Goal: Task Accomplishment & Management: Manage account settings

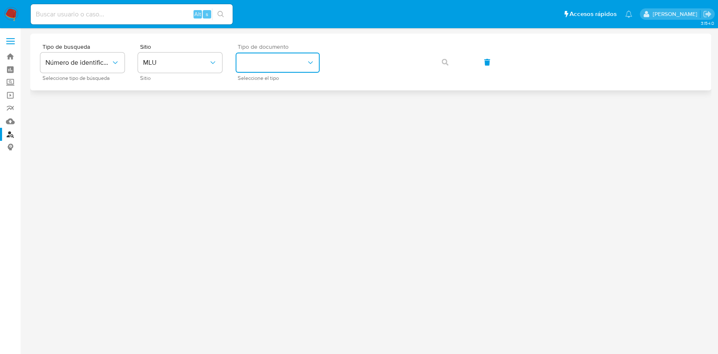
click at [251, 64] on button "identificationType" at bounding box center [278, 63] width 84 height 20
click at [168, 63] on span "MLU" at bounding box center [176, 62] width 66 height 8
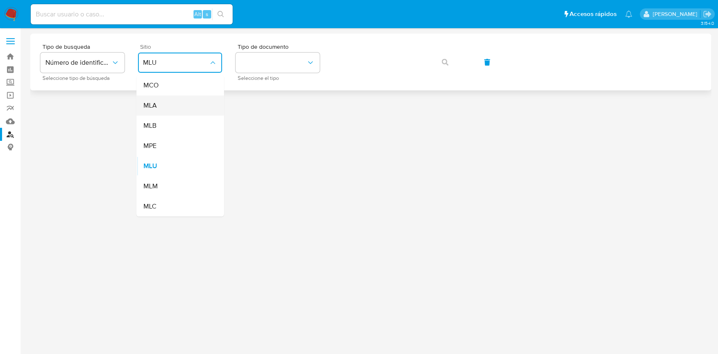
click at [154, 109] on span "MLA" at bounding box center [149, 105] width 13 height 8
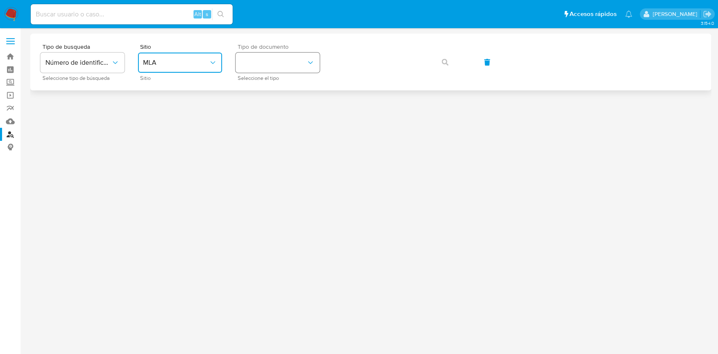
click at [304, 64] on button "identificationType" at bounding box center [278, 63] width 84 height 20
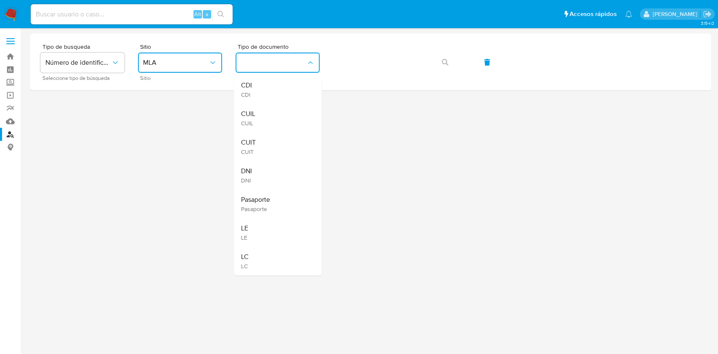
drag, startPoint x: 272, startPoint y: 113, endPoint x: 281, endPoint y: 109, distance: 10.2
click at [276, 111] on div "CUIL CUIL" at bounding box center [275, 118] width 69 height 29
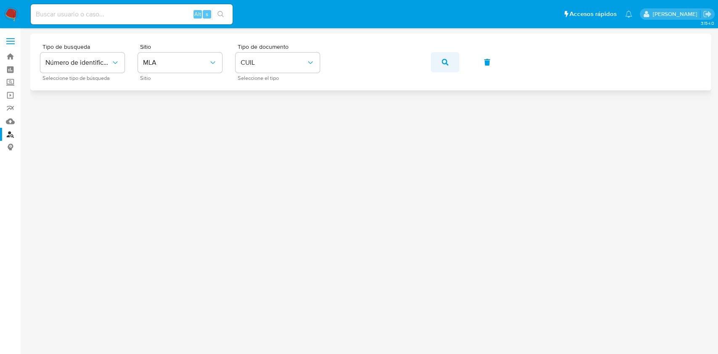
click at [451, 67] on button "button" at bounding box center [445, 62] width 29 height 20
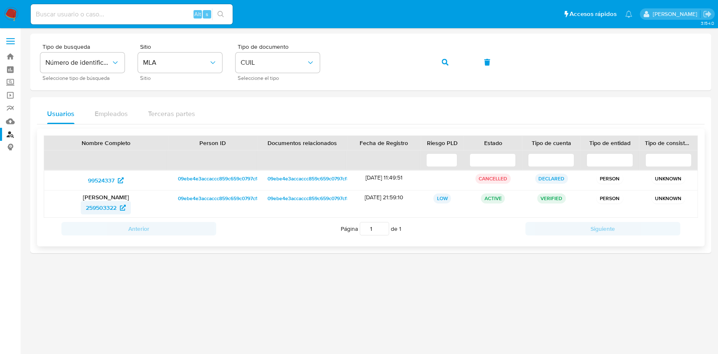
click at [102, 206] on span "259503322" at bounding box center [101, 207] width 31 height 13
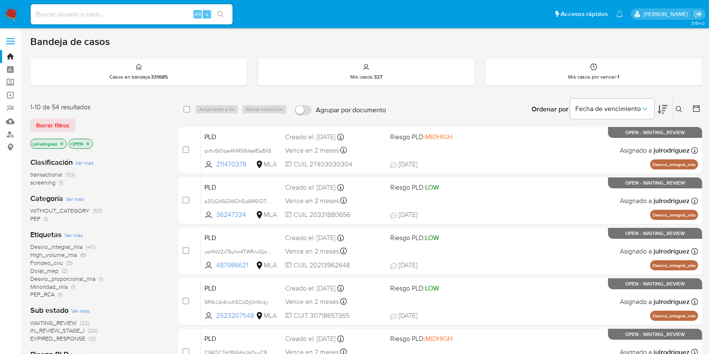
click at [128, 9] on input at bounding box center [132, 14] width 202 height 11
paste input "272976168"
type input "272976168"
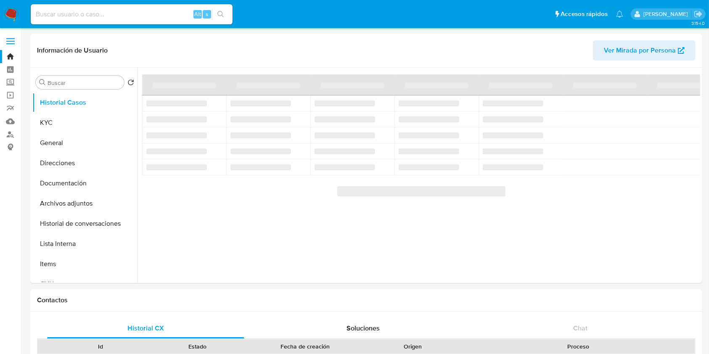
select select "10"
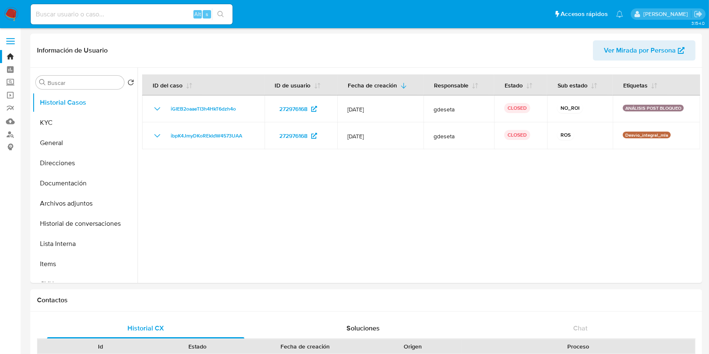
click at [99, 11] on input at bounding box center [132, 14] width 202 height 11
click at [104, 14] on input at bounding box center [132, 14] width 202 height 11
paste input "336484234"
type input "336484234"
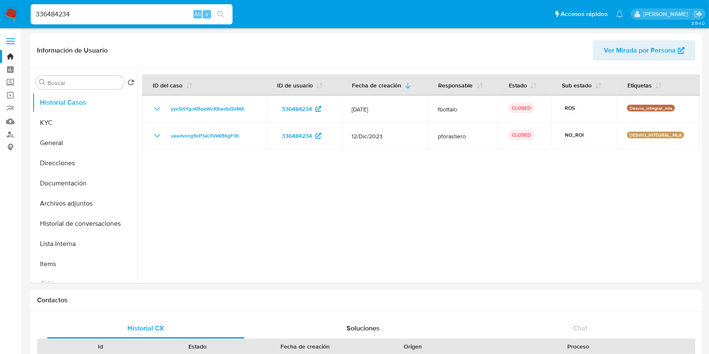
select select "10"
click at [85, 202] on button "Archivos adjuntos" at bounding box center [81, 204] width 98 height 20
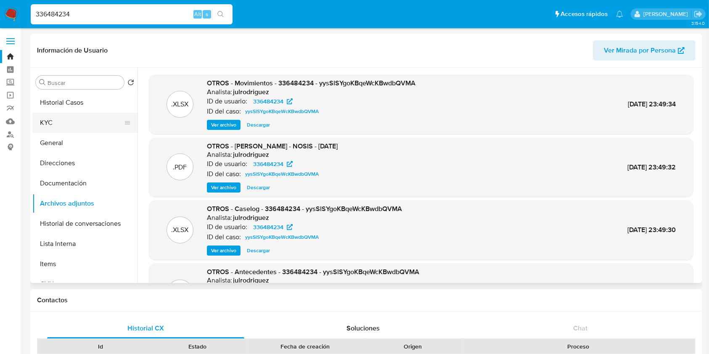
click at [87, 128] on button "KYC" at bounding box center [81, 123] width 98 height 20
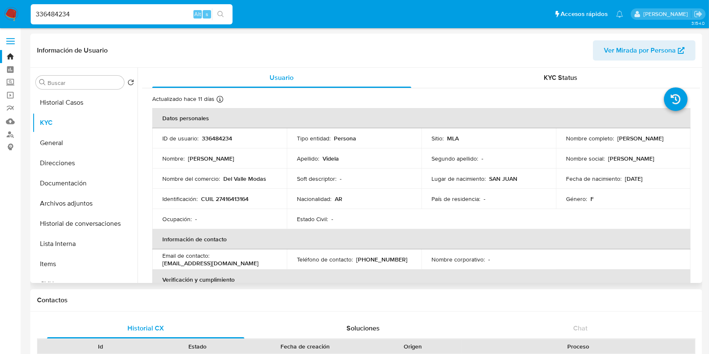
drag, startPoint x: 616, startPoint y: 138, endPoint x: 673, endPoint y: 139, distance: 57.2
click at [673, 139] on div "Nombre completo : Erica Ayelen Videla" at bounding box center [623, 139] width 114 height 8
copy p "Erica Ayelen Videla"
click at [231, 199] on p "CUIL 27416413164" at bounding box center [225, 199] width 48 height 8
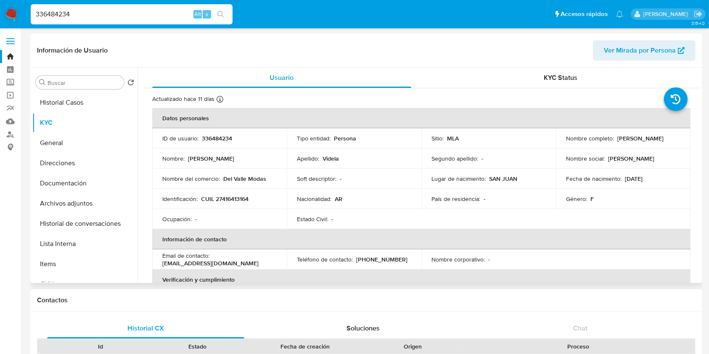
click at [230, 203] on td "Identificación : CUIL 27416413164" at bounding box center [219, 199] width 135 height 20
click at [229, 199] on p "CUIL 27416413164" at bounding box center [225, 199] width 48 height 8
copy p "27416413164"
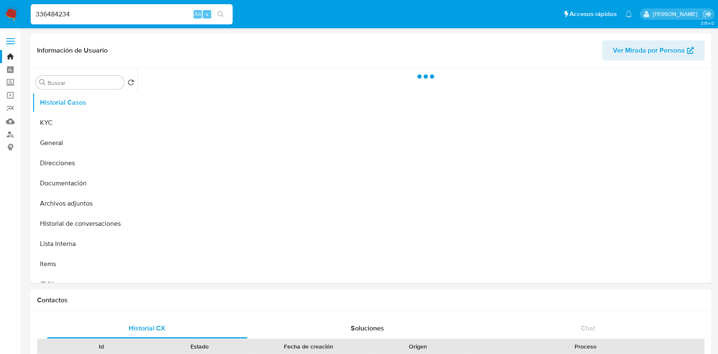
select select "10"
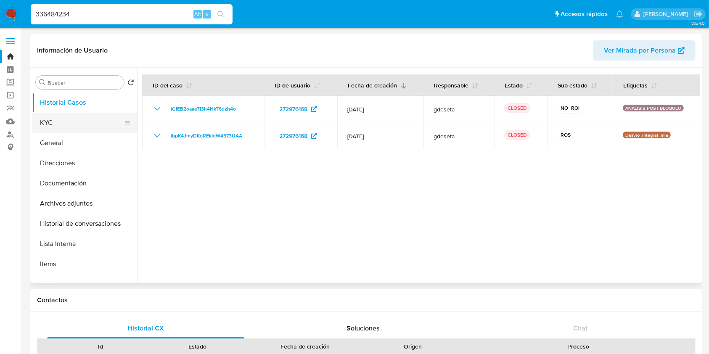
drag, startPoint x: 50, startPoint y: 122, endPoint x: 84, endPoint y: 122, distance: 34.5
click at [49, 121] on button "KYC" at bounding box center [81, 123] width 98 height 20
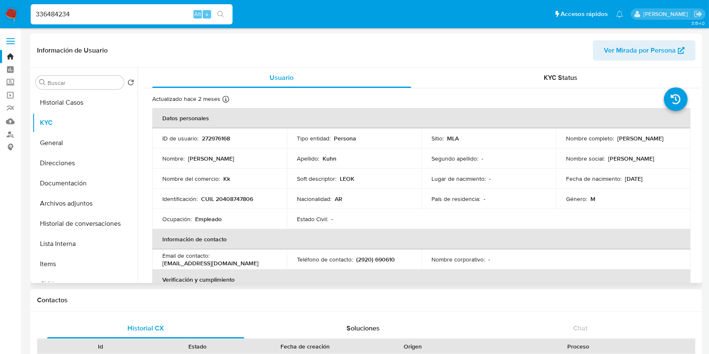
click at [220, 136] on p "272976168" at bounding box center [216, 139] width 28 height 8
copy p "272976168"
click at [454, 135] on p "MLA" at bounding box center [453, 139] width 12 height 8
click at [86, 200] on button "Archivos adjuntos" at bounding box center [81, 204] width 98 height 20
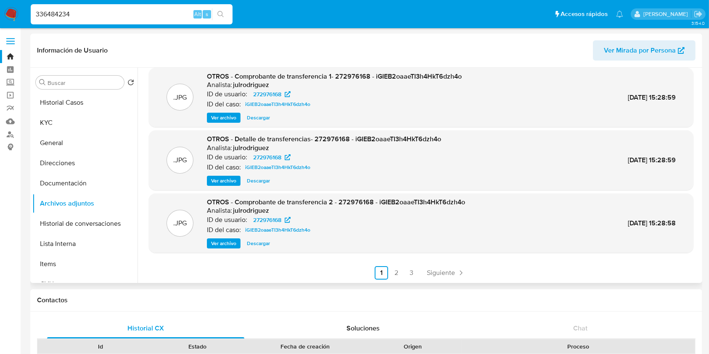
scroll to position [71, 0]
click at [392, 270] on link "2" at bounding box center [396, 271] width 13 height 13
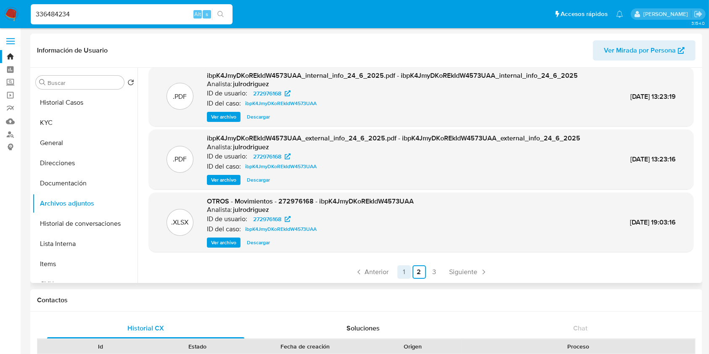
click at [403, 268] on link "1" at bounding box center [404, 271] width 13 height 13
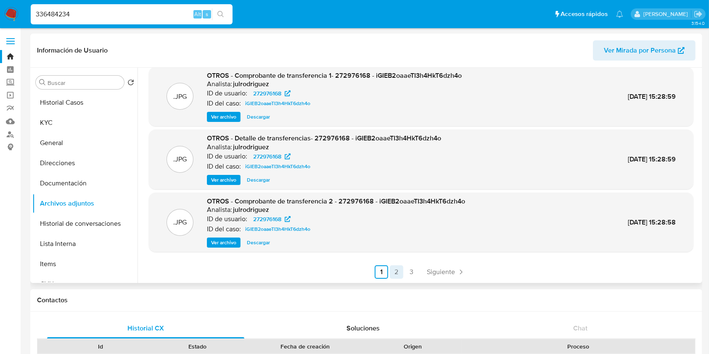
click at [401, 270] on link "2" at bounding box center [396, 271] width 13 height 13
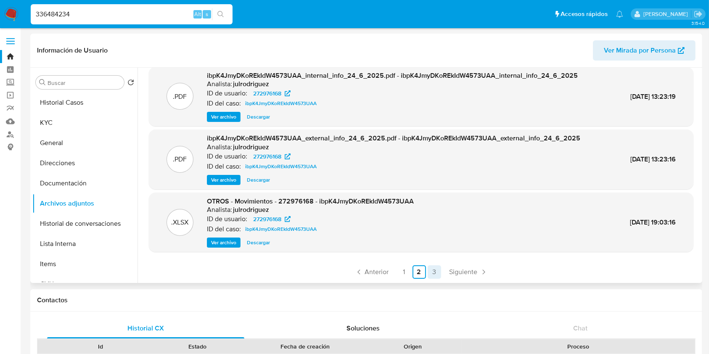
click at [433, 272] on link "3" at bounding box center [434, 271] width 13 height 13
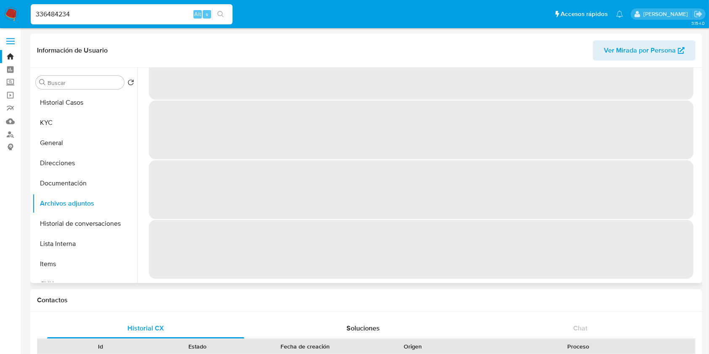
scroll to position [0, 0]
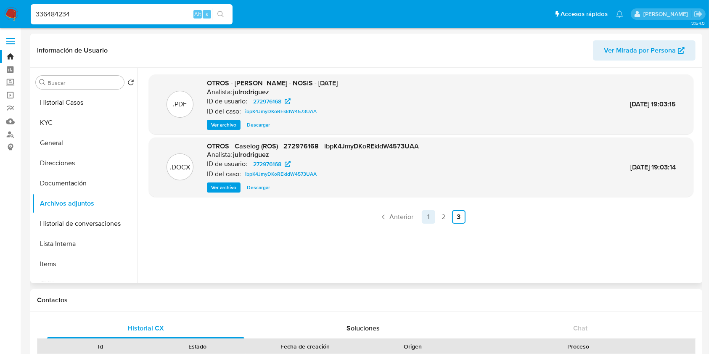
click at [424, 217] on link "1" at bounding box center [428, 216] width 13 height 13
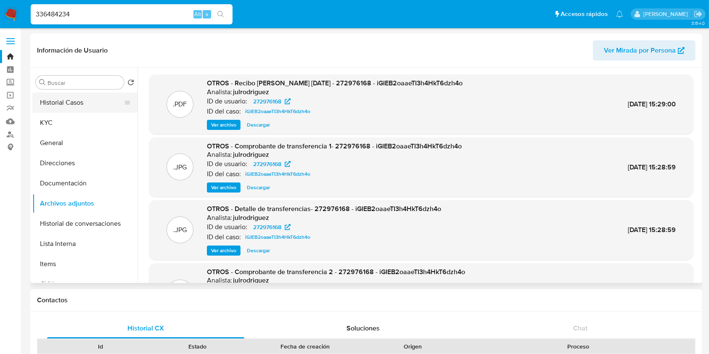
click at [64, 106] on button "Historial Casos" at bounding box center [81, 103] width 98 height 20
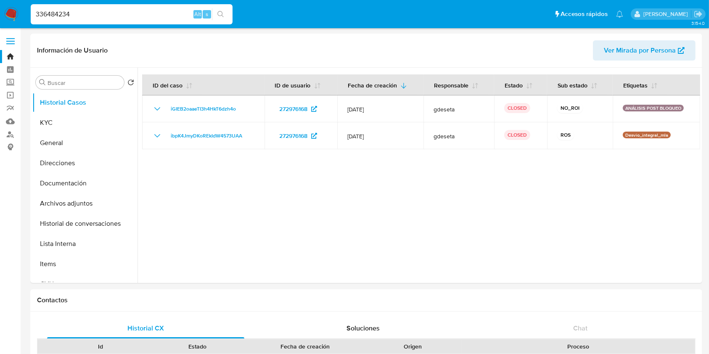
drag, startPoint x: 58, startPoint y: 200, endPoint x: 207, endPoint y: 156, distance: 154.9
click at [58, 199] on button "Archivos adjuntos" at bounding box center [84, 204] width 105 height 20
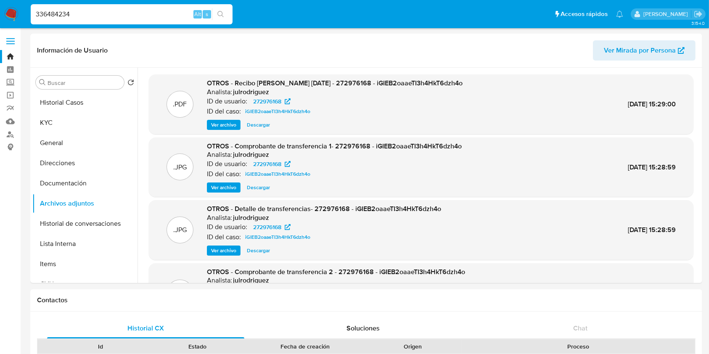
drag, startPoint x: 102, startPoint y: 17, endPoint x: 0, endPoint y: 16, distance: 102.2
click at [0, 16] on nav "Pausado Ver notificaciones 336484234 Alt s Accesos rápidos Presiona las siguien…" at bounding box center [354, 14] width 709 height 28
paste input "UMkMDogrmJeVJmDyr3DGyfFr"
type input "UMkMDogrmJeVJmDyr3DGyfFr"
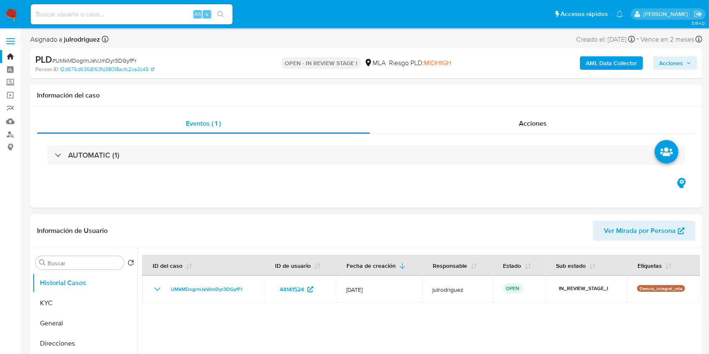
select select "10"
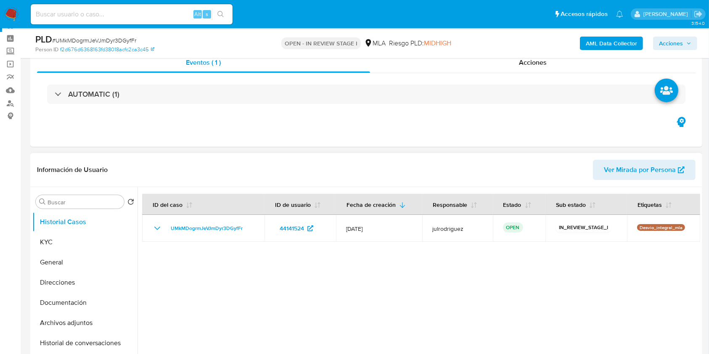
scroll to position [56, 0]
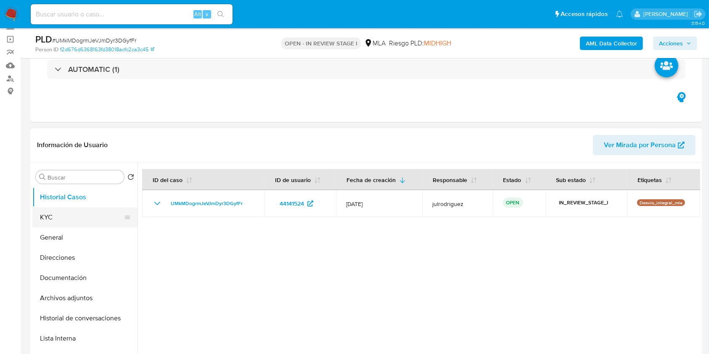
click at [73, 222] on button "KYC" at bounding box center [81, 217] width 98 height 20
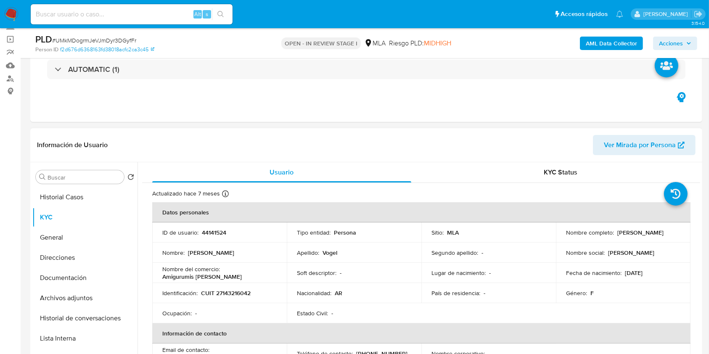
drag, startPoint x: 617, startPoint y: 230, endPoint x: 678, endPoint y: 229, distance: 61.0
click at [678, 229] on td "Nombre completo : Adriana Beatriz Vogel" at bounding box center [623, 233] width 135 height 20
drag, startPoint x: 616, startPoint y: 233, endPoint x: 672, endPoint y: 233, distance: 56.0
click at [672, 233] on div "Nombre completo : Adriana Beatriz Vogel" at bounding box center [623, 233] width 114 height 8
copy p "Adriana Beatriz Vogel"
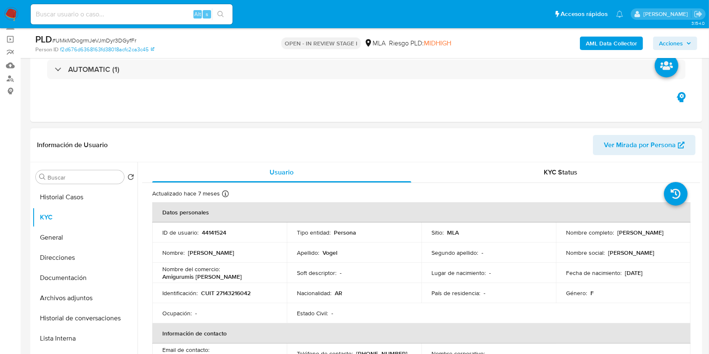
copy p "Adriana Beatriz Vogel"
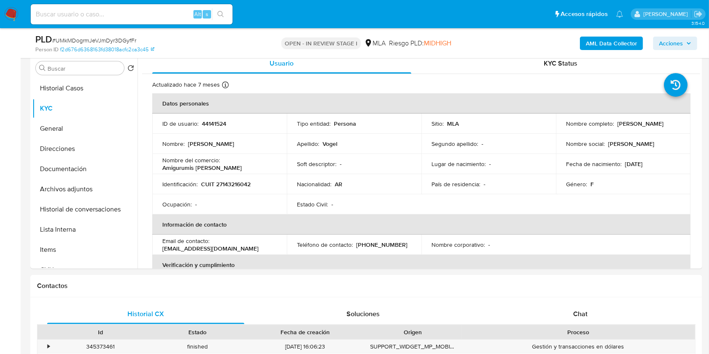
scroll to position [0, 0]
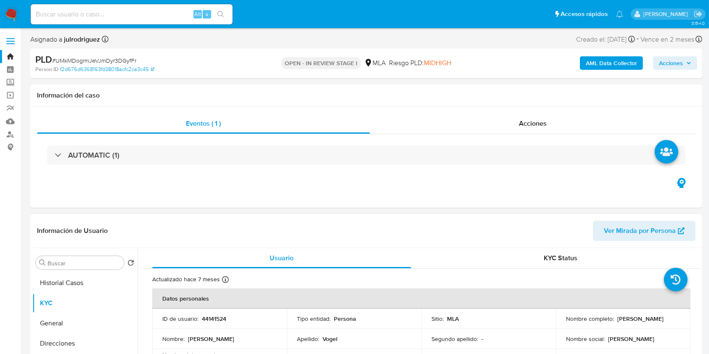
click at [211, 317] on p "44141524" at bounding box center [214, 319] width 24 height 8
copy p "44141524"
click at [106, 59] on span "# UMkMDogrmJeVJmDyr3DGyfFr" at bounding box center [94, 60] width 84 height 8
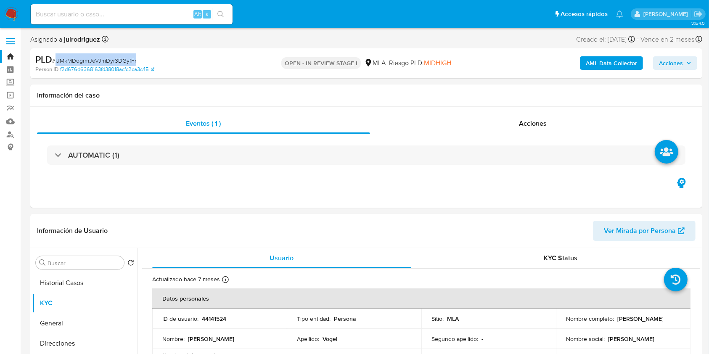
copy span "UMkMDogrmJeVJmDyr3DGyfFr"
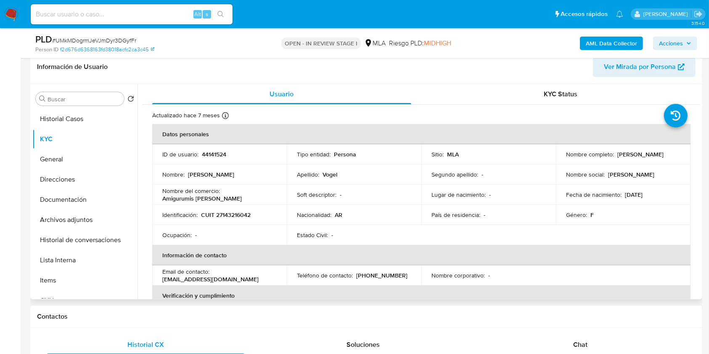
scroll to position [168, 0]
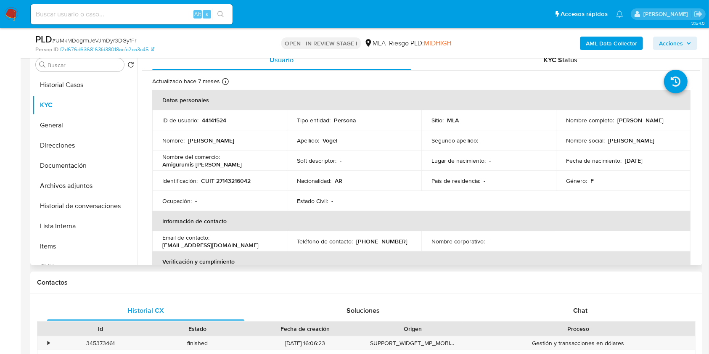
click at [231, 181] on p "CUIT 27143216042" at bounding box center [226, 181] width 50 height 8
copy p "27143216042"
click at [219, 121] on p "44141524" at bounding box center [214, 121] width 24 height 8
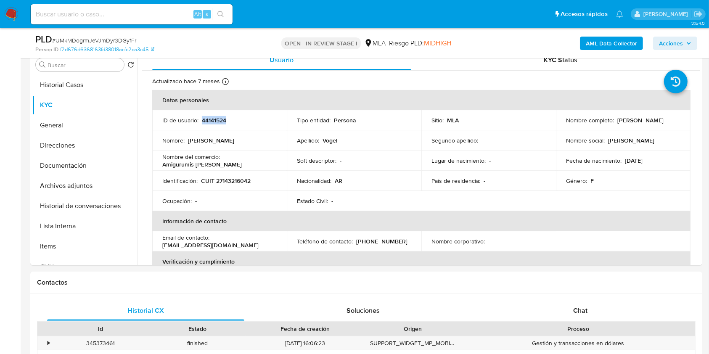
copy p "44141524"
click at [70, 85] on button "Historial Casos" at bounding box center [81, 85] width 98 height 20
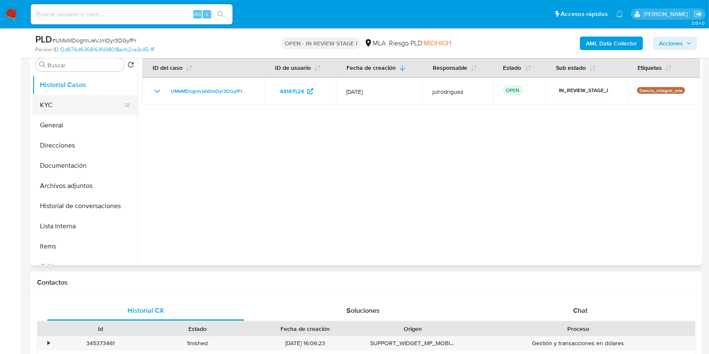
click at [50, 103] on button "KYC" at bounding box center [81, 105] width 98 height 20
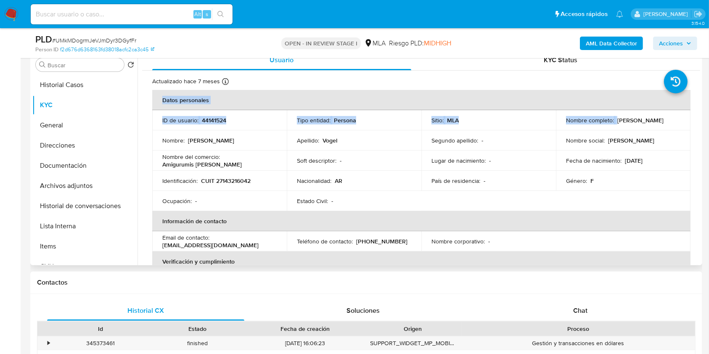
drag, startPoint x: 616, startPoint y: 120, endPoint x: 681, endPoint y: 119, distance: 65.2
click at [648, 130] on td "Nombre social : Adriana Beatriz" at bounding box center [623, 140] width 135 height 20
click at [653, 118] on p "Adriana Beatriz Vogel" at bounding box center [641, 121] width 46 height 8
drag, startPoint x: 615, startPoint y: 119, endPoint x: 672, endPoint y: 117, distance: 57.3
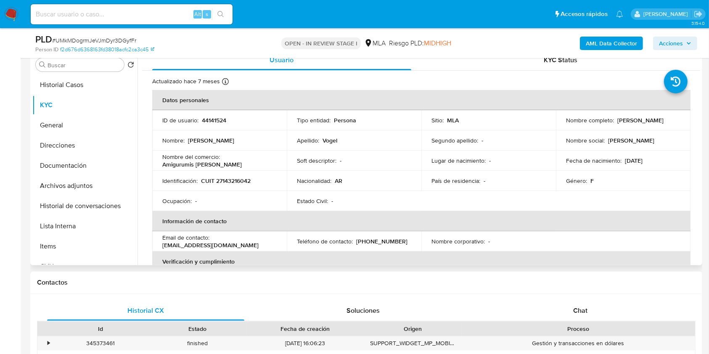
click at [672, 117] on div "Nombre completo : Adriana Beatriz Vogel" at bounding box center [623, 121] width 114 height 8
copy p "Adriana Beatriz Vogel"
click at [227, 180] on p "CUIT 27143216042" at bounding box center [226, 181] width 50 height 8
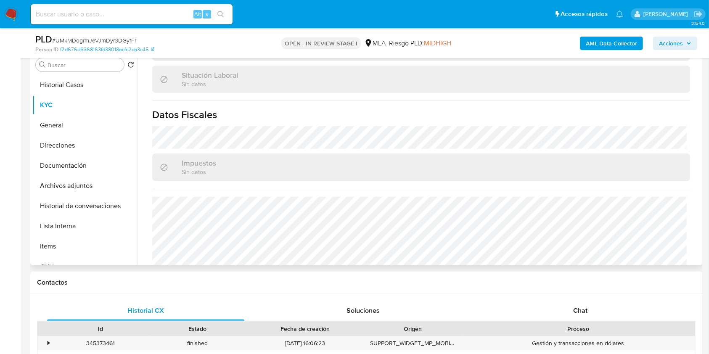
scroll to position [464, 0]
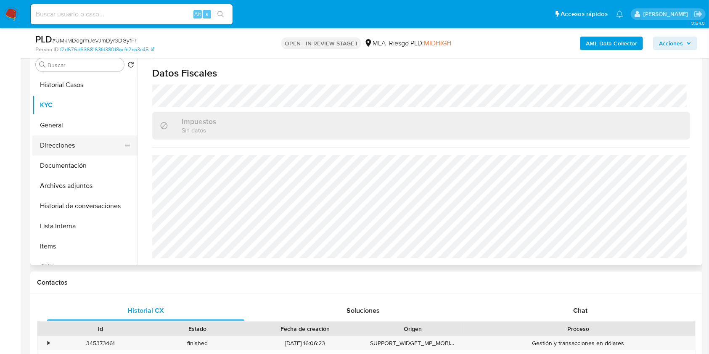
click at [82, 142] on button "Direcciones" at bounding box center [81, 145] width 98 height 20
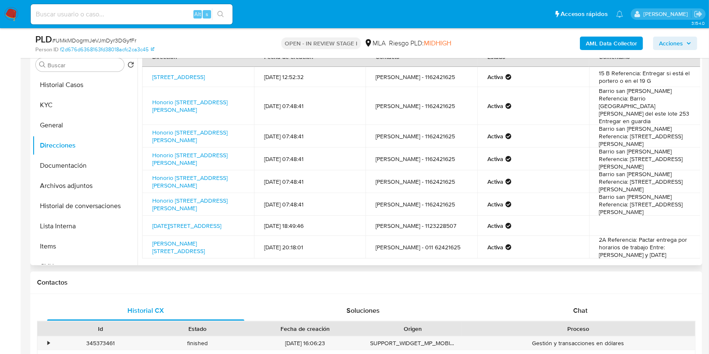
scroll to position [29, 0]
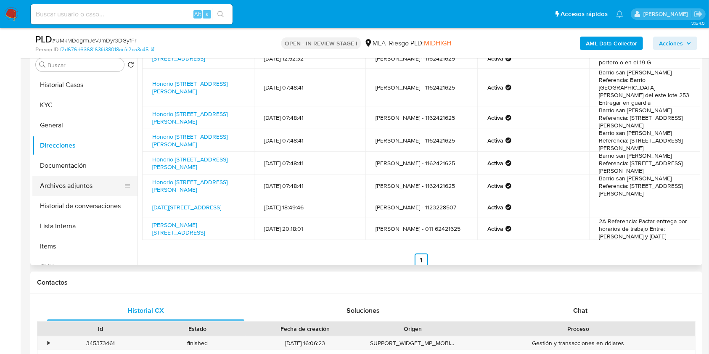
click at [76, 179] on button "Archivos adjuntos" at bounding box center [81, 186] width 98 height 20
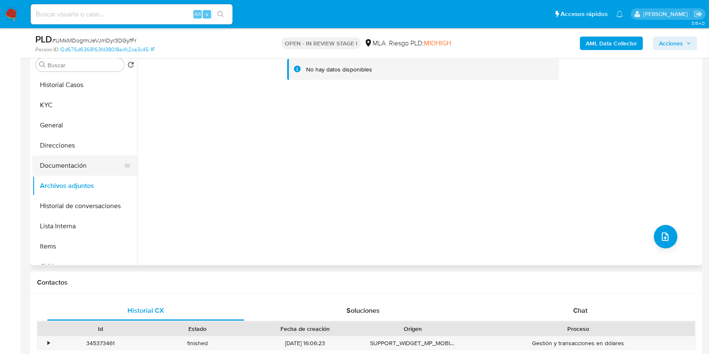
click at [75, 157] on button "Documentación" at bounding box center [81, 166] width 98 height 20
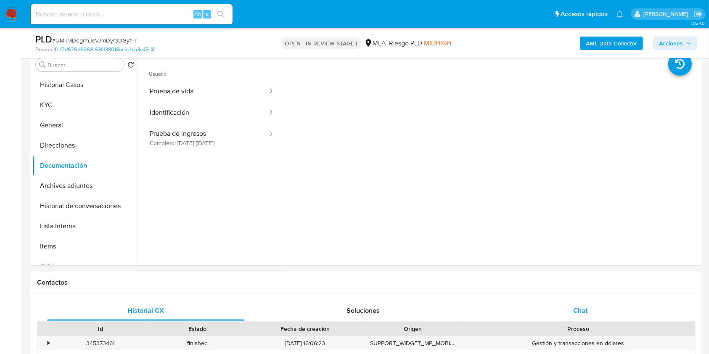
click at [570, 303] on div "Chat" at bounding box center [580, 311] width 197 height 20
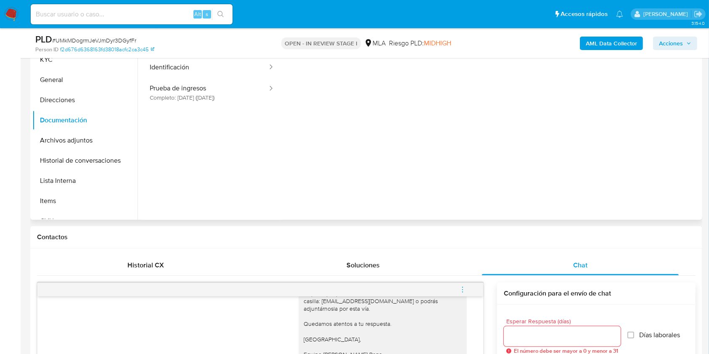
scroll to position [56, 0]
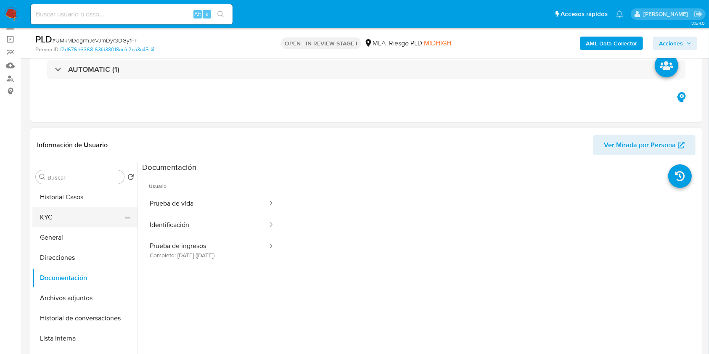
click at [72, 215] on button "KYC" at bounding box center [81, 217] width 98 height 20
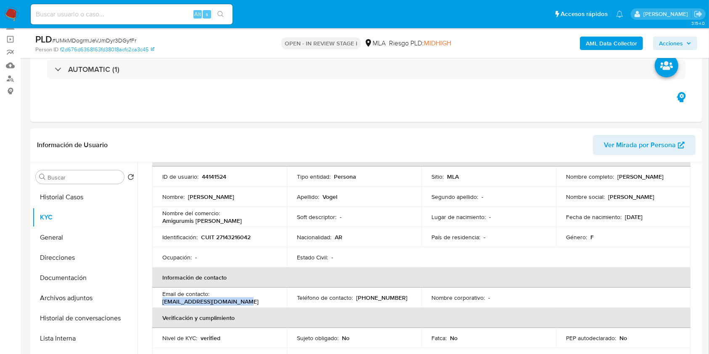
drag, startPoint x: 244, startPoint y: 302, endPoint x: 162, endPoint y: 303, distance: 82.9
click at [162, 303] on td "Email de contacto : vogel_adriana@yahoo.com.ar" at bounding box center [219, 298] width 135 height 20
drag, startPoint x: 188, startPoint y: 196, endPoint x: 347, endPoint y: 40, distance: 222.5
click at [244, 194] on div "Nombre : Adriana Beatriz" at bounding box center [219, 197] width 114 height 8
drag, startPoint x: 241, startPoint y: 298, endPoint x: 162, endPoint y: 298, distance: 79.5
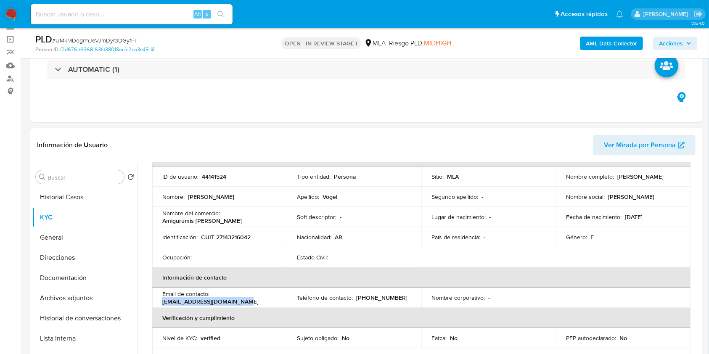
click at [162, 298] on td "Email de contacto : vogel_adriana@yahoo.com.ar" at bounding box center [219, 298] width 135 height 20
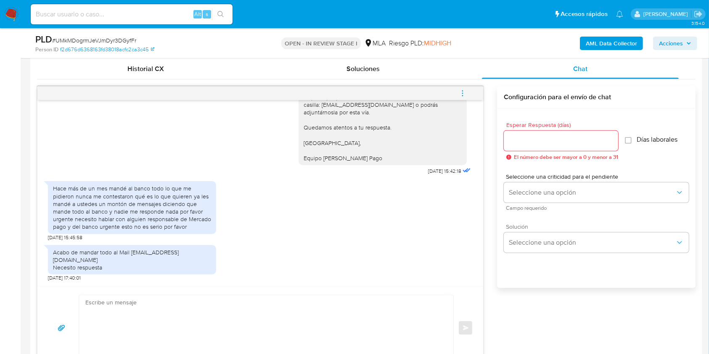
scroll to position [337, 0]
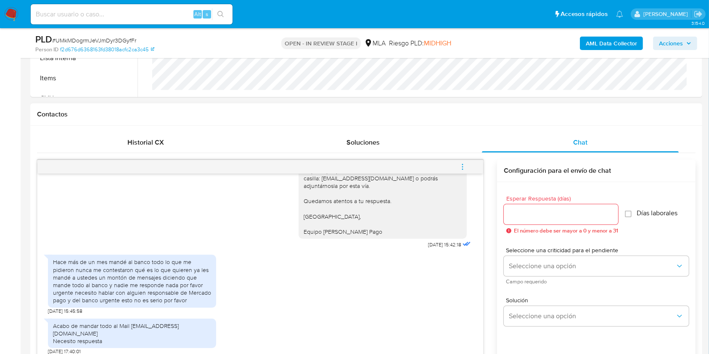
click at [465, 169] on icon "menu-action" at bounding box center [463, 167] width 8 height 8
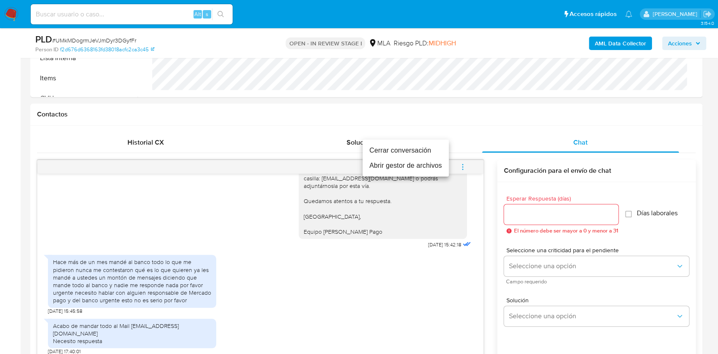
click at [395, 146] on li "Cerrar conversación" at bounding box center [406, 150] width 86 height 15
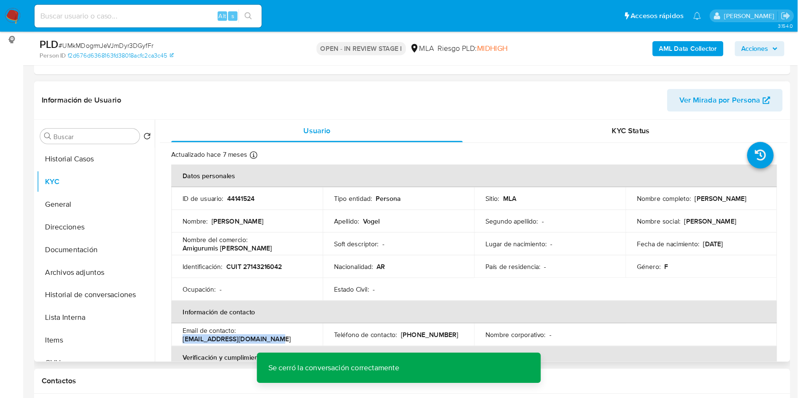
scroll to position [556, 0]
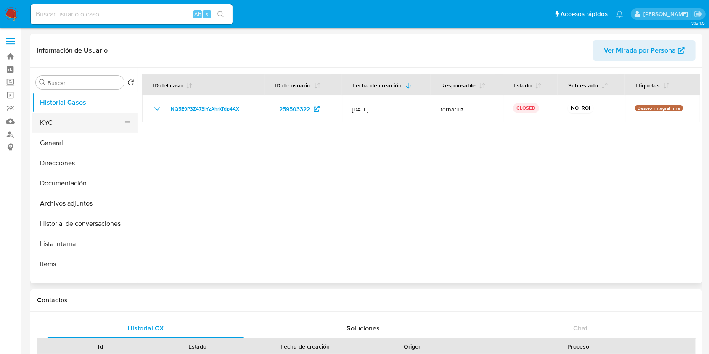
select select "10"
click at [98, 120] on button "KYC" at bounding box center [81, 123] width 98 height 20
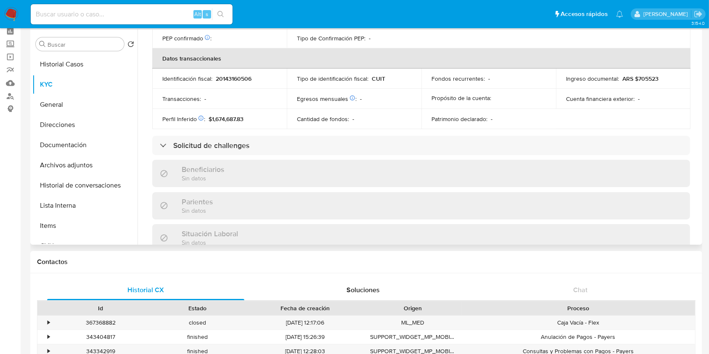
scroll to position [435, 0]
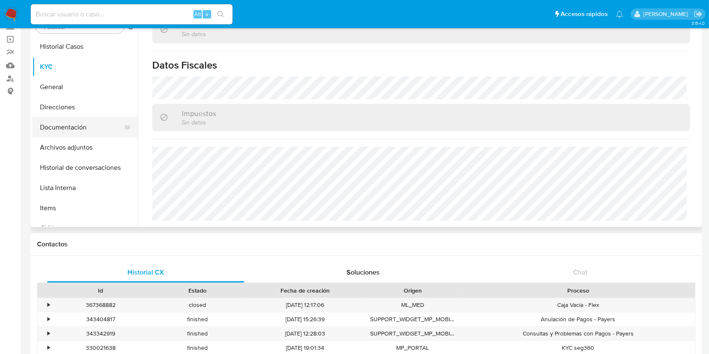
click at [63, 130] on button "Documentación" at bounding box center [81, 127] width 98 height 20
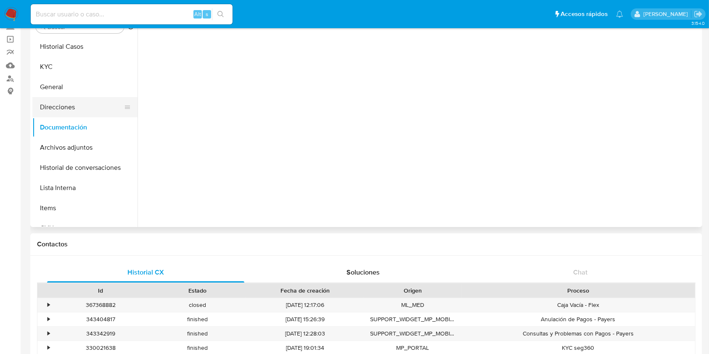
click at [58, 103] on button "Direcciones" at bounding box center [81, 107] width 98 height 20
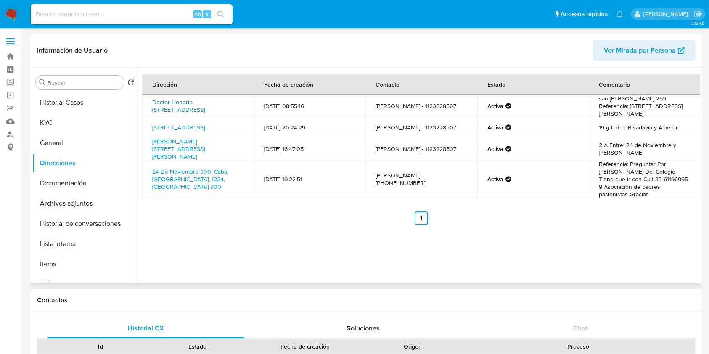
drag, startPoint x: 170, startPoint y: 112, endPoint x: 153, endPoint y: 101, distance: 20.1
click at [153, 101] on td "Doctor Honorio Pueyrredon 5500, Pilar, Buenos Aires, 1631, Argentina 5500" at bounding box center [198, 106] width 112 height 23
copy link "Doctor Honorio Pueyrredon 5500, Pilar, Buenos Aires, 1631, Argentina 5500"
click at [58, 187] on button "Documentación" at bounding box center [81, 183] width 98 height 20
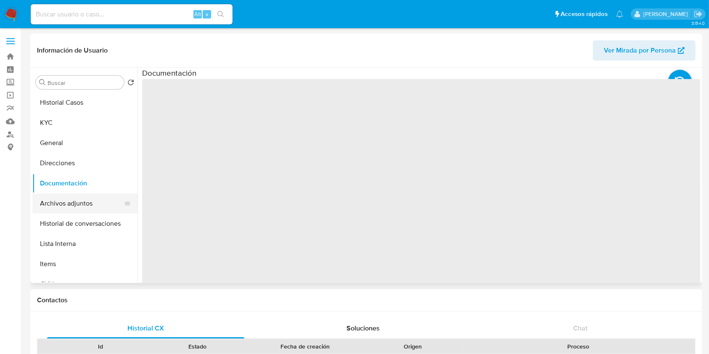
click at [59, 195] on button "Archivos adjuntos" at bounding box center [81, 204] width 98 height 20
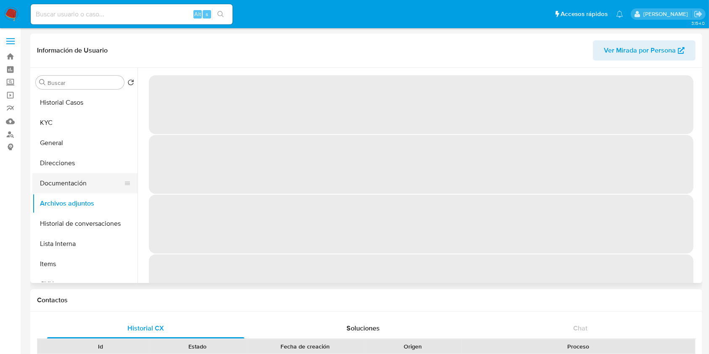
click at [90, 176] on button "Documentación" at bounding box center [81, 183] width 98 height 20
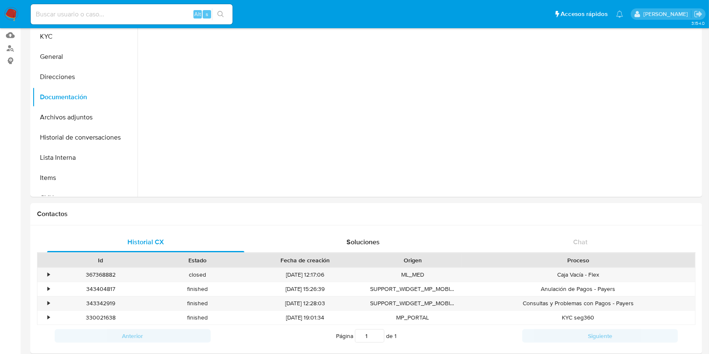
scroll to position [224, 0]
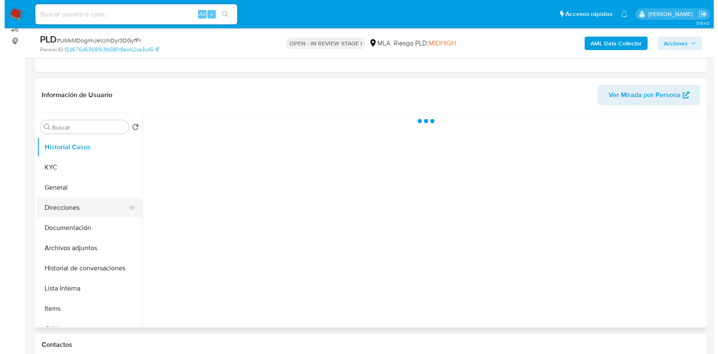
scroll to position [112, 0]
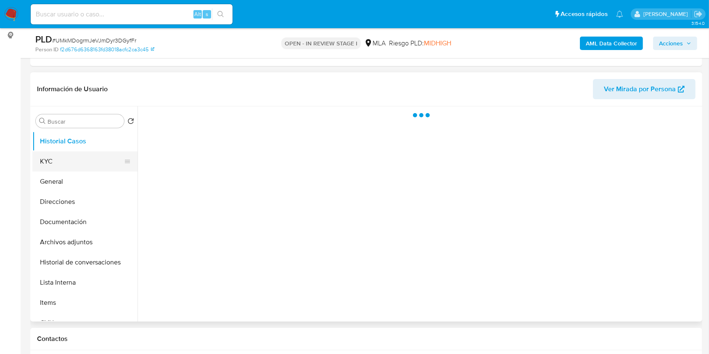
click at [61, 164] on button "KYC" at bounding box center [81, 161] width 98 height 20
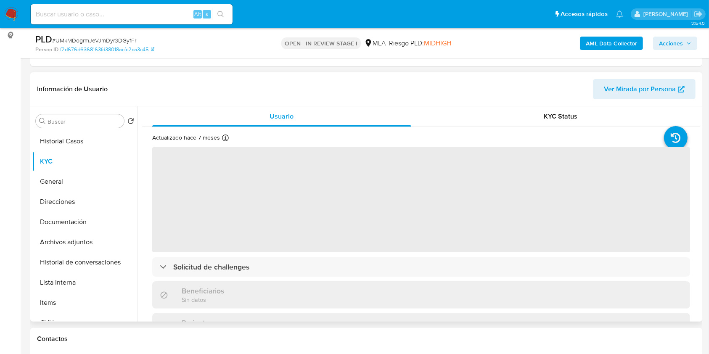
select select "10"
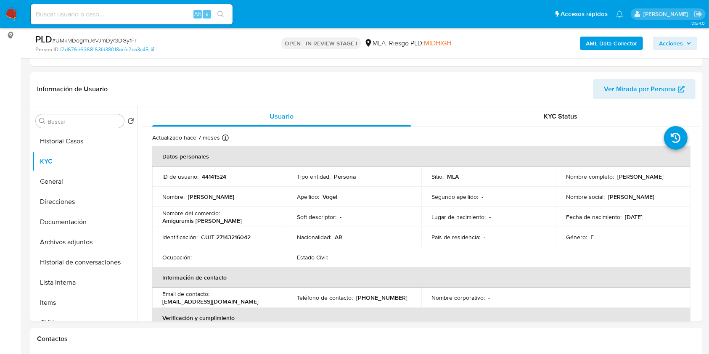
click at [217, 176] on p "44141524" at bounding box center [214, 177] width 24 height 8
copy p "44141524"
click at [117, 39] on span "# UMkMDogrmJeVJmDyr3DGyfFr" at bounding box center [94, 40] width 84 height 8
click at [117, 38] on span "# UMkMDogrmJeVJmDyr3DGyfFr" at bounding box center [94, 40] width 84 height 8
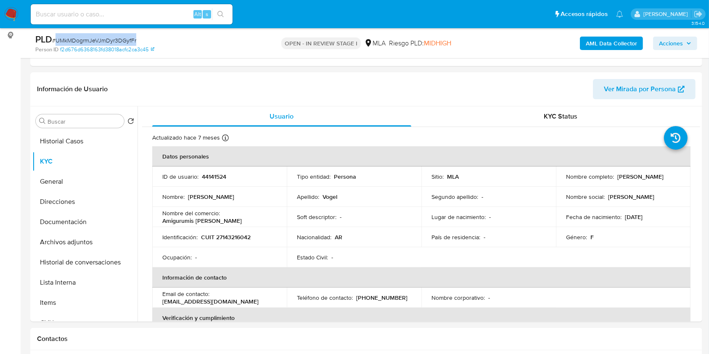
copy span "UMkMDogrmJeVJmDyr3DGyfFr"
click at [93, 257] on button "Historial de conversaciones" at bounding box center [81, 262] width 98 height 20
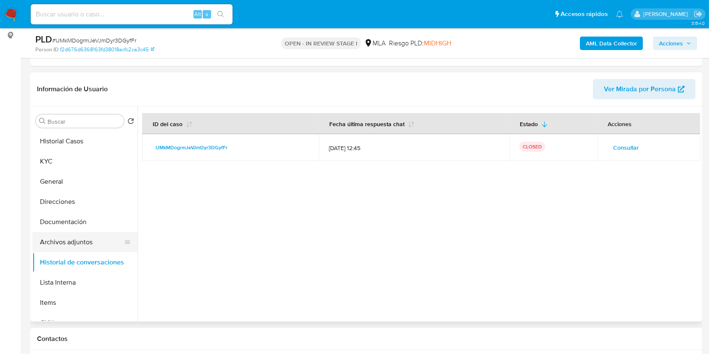
click at [81, 242] on button "Archivos adjuntos" at bounding box center [81, 242] width 98 height 20
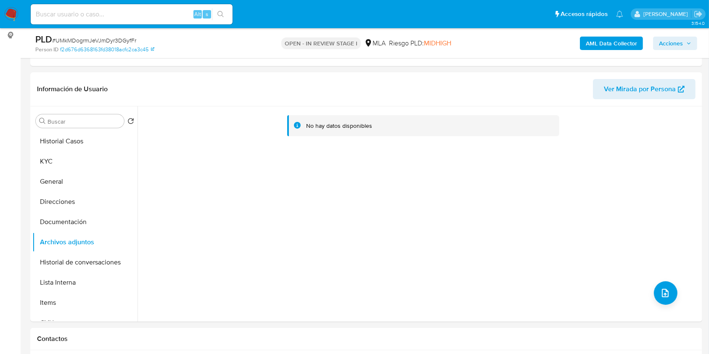
click at [616, 40] on b "AML Data Collector" at bounding box center [611, 43] width 51 height 13
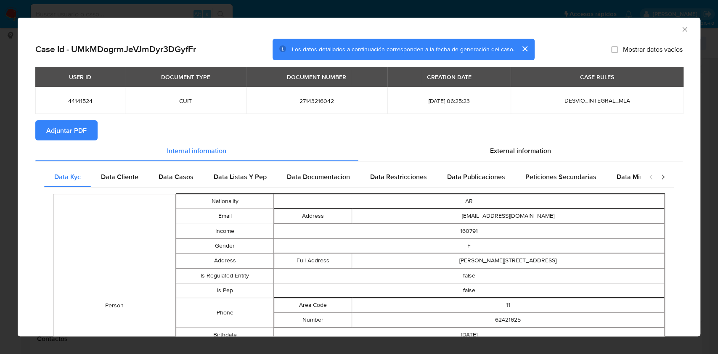
click at [53, 133] on span "Adjuntar PDF" at bounding box center [66, 130] width 40 height 19
click at [681, 31] on icon "Cerrar ventana" at bounding box center [685, 29] width 8 height 8
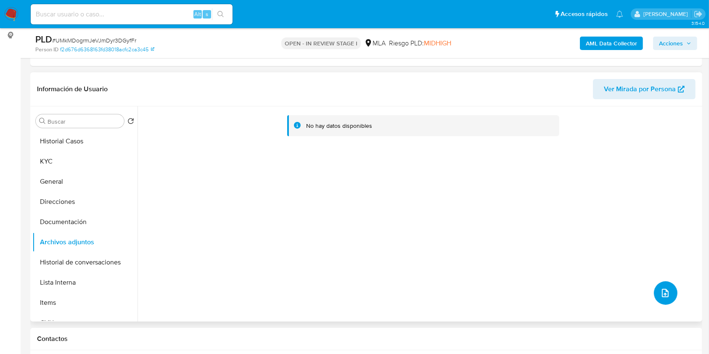
click at [654, 293] on button "upload-file" at bounding box center [666, 293] width 24 height 24
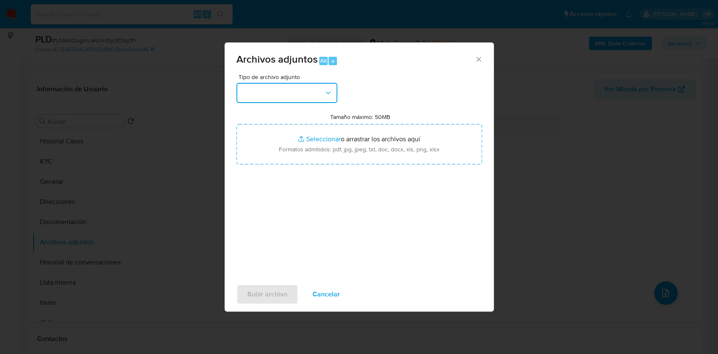
click at [289, 98] on button "button" at bounding box center [286, 93] width 101 height 20
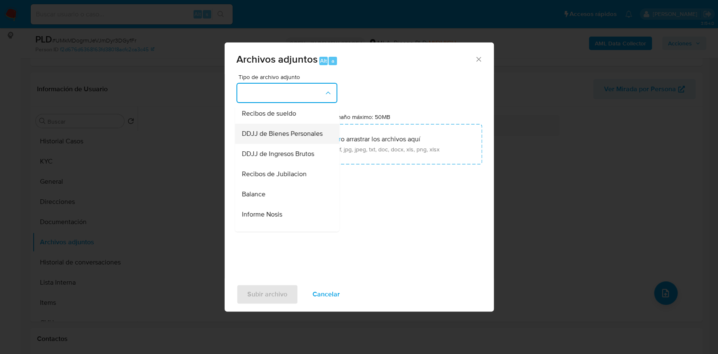
scroll to position [168, 0]
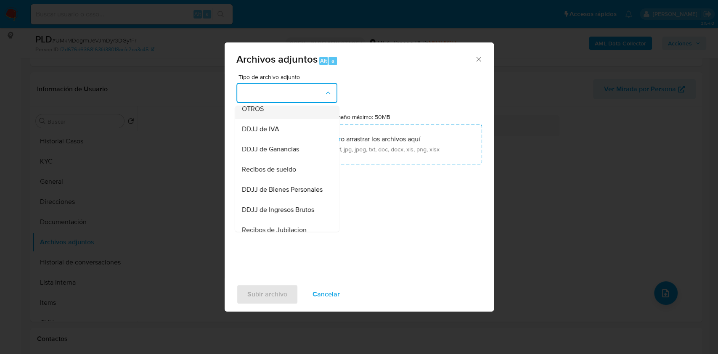
click at [256, 113] on span "OTROS" at bounding box center [252, 109] width 22 height 8
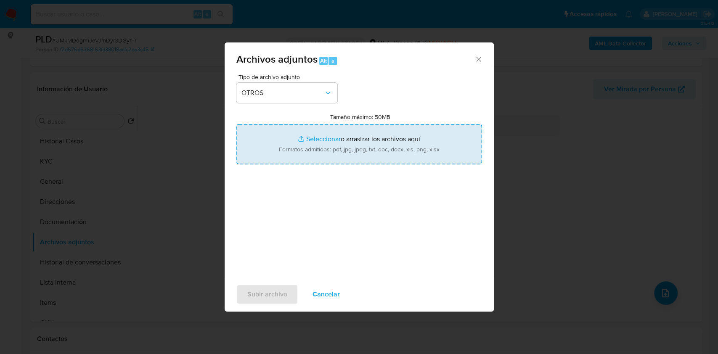
click at [288, 138] on input "Tamaño máximo: 50MB Seleccionar archivos" at bounding box center [359, 144] width 246 height 40
type input "C:\fakepath\Adriana Beatriz Vogel - NOSIS - JUL 2025.pdf"
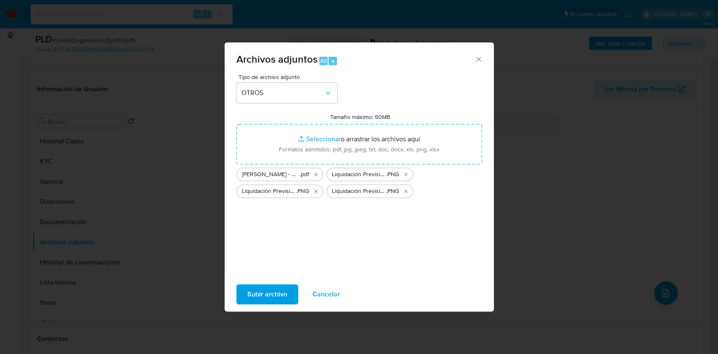
click at [266, 286] on span "Subir archivo" at bounding box center [267, 294] width 40 height 19
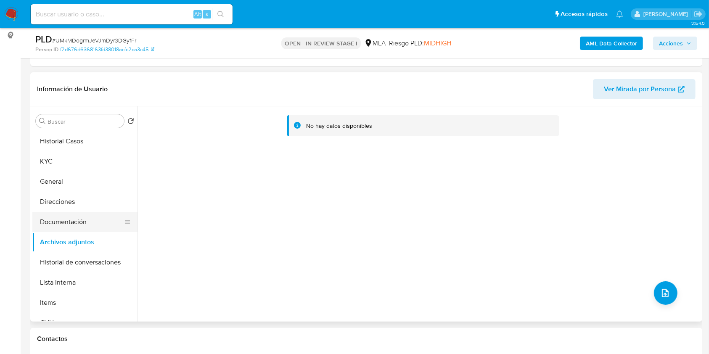
click at [90, 221] on button "Documentación" at bounding box center [81, 222] width 98 height 20
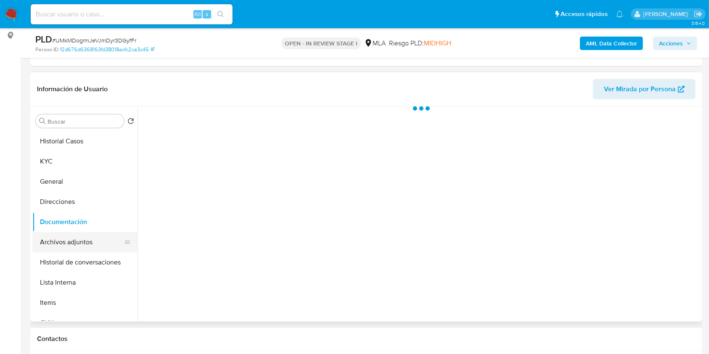
click at [82, 241] on button "Archivos adjuntos" at bounding box center [81, 242] width 98 height 20
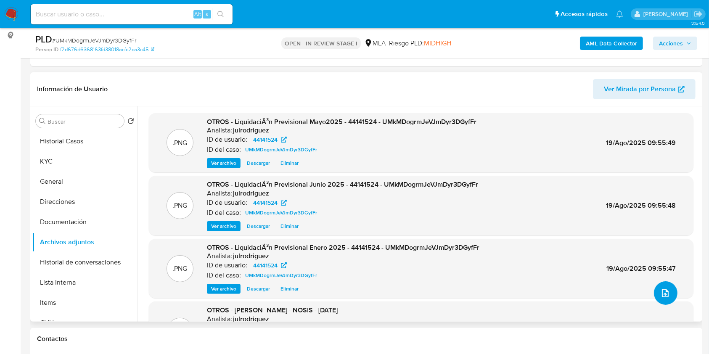
click at [654, 289] on button "upload-file" at bounding box center [666, 293] width 24 height 24
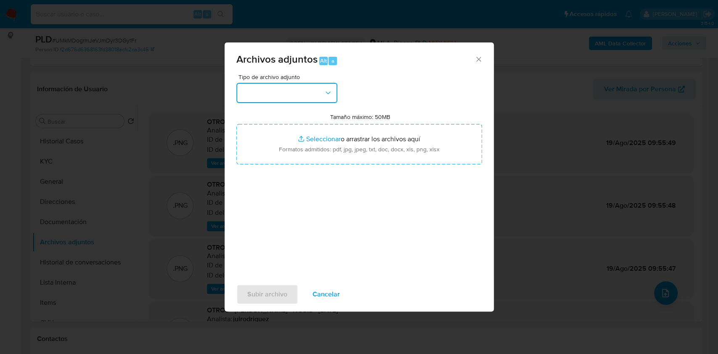
click at [298, 101] on button "button" at bounding box center [286, 93] width 101 height 20
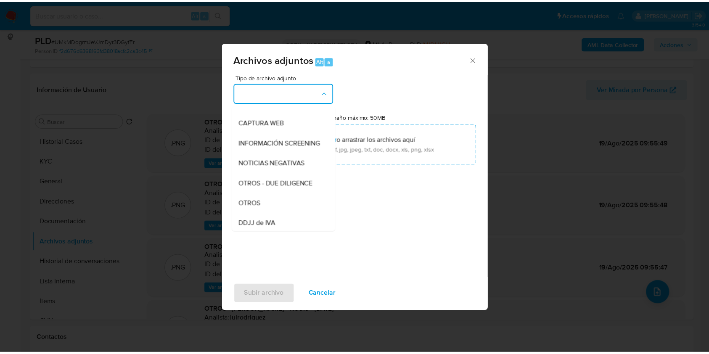
scroll to position [112, 0]
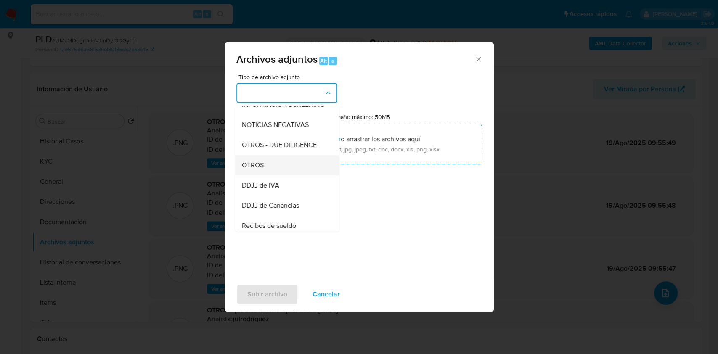
click at [272, 164] on div "OTROS" at bounding box center [284, 165] width 86 height 20
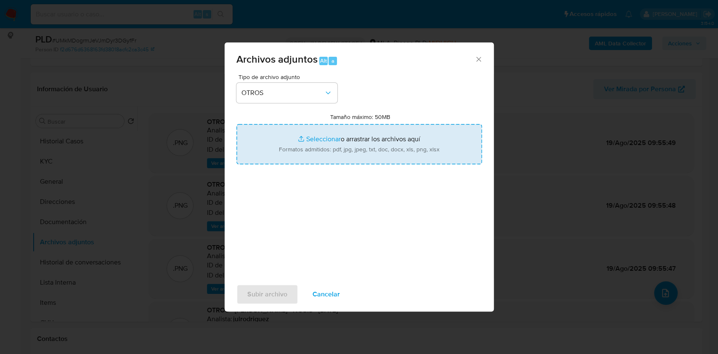
click at [304, 148] on input "Tamaño máximo: 50MB Seleccionar archivos" at bounding box center [359, 144] width 246 height 40
type input "C:\fakepath\Movimientos - 44141524 - UMkMDogrmJeVJmDyr3DGyfFr.xlsx"
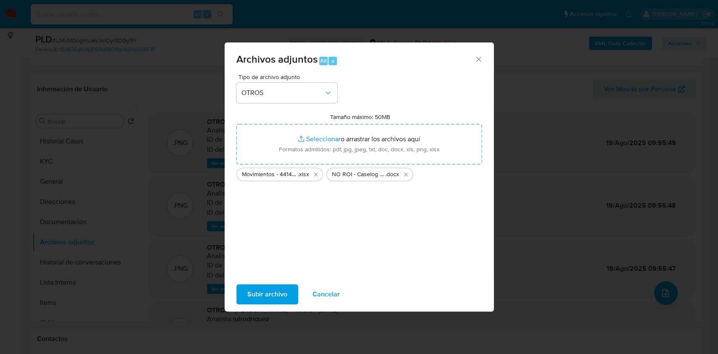
click at [283, 289] on span "Subir archivo" at bounding box center [267, 294] width 40 height 19
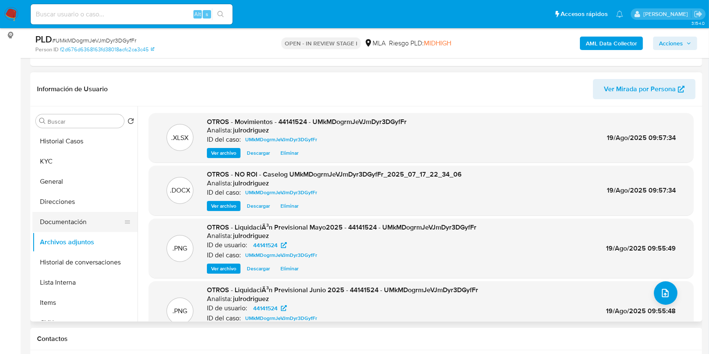
click at [62, 218] on button "Documentación" at bounding box center [81, 222] width 98 height 20
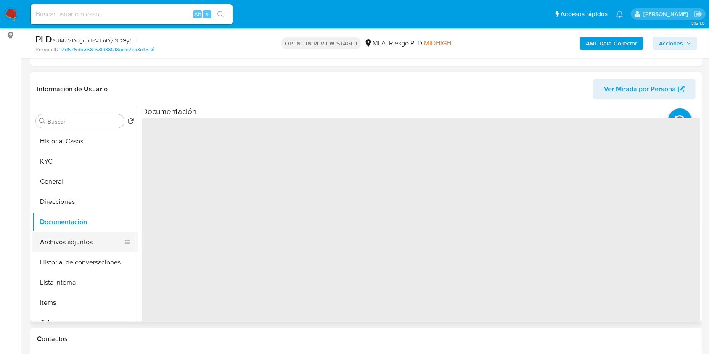
click at [67, 236] on button "Archivos adjuntos" at bounding box center [81, 242] width 98 height 20
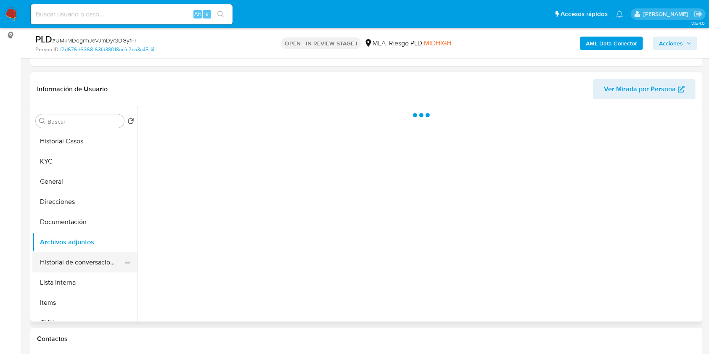
click at [59, 261] on button "Historial de conversaciones" at bounding box center [81, 262] width 98 height 20
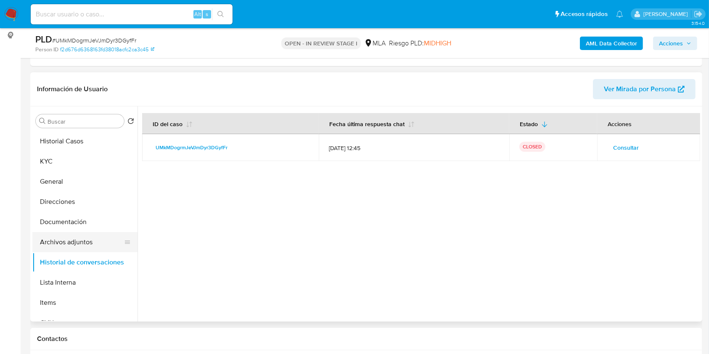
click at [58, 234] on button "Archivos adjuntos" at bounding box center [81, 242] width 98 height 20
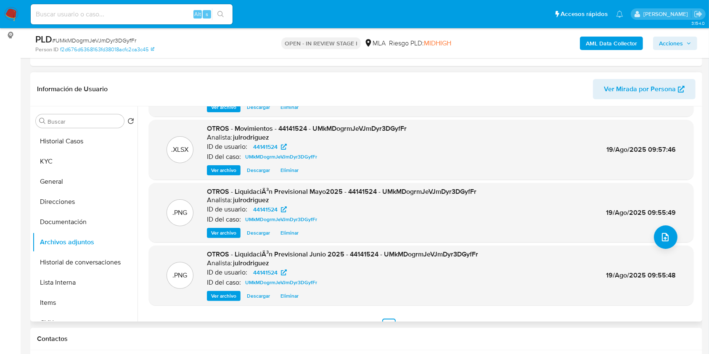
scroll to position [71, 0]
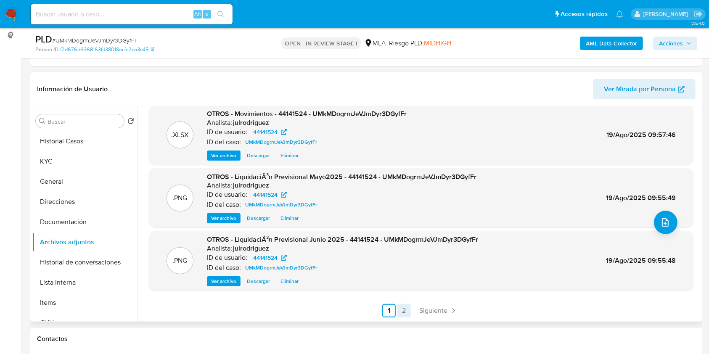
click at [408, 308] on link "2" at bounding box center [404, 310] width 13 height 13
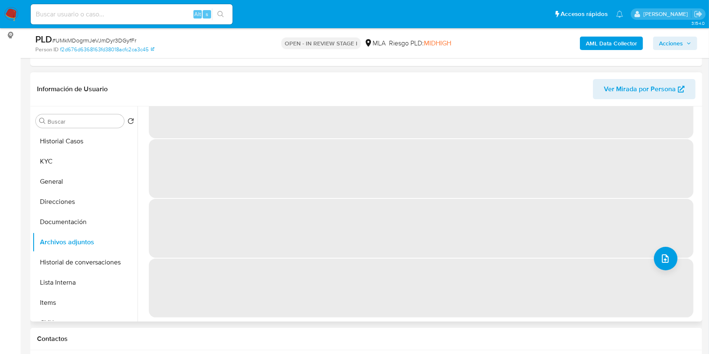
scroll to position [0, 0]
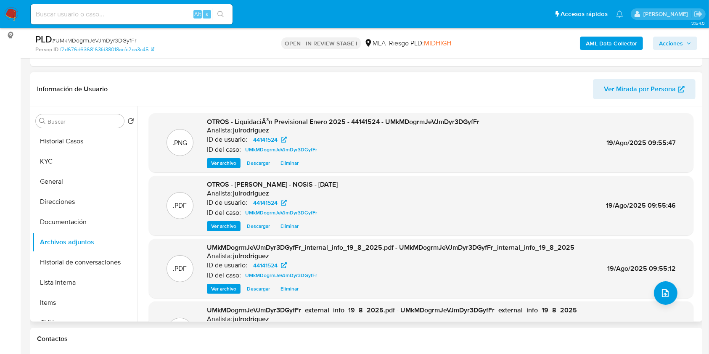
drag, startPoint x: 666, startPoint y: 49, endPoint x: 657, endPoint y: 48, distance: 9.3
click at [667, 49] on span "Acciones" at bounding box center [671, 43] width 24 height 13
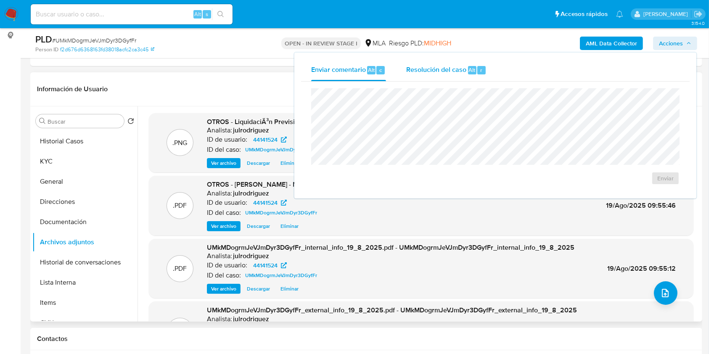
click at [411, 67] on span "Resolución del caso" at bounding box center [436, 70] width 60 height 10
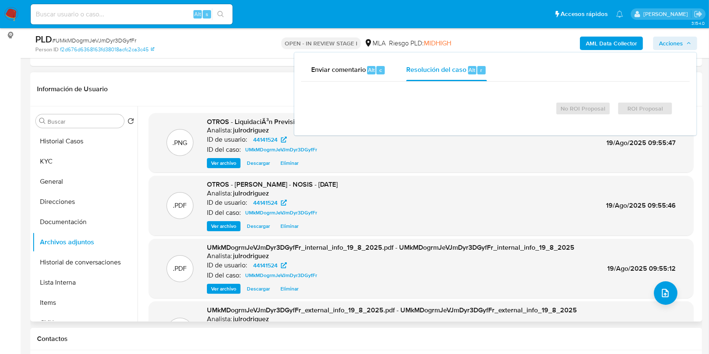
click at [430, 95] on div at bounding box center [495, 95] width 355 height 0
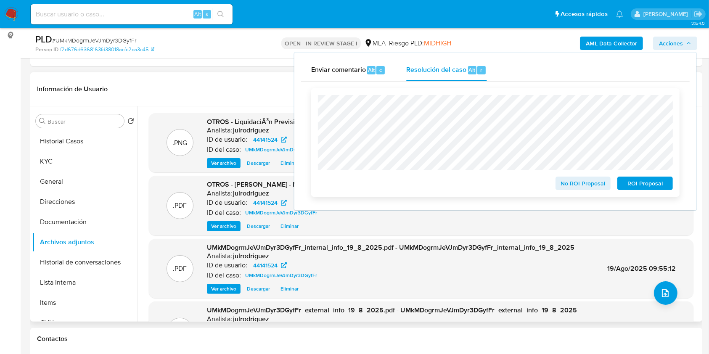
click at [576, 183] on span "No ROI Proposal" at bounding box center [584, 184] width 44 height 12
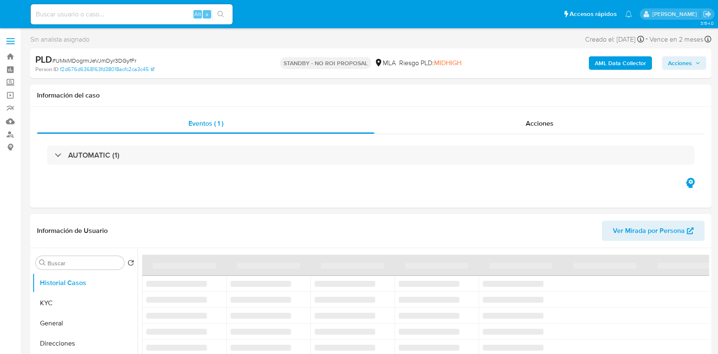
select select "10"
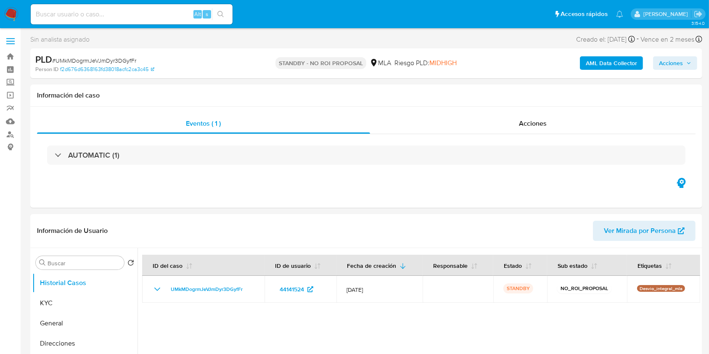
click at [100, 9] on input at bounding box center [132, 14] width 202 height 11
paste input "7b8Yof10GUuIK8o2nMwYBVCO"
type input "7b8Yof10GUuIK8o2nMwYBVCO"
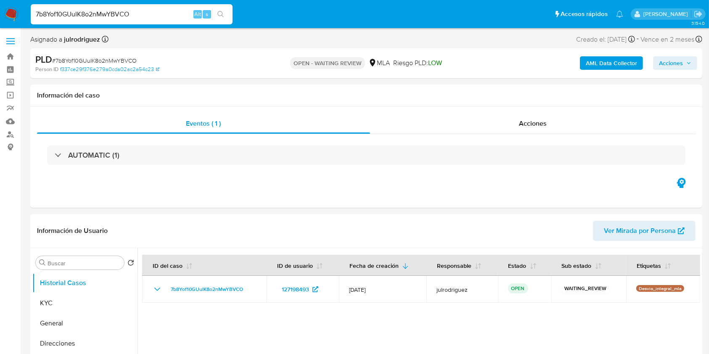
select select "10"
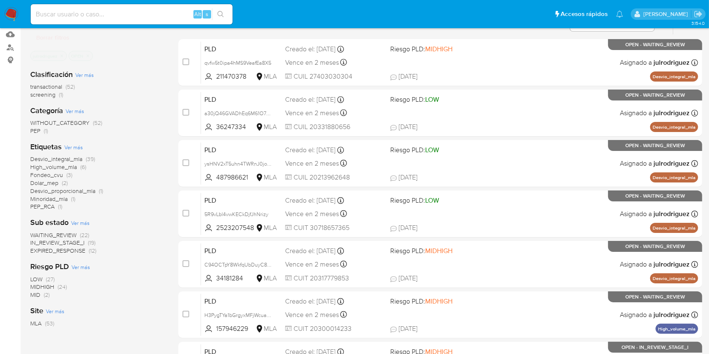
scroll to position [112, 0]
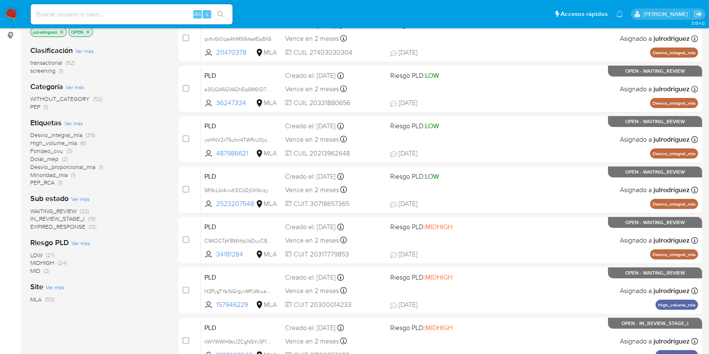
click at [55, 210] on span "WAITING_REVIEW" at bounding box center [53, 211] width 46 height 8
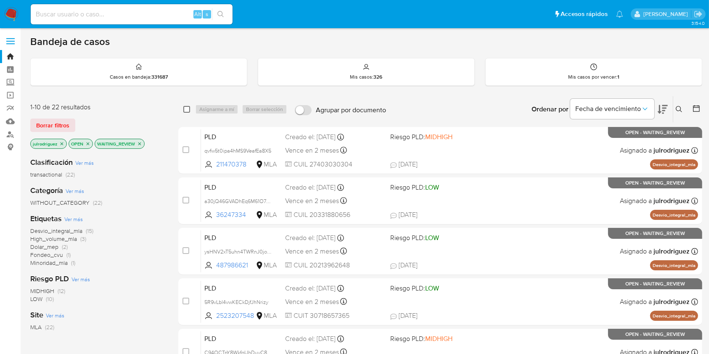
click at [188, 109] on input "checkbox" at bounding box center [186, 109] width 7 height 7
checkbox input "true"
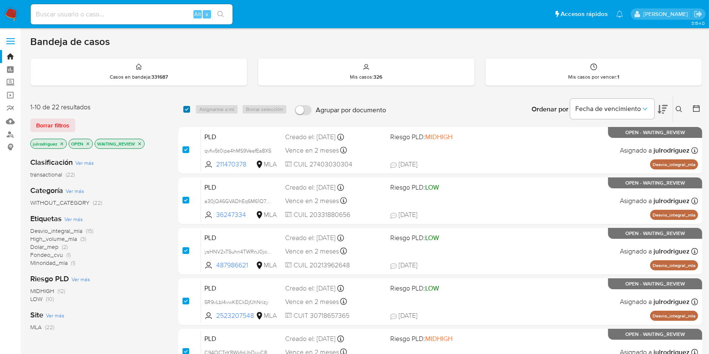
checkbox input "true"
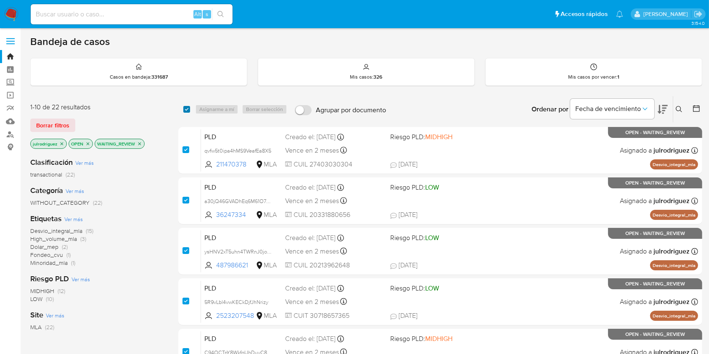
checkbox input "true"
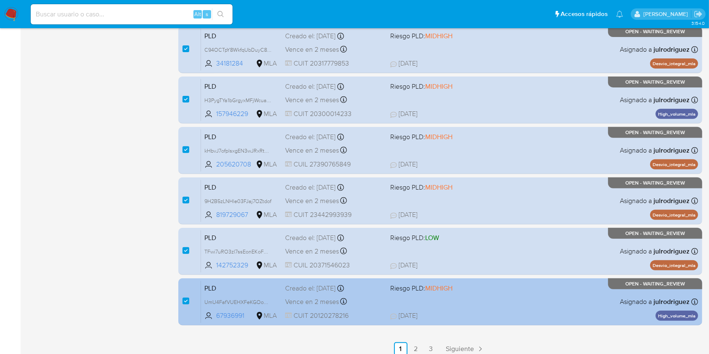
scroll to position [310, 0]
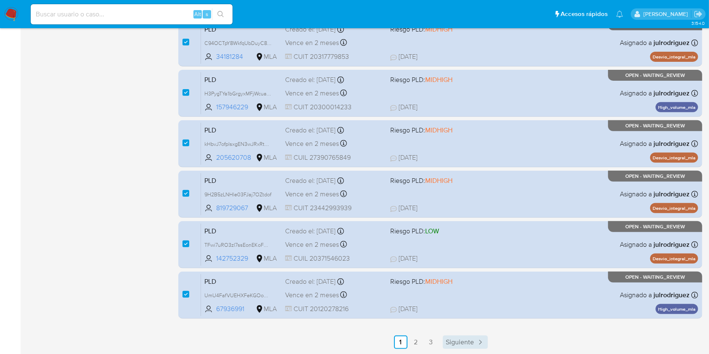
click at [469, 340] on span "Siguiente" at bounding box center [460, 342] width 28 height 7
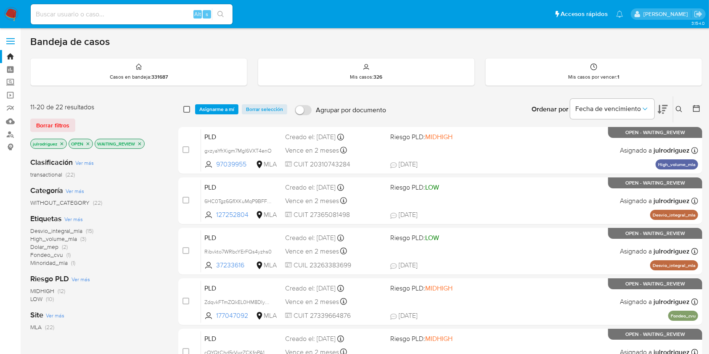
click input "checkbox"
checkbox input "true"
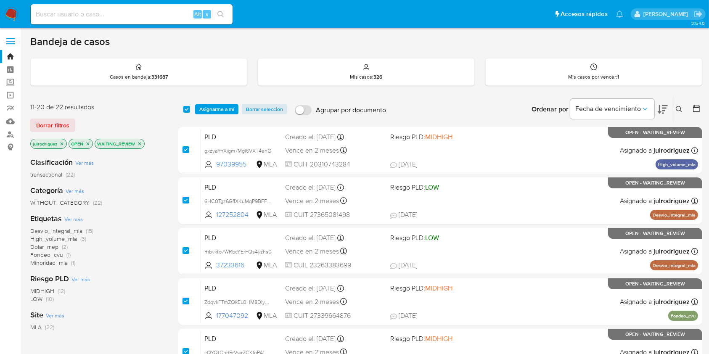
checkbox input "true"
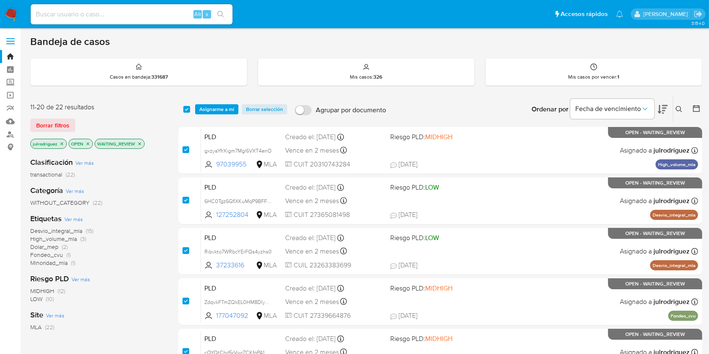
checkbox input "true"
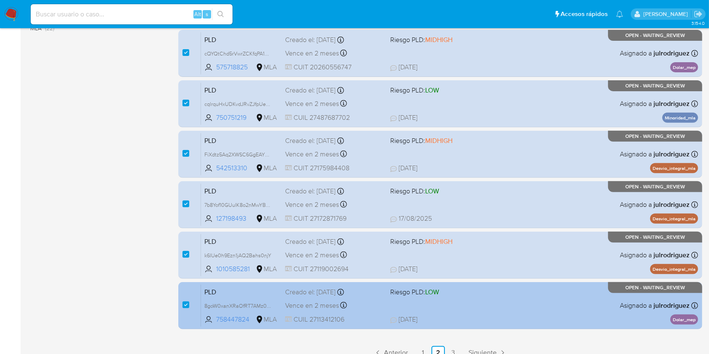
scroll to position [310, 0]
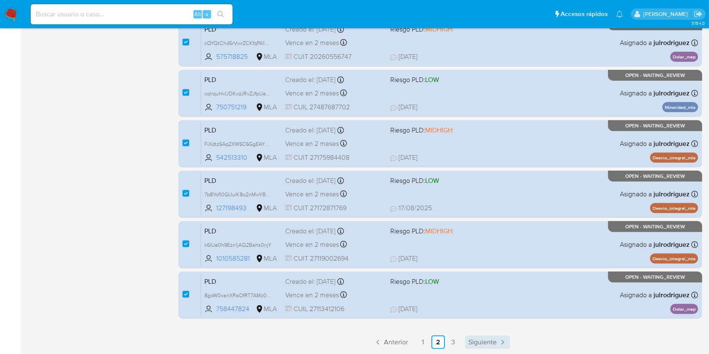
click span "Siguiente"
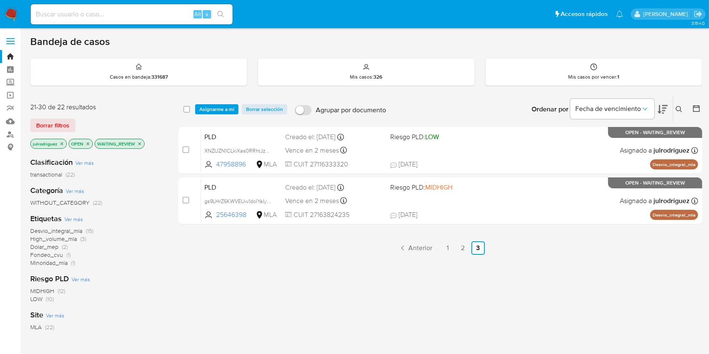
click input "checkbox"
checkbox input "true"
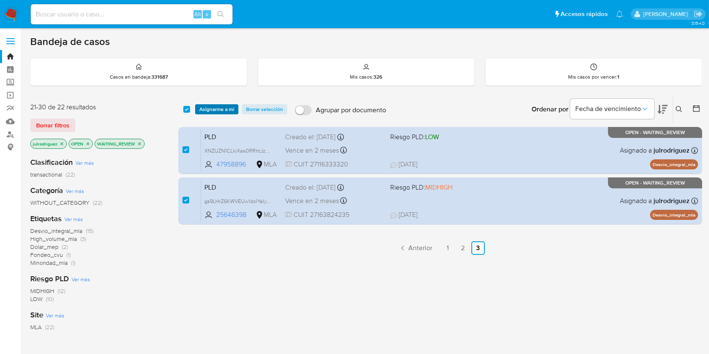
click span "Asignarme a mí"
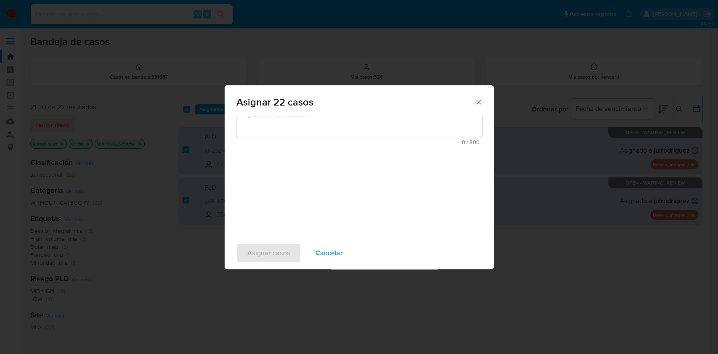
scroll to position [224, 0]
click span "0 / 500"
click textarea "assign-modal"
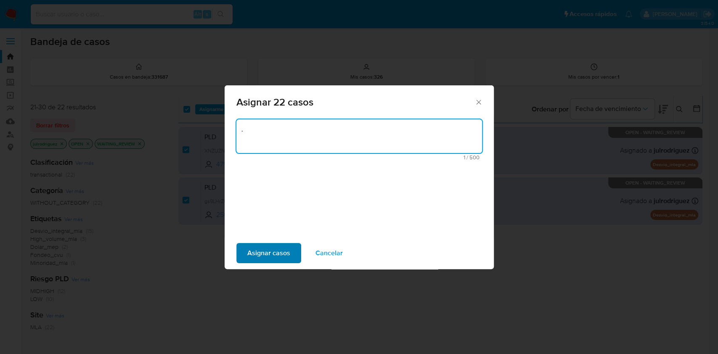
type textarea "."
click span "Asignar casos"
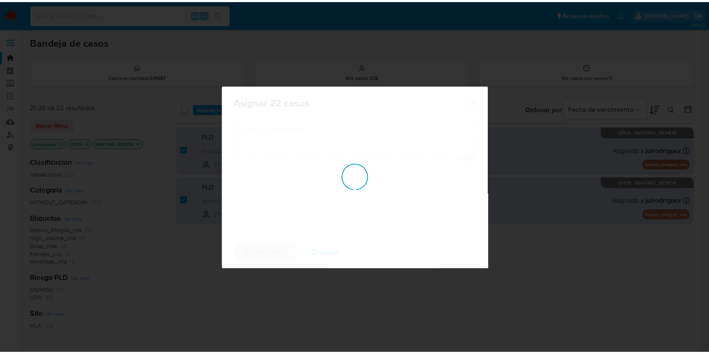
scroll to position [50, 0]
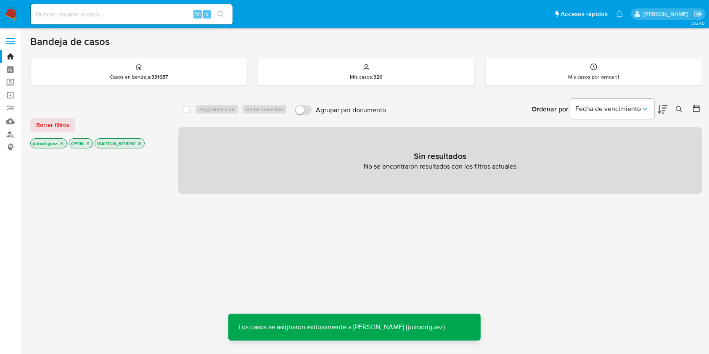
click icon "close-filter"
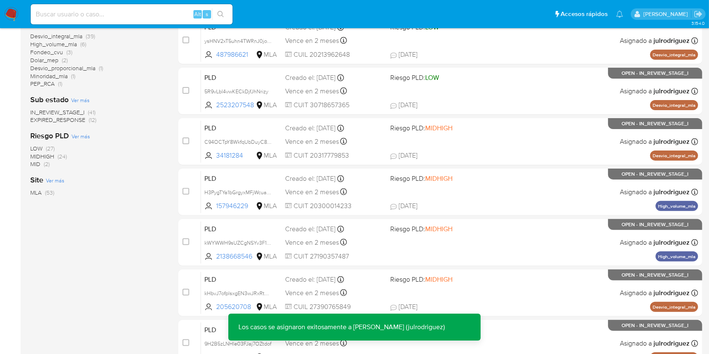
scroll to position [224, 0]
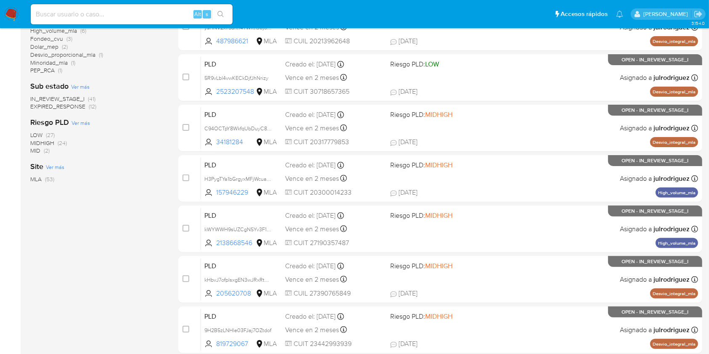
click span "EXPIRED_RESPONSE"
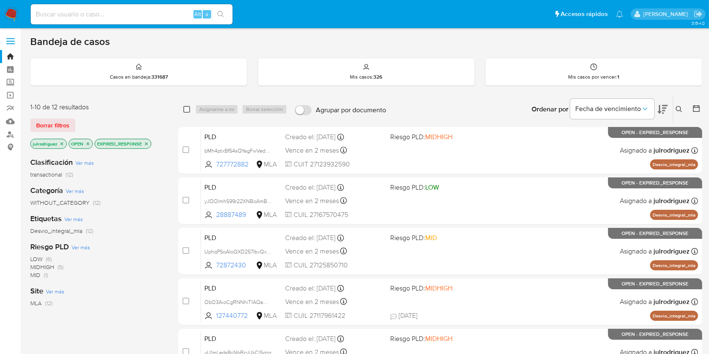
click input "checkbox"
checkbox input "true"
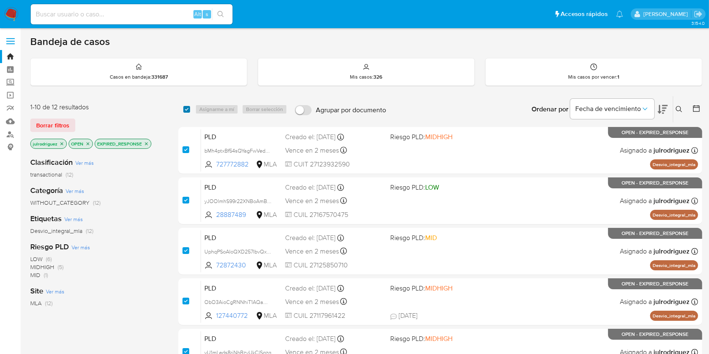
checkbox input "true"
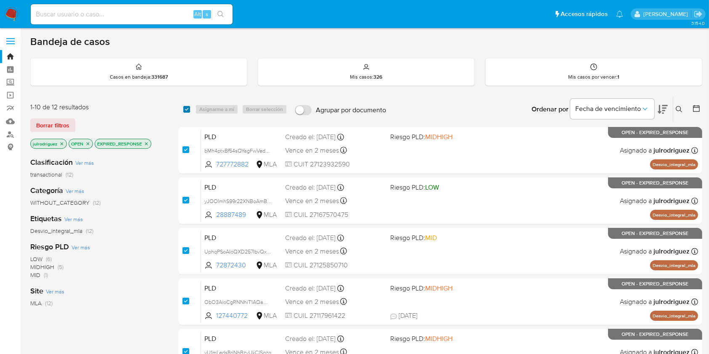
checkbox input "true"
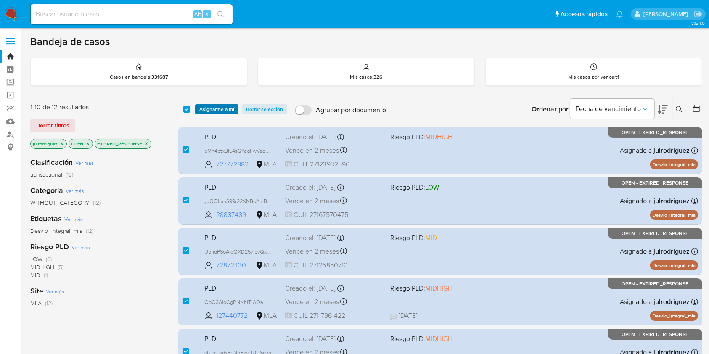
click span "Asignarme a mí"
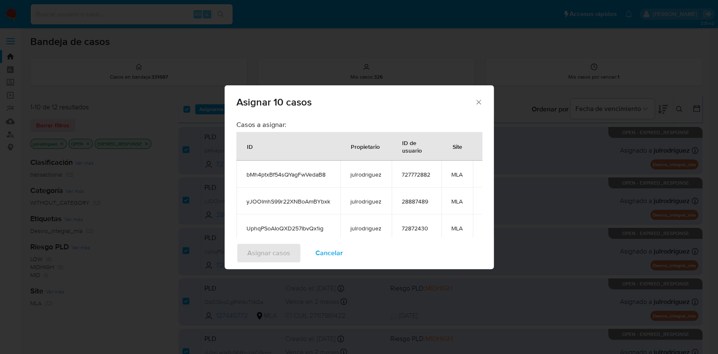
click icon "Cerrar ventana"
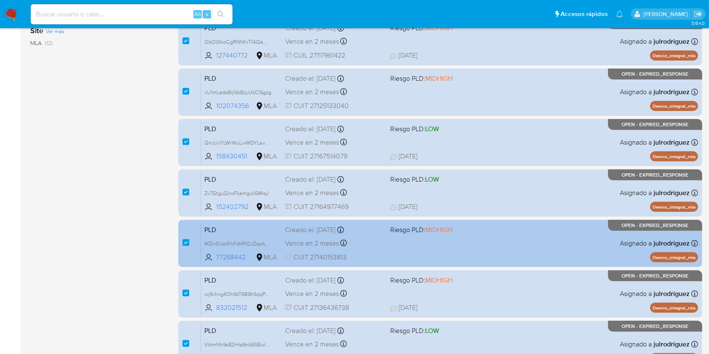
scroll to position [310, 0]
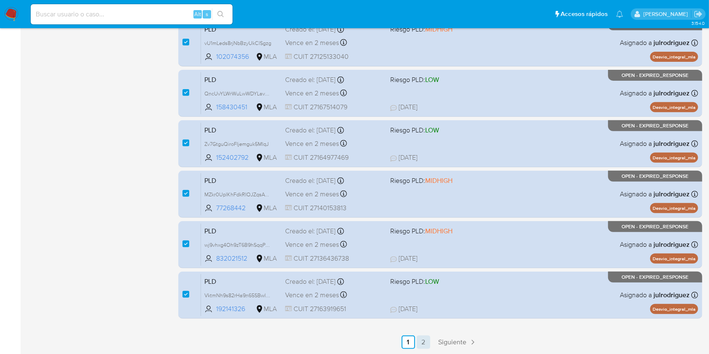
click link "2"
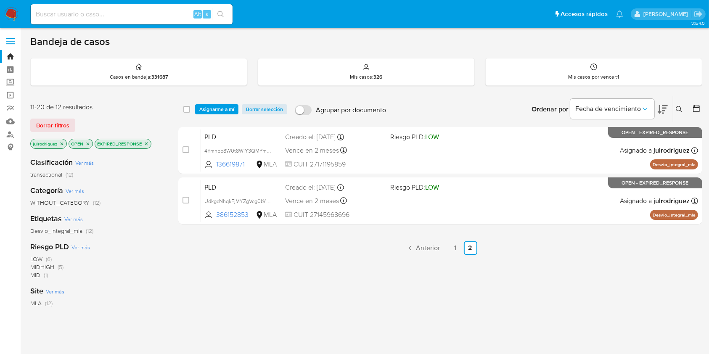
click input "checkbox"
checkbox input "true"
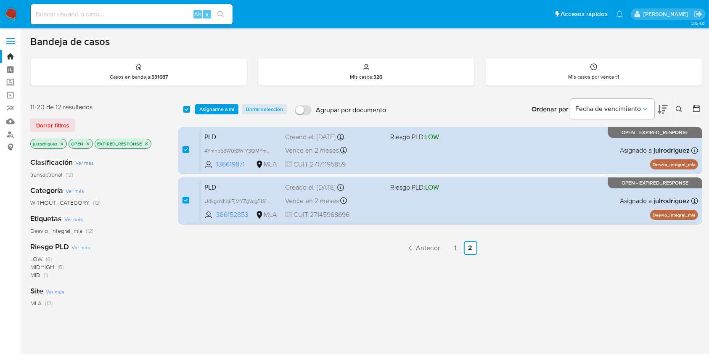
click div "select-all-cases-checkbox Asignarme a mí Borrar selección Agrupar por documento…"
click span "Asignarme a mí"
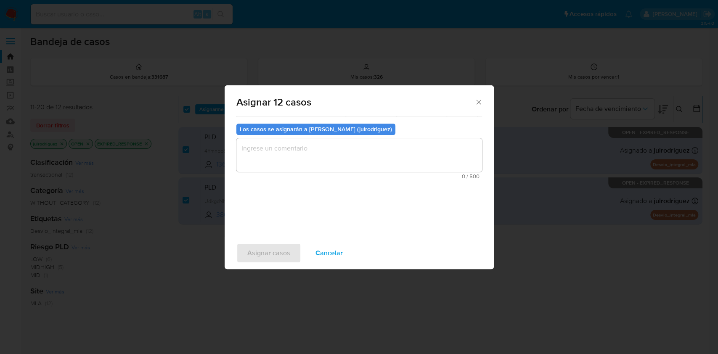
scroll to position [191, 0]
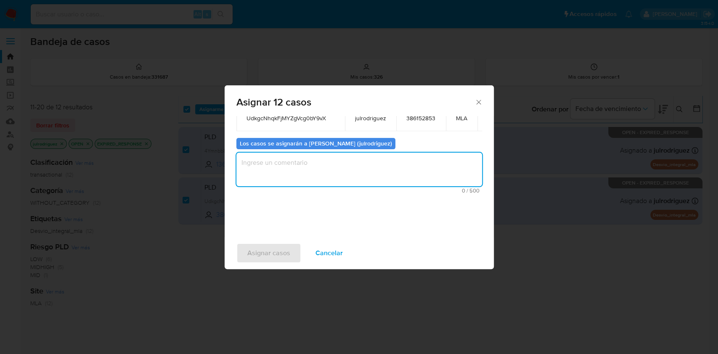
click textarea "assign-modal"
type textarea "."
click span "Asignar casos"
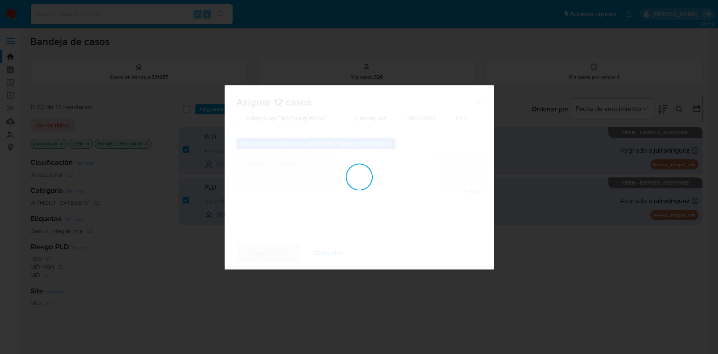
checkbox input "false"
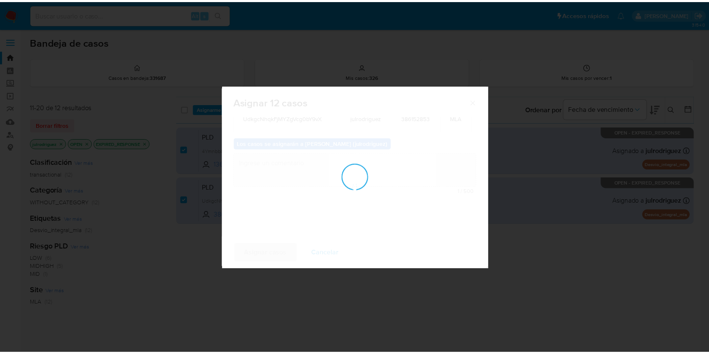
scroll to position [50, 0]
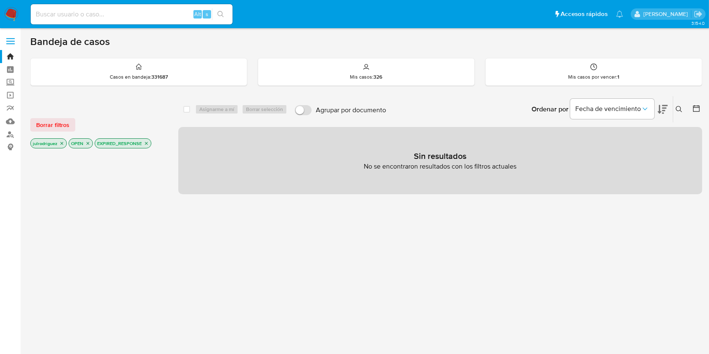
click icon "close-filter"
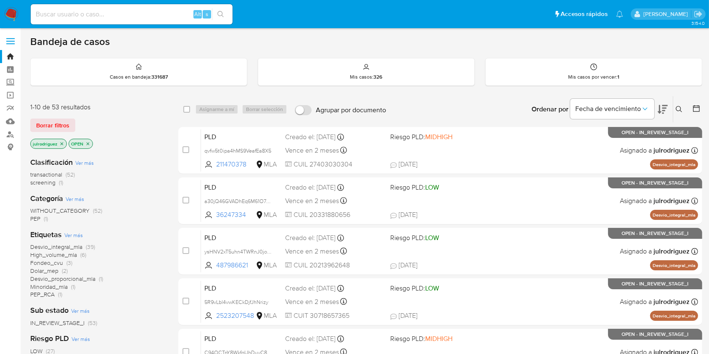
scroll to position [168, 0]
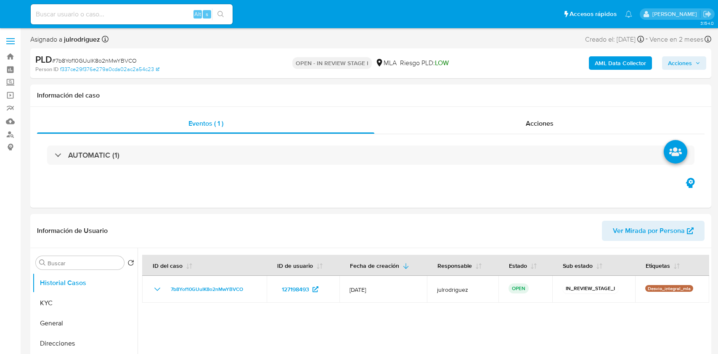
select select "10"
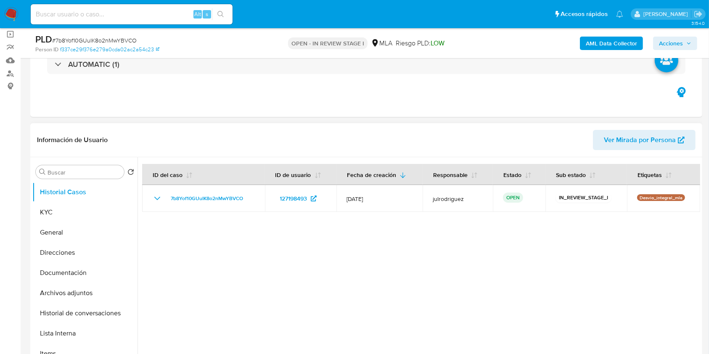
scroll to position [168, 0]
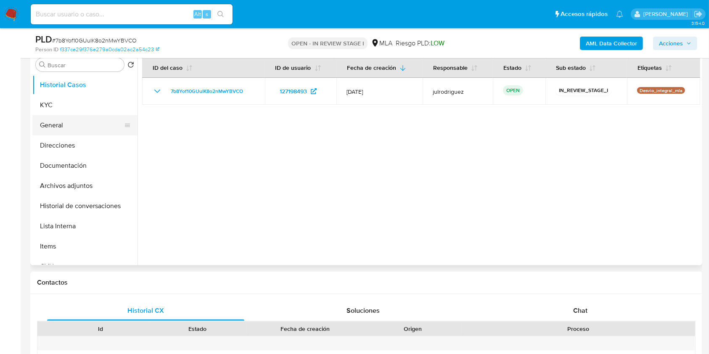
click at [69, 116] on button "General" at bounding box center [81, 125] width 98 height 20
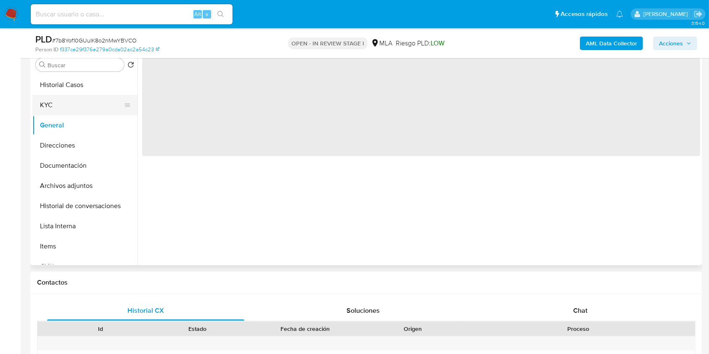
click at [50, 109] on button "KYC" at bounding box center [81, 105] width 98 height 20
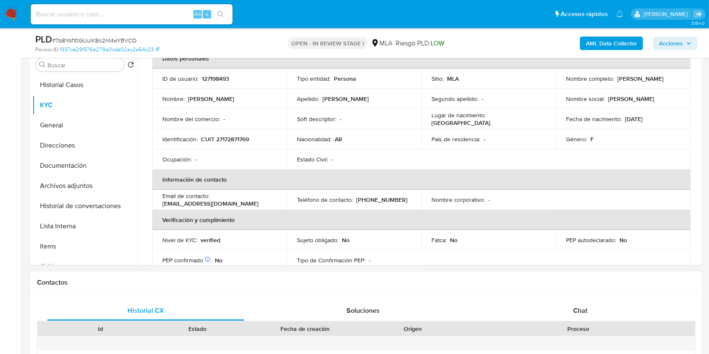
scroll to position [56, 0]
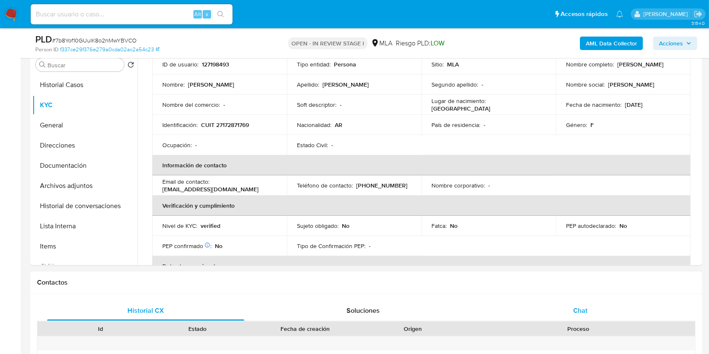
click at [589, 306] on div "Chat" at bounding box center [580, 311] width 197 height 20
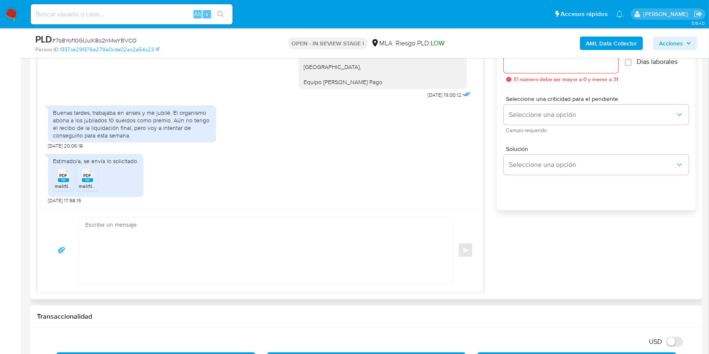
scroll to position [505, 0]
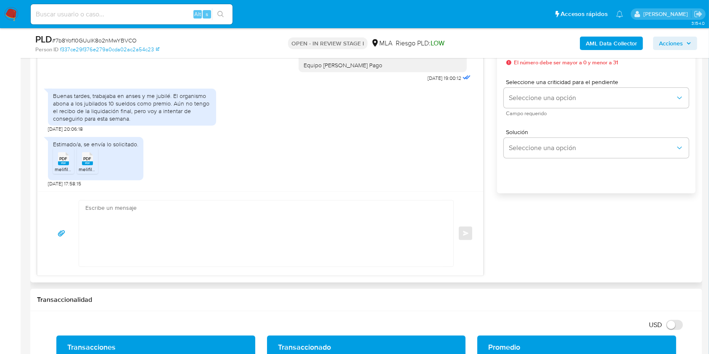
click at [63, 161] on span "PDF" at bounding box center [64, 158] width 8 height 5
click at [84, 161] on span "PDF" at bounding box center [88, 158] width 8 height 5
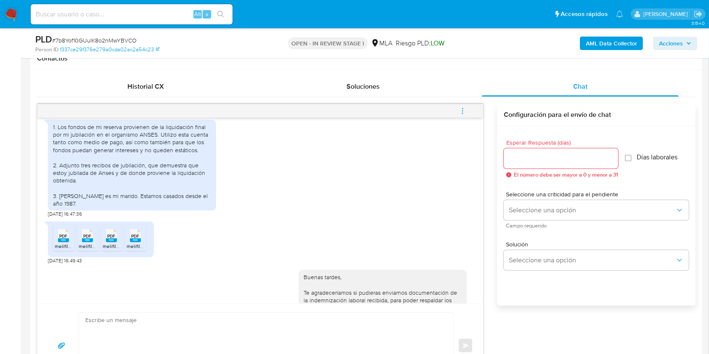
scroll to position [799, 0]
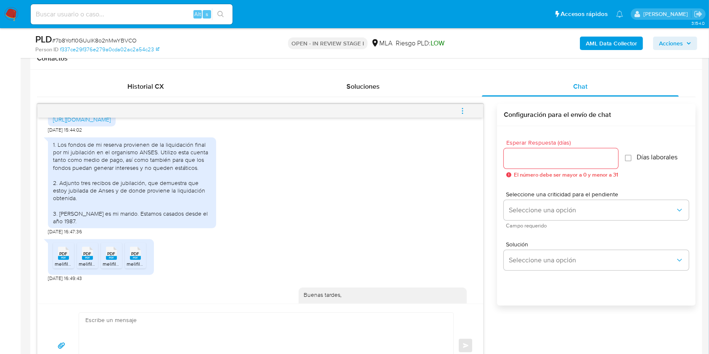
click at [366, 235] on div "1. Los fondos de mi reserva provienen de la liquidación final por mi jubilación…" at bounding box center [260, 184] width 425 height 102
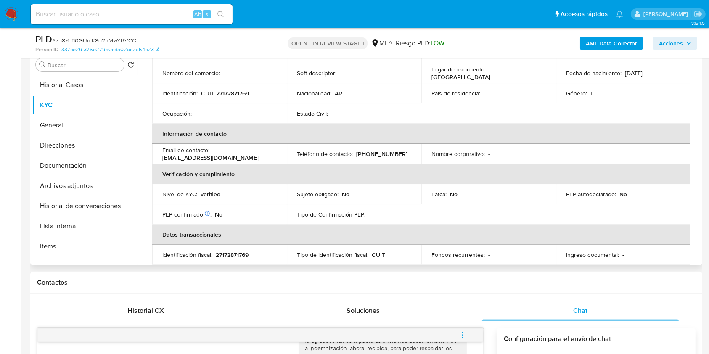
scroll to position [112, 0]
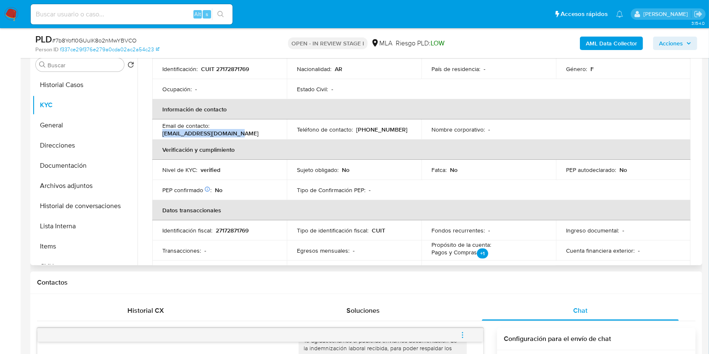
drag, startPoint x: 235, startPoint y: 133, endPoint x: 157, endPoint y: 133, distance: 78.7
click at [157, 133] on td "Email de contacto : [EMAIL_ADDRESS][DOMAIN_NAME]" at bounding box center [219, 129] width 135 height 20
copy p "[EMAIL_ADDRESS][DOMAIN_NAME]"
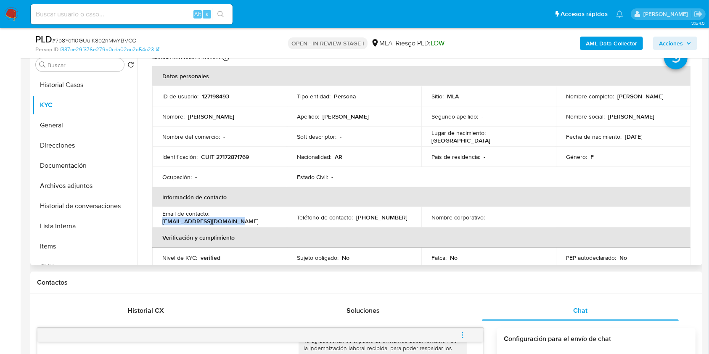
scroll to position [0, 0]
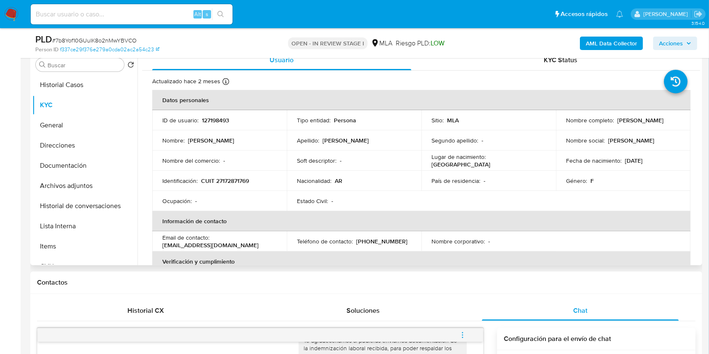
click at [379, 239] on p "[PHONE_NUMBER]" at bounding box center [381, 242] width 51 height 8
copy p "22455518"
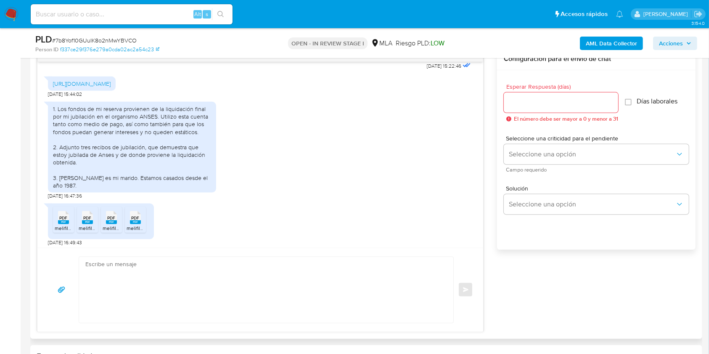
scroll to position [785, 0]
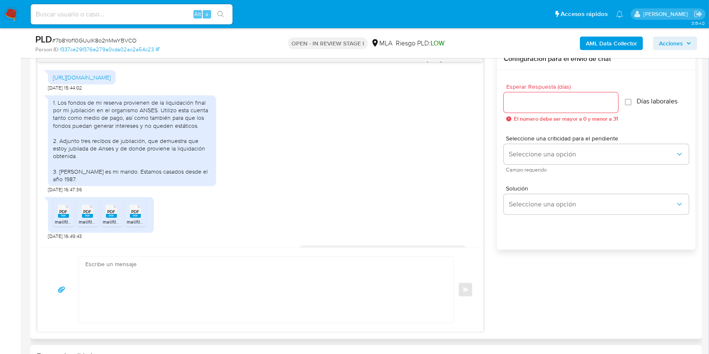
drag, startPoint x: 57, startPoint y: 130, endPoint x: 168, endPoint y: 211, distance: 137.6
click at [168, 183] on div "1. Los fondos de mi reserva provienen de la liquidación final por mi jubilación…" at bounding box center [132, 141] width 158 height 84
copy div "Los fondos de mi reserva provienen de la liquidación final por mi jubilación en…"
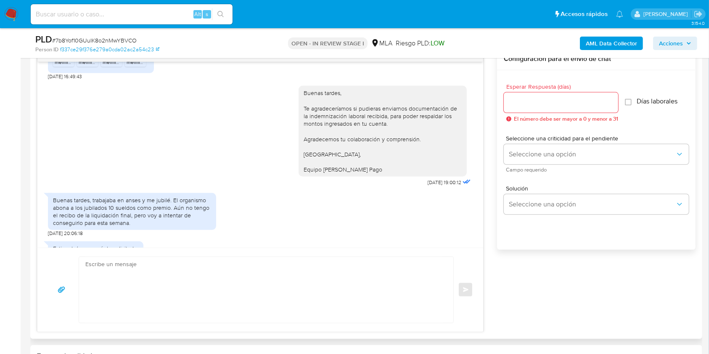
scroll to position [1010, 0]
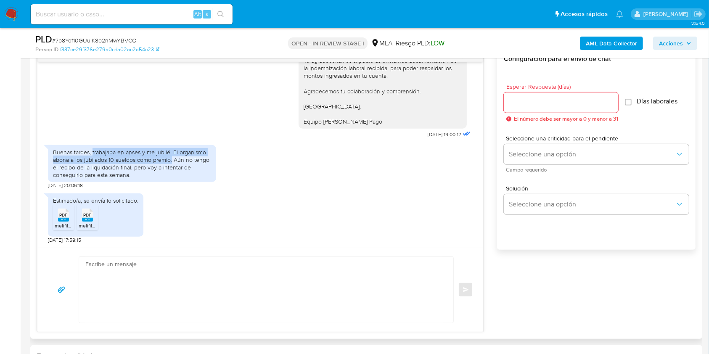
drag, startPoint x: 92, startPoint y: 167, endPoint x: 172, endPoint y: 172, distance: 79.7
click at [172, 172] on div "Buenas tardes, trabajaba en anses y me jubilé. El organismo abona a los jubilad…" at bounding box center [132, 164] width 158 height 31
copy div "trabajaba en anses y me jubilé. El organismo abona a los jubilados 10 sueldos c…"
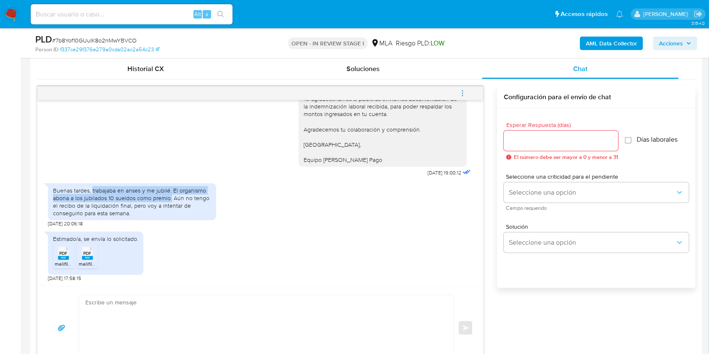
scroll to position [393, 0]
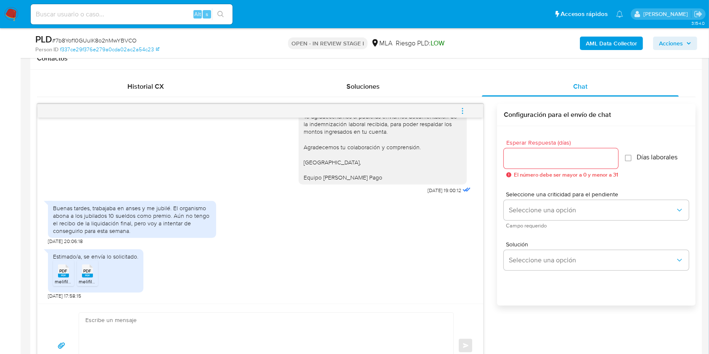
click at [128, 36] on span "# 7b8Yof10GUuIK8o2nMwYBVCO" at bounding box center [94, 40] width 85 height 8
copy span "7b8Yof10GUuIK8o2nMwYBVCO"
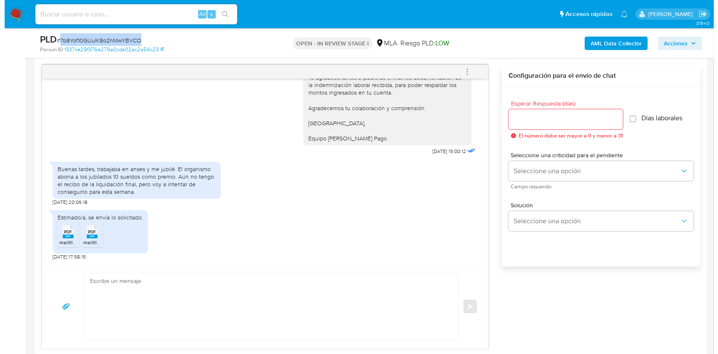
scroll to position [448, 0]
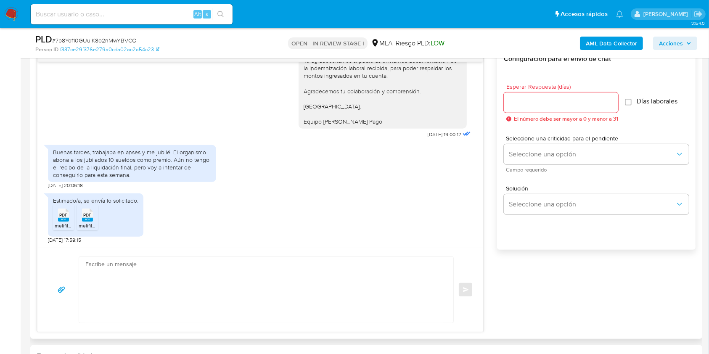
click at [523, 97] on input "Esperar Respuesta (días)" at bounding box center [561, 102] width 114 height 11
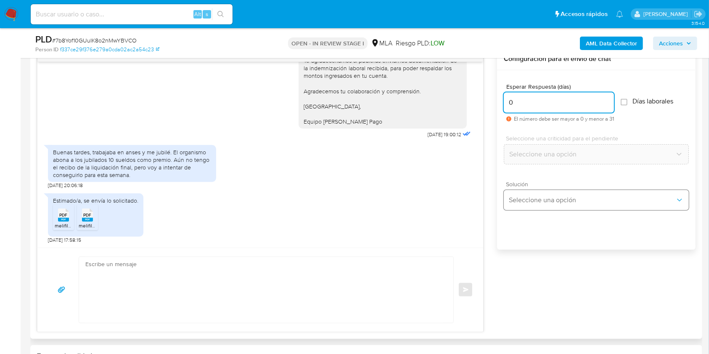
type input "0"
click at [535, 194] on button "Seleccione una opción" at bounding box center [596, 200] width 185 height 20
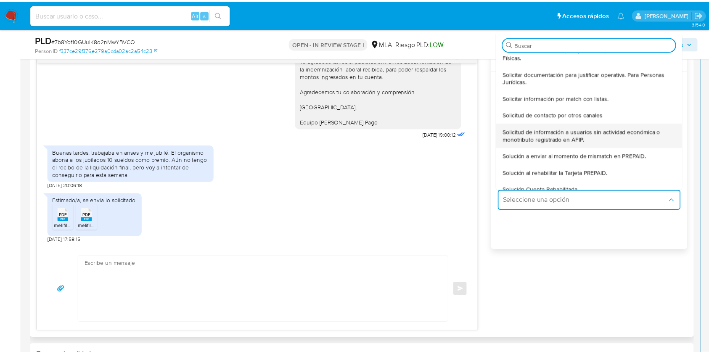
scroll to position [112, 0]
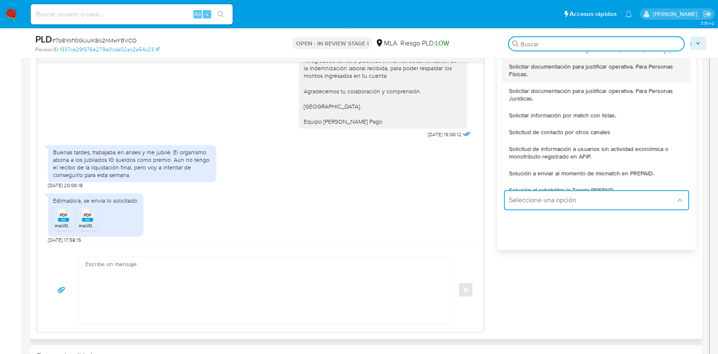
click at [576, 72] on span "Solicitar documentación para justificar operativa. Para Personas Físicas." at bounding box center [596, 70] width 175 height 15
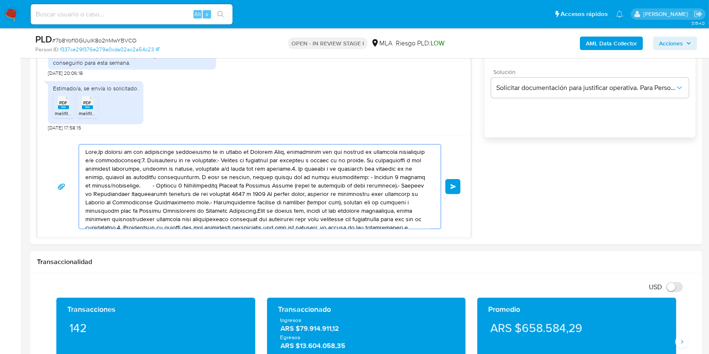
scroll to position [605, 0]
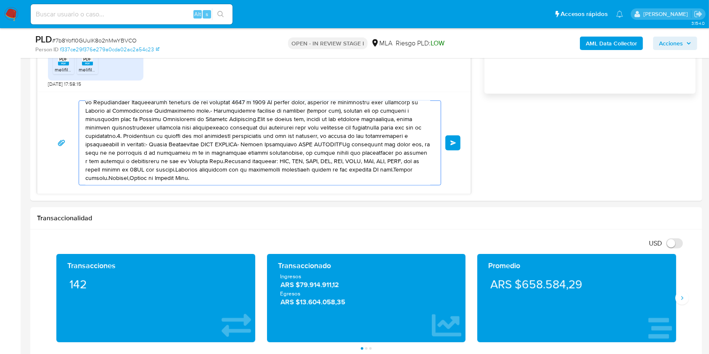
drag, startPoint x: 137, startPoint y: 162, endPoint x: 479, endPoint y: 379, distance: 404.7
click at [479, 354] on html "Pausado Ver notificaciones Alt s Accesos rápidos Presiona las siguientes teclas…" at bounding box center [354, 321] width 709 height 1853
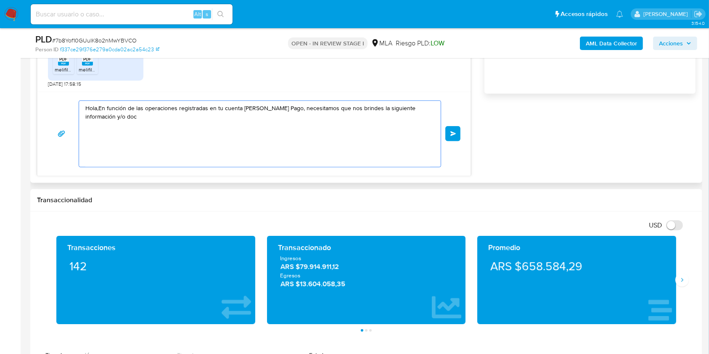
scroll to position [0, 0]
drag, startPoint x: 9, startPoint y: 84, endPoint x: 0, endPoint y: 82, distance: 9.4
click at [0, 82] on section "Bandeja Tablero Screening Búsqueda en Listas Watchlist Herramientas Operaciones…" at bounding box center [354, 312] width 709 height 1835
paste textarea "Buenas tardes, ¡Muchas gracias por tu respuesta! Confirmamos la recepción de la…"
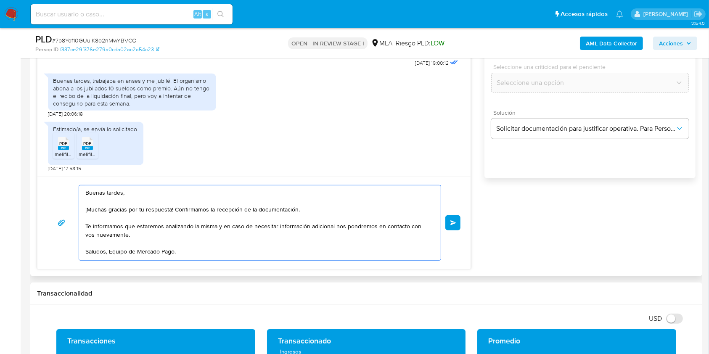
scroll to position [492, 0]
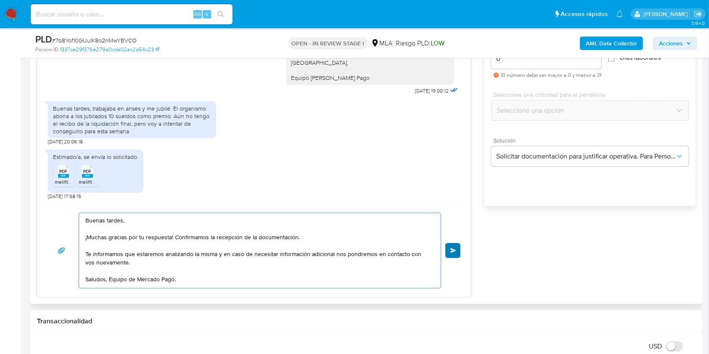
type textarea "Buenas tardes, ¡Muchas gracias por tu respuesta! Confirmamos la recepción de la…"
click at [455, 253] on button "Enviar" at bounding box center [453, 250] width 15 height 15
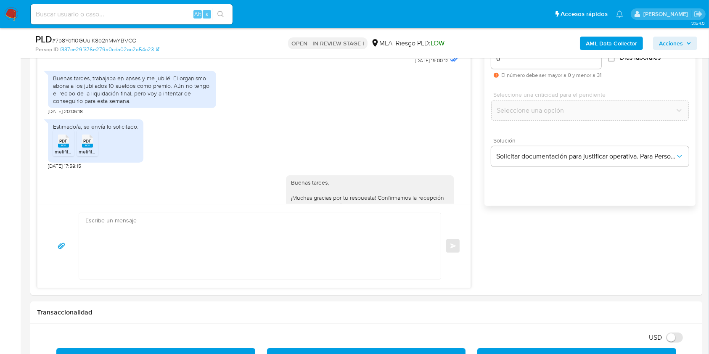
scroll to position [1124, 0]
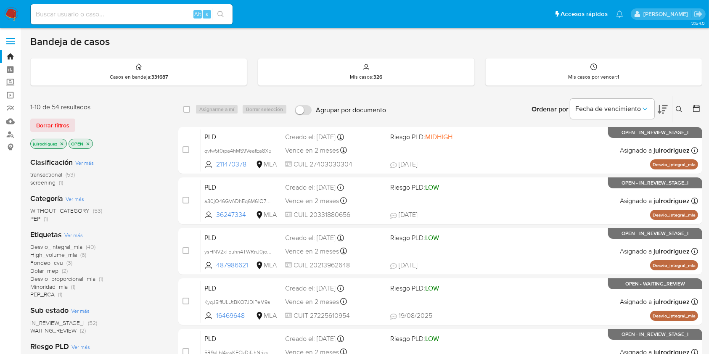
click at [679, 109] on icon at bounding box center [679, 109] width 7 height 7
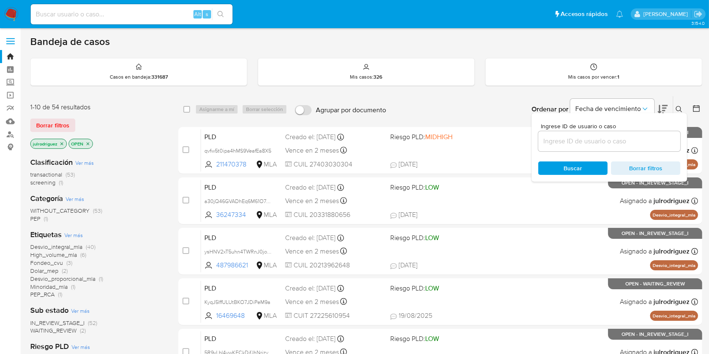
drag, startPoint x: 561, startPoint y: 137, endPoint x: 560, endPoint y: 149, distance: 12.2
click at [561, 137] on input at bounding box center [610, 141] width 142 height 11
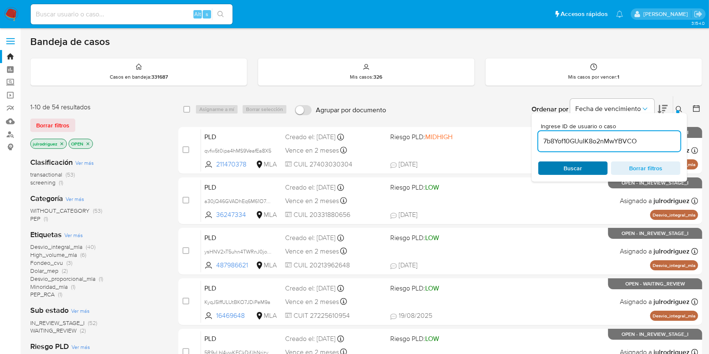
type input "7b8Yof10GUuIK8o2nMwYBVCO"
click at [556, 168] on span "Buscar" at bounding box center [573, 168] width 58 height 12
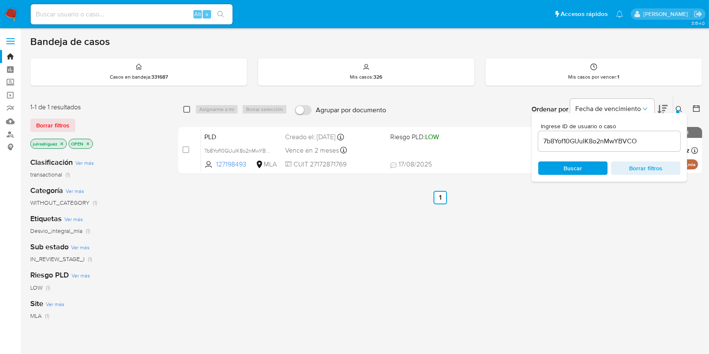
click at [185, 111] on input "checkbox" at bounding box center [186, 109] width 7 height 7
checkbox input "true"
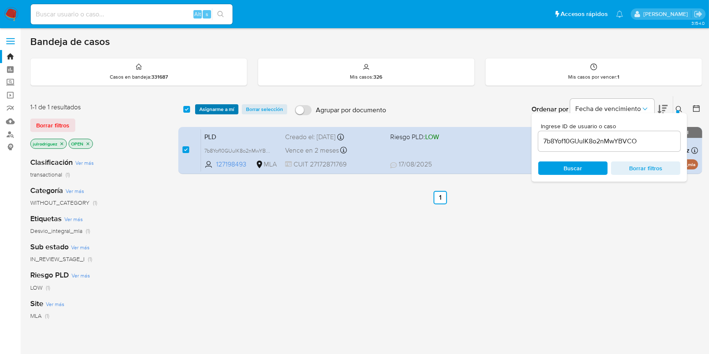
click at [212, 112] on span "Asignarme a mí" at bounding box center [216, 109] width 35 height 8
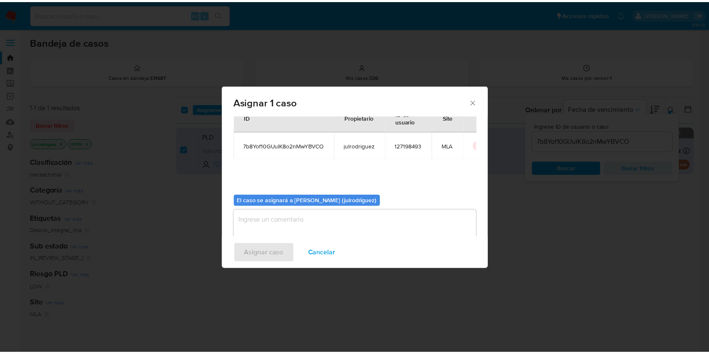
scroll to position [43, 0]
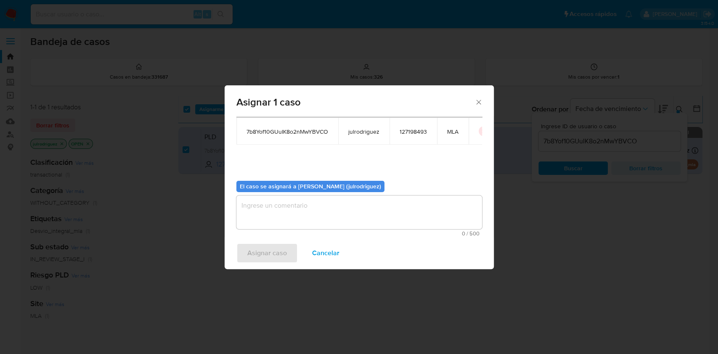
click at [323, 205] on textarea "assign-modal" at bounding box center [359, 213] width 246 height 34
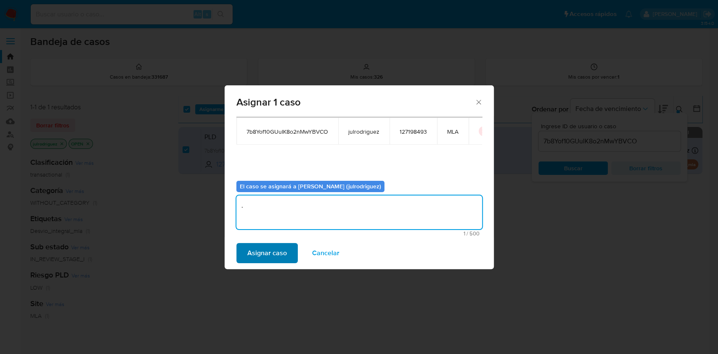
type textarea "."
click at [281, 254] on span "Asignar caso" at bounding box center [267, 253] width 40 height 19
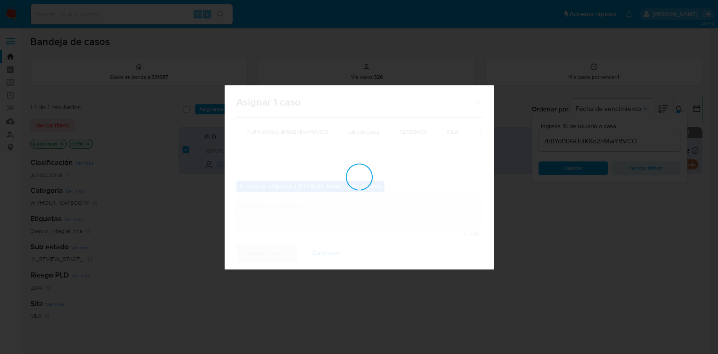
checkbox input "false"
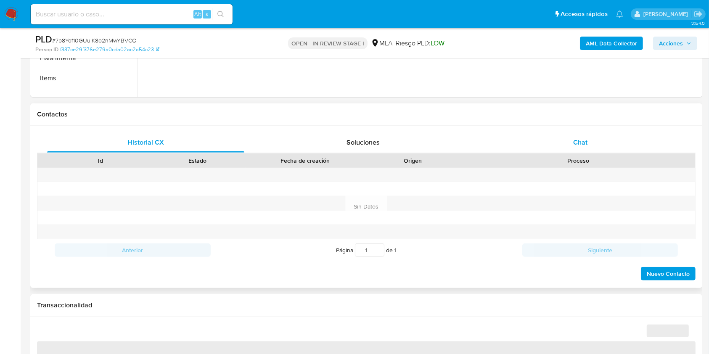
click at [577, 136] on div "Chat" at bounding box center [580, 143] width 197 height 20
select select "10"
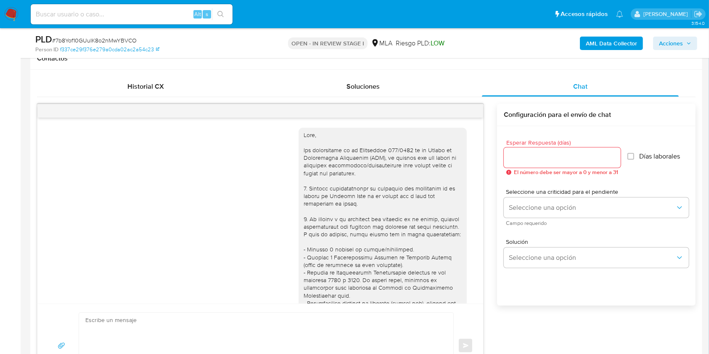
scroll to position [1124, 0]
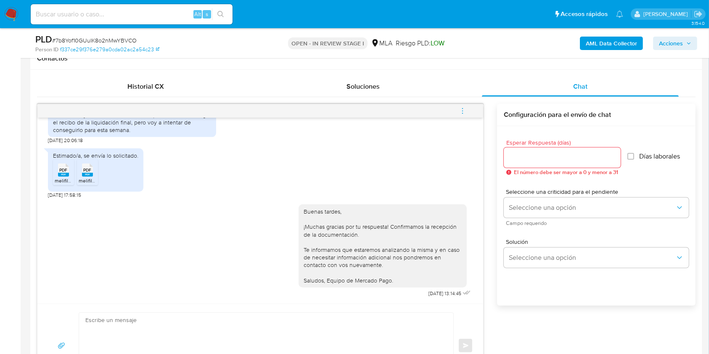
click at [467, 109] on button "menu-action" at bounding box center [463, 111] width 28 height 20
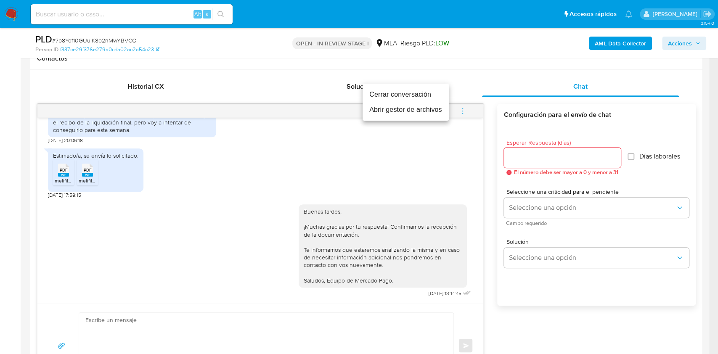
click at [388, 96] on li "Cerrar conversación" at bounding box center [406, 94] width 86 height 15
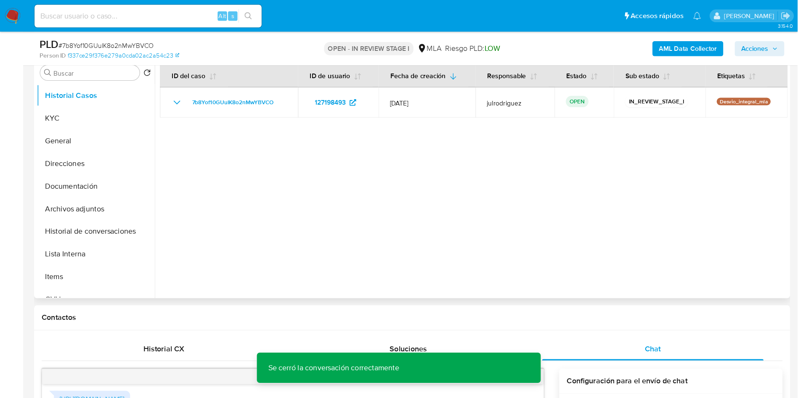
scroll to position [168, 0]
click at [66, 106] on button "KYC" at bounding box center [81, 105] width 98 height 20
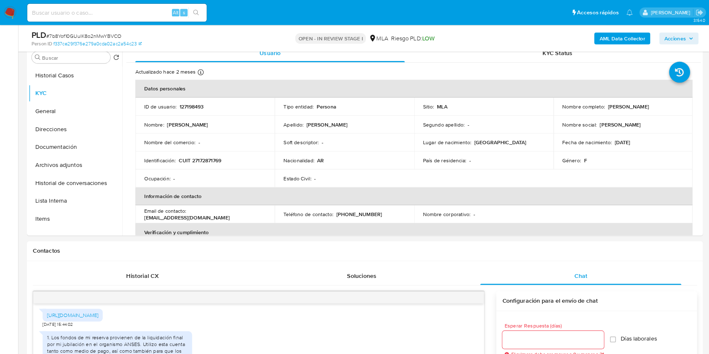
scroll to position [788, 0]
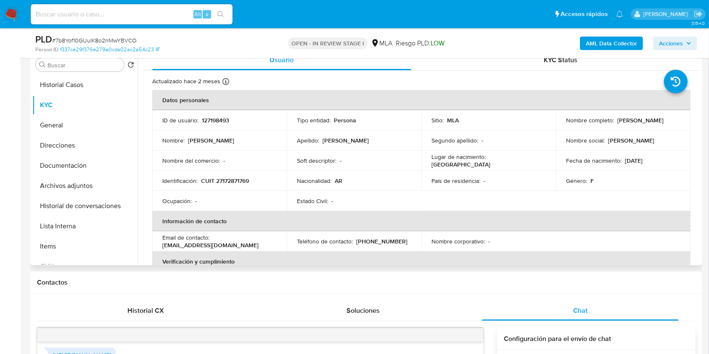
click at [367, 136] on td "Apellido : [PERSON_NAME]" at bounding box center [354, 140] width 135 height 20
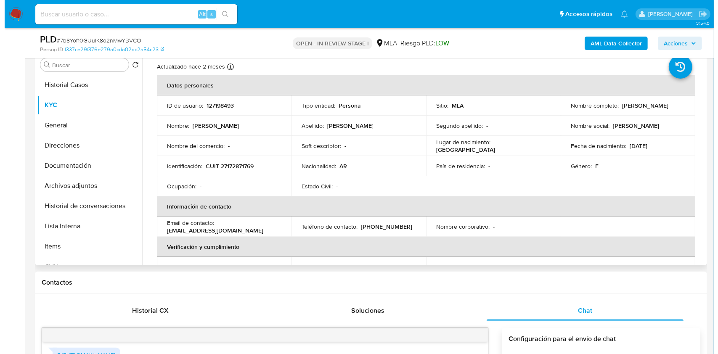
scroll to position [0, 0]
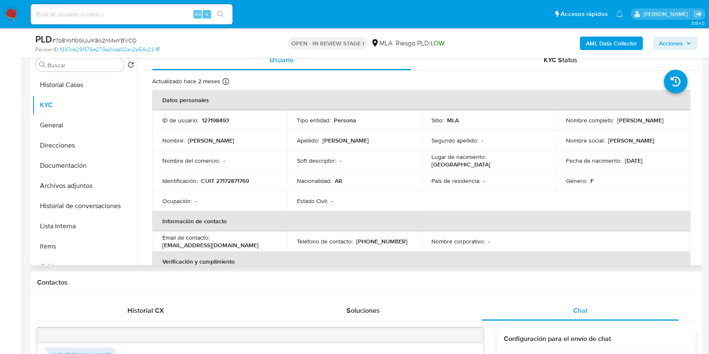
click at [223, 120] on p "127198493" at bounding box center [215, 121] width 27 height 8
copy p "127198493"
click at [80, 36] on span "# 7b8Yof10GUuIK8o2nMwYBVCO" at bounding box center [94, 40] width 85 height 8
click at [80, 35] on div "PLD # 7b8Yof10GUuIK8o2nMwYBVCO" at bounding box center [144, 39] width 218 height 13
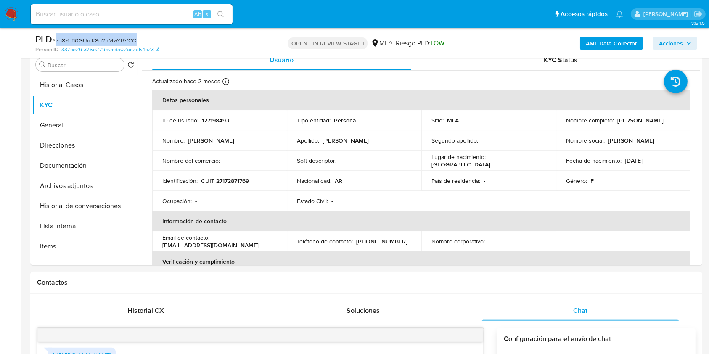
copy span "7b8Yof10GUuIK8o2nMwYBVCO"
drag, startPoint x: 74, startPoint y: 188, endPoint x: 94, endPoint y: 212, distance: 31.1
click at [74, 188] on button "Archivos adjuntos" at bounding box center [84, 186] width 105 height 20
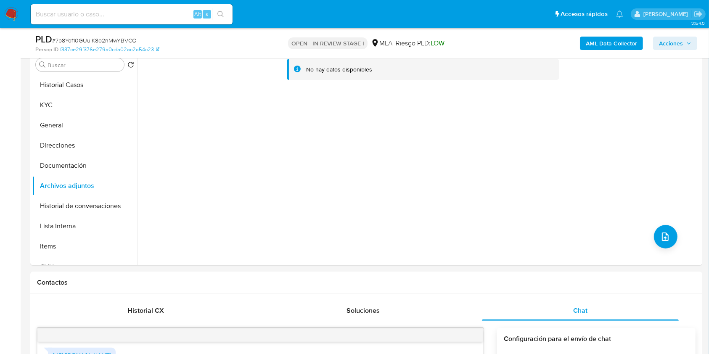
click at [604, 49] on b "AML Data Collector" at bounding box center [611, 43] width 51 height 13
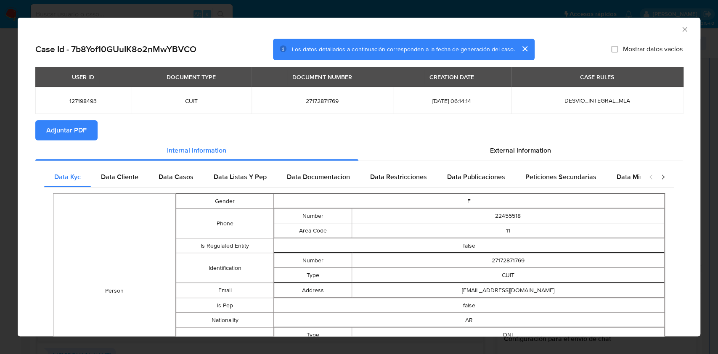
click at [58, 123] on span "Adjuntar PDF" at bounding box center [66, 130] width 40 height 19
click at [681, 27] on icon "Cerrar ventana" at bounding box center [685, 29] width 8 height 8
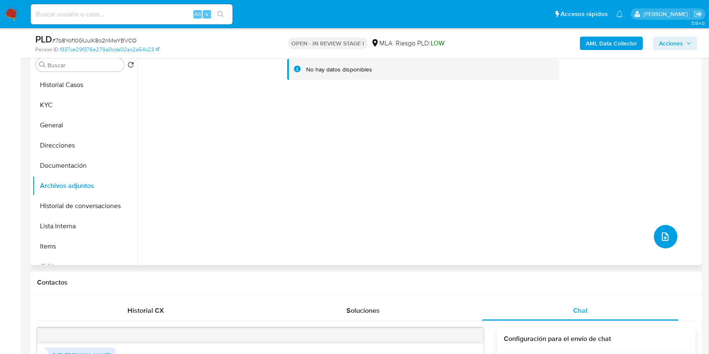
click at [654, 232] on button "upload-file" at bounding box center [666, 237] width 24 height 24
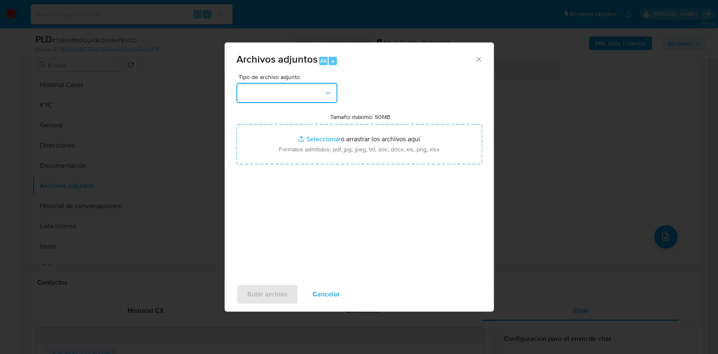
click at [285, 96] on button "button" at bounding box center [286, 93] width 101 height 20
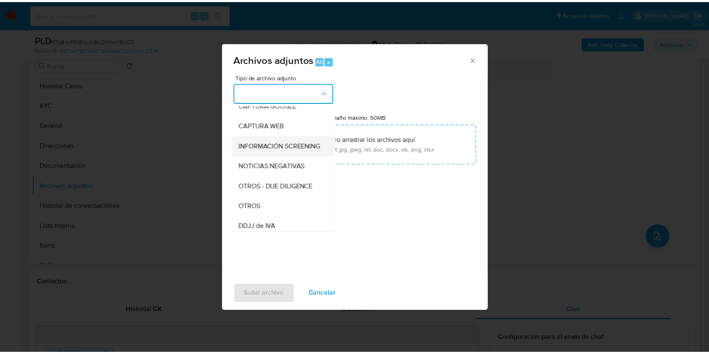
scroll to position [112, 0]
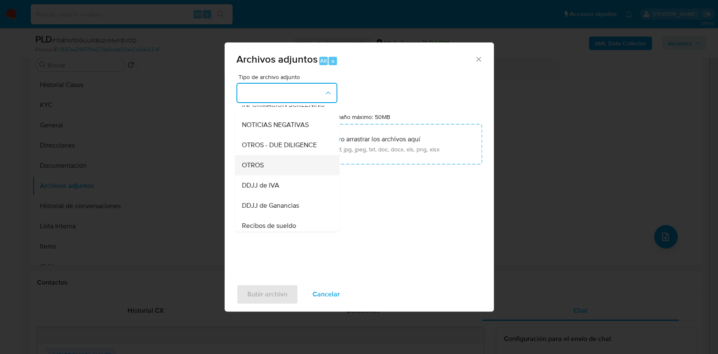
click at [263, 170] on span "OTROS" at bounding box center [252, 165] width 22 height 8
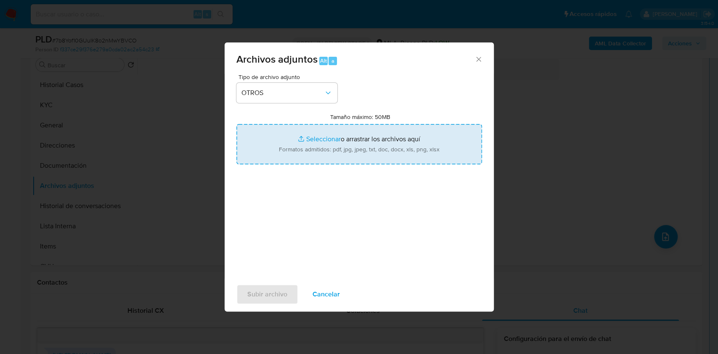
click at [361, 146] on input "Tamaño máximo: 50MB Seleccionar archivos" at bounding box center [359, 144] width 246 height 40
type input "C:\fakepath\Adriana Marcela Garrido - NOSIS - JUL 2025.pdf"
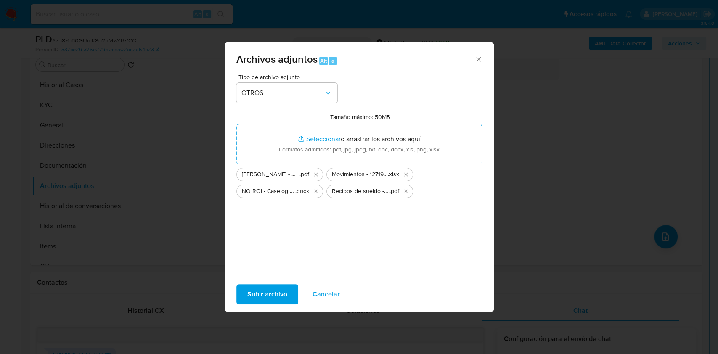
click at [260, 296] on span "Subir archivo" at bounding box center [267, 294] width 40 height 19
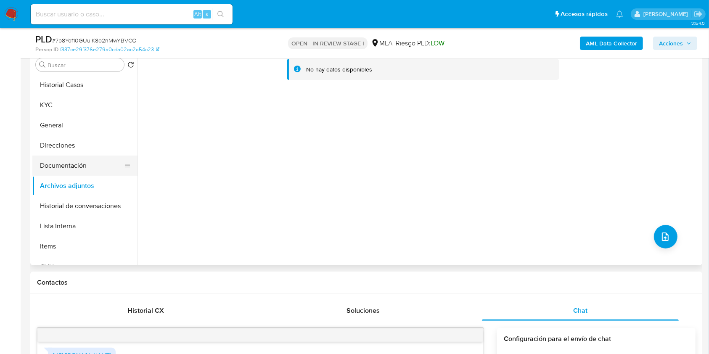
click at [68, 169] on button "Documentación" at bounding box center [81, 166] width 98 height 20
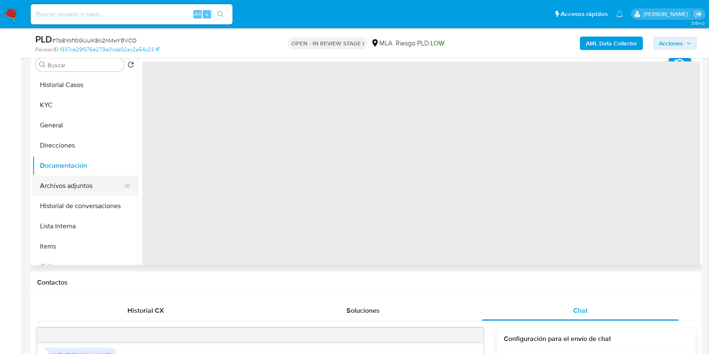
click at [68, 184] on button "Archivos adjuntos" at bounding box center [81, 186] width 98 height 20
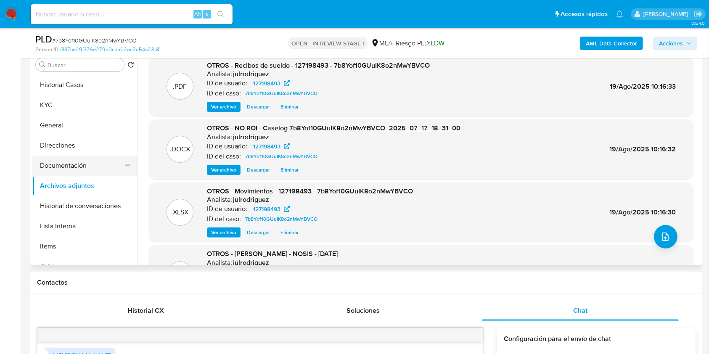
click at [66, 171] on button "Documentación" at bounding box center [81, 166] width 98 height 20
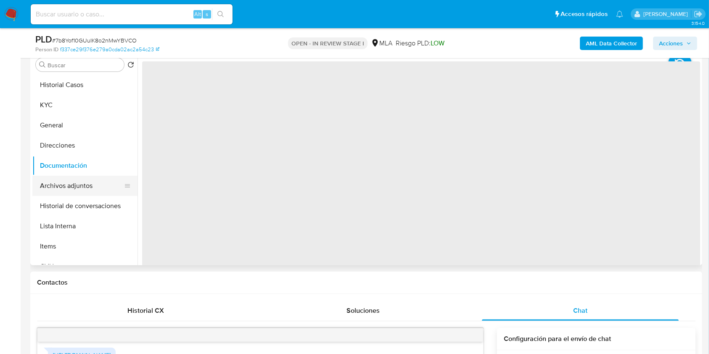
click at [69, 180] on button "Archivos adjuntos" at bounding box center [81, 186] width 98 height 20
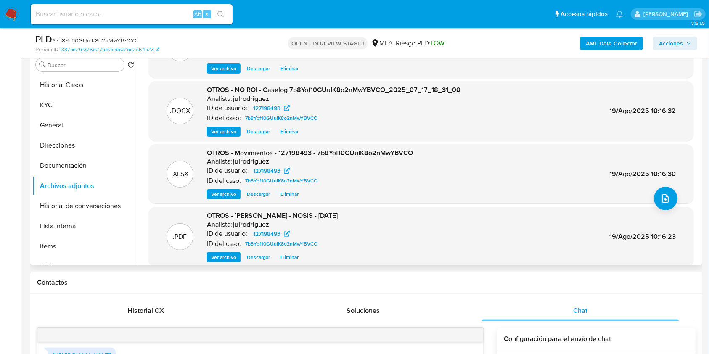
scroll to position [56, 0]
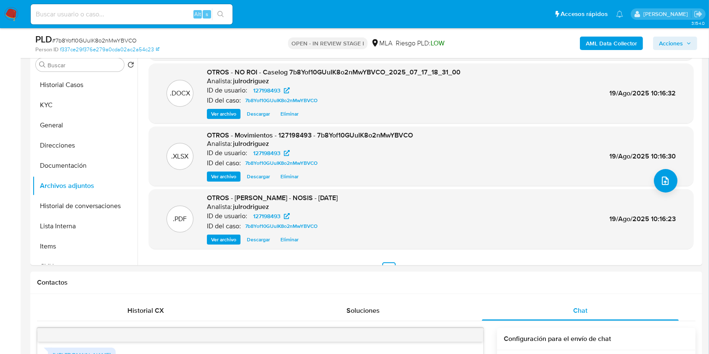
click at [677, 43] on span "Acciones" at bounding box center [671, 43] width 24 height 13
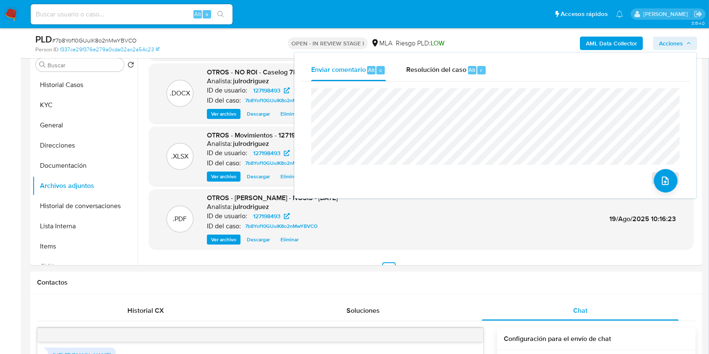
drag, startPoint x: 473, startPoint y: 69, endPoint x: 469, endPoint y: 83, distance: 14.5
click at [473, 70] on span "Alt" at bounding box center [472, 70] width 7 height 8
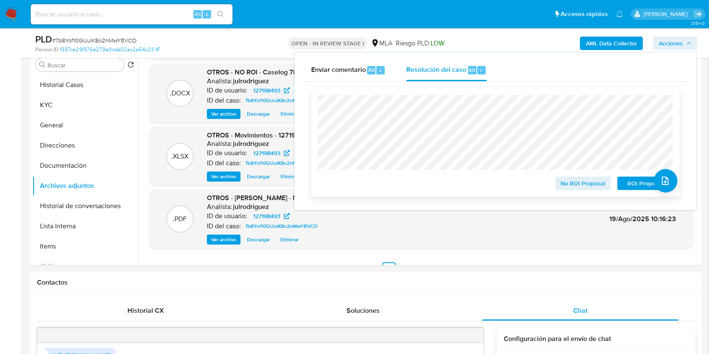
click at [570, 187] on span "No ROI Proposal" at bounding box center [584, 184] width 44 height 12
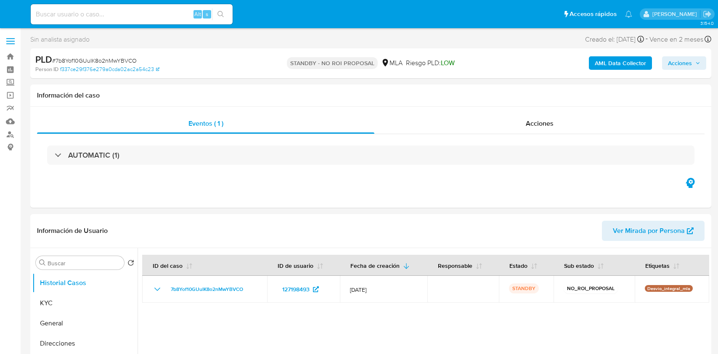
select select "10"
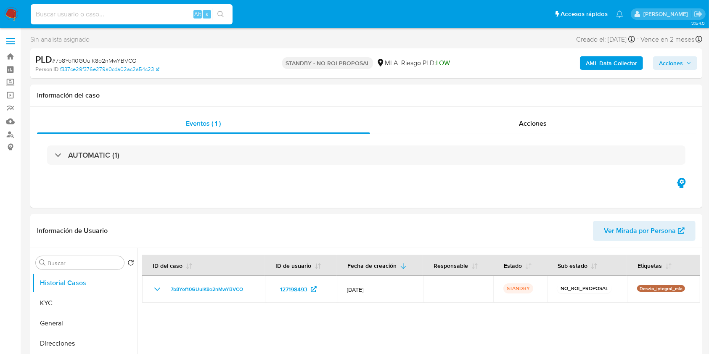
click at [114, 13] on input at bounding box center [132, 14] width 202 height 11
paste input "Zv7GtguQiroFIjemguk5MIqJ"
type input "Zv7GtguQiroFIjemguk5MIqJ"
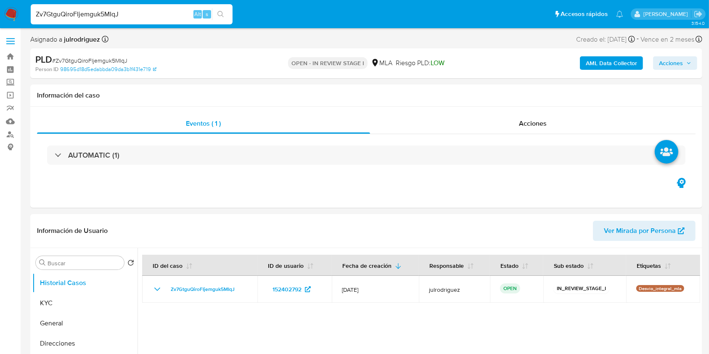
select select "10"
drag, startPoint x: 71, startPoint y: 300, endPoint x: 97, endPoint y: 280, distance: 33.3
click at [71, 300] on button "KYC" at bounding box center [84, 303] width 105 height 20
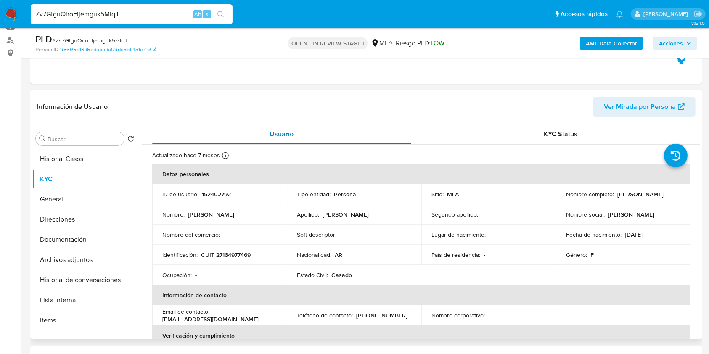
scroll to position [112, 0]
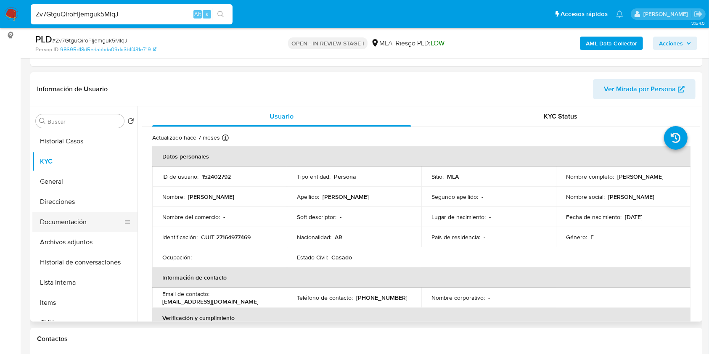
click at [81, 222] on button "Documentación" at bounding box center [81, 222] width 98 height 20
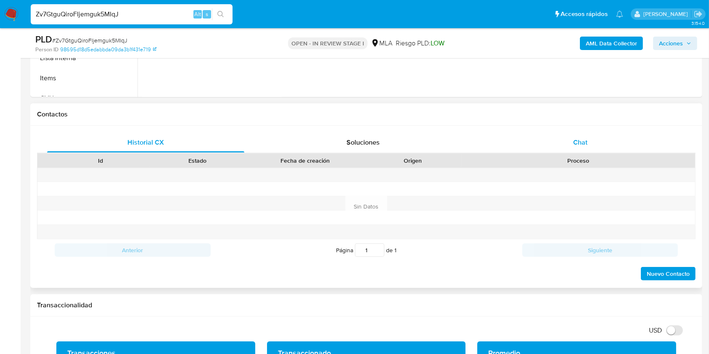
click at [589, 147] on div "Chat" at bounding box center [580, 143] width 197 height 20
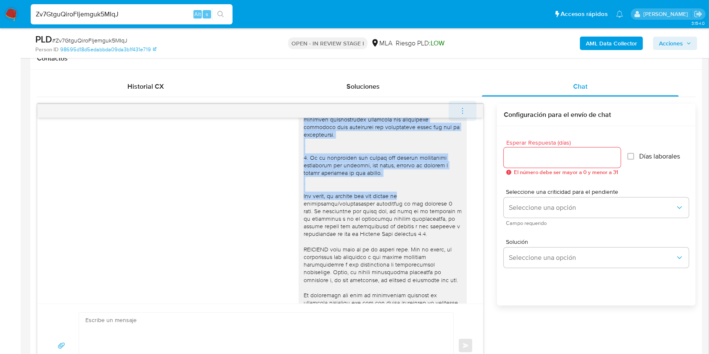
scroll to position [177, 0]
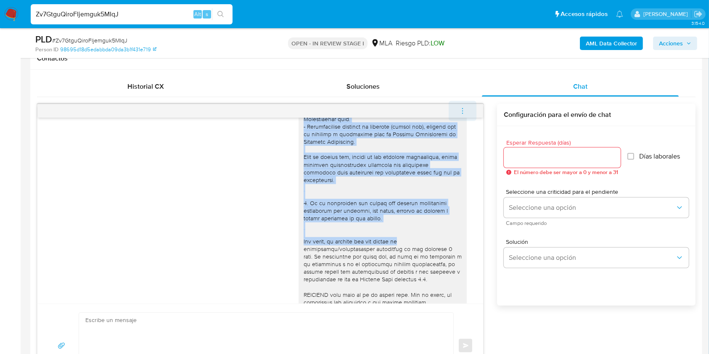
drag, startPoint x: 474, startPoint y: 188, endPoint x: 468, endPoint y: 119, distance: 69.2
click at [468, 119] on div "17/07/2025 19:53:00 Hola, Esperamos que te encuentres muy bien. Te consultamos …" at bounding box center [260, 246] width 447 height 284
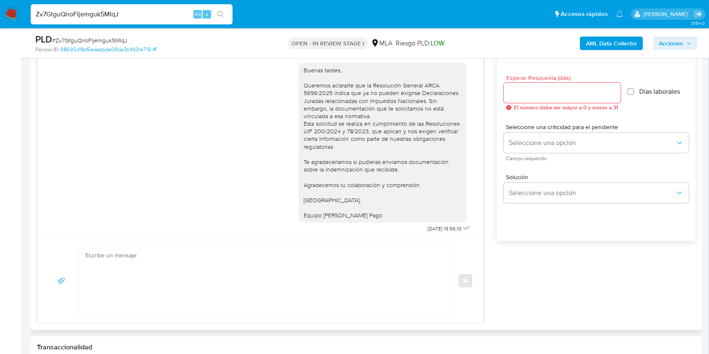
scroll to position [393, 0]
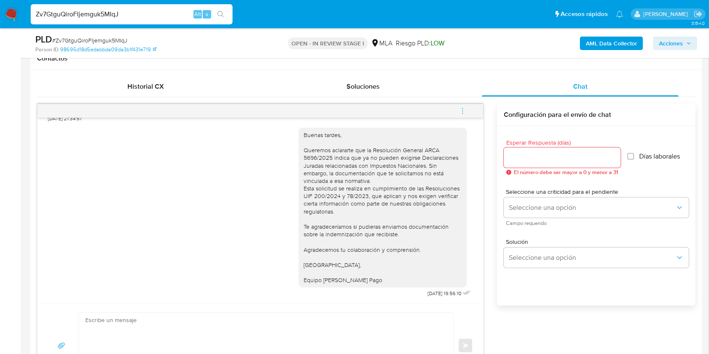
click at [464, 111] on icon "menu-action" at bounding box center [463, 111] width 8 height 8
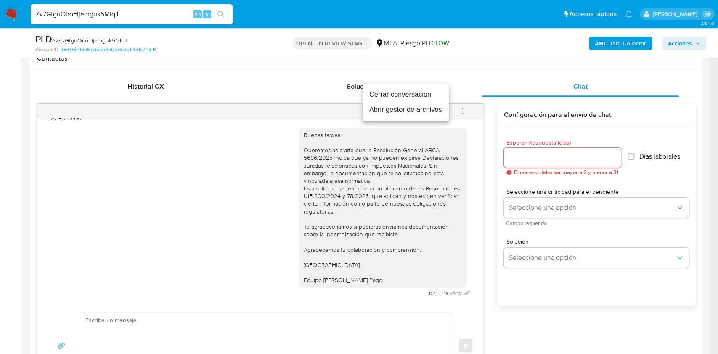
click at [402, 98] on li "Cerrar conversación" at bounding box center [406, 94] width 86 height 15
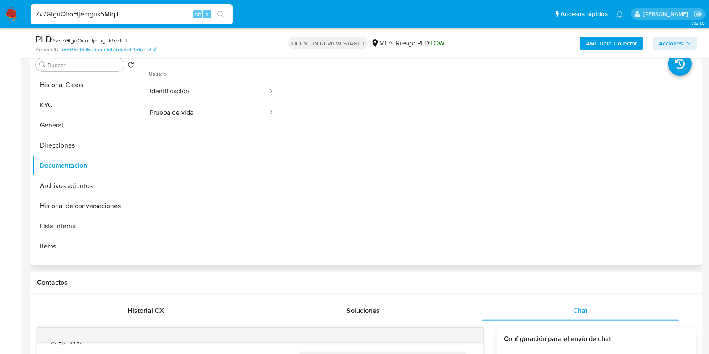
scroll to position [168, 0]
click at [54, 104] on button "KYC" at bounding box center [81, 105] width 98 height 20
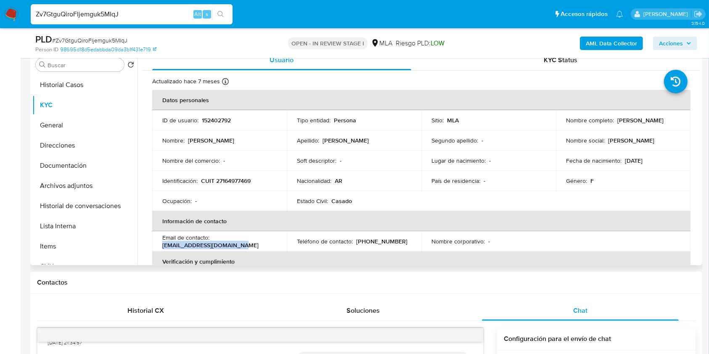
drag, startPoint x: 242, startPoint y: 243, endPoint x: 155, endPoint y: 245, distance: 86.7
click at [155, 245] on td "Email de contacto : alejandrasa62@hotmail.com" at bounding box center [219, 241] width 135 height 20
copy p "alejandrasa62@hotmail.com"
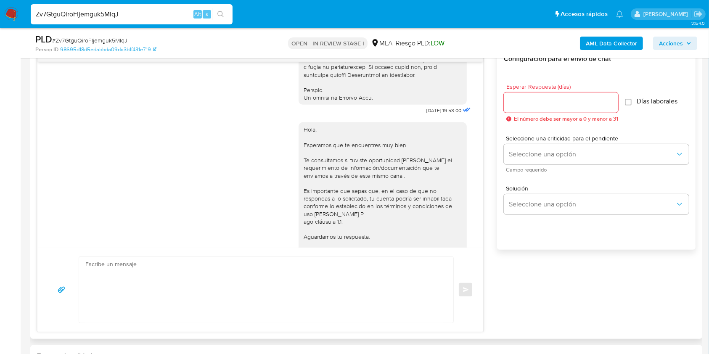
scroll to position [448, 0]
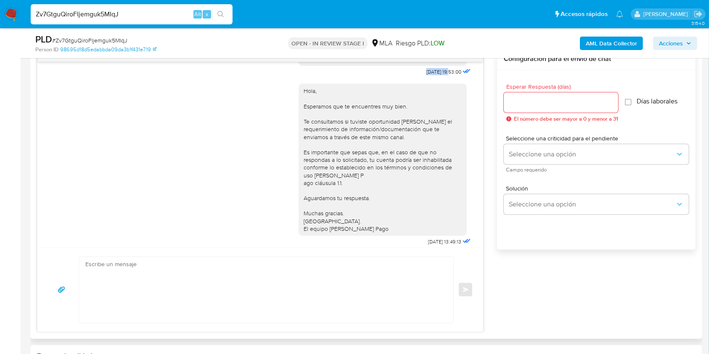
drag, startPoint x: 420, startPoint y: 89, endPoint x: 434, endPoint y: 89, distance: 13.5
copy span "17/07/2025"
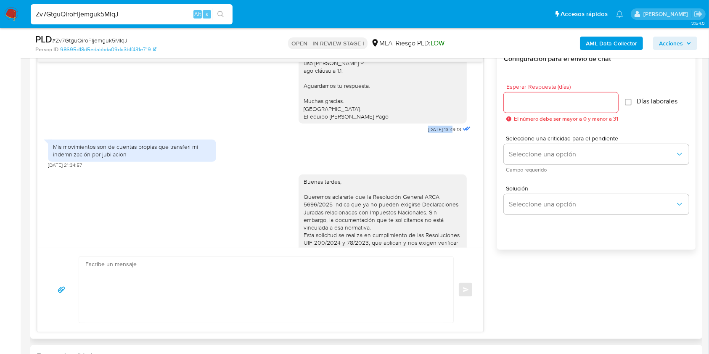
drag, startPoint x: 407, startPoint y: 154, endPoint x: 436, endPoint y: 153, distance: 28.6
click at [436, 135] on div "Hola, Esperamos que te encuentres muy bien. Te consultamos si tuviste oportunid…" at bounding box center [386, 51] width 174 height 170
copy span "21/07/2025"
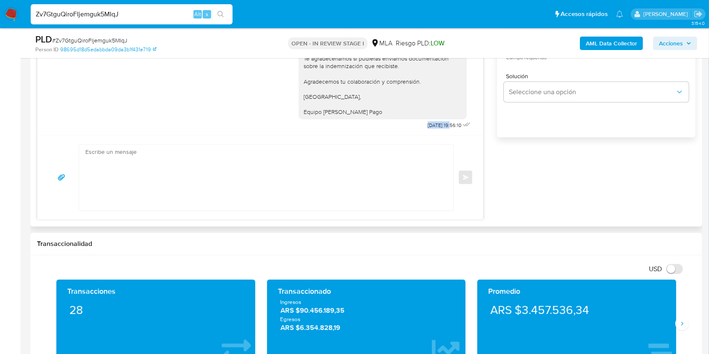
drag, startPoint x: 409, startPoint y: 122, endPoint x: 434, endPoint y: 124, distance: 25.3
click at [434, 124] on span "12/08/2025 19:56:10" at bounding box center [445, 125] width 34 height 7
copy span "12/08/2025"
click at [51, 217] on div "Enviar" at bounding box center [260, 177] width 446 height 84
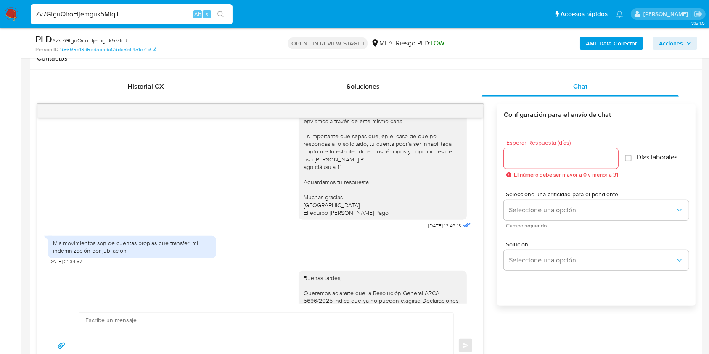
scroll to position [574, 0]
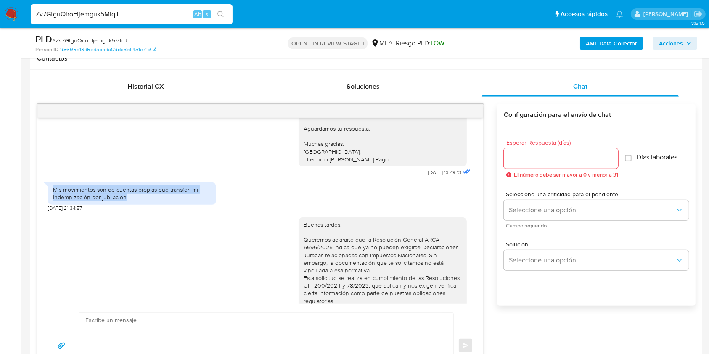
drag, startPoint x: 124, startPoint y: 220, endPoint x: 53, endPoint y: 213, distance: 71.9
click at [53, 201] on div "Mis movimientos son de cuentas propias que transferi mi indemnización por jubil…" at bounding box center [132, 193] width 158 height 15
copy div "Mis movimientos son de cuentas propias que transferi mi indemnización por jubil…"
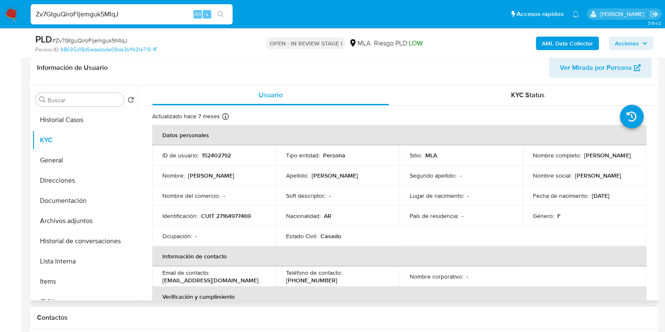
scroll to position [74, 0]
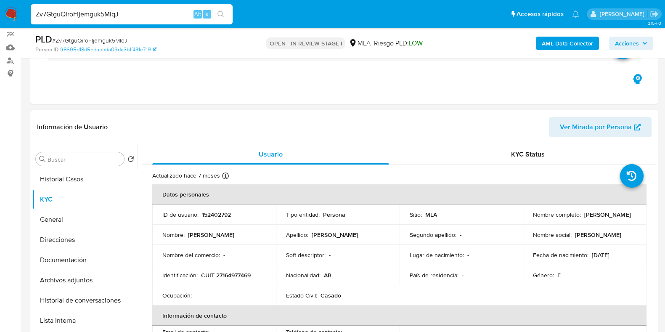
click at [262, 199] on th "Datos personales" at bounding box center [399, 194] width 494 height 20
click at [269, 218] on td "ID de usuario : 152402792" at bounding box center [214, 214] width 124 height 20
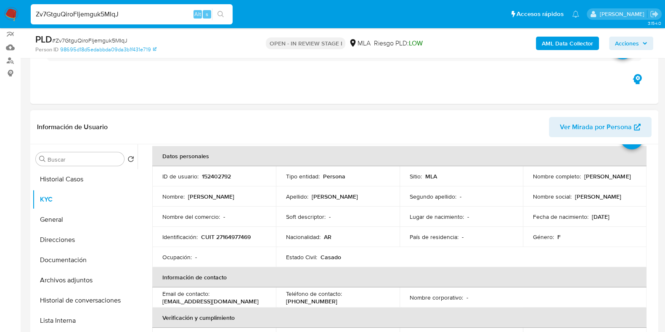
scroll to position [29, 0]
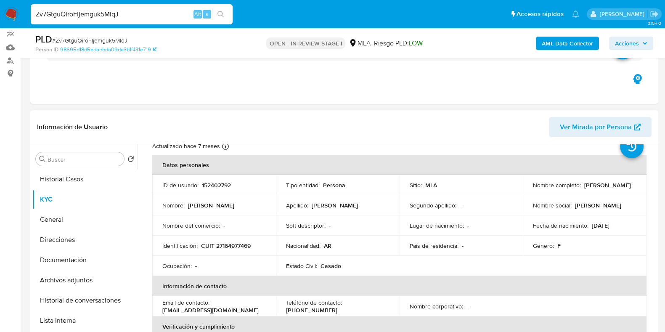
click at [220, 181] on p "152402792" at bounding box center [216, 185] width 29 height 8
copy p "152402792"
click at [93, 39] on span "# Zv7GtguQiroFIjemguk5MIqJ" at bounding box center [89, 40] width 75 height 8
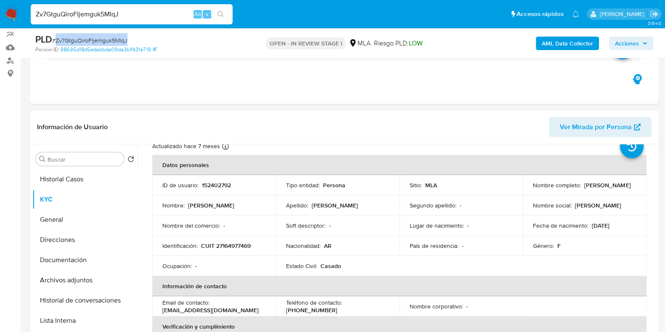
copy span "Zv7GtguQiroFIjemguk5MIqJ"
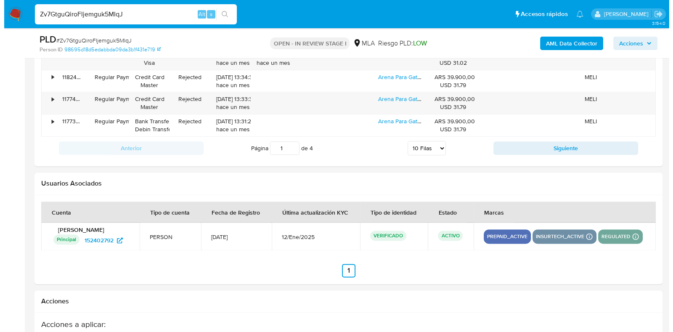
scroll to position [1479, 0]
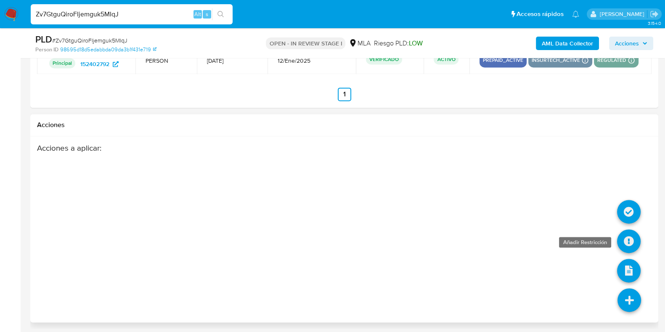
click at [633, 233] on icon at bounding box center [629, 241] width 24 height 24
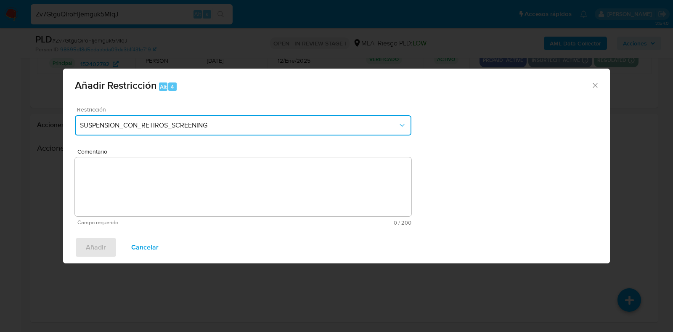
click at [201, 128] on span "SUSPENSION_CON_RETIROS_SCREENING" at bounding box center [239, 125] width 318 height 8
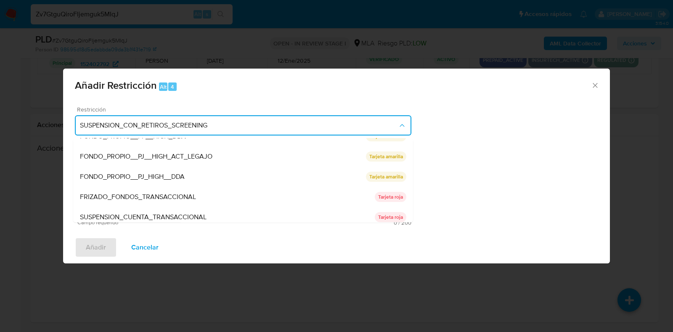
scroll to position [138, 0]
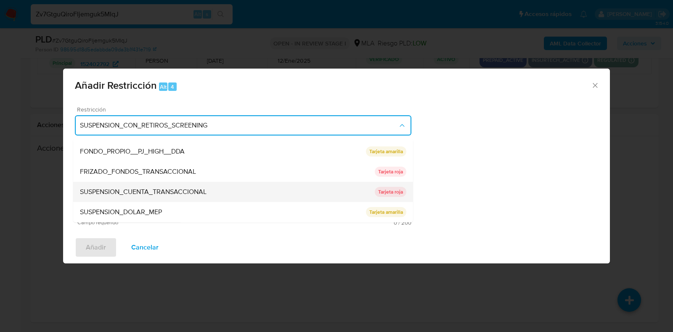
click at [170, 186] on div "SUSPENSION_CUENTA_TRANSACCIONAL" at bounding box center [227, 192] width 295 height 20
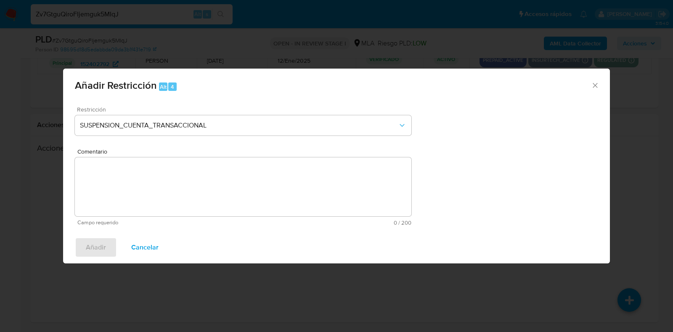
click at [190, 182] on textarea "Comentario" at bounding box center [243, 186] width 337 height 59
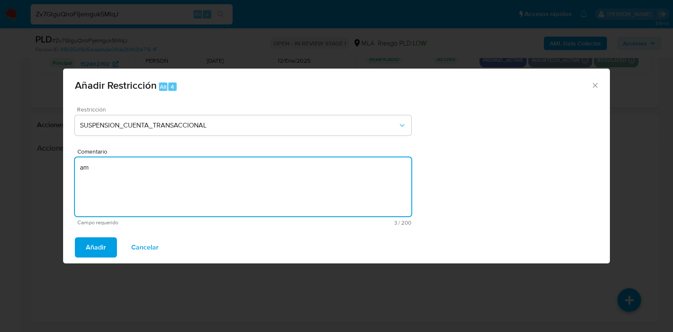
type textarea "a"
type textarea "AML"
click at [110, 241] on button "Añadir" at bounding box center [96, 247] width 42 height 20
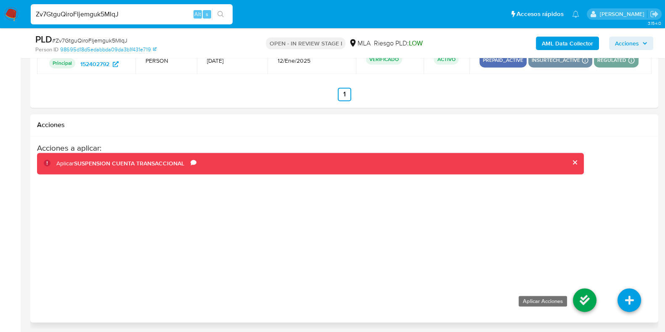
click at [586, 295] on icon at bounding box center [585, 300] width 24 height 24
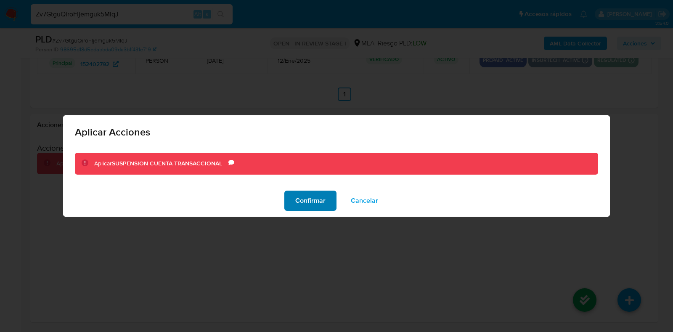
click at [316, 197] on span "Confirmar" at bounding box center [310, 200] width 30 height 19
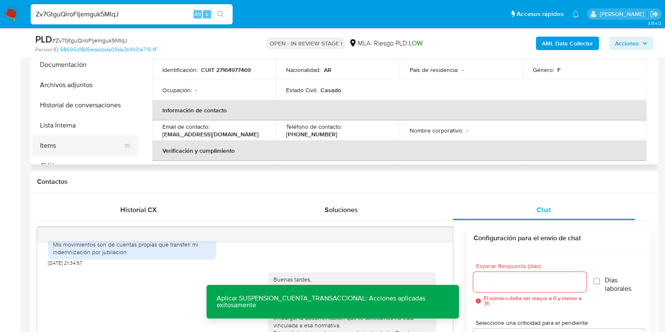
scroll to position [0, 0]
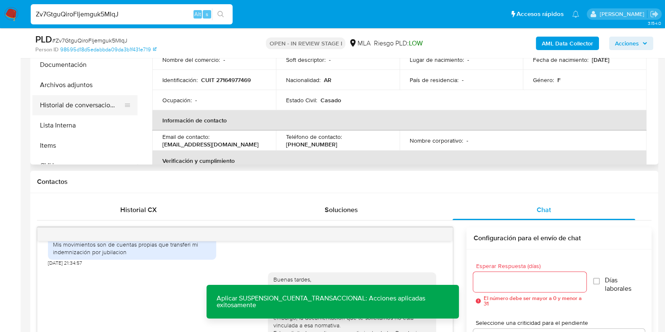
click at [77, 111] on button "Historial de conversaciones" at bounding box center [81, 105] width 98 height 20
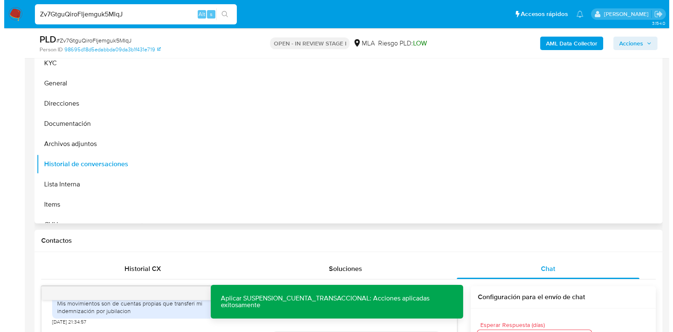
scroll to position [111, 0]
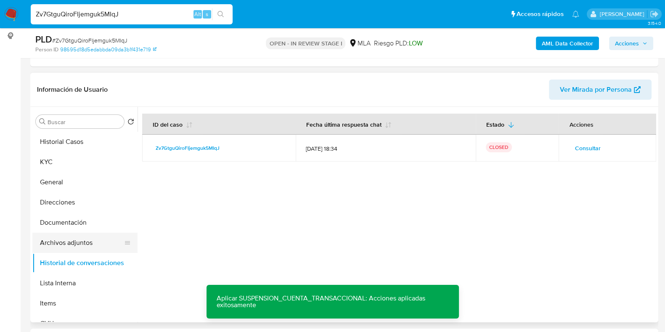
click at [74, 239] on button "Archivos adjuntos" at bounding box center [81, 243] width 98 height 20
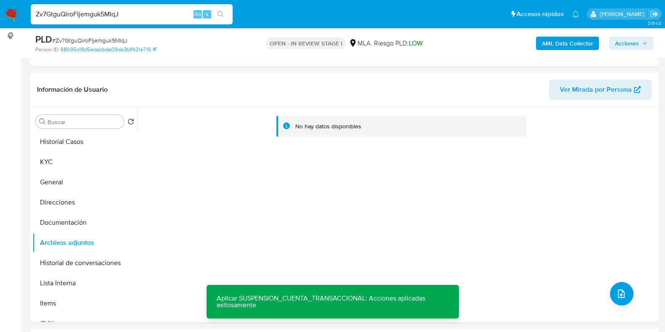
click at [547, 45] on b "AML Data Collector" at bounding box center [567, 43] width 51 height 13
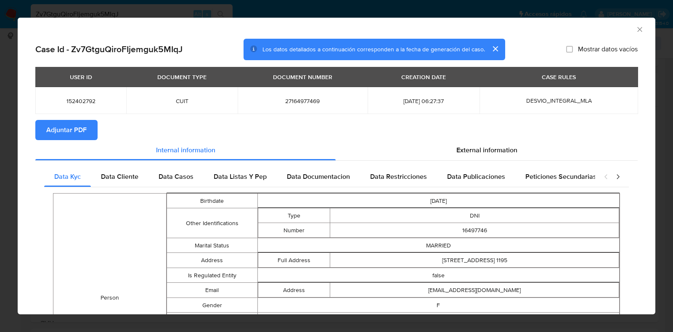
click at [84, 124] on span "Adjuntar PDF" at bounding box center [66, 130] width 40 height 19
click at [637, 30] on icon "Cerrar ventana" at bounding box center [639, 29] width 5 height 5
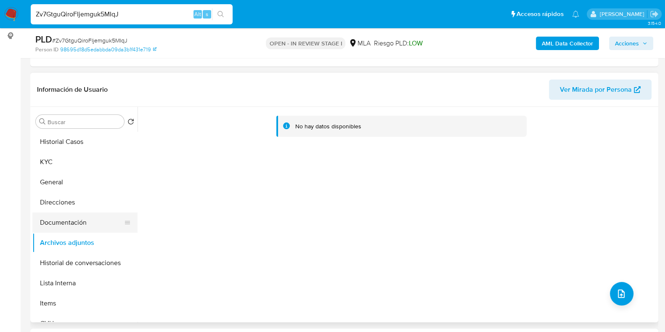
click at [72, 224] on button "Documentación" at bounding box center [81, 222] width 98 height 20
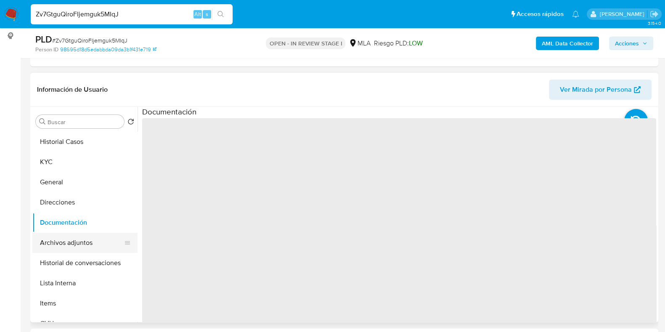
click at [69, 244] on button "Archivos adjuntos" at bounding box center [81, 243] width 98 height 20
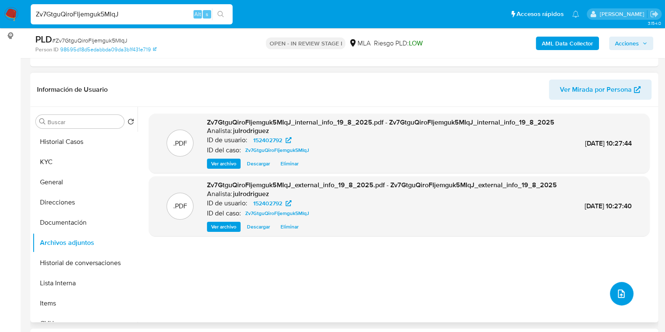
click at [618, 294] on icon "upload-file" at bounding box center [621, 293] width 7 height 8
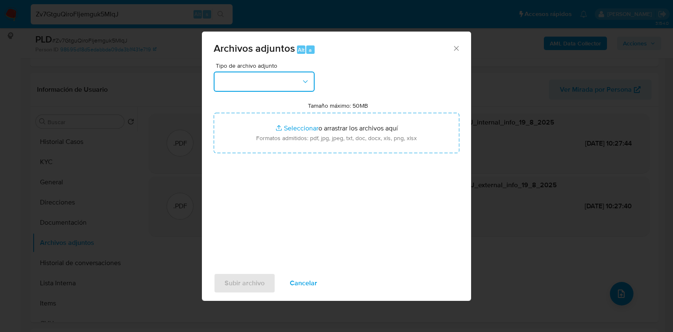
click at [231, 74] on button "button" at bounding box center [264, 82] width 101 height 20
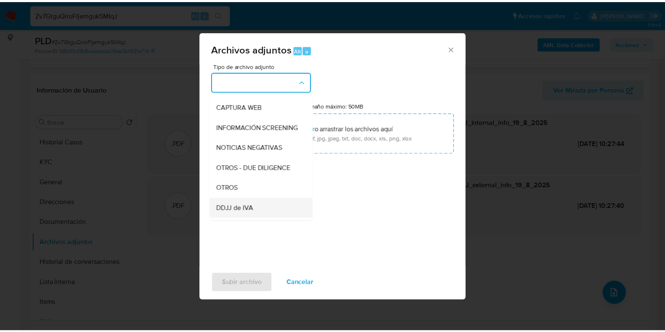
scroll to position [158, 0]
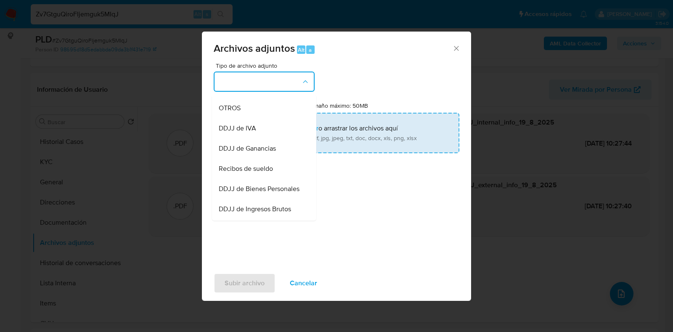
click at [252, 118] on div "OTROS" at bounding box center [262, 108] width 86 height 20
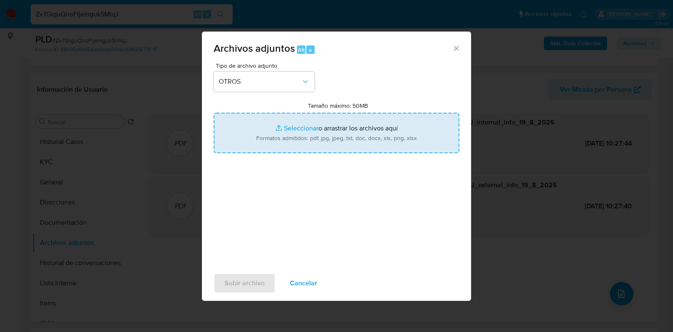
click at [324, 128] on input "Tamaño máximo: 50MB Seleccionar archivos" at bounding box center [337, 133] width 246 height 40
type input "C:\fakepath\Alejandra Cecilia Sanchez - NOSIS - JUL 2025.pdf"
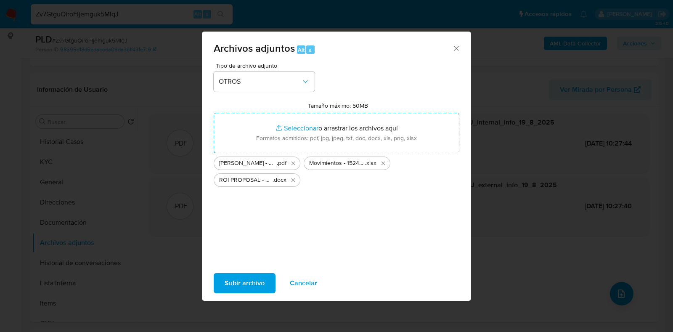
click at [248, 287] on span "Subir archivo" at bounding box center [245, 283] width 40 height 19
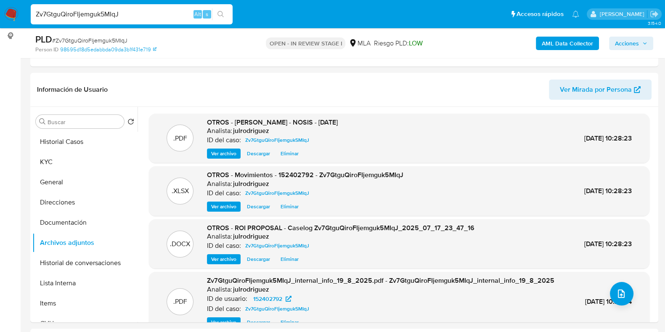
click at [626, 42] on span "Acciones" at bounding box center [627, 43] width 24 height 13
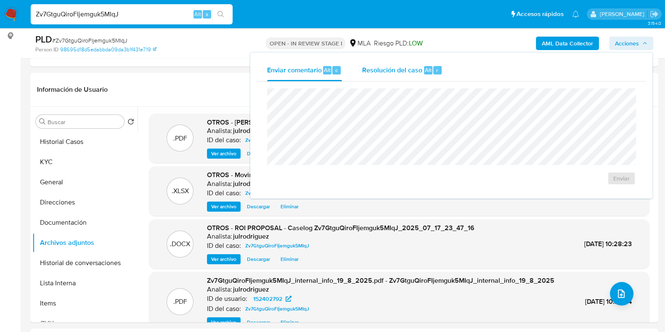
click at [395, 70] on span "Resolución del caso" at bounding box center [392, 70] width 60 height 10
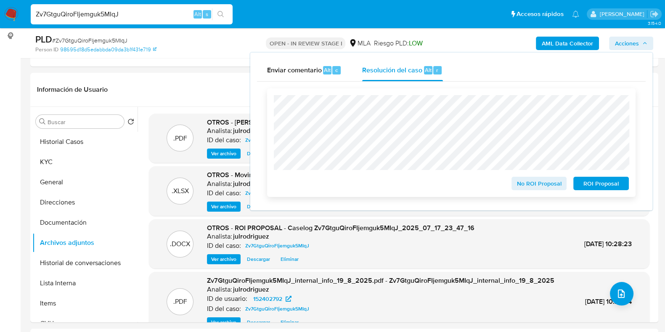
click at [610, 188] on span "ROI Proposal" at bounding box center [601, 184] width 44 height 12
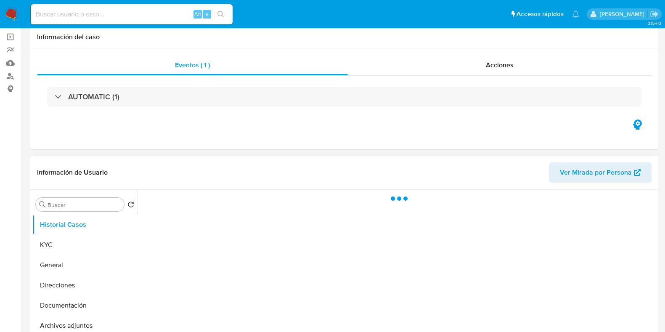
scroll to position [105, 0]
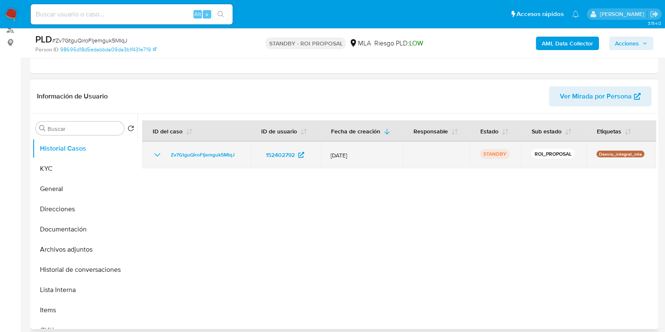
select select "10"
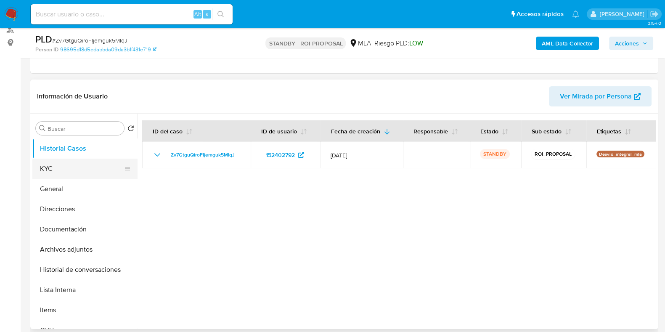
click at [74, 163] on button "KYC" at bounding box center [81, 169] width 98 height 20
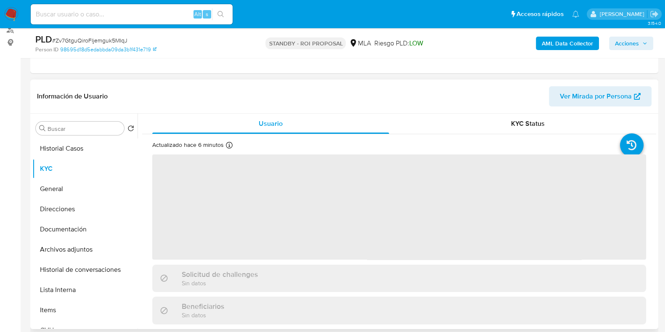
drag, startPoint x: 79, startPoint y: 247, endPoint x: 276, endPoint y: 229, distance: 198.2
click at [79, 247] on button "Archivos adjuntos" at bounding box center [84, 249] width 105 height 20
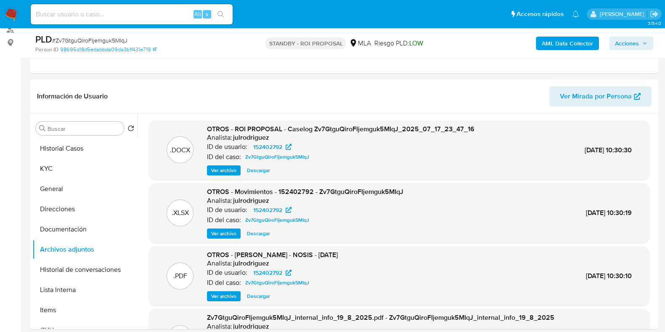
click at [120, 16] on input at bounding box center [132, 14] width 202 height 11
paste input "VktmNh9s82rHa9n65SBwlr28"
type input "VktmNh9s82rHa9n65SBwlr28"
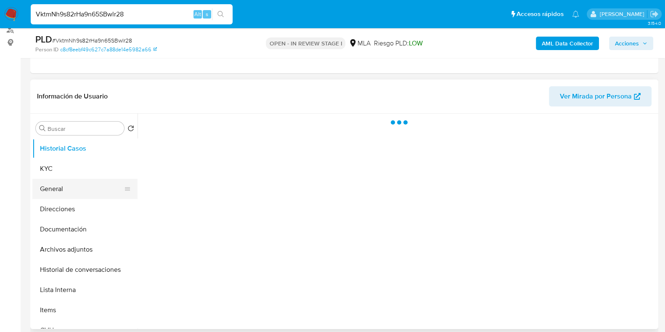
scroll to position [105, 0]
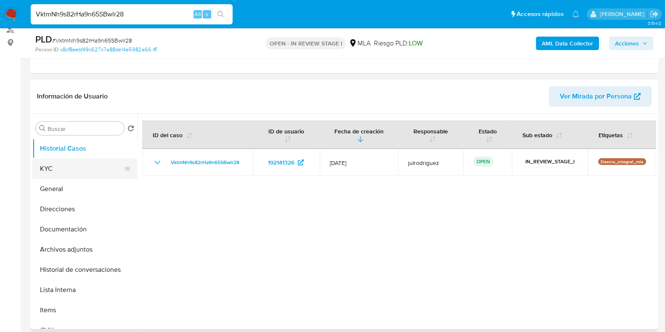
click at [69, 170] on button "KYC" at bounding box center [81, 169] width 98 height 20
select select "10"
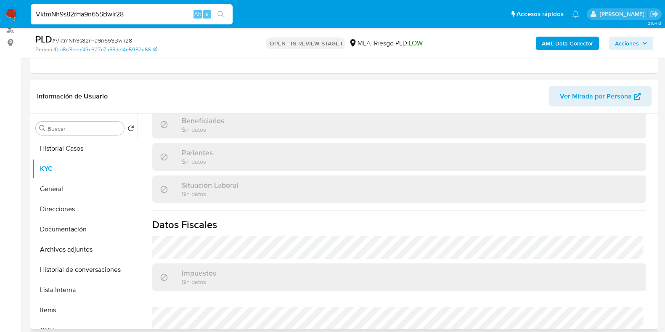
scroll to position [459, 0]
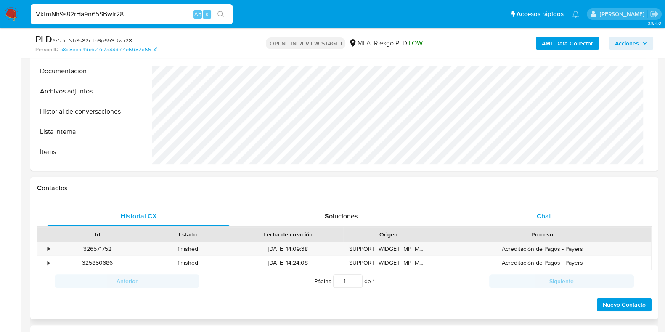
click at [547, 211] on span "Chat" at bounding box center [544, 216] width 14 height 10
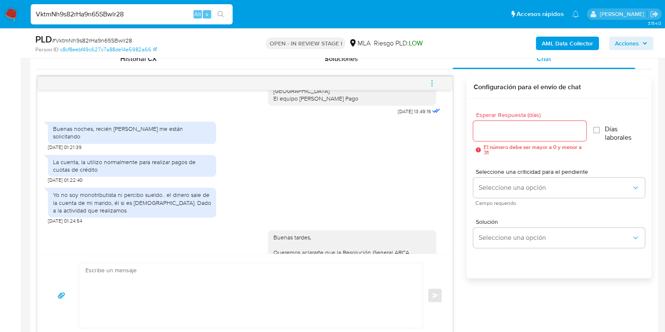
scroll to position [368, 0]
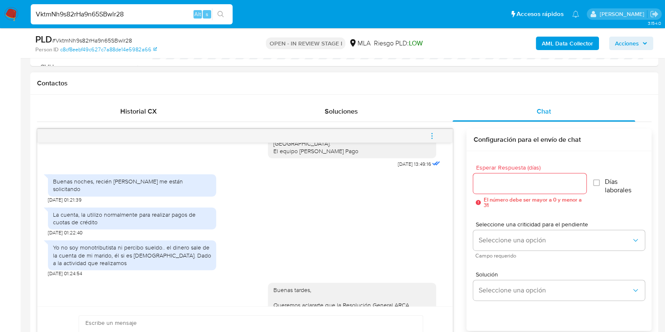
click at [335, 233] on div "La cuenta, la utilizo normalmente para realizar pagos de cuotas de crédito [DAT…" at bounding box center [245, 219] width 394 height 33
drag, startPoint x: 341, startPoint y: 268, endPoint x: 351, endPoint y: 260, distance: 12.6
click at [342, 268] on div "Yo no soy monotributista ni percibo sueldo.. el dinero sale de la cuenta de mi …" at bounding box center [245, 256] width 394 height 41
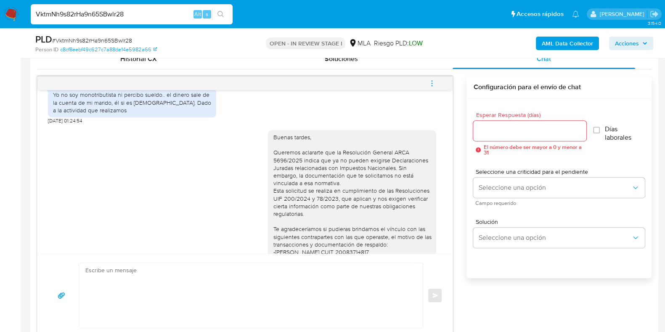
scroll to position [812, 0]
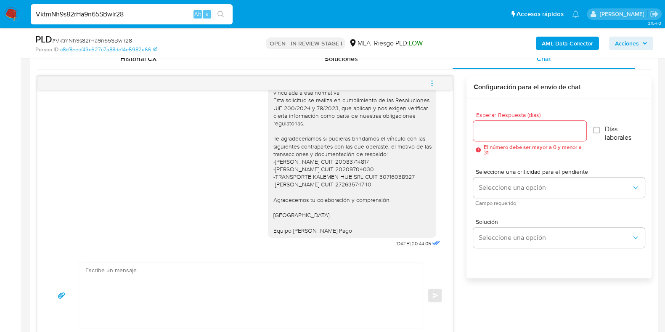
click at [435, 85] on icon "menu-action" at bounding box center [432, 84] width 8 height 8
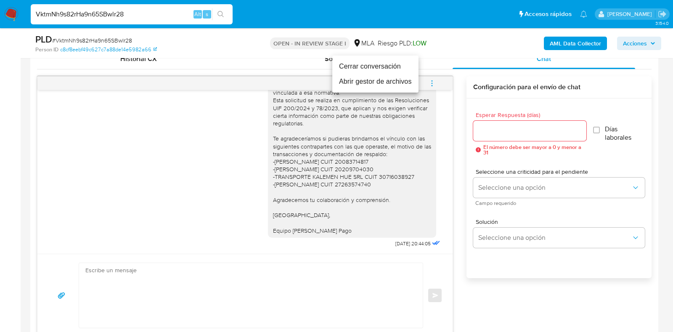
click at [353, 70] on li "Cerrar conversación" at bounding box center [375, 66] width 86 height 15
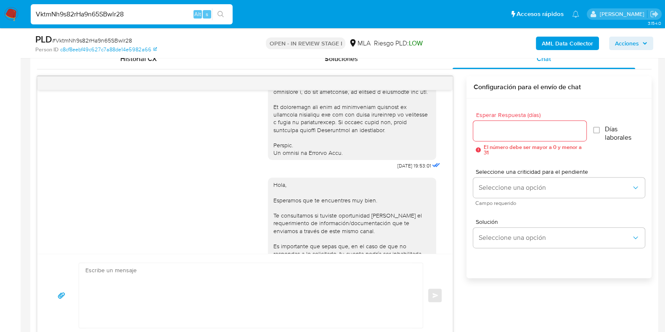
scroll to position [420, 0]
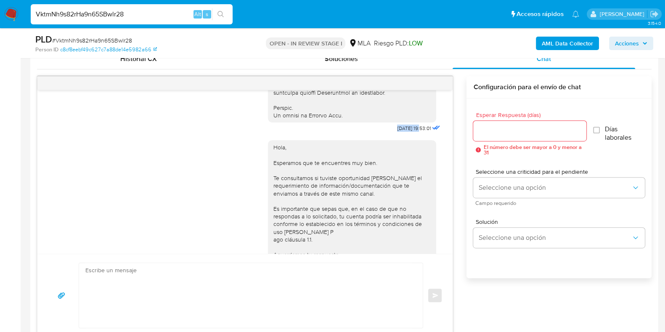
drag, startPoint x: 374, startPoint y: 142, endPoint x: 404, endPoint y: 143, distance: 29.9
copy div "17/07/2025"
drag, startPoint x: 0, startPoint y: 174, endPoint x: 223, endPoint y: 180, distance: 223.1
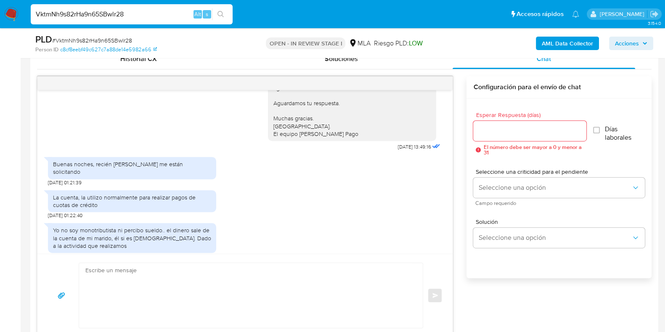
scroll to position [578, 0]
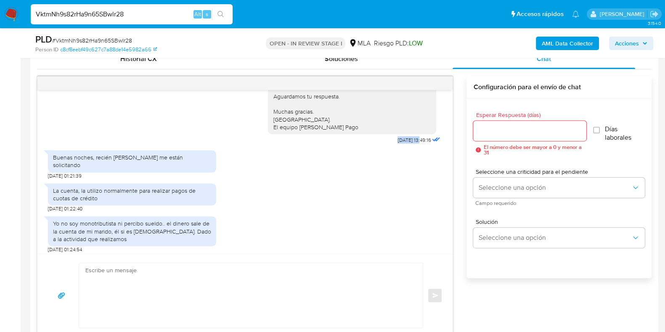
drag, startPoint x: 393, startPoint y: 162, endPoint x: 405, endPoint y: 163, distance: 12.3
click at [405, 146] on div "Hola, Esperamos que te encuentres muy bien. Te consultamos si tuviste oportunid…" at bounding box center [355, 61] width 174 height 170
copy span "21/07/2025"
click at [36, 207] on div "Historial CX Soluciones Chat Id Estado Fecha de creación Origen Proceso • 32657…" at bounding box center [344, 193] width 628 height 302
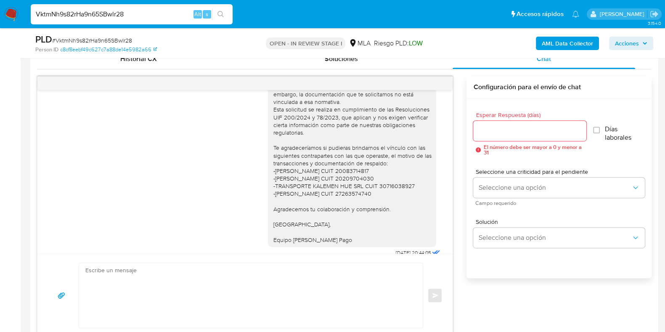
scroll to position [812, 0]
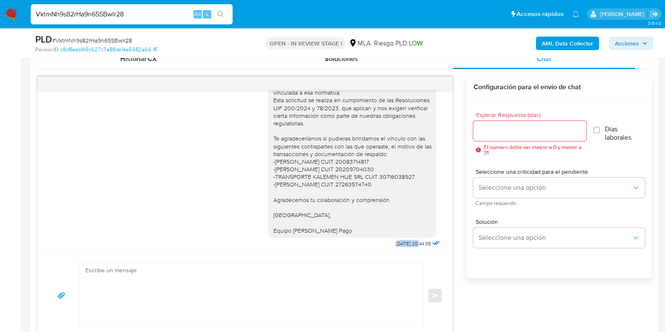
drag, startPoint x: 377, startPoint y: 245, endPoint x: 408, endPoint y: 314, distance: 75.7
click at [401, 246] on span "12/08/2025 20:44:05" at bounding box center [412, 243] width 35 height 7
copy span "2/08/2025"
drag, startPoint x: 19, startPoint y: 188, endPoint x: 30, endPoint y: 191, distance: 11.2
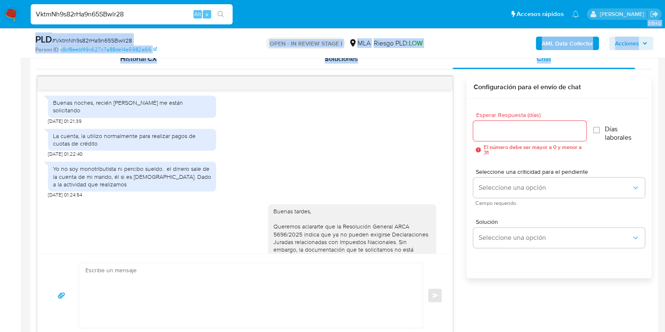
scroll to position [655, 0]
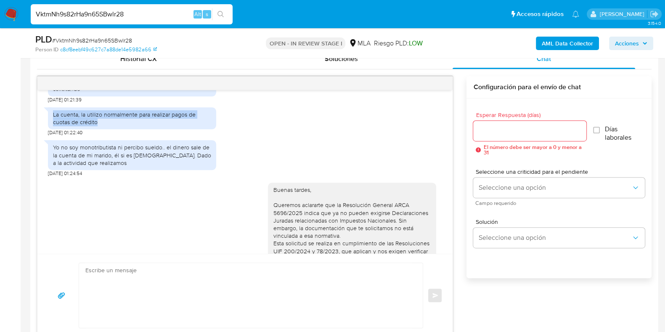
drag, startPoint x: 52, startPoint y: 127, endPoint x: 117, endPoint y: 135, distance: 65.3
click at [113, 129] on div "La cuenta, la utilizo normalmente para realizar pagos de cuotas de crédito" at bounding box center [132, 118] width 168 height 22
copy div "La cuenta, la utilizo normalmente para realizar pagos de cuotas de crédito"
drag, startPoint x: 0, startPoint y: 243, endPoint x: 72, endPoint y: 167, distance: 104.5
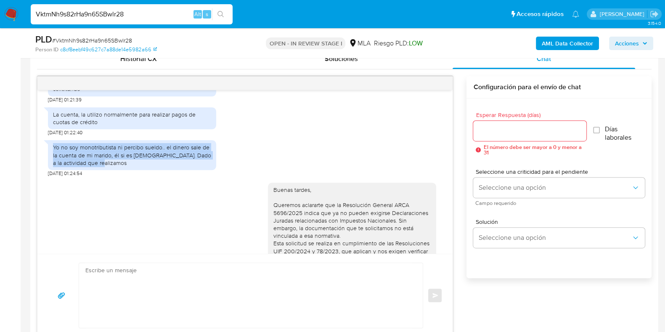
drag, startPoint x: 49, startPoint y: 162, endPoint x: 133, endPoint y: 174, distance: 85.4
click at [131, 170] on div "Yo no soy monotributista ni percibo sueldo.. el dinero sale de la cuenta de mi …" at bounding box center [132, 155] width 168 height 30
copy div "Yo no soy monotributista ni percibo sueldo.. el dinero sale de la cuenta de mi …"
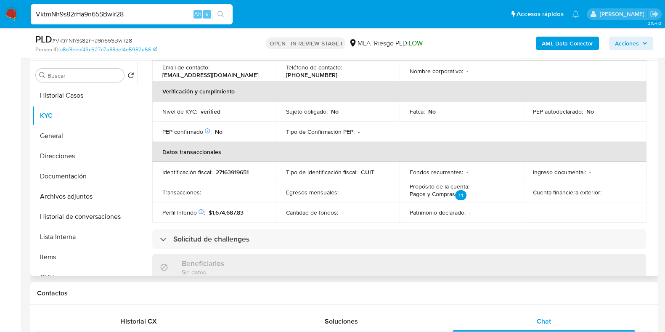
scroll to position [0, 0]
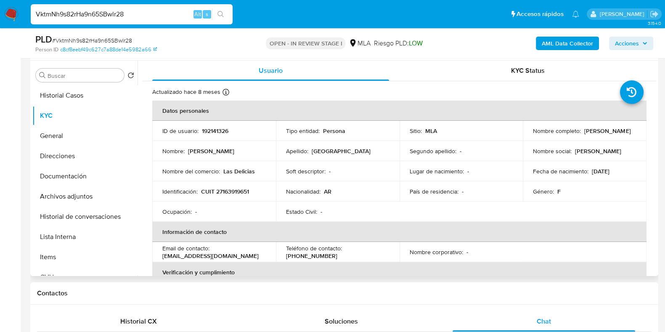
click at [214, 131] on p "192141326" at bounding box center [215, 131] width 27 height 8
copy p "192141326"
click at [101, 37] on span "# VktmNh9s82rHa9n65SBwlr28" at bounding box center [92, 40] width 80 height 8
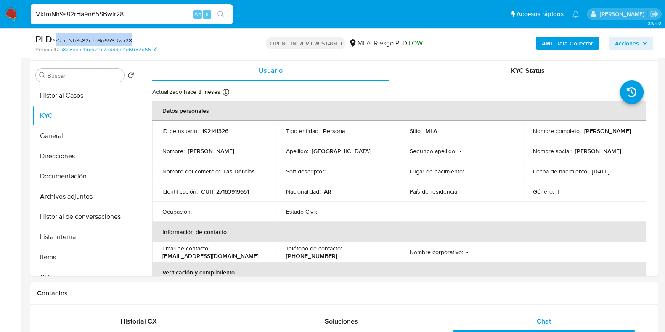
copy span "VktmNh9s82rHa9n65SBwlr28"
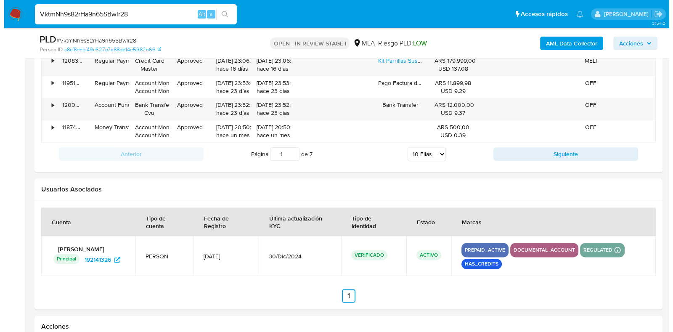
scroll to position [1497, 0]
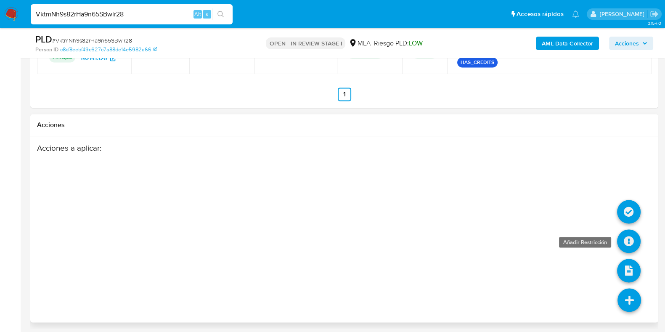
click at [625, 240] on icon at bounding box center [629, 241] width 24 height 24
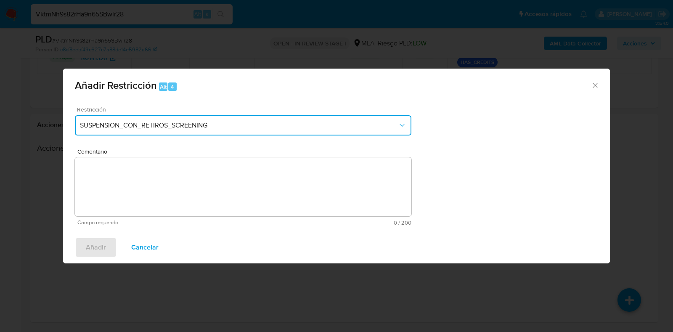
click at [240, 126] on span "SUSPENSION_CON_RETIROS_SCREENING" at bounding box center [239, 125] width 318 height 8
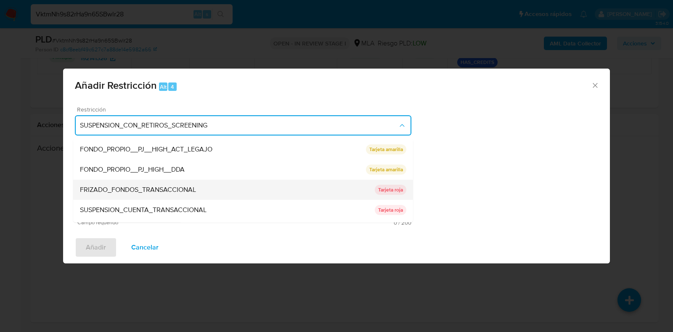
scroll to position [138, 0]
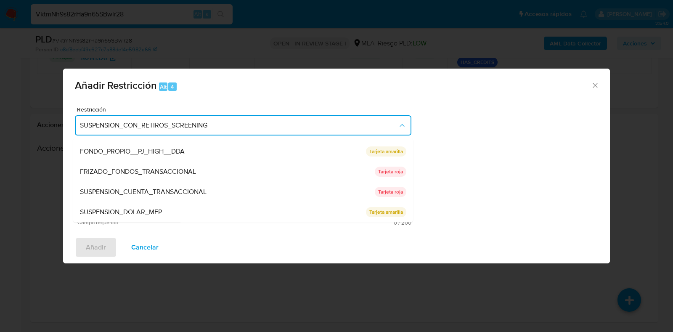
click at [146, 188] on span "SUSPENSION_CUENTA_TRANSACCIONAL" at bounding box center [143, 192] width 127 height 8
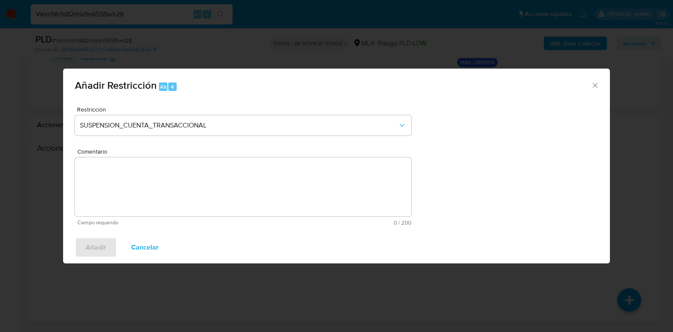
click at [223, 184] on textarea "Comentario" at bounding box center [243, 186] width 337 height 59
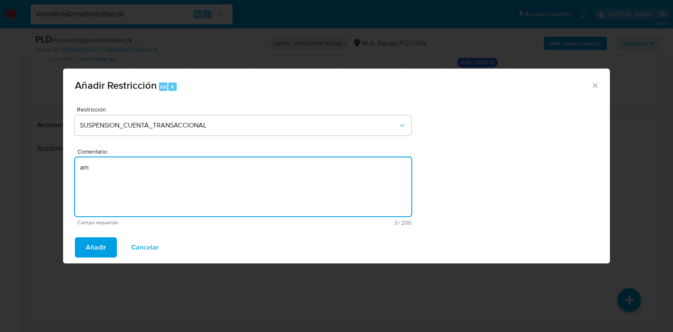
type textarea "a"
type textarea "AML"
click at [109, 249] on button "Añadir" at bounding box center [96, 247] width 42 height 20
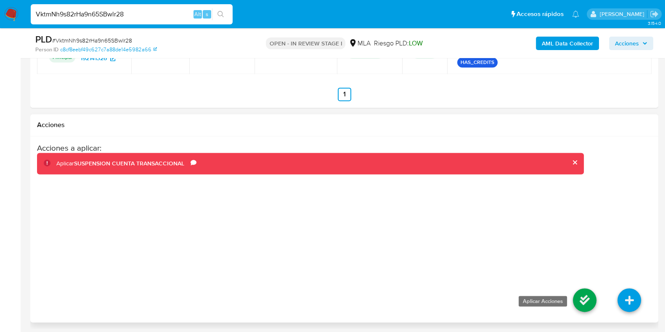
click at [582, 297] on icon at bounding box center [585, 300] width 24 height 24
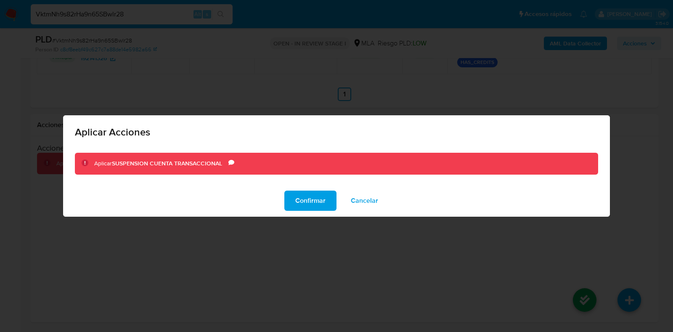
click at [296, 196] on span "Confirmar" at bounding box center [310, 200] width 30 height 19
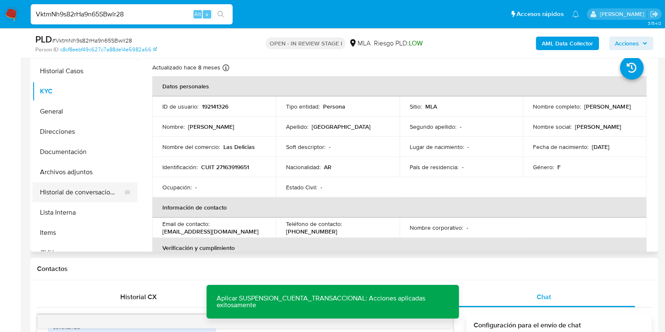
drag, startPoint x: 81, startPoint y: 187, endPoint x: 105, endPoint y: 189, distance: 24.0
click at [81, 187] on button "Historial de conversaciones" at bounding box center [81, 192] width 98 height 20
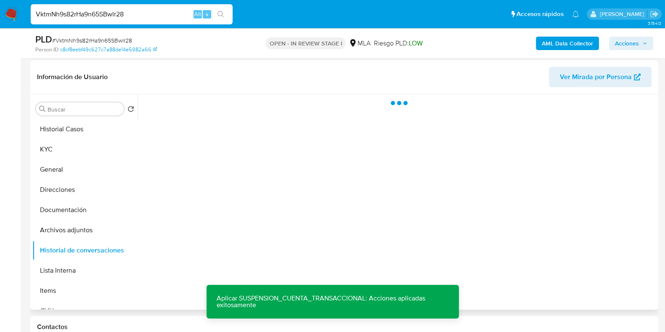
scroll to position [77, 0]
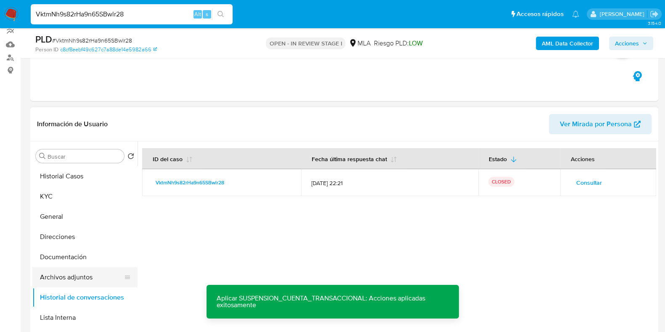
click at [82, 273] on button "Archivos adjuntos" at bounding box center [81, 277] width 98 height 20
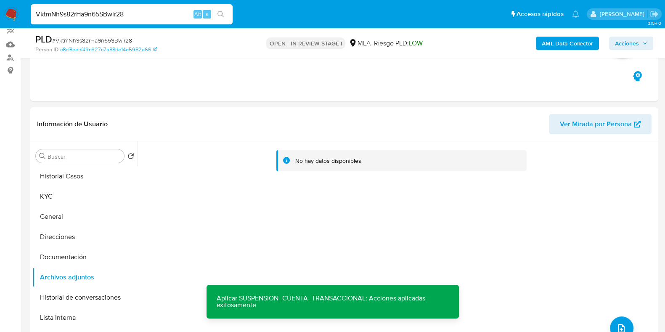
click at [568, 44] on b "AML Data Collector" at bounding box center [567, 43] width 51 height 13
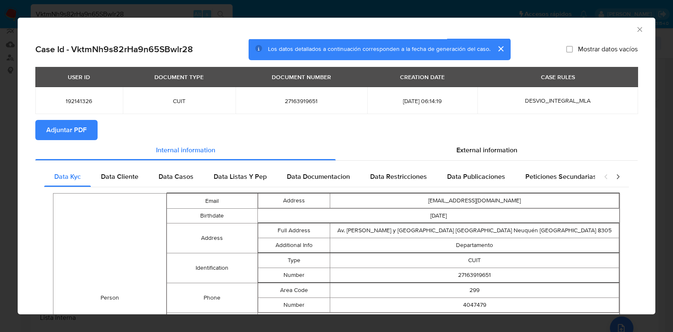
click at [66, 135] on span "Adjuntar PDF" at bounding box center [66, 130] width 40 height 19
click at [637, 30] on icon "Cerrar ventana" at bounding box center [639, 29] width 5 height 5
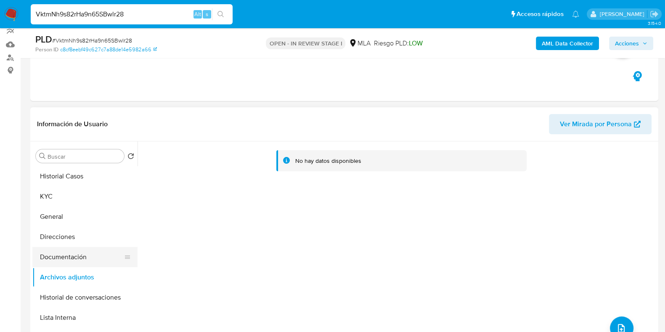
click at [53, 255] on button "Documentación" at bounding box center [81, 257] width 98 height 20
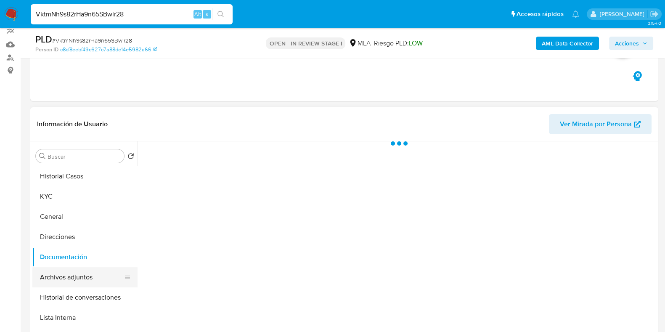
click at [61, 269] on button "Archivos adjuntos" at bounding box center [81, 277] width 98 height 20
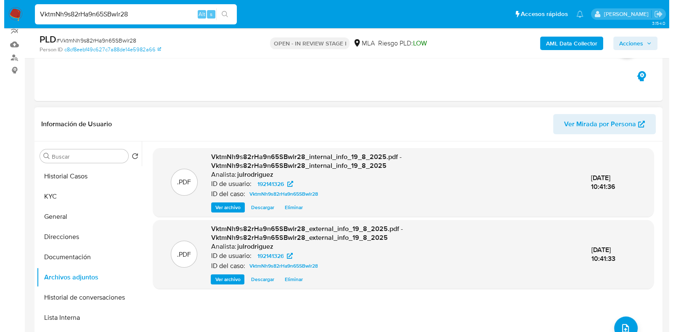
scroll to position [0, 0]
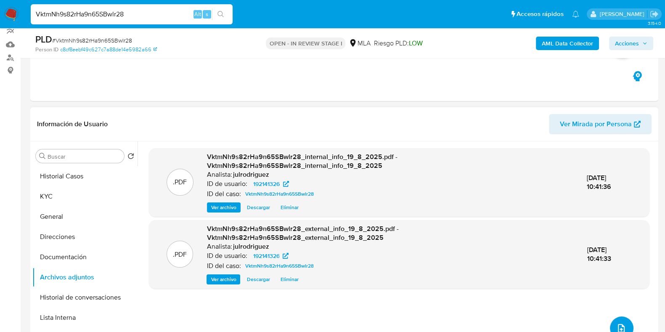
click at [616, 320] on button "upload-file" at bounding box center [622, 328] width 24 height 24
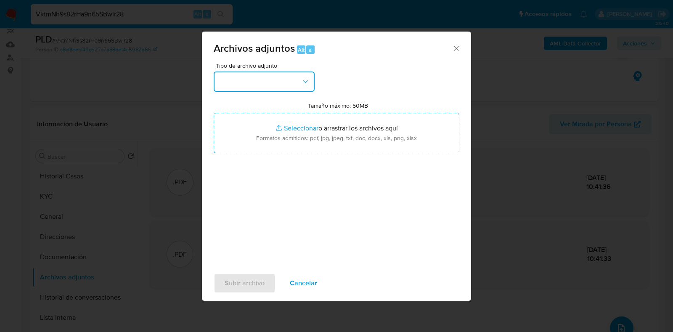
click at [271, 79] on button "button" at bounding box center [264, 82] width 101 height 20
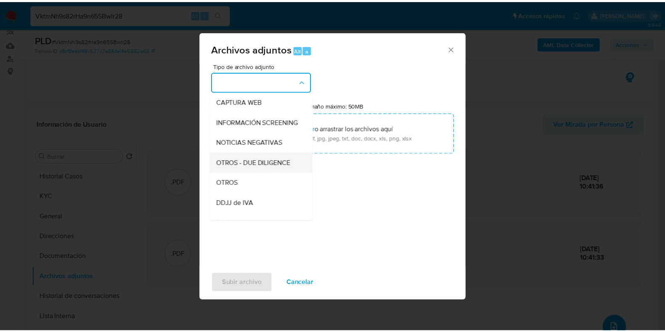
scroll to position [158, 0]
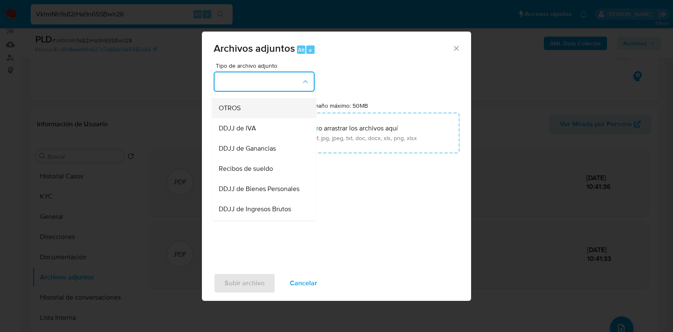
click at [238, 112] on span "OTROS" at bounding box center [230, 108] width 22 height 8
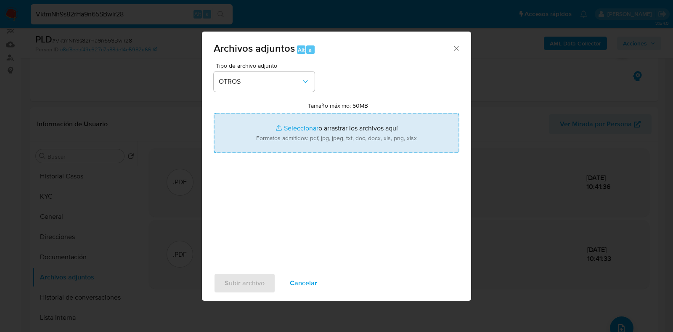
click at [323, 135] on input "Tamaño máximo: 50MB Seleccionar archivos" at bounding box center [337, 133] width 246 height 40
type input "C:\fakepath\Alejandra Noemi Toledo - NOSIS - JUL 2025.pdf"
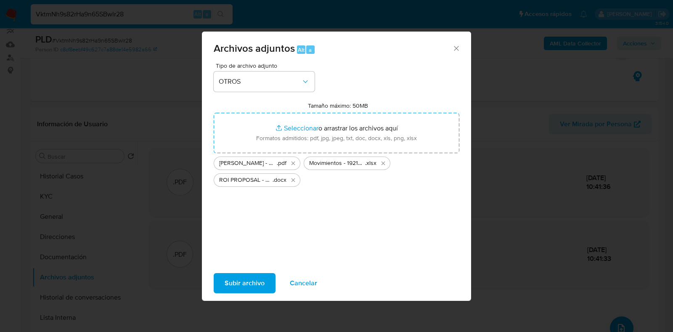
click at [246, 285] on span "Subir archivo" at bounding box center [245, 283] width 40 height 19
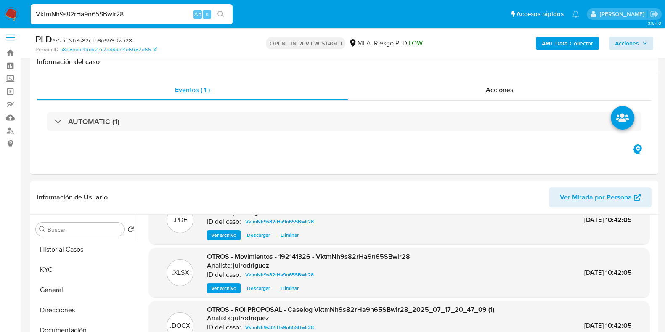
scroll to position [0, 0]
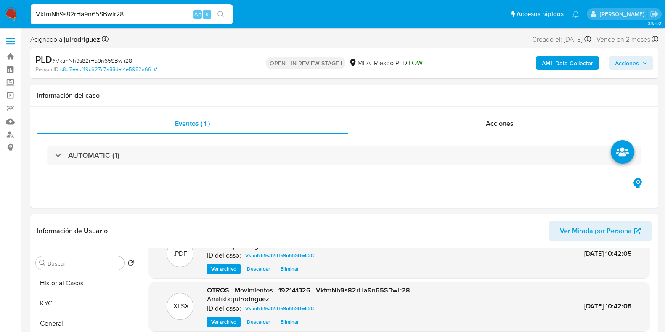
click at [626, 57] on span "Acciones" at bounding box center [627, 62] width 24 height 13
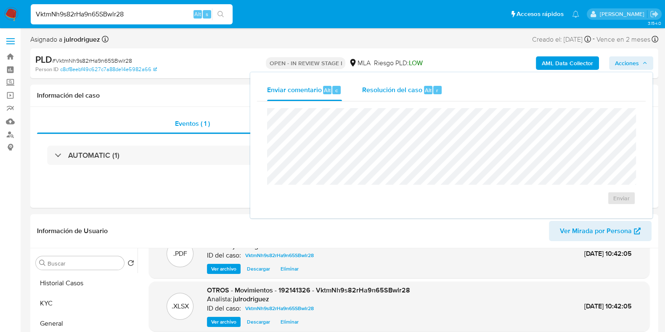
click at [408, 90] on span "Resolución del caso" at bounding box center [392, 90] width 60 height 10
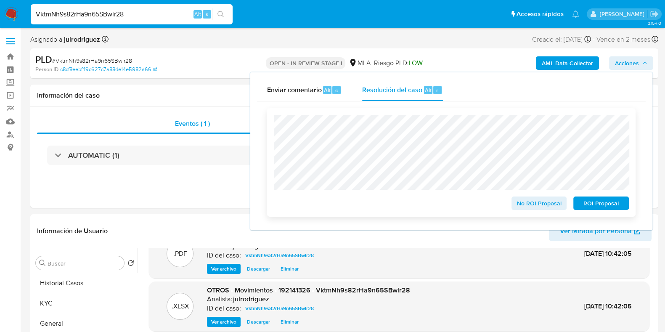
click at [592, 207] on span "ROI Proposal" at bounding box center [601, 203] width 44 height 12
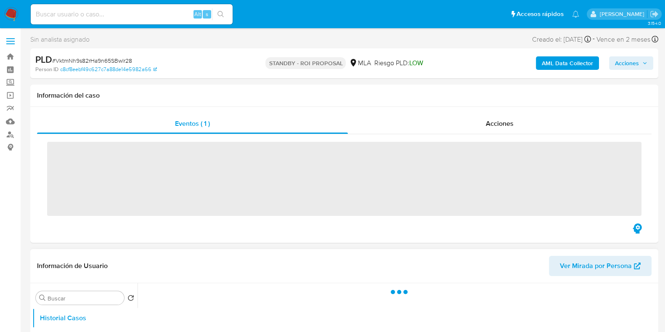
scroll to position [52, 0]
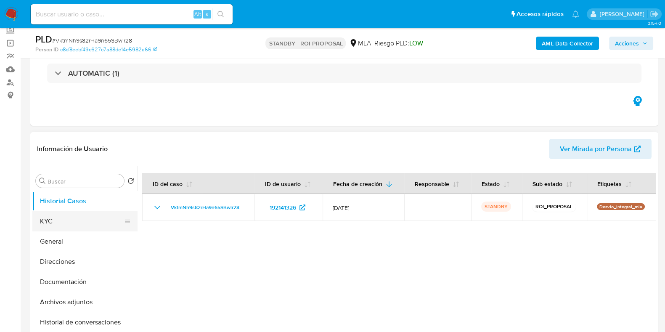
select select "10"
click at [72, 218] on button "KYC" at bounding box center [81, 221] width 98 height 20
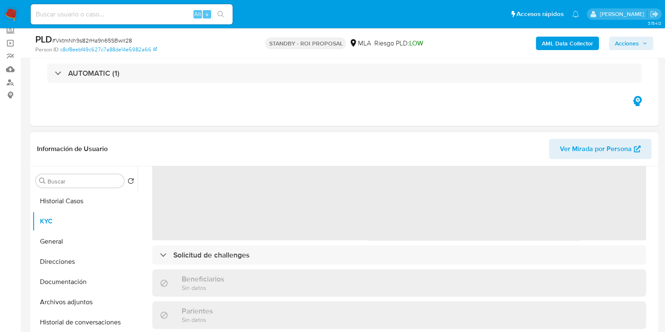
scroll to position [0, 0]
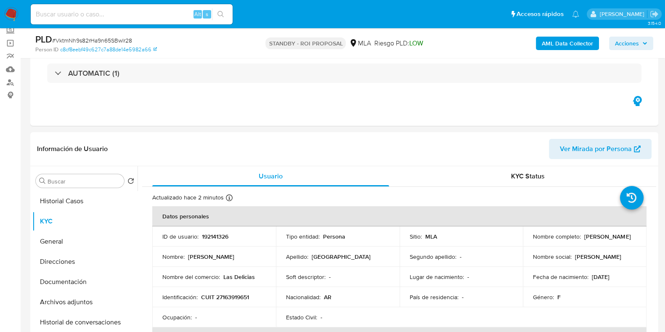
click at [93, 12] on input at bounding box center [132, 14] width 202 height 11
paste input "XNZUZN1CLkiXas0RRhtJzPVL"
type input "XNZUZN1CLkiXas0RRhtJzPVL"
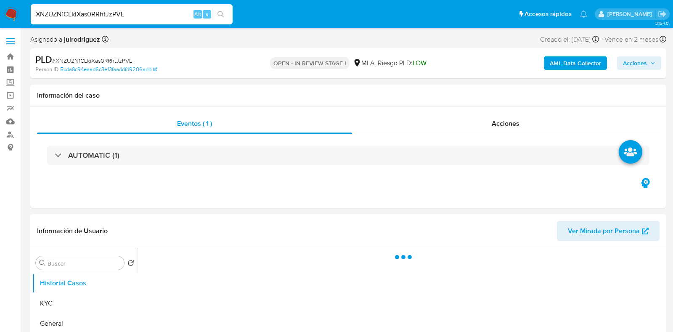
select select "10"
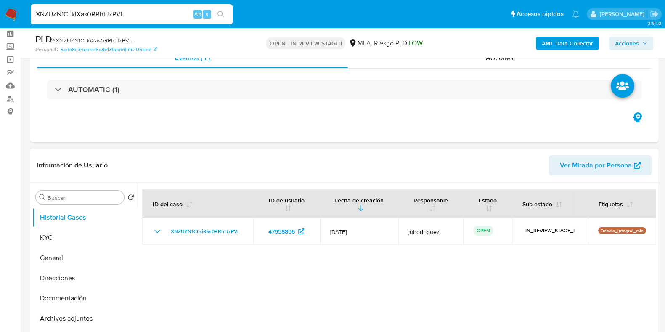
scroll to position [52, 0]
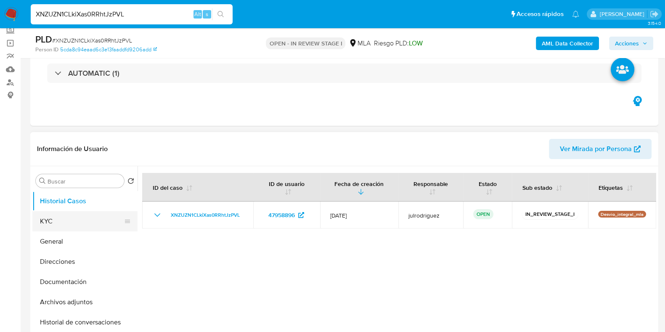
click at [64, 214] on button "KYC" at bounding box center [81, 221] width 98 height 20
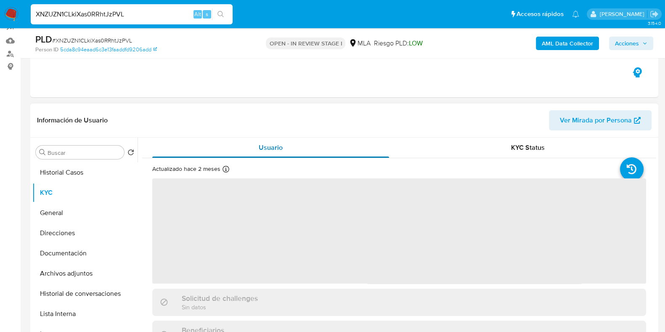
scroll to position [105, 0]
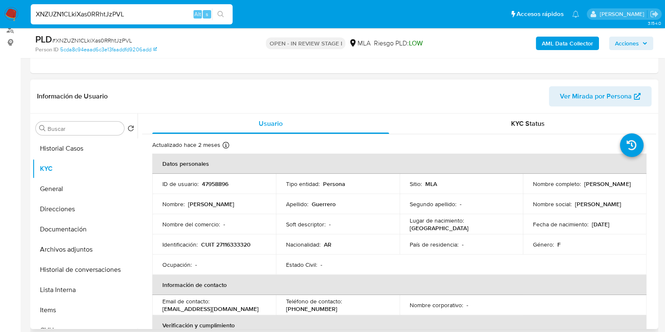
click at [225, 238] on td "Identificación : CUIT 27116333320" at bounding box center [214, 244] width 124 height 20
click at [245, 245] on p "CUIT 27116333320" at bounding box center [226, 245] width 50 height 8
copy p "27116333320"
click at [93, 234] on button "Documentación" at bounding box center [81, 229] width 98 height 20
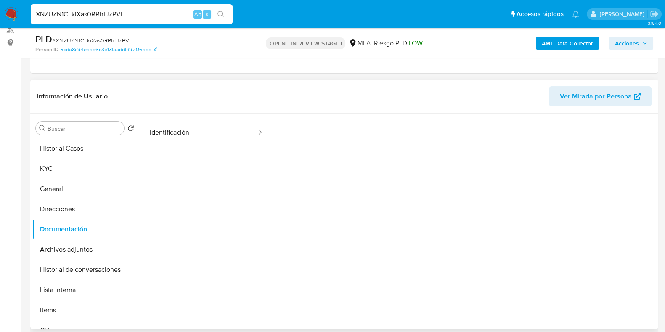
scroll to position [69, 0]
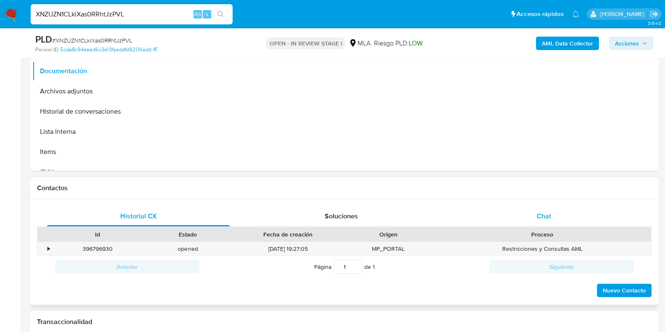
click at [531, 211] on div "Chat" at bounding box center [544, 216] width 183 height 20
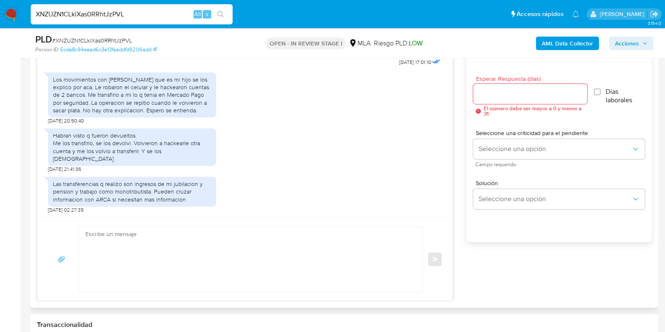
scroll to position [473, 0]
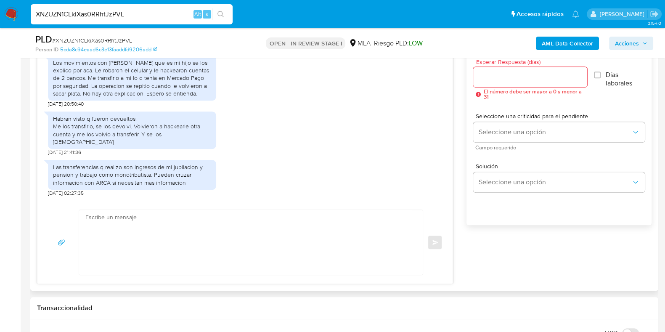
click at [292, 164] on div "Las transferencias q realizo son ingresos de mi jubilacion y pension y trabajo …" at bounding box center [245, 176] width 394 height 41
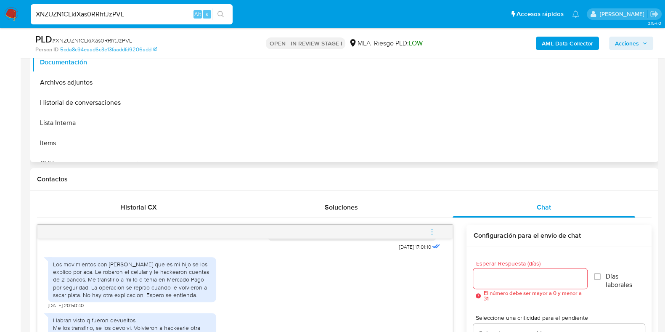
scroll to position [158, 0]
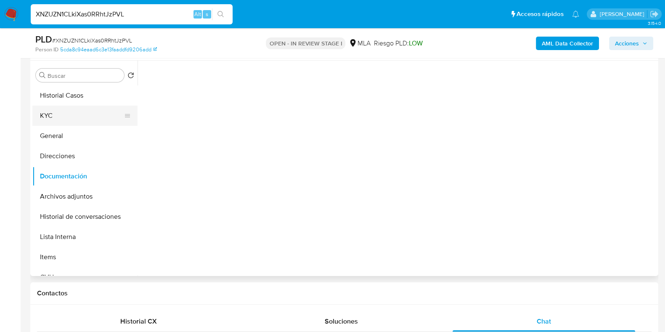
click at [75, 121] on button "KYC" at bounding box center [81, 116] width 98 height 20
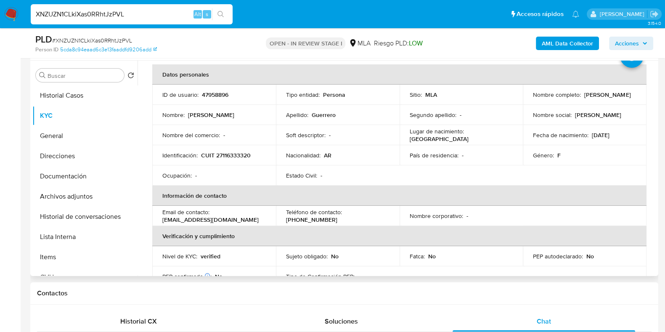
scroll to position [52, 0]
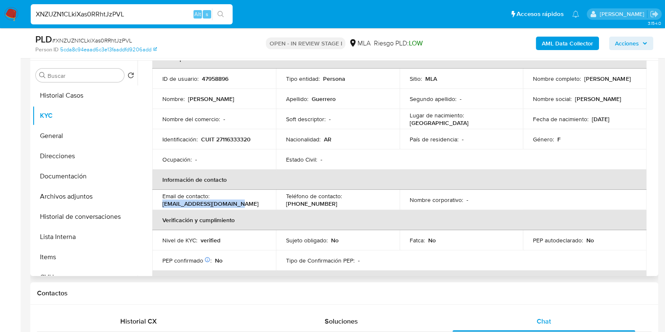
drag, startPoint x: 226, startPoint y: 205, endPoint x: 162, endPoint y: 206, distance: 64.0
click at [162, 206] on div "Email de contacto : ccguerrero55@hotmail.com" at bounding box center [213, 199] width 103 height 15
copy p "[EMAIL_ADDRESS][DOMAIN_NAME]"
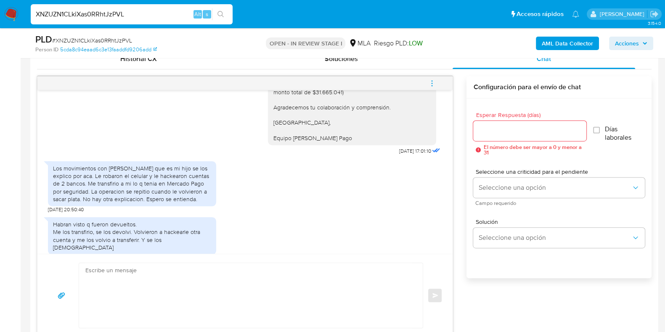
scroll to position [868, 0]
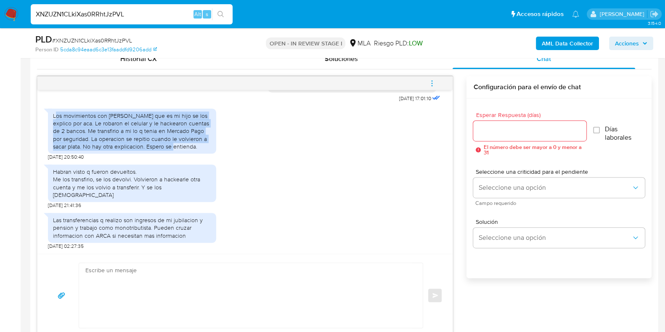
drag, startPoint x: 54, startPoint y: 113, endPoint x: 173, endPoint y: 144, distance: 123.1
click at [173, 144] on div "Los movimientos con [PERSON_NAME] que es mi hijo se los explico por aca. Le rob…" at bounding box center [132, 131] width 158 height 38
copy div "os movimientos con Matias Martinez Guerrero que es mi hijo se los explico por a…"
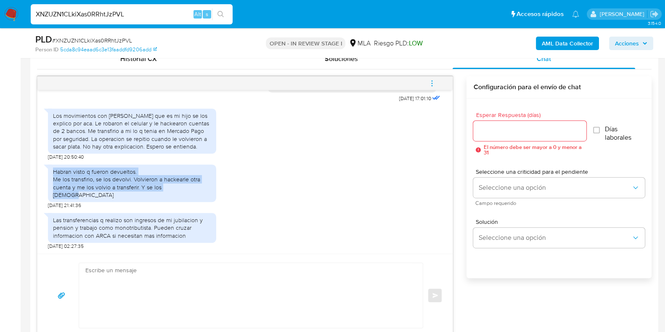
drag, startPoint x: 53, startPoint y: 175, endPoint x: 192, endPoint y: 196, distance: 141.0
click at [192, 196] on div "Habran visto q fueron devueltos. Me los transfirio, se los devolvi. Volvieron a…" at bounding box center [132, 183] width 158 height 31
copy div "Habran visto q fueron devueltos. Me los transfirio, se los devolvi. Volvieron a…"
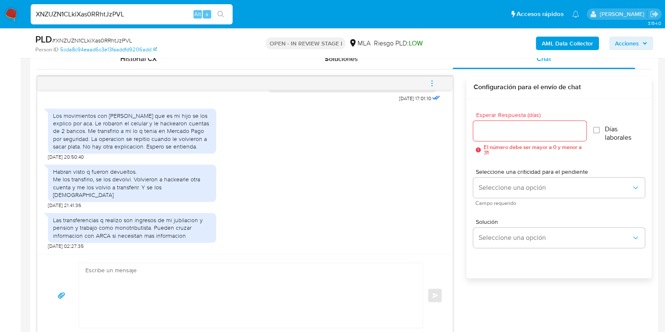
drag, startPoint x: 2, startPoint y: 210, endPoint x: 63, endPoint y: 203, distance: 61.0
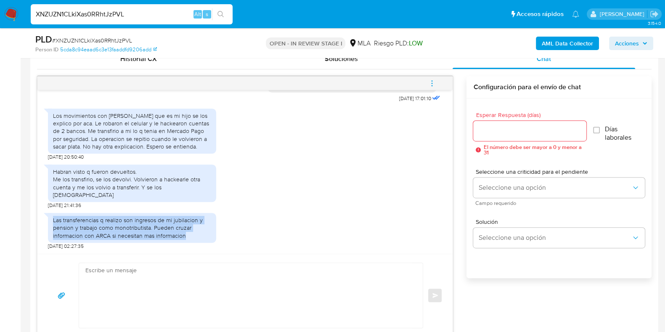
drag, startPoint x: 53, startPoint y: 217, endPoint x: 203, endPoint y: 236, distance: 151.9
click at [203, 236] on div "Las transferencias q realizo son ingresos de mi jubilacion y pension y trabajo …" at bounding box center [132, 227] width 158 height 23
click at [132, 222] on div "Las transferencias q realizo son ingresos de mi jubilacion y pension y trabajo …" at bounding box center [132, 227] width 158 height 23
drag, startPoint x: 152, startPoint y: 228, endPoint x: 52, endPoint y: 222, distance: 100.7
click at [52, 222] on div "Las transferencias q realizo son ingresos de mi jubilacion y pension y trabajo …" at bounding box center [132, 228] width 168 height 30
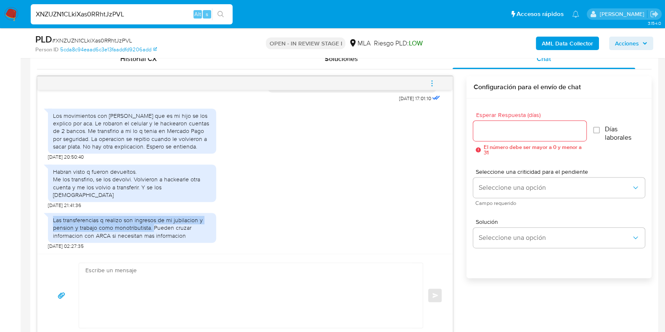
copy div "Las transferencias q realizo son ingresos de mi jubilacion y pension y trabajo …"
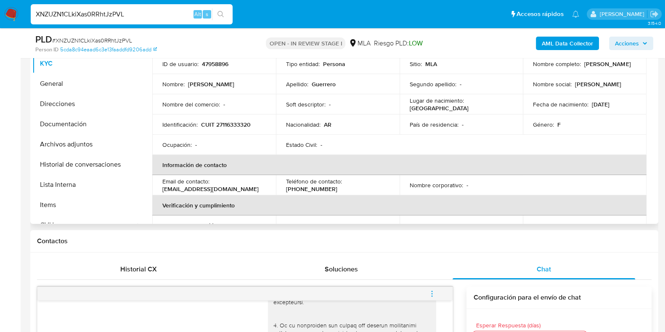
scroll to position [0, 0]
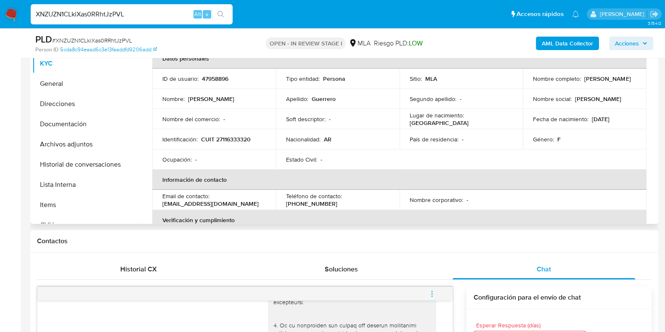
click at [229, 135] on p "CUIT 27116333320" at bounding box center [226, 139] width 50 height 8
copy p "27116333320"
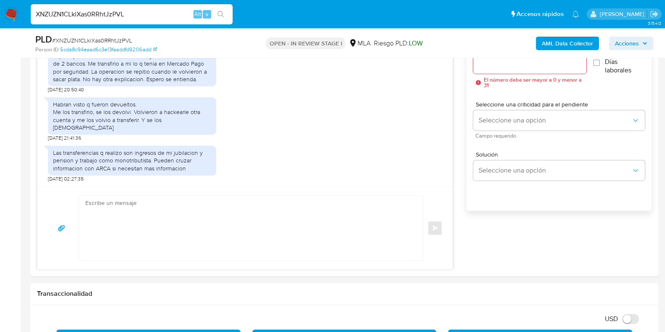
scroll to position [368, 0]
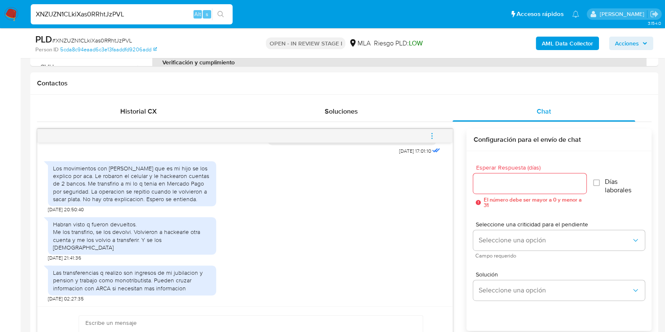
click at [111, 39] on span "# XNZUZN1CLkiXas0RRhtJzPVL" at bounding box center [92, 40] width 80 height 8
copy span "XNZUZN1CLkiXas0RRhtJzPVL"
click at [534, 183] on input "Esperar Respuesta (días)" at bounding box center [529, 183] width 113 height 11
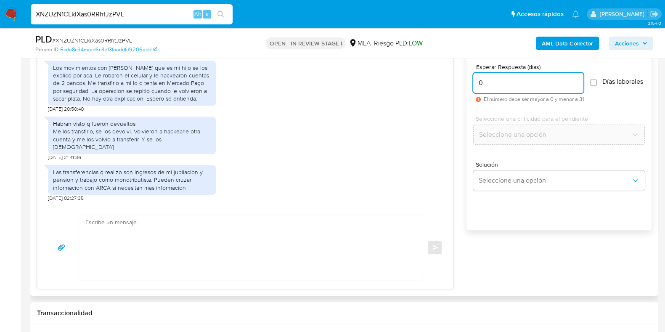
scroll to position [578, 0]
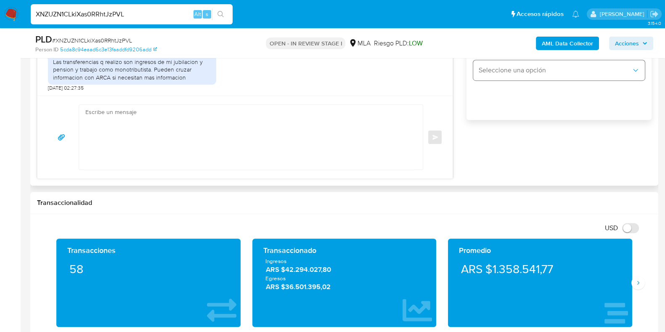
type input "0"
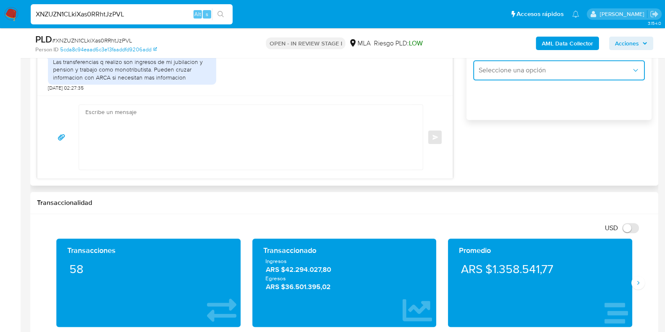
click at [493, 79] on button "Seleccione una opción" at bounding box center [559, 70] width 172 height 20
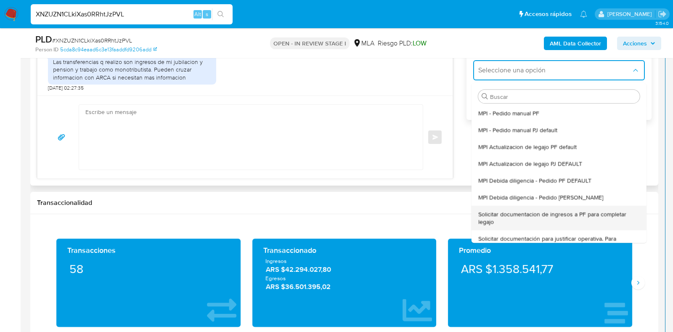
click at [520, 217] on span "Solicitar documentacion de ingresos a PF para completar legajo" at bounding box center [559, 217] width 162 height 15
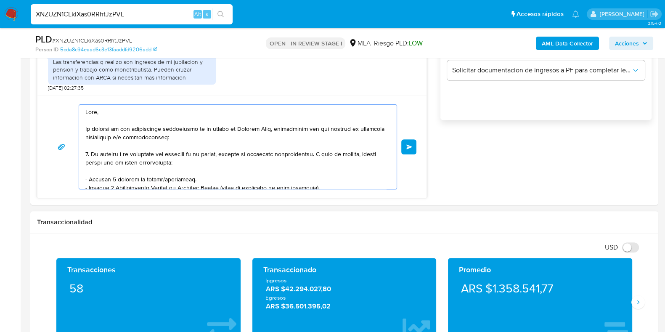
scroll to position [174, 0]
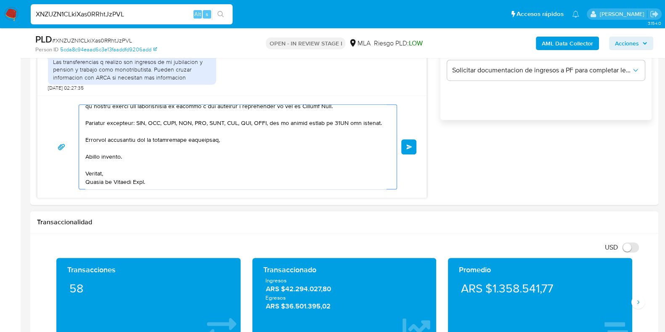
drag, startPoint x: 128, startPoint y: 127, endPoint x: 316, endPoint y: 306, distance: 259.5
type textarea "Hola,"
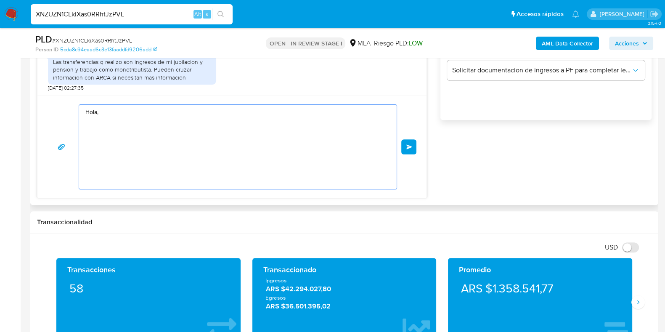
scroll to position [0, 0]
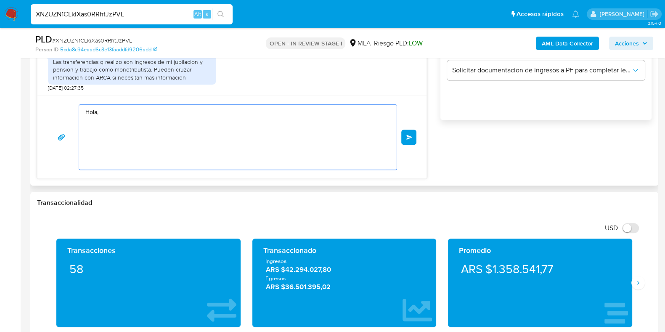
drag, startPoint x: 101, startPoint y: 117, endPoint x: 88, endPoint y: 102, distance: 19.4
click at [41, 101] on div "Hola, Enviar" at bounding box center [231, 137] width 389 height 83
paste textarea "Buenas tardes, ¡Muchas gracias por tu respuesta! Confirmamos la recepción de la…"
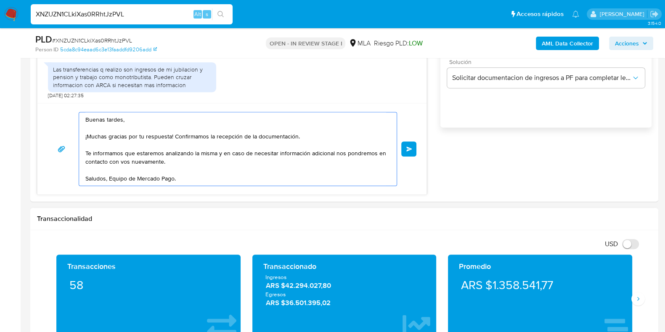
scroll to position [473, 0]
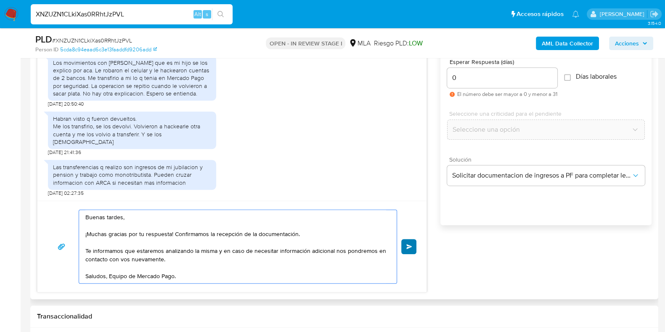
type textarea "Buenas tardes, ¡Muchas gracias por tu respuesta! Confirmamos la recepción de la…"
click at [403, 245] on button "Enviar" at bounding box center [408, 246] width 15 height 15
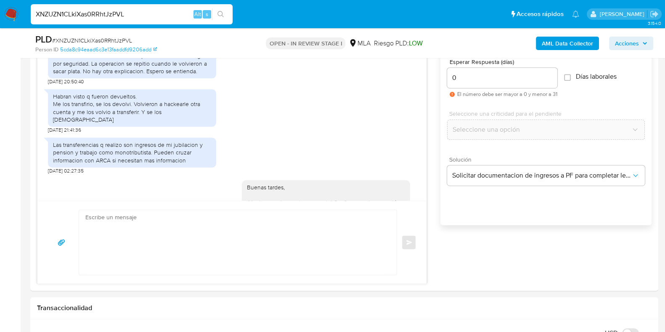
scroll to position [969, 0]
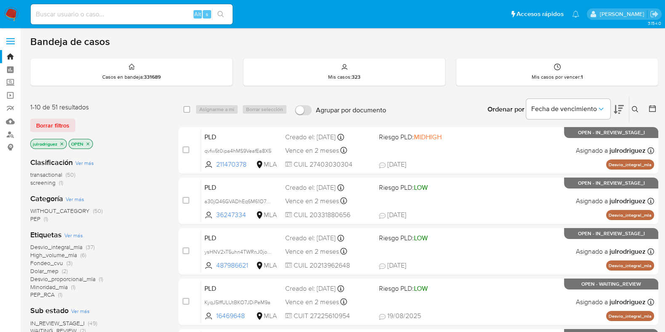
drag, startPoint x: 635, startPoint y: 106, endPoint x: 609, endPoint y: 124, distance: 32.3
click at [538, 106] on icon at bounding box center [635, 109] width 6 height 6
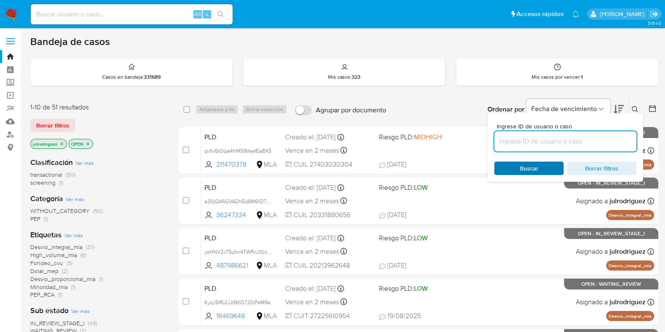
drag, startPoint x: 569, startPoint y: 139, endPoint x: 527, endPoint y: 161, distance: 47.4
click at [538, 139] on input at bounding box center [565, 141] width 142 height 11
type input "XNZUZN1CLkiXas0RRhtJzPVL"
click at [523, 167] on span "Buscar" at bounding box center [529, 168] width 19 height 13
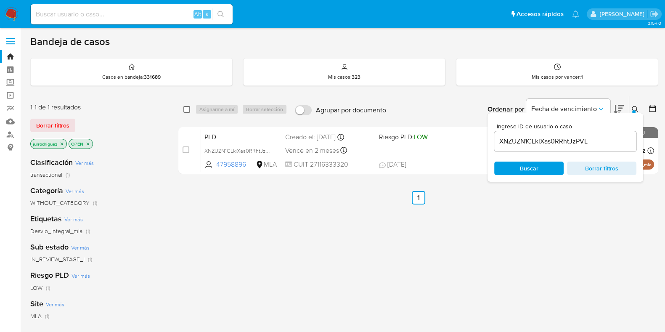
click at [185, 111] on input "checkbox" at bounding box center [186, 109] width 7 height 7
checkbox input "true"
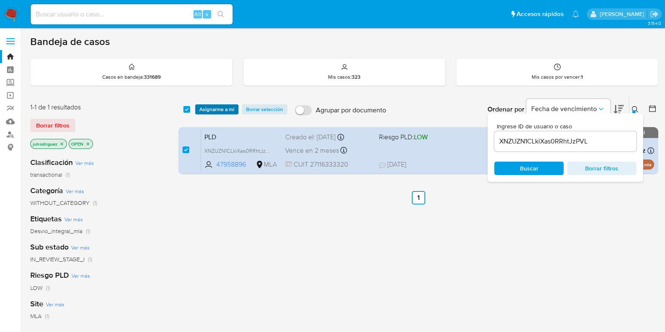
click at [204, 112] on span "Asignarme a mí" at bounding box center [216, 109] width 35 height 8
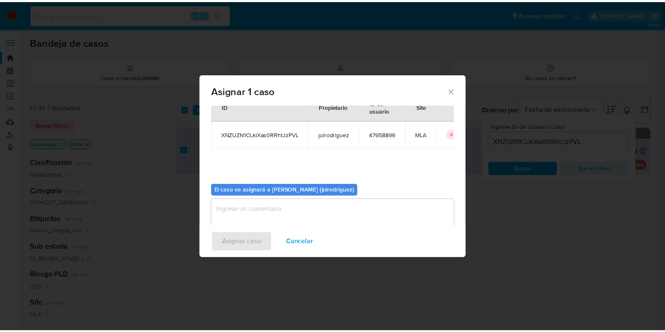
scroll to position [43, 0]
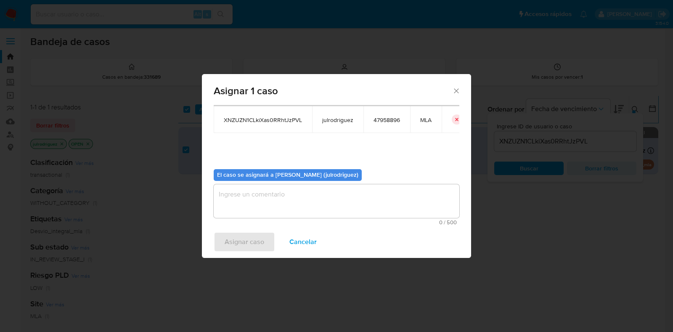
click at [263, 197] on textarea "assign-modal" at bounding box center [337, 201] width 246 height 34
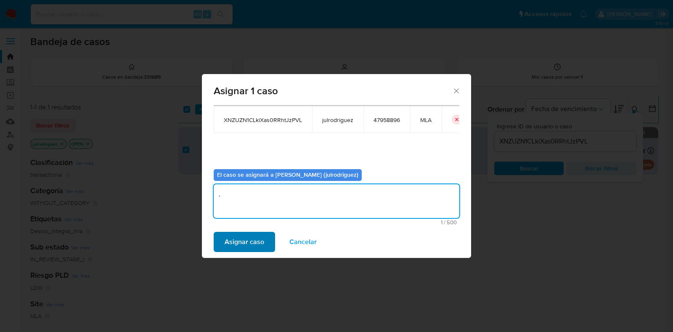
type textarea "."
click at [231, 246] on span "Asignar caso" at bounding box center [245, 242] width 40 height 19
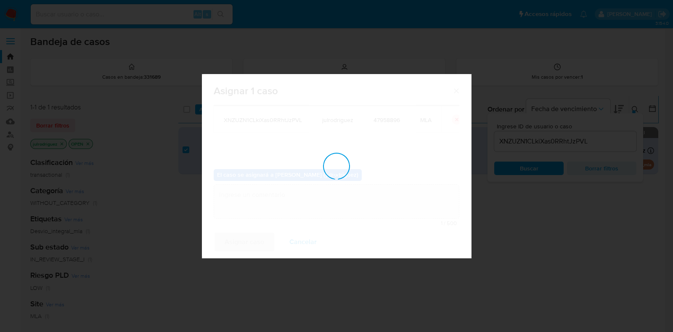
checkbox input "false"
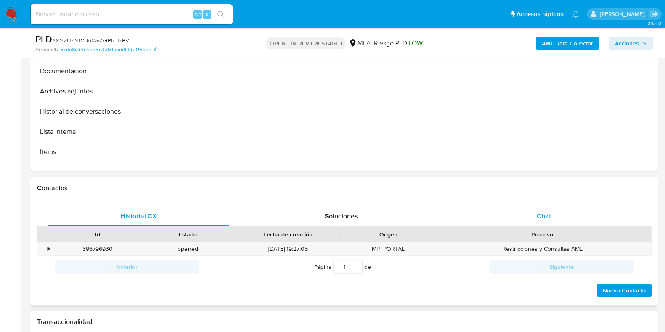
click at [548, 218] on span "Chat" at bounding box center [544, 216] width 14 height 10
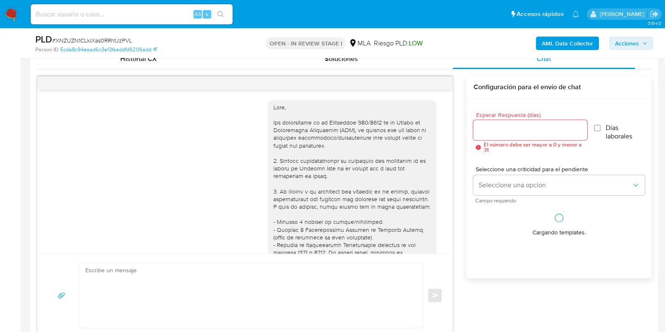
scroll to position [969, 0]
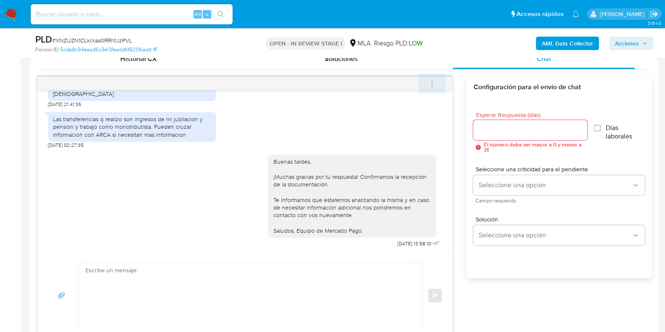
select select "10"
click at [436, 78] on button "menu-action" at bounding box center [432, 83] width 28 height 20
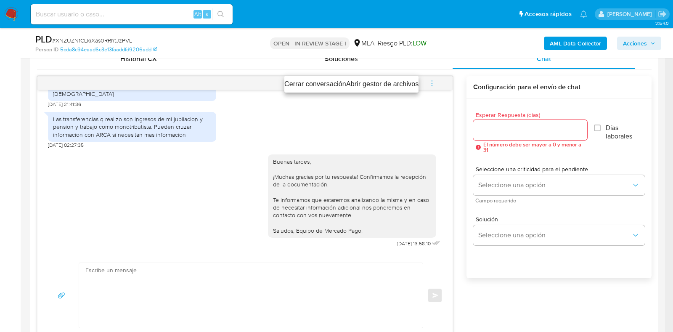
click at [324, 81] on li "Cerrar conversación" at bounding box center [315, 84] width 62 height 10
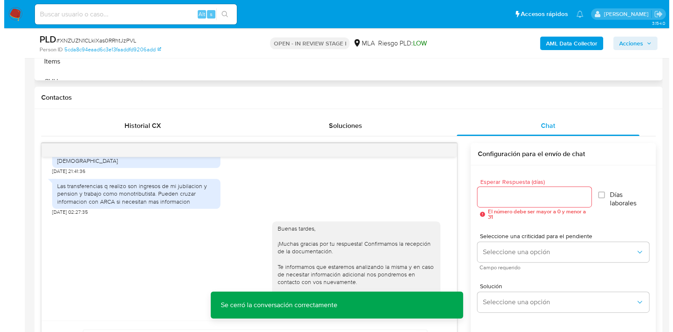
scroll to position [158, 0]
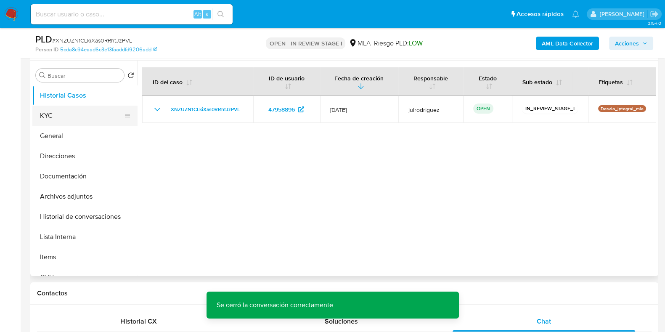
click at [57, 121] on button "KYC" at bounding box center [81, 116] width 98 height 20
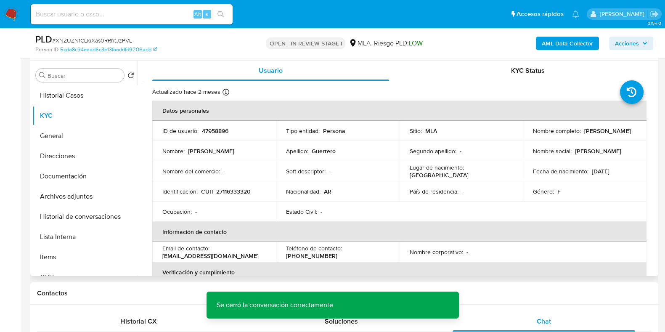
click at [218, 132] on p "47958896" at bounding box center [215, 131] width 27 height 8
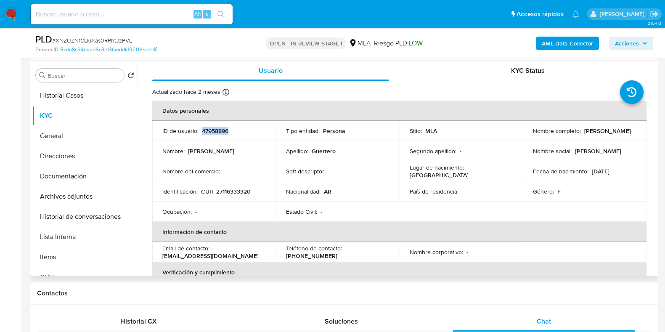
click at [218, 132] on p "47958896" at bounding box center [215, 131] width 27 height 8
copy p "47958896"
click at [119, 39] on span "# XNZUZN1CLkiXas0RRhtJzPVL" at bounding box center [92, 40] width 80 height 8
copy span "XNZUZN1CLkiXas0RRhtJzPVL"
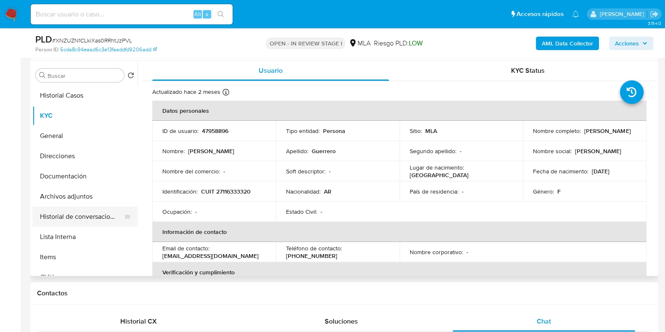
click at [82, 215] on button "Historial de conversaciones" at bounding box center [81, 217] width 98 height 20
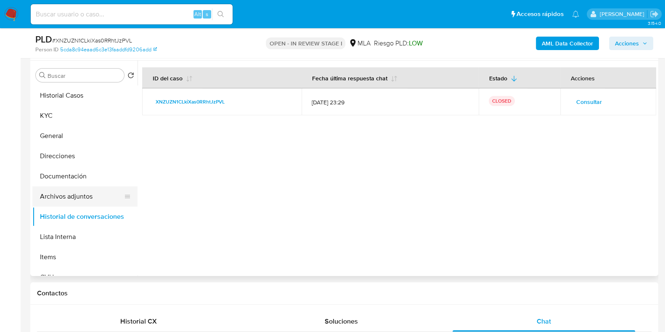
click at [72, 197] on button "Archivos adjuntos" at bounding box center [81, 196] width 98 height 20
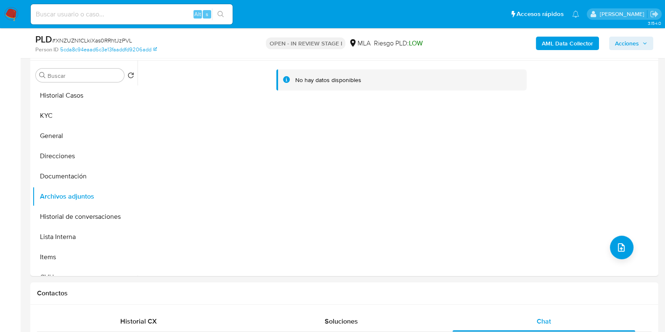
click at [561, 45] on b "AML Data Collector" at bounding box center [567, 43] width 51 height 13
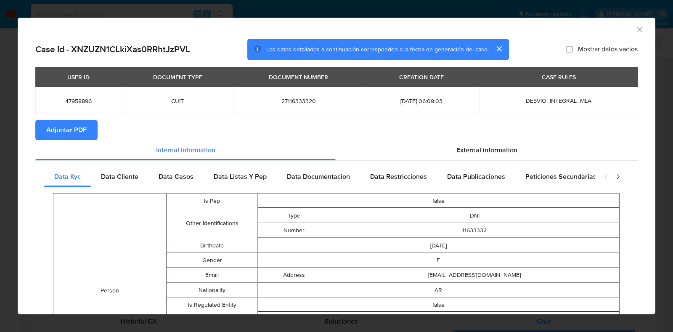
click at [77, 130] on span "Adjuntar PDF" at bounding box center [66, 130] width 40 height 19
click at [636, 29] on icon "Cerrar ventana" at bounding box center [640, 29] width 8 height 8
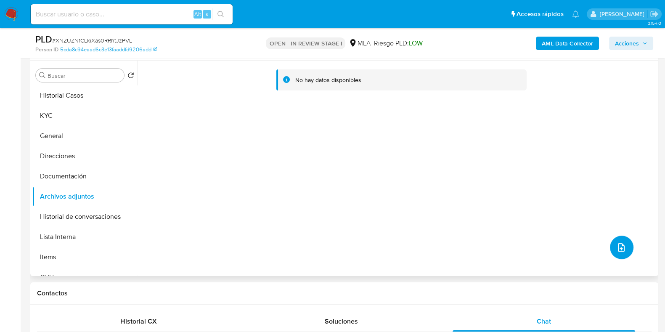
click at [624, 249] on button "upload-file" at bounding box center [622, 248] width 24 height 24
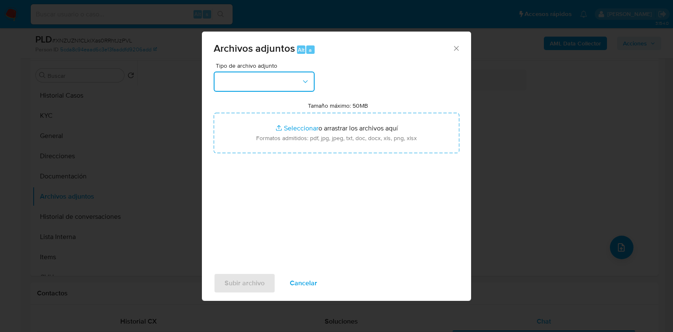
click at [295, 84] on button "button" at bounding box center [264, 82] width 101 height 20
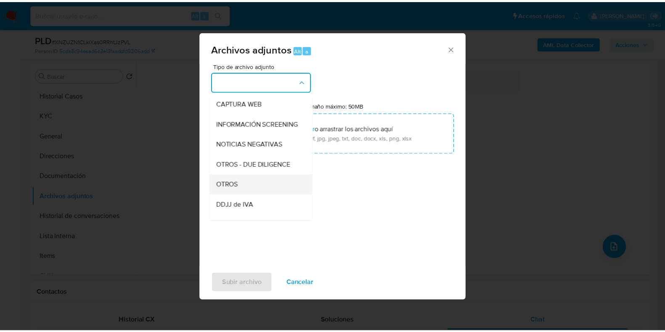
scroll to position [105, 0]
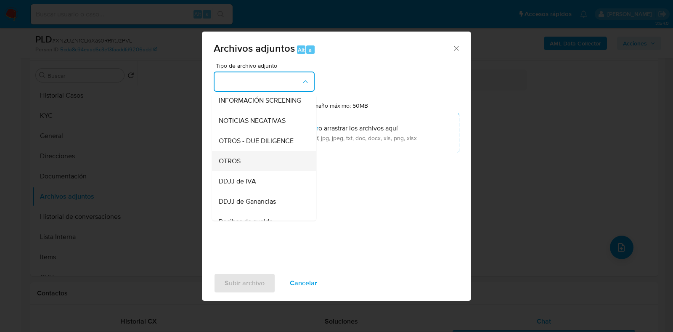
click at [245, 171] on div "OTROS" at bounding box center [262, 161] width 86 height 20
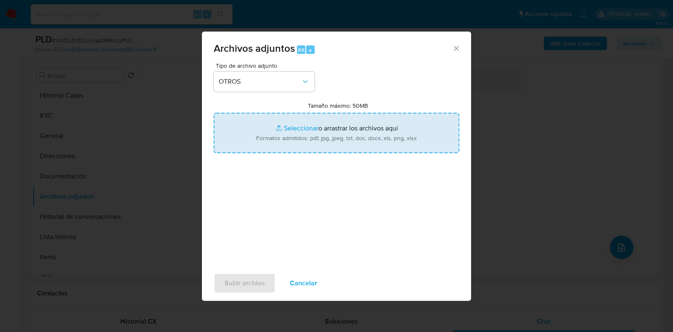
click at [337, 121] on input "Tamaño máximo: 50MB Seleccionar archivos" at bounding box center [337, 133] width 246 height 40
type input "C:\fakepath\[PERSON_NAME] - NOSIS - [DATE].pdf"
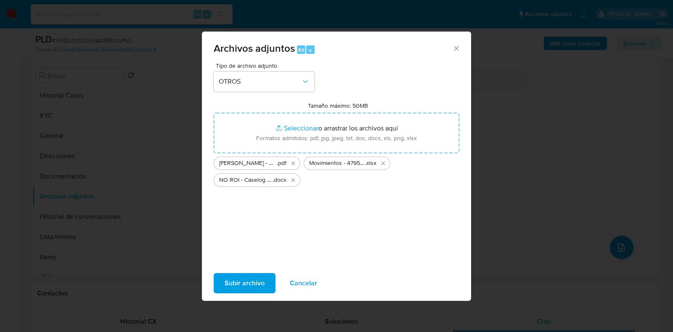
click at [258, 283] on span "Subir archivo" at bounding box center [245, 283] width 40 height 19
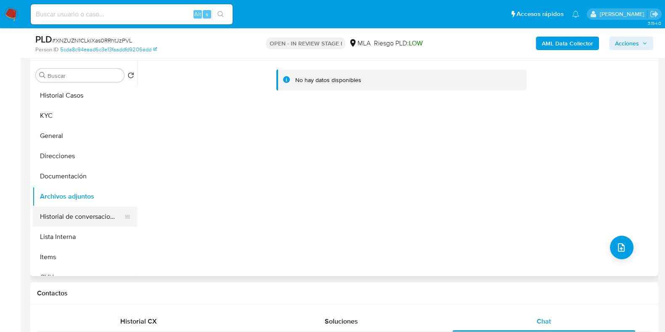
click at [75, 215] on button "Historial de conversaciones" at bounding box center [81, 217] width 98 height 20
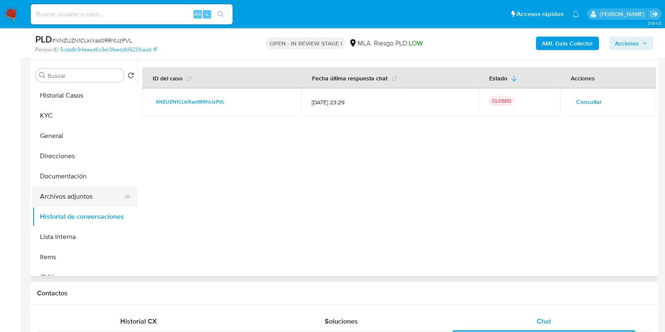
click at [71, 198] on button "Archivos adjuntos" at bounding box center [81, 196] width 98 height 20
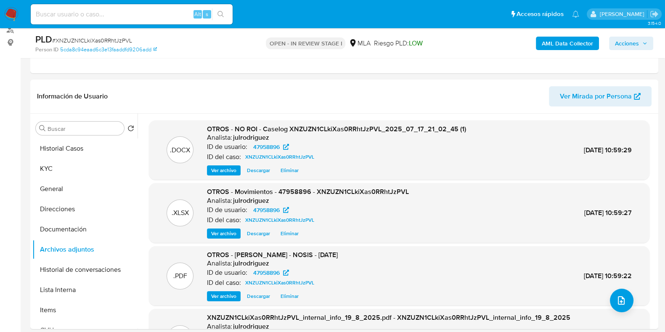
click at [625, 37] on span "Acciones" at bounding box center [627, 43] width 24 height 13
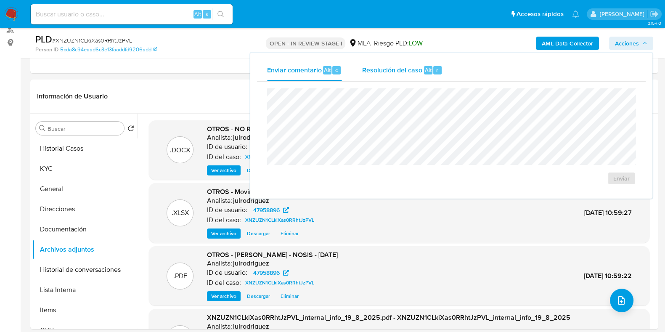
click at [417, 72] on span "Resolución del caso" at bounding box center [392, 70] width 60 height 10
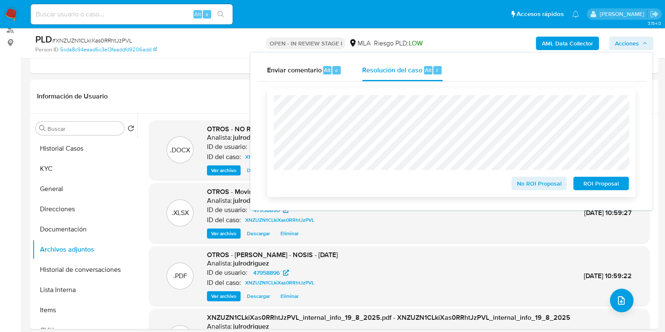
click at [546, 185] on span "No ROI Proposal" at bounding box center [539, 184] width 44 height 12
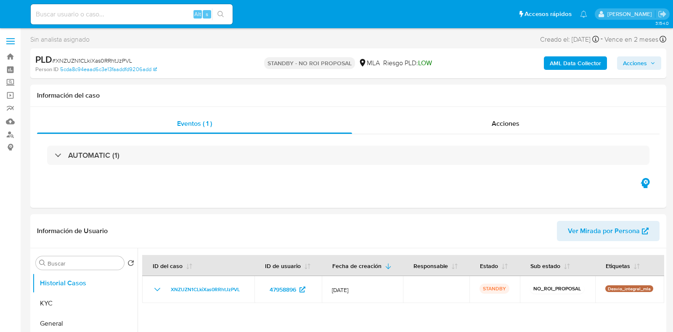
select select "10"
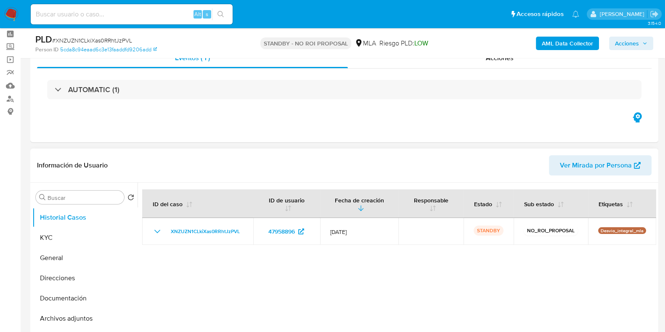
scroll to position [52, 0]
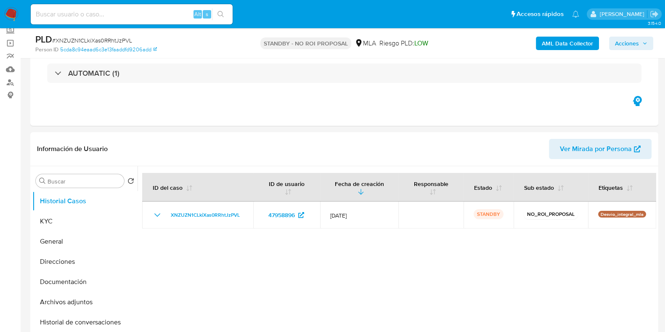
click at [88, 10] on input at bounding box center [132, 14] width 202 height 11
paste input "HQ4Ws31H3WCpOUGHmy0TKn64"
type input "HQ4Ws31H3WCpOUGHmy0TKn64"
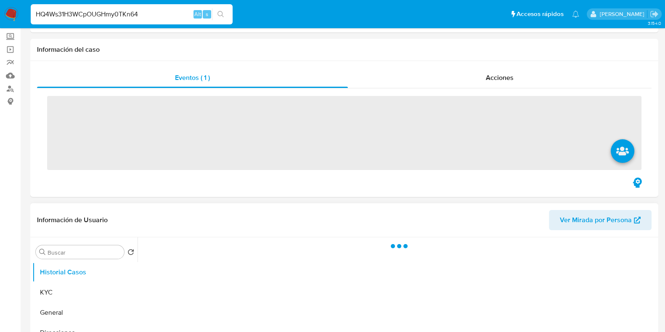
scroll to position [105, 0]
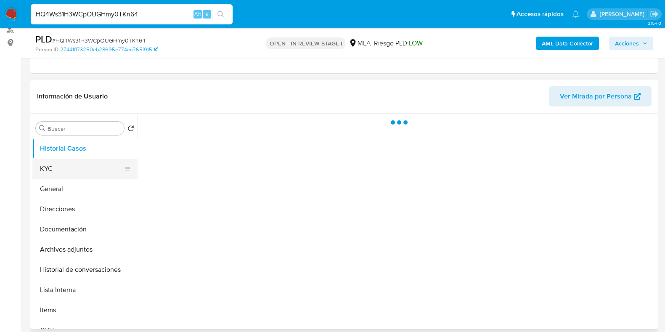
click at [61, 170] on button "KYC" at bounding box center [81, 169] width 98 height 20
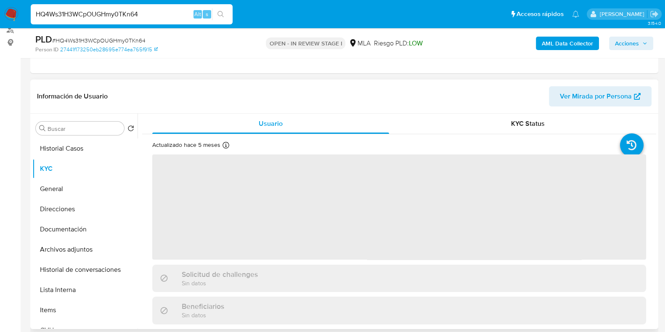
select select "10"
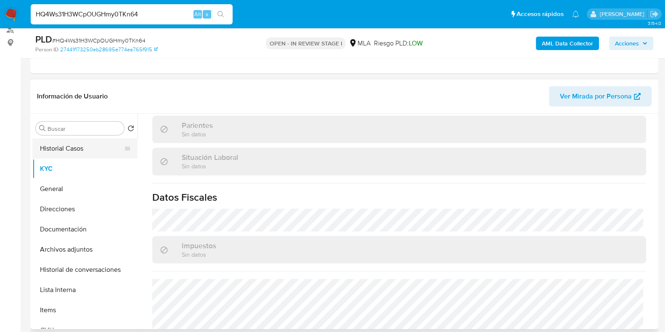
scroll to position [450, 0]
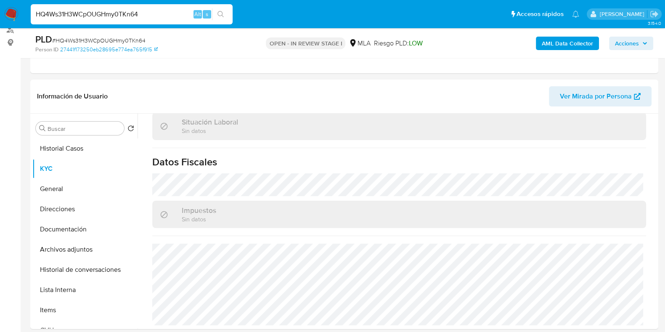
drag, startPoint x: 69, startPoint y: 226, endPoint x: 252, endPoint y: 201, distance: 184.0
click at [69, 226] on button "Documentación" at bounding box center [84, 229] width 105 height 20
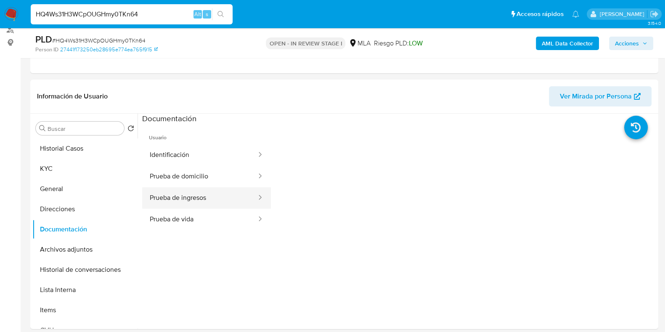
click at [184, 196] on button "Prueba de ingresos" at bounding box center [199, 197] width 115 height 21
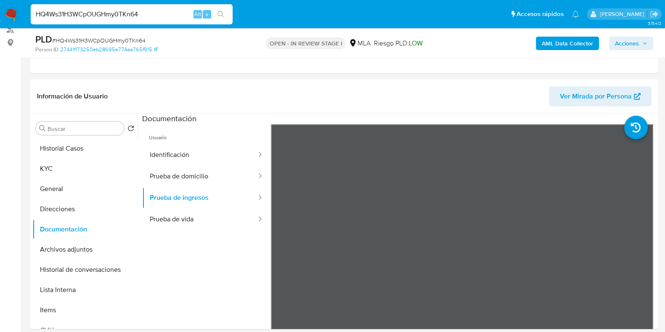
scroll to position [74, 0]
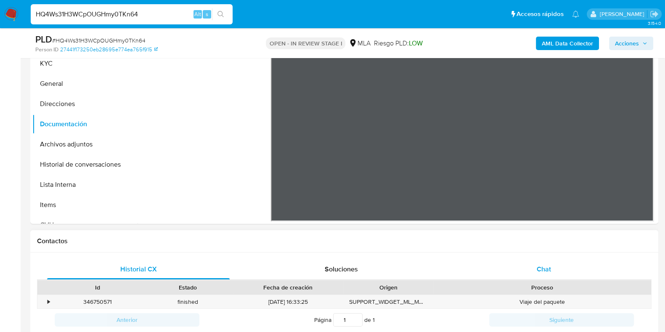
click at [543, 268] on span "Chat" at bounding box center [544, 269] width 14 height 10
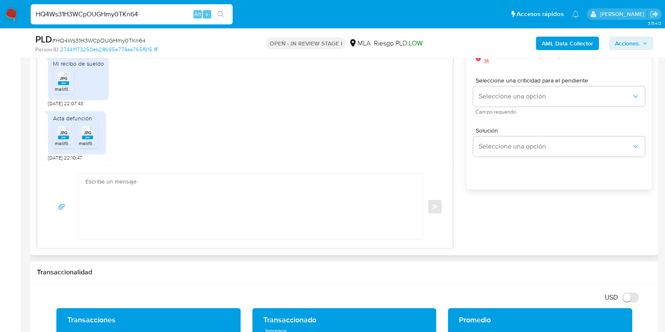
scroll to position [526, 0]
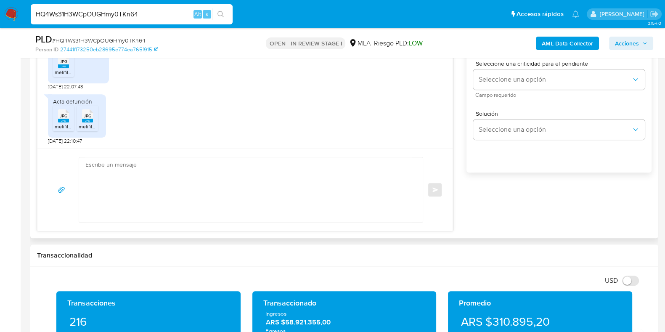
click at [61, 74] on span "melifile7534391195338644460.jpg" at bounding box center [94, 72] width 78 height 7
click at [61, 111] on icon at bounding box center [63, 115] width 11 height 13
click at [90, 119] on rect at bounding box center [87, 121] width 11 height 4
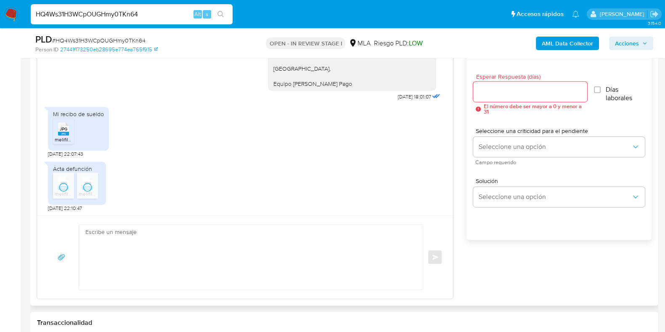
scroll to position [420, 0]
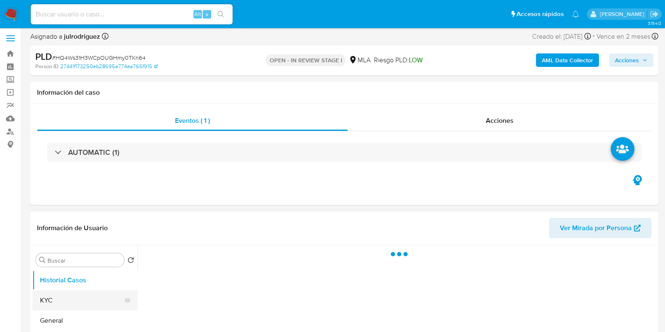
scroll to position [105, 0]
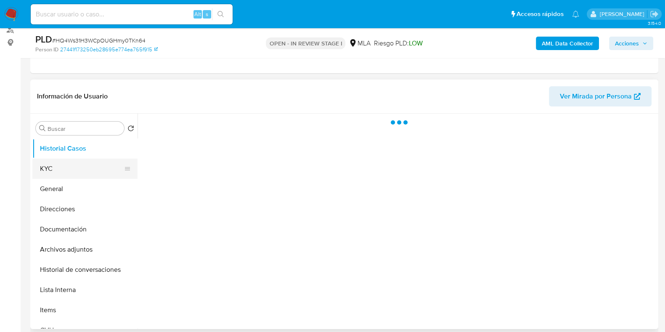
click at [75, 163] on button "KYC" at bounding box center [81, 169] width 98 height 20
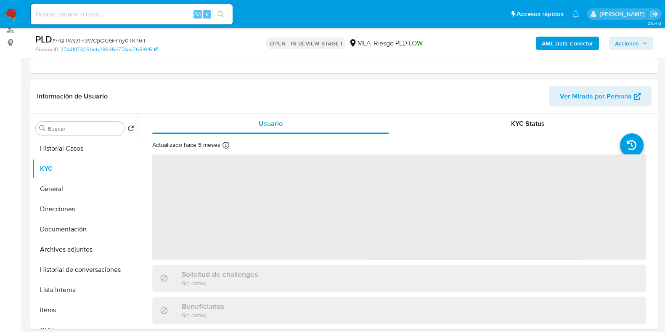
select select "10"
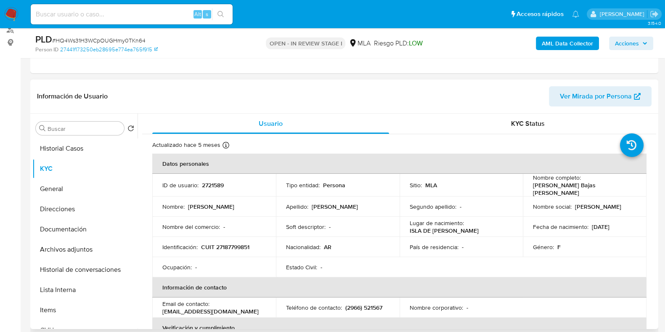
click at [241, 244] on p "CUIT 27187799851" at bounding box center [225, 247] width 48 height 8
copy p "27187799851"
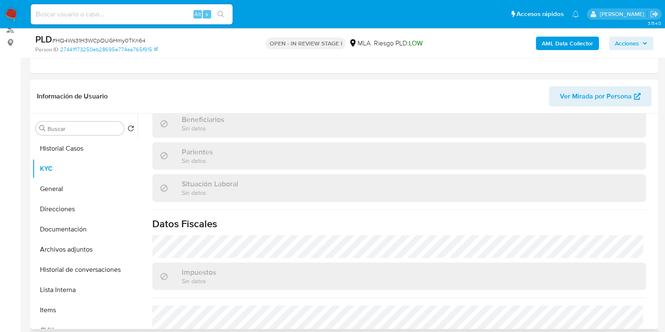
scroll to position [450, 0]
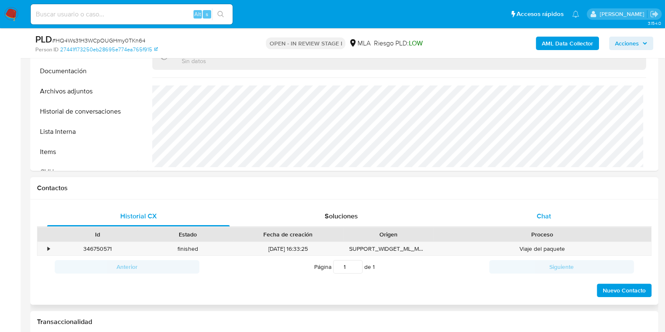
click at [547, 217] on span "Chat" at bounding box center [544, 216] width 14 height 10
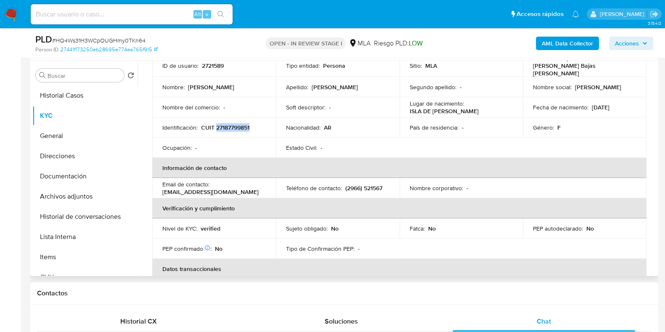
scroll to position [0, 0]
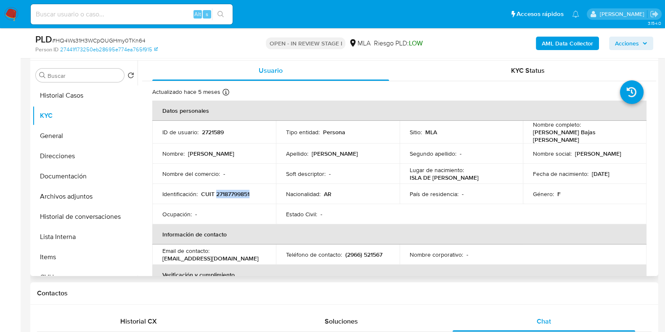
click at [239, 194] on p "CUIT 27187799851" at bounding box center [225, 194] width 48 height 8
click at [239, 193] on p "CUIT 27187799851" at bounding box center [225, 194] width 48 height 8
click at [239, 191] on p "CUIT 27187799851" at bounding box center [225, 194] width 48 height 8
copy p "27187799851"
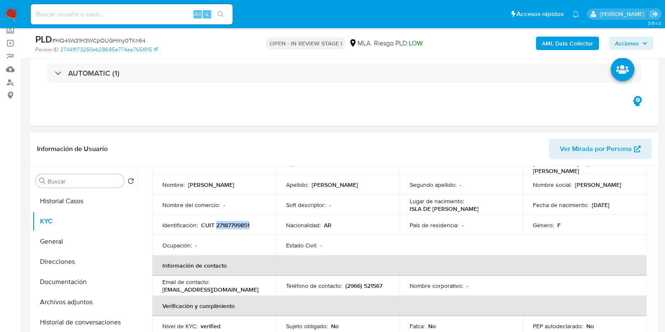
scroll to position [105, 0]
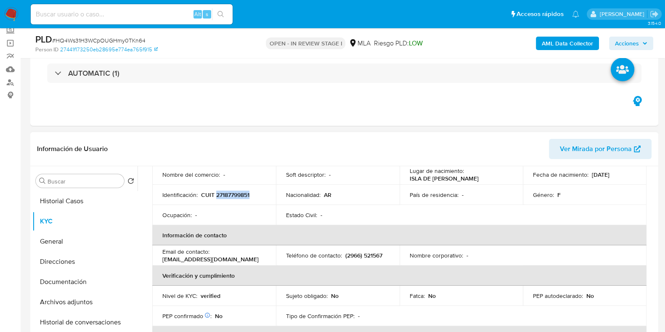
click at [242, 195] on p "CUIT 27187799851" at bounding box center [225, 195] width 48 height 8
click at [242, 194] on p "CUIT 27187799851" at bounding box center [225, 195] width 48 height 8
drag, startPoint x: 229, startPoint y: 257, endPoint x: 157, endPoint y: 258, distance: 72.8
click at [157, 258] on td "Email de contacto : clotibajas@hotmail.com" at bounding box center [214, 255] width 124 height 20
copy p "clotibajas@hotmail.com"
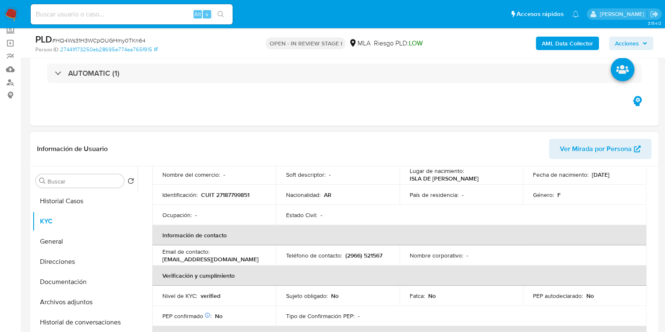
click at [228, 191] on p "CUIT 27187799851" at bounding box center [225, 195] width 48 height 8
copy p "27187799851"
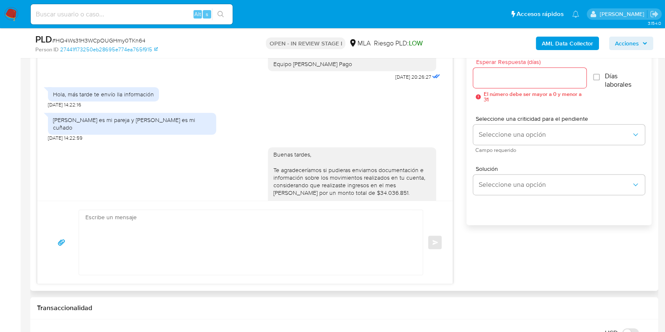
scroll to position [683, 0]
drag, startPoint x: 85, startPoint y: 142, endPoint x: 50, endPoint y: 133, distance: 36.0
click at [50, 133] on div "[PERSON_NAME] es mi [PERSON_NAME] y [PERSON_NAME] es mi cuñado" at bounding box center [132, 123] width 168 height 22
copy div "[PERSON_NAME] es mi [PERSON_NAME] y [PERSON_NAME] es mi cuñado"
click at [36, 199] on div "Historial CX Soluciones Chat Id Estado Fecha de creación Origen Proceso • 34675…" at bounding box center [344, 140] width 628 height 302
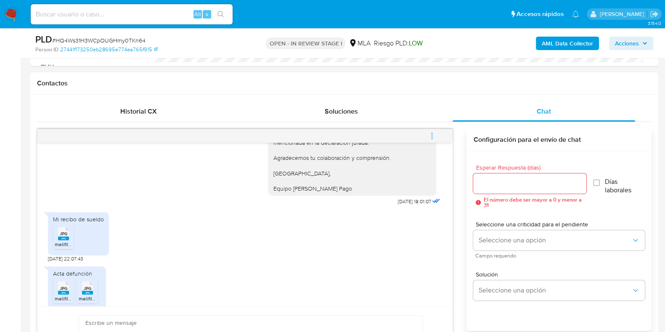
scroll to position [1104, 0]
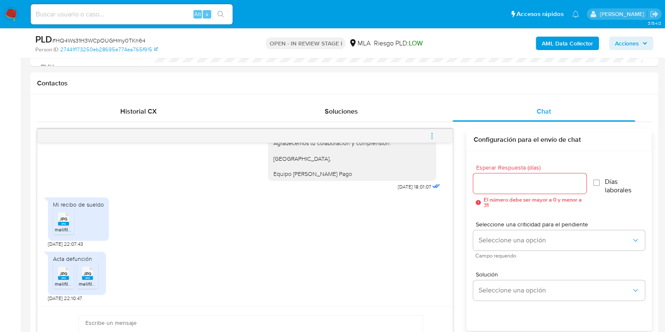
click at [122, 41] on span "# HQ4Ws31H3WCpOUGHmy0TKn64" at bounding box center [98, 40] width 93 height 8
copy span "HQ4Ws31H3WCpOUGHmy0TKn64"
click at [496, 178] on input "Esperar Respuesta (días)" at bounding box center [529, 183] width 113 height 11
click at [499, 181] on input "Esperar Respuesta (días)" at bounding box center [529, 183] width 113 height 11
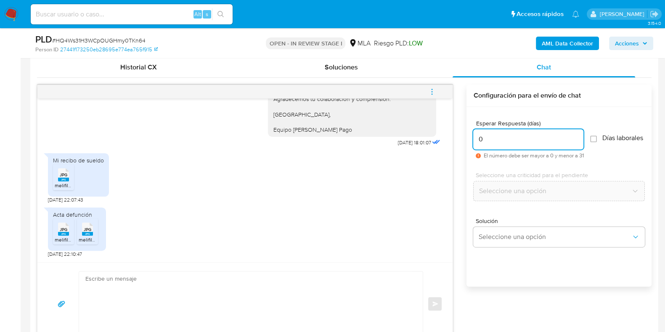
scroll to position [473, 0]
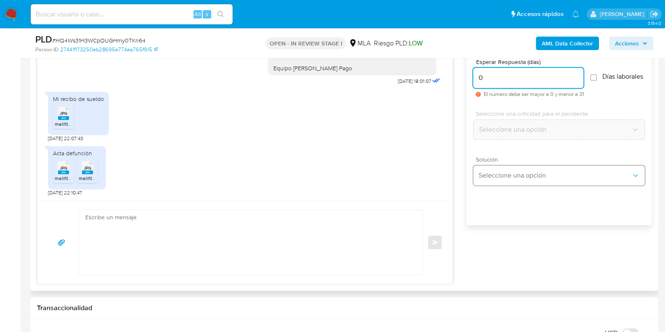
type input "0"
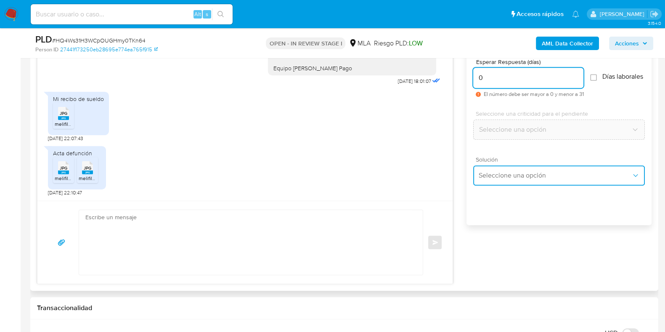
click at [496, 186] on button "Seleccione una opción" at bounding box center [559, 175] width 172 height 20
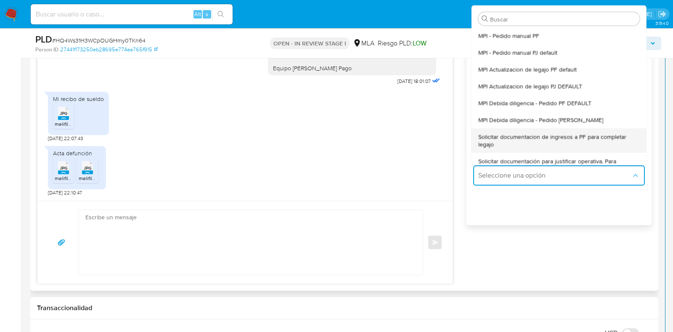
click at [521, 146] on span "Solicitar documentacion de ingresos a PF para completar legajo" at bounding box center [559, 140] width 162 height 15
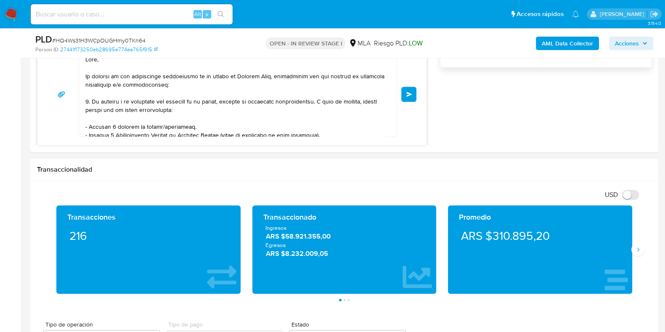
scroll to position [174, 0]
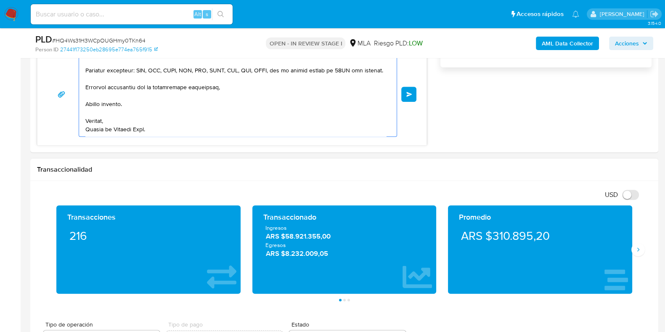
drag, startPoint x: 106, startPoint y: 92, endPoint x: 355, endPoint y: 218, distance: 279.0
type textarea "Hola, En función de las operaciones registradas en tu cuenta de Mercado Pago, n…"
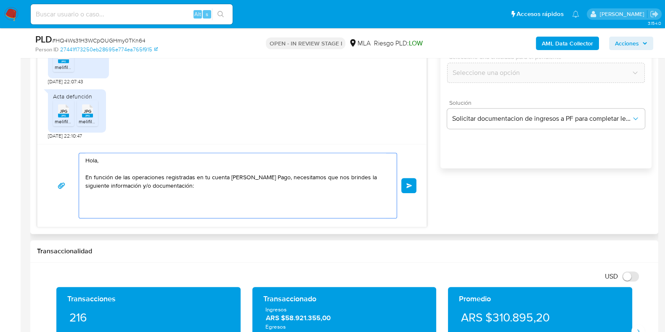
scroll to position [526, 0]
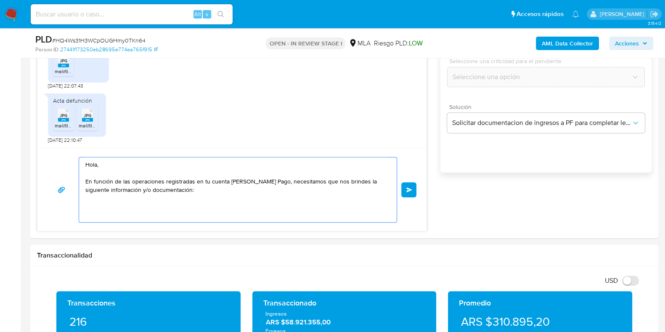
drag, startPoint x: 87, startPoint y: 157, endPoint x: 16, endPoint y: 135, distance: 73.7
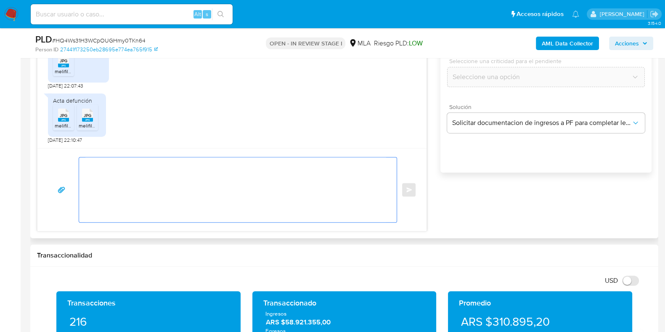
paste textarea "Buenas tardes, ¡Muchas gracias por tu respuesta! Confirmamos la recepción de la…"
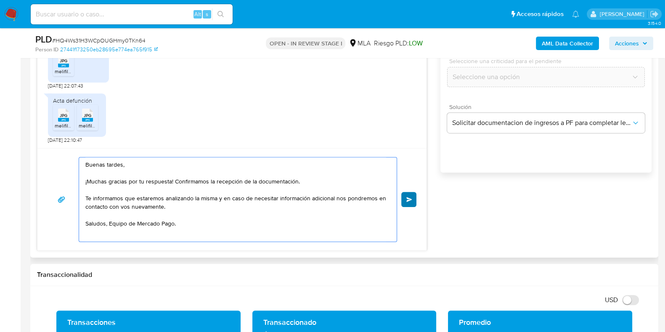
type textarea "Buenas tardes, ¡Muchas gracias por tu respuesta! Confirmamos la recepción de la…"
click at [403, 197] on button "Enviar" at bounding box center [408, 199] width 15 height 15
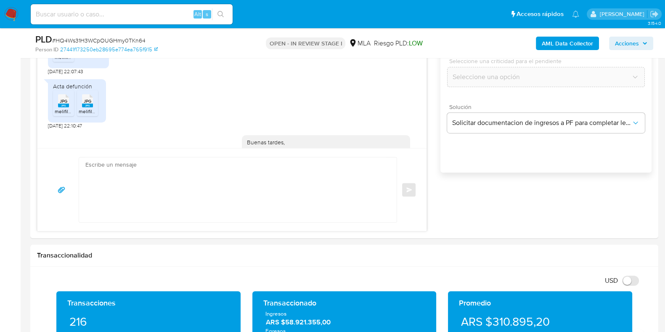
scroll to position [1213, 0]
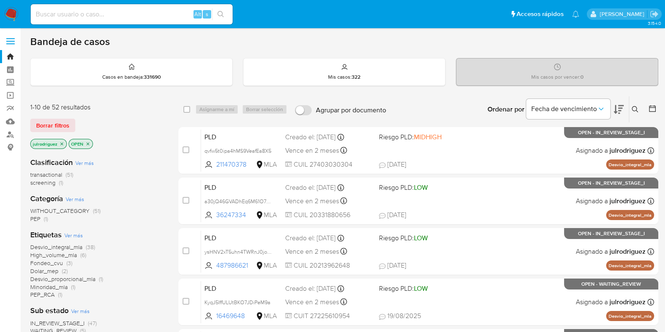
click at [636, 111] on icon at bounding box center [635, 109] width 7 height 7
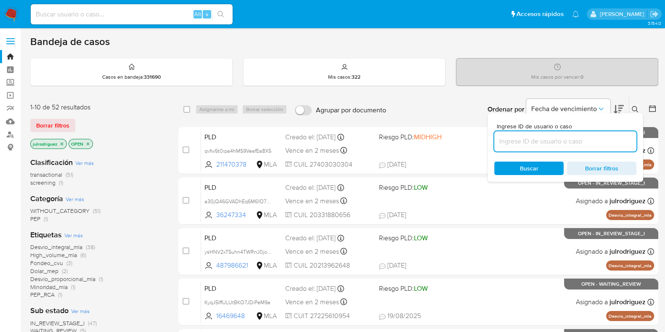
drag, startPoint x: 526, startPoint y: 142, endPoint x: 526, endPoint y: 148, distance: 6.3
click at [526, 142] on input at bounding box center [565, 141] width 142 height 11
type input "HQ4Ws31H3WCpOUGHmy0TKn64"
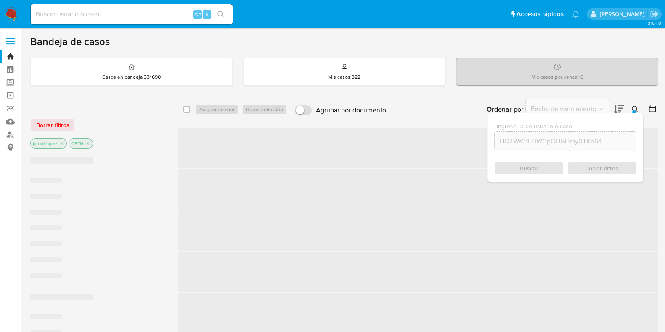
click at [520, 166] on div "Buscar Borrar filtros" at bounding box center [565, 168] width 142 height 13
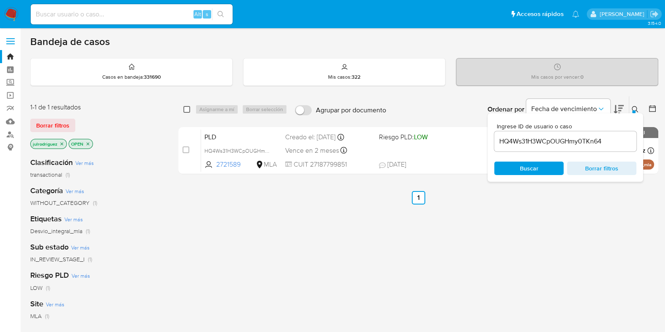
click at [186, 110] on input "checkbox" at bounding box center [186, 109] width 7 height 7
checkbox input "true"
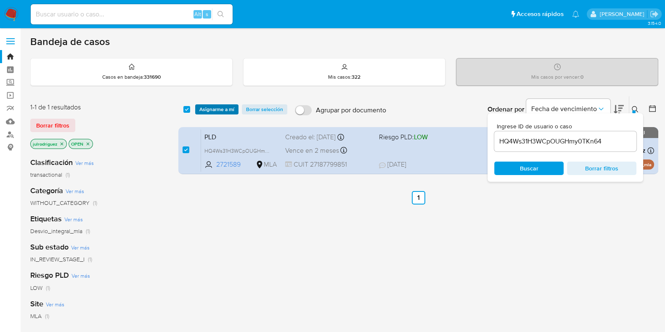
click at [206, 107] on span "Asignarme a mí" at bounding box center [216, 109] width 35 height 8
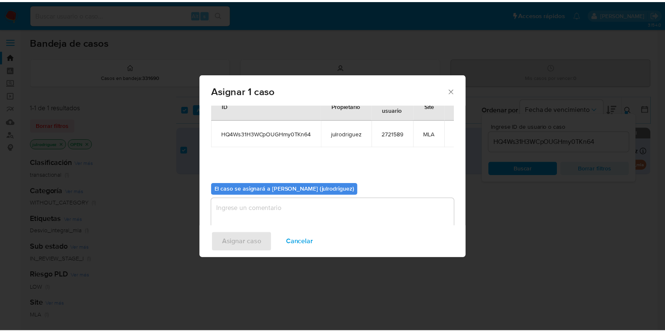
scroll to position [43, 0]
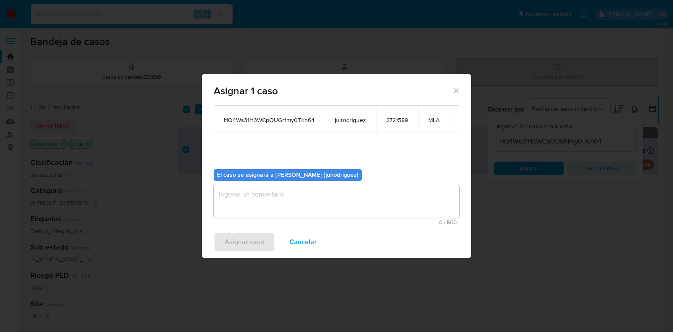
click at [280, 200] on textarea "assign-modal" at bounding box center [337, 201] width 246 height 34
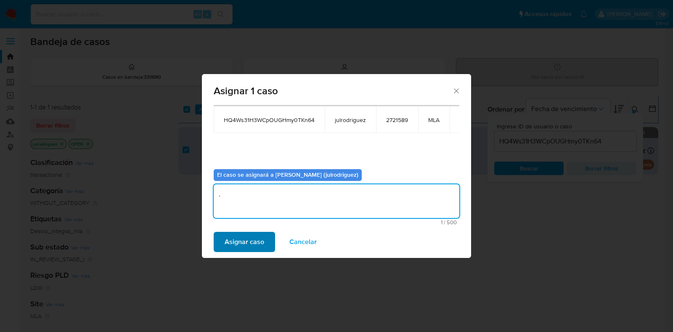
type textarea "."
click at [255, 234] on span "Asignar caso" at bounding box center [245, 242] width 40 height 19
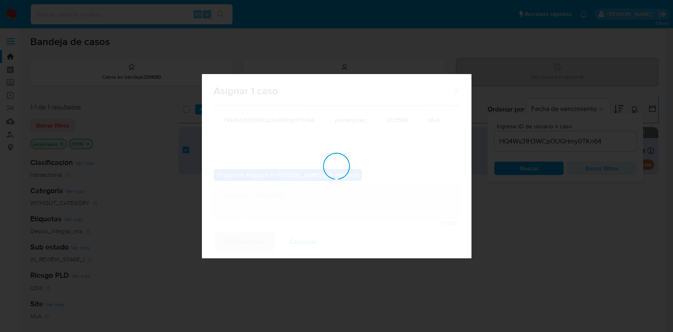
checkbox input "false"
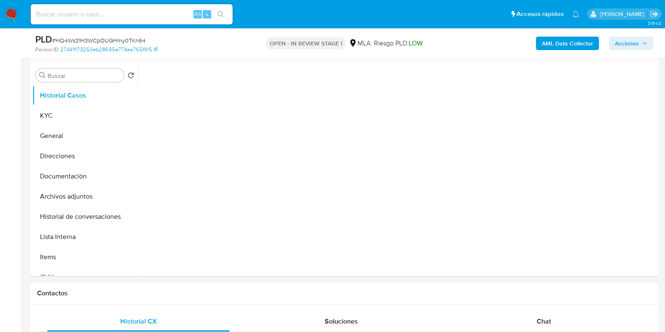
scroll to position [316, 0]
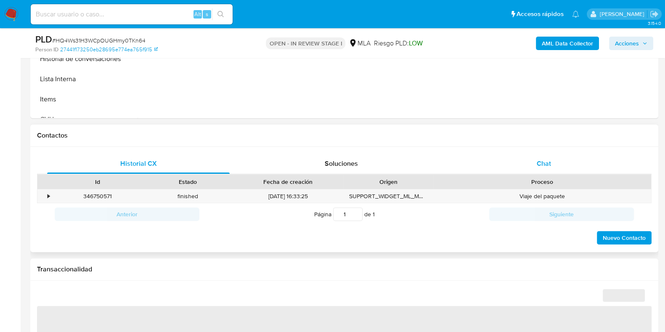
click at [542, 171] on div "Chat" at bounding box center [544, 164] width 183 height 20
select select "10"
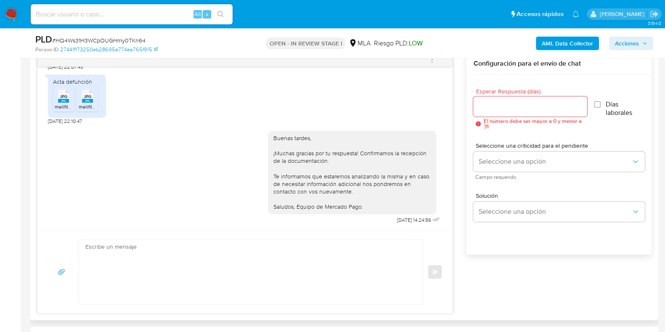
scroll to position [420, 0]
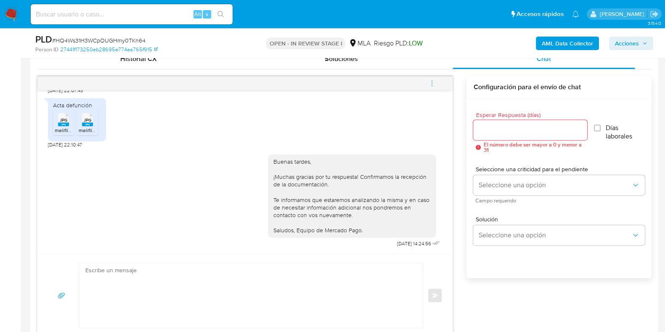
click at [434, 83] on icon "menu-action" at bounding box center [432, 84] width 8 height 8
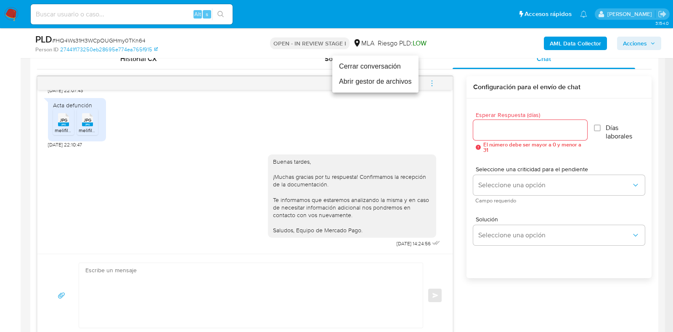
click at [369, 64] on li "Cerrar conversación" at bounding box center [375, 66] width 86 height 15
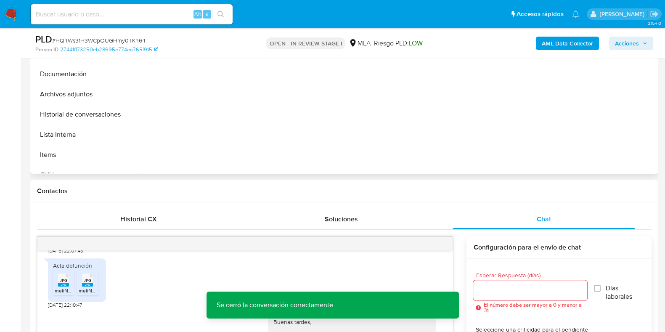
scroll to position [158, 0]
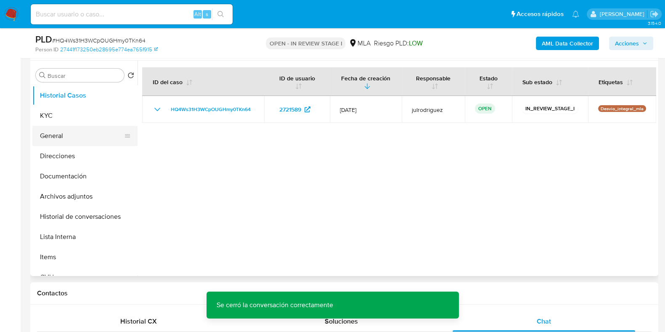
click at [53, 126] on button "General" at bounding box center [81, 136] width 98 height 20
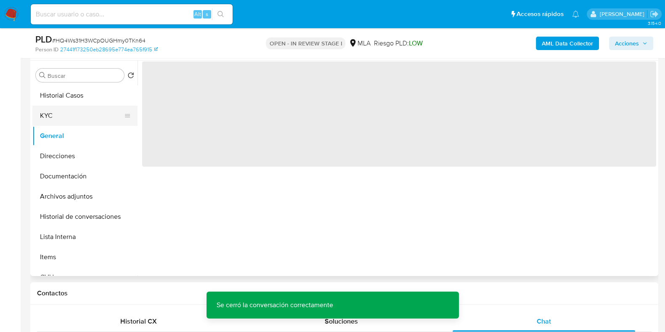
click at [53, 119] on button "KYC" at bounding box center [81, 116] width 98 height 20
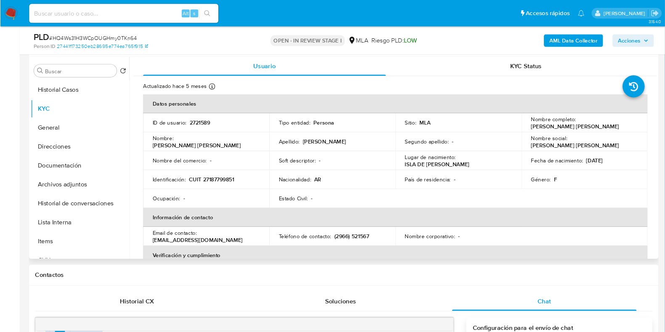
scroll to position [451, 0]
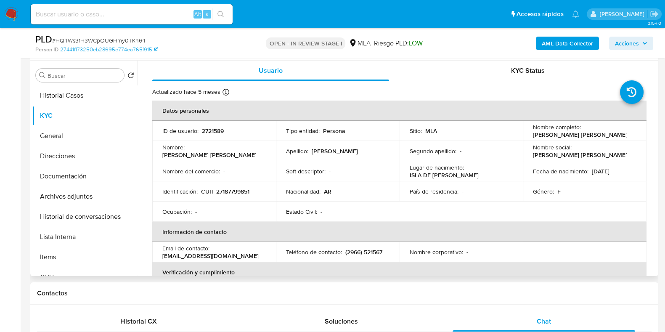
click at [367, 120] on th "Datos personales" at bounding box center [399, 111] width 494 height 20
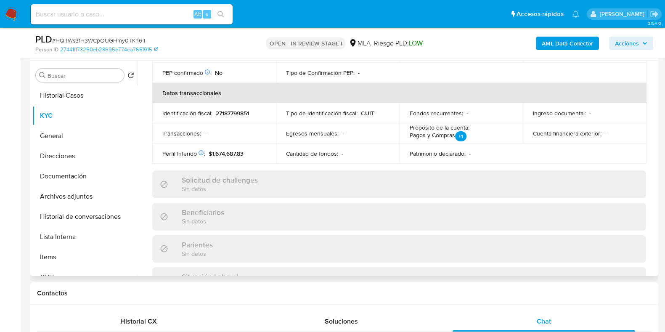
scroll to position [29, 0]
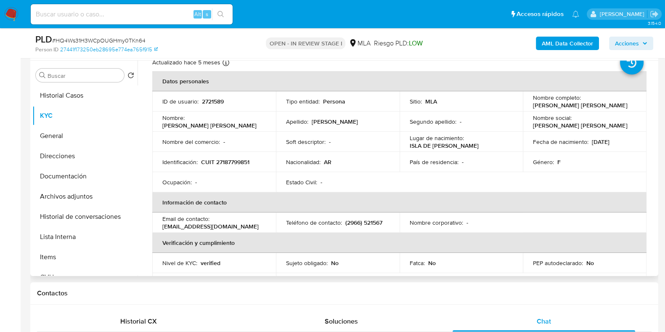
click at [220, 94] on td "ID de usuario : 2721589" at bounding box center [214, 101] width 124 height 20
click at [219, 99] on p "2721589" at bounding box center [213, 102] width 22 height 8
drag, startPoint x: 219, startPoint y: 99, endPoint x: 365, endPoint y: 39, distance: 157.7
click at [219, 99] on p "2721589" at bounding box center [213, 102] width 22 height 8
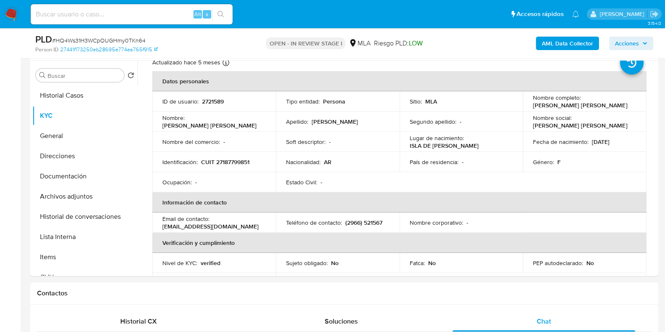
click at [100, 38] on span "# HQ4Ws31H3WCpOUGHmy0TKn64" at bounding box center [98, 40] width 93 height 8
copy span "HQ4Ws31H3WCpOUGHmy0TKn64"
click at [93, 215] on button "Historial de conversaciones" at bounding box center [81, 217] width 98 height 20
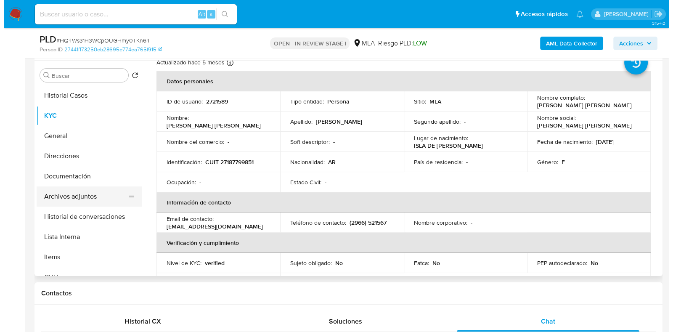
scroll to position [0, 0]
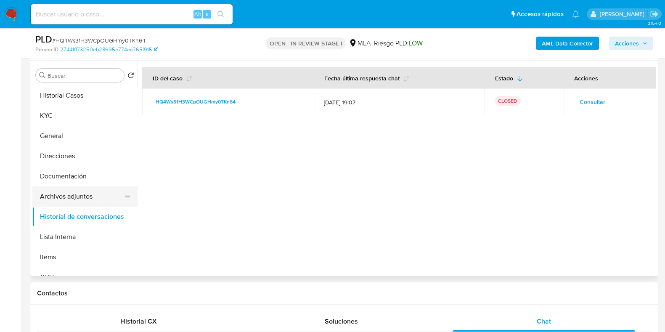
click at [59, 192] on button "Archivos adjuntos" at bounding box center [81, 196] width 98 height 20
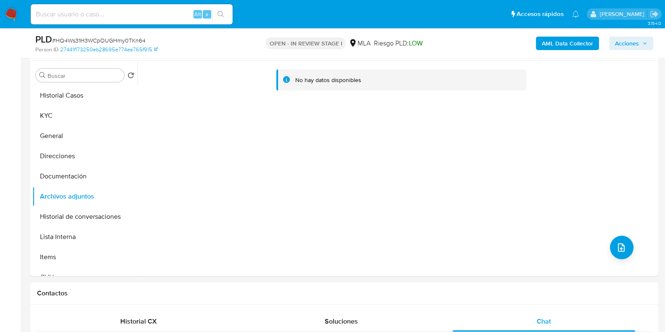
click at [567, 41] on b "AML Data Collector" at bounding box center [567, 43] width 51 height 13
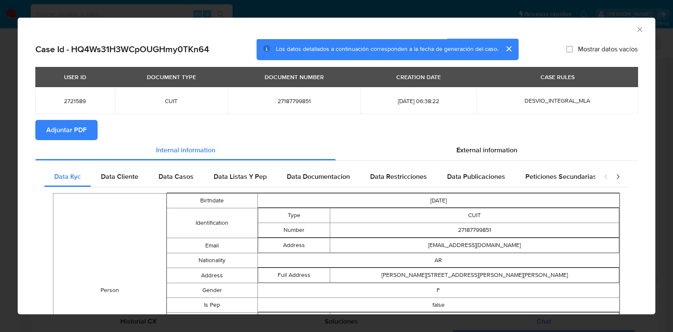
drag, startPoint x: 70, startPoint y: 126, endPoint x: 77, endPoint y: 131, distance: 8.8
click at [71, 125] on span "Adjuntar PDF" at bounding box center [66, 130] width 40 height 19
click at [636, 28] on icon "Cerrar ventana" at bounding box center [640, 29] width 8 height 8
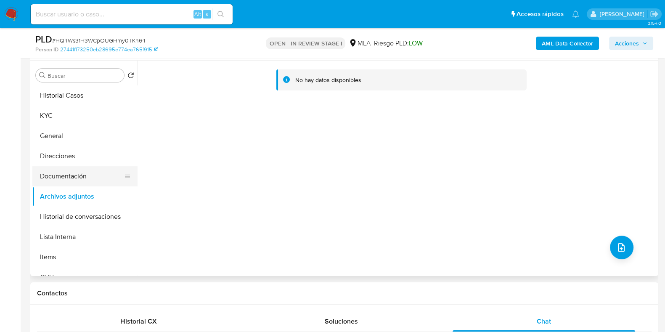
click at [85, 173] on button "Documentación" at bounding box center [81, 176] width 98 height 20
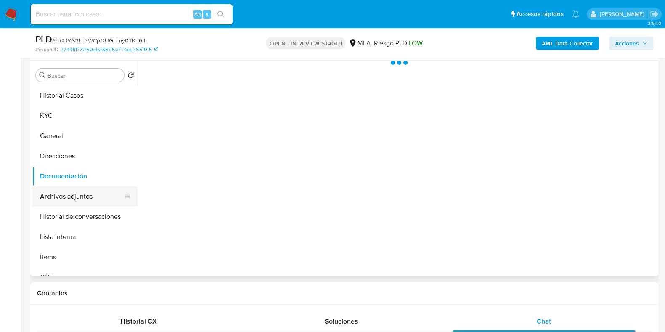
click at [82, 199] on button "Archivos adjuntos" at bounding box center [81, 196] width 98 height 20
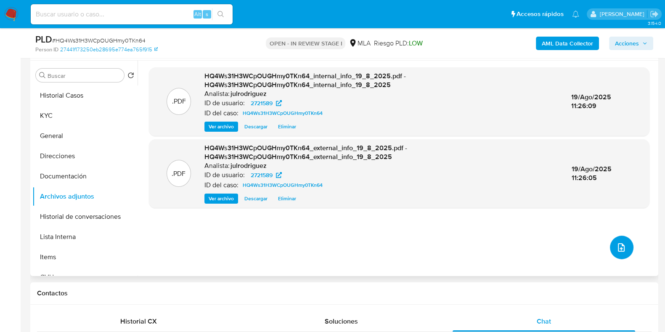
click at [620, 247] on icon "upload-file" at bounding box center [621, 247] width 7 height 8
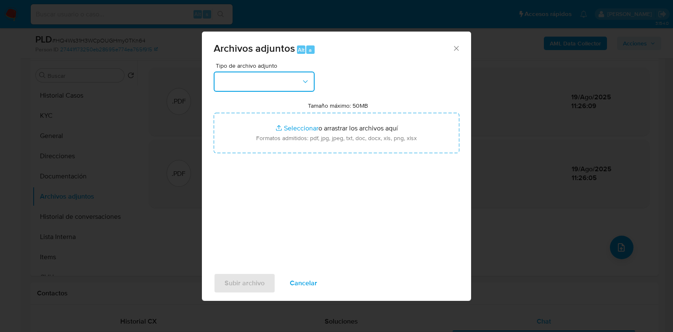
click at [272, 91] on button "button" at bounding box center [264, 82] width 101 height 20
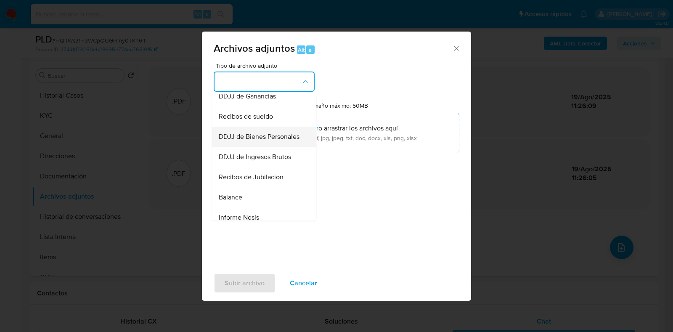
scroll to position [105, 0]
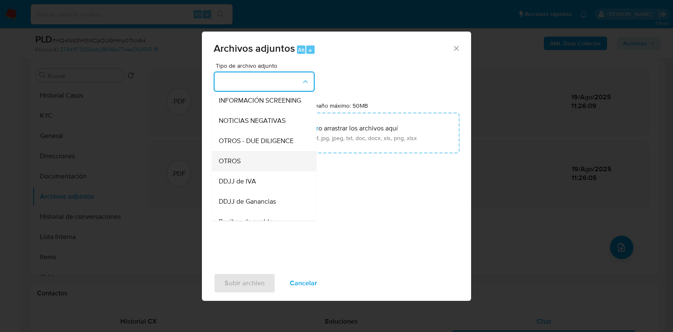
drag, startPoint x: 236, startPoint y: 170, endPoint x: 302, endPoint y: 148, distance: 69.8
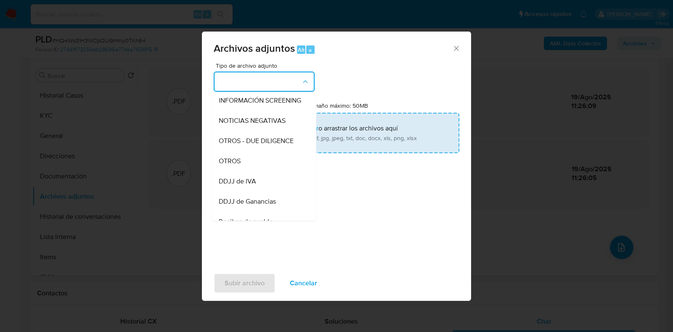
click at [236, 165] on span "OTROS" at bounding box center [230, 161] width 22 height 8
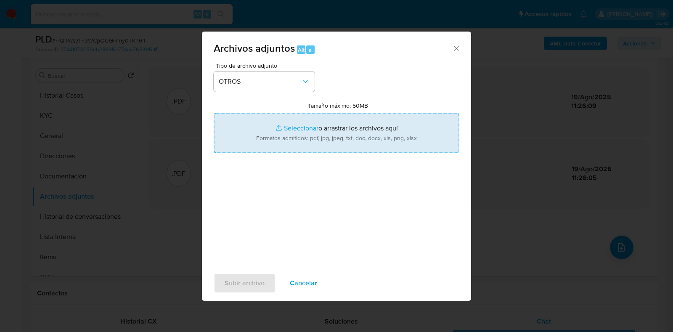
click at [323, 141] on input "Tamaño máximo: 50MB Seleccionar archivos" at bounding box center [337, 133] width 246 height 40
type input "C:\fakepath\Acta de defunción - 2721589 - HQ4Ws31H3WCpOUGHmy0TKn64.jpg"
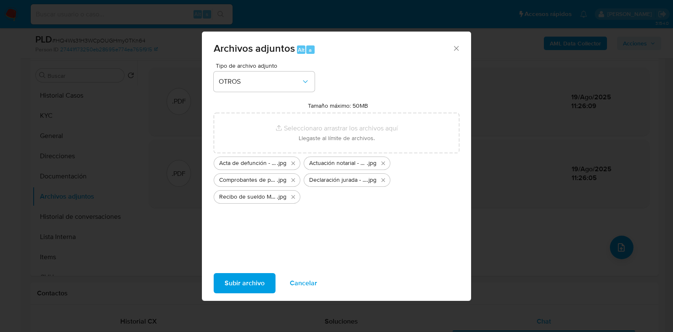
click at [249, 283] on span "Subir archivo" at bounding box center [245, 283] width 40 height 19
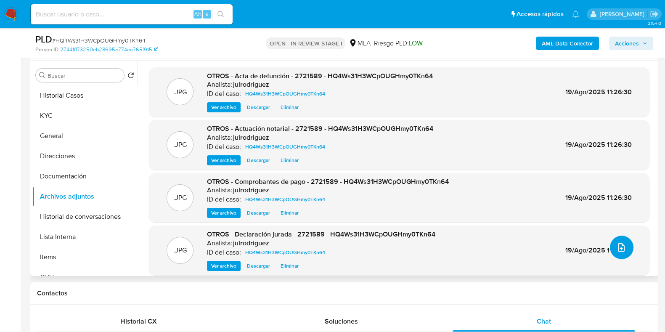
click at [616, 247] on icon "upload-file" at bounding box center [621, 247] width 10 height 10
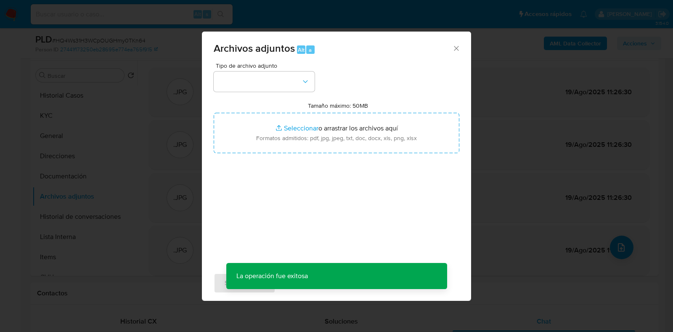
click at [261, 69] on span "Tipo de archivo adjunto" at bounding box center [266, 66] width 101 height 6
click at [261, 72] on button "button" at bounding box center [264, 82] width 101 height 20
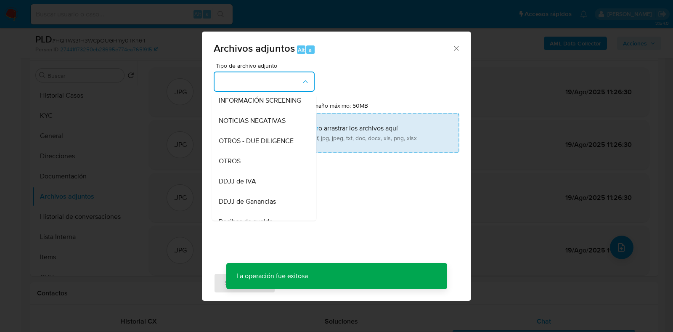
drag, startPoint x: 242, startPoint y: 162, endPoint x: 297, endPoint y: 146, distance: 57.4
click at [242, 162] on div "OTROS" at bounding box center [262, 161] width 86 height 20
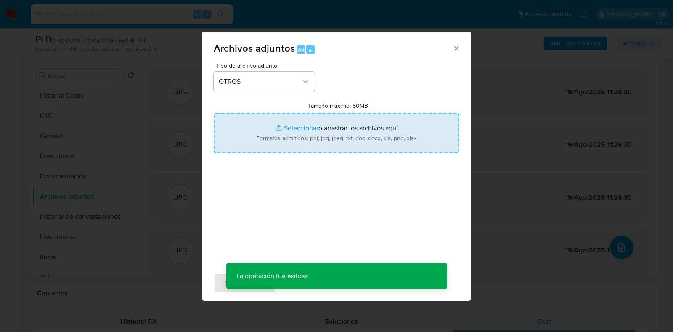
click at [352, 138] on input "Tamaño máximo: 50MB Seleccionar archivos" at bounding box center [337, 133] width 246 height 40
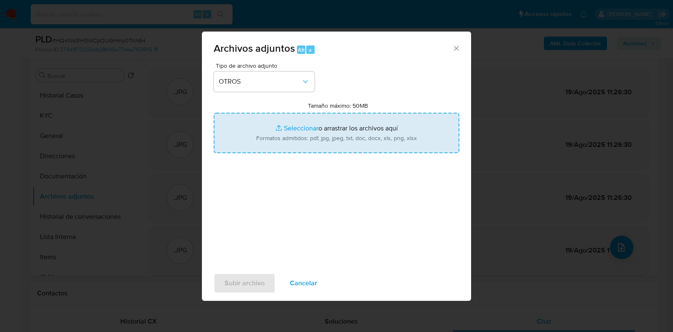
type input "C:\fakepath\Claudia Noemi Bajas Ruiz - NOSIS - JUL 2025.pdf"
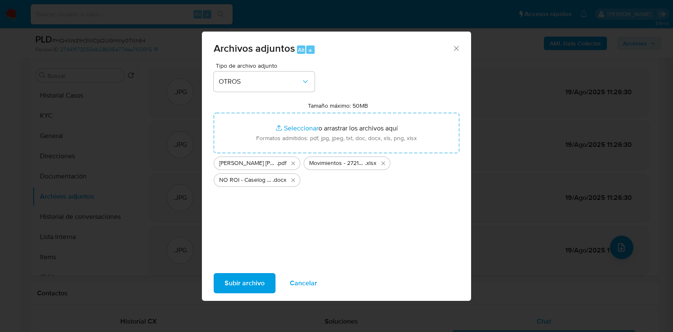
click at [263, 280] on span "Subir archivo" at bounding box center [245, 283] width 40 height 19
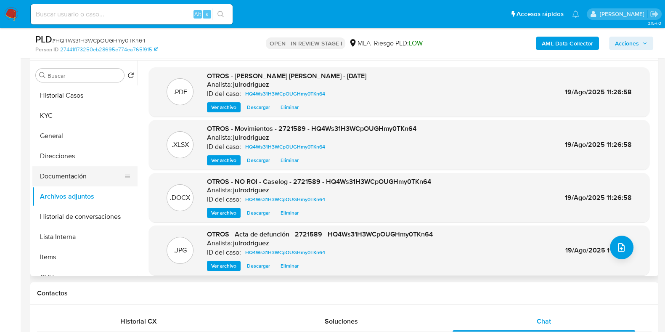
click at [88, 177] on button "Documentación" at bounding box center [81, 176] width 98 height 20
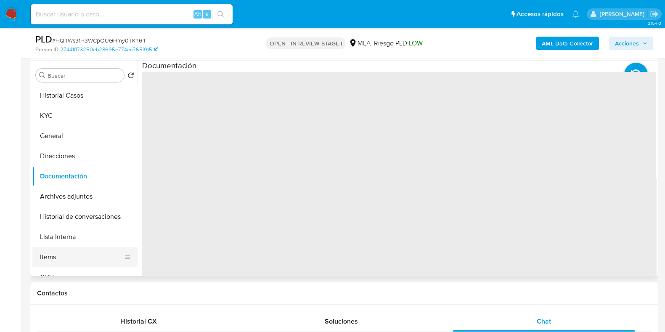
drag, startPoint x: 87, startPoint y: 191, endPoint x: 114, endPoint y: 265, distance: 79.3
click at [88, 191] on button "Archivos adjuntos" at bounding box center [84, 196] width 105 height 20
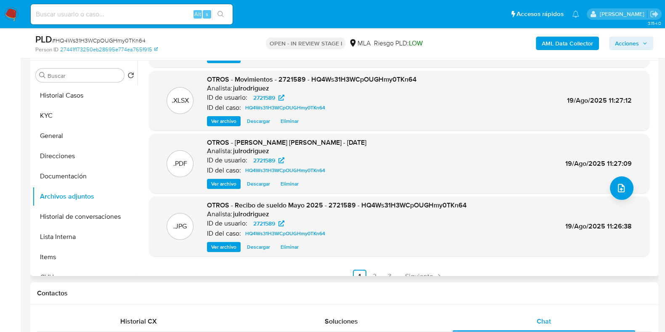
scroll to position [71, 0]
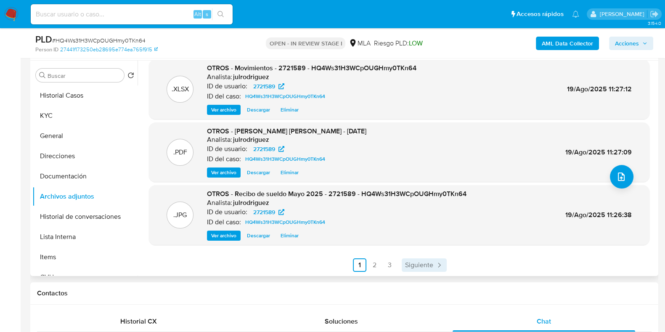
click at [421, 264] on span "Siguiente" at bounding box center [419, 265] width 28 height 7
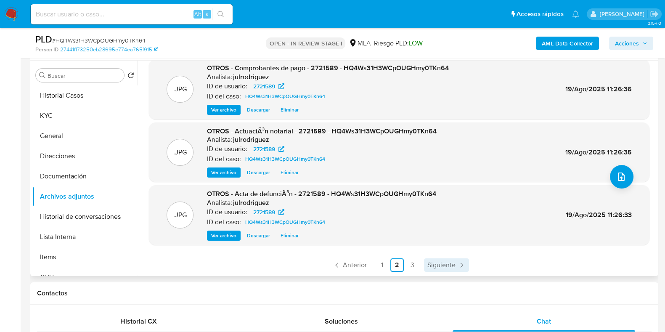
click at [441, 265] on span "Siguiente" at bounding box center [441, 265] width 28 height 7
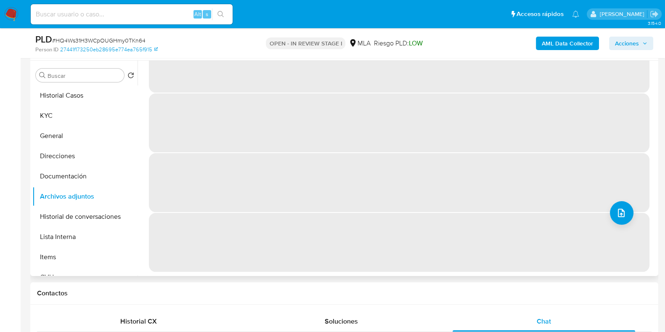
scroll to position [0, 0]
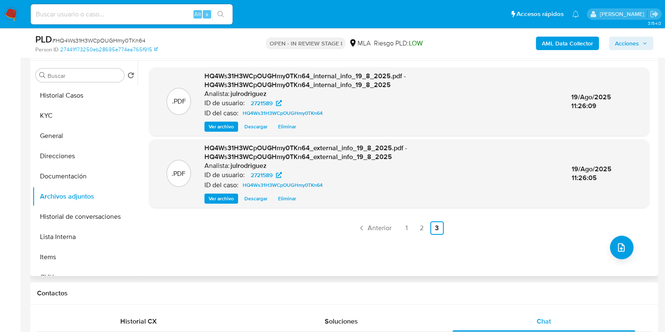
click at [635, 45] on span "Acciones" at bounding box center [627, 43] width 24 height 13
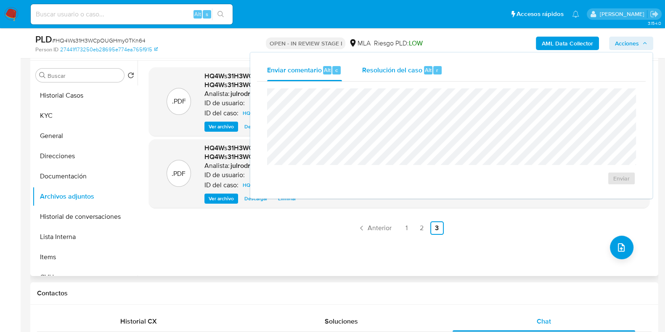
drag, startPoint x: 427, startPoint y: 74, endPoint x: 411, endPoint y: 84, distance: 19.1
click at [426, 74] on span "Alt" at bounding box center [428, 70] width 7 height 8
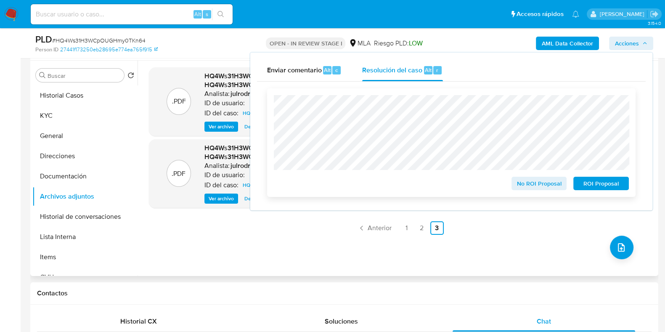
click at [523, 184] on span "No ROI Proposal" at bounding box center [539, 184] width 44 height 12
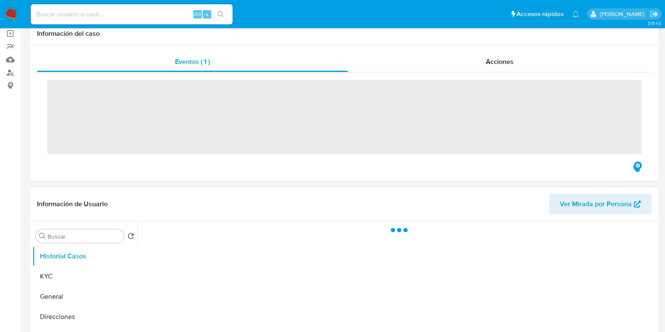
scroll to position [105, 0]
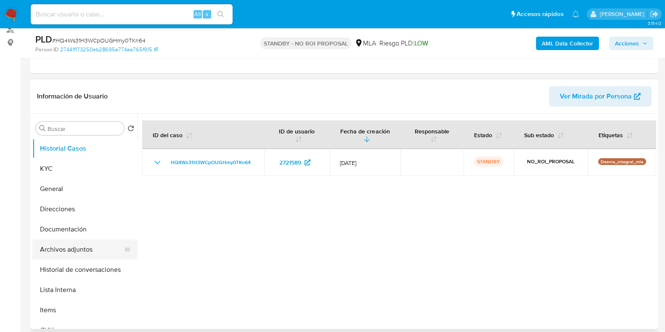
select select "10"
click at [77, 247] on button "Archivos adjuntos" at bounding box center [81, 249] width 98 height 20
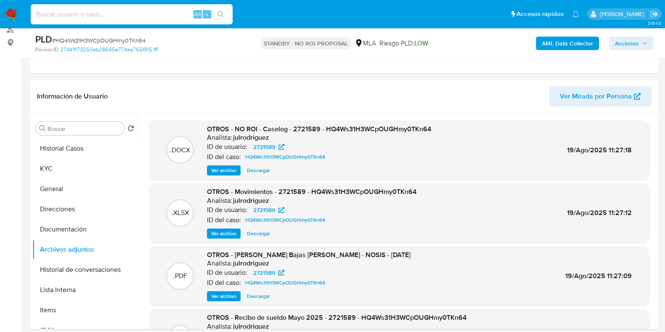
click at [106, 19] on input at bounding box center [132, 14] width 202 height 11
paste input "MZkr0UplKhFdkRIOJZqsAVQK"
type input "MZkr0UplKhFdkRIOJZqsAVQK"
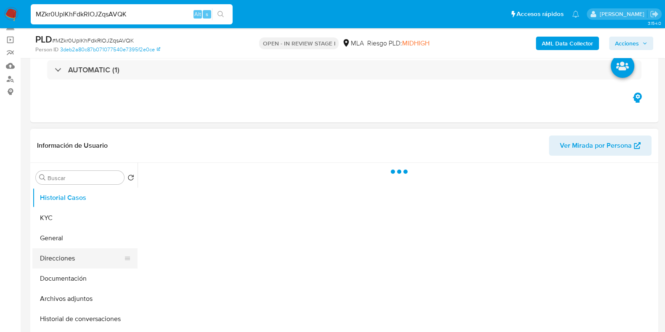
scroll to position [105, 0]
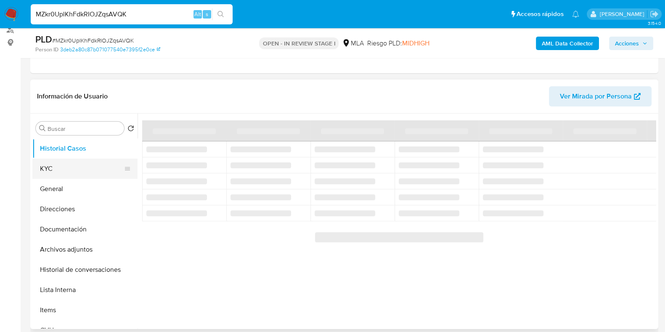
click at [53, 168] on button "KYC" at bounding box center [81, 169] width 98 height 20
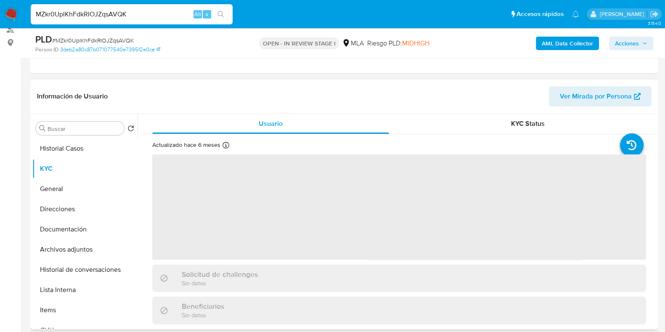
select select "10"
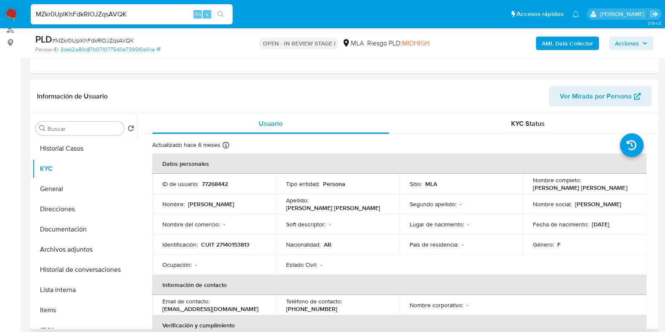
click at [237, 241] on p "CUIT 27140153813" at bounding box center [225, 245] width 48 height 8
click at [236, 241] on p "CUIT 27140153813" at bounding box center [225, 245] width 48 height 8
copy p "27140153813"
drag, startPoint x: 78, startPoint y: 223, endPoint x: 160, endPoint y: 188, distance: 88.6
click at [79, 222] on button "Documentación" at bounding box center [84, 229] width 105 height 20
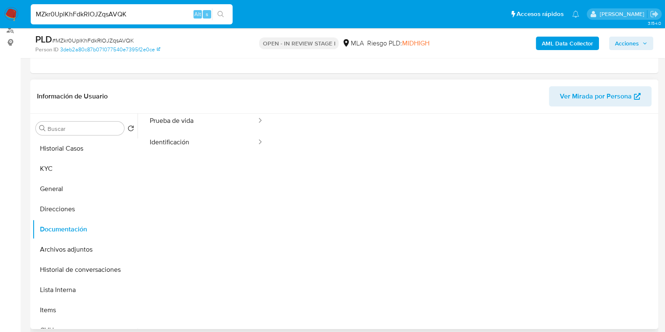
scroll to position [69, 0]
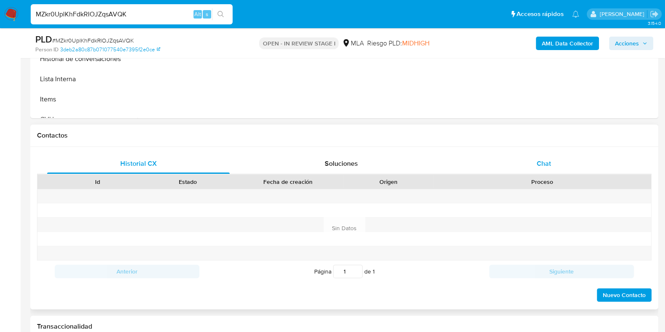
click at [543, 167] on span "Chat" at bounding box center [544, 164] width 14 height 10
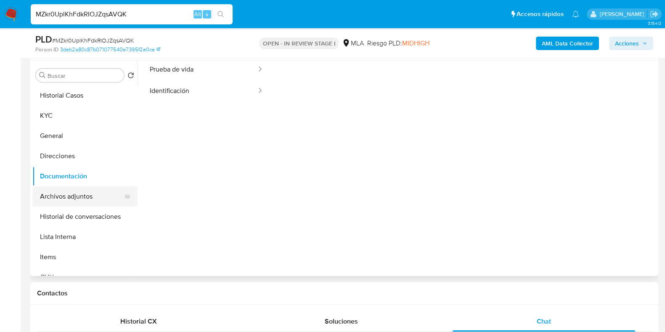
scroll to position [0, 0]
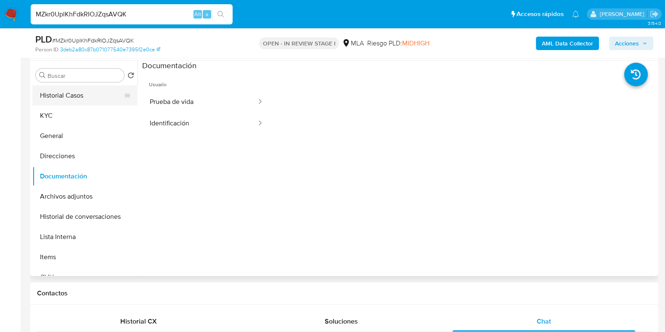
click at [53, 103] on button "Historial Casos" at bounding box center [81, 95] width 98 height 20
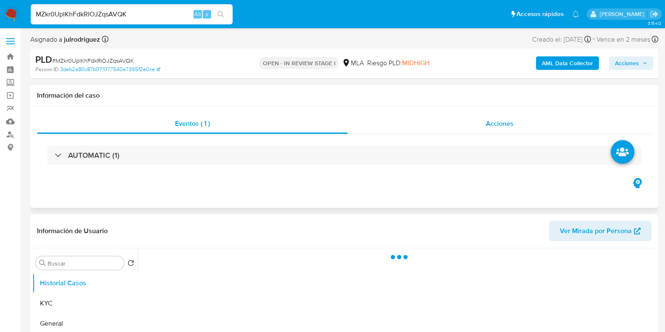
click at [523, 127] on div "Acciones" at bounding box center [500, 124] width 304 height 20
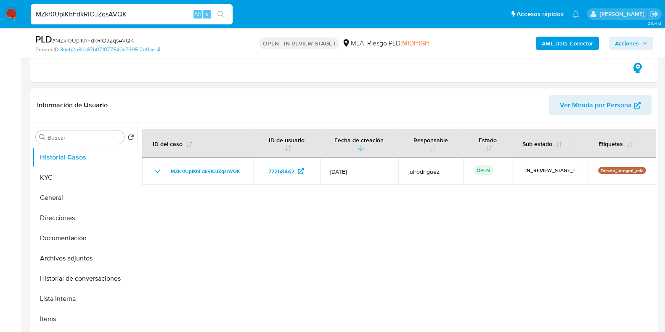
scroll to position [158, 0]
drag, startPoint x: 74, startPoint y: 186, endPoint x: 109, endPoint y: 185, distance: 34.9
click at [74, 186] on button "KYC" at bounding box center [81, 177] width 98 height 20
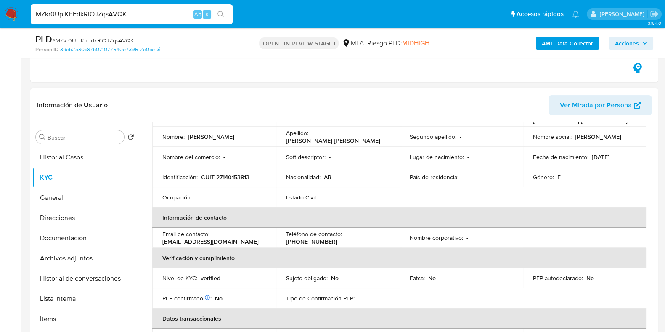
scroll to position [52, 0]
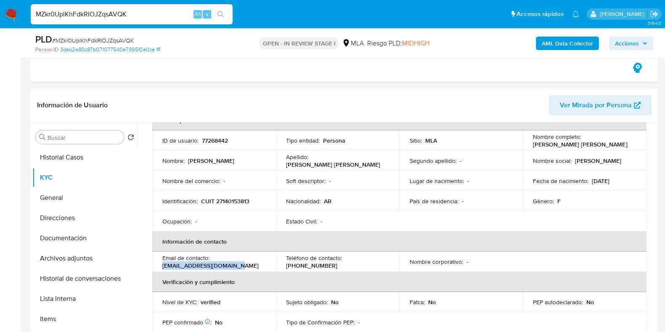
drag, startPoint x: 237, startPoint y: 263, endPoint x: 160, endPoint y: 268, distance: 77.1
click at [160, 268] on td "Email de contacto : [EMAIL_ADDRESS][DOMAIN_NAME]" at bounding box center [214, 262] width 124 height 20
copy p "[EMAIL_ADDRESS][DOMAIN_NAME]"
drag, startPoint x: 530, startPoint y: 146, endPoint x: 594, endPoint y: 144, distance: 64.8
click at [594, 144] on td "Nombre completo : [PERSON_NAME] [PERSON_NAME]" at bounding box center [585, 140] width 124 height 20
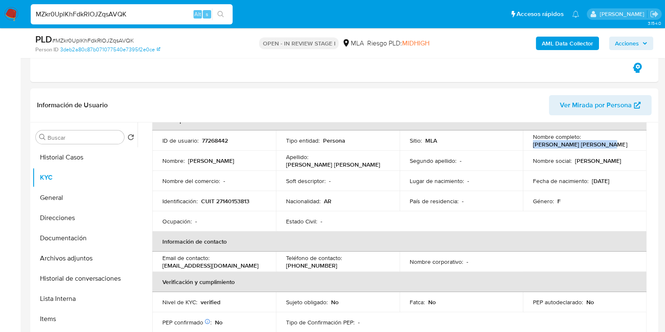
copy p "[PERSON_NAME] Pint"
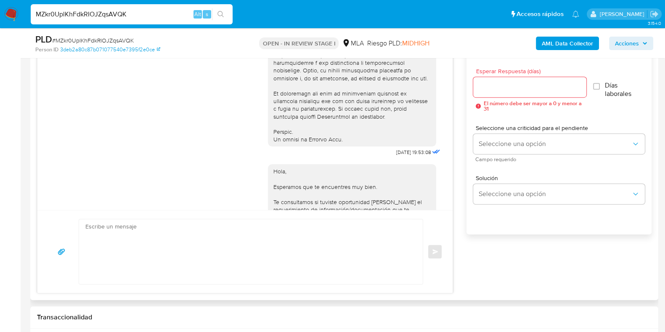
scroll to position [368, 0]
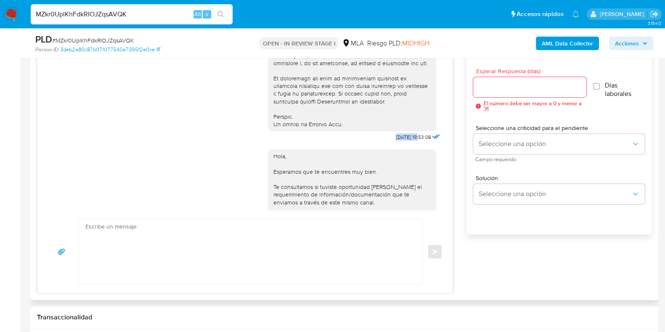
drag, startPoint x: 377, startPoint y: 149, endPoint x: 403, endPoint y: 151, distance: 25.8
copy span "[DATE]"
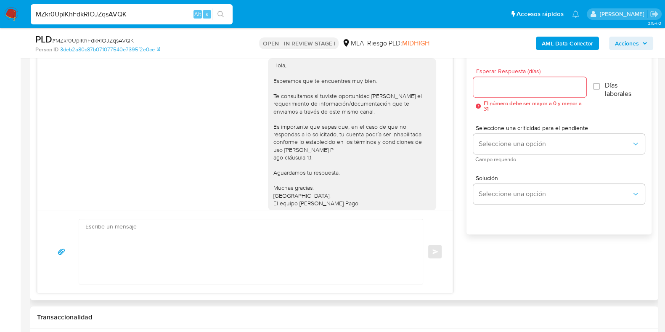
scroll to position [578, 0]
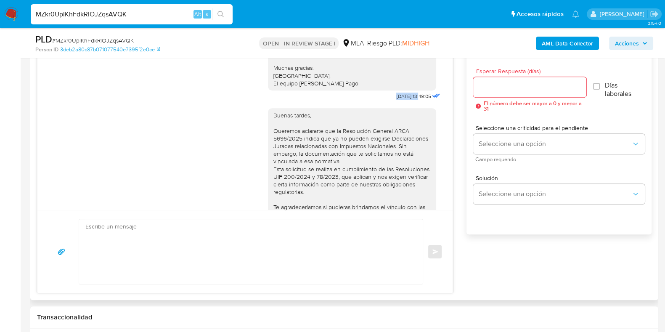
drag, startPoint x: 376, startPoint y: 117, endPoint x: 402, endPoint y: 118, distance: 25.7
click at [402, 102] on div "Hola, Esperamos que te encuentres muy bien. Te consultamos si tuviste oportunid…" at bounding box center [355, 17] width 174 height 170
copy span "[DATE]"
drag, startPoint x: 20, startPoint y: 215, endPoint x: 295, endPoint y: 154, distance: 281.3
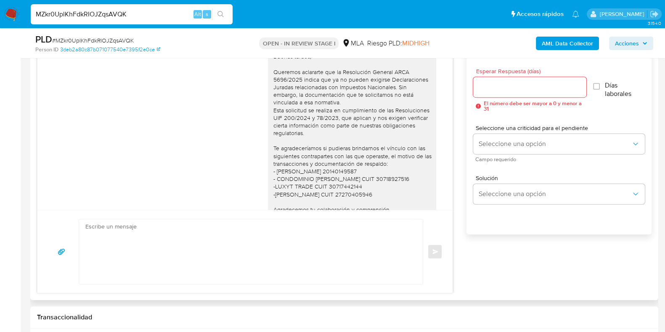
scroll to position [713, 0]
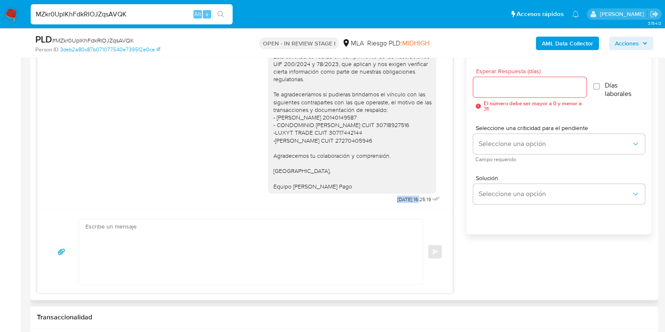
drag, startPoint x: 378, startPoint y: 199, endPoint x: 403, endPoint y: 200, distance: 25.3
click at [403, 200] on div "Buenas tardes, Queremos aclararte que la Resolución General ARCA 5696/2025 indi…" at bounding box center [355, 97] width 174 height 216
copy span "[DATE]"
drag, startPoint x: 21, startPoint y: 198, endPoint x: 180, endPoint y: 172, distance: 161.5
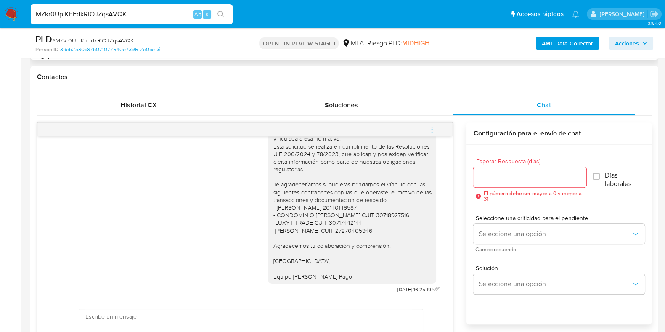
scroll to position [316, 0]
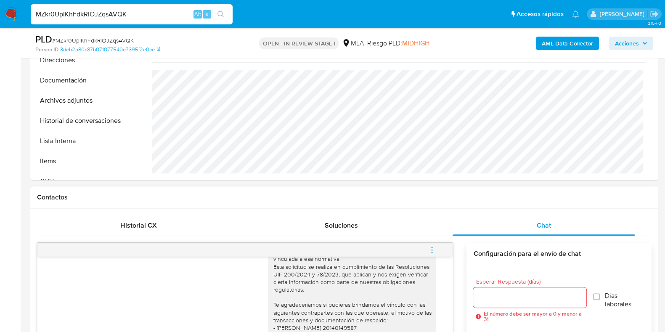
click at [429, 249] on icon "menu-action" at bounding box center [432, 250] width 8 height 8
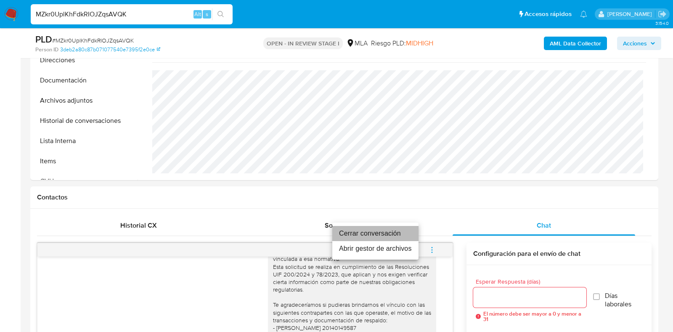
click at [375, 234] on li "Cerrar conversación" at bounding box center [375, 233] width 86 height 15
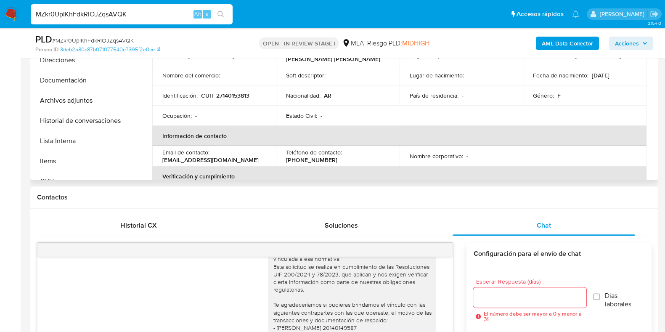
scroll to position [210, 0]
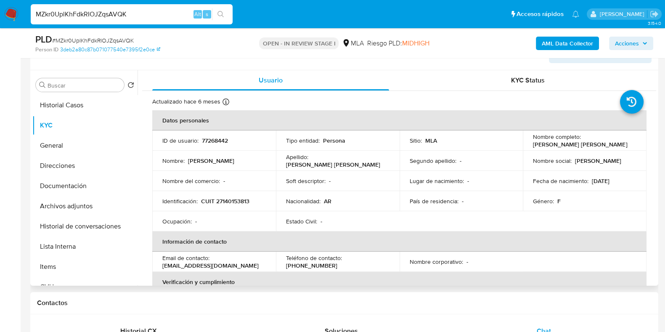
click at [403, 98] on div "Actualizado [DATE] Creado: [DATE] 00:42:35 Actualizado: [DATE] 02:08:20" at bounding box center [388, 103] width 473 height 11
click at [218, 138] on p "77268442" at bounding box center [215, 141] width 26 height 8
copy p "77268442"
click at [102, 39] on span "# MZkr0UplKhFdkRIOJZqsAVQK" at bounding box center [93, 40] width 82 height 8
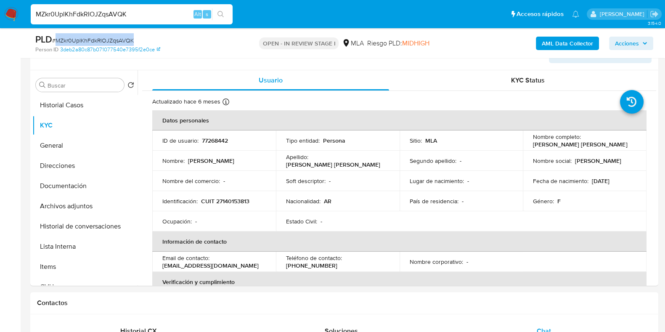
click at [102, 39] on span "# MZkr0UplKhFdkRIOJZqsAVQK" at bounding box center [93, 40] width 82 height 8
copy span "MZkr0UplKhFdkRIOJZqsAVQK"
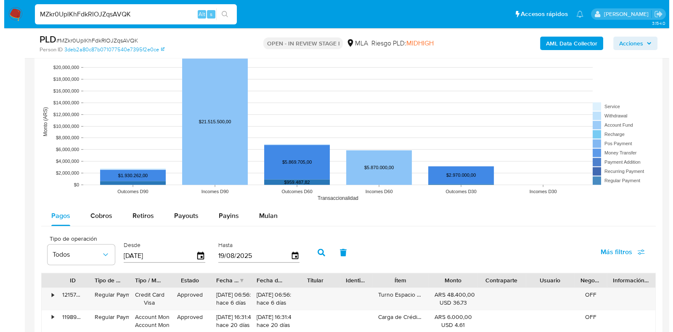
scroll to position [1567, 0]
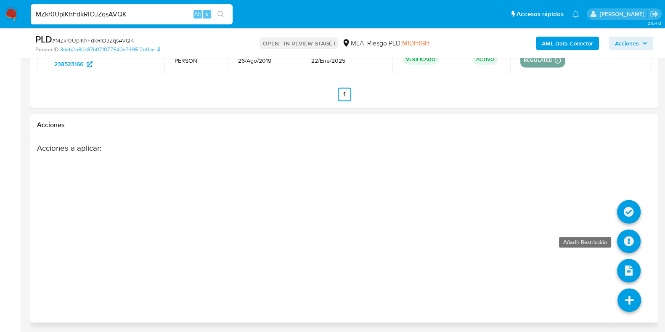
click at [626, 243] on icon at bounding box center [629, 241] width 24 height 24
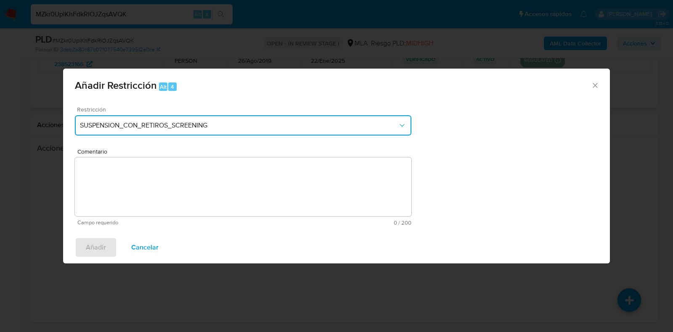
click at [241, 125] on span "SUSPENSION_CON_RETIROS_SCREENING" at bounding box center [239, 125] width 318 height 8
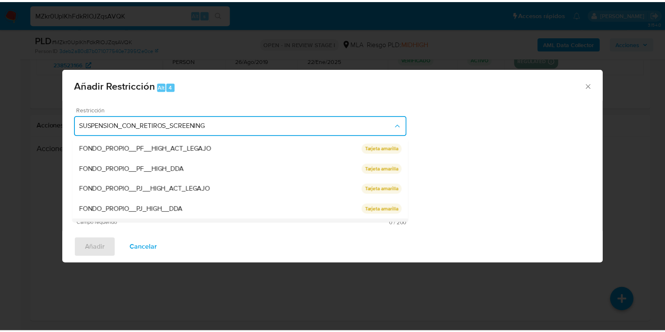
scroll to position [138, 0]
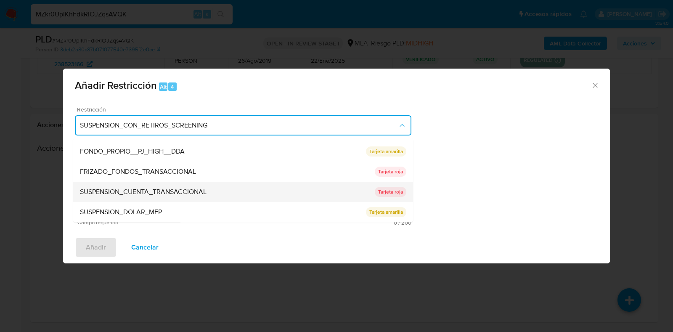
click at [165, 184] on div "SUSPENSION_CUENTA_TRANSACCIONAL" at bounding box center [227, 192] width 295 height 20
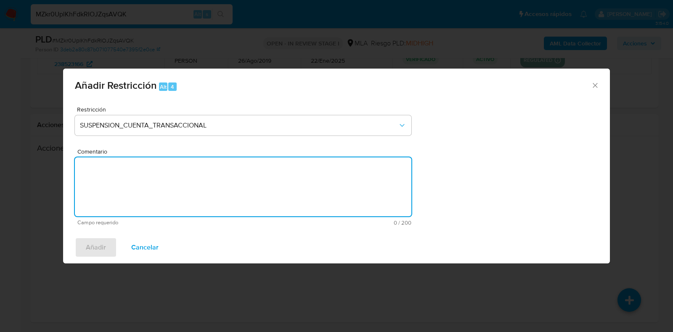
click at [219, 175] on textarea "Comentario" at bounding box center [243, 186] width 337 height 59
type textarea "a"
type textarea "AML"
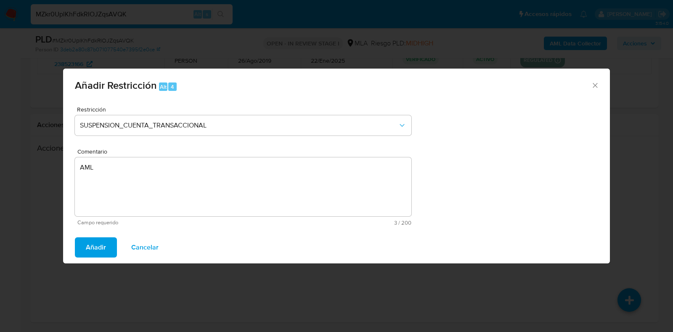
click at [105, 249] on span "Añadir" at bounding box center [96, 247] width 20 height 19
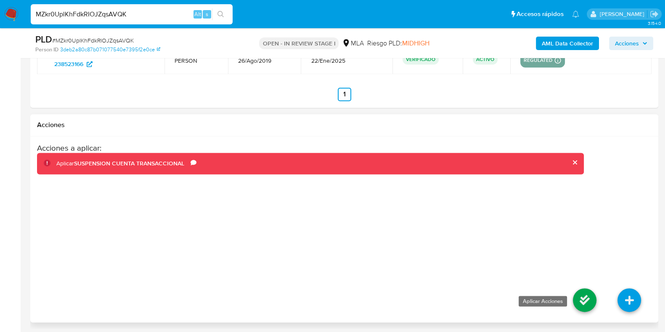
click at [578, 292] on icon at bounding box center [585, 300] width 24 height 24
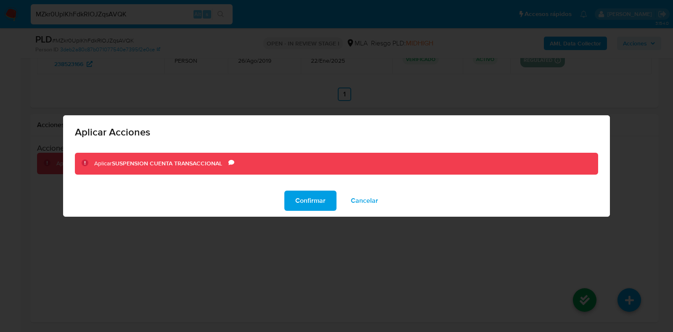
click at [308, 208] on span "Confirmar" at bounding box center [310, 200] width 30 height 19
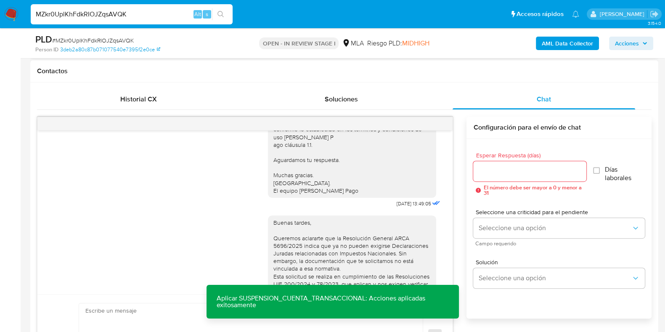
scroll to position [305, 0]
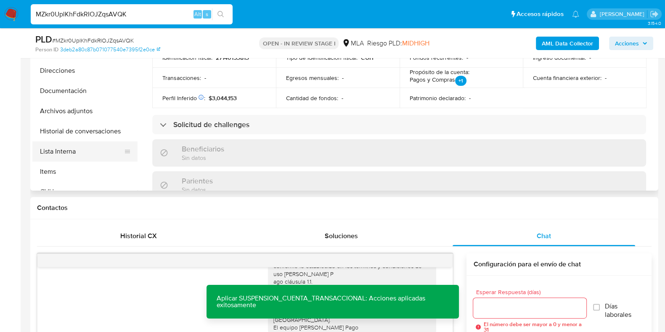
click at [86, 144] on button "Lista Interna" at bounding box center [81, 151] width 98 height 20
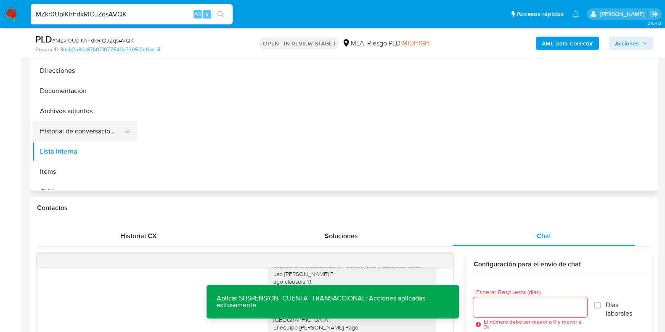
scroll to position [0, 0]
click at [85, 131] on button "Historial de conversaciones" at bounding box center [81, 131] width 98 height 20
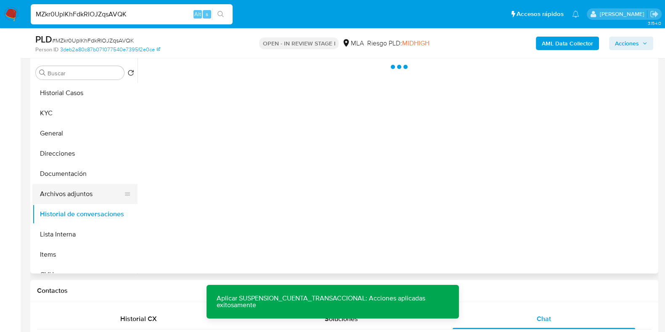
scroll to position [147, 0]
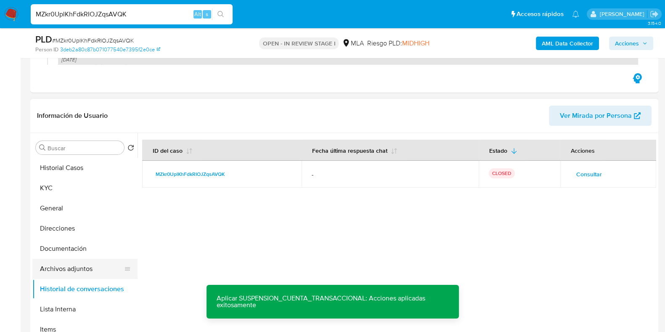
click at [72, 266] on button "Archivos adjuntos" at bounding box center [81, 269] width 98 height 20
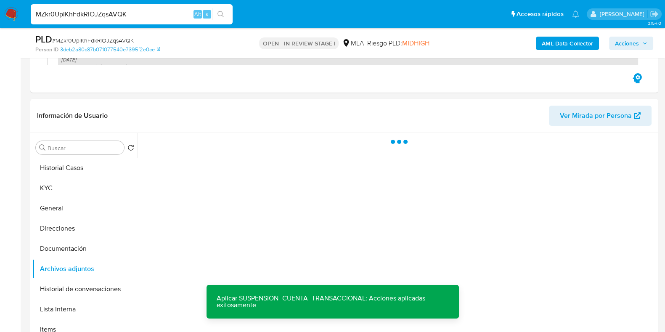
click at [576, 44] on b "AML Data Collector" at bounding box center [567, 43] width 51 height 13
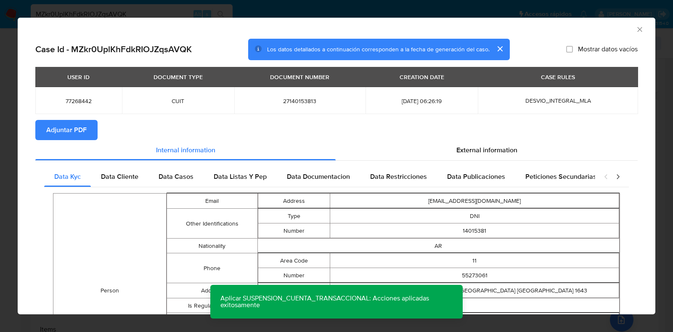
click at [76, 125] on span "Adjuntar PDF" at bounding box center [66, 130] width 40 height 19
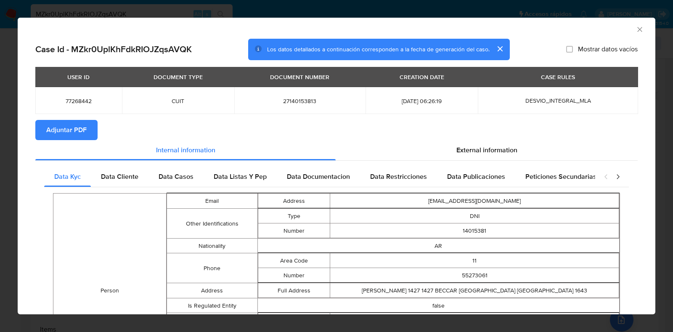
click at [636, 31] on icon "Cerrar ventana" at bounding box center [640, 29] width 8 height 8
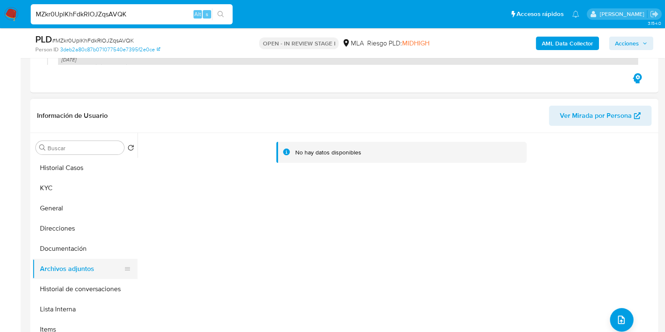
drag, startPoint x: 81, startPoint y: 250, endPoint x: 72, endPoint y: 268, distance: 20.5
click at [80, 251] on button "Documentación" at bounding box center [84, 249] width 105 height 20
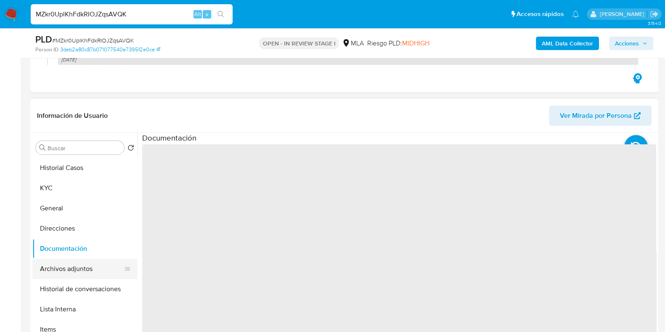
click at [72, 268] on button "Archivos adjuntos" at bounding box center [81, 269] width 98 height 20
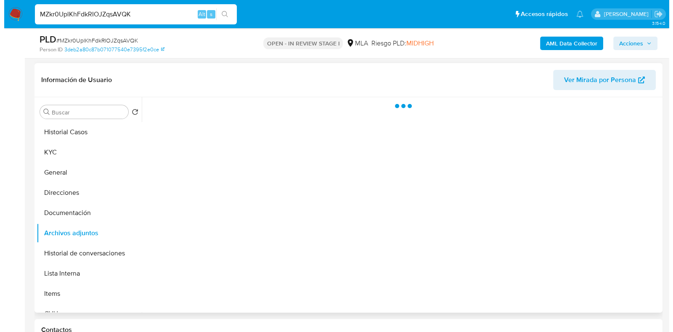
scroll to position [200, 0]
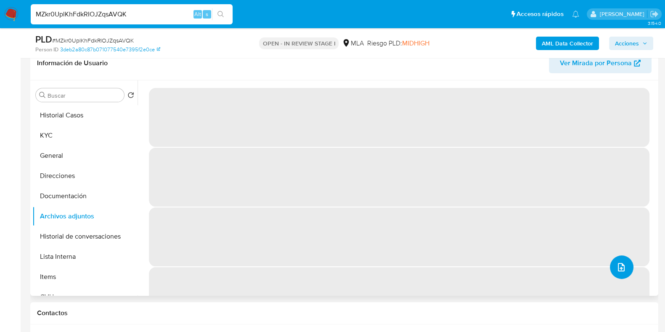
click at [620, 265] on icon "upload-file" at bounding box center [621, 267] width 10 height 10
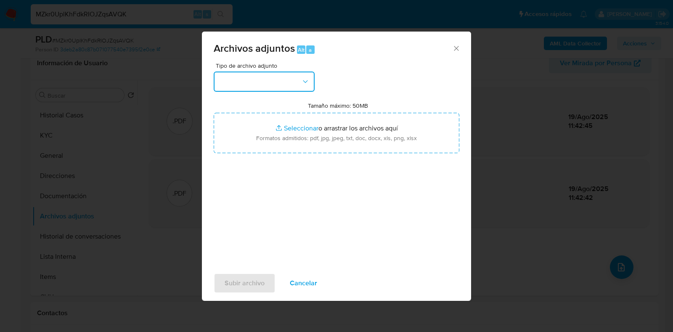
click at [256, 83] on button "button" at bounding box center [264, 82] width 101 height 20
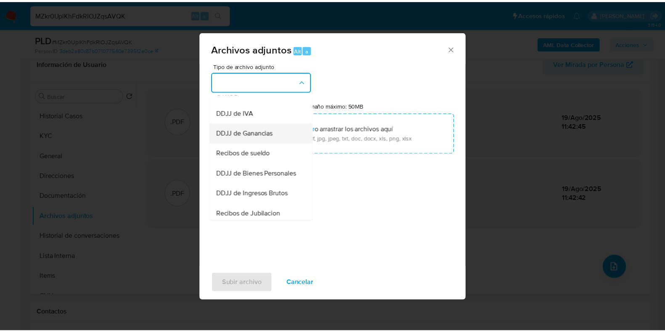
scroll to position [158, 0]
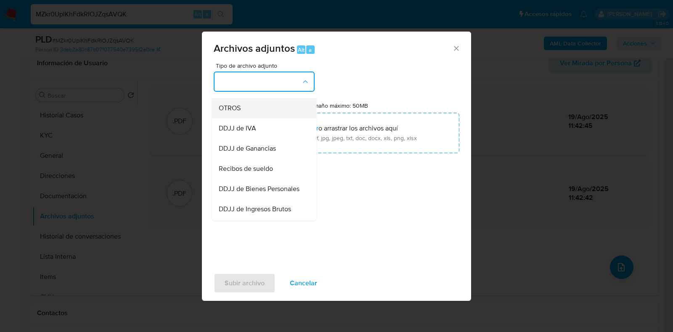
click at [233, 112] on span "OTROS" at bounding box center [230, 108] width 22 height 8
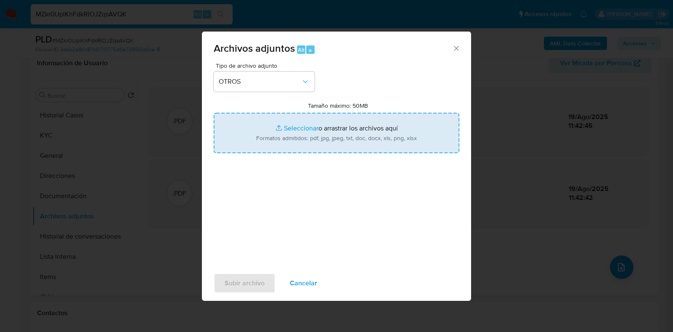
click at [305, 121] on input "Tamaño máximo: 50MB Seleccionar archivos" at bounding box center [337, 133] width 246 height 40
type input "C:\fakepath\[PERSON_NAME] [PERSON_NAME] - NOSIS - [DATE].pdf"
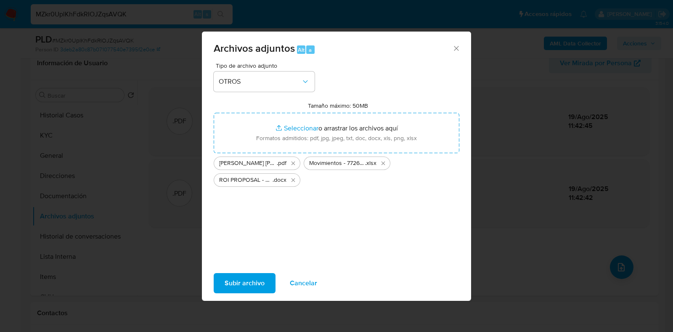
drag, startPoint x: 246, startPoint y: 278, endPoint x: 377, endPoint y: 315, distance: 136.3
click at [246, 278] on span "Subir archivo" at bounding box center [245, 283] width 40 height 19
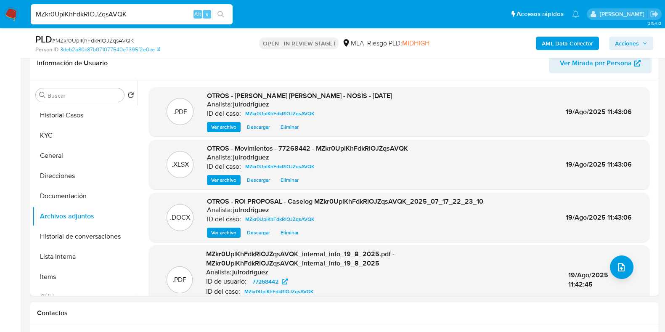
click at [640, 40] on span "Acciones" at bounding box center [631, 43] width 32 height 12
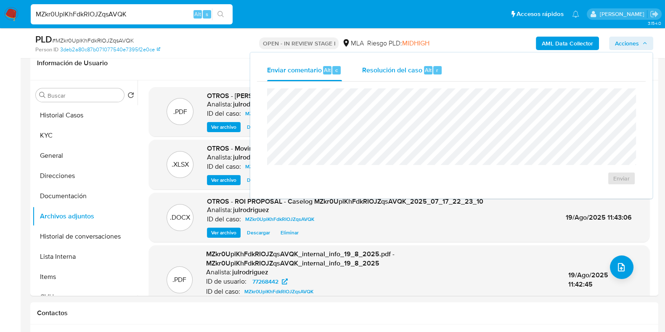
click at [356, 71] on button "Resolución del caso Alt r" at bounding box center [402, 70] width 101 height 22
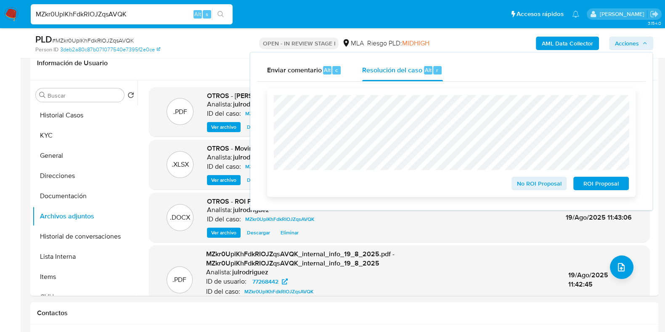
click at [591, 186] on span "ROI Proposal" at bounding box center [601, 184] width 44 height 12
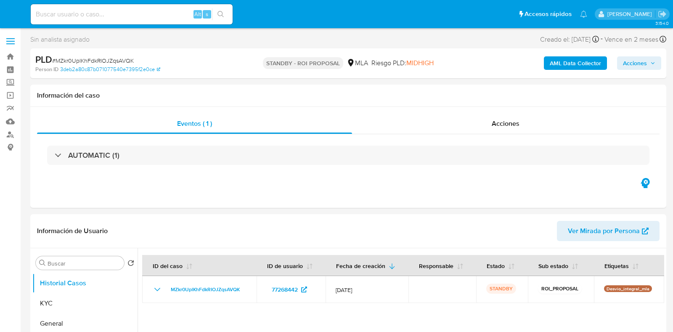
select select "10"
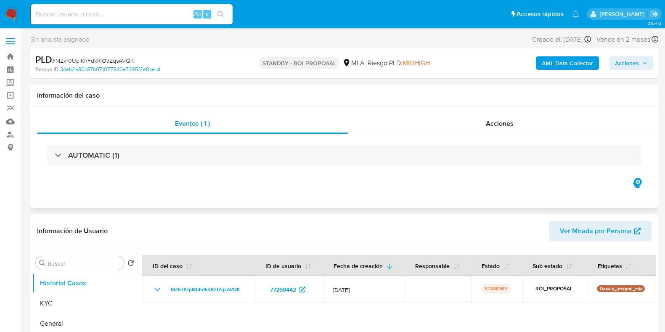
drag, startPoint x: 412, startPoint y: 191, endPoint x: 225, endPoint y: 263, distance: 200.4
click at [408, 192] on div "Eventos ( 1 ) Acciones AUTOMATIC (1)" at bounding box center [344, 157] width 628 height 101
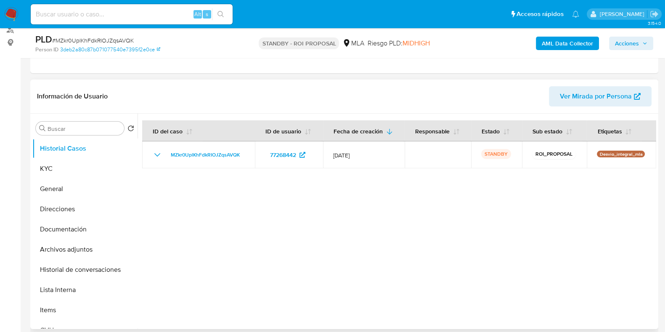
scroll to position [105, 0]
click at [99, 172] on button "KYC" at bounding box center [81, 169] width 98 height 20
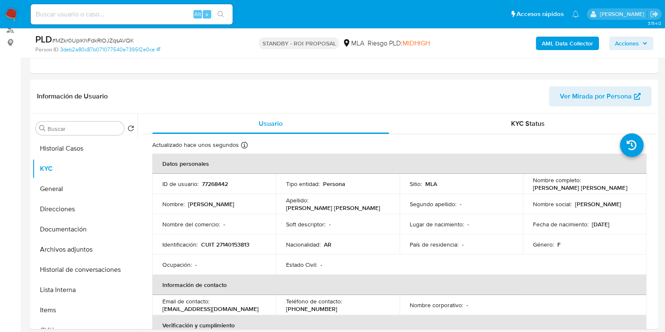
click at [87, 11] on input at bounding box center [132, 14] width 202 height 11
paste input "yJOOlmhS99r22XNBoAmBYbxk"
type input "yJOOlmhS99r22XNBoAmBYbxk"
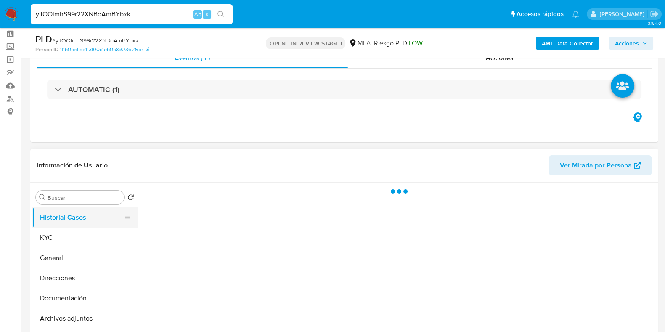
scroll to position [52, 0]
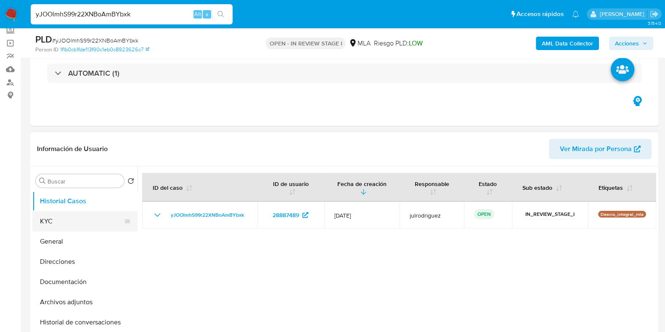
click at [66, 224] on button "KYC" at bounding box center [81, 221] width 98 height 20
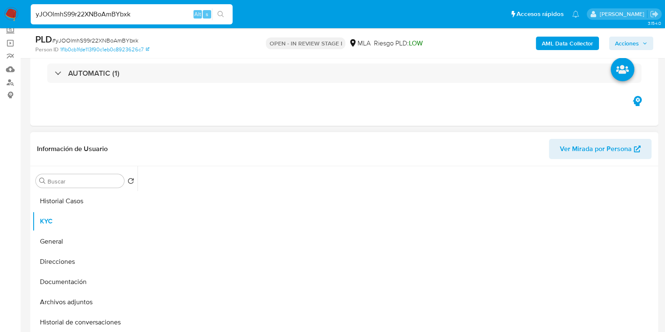
select select "10"
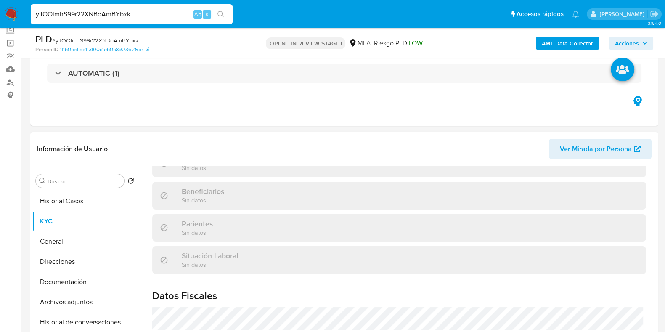
scroll to position [453, 0]
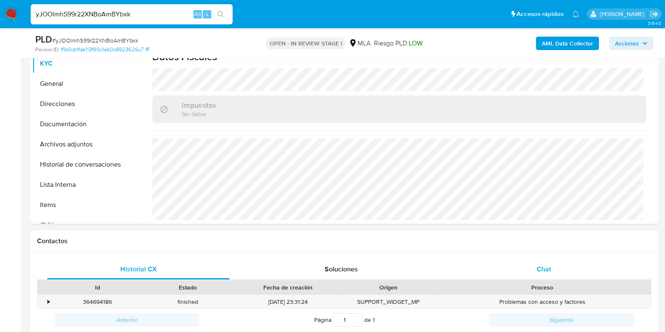
click at [550, 267] on span "Chat" at bounding box center [544, 269] width 14 height 10
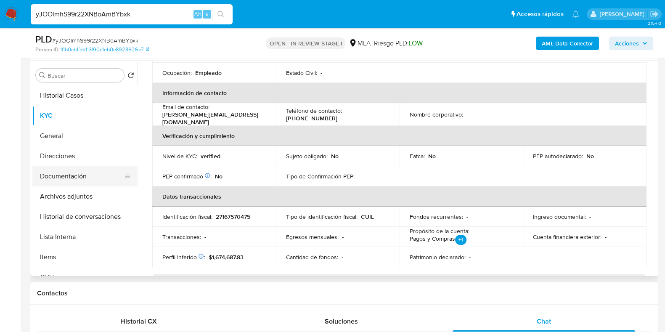
scroll to position [137, 0]
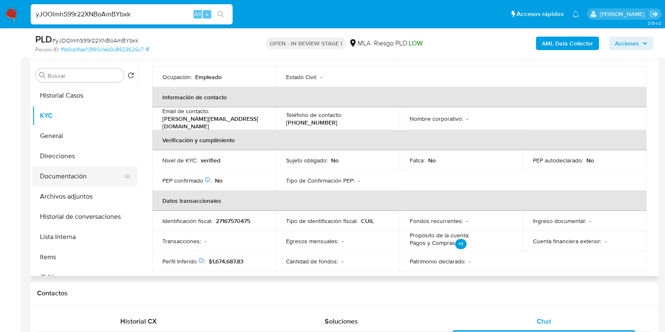
click at [93, 178] on button "Documentación" at bounding box center [81, 176] width 98 height 20
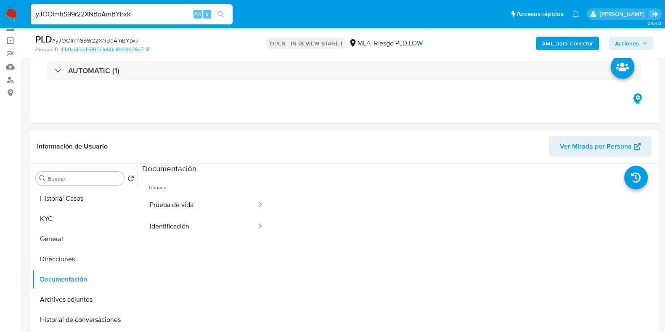
scroll to position [52, 0]
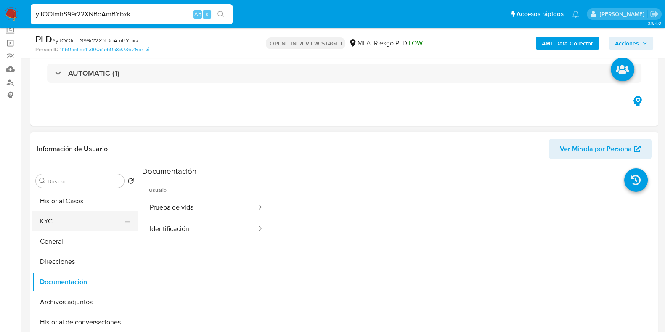
click at [72, 223] on button "KYC" at bounding box center [81, 221] width 98 height 20
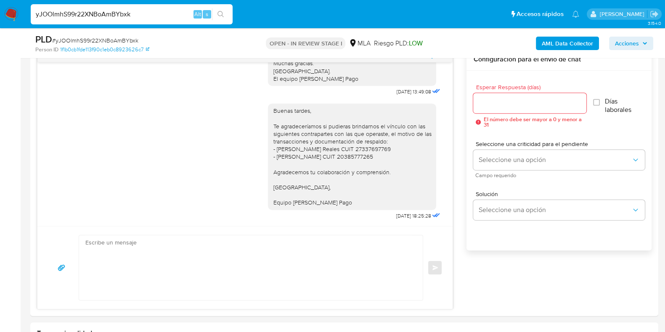
scroll to position [431, 0]
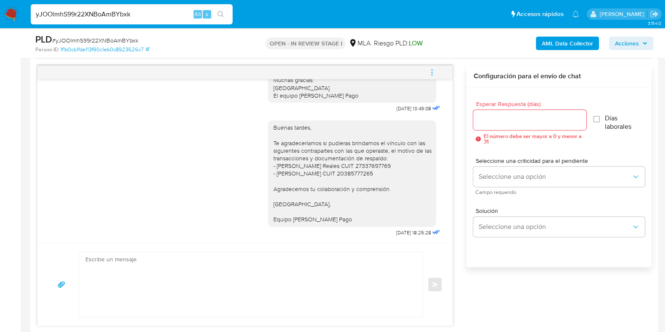
click at [432, 72] on icon "menu-action" at bounding box center [432, 72] width 1 height 1
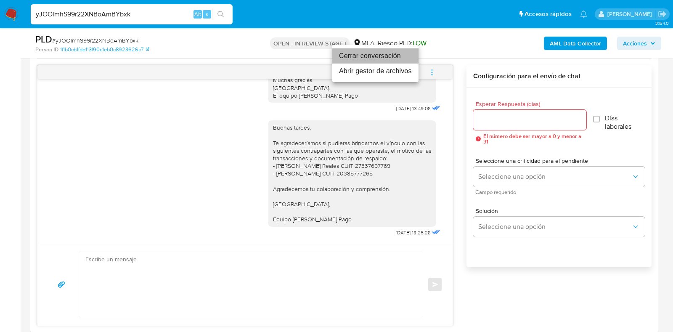
click at [348, 60] on li "Cerrar conversación" at bounding box center [375, 55] width 86 height 15
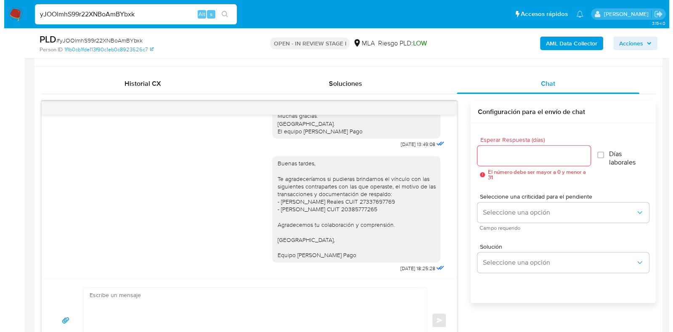
scroll to position [1540, 0]
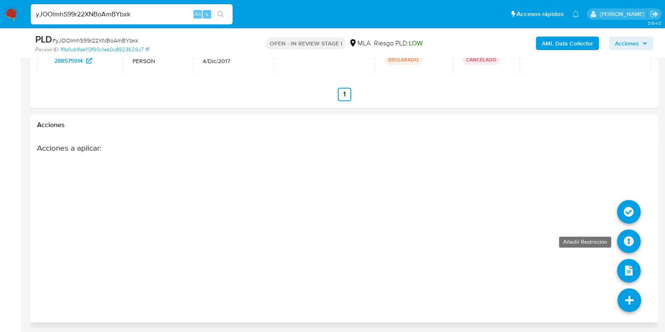
click at [625, 236] on icon at bounding box center [629, 241] width 24 height 24
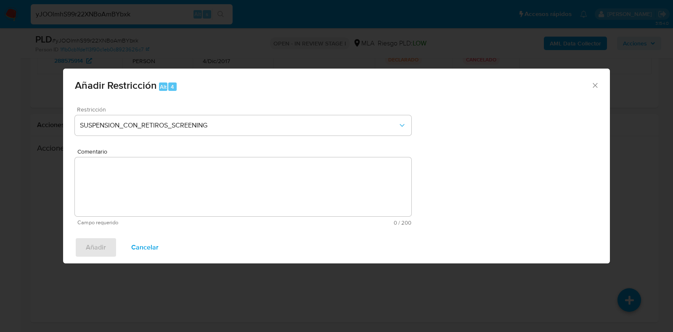
click at [202, 137] on div "Restricción SUSPENSION_CON_RETIROS_SCREENING" at bounding box center [243, 126] width 337 height 40
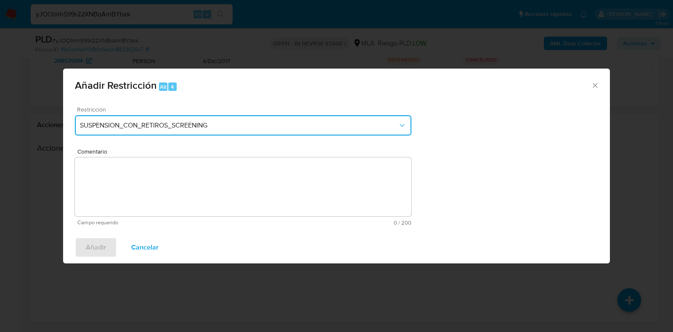
click at [200, 130] on button "SUSPENSION_CON_RETIROS_SCREENING" at bounding box center [243, 125] width 337 height 20
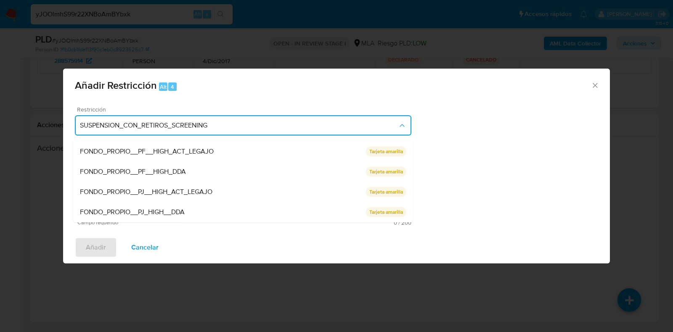
scroll to position [138, 0]
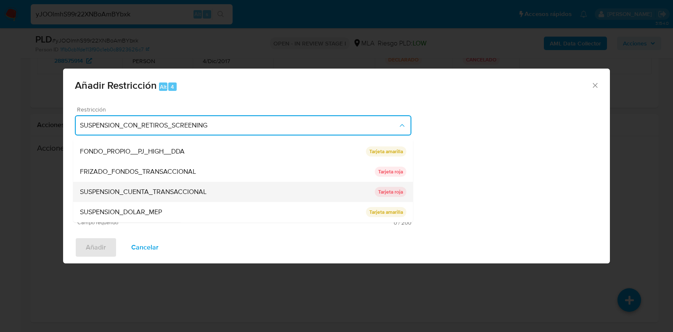
click at [181, 184] on div "SUSPENSION_CUENTA_TRANSACCIONAL" at bounding box center [227, 192] width 295 height 20
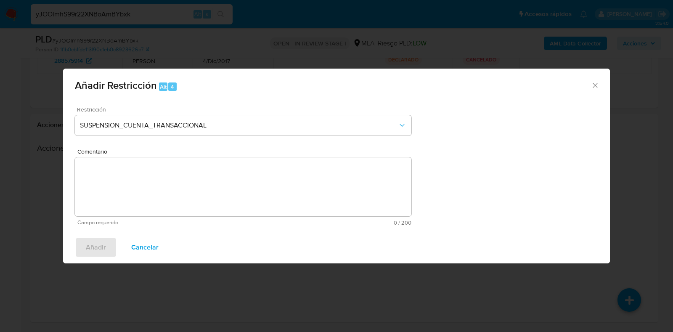
click at [223, 166] on textarea "Comentario" at bounding box center [243, 186] width 337 height 59
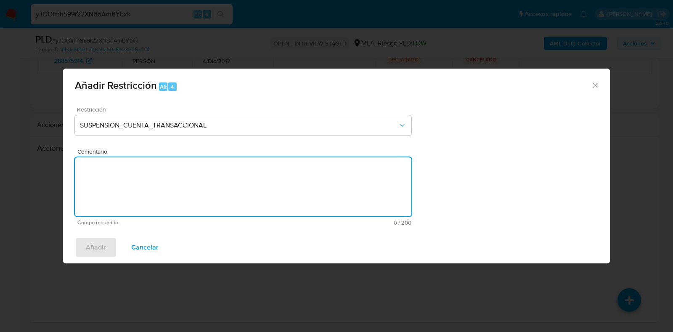
type textarea "a"
type textarea "AML"
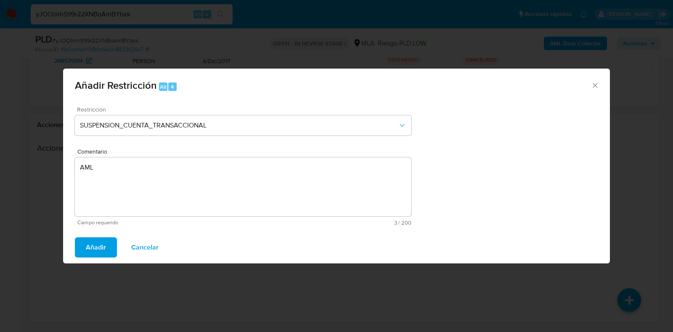
click at [86, 243] on span "Añadir" at bounding box center [96, 247] width 20 height 19
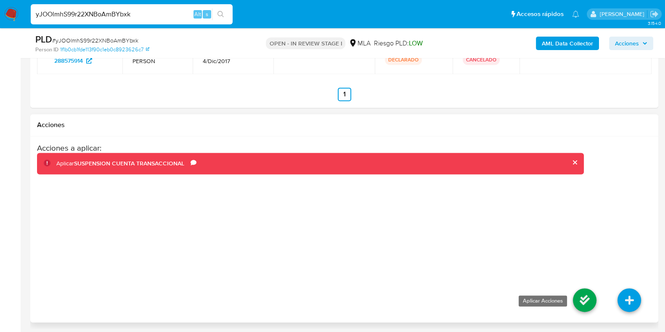
click at [580, 297] on icon at bounding box center [585, 300] width 24 height 24
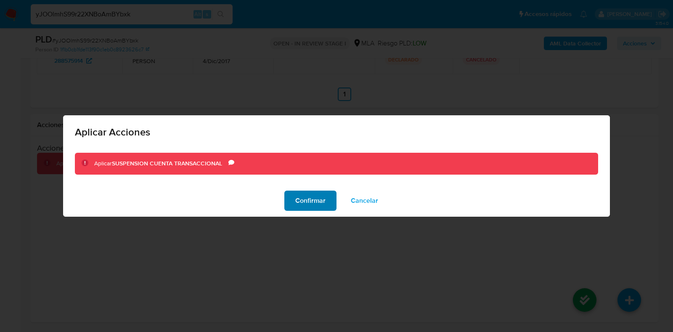
click at [320, 196] on span "Confirmar" at bounding box center [310, 200] width 30 height 19
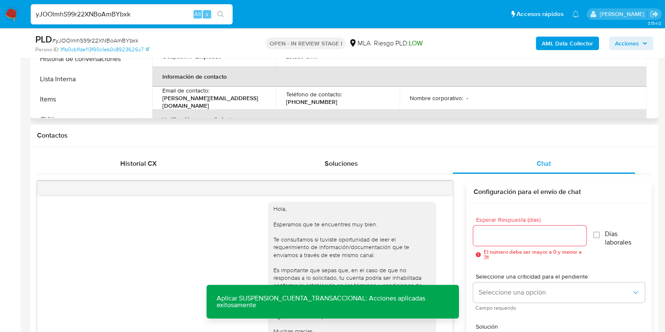
scroll to position [173, 0]
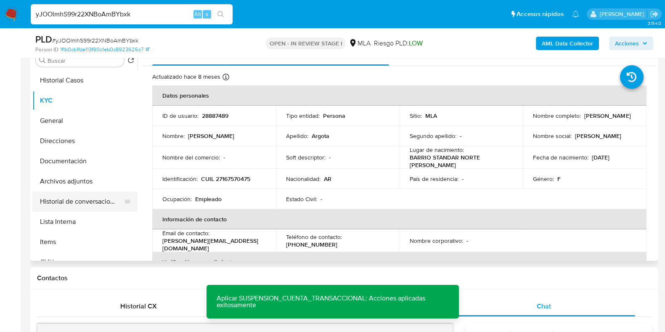
click at [90, 201] on button "Historial de conversaciones" at bounding box center [81, 201] width 98 height 20
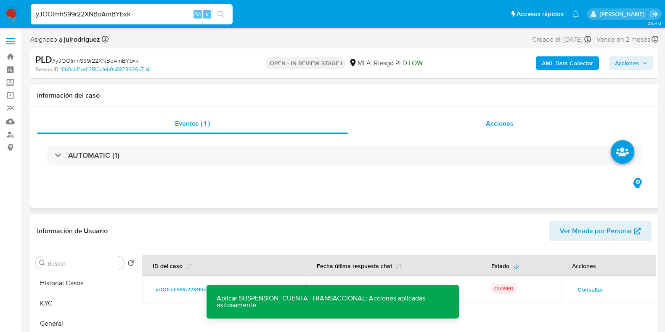
scroll to position [0, 0]
click at [495, 123] on span "Acciones" at bounding box center [500, 124] width 28 height 10
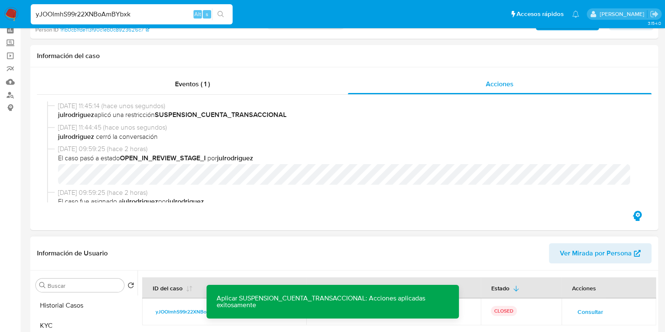
scroll to position [158, 0]
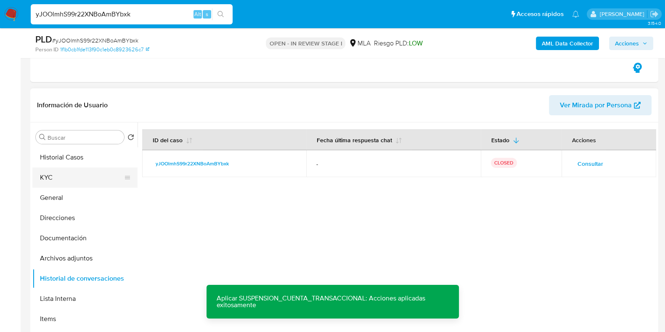
click at [59, 172] on button "KYC" at bounding box center [81, 177] width 98 height 20
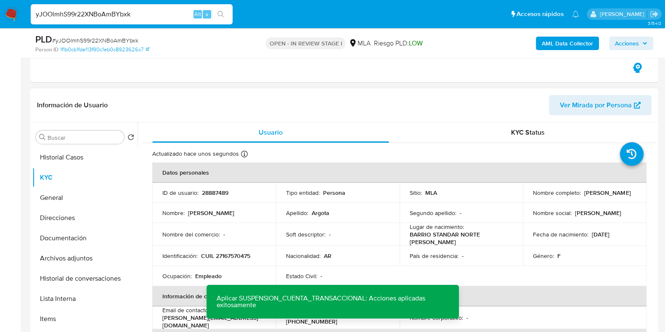
scroll to position [52, 0]
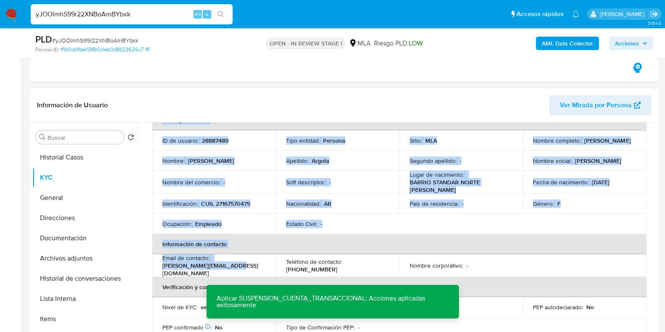
drag, startPoint x: 235, startPoint y: 267, endPoint x: 150, endPoint y: 269, distance: 84.6
click at [195, 269] on p "diana.argota@hotmail.com" at bounding box center [212, 269] width 100 height 15
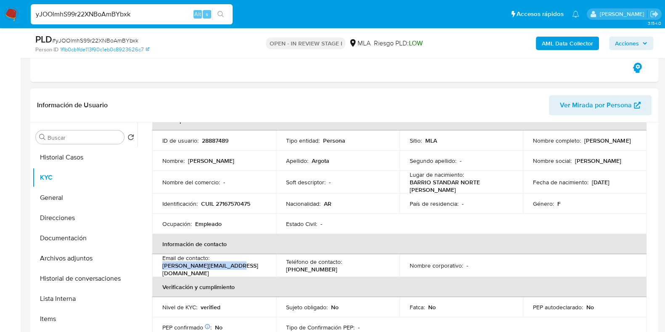
drag, startPoint x: 230, startPoint y: 269, endPoint x: 154, endPoint y: 271, distance: 75.8
click at [154, 271] on td "Email de contacto : diana.argota@hotmail.com" at bounding box center [214, 265] width 124 height 23
copy p "diana.argota@hotmail.com"
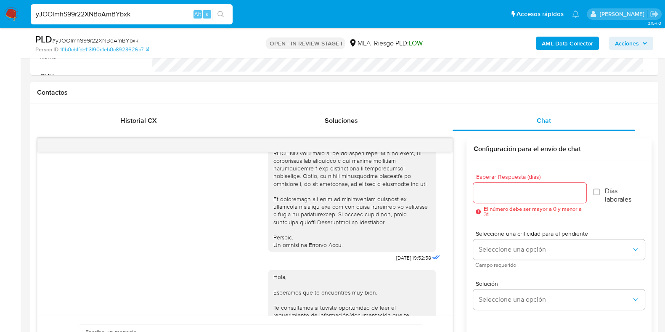
scroll to position [368, 0]
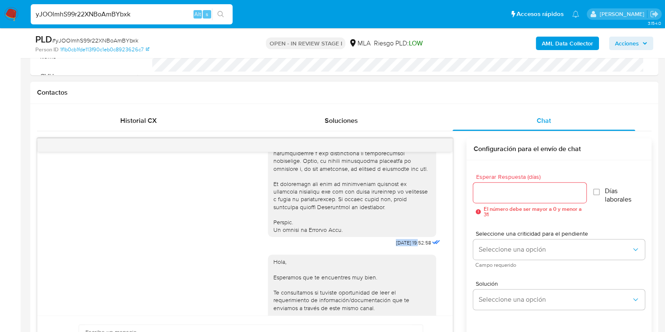
drag, startPoint x: 375, startPoint y: 254, endPoint x: 403, endPoint y: 256, distance: 28.3
click at [403, 249] on div "17/07/2025 19:52:58" at bounding box center [355, 18] width 174 height 461
copy div "17/07/2025"
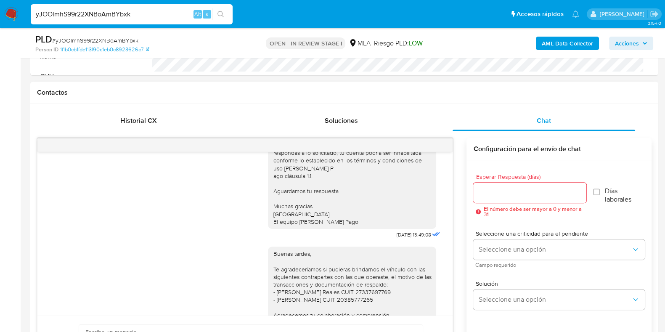
scroll to position [578, 0]
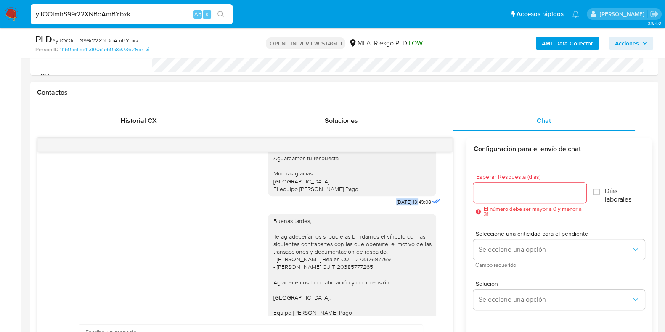
drag, startPoint x: 379, startPoint y: 224, endPoint x: 403, endPoint y: 224, distance: 23.1
click at [403, 205] on span "21/07/2025 13:49:08" at bounding box center [413, 202] width 34 height 7
copy span "21/07/2025"
drag, startPoint x: 1, startPoint y: 254, endPoint x: 223, endPoint y: 228, distance: 223.6
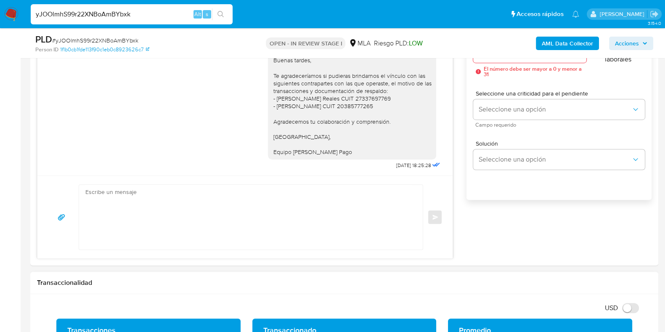
scroll to position [631, 0]
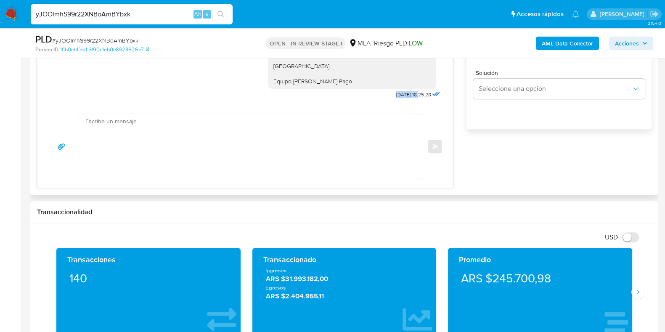
drag, startPoint x: 378, startPoint y: 93, endPoint x: 403, endPoint y: 96, distance: 25.0
click at [403, 96] on span "12/08/2025 18:25:28" at bounding box center [413, 94] width 35 height 7
copy span "12/08/2025"
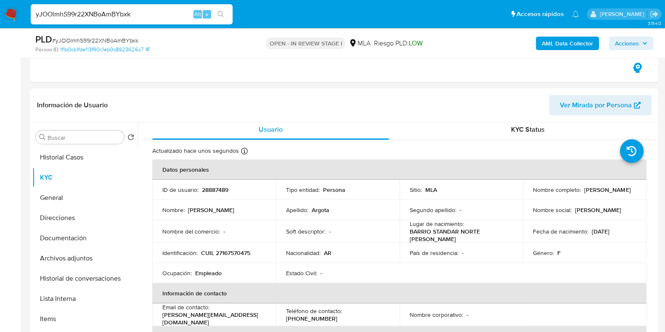
scroll to position [0, 0]
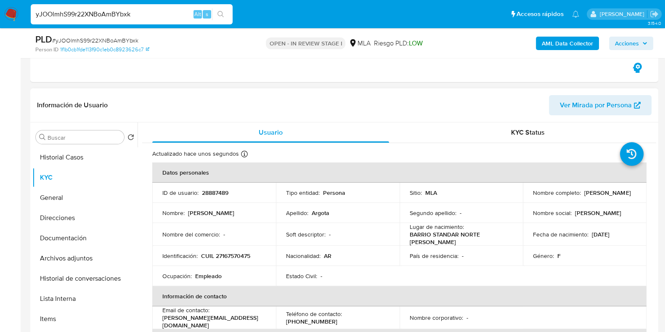
click at [210, 190] on p "28887489" at bounding box center [215, 193] width 27 height 8
copy p "28887489"
click at [120, 43] on span "# yJOOlmhS99r22XNBoAmBYbxk" at bounding box center [95, 40] width 86 height 8
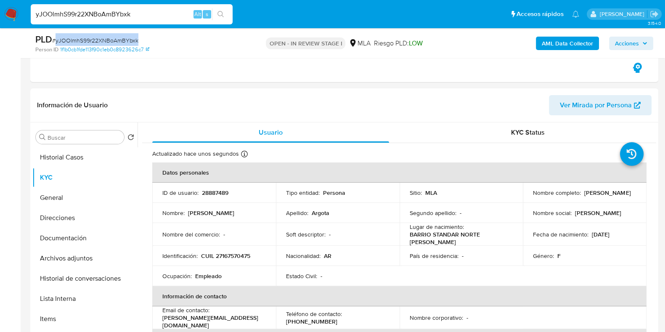
copy span "yJOOlmhS99r22XNBoAmBYbxk"
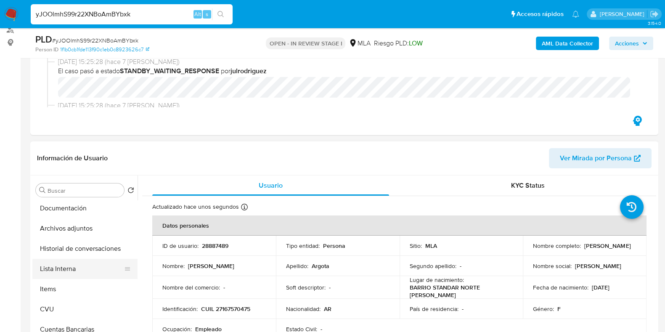
scroll to position [105, 0]
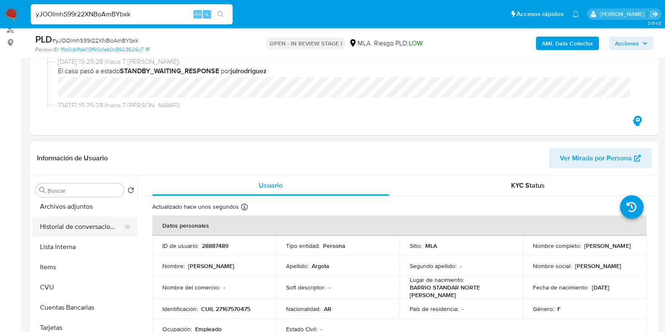
click at [76, 224] on button "Historial de conversaciones" at bounding box center [81, 227] width 98 height 20
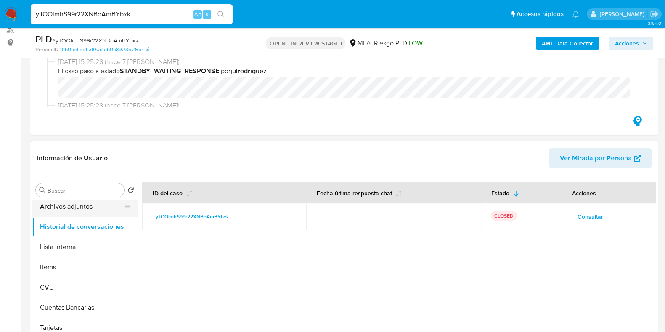
click at [64, 207] on button "Archivos adjuntos" at bounding box center [81, 206] width 98 height 20
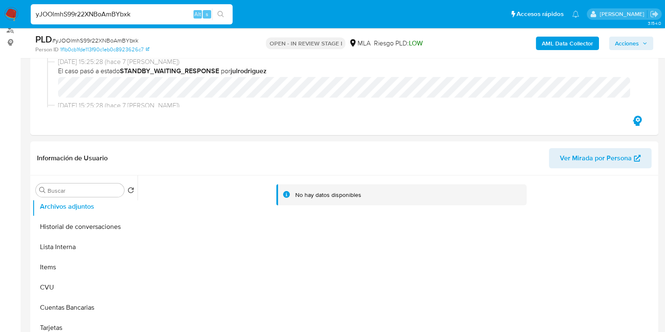
click at [557, 43] on b "AML Data Collector" at bounding box center [567, 43] width 51 height 13
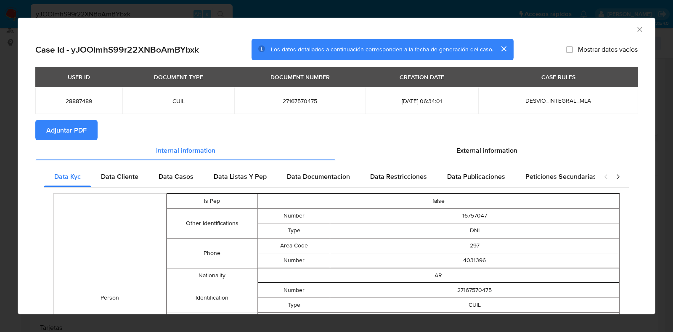
click at [78, 132] on span "Adjuntar PDF" at bounding box center [66, 130] width 40 height 19
click at [636, 30] on icon "Cerrar ventana" at bounding box center [640, 29] width 8 height 8
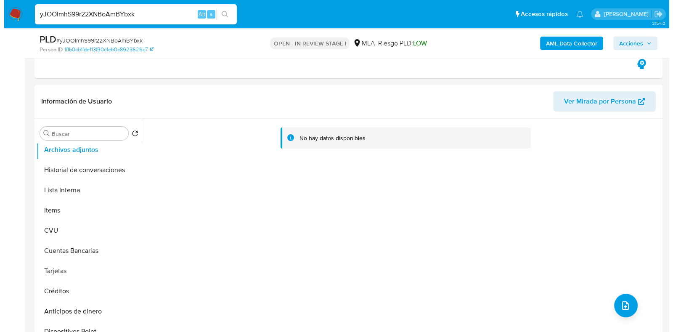
scroll to position [263, 0]
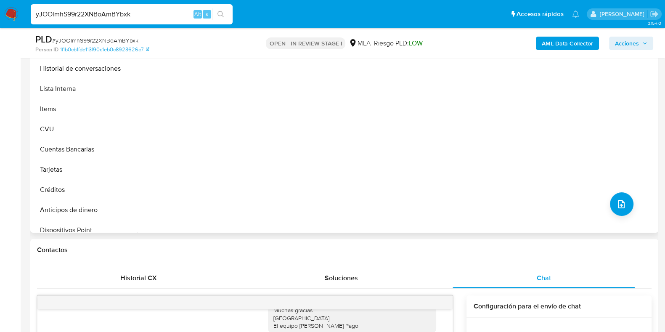
click at [617, 190] on div "No hay datos disponibles" at bounding box center [397, 124] width 519 height 215
click at [618, 202] on icon "upload-file" at bounding box center [621, 204] width 10 height 10
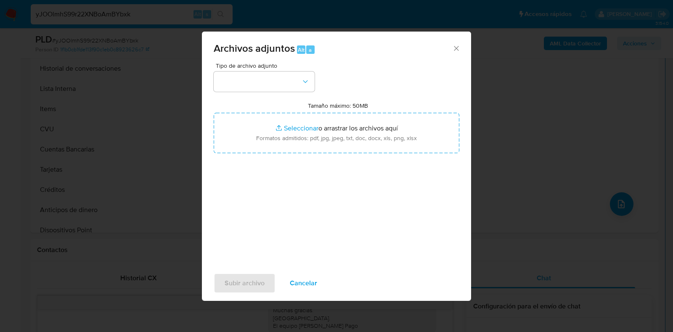
click at [290, 99] on div "Tipo de archivo adjunto Tamaño máximo: 50MB Seleccionar archivos Seleccionar o …" at bounding box center [337, 162] width 246 height 199
click at [281, 78] on button "button" at bounding box center [264, 82] width 101 height 20
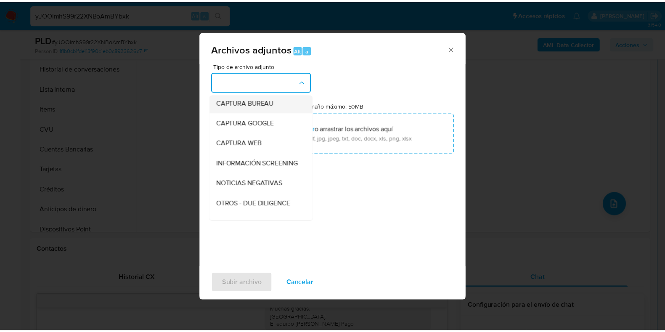
scroll to position [105, 0]
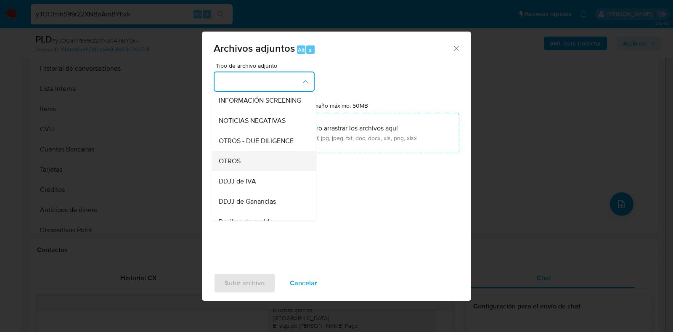
drag, startPoint x: 241, startPoint y: 167, endPoint x: 294, endPoint y: 135, distance: 61.1
click at [241, 167] on div "OTROS" at bounding box center [262, 161] width 86 height 20
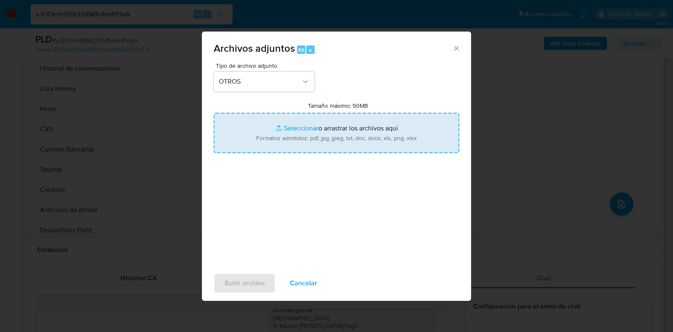
click at [304, 128] on input "Tamaño máximo: 50MB Seleccionar archivos" at bounding box center [337, 133] width 246 height 40
type input "C:\fakepath\Diana Beatriz Argota - NOSIS - JUL 2025.pdf"
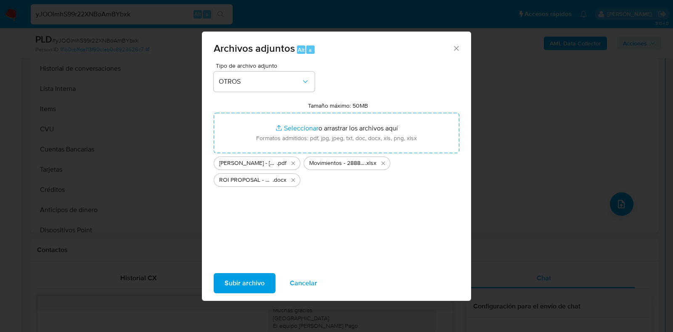
click at [244, 286] on span "Subir archivo" at bounding box center [245, 283] width 40 height 19
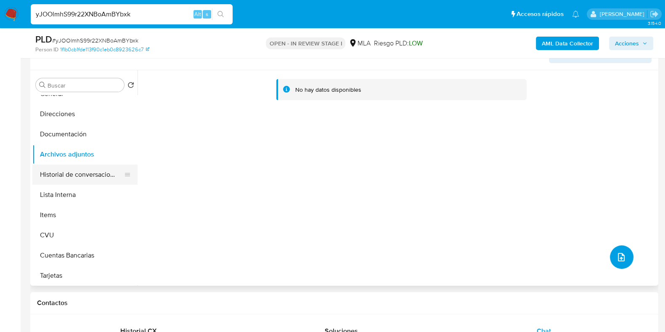
scroll to position [0, 0]
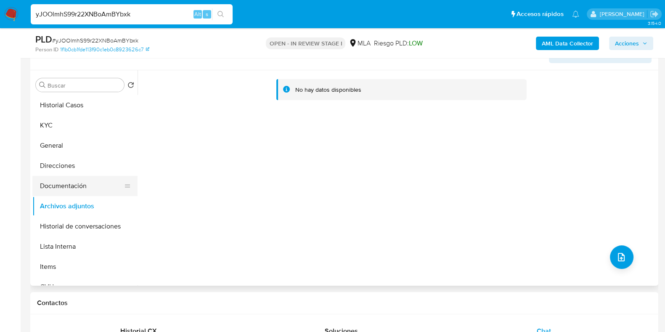
click at [67, 190] on button "Documentación" at bounding box center [81, 186] width 98 height 20
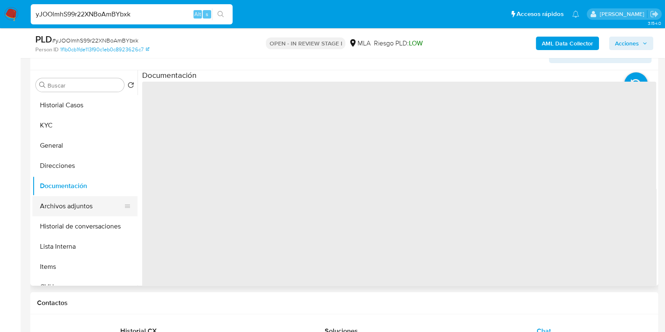
click at [68, 205] on button "Archivos adjuntos" at bounding box center [81, 206] width 98 height 20
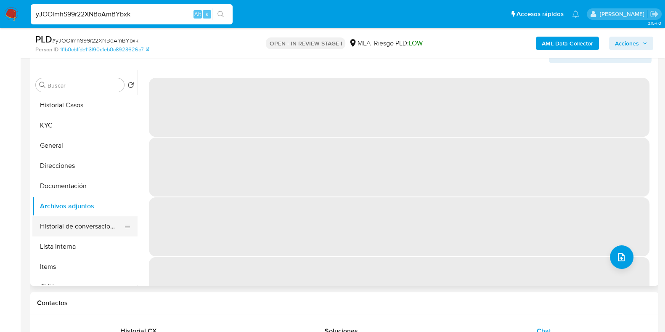
click at [67, 225] on button "Historial de conversaciones" at bounding box center [81, 226] width 98 height 20
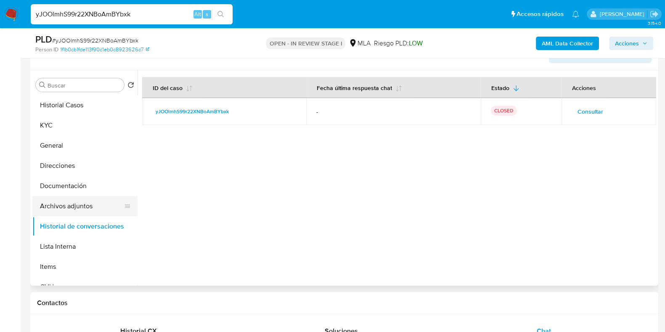
click at [61, 206] on button "Archivos adjuntos" at bounding box center [81, 206] width 98 height 20
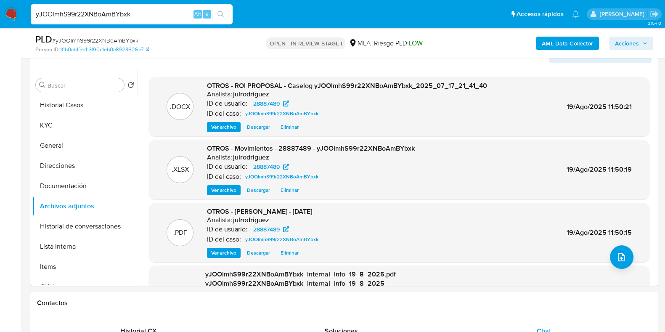
click at [629, 42] on span "Acciones" at bounding box center [627, 43] width 24 height 13
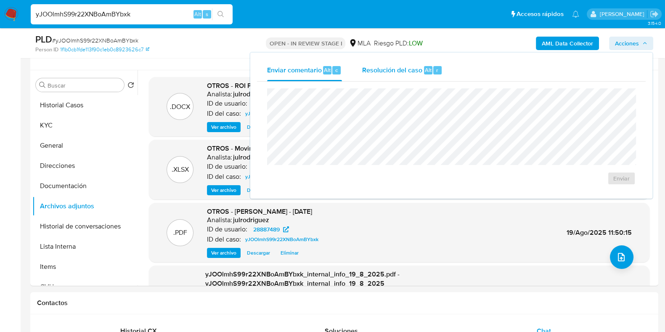
drag, startPoint x: 394, startPoint y: 64, endPoint x: 388, endPoint y: 82, distance: 19.4
click at [394, 64] on div "Resolución del caso Alt r" at bounding box center [402, 70] width 80 height 22
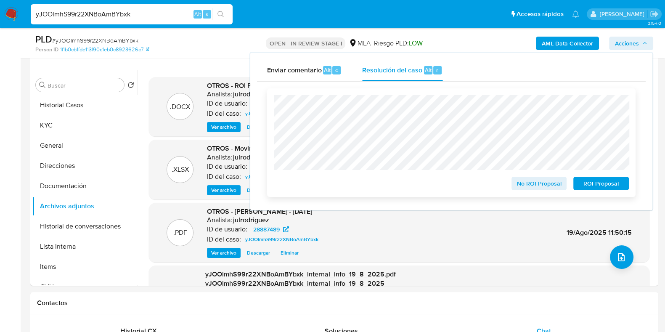
click at [593, 181] on span "ROI Proposal" at bounding box center [601, 184] width 44 height 12
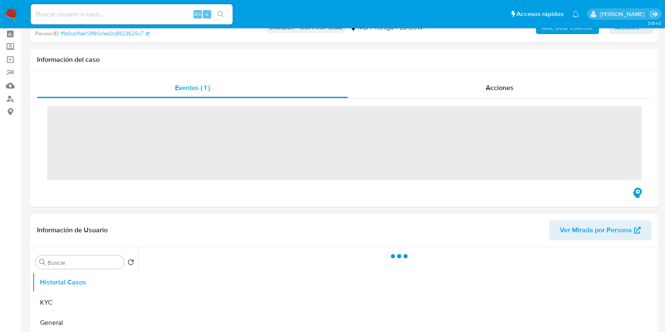
scroll to position [52, 0]
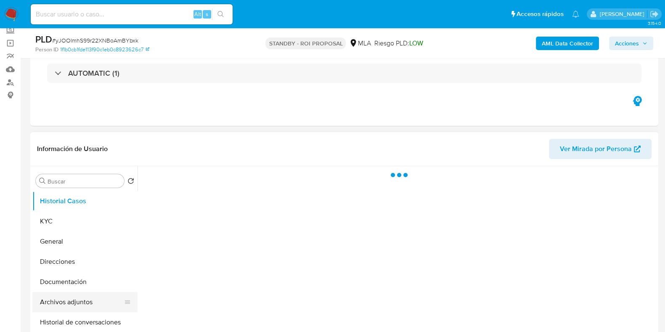
click at [89, 305] on button "Archivos adjuntos" at bounding box center [81, 302] width 98 height 20
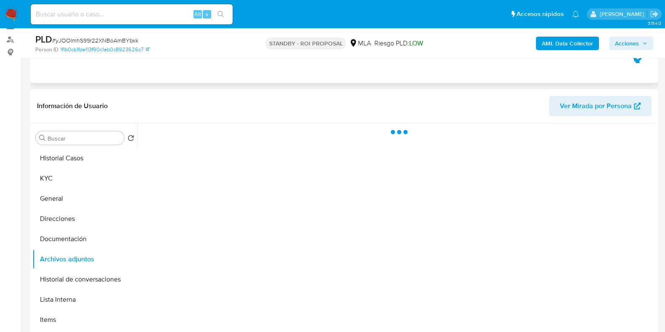
scroll to position [105, 0]
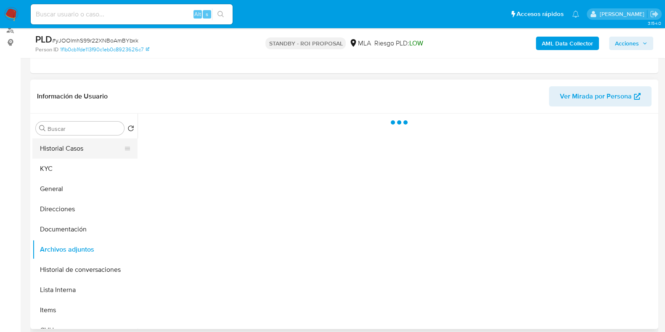
select select "10"
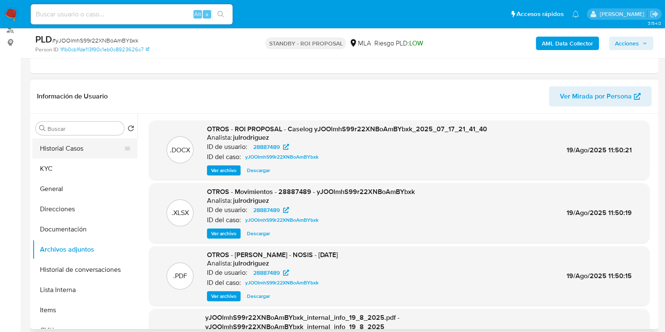
click at [64, 149] on button "Historial Casos" at bounding box center [81, 148] width 98 height 20
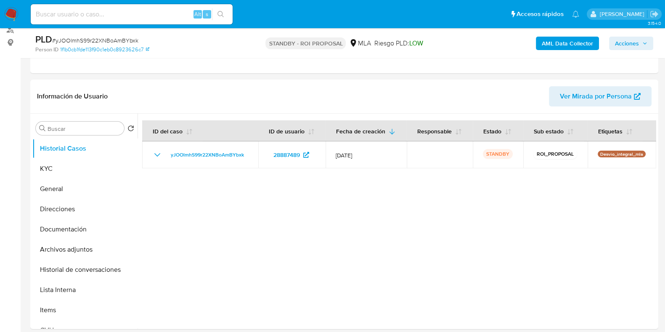
click at [110, 10] on input at bounding box center [132, 14] width 202 height 11
paste input "ObO3AioCgRNNhiT1AQaOJP4A"
type input "ObO3AioCgRNNhiT1AQaOJP4A"
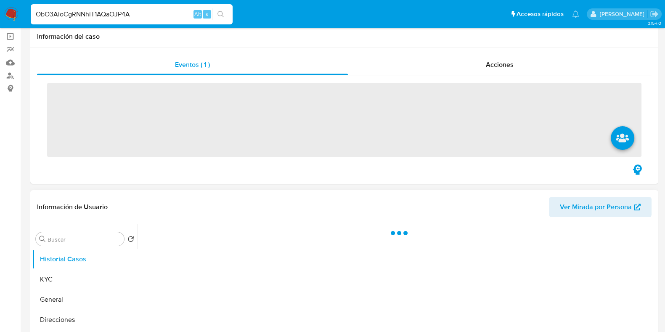
scroll to position [105, 0]
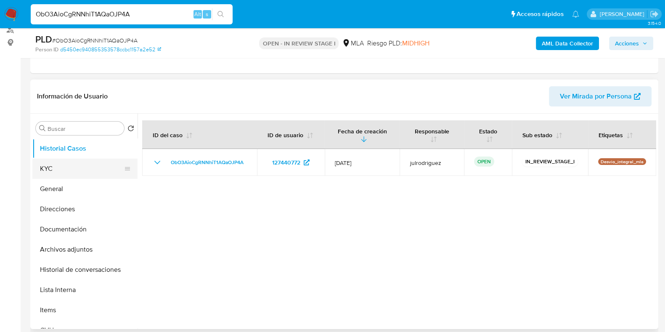
click at [79, 169] on button "KYC" at bounding box center [81, 169] width 98 height 20
select select "10"
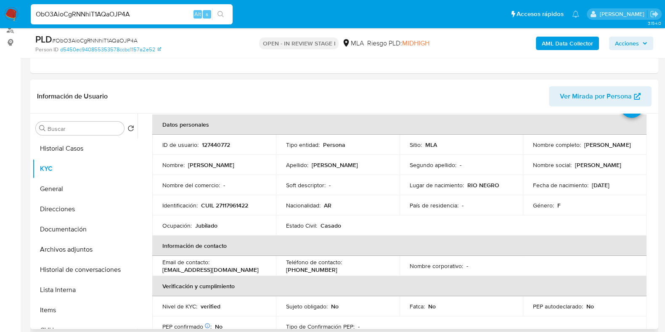
scroll to position [52, 0]
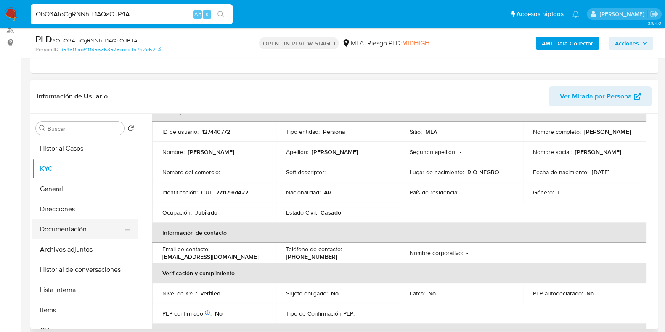
click at [74, 225] on button "Documentación" at bounding box center [81, 229] width 98 height 20
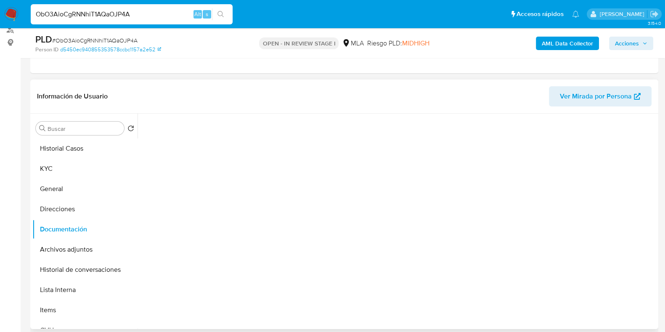
scroll to position [69, 0]
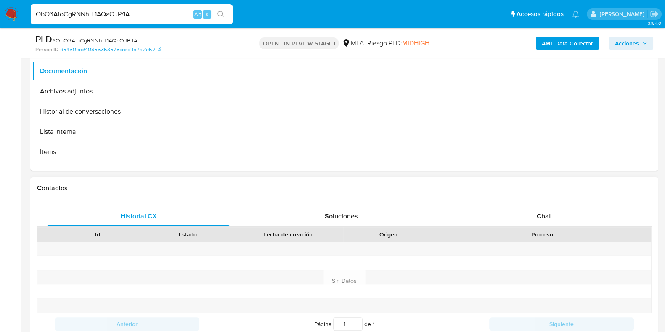
click at [556, 202] on div "Historial CX Soluciones Chat Id Estado Fecha de creación Origen Proceso Anterio…" at bounding box center [344, 280] width 628 height 162
drag, startPoint x: 552, startPoint y: 215, endPoint x: 439, endPoint y: 215, distance: 112.3
click at [551, 215] on div "Chat" at bounding box center [544, 216] width 183 height 20
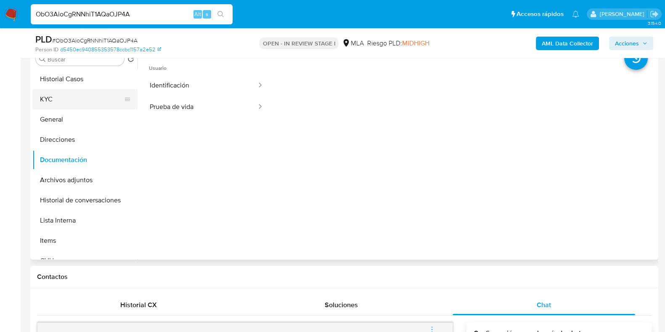
scroll to position [158, 0]
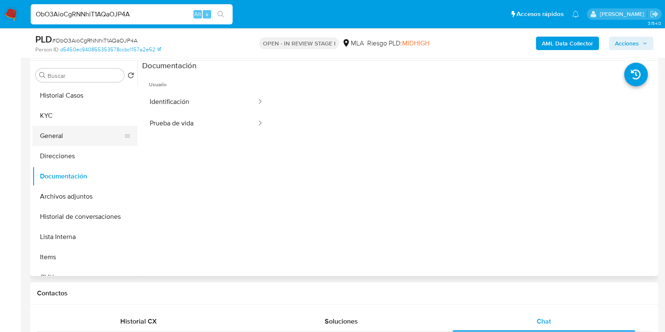
drag, startPoint x: 59, startPoint y: 121, endPoint x: 115, endPoint y: 132, distance: 57.1
click at [59, 120] on button "KYC" at bounding box center [84, 116] width 105 height 20
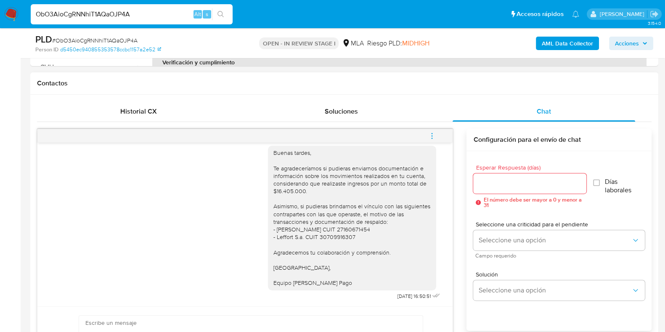
scroll to position [718, 0]
click at [432, 136] on icon "menu-action" at bounding box center [432, 136] width 8 height 8
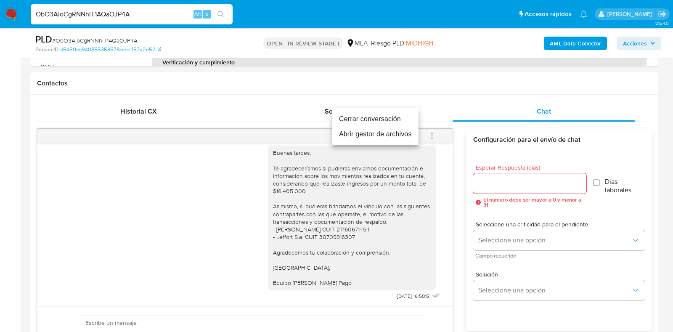
click at [363, 120] on li "Cerrar conversación" at bounding box center [375, 118] width 86 height 15
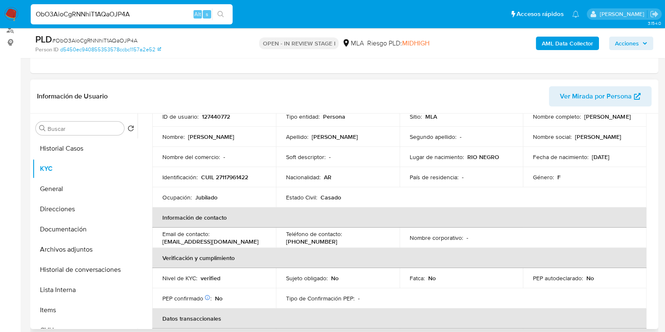
scroll to position [105, 0]
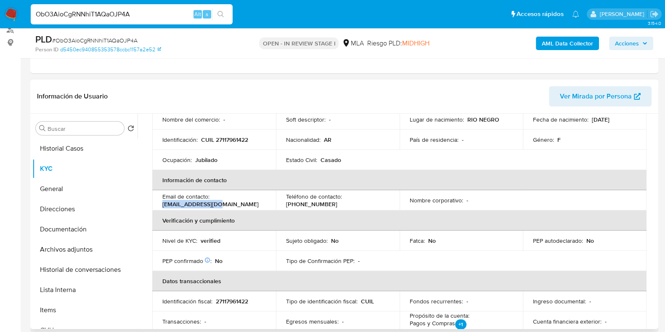
drag, startPoint x: 223, startPoint y: 205, endPoint x: 160, endPoint y: 203, distance: 62.7
click at [160, 203] on td "Email de contacto : [EMAIL_ADDRESS][DOMAIN_NAME]" at bounding box center [214, 200] width 124 height 20
copy p "[EMAIL_ADDRESS][DOMAIN_NAME]"
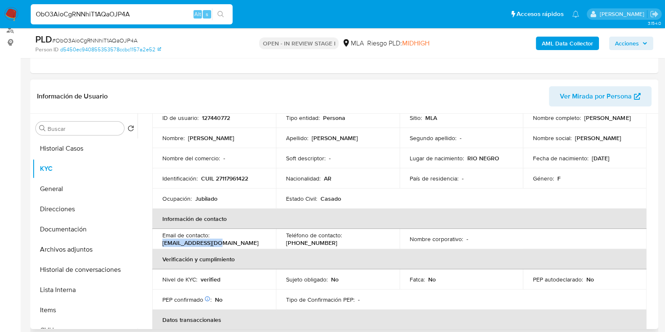
scroll to position [52, 0]
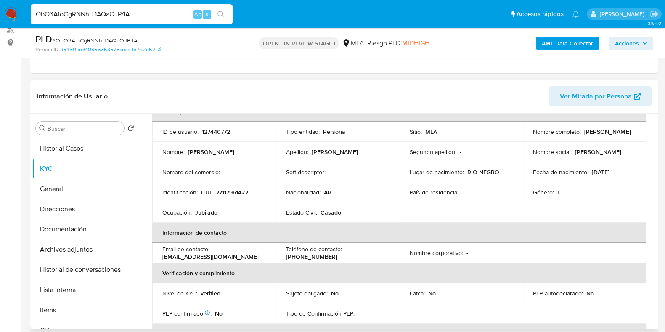
click at [337, 253] on p "[PHONE_NUMBER]" at bounding box center [311, 257] width 51 height 8
copy p "4354945"
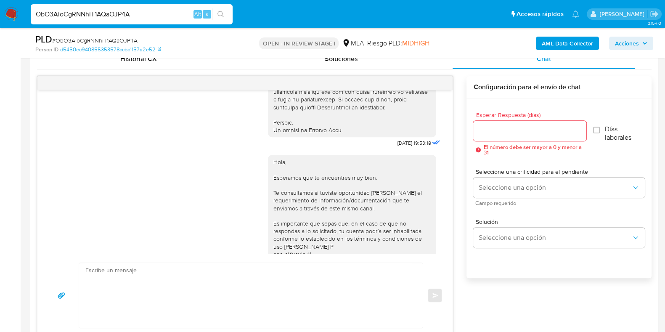
scroll to position [420, 0]
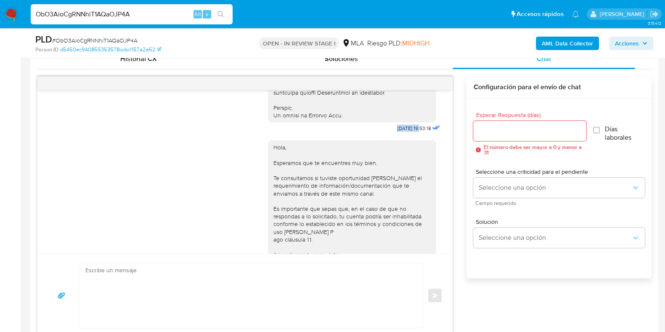
drag, startPoint x: 379, startPoint y: 141, endPoint x: 404, endPoint y: 142, distance: 25.3
copy span "[DATE]"
drag, startPoint x: 36, startPoint y: 234, endPoint x: 273, endPoint y: 227, distance: 237.4
click at [39, 233] on div "Historial CX Soluciones Chat Id Estado Fecha de creación Origen Proceso Anterio…" at bounding box center [344, 193] width 628 height 302
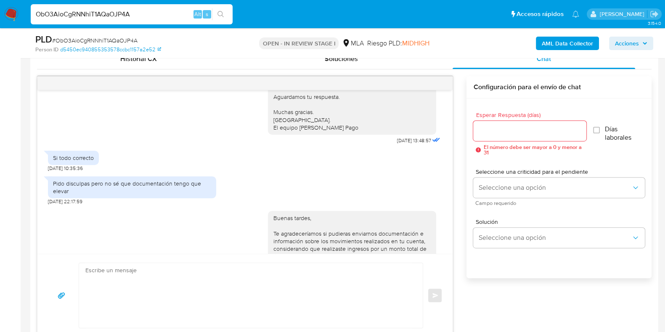
scroll to position [578, 0]
drag, startPoint x: 377, startPoint y: 164, endPoint x: 403, endPoint y: 164, distance: 26.5
click at [403, 146] on div "Hola, Esperamos que te encuentres muy bien. Te consultamos si tuviste oportunid…" at bounding box center [355, 61] width 174 height 170
copy span "[DATE]"
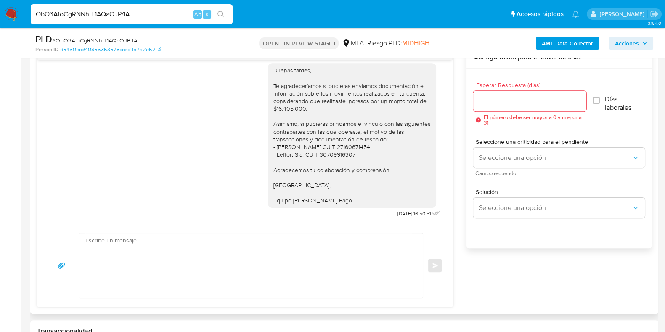
scroll to position [473, 0]
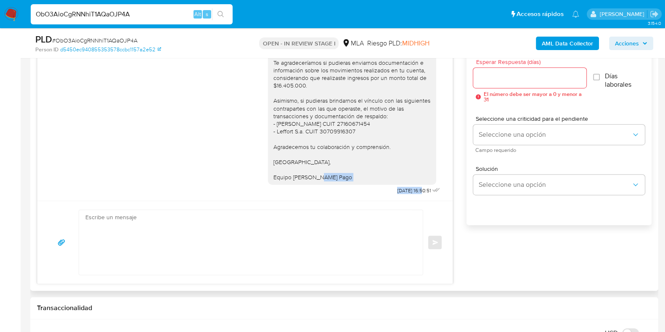
drag, startPoint x: 377, startPoint y: 184, endPoint x: 406, endPoint y: 191, distance: 30.0
click at [406, 191] on div "Buenas tardes, Te agradeceríamos si pudieras enviarnos documentación e informac…" at bounding box center [355, 115] width 174 height 162
copy div "[DATE]"
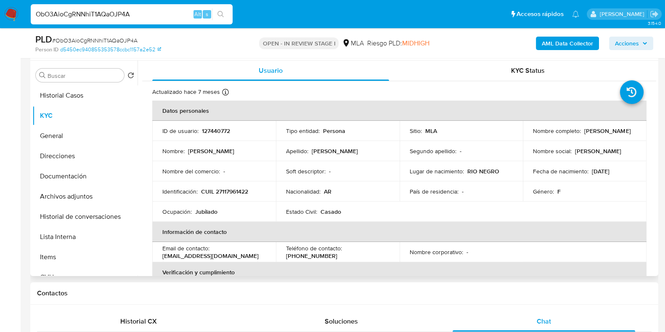
scroll to position [52, 0]
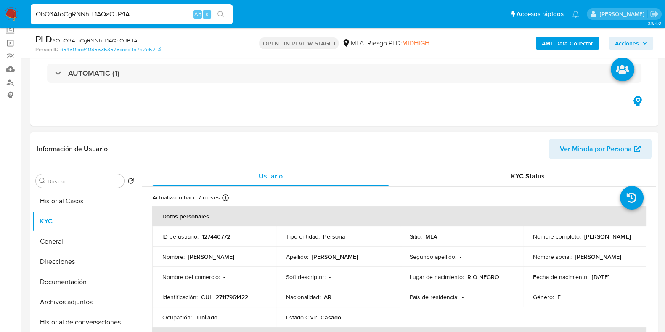
click at [215, 238] on p "127440772" at bounding box center [216, 237] width 28 height 8
copy p "127440772"
click at [104, 40] on span "# ObO3AioCgRNNhiT1AQaOJP4A" at bounding box center [94, 40] width 85 height 8
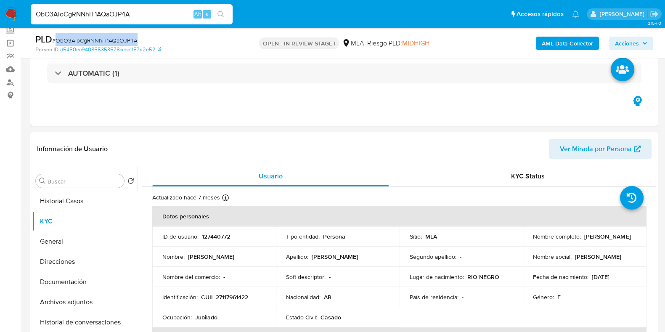
copy span "ObO3AioCgRNNhiT1AQaOJP4A"
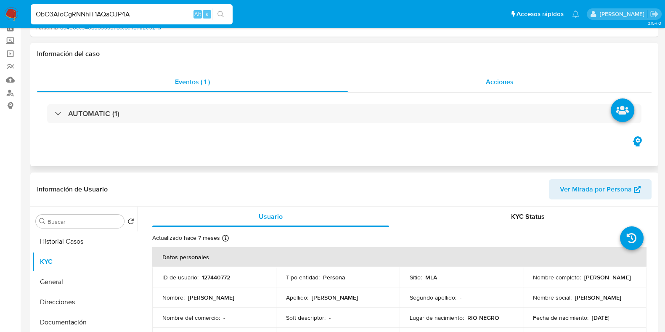
scroll to position [0, 0]
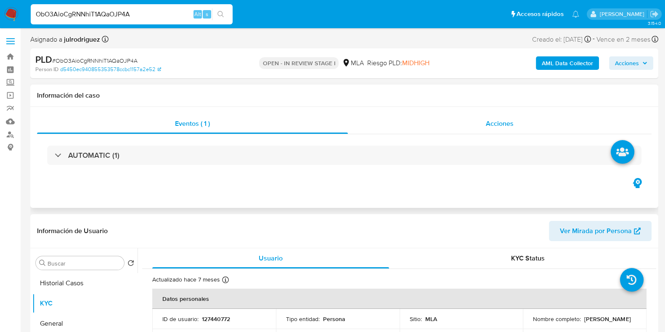
click at [507, 124] on span "Acciones" at bounding box center [500, 124] width 28 height 10
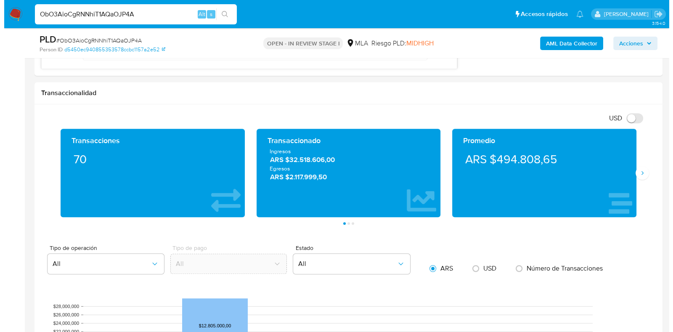
scroll to position [1539, 0]
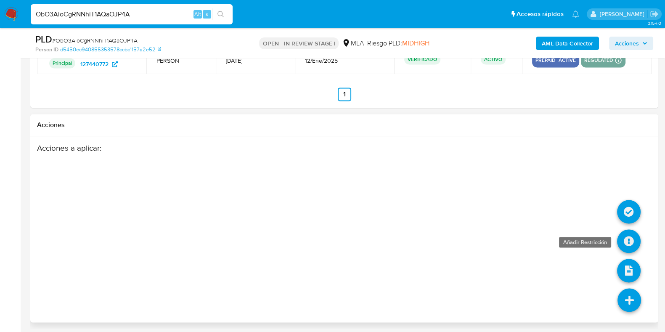
click at [628, 242] on icon at bounding box center [629, 241] width 24 height 24
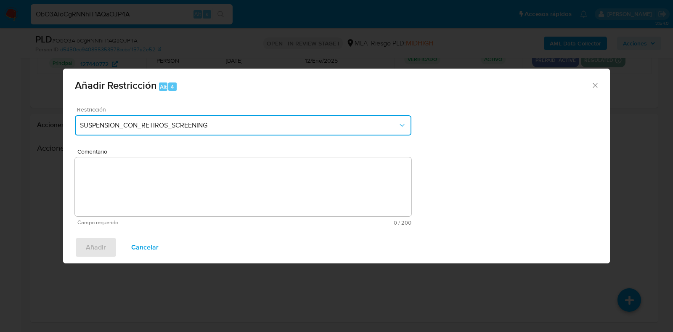
click at [200, 122] on span "SUSPENSION_CON_RETIROS_SCREENING" at bounding box center [239, 125] width 318 height 8
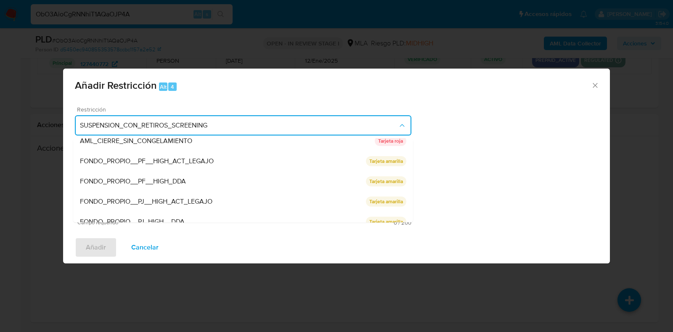
scroll to position [138, 0]
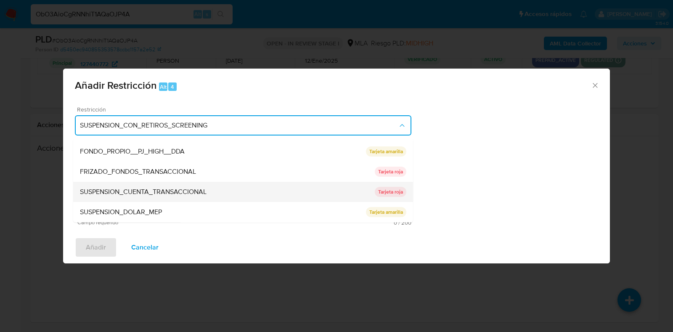
click at [162, 188] on span "SUSPENSION_CUENTA_TRANSACCIONAL" at bounding box center [143, 192] width 127 height 8
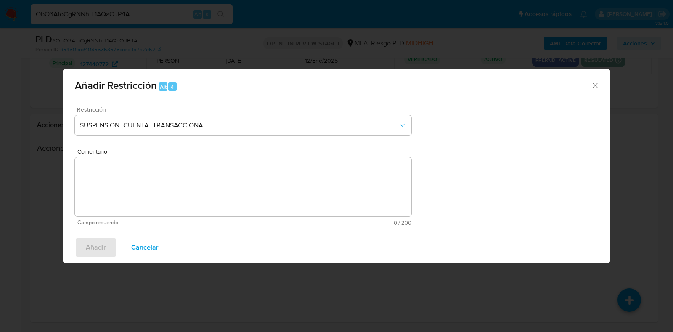
click at [197, 178] on textarea "Comentario" at bounding box center [243, 186] width 337 height 59
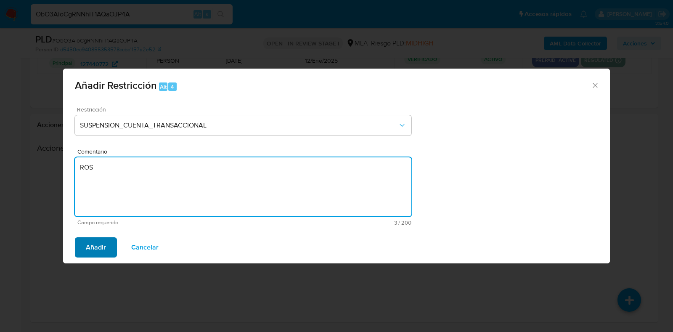
type textarea "ROS"
click at [86, 243] on span "Añadir" at bounding box center [96, 247] width 20 height 19
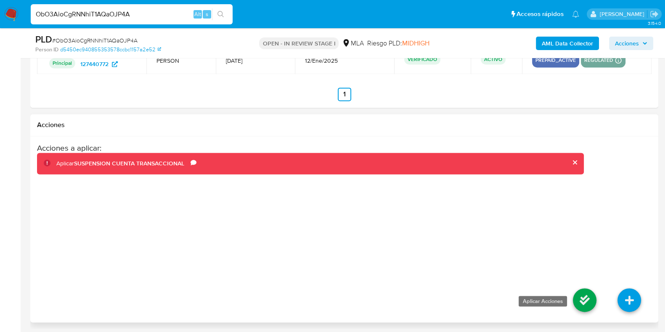
click at [581, 301] on icon at bounding box center [585, 300] width 24 height 24
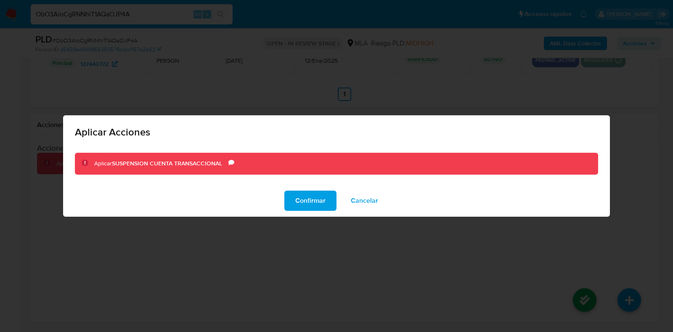
drag, startPoint x: 366, startPoint y: 200, endPoint x: 557, endPoint y: 296, distance: 213.2
click at [366, 200] on span "Cancelar" at bounding box center [364, 200] width 27 height 19
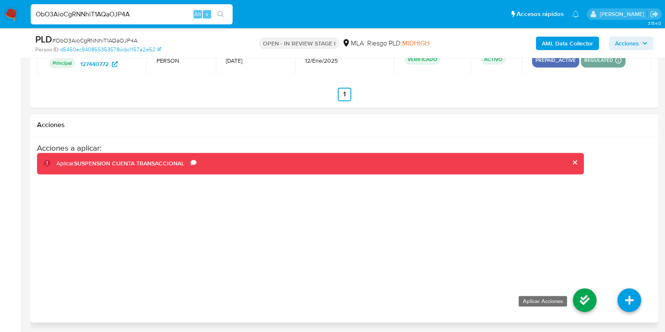
click at [588, 293] on icon at bounding box center [585, 300] width 24 height 24
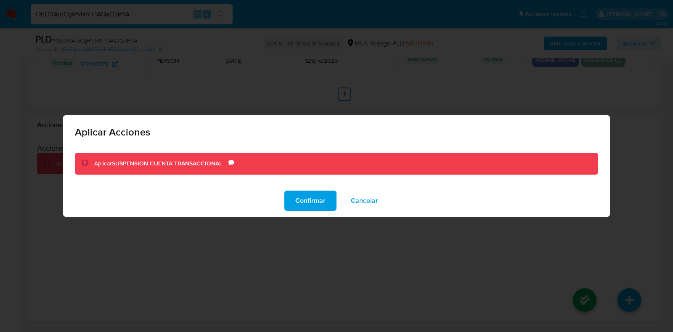
click at [374, 202] on span "Cancelar" at bounding box center [364, 200] width 27 height 19
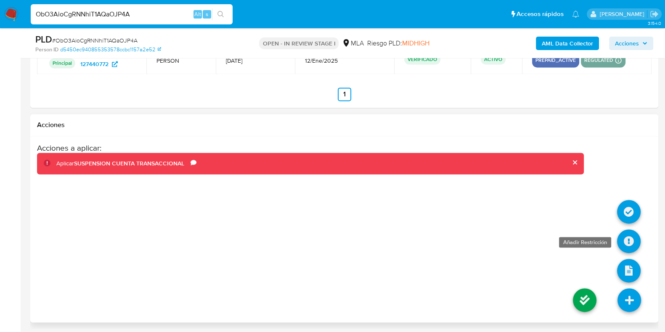
click at [626, 235] on icon at bounding box center [629, 241] width 24 height 24
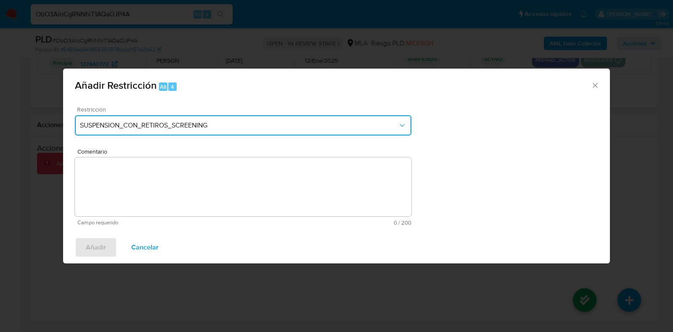
click at [200, 122] on span "SUSPENSION_CON_RETIROS_SCREENING" at bounding box center [239, 125] width 318 height 8
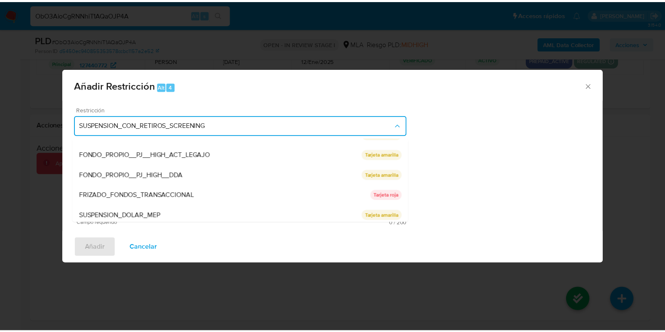
scroll to position [118, 0]
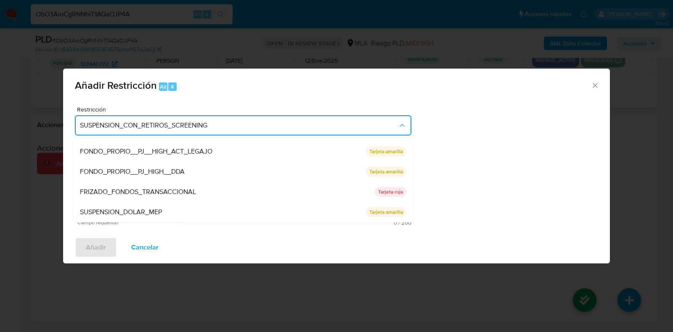
drag, startPoint x: 594, startPoint y: 82, endPoint x: 594, endPoint y: 103, distance: 20.6
click at [594, 83] on icon "Cerrar ventana" at bounding box center [595, 85] width 8 height 8
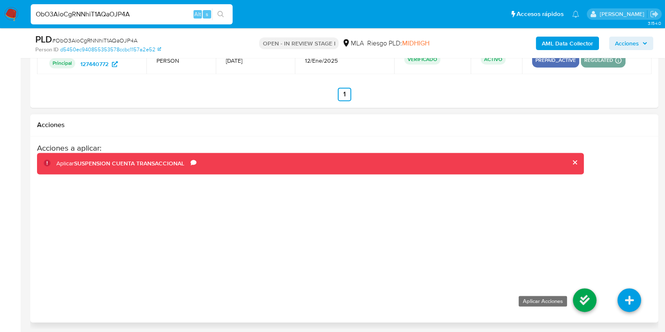
click at [584, 289] on icon at bounding box center [585, 300] width 24 height 24
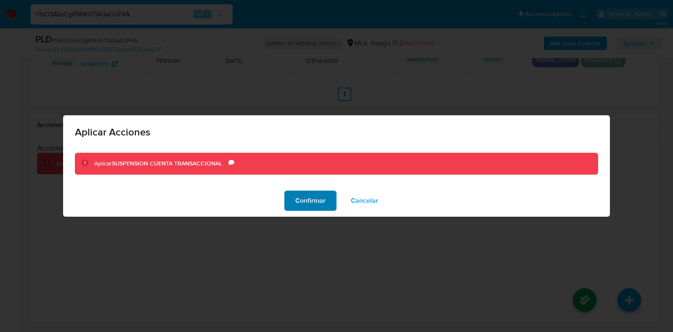
click at [305, 204] on span "Confirmar" at bounding box center [310, 200] width 30 height 19
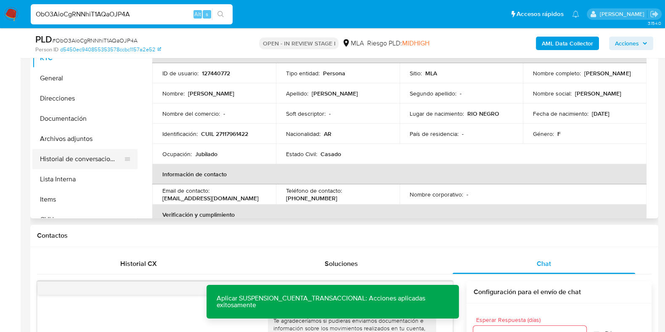
click at [86, 156] on button "Historial de conversaciones" at bounding box center [81, 159] width 98 height 20
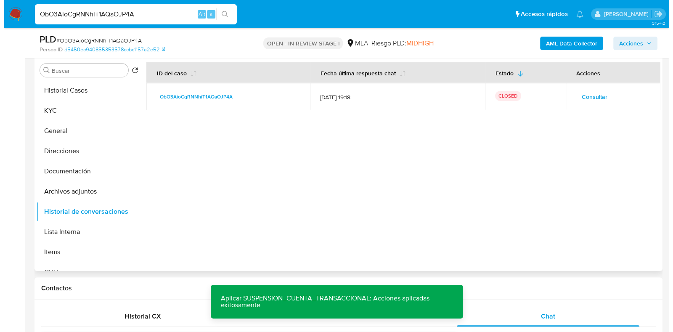
scroll to position [172, 0]
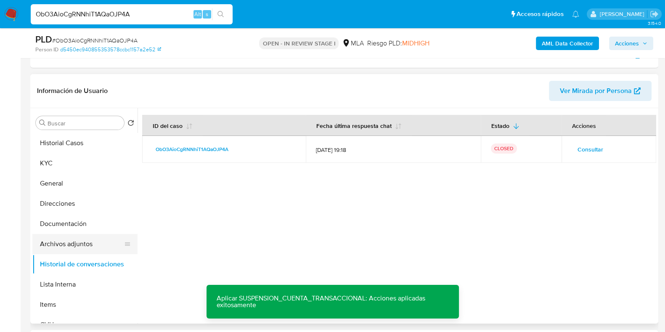
click at [63, 247] on button "Archivos adjuntos" at bounding box center [81, 244] width 98 height 20
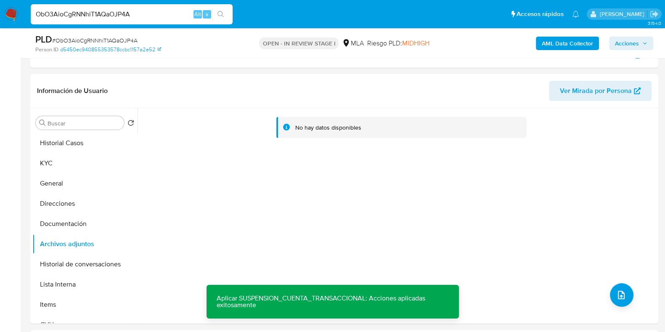
click at [560, 43] on b "AML Data Collector" at bounding box center [567, 43] width 51 height 13
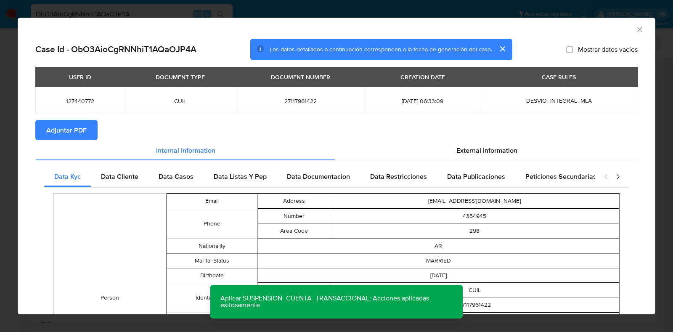
drag, startPoint x: 72, startPoint y: 131, endPoint x: 255, endPoint y: 141, distance: 182.9
click at [72, 130] on span "Adjuntar PDF" at bounding box center [66, 130] width 40 height 19
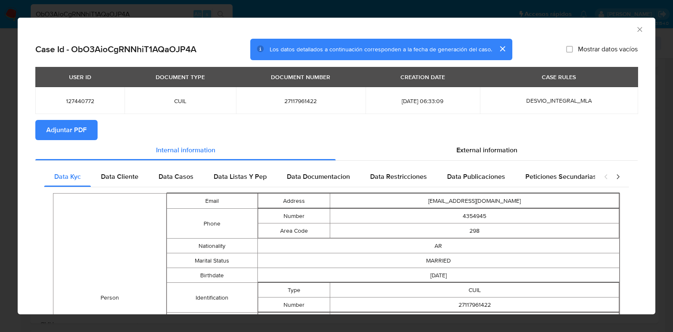
click at [636, 29] on icon "Cerrar ventana" at bounding box center [640, 29] width 8 height 8
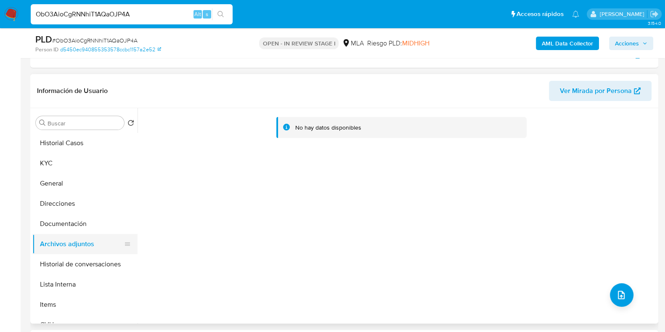
click at [62, 236] on button "Archivos adjuntos" at bounding box center [81, 244] width 98 height 20
click at [60, 222] on button "Documentación" at bounding box center [81, 224] width 98 height 20
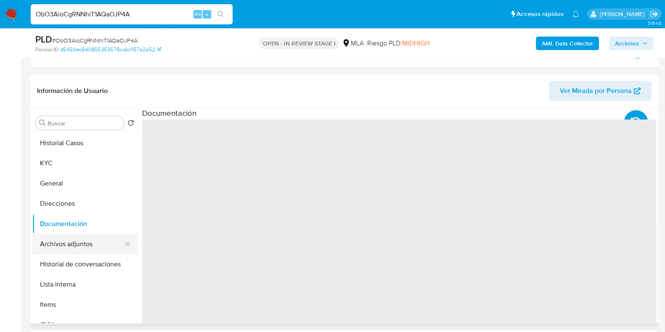
click at [65, 241] on button "Archivos adjuntos" at bounding box center [81, 244] width 98 height 20
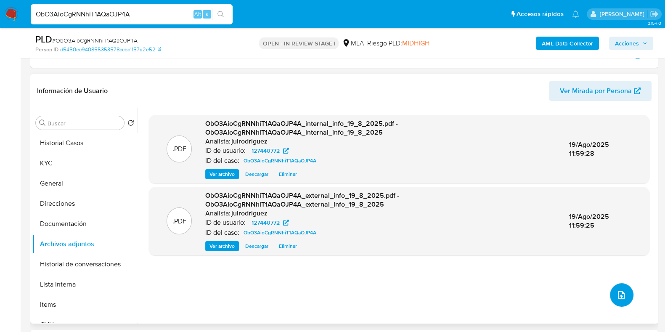
click at [618, 292] on icon "upload-file" at bounding box center [621, 295] width 7 height 8
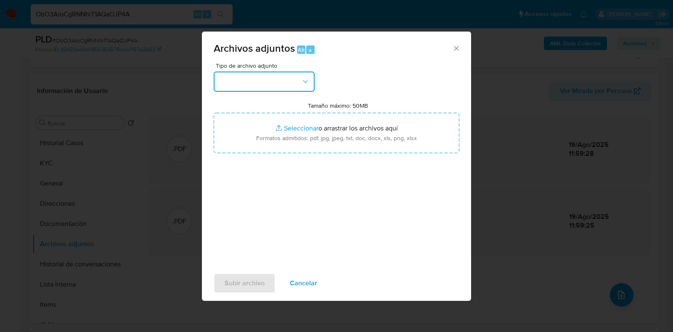
drag, startPoint x: 280, startPoint y: 85, endPoint x: 279, endPoint y: 89, distance: 4.2
click at [280, 85] on button "button" at bounding box center [264, 82] width 101 height 20
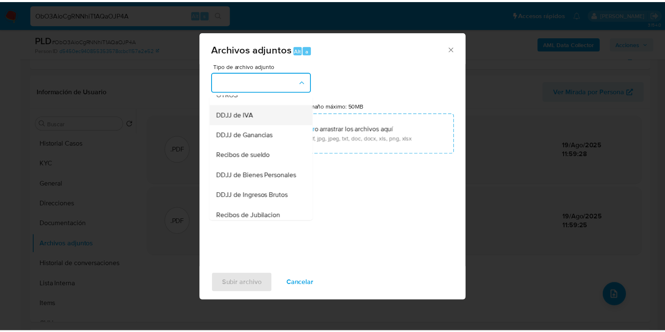
scroll to position [158, 0]
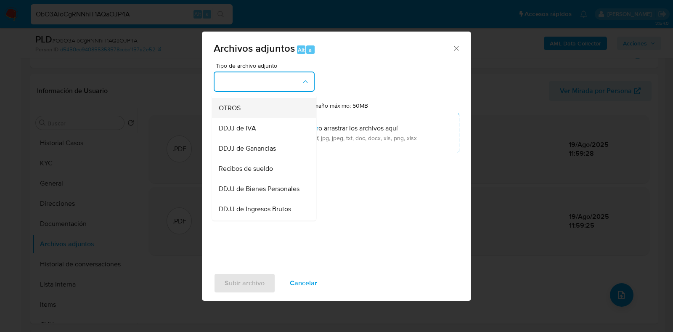
click at [231, 112] on span "OTROS" at bounding box center [230, 108] width 22 height 8
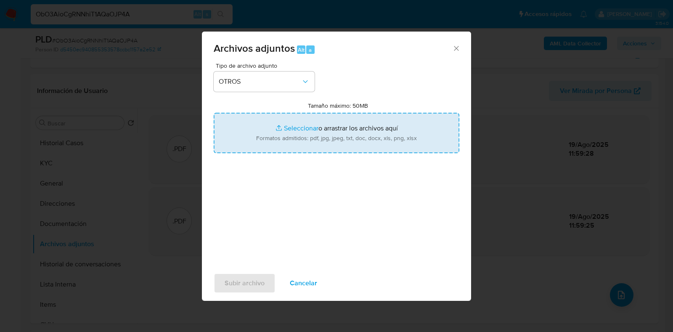
click at [333, 136] on input "Tamaño máximo: 50MB Seleccionar archivos" at bounding box center [337, 133] width 246 height 40
type input "C:\fakepath\[PERSON_NAME] - NOSIS - [DATE].pdf"
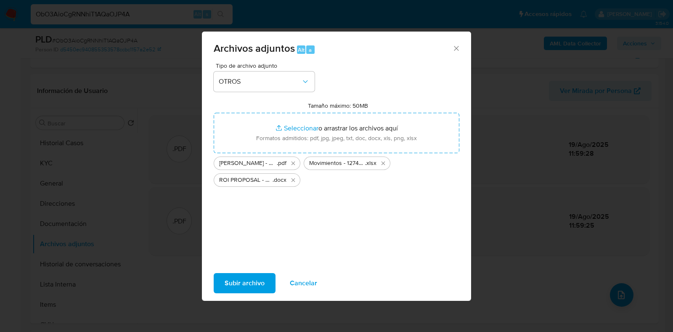
click at [250, 279] on span "Subir archivo" at bounding box center [245, 283] width 40 height 19
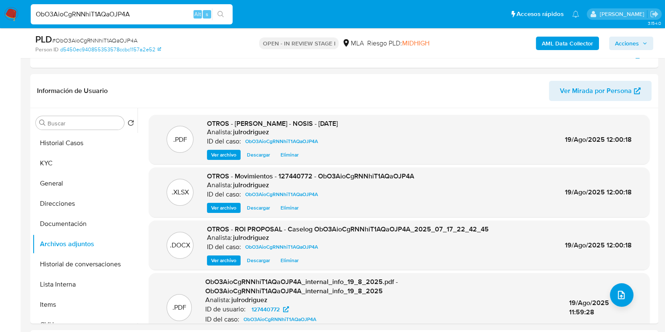
click at [635, 48] on span "Acciones" at bounding box center [627, 43] width 24 height 13
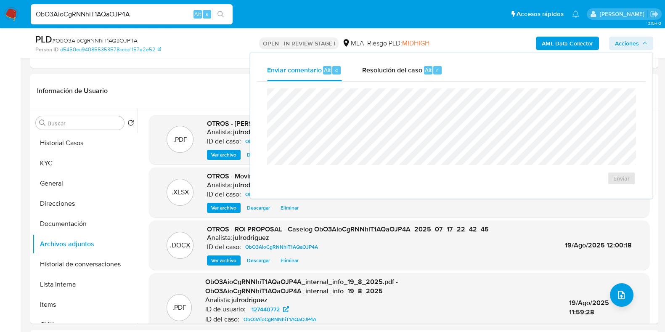
drag, startPoint x: 379, startPoint y: 66, endPoint x: 378, endPoint y: 85, distance: 19.0
click at [379, 68] on span "Resolución del caso" at bounding box center [392, 70] width 60 height 10
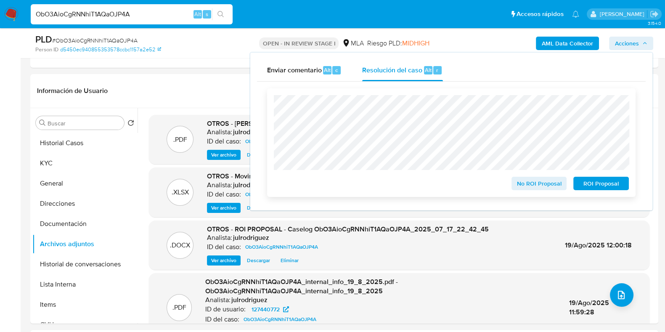
click at [585, 179] on span "ROI Proposal" at bounding box center [601, 184] width 44 height 12
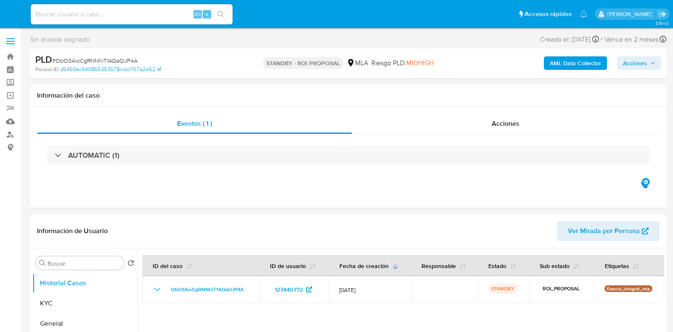
select select "10"
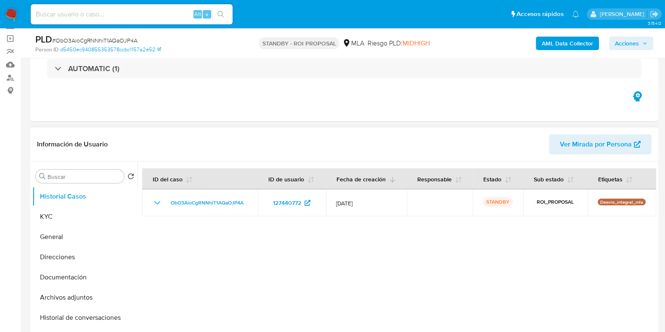
scroll to position [105, 0]
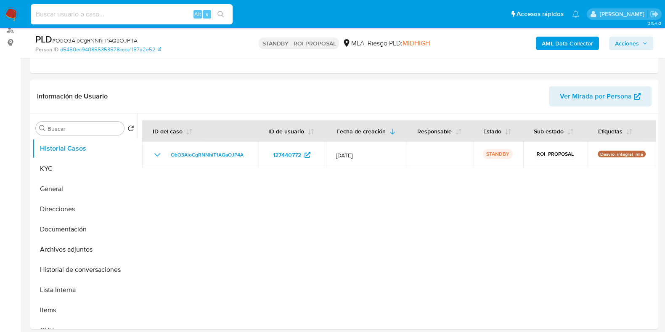
click at [110, 13] on input at bounding box center [132, 14] width 202 height 11
paste input "FiXdtz5Aq2XWSC6GgEAYHTe8"
type input "FiXdtz5Aq2XWSC6GgEAYHTe8"
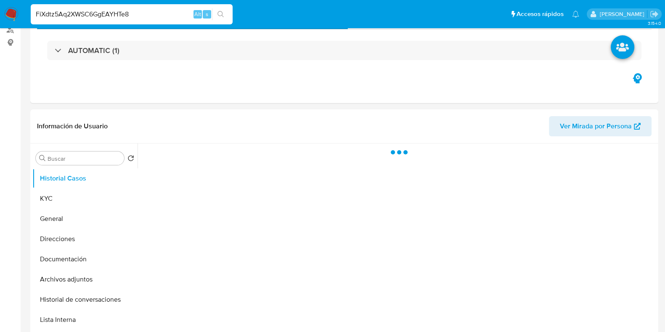
select select "10"
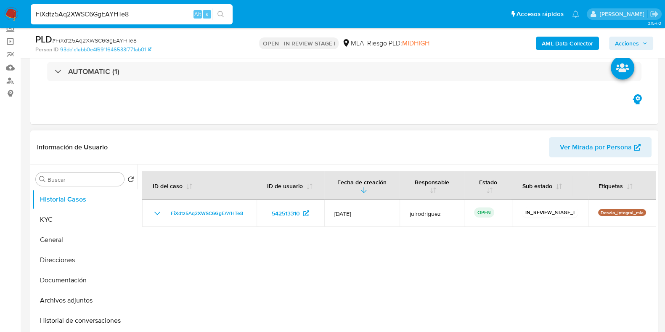
scroll to position [105, 0]
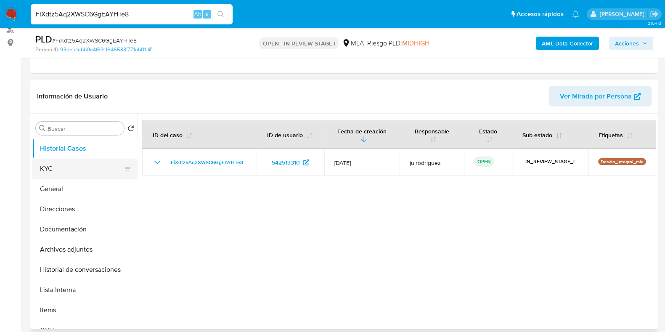
click at [44, 168] on button "KYC" at bounding box center [81, 169] width 98 height 20
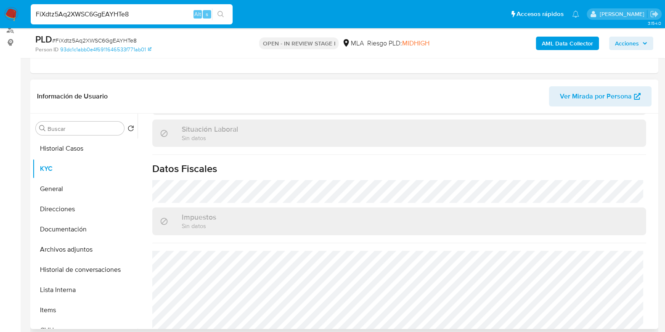
scroll to position [442, 0]
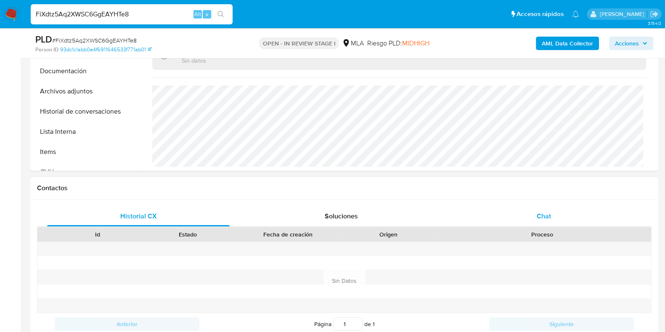
click at [536, 217] on div "Chat" at bounding box center [544, 216] width 183 height 20
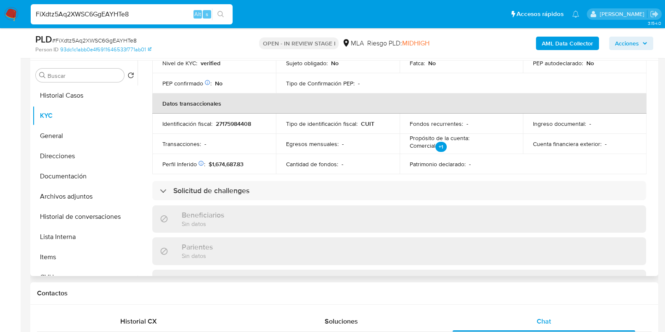
scroll to position [179, 0]
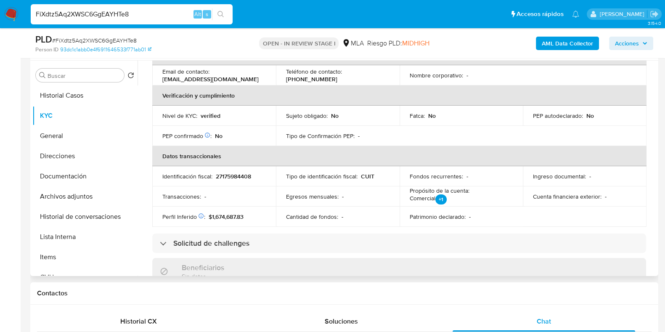
click at [245, 173] on p "27175984408" at bounding box center [233, 176] width 35 height 8
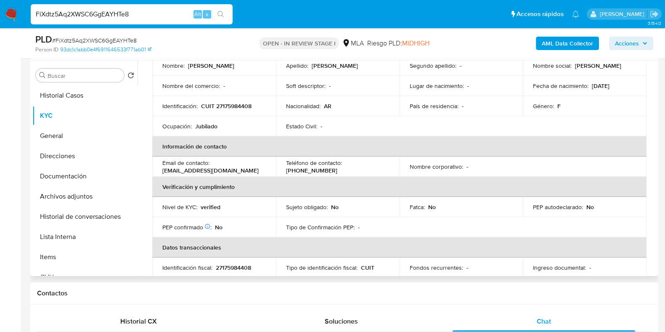
scroll to position [0, 0]
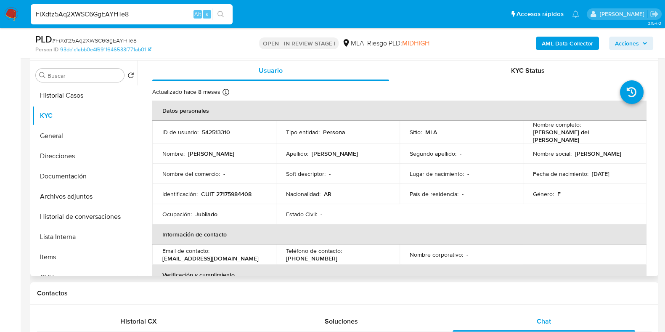
click at [240, 190] on p "CUIT 27175984408" at bounding box center [226, 194] width 50 height 8
copy p "27175984408"
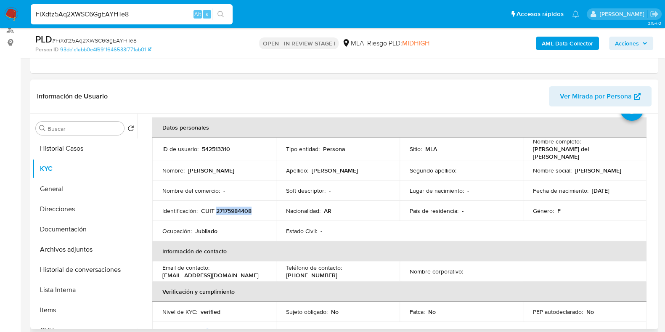
scroll to position [52, 0]
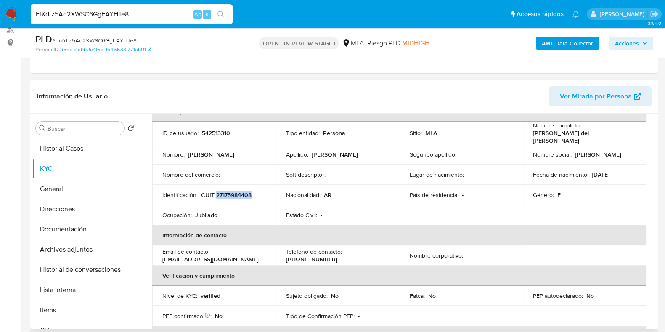
drag, startPoint x: 230, startPoint y: 256, endPoint x: 153, endPoint y: 259, distance: 77.5
click at [153, 259] on td "Email de contacto : elenavelazquezbates@gmail.com" at bounding box center [214, 255] width 124 height 20
copy p "elenavelazquezbates@gmail.com"
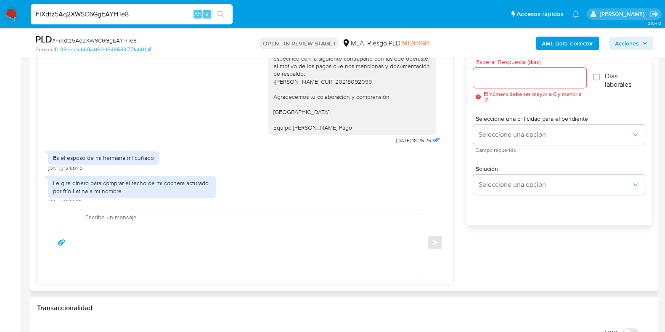
scroll to position [1016, 0]
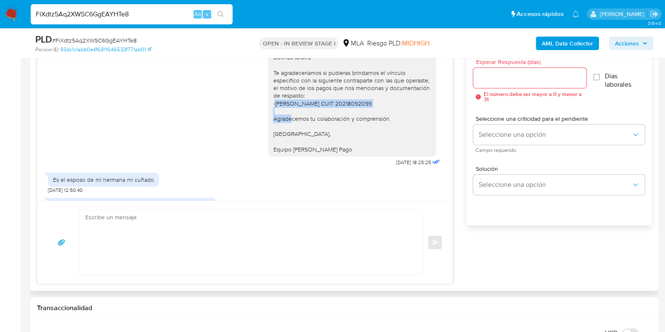
drag, startPoint x: 382, startPoint y: 122, endPoint x: 267, endPoint y: 127, distance: 114.9
click at [273, 127] on div "Buenas tardes, Te agradeceríamos si pudieras brindarnos el vínculo específico c…" at bounding box center [352, 102] width 158 height 99
copy div "Norberto Jose Deblasi CUIT 20218092099"
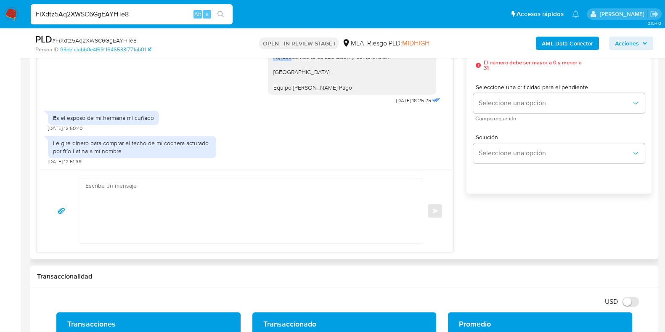
scroll to position [526, 0]
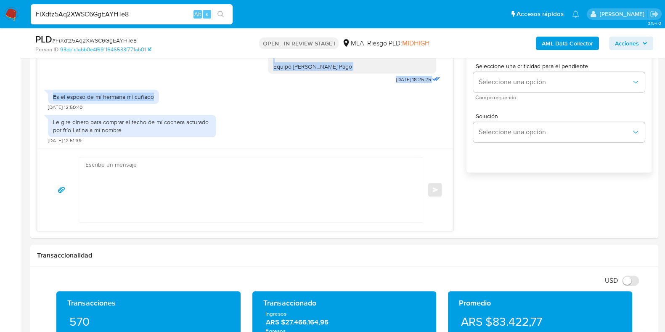
drag, startPoint x: 151, startPoint y: 96, endPoint x: 28, endPoint y: 96, distance: 123.3
drag, startPoint x: 169, startPoint y: 93, endPoint x: 155, endPoint y: 96, distance: 13.6
click at [168, 93] on div "Es el esposo de mí hermana mí cuñado 15/08/2025 12:50:40" at bounding box center [245, 97] width 394 height 25
click at [154, 96] on div "Es el esposo de mí hermana mí cuñado" at bounding box center [103, 97] width 111 height 14
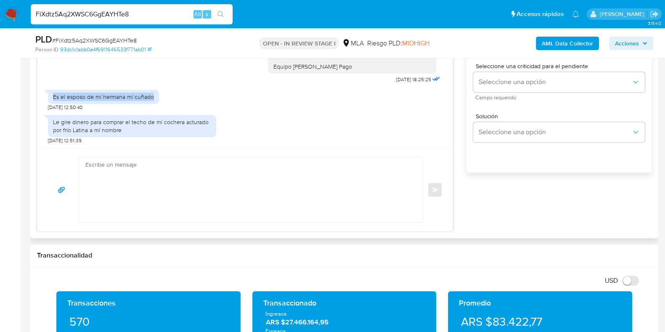
drag, startPoint x: 152, startPoint y: 97, endPoint x: 52, endPoint y: 96, distance: 100.1
click at [52, 96] on div "Es el esposo de mí hermana mí cuñado" at bounding box center [103, 97] width 111 height 14
copy div "Es el esposo de mí hermana mí cuñado"
drag, startPoint x: 7, startPoint y: 205, endPoint x: 19, endPoint y: 196, distance: 15.3
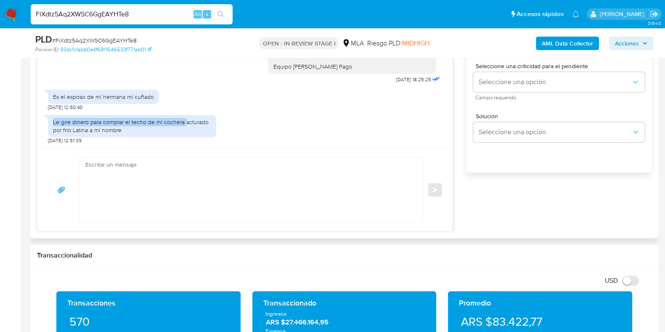
drag, startPoint x: 59, startPoint y: 122, endPoint x: 185, endPoint y: 117, distance: 125.5
click at [185, 118] on div "Le gire dinero para comprar el techo de mí cochera acturado por frío Latina a m…" at bounding box center [132, 125] width 158 height 15
copy div "Le gire dinero para comprar el techo de mí cochera"
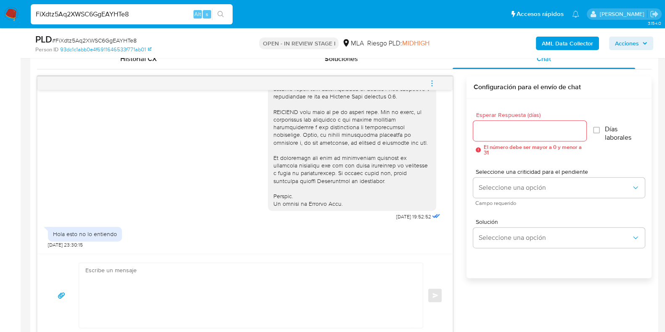
scroll to position [1069, 0]
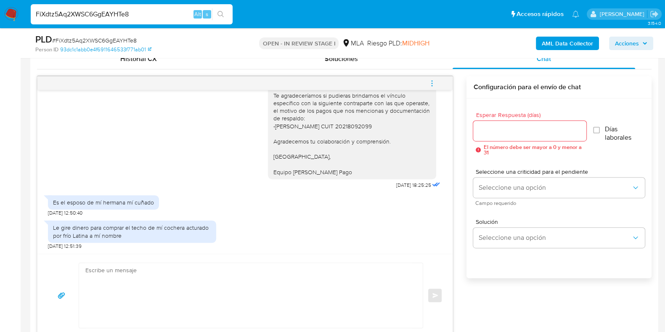
click at [108, 37] on span "# FiXdtz5Aq2XWSC6GgEAYHTe8" at bounding box center [94, 40] width 85 height 8
copy span "FiXdtz5Aq2XWSC6GgEAYHTe8"
click at [497, 131] on input "Esperar Respuesta (días)" at bounding box center [529, 130] width 113 height 11
click at [496, 130] on input "Esperar Respuesta (días)" at bounding box center [529, 130] width 113 height 11
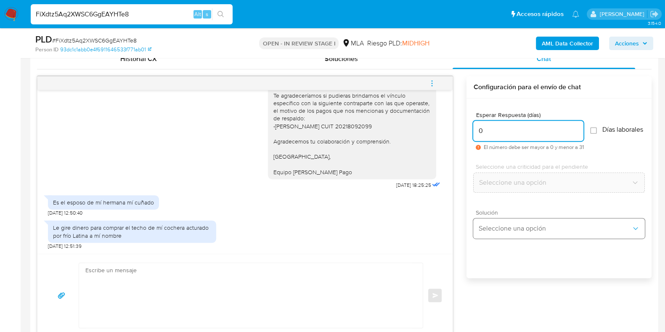
type input "0"
click at [507, 230] on span "Seleccione una opción" at bounding box center [554, 228] width 153 height 8
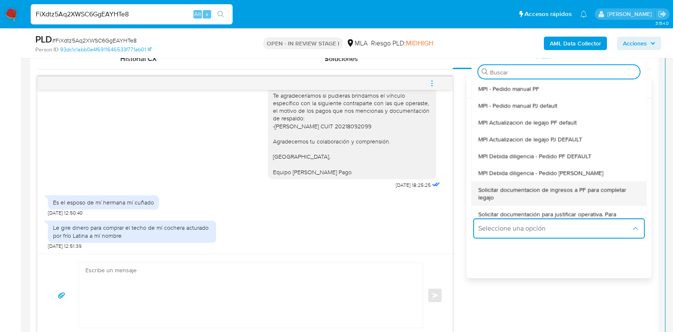
click at [543, 194] on span "Solicitar documentacion de ingresos a PF para completar legajo" at bounding box center [559, 193] width 162 height 15
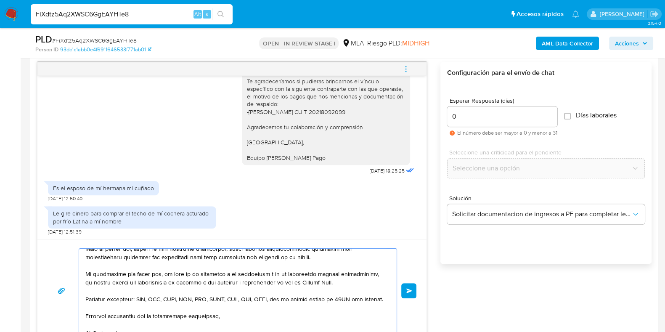
scroll to position [174, 0]
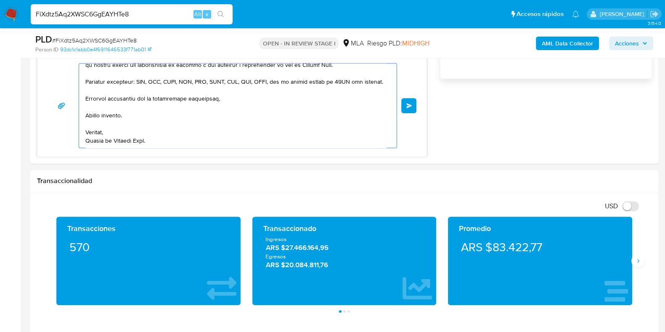
drag, startPoint x: 99, startPoint y: 287, endPoint x: 255, endPoint y: 345, distance: 166.1
click at [255, 332] on html "Pausado Ver notificaciones FiXdtz5Aq2XWSC6GgEAYHTe8 Alt s Accesos rápidos Presi…" at bounding box center [332, 305] width 665 height 1850
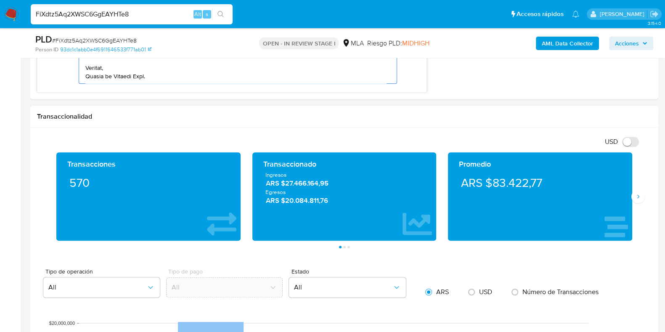
type textarea "Hola, En fu"
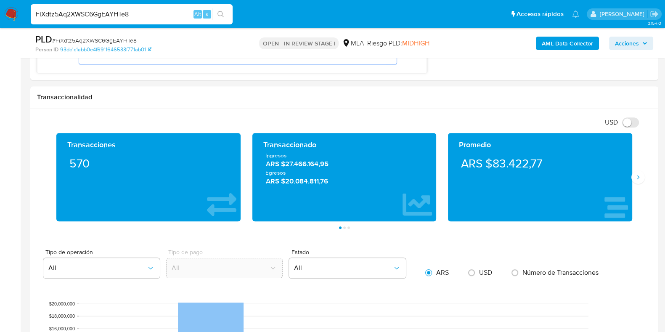
scroll to position [526, 0]
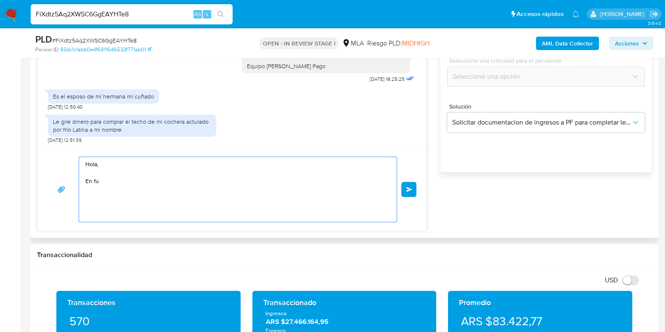
drag, startPoint x: 96, startPoint y: 162, endPoint x: 80, endPoint y: 159, distance: 15.8
click at [65, 150] on div "Hola, En fu Enviar" at bounding box center [231, 189] width 389 height 83
paste textarea "Buenas tardes, ¡Muchas gracias por tu respuesta! Confirmamos la recepción de la…"
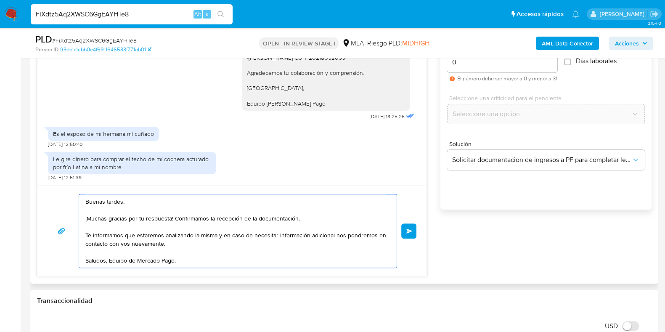
scroll to position [474, 0]
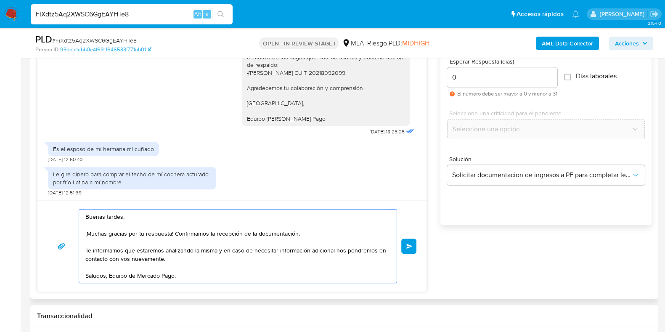
type textarea "Buenas tardes, ¡Muchas gracias por tu respuesta! Confirmamos la recepción de la…"
click at [404, 249] on button "Enviar" at bounding box center [408, 246] width 15 height 15
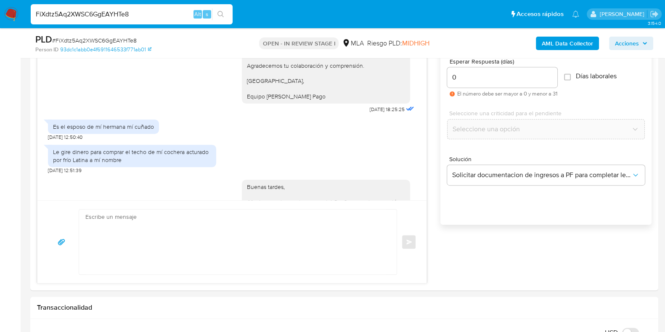
scroll to position [1170, 0]
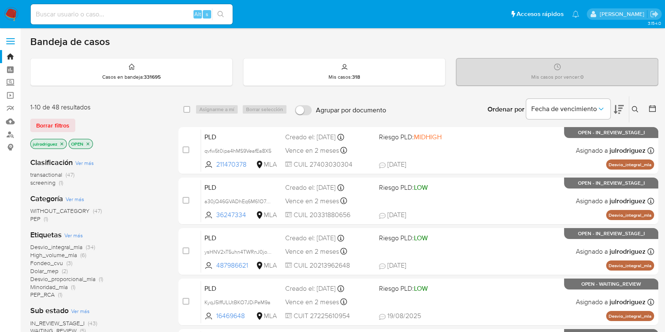
click at [634, 109] on icon at bounding box center [635, 109] width 7 height 7
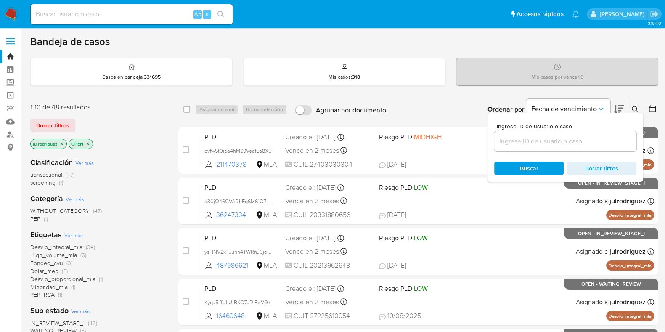
drag, startPoint x: 536, startPoint y: 141, endPoint x: 527, endPoint y: 151, distance: 13.7
click at [536, 141] on input at bounding box center [565, 141] width 142 height 11
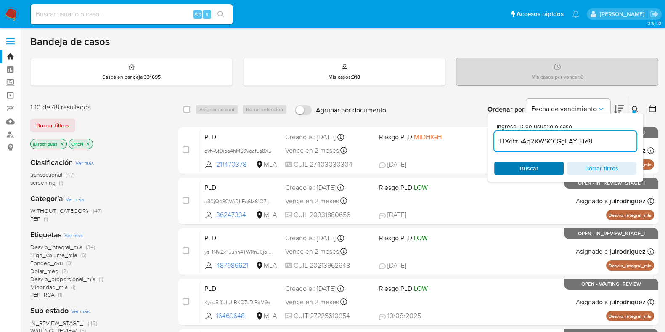
type input "FiXdtz5Aq2XWSC6GgEAYHTe8"
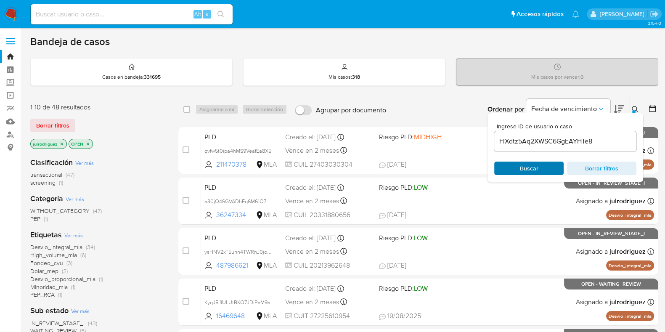
click at [516, 169] on span "Buscar" at bounding box center [529, 168] width 58 height 12
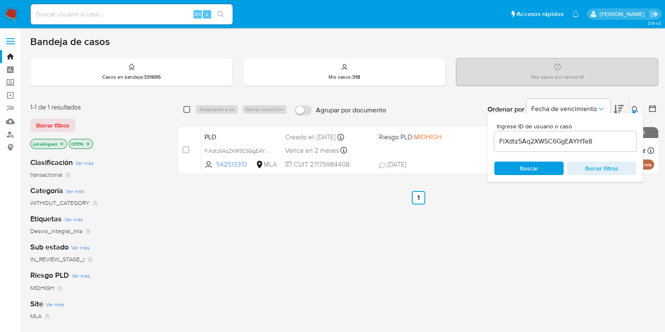
click at [186, 109] on input "checkbox" at bounding box center [186, 109] width 7 height 7
checkbox input "true"
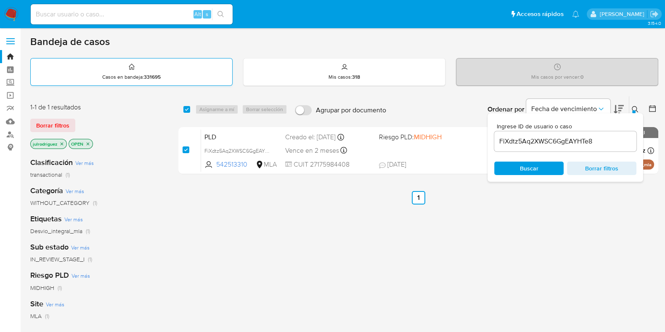
checkbox input "true"
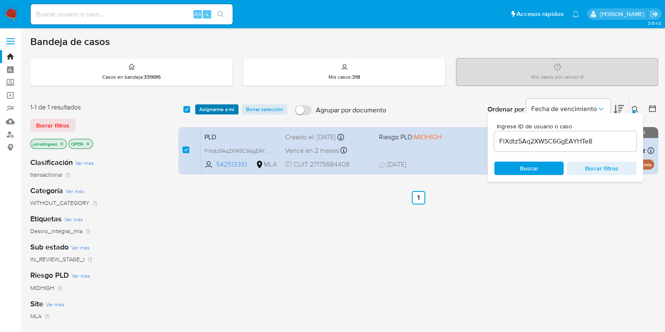
click at [223, 108] on span "Asignarme a mí" at bounding box center [216, 109] width 35 height 8
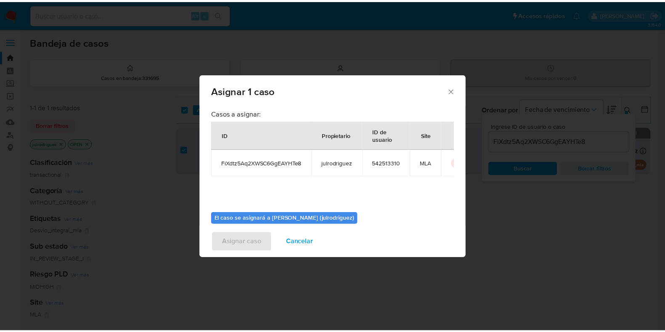
scroll to position [43, 0]
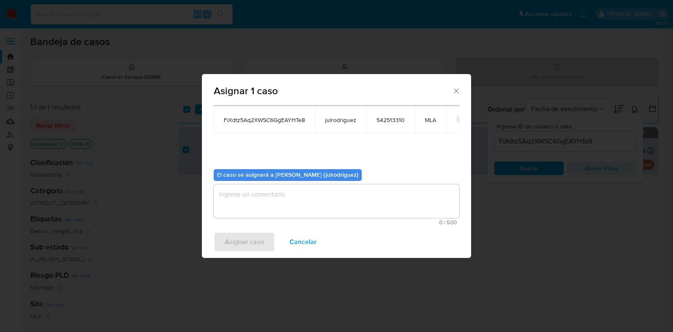
click at [278, 199] on textarea "assign-modal" at bounding box center [337, 201] width 246 height 34
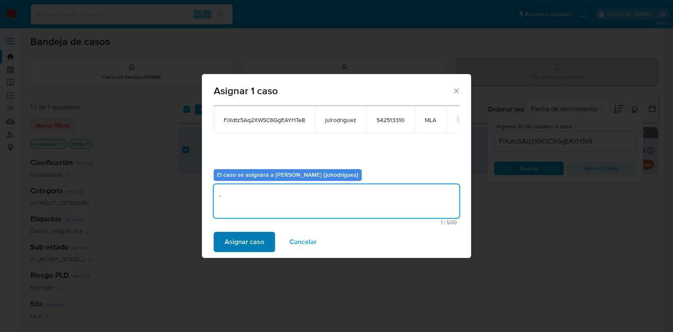
type textarea "."
click at [239, 237] on span "Asignar caso" at bounding box center [245, 242] width 40 height 19
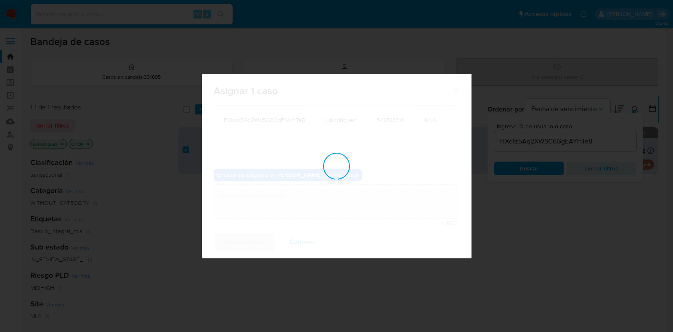
checkbox input "false"
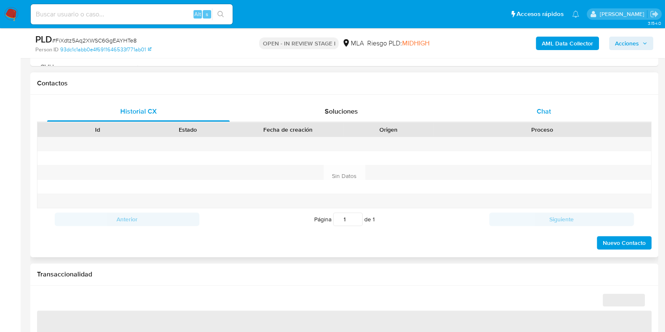
click at [548, 106] on span "Chat" at bounding box center [544, 111] width 14 height 10
select select "10"
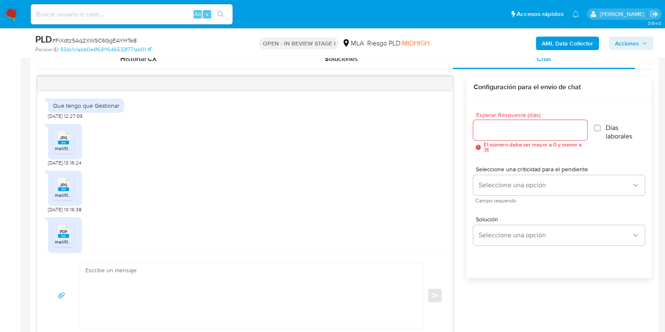
scroll to position [458, 0]
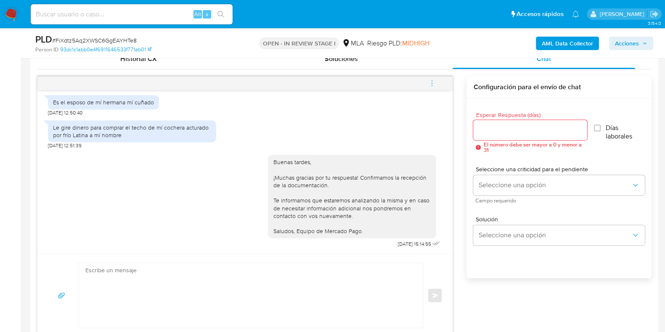
click at [436, 85] on button "menu-action" at bounding box center [432, 83] width 28 height 20
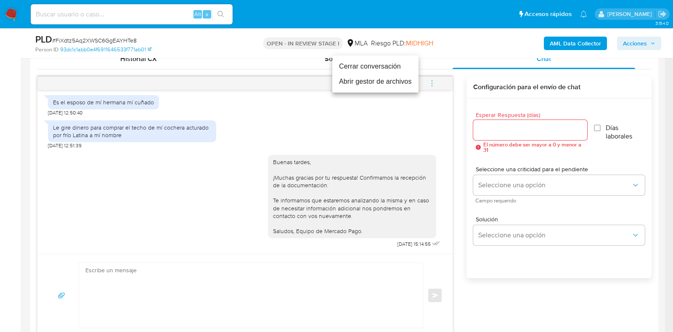
click at [382, 66] on li "Cerrar conversación" at bounding box center [375, 66] width 86 height 15
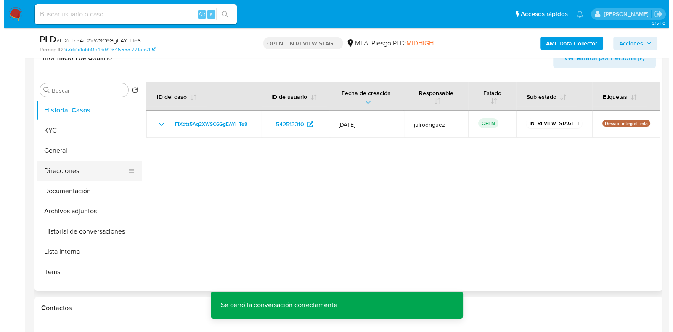
scroll to position [105, 0]
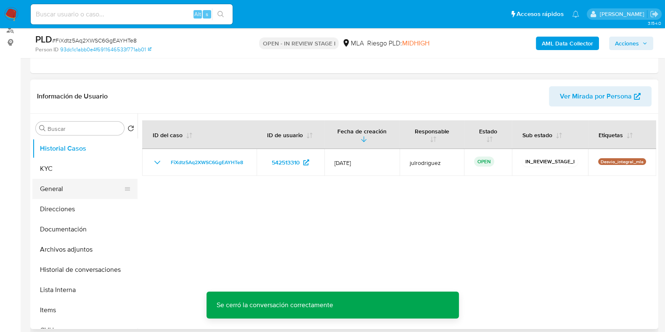
click at [57, 181] on button "General" at bounding box center [81, 189] width 98 height 20
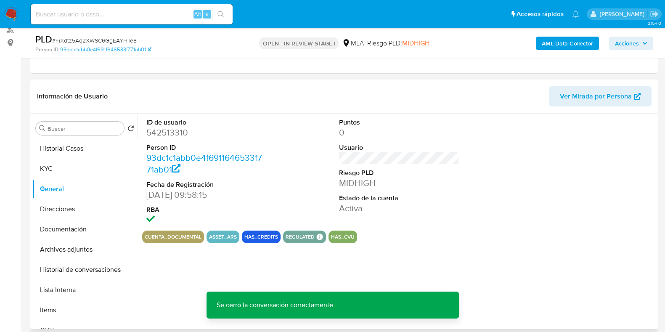
click at [175, 135] on dd "542513310" at bounding box center [206, 133] width 120 height 12
click at [174, 133] on dd "542513310" at bounding box center [206, 133] width 120 height 12
copy dd "542513310"
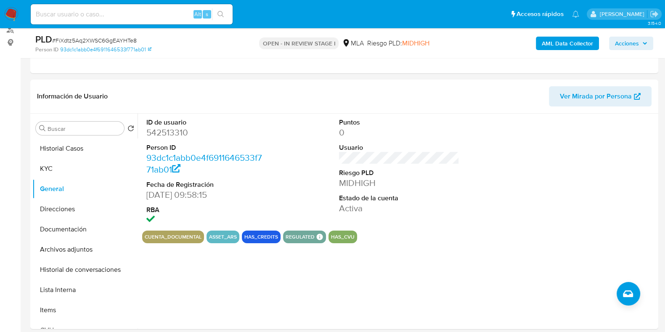
click at [107, 39] on span "# FiXdtz5Aq2XWSC6GgEAYHTe8" at bounding box center [94, 40] width 85 height 8
copy span "FiXdtz5Aq2XWSC6GgEAYHTe8"
click at [75, 248] on button "Archivos adjuntos" at bounding box center [81, 249] width 98 height 20
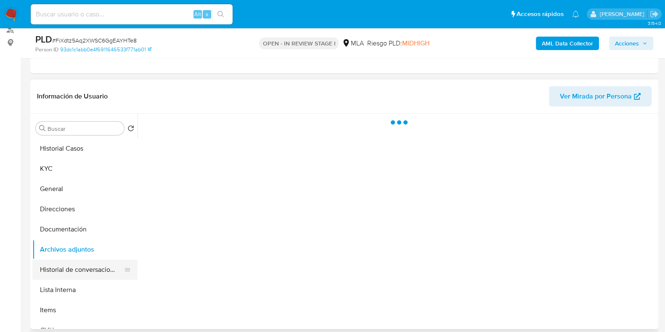
click at [82, 274] on button "Historial de conversaciones" at bounding box center [81, 270] width 98 height 20
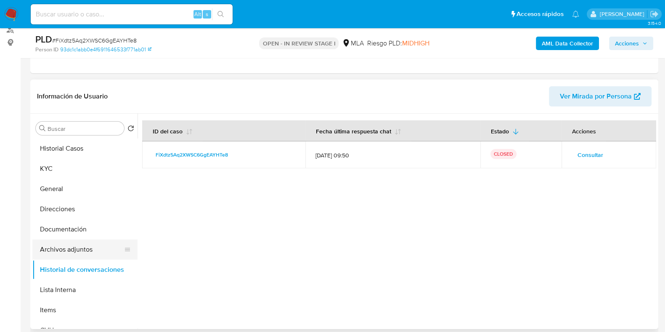
click at [71, 249] on button "Archivos adjuntos" at bounding box center [81, 249] width 98 height 20
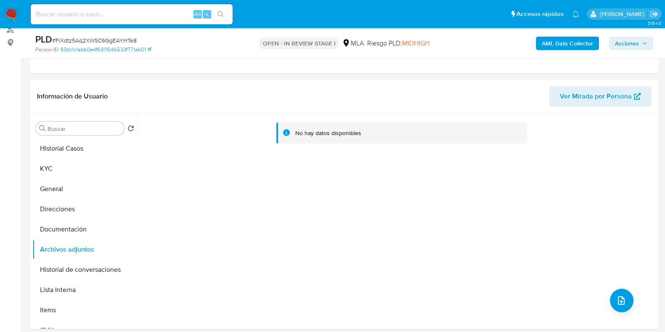
click at [566, 46] on b "AML Data Collector" at bounding box center [567, 43] width 51 height 13
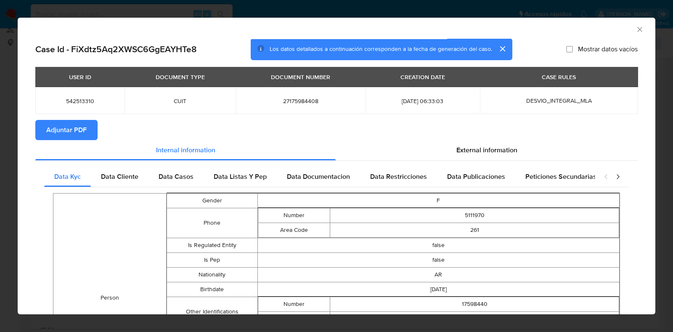
click at [79, 127] on span "Adjuntar PDF" at bounding box center [66, 130] width 40 height 19
click at [636, 30] on icon "Cerrar ventana" at bounding box center [640, 29] width 8 height 8
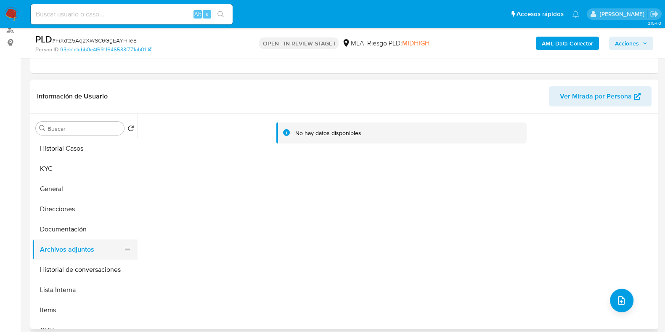
drag, startPoint x: 74, startPoint y: 231, endPoint x: 70, endPoint y: 245, distance: 15.2
click at [73, 233] on button "Documentación" at bounding box center [84, 229] width 105 height 20
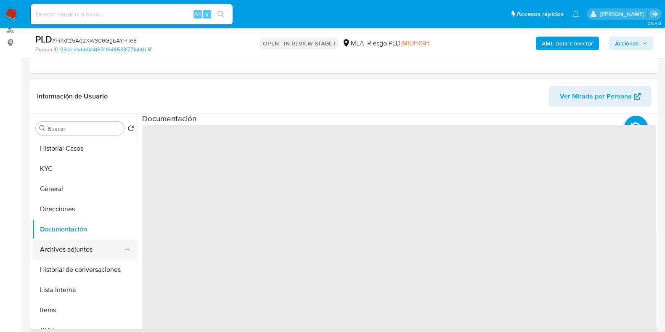
click at [70, 248] on button "Archivos adjuntos" at bounding box center [81, 249] width 98 height 20
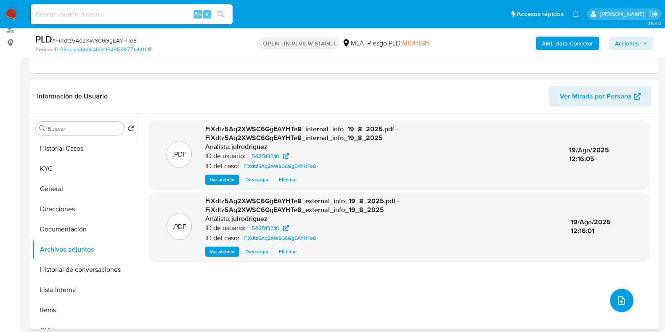
click at [616, 295] on icon "upload-file" at bounding box center [621, 300] width 10 height 10
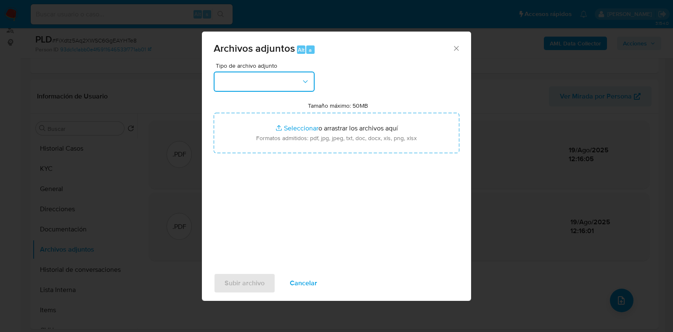
click at [271, 72] on button "button" at bounding box center [264, 82] width 101 height 20
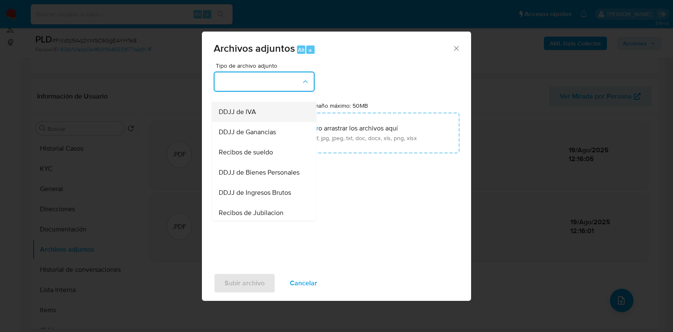
scroll to position [158, 0]
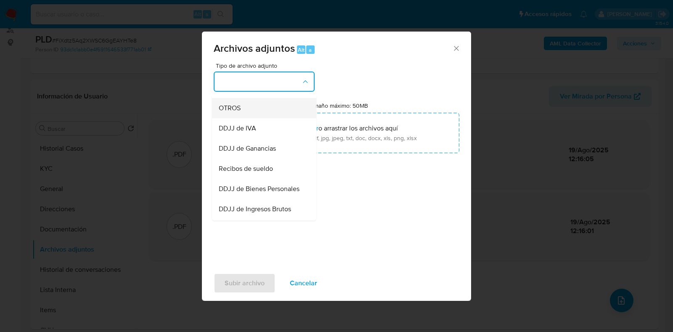
click at [245, 118] on div "OTROS" at bounding box center [262, 108] width 86 height 20
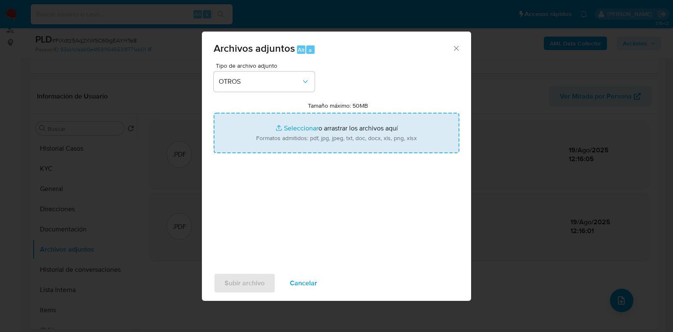
click at [299, 128] on input "Tamaño máximo: 50MB Seleccionar archivos" at bounding box center [337, 133] width 246 height 40
type input "C:\fakepath\Demanda - 542513310 - FiXdtz5Aq2XWSC6GgEAYHTe8.jpg"
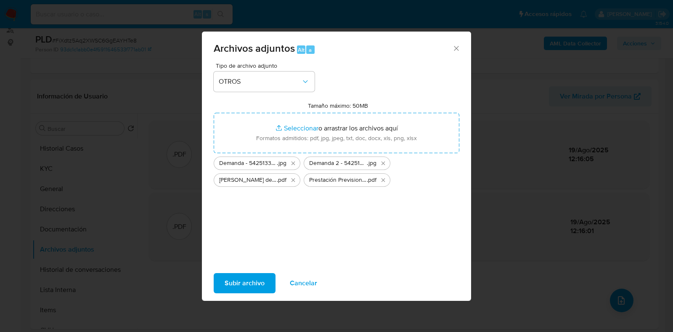
click at [255, 283] on span "Subir archivo" at bounding box center [245, 283] width 40 height 19
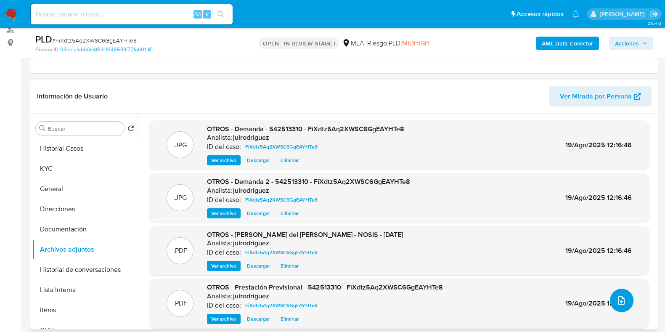
click at [622, 299] on icon "upload-file" at bounding box center [621, 300] width 10 height 10
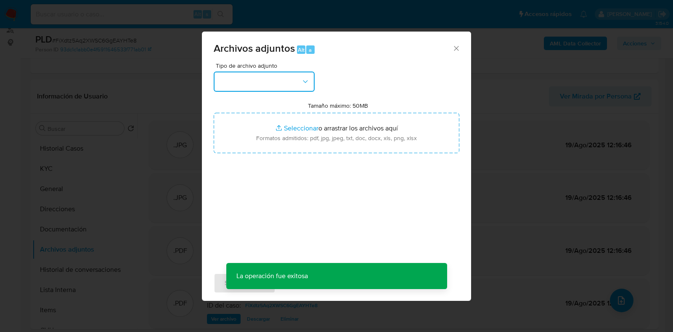
click at [271, 80] on button "button" at bounding box center [264, 82] width 101 height 20
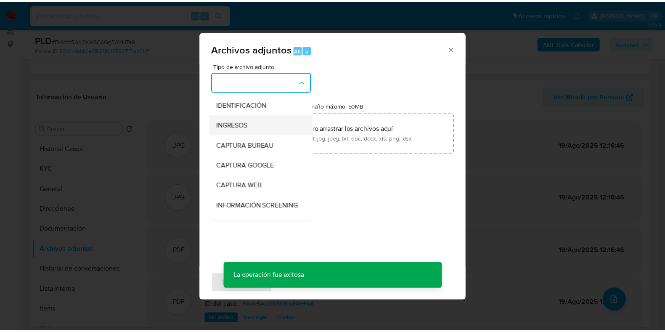
scroll to position [105, 0]
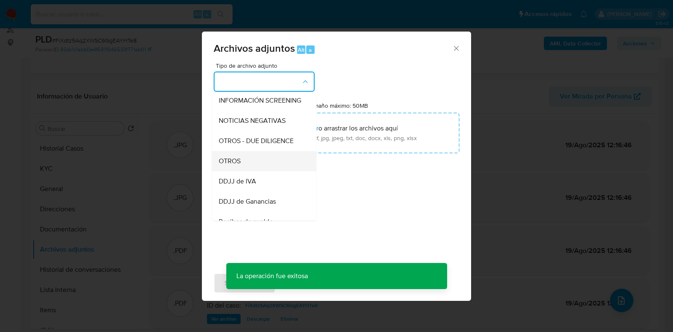
click at [247, 167] on div "OTROS" at bounding box center [262, 161] width 86 height 20
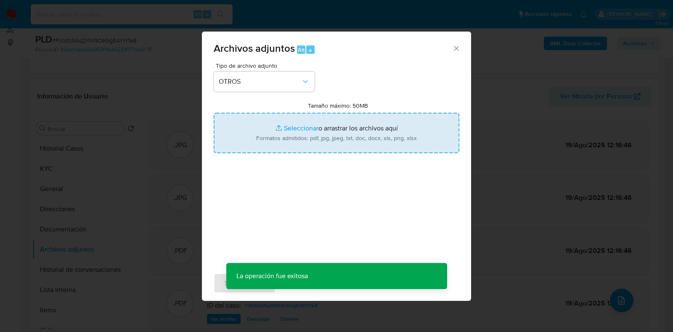
click at [312, 133] on input "Tamaño máximo: 50MB Seleccionar archivos" at bounding box center [337, 133] width 246 height 40
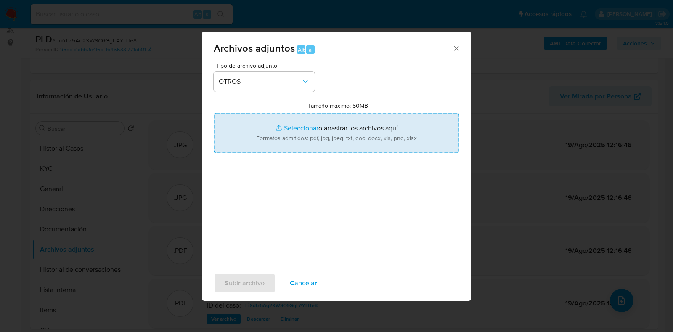
type input "C:\fakepath\Movimientos - 542513310 - FiXdtz5Aq2XWSC6GgEAYHTe8.xlsx"
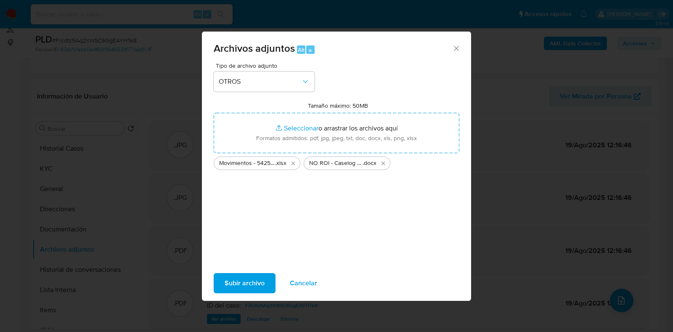
click at [255, 287] on span "Subir archivo" at bounding box center [245, 283] width 40 height 19
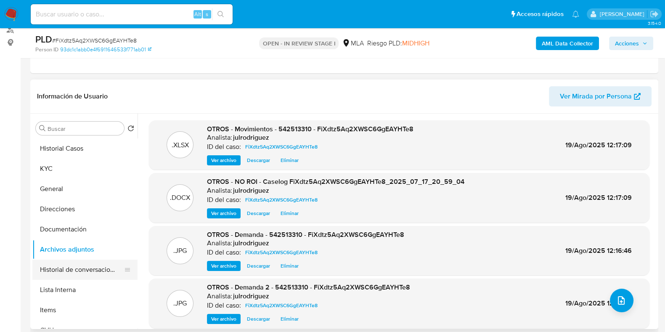
click at [79, 271] on button "Historial de conversaciones" at bounding box center [81, 270] width 98 height 20
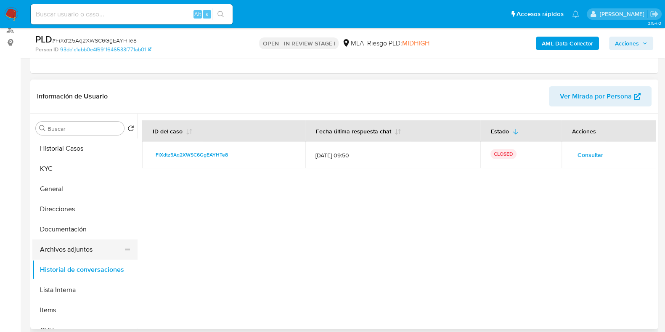
click at [68, 248] on button "Archivos adjuntos" at bounding box center [81, 249] width 98 height 20
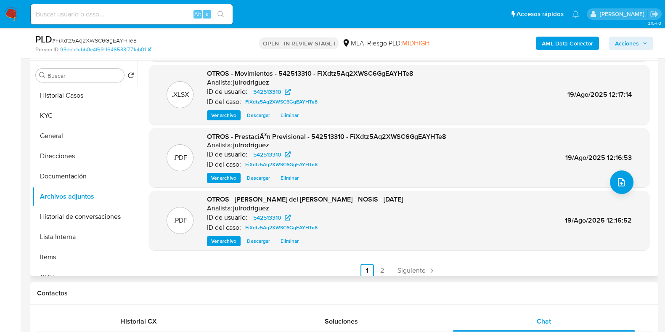
scroll to position [71, 0]
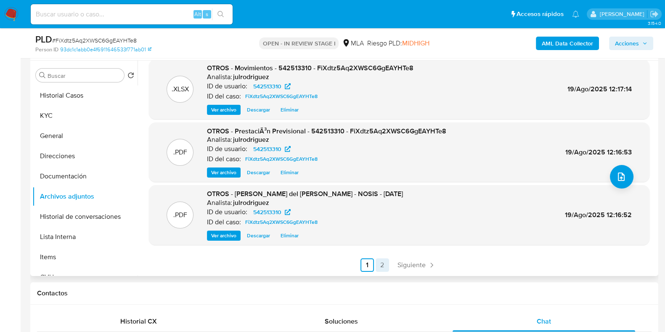
click at [384, 264] on link "2" at bounding box center [382, 264] width 13 height 13
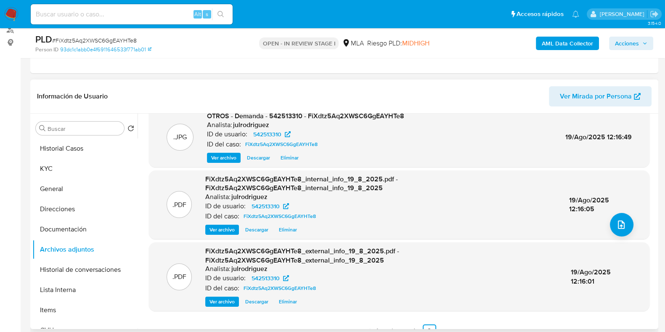
scroll to position [89, 0]
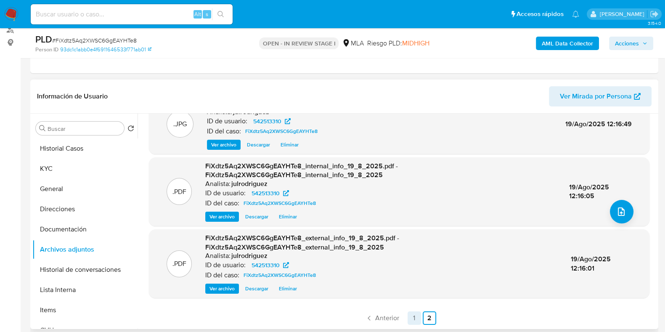
click at [410, 316] on link "1" at bounding box center [414, 317] width 13 height 13
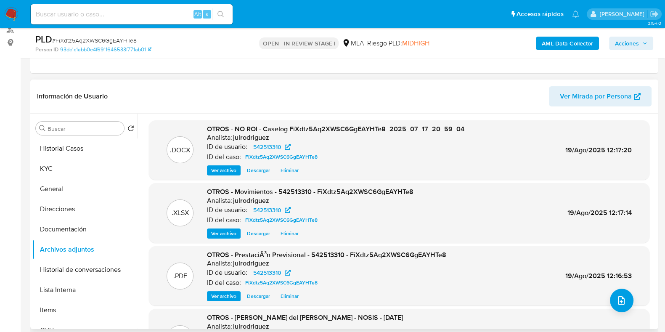
click at [627, 42] on span "Acciones" at bounding box center [627, 43] width 24 height 13
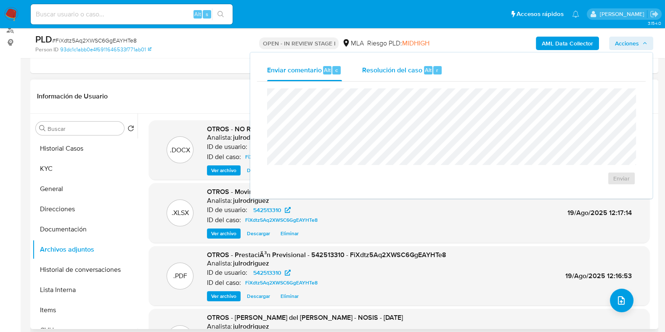
click at [446, 74] on button "Resolución del caso Alt r" at bounding box center [402, 70] width 101 height 22
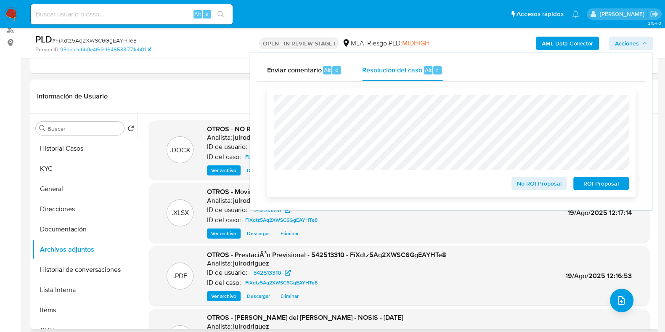
click at [528, 183] on span "No ROI Proposal" at bounding box center [539, 184] width 44 height 12
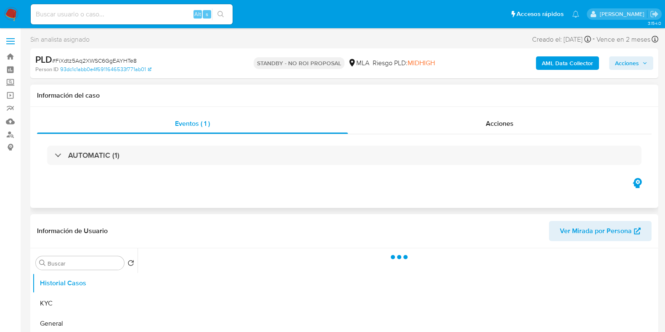
scroll to position [105, 0]
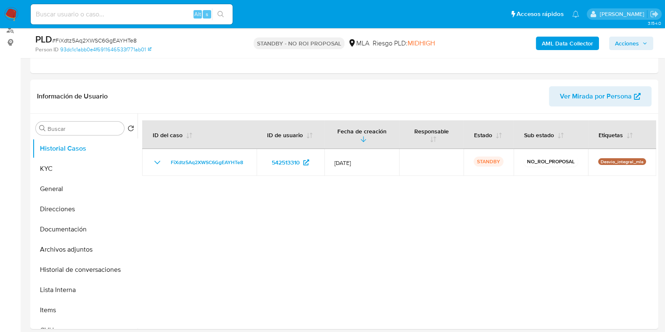
select select "10"
click at [131, 13] on input at bounding box center [132, 14] width 202 height 11
paste input "UphqPSoAIoQXD257IbvQx1ig"
type input "UphqPSoAIoQXD257IbvQx1ig"
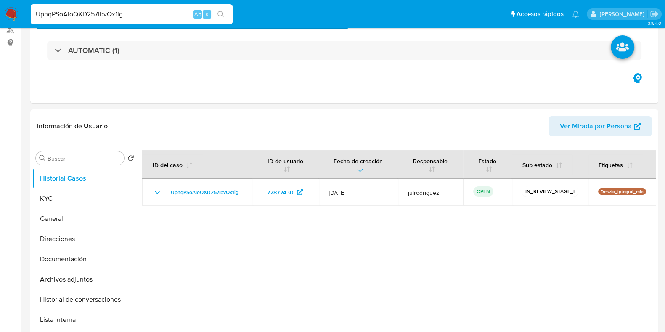
select select "10"
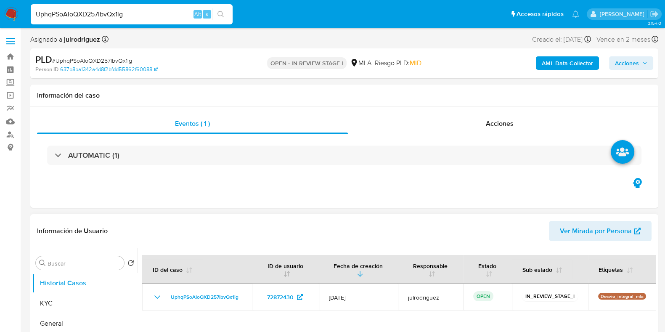
scroll to position [105, 0]
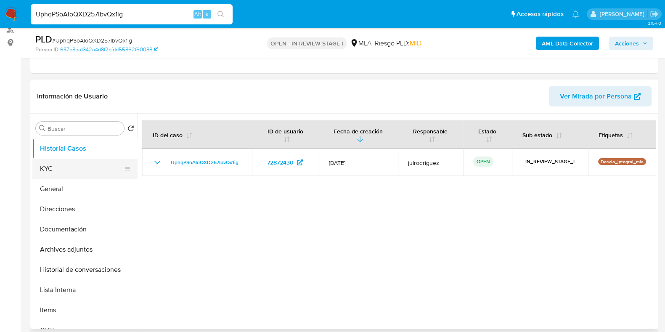
click at [70, 166] on button "KYC" at bounding box center [81, 169] width 98 height 20
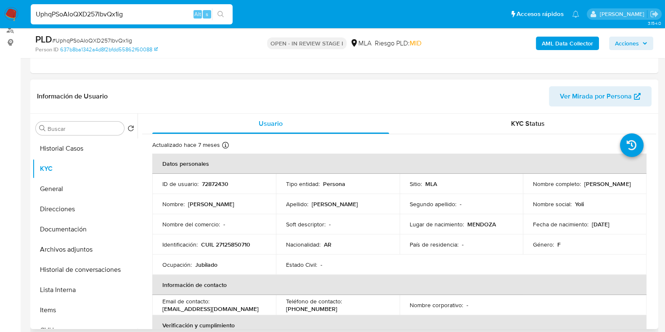
click at [225, 241] on p "CUIL 27125850710" at bounding box center [225, 245] width 49 height 8
copy p "27125850710"
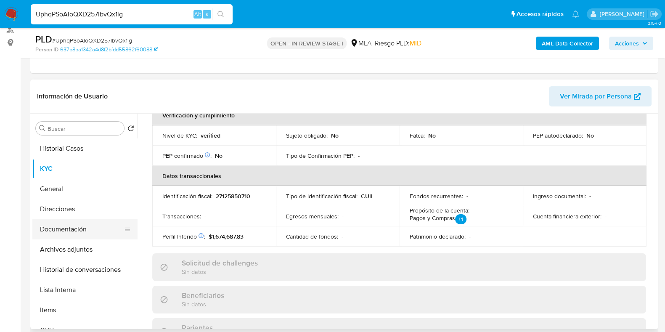
click at [70, 223] on button "Documentación" at bounding box center [81, 229] width 98 height 20
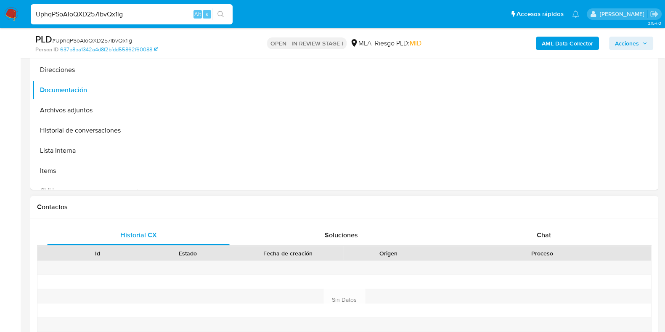
scroll to position [316, 0]
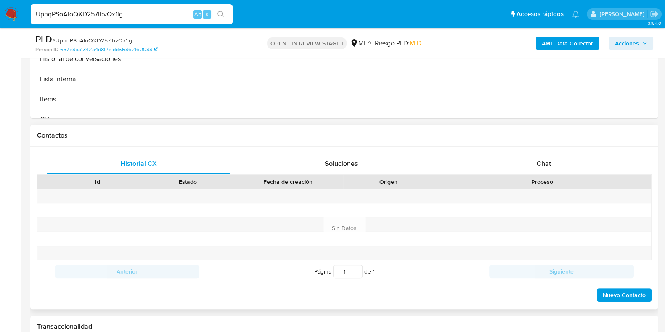
click at [534, 175] on div "Proceso" at bounding box center [543, 182] width 218 height 14
click at [540, 167] on span "Chat" at bounding box center [544, 164] width 14 height 10
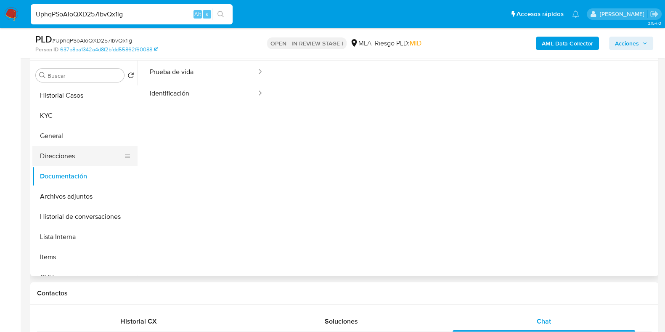
scroll to position [0, 0]
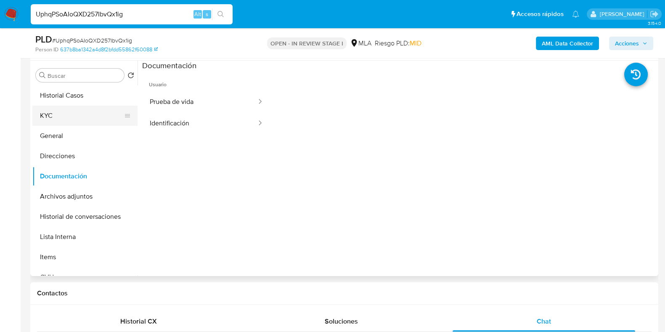
click at [84, 117] on button "KYC" at bounding box center [81, 116] width 98 height 20
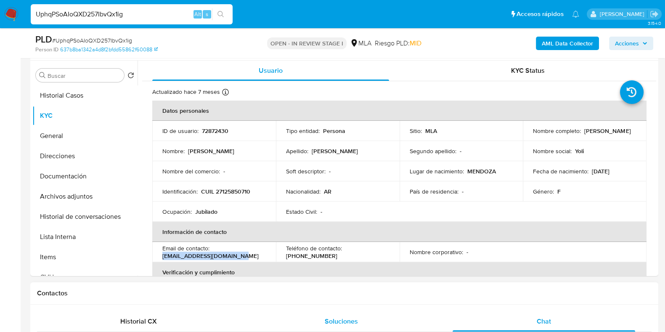
drag, startPoint x: 214, startPoint y: 256, endPoint x: 270, endPoint y: 323, distance: 87.2
click at [156, 255] on td "Email de contacto : fannyygarcia@yahoo.com.ar" at bounding box center [214, 252] width 124 height 20
copy p "fannyygarcia@yahoo.com.ar"
click at [337, 252] on p "(263) 4511190" at bounding box center [311, 256] width 51 height 8
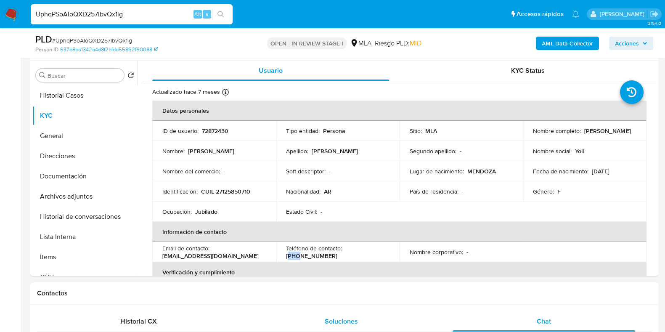
copy p "263"
click at [337, 252] on p "(263) 4511190" at bounding box center [311, 256] width 51 height 8
copy p "4511190"
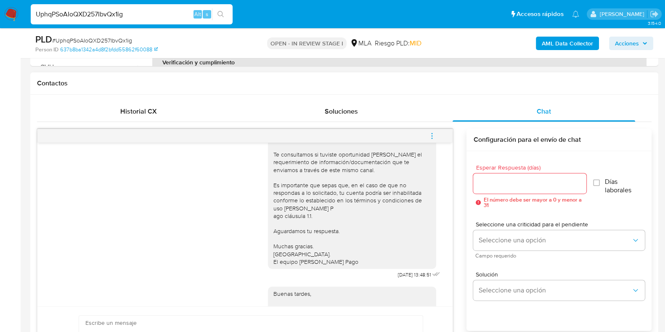
scroll to position [548, 0]
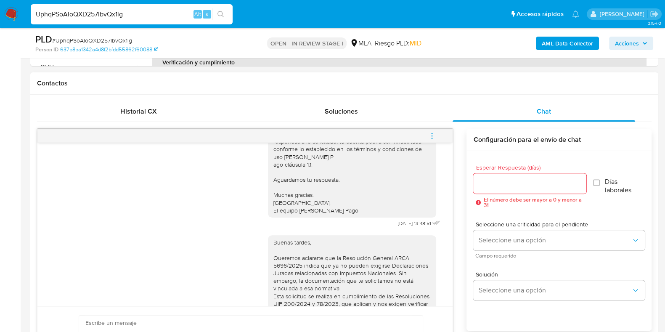
click at [430, 133] on icon "menu-action" at bounding box center [432, 136] width 8 height 8
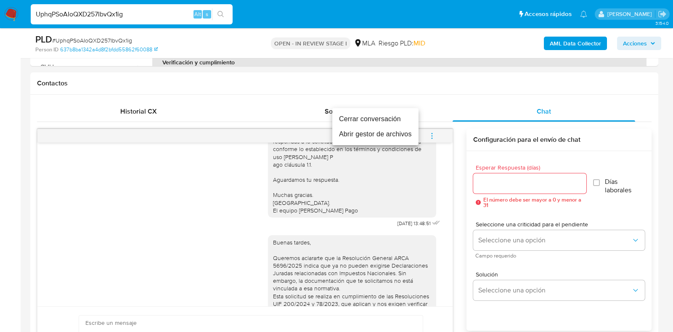
click at [354, 121] on li "Cerrar conversación" at bounding box center [375, 118] width 86 height 15
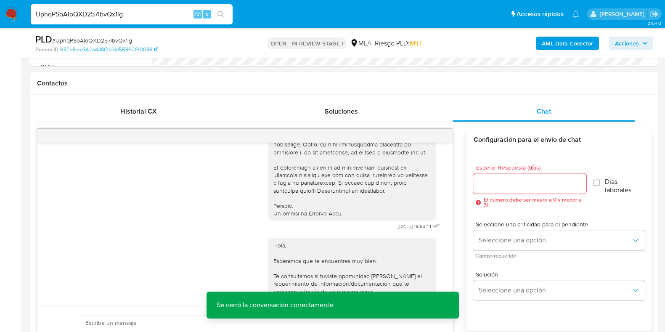
scroll to position [455, 0]
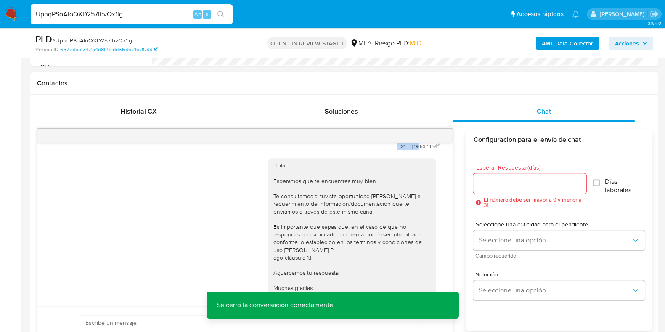
drag, startPoint x: 390, startPoint y: 161, endPoint x: 404, endPoint y: 163, distance: 13.6
copy span "17/07/2025"
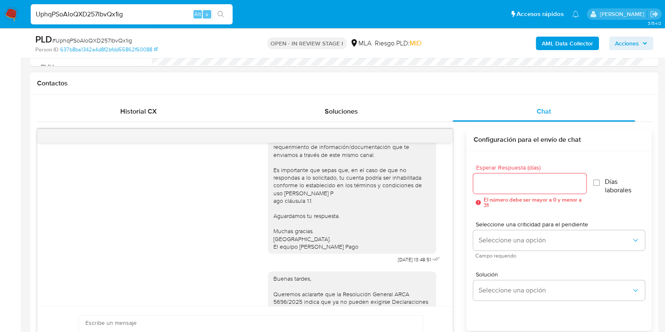
scroll to position [613, 0]
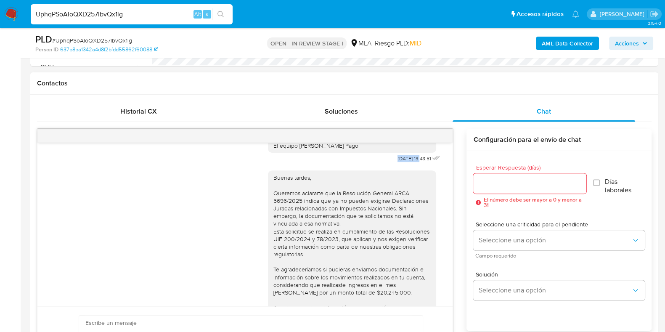
drag, startPoint x: 379, startPoint y: 183, endPoint x: 405, endPoint y: 182, distance: 25.7
click at [405, 164] on div "Hola, Esperamos que te encuentres muy bien. Te consultamos si tuviste oportunid…" at bounding box center [355, 80] width 174 height 170
copy span "[DATE]"
drag, startPoint x: 48, startPoint y: 236, endPoint x: 318, endPoint y: 231, distance: 269.7
click at [48, 236] on div "Buenas tardes, Queremos aclararte que la Resolución General ARCA 5696/2025 indi…" at bounding box center [245, 260] width 394 height 193
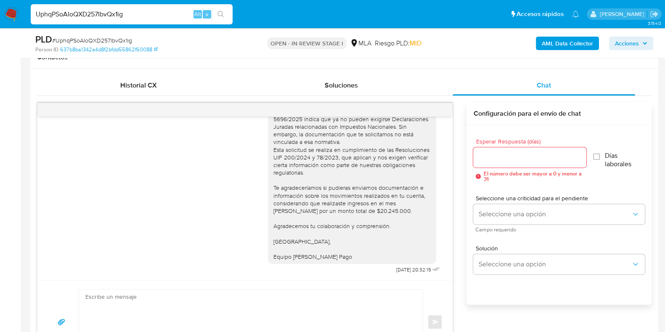
scroll to position [473, 0]
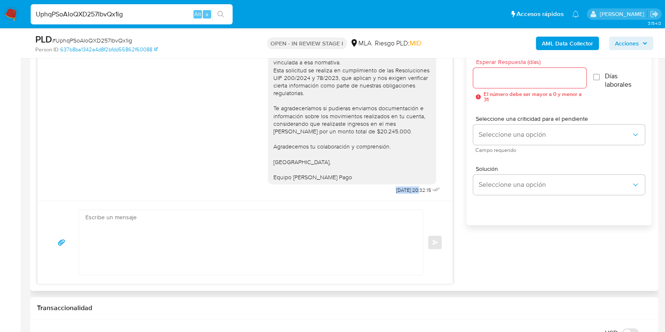
drag, startPoint x: 377, startPoint y: 189, endPoint x: 403, endPoint y: 190, distance: 25.3
click at [403, 190] on div "Buenas tardes, Queremos aclararte que la Resolución General ARCA 5696/2025 indi…" at bounding box center [355, 99] width 174 height 193
copy span "13/08/2025"
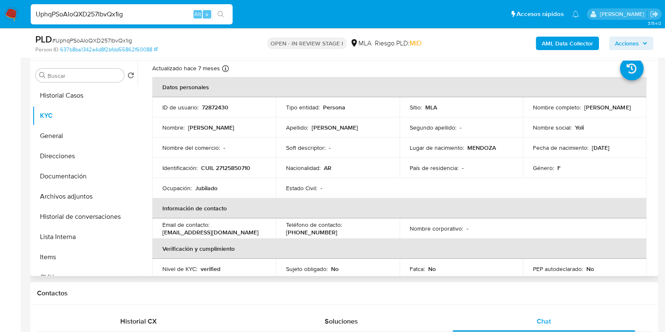
scroll to position [0, 0]
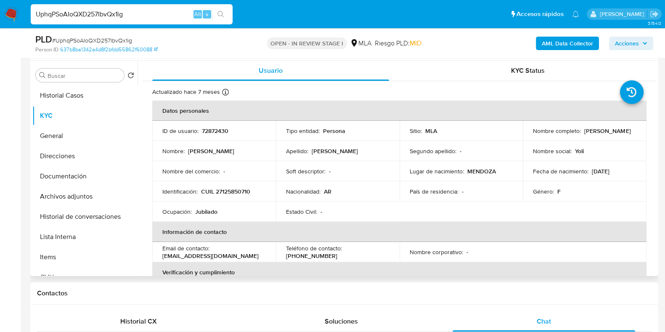
click at [214, 129] on p "72872430" at bounding box center [215, 131] width 27 height 8
copy p "72872430"
click at [110, 37] on span "# UphqPSoAIoQXD257IbvQx1ig" at bounding box center [92, 40] width 80 height 8
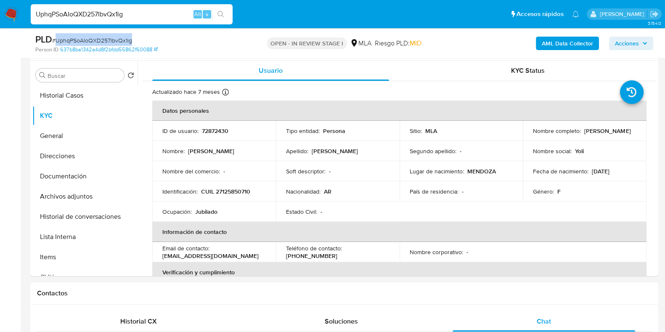
copy span "UphqPSoAIoQXD257IbvQx1ig"
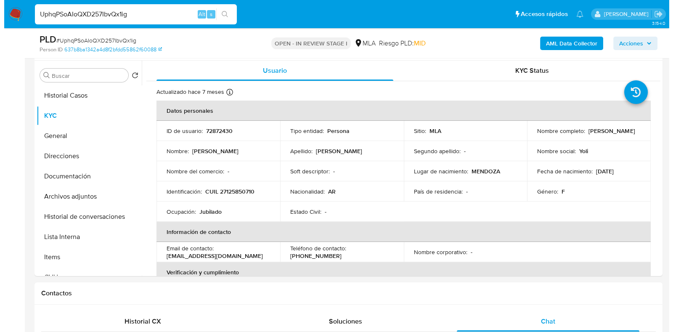
scroll to position [1560, 0]
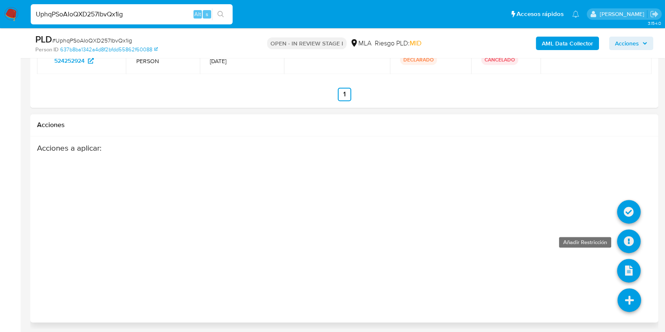
click at [623, 241] on icon at bounding box center [629, 241] width 24 height 24
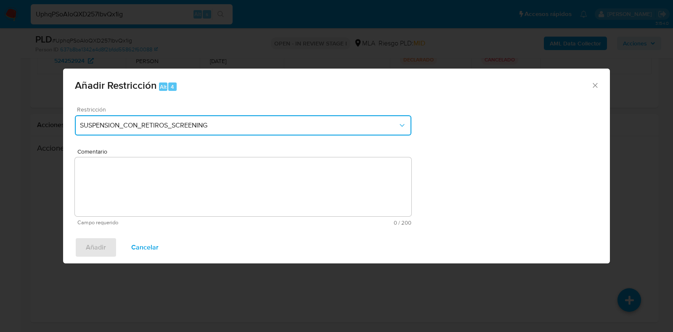
drag, startPoint x: 261, startPoint y: 122, endPoint x: 261, endPoint y: 127, distance: 5.5
click at [261, 124] on span "SUSPENSION_CON_RETIROS_SCREENING" at bounding box center [239, 125] width 318 height 8
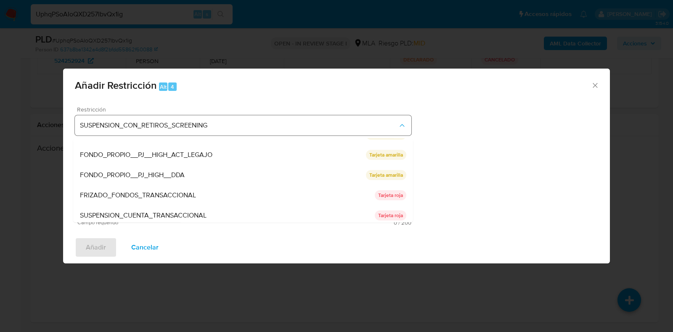
scroll to position [138, 0]
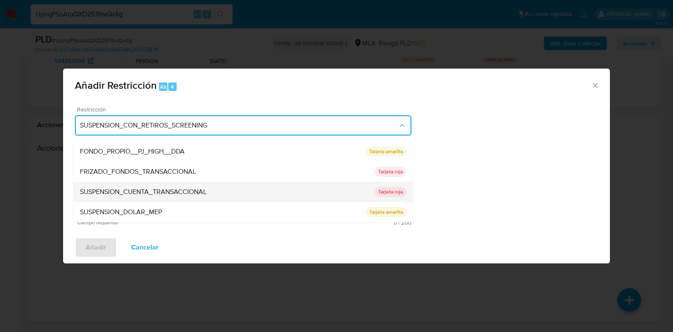
click at [194, 186] on div "SUSPENSION_CUENTA_TRANSACCIONAL" at bounding box center [227, 192] width 295 height 20
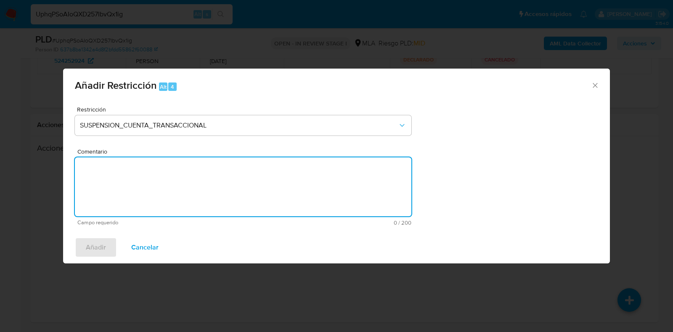
click at [229, 188] on textarea "Comentario" at bounding box center [243, 186] width 337 height 59
type textarea "AML"
click at [101, 241] on span "Añadir" at bounding box center [96, 247] width 20 height 19
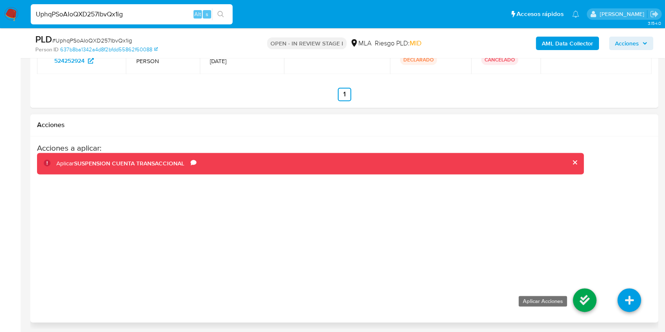
click at [580, 298] on icon at bounding box center [585, 300] width 24 height 24
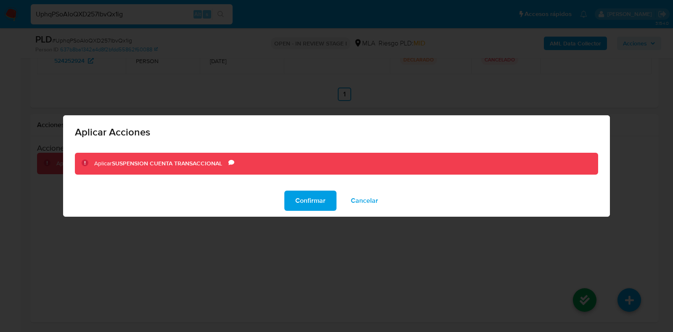
click at [303, 205] on span "Confirmar" at bounding box center [310, 200] width 30 height 19
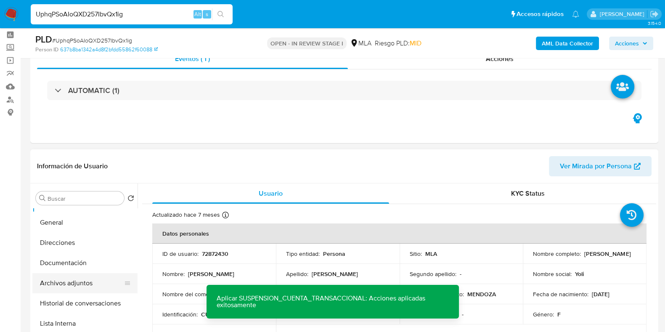
scroll to position [52, 0]
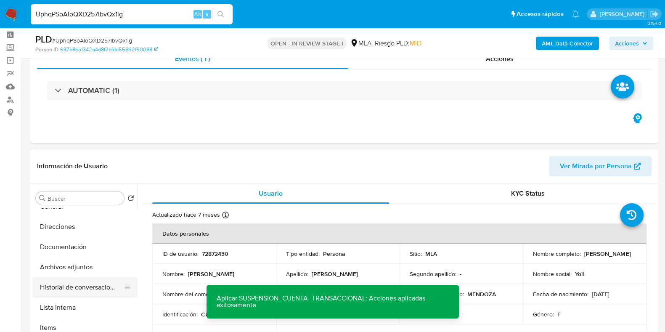
click at [90, 289] on button "Historial de conversaciones" at bounding box center [81, 287] width 98 height 20
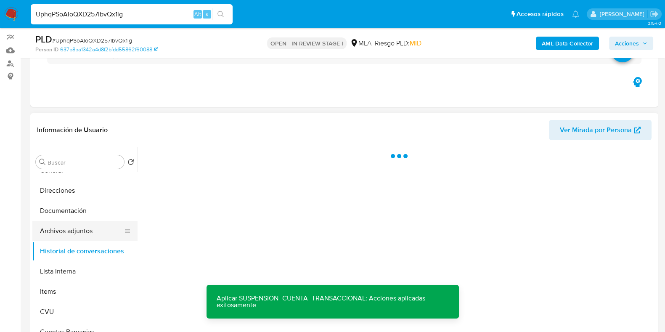
scroll to position [88, 0]
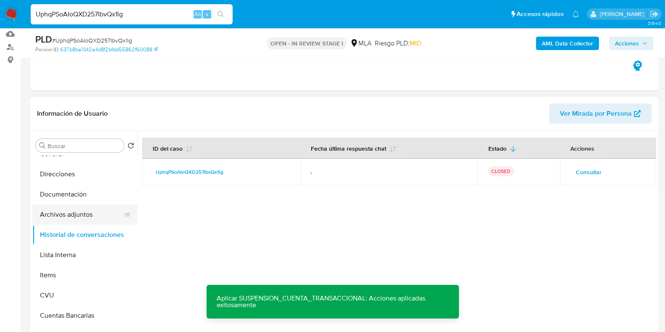
click at [79, 210] on button "Archivos adjuntos" at bounding box center [81, 214] width 98 height 20
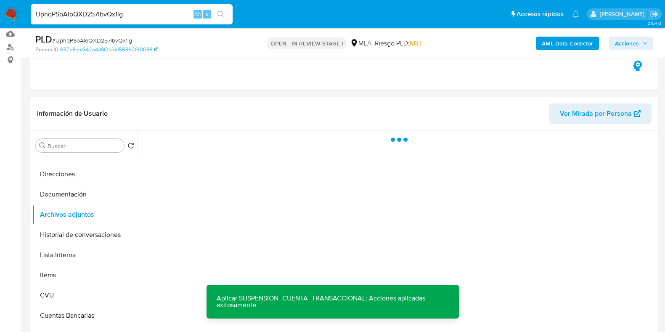
click at [562, 40] on b "AML Data Collector" at bounding box center [567, 43] width 51 height 13
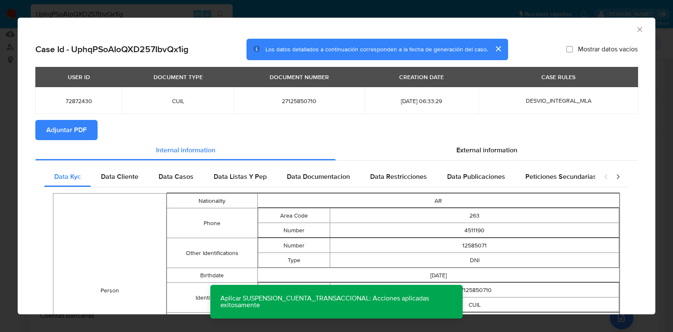
click at [83, 131] on span "Adjuntar PDF" at bounding box center [66, 130] width 40 height 19
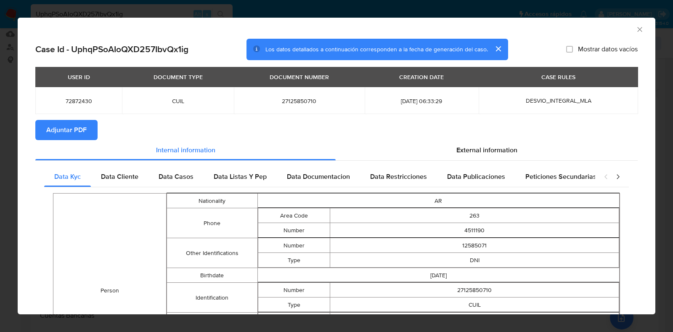
click at [636, 29] on icon "Cerrar ventana" at bounding box center [640, 29] width 8 height 8
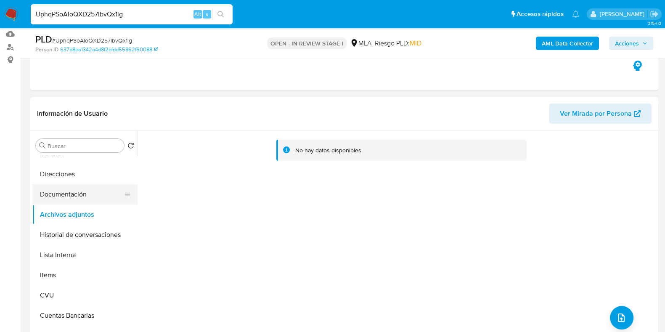
click at [72, 192] on button "Documentación" at bounding box center [81, 194] width 98 height 20
click at [75, 205] on button "Archivos adjuntos" at bounding box center [81, 214] width 98 height 20
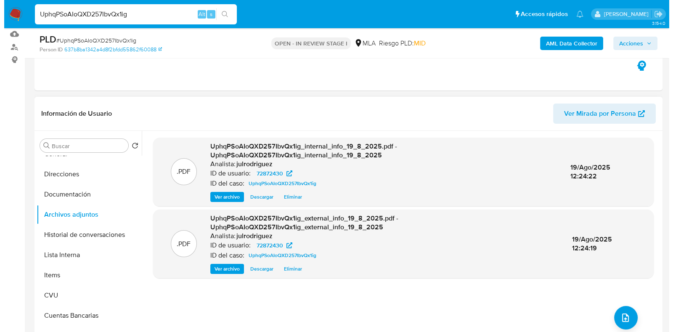
scroll to position [0, 0]
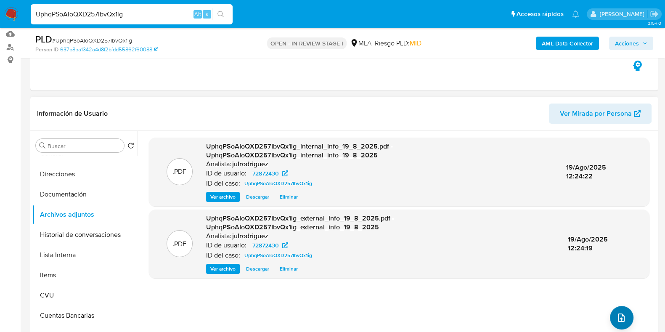
click at [615, 302] on div ".PDF UphqPSoAIoQXD257IbvQx1ig_internal_info_19_8_2025.pdf - UphqPSoAIoQXD257Ibv…" at bounding box center [399, 239] width 501 height 202
click at [620, 316] on icon "upload-file" at bounding box center [621, 318] width 10 height 10
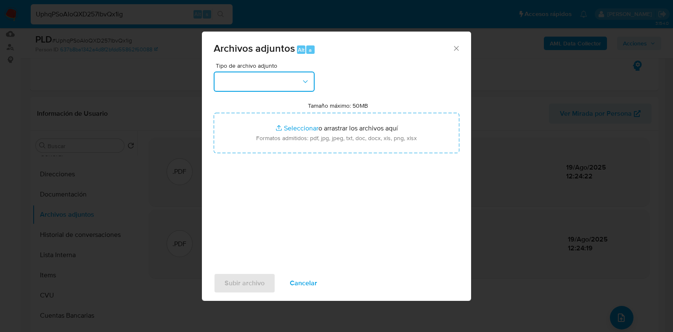
click at [291, 77] on button "button" at bounding box center [264, 82] width 101 height 20
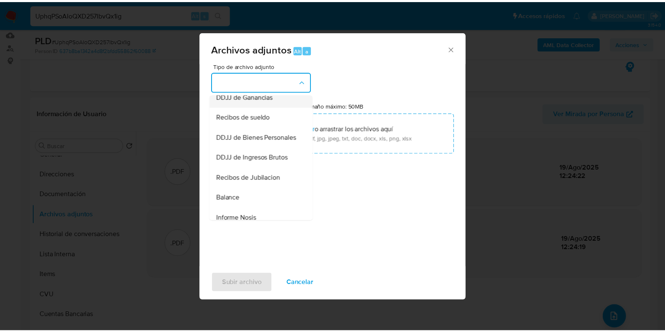
scroll to position [158, 0]
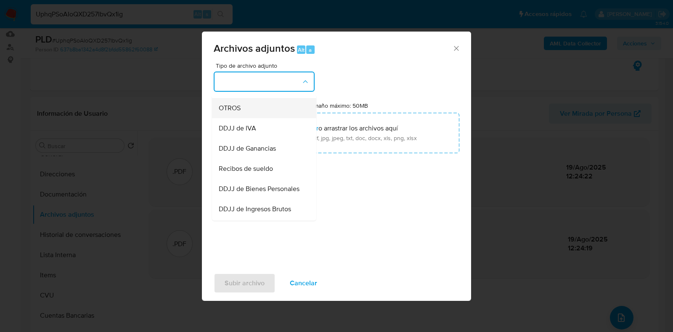
click at [230, 112] on span "OTROS" at bounding box center [230, 108] width 22 height 8
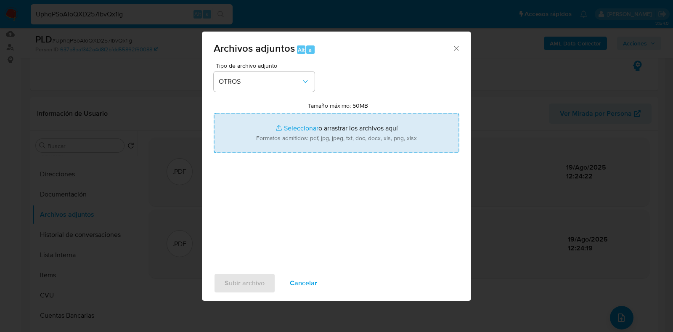
click at [302, 129] on input "Tamaño máximo: 50MB Seleccionar archivos" at bounding box center [337, 133] width 246 height 40
type input "C:\fakepath\Fanny Yolanda Garcia - NOSIS - JUL 2025.pdf"
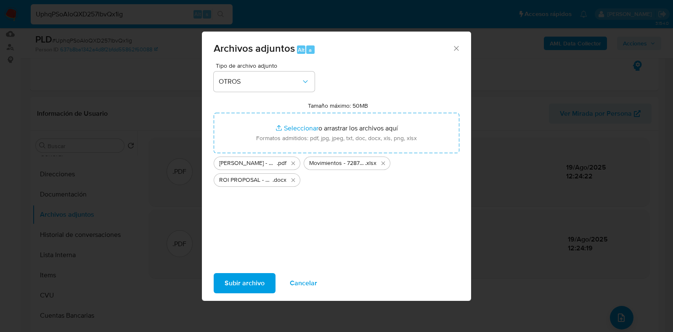
click at [252, 280] on span "Subir archivo" at bounding box center [245, 283] width 40 height 19
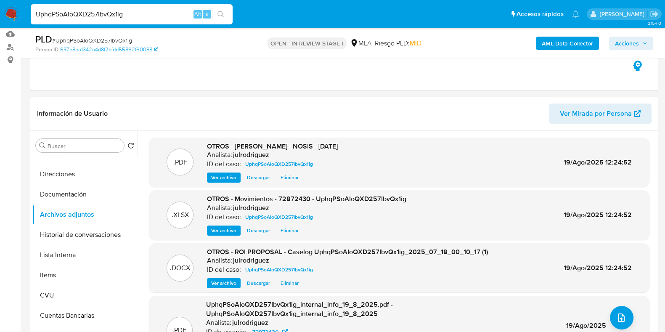
click at [617, 43] on span "Acciones" at bounding box center [627, 43] width 24 height 13
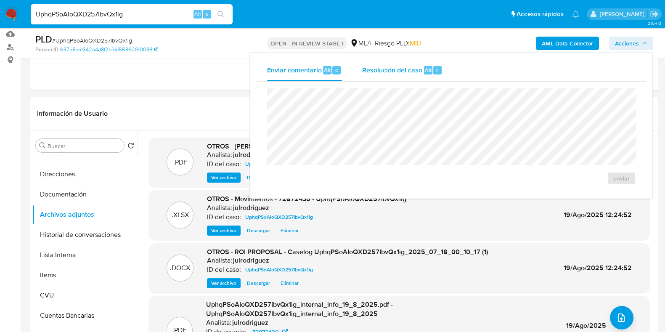
click at [406, 70] on span "Resolución del caso" at bounding box center [392, 70] width 60 height 10
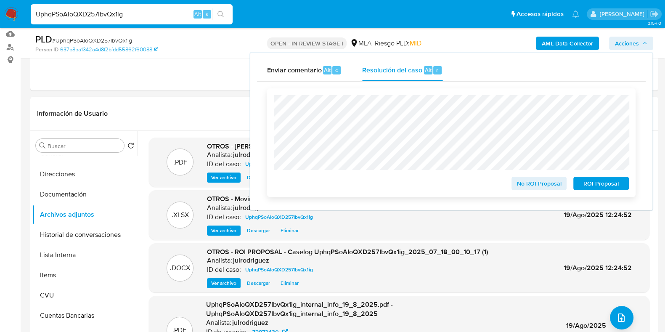
click at [584, 181] on span "ROI Proposal" at bounding box center [601, 184] width 44 height 12
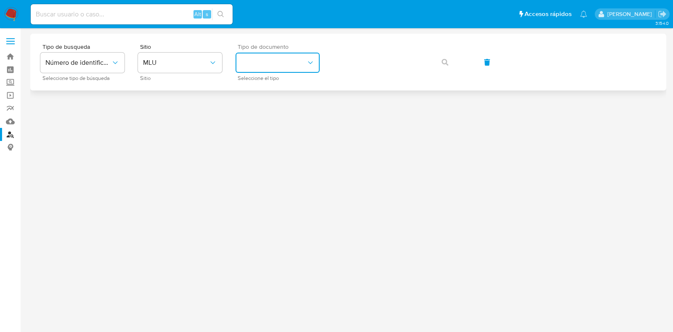
click at [294, 58] on button "identificationType" at bounding box center [278, 63] width 84 height 20
click at [191, 63] on span "MLU" at bounding box center [176, 62] width 66 height 8
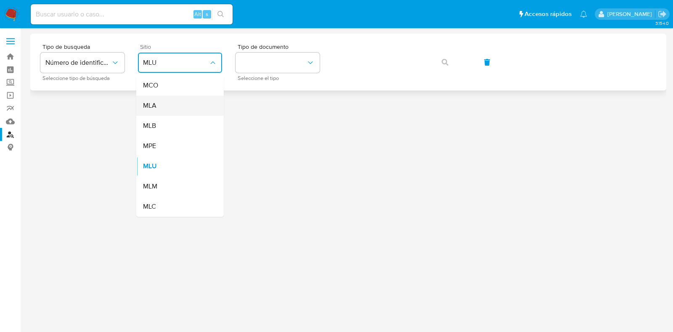
click at [170, 110] on div "MLA" at bounding box center [177, 106] width 69 height 20
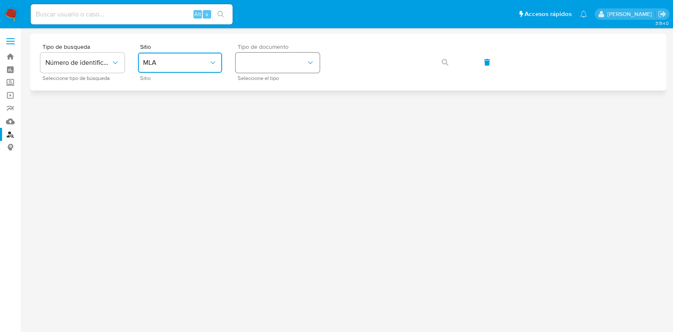
click at [286, 72] on button "identificationType" at bounding box center [278, 63] width 84 height 20
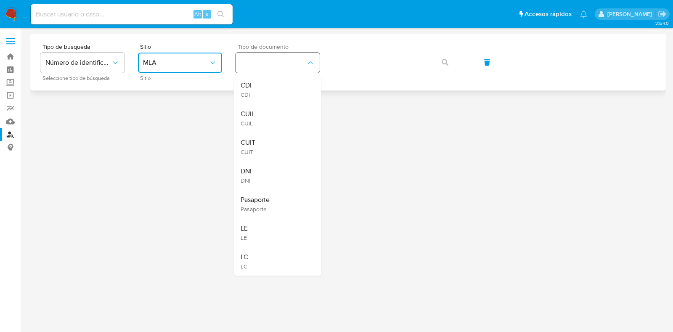
click at [274, 64] on button "identificationType" at bounding box center [278, 63] width 84 height 20
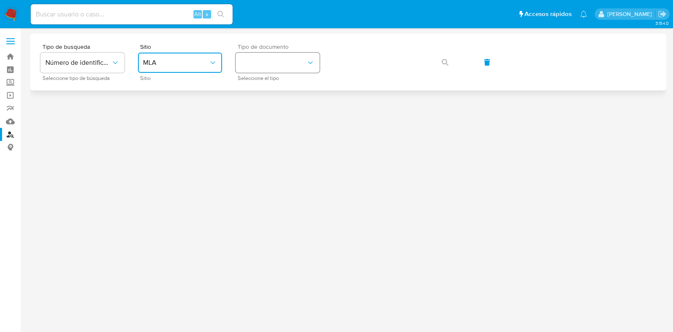
click at [260, 70] on button "identificationType" at bounding box center [278, 63] width 84 height 20
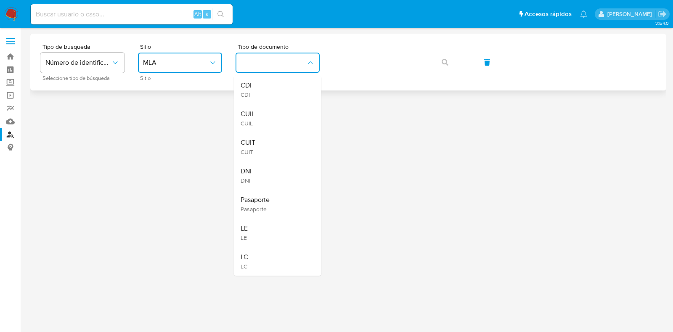
click at [257, 112] on div "CUIL CUIL" at bounding box center [275, 118] width 69 height 29
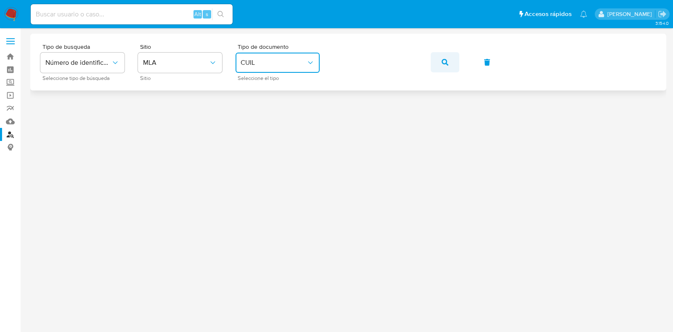
click at [451, 65] on button "button" at bounding box center [445, 62] width 29 height 20
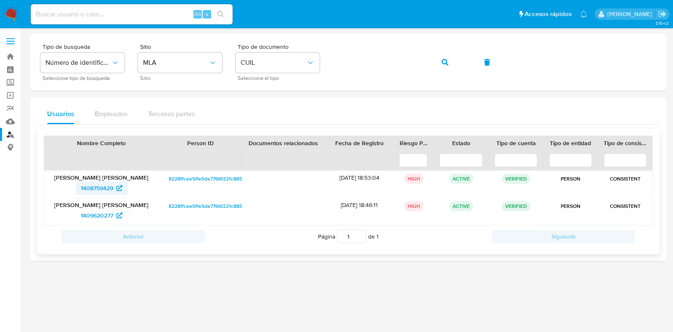
click at [95, 186] on span "1408759429" at bounding box center [97, 187] width 32 height 13
click at [101, 211] on span "1409620277" at bounding box center [97, 215] width 32 height 13
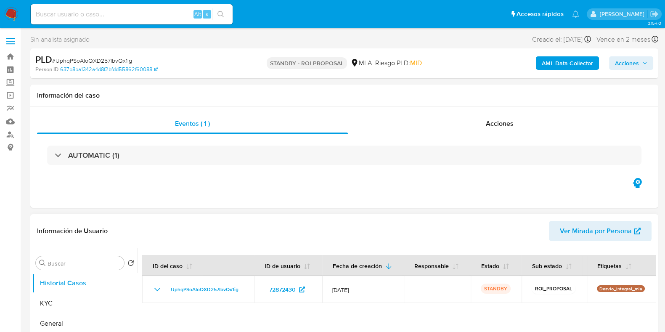
select select "10"
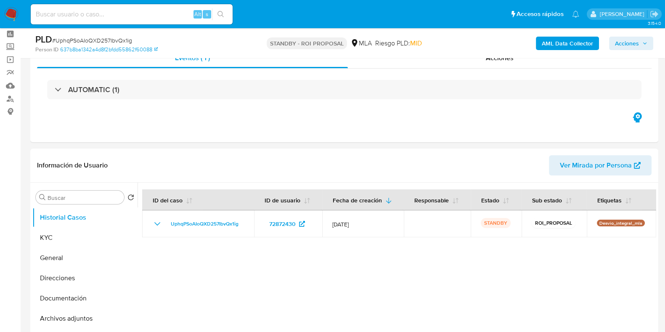
scroll to position [52, 0]
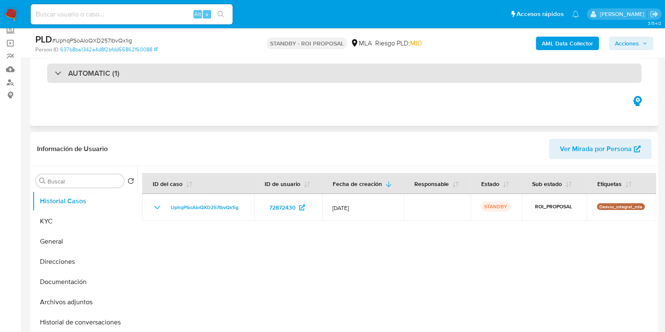
drag, startPoint x: 109, startPoint y: 14, endPoint x: 138, endPoint y: 72, distance: 64.7
click at [109, 15] on input at bounding box center [132, 14] width 202 height 11
paste input "bMh4ptxBf54sQYagFwVedaB8"
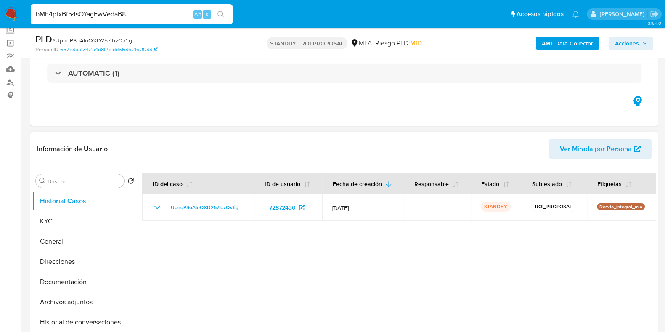
type input "bMh4ptxBf54sQYagFwVedaB8"
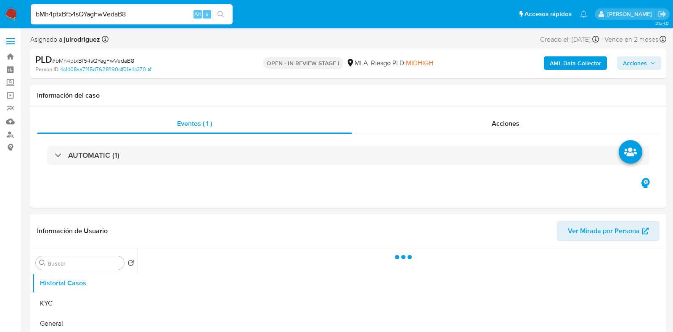
select select "10"
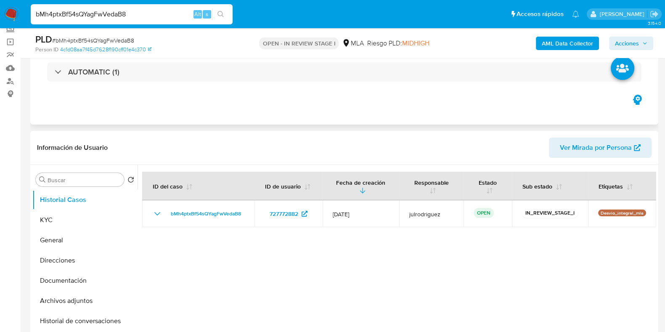
scroll to position [105, 0]
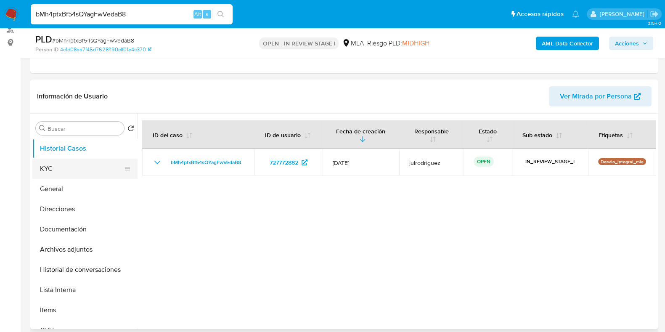
click at [72, 165] on button "KYC" at bounding box center [81, 169] width 98 height 20
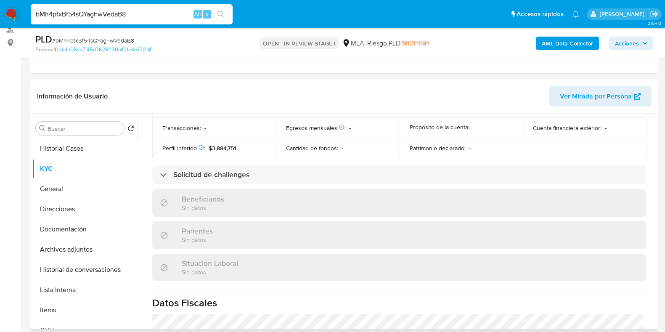
scroll to position [316, 0]
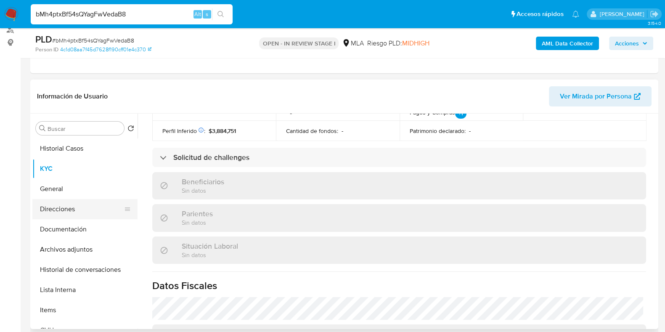
click at [80, 207] on button "Direcciones" at bounding box center [81, 209] width 98 height 20
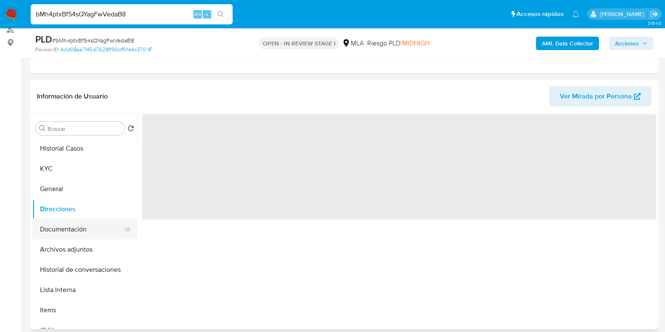
scroll to position [0, 0]
click at [86, 233] on button "Documentación" at bounding box center [81, 229] width 98 height 20
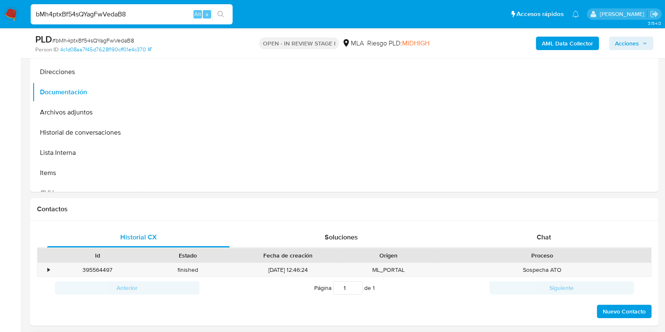
scroll to position [368, 0]
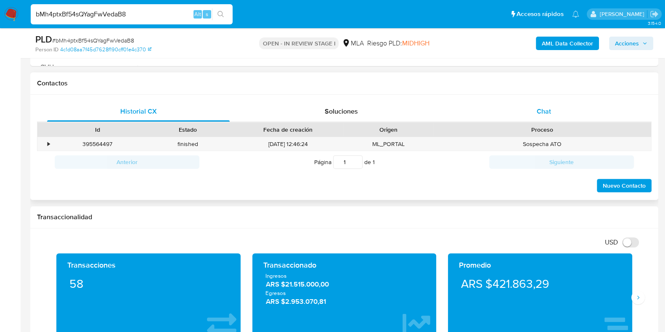
click at [546, 110] on span "Chat" at bounding box center [544, 111] width 14 height 10
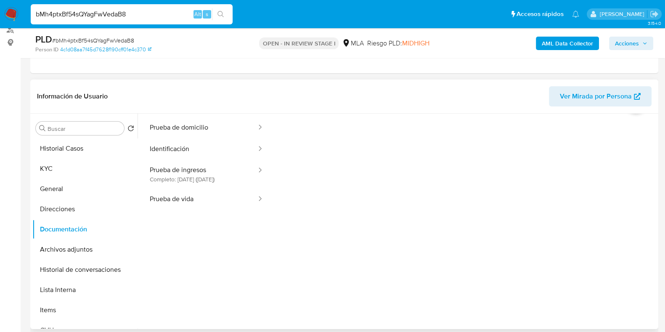
scroll to position [0, 0]
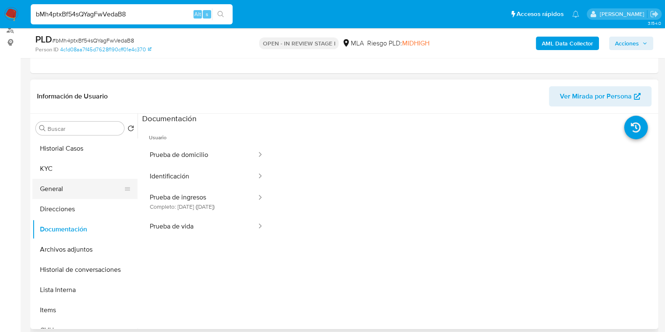
drag, startPoint x: 77, startPoint y: 168, endPoint x: 132, endPoint y: 192, distance: 59.7
click at [77, 169] on button "KYC" at bounding box center [84, 169] width 105 height 20
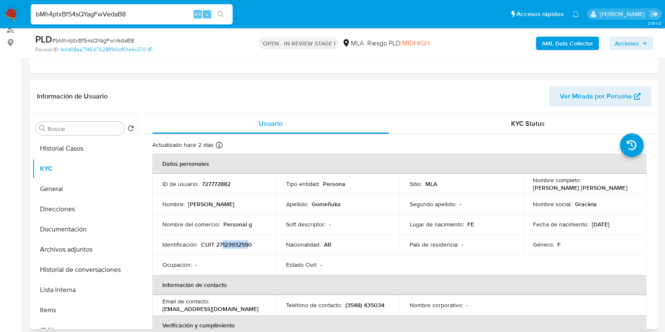
drag, startPoint x: 221, startPoint y: 245, endPoint x: 249, endPoint y: 245, distance: 27.8
click at [249, 245] on p "CUIT 27123932590" at bounding box center [226, 245] width 51 height 8
copy p "12393259"
drag, startPoint x: 532, startPoint y: 188, endPoint x: 527, endPoint y: 218, distance: 30.7
click at [627, 187] on div "Nombre completo : [PERSON_NAME] [PERSON_NAME]" at bounding box center [584, 183] width 103 height 15
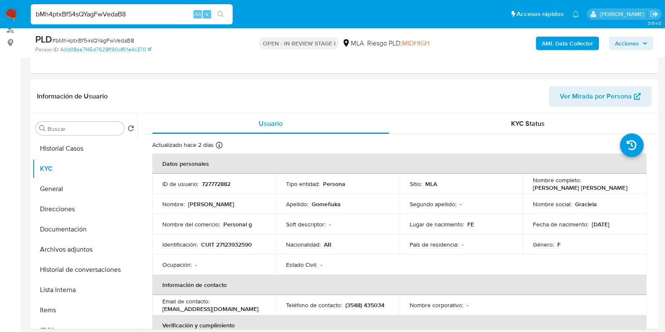
click at [93, 16] on input "bMh4ptxBf54sQYagFwVedaB8" at bounding box center [132, 14] width 202 height 11
click at [93, 15] on input "bMh4ptxBf54sQYagFwVedaB8" at bounding box center [132, 14] width 202 height 11
paste input "8ZKwzJu0nKHAqOLZ6994HzCt"
type input "8ZKwzJu0nKHAqOLZ6994HzCt"
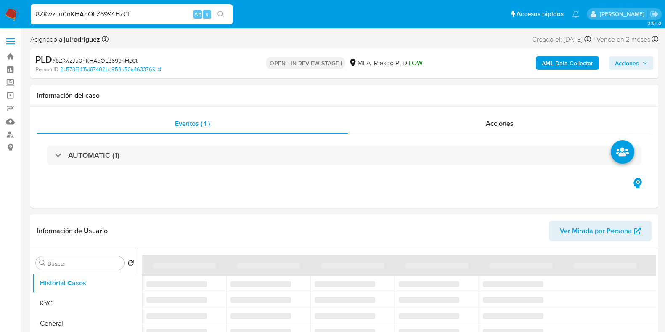
select select "10"
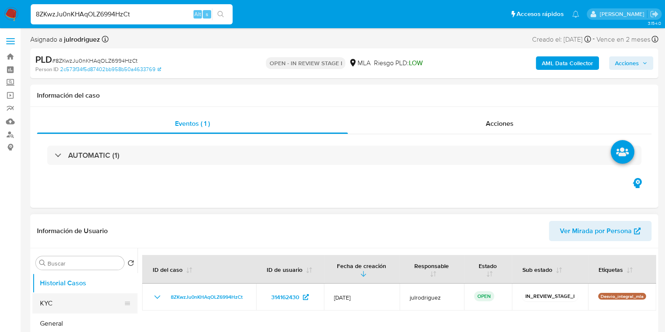
click at [85, 305] on button "KYC" at bounding box center [81, 303] width 98 height 20
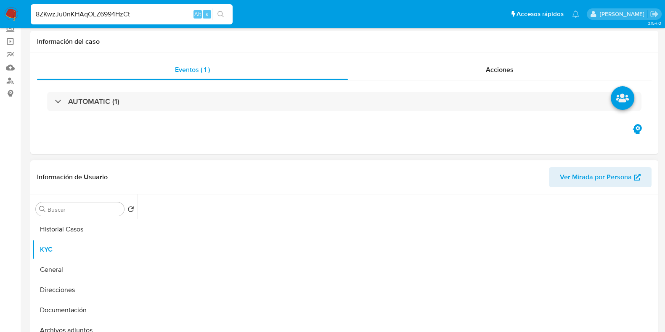
scroll to position [158, 0]
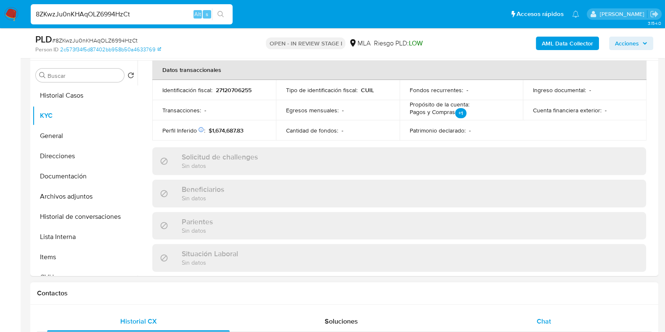
drag, startPoint x: 543, startPoint y: 302, endPoint x: 547, endPoint y: 318, distance: 16.4
click at [547, 318] on span "Chat" at bounding box center [544, 321] width 14 height 10
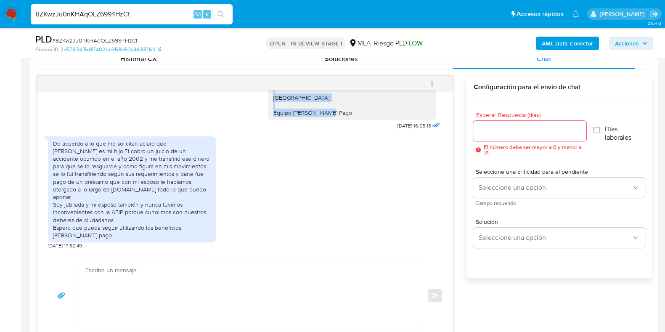
scroll to position [846, 0]
drag, startPoint x: 264, startPoint y: 123, endPoint x: 337, endPoint y: 121, distance: 73.2
click at [337, 120] on div "Buenas tardes, Queremos aclararte que la Resolución General ARCA 5696/2025 indi…" at bounding box center [352, 9] width 168 height 221
copy div "Buenas tardes, Queremos aclararte que la Resolución General ARCA 5696/2025 indi…"
click at [501, 127] on input "Esperar Respuesta (días)" at bounding box center [529, 130] width 113 height 11
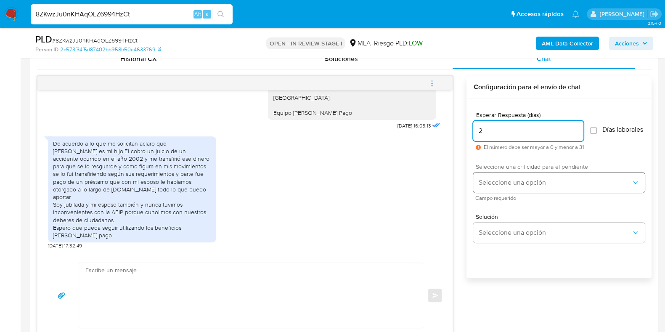
type input "2"
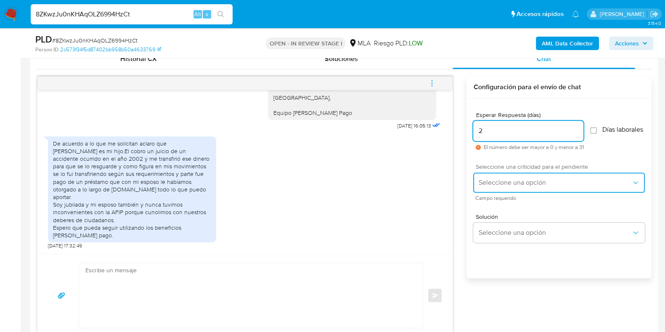
click at [570, 178] on button "Seleccione una opción" at bounding box center [559, 182] width 172 height 20
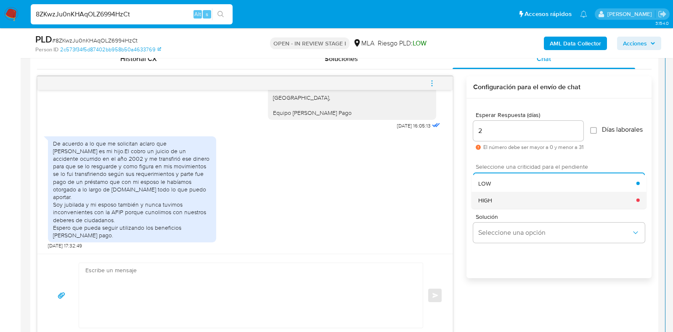
click at [522, 205] on div "HIGH" at bounding box center [557, 199] width 158 height 17
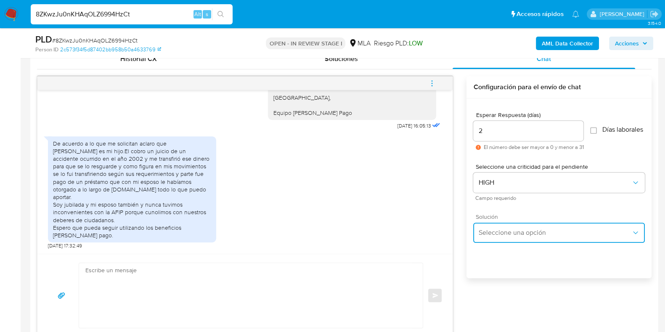
click at [504, 236] on span "Seleccione una opción" at bounding box center [554, 232] width 153 height 8
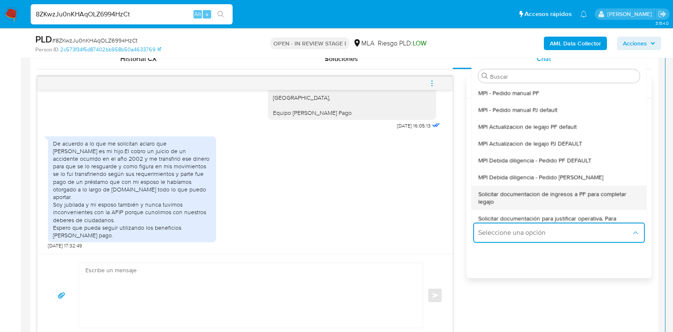
click at [543, 197] on span "Solicitar documentacion de ingresos a PF para completar legajo" at bounding box center [559, 197] width 162 height 15
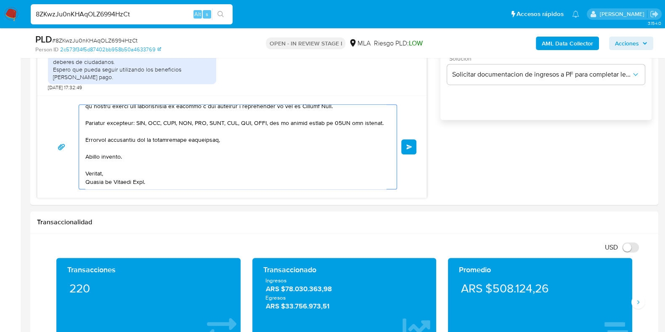
scroll to position [608, 0]
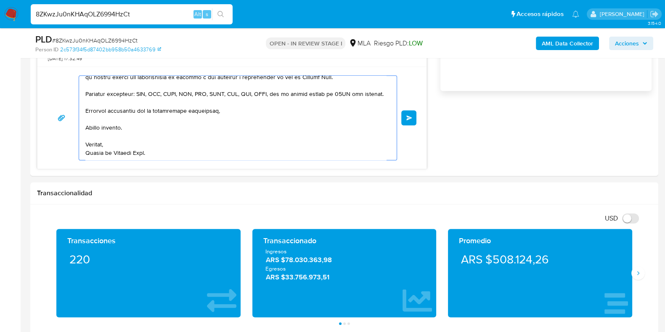
drag, startPoint x: 109, startPoint y: 134, endPoint x: 395, endPoint y: 352, distance: 359.9
click at [395, 332] on html "Pausado Ver notificaciones 8ZKwzJu0nKHAqOLZ6994HzCt Alt s Accesos rápidos Presi…" at bounding box center [332, 307] width 665 height 1831
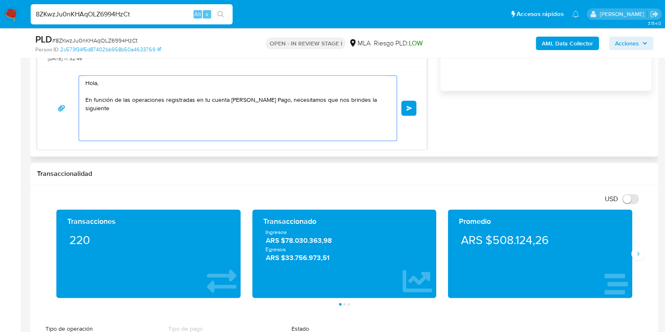
scroll to position [0, 0]
drag, startPoint x: 82, startPoint y: 70, endPoint x: 42, endPoint y: 51, distance: 44.6
click at [40, 51] on div "Asignado a julrodriguez Asignado el: 17/07/2025 16:32:53 Creado el: 12/07/2025 …" at bounding box center [344, 309] width 628 height 1766
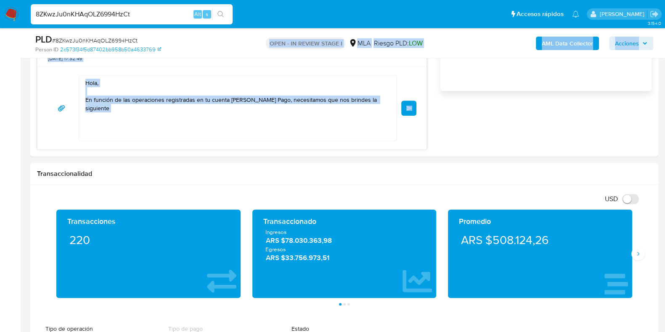
drag, startPoint x: 267, startPoint y: 78, endPoint x: 72, endPoint y: 56, distance: 195.6
click at [72, 56] on div "Asignado a julrodriguez Asignado el: 17/07/2025 16:32:53 Creado el: 12/07/2025 …" at bounding box center [344, 309] width 628 height 1766
click at [225, 120] on textarea "Hola, En función de las operaciones registradas en tu cuenta de Mercado Pago, n…" at bounding box center [235, 108] width 301 height 65
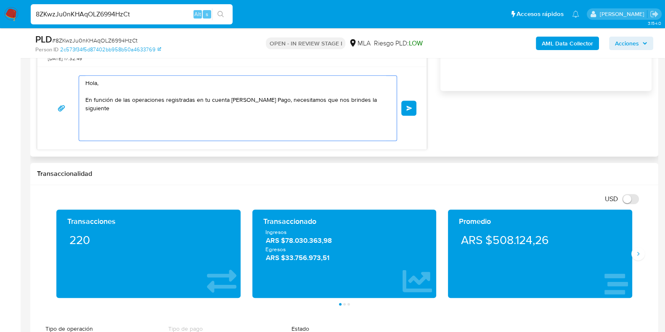
drag, startPoint x: 48, startPoint y: 68, endPoint x: 32, endPoint y: 62, distance: 16.9
click at [32, 62] on div "Historial CX Soluciones Chat Id Estado Fecha de creación Origen Proceso • 34079…" at bounding box center [344, 6] width 628 height 302
type textarea "n tu cuenta de Mercado Pago, necesitamos que nos brindes la siguiente"
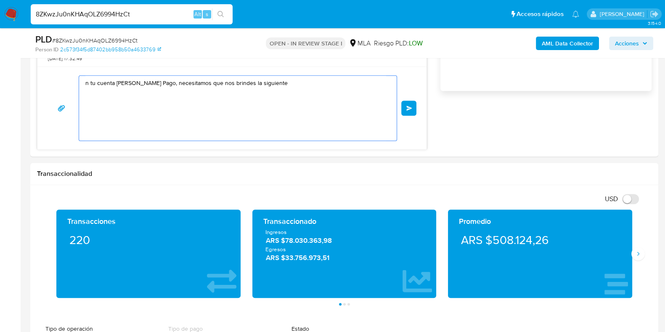
drag, startPoint x: 310, startPoint y: 107, endPoint x: 54, endPoint y: 42, distance: 263.9
click at [56, 42] on div "Asignado a julrodriguez Asignado el: 17/07/2025 16:32:53 Creado el: 12/07/2025 …" at bounding box center [344, 309] width 628 height 1766
paste textarea "Buenas tardes, Te agradeceríamos si pudieras enviarnos documentación que demues…"
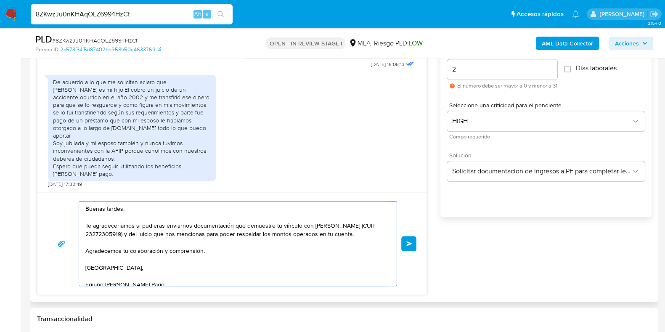
scroll to position [450, 0]
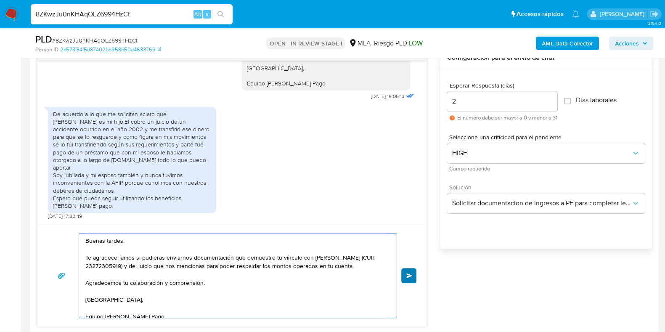
type textarea "Buenas tardes, Te agradeceríamos si pudieras enviarnos documentación que demues…"
click at [412, 276] on span "Enviar" at bounding box center [409, 275] width 6 height 5
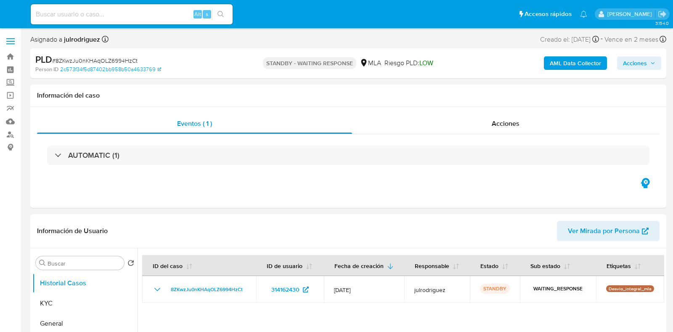
select select "10"
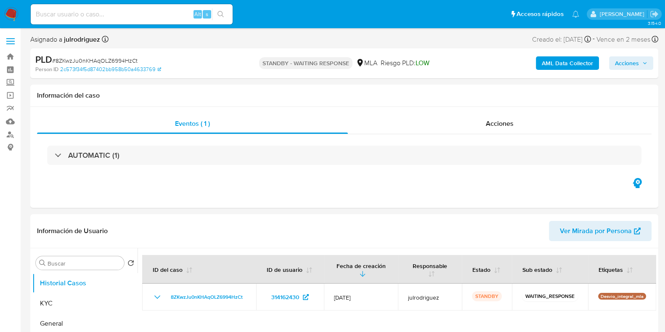
click at [127, 17] on input at bounding box center [132, 14] width 202 height 11
paste input "UdkgcNhqkFjMYZgVcg0bY9vX"
type input "UdkgcNhqkFjMYZgVcg0bY9vX"
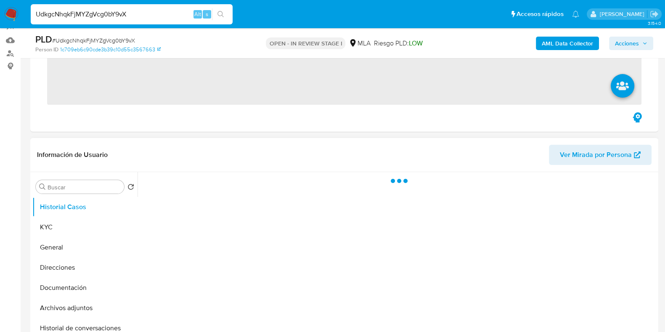
scroll to position [158, 0]
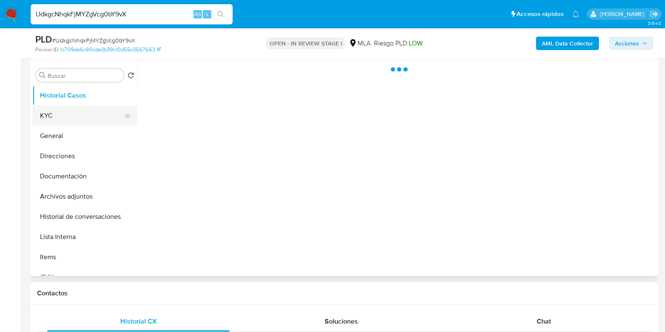
click at [45, 115] on button "KYC" at bounding box center [81, 116] width 98 height 20
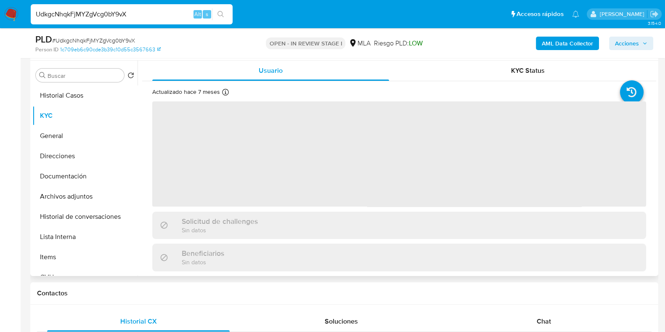
select select "10"
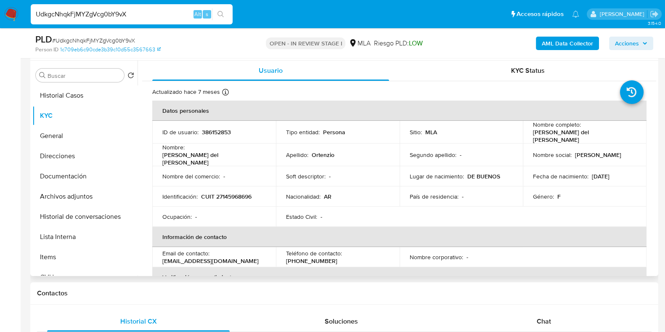
click at [240, 193] on p "CUIT 27145968696" at bounding box center [226, 197] width 50 height 8
copy p "27145968696"
click at [91, 178] on button "Documentación" at bounding box center [81, 176] width 98 height 20
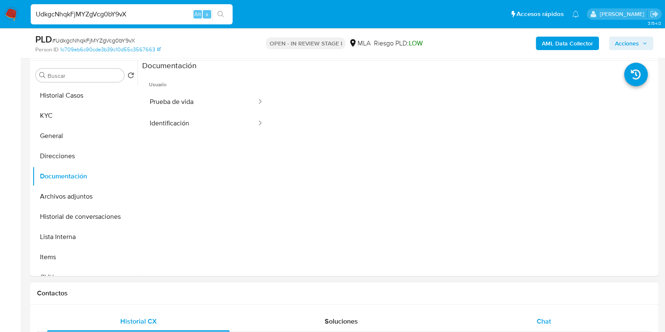
click at [536, 314] on div "Chat" at bounding box center [544, 321] width 183 height 20
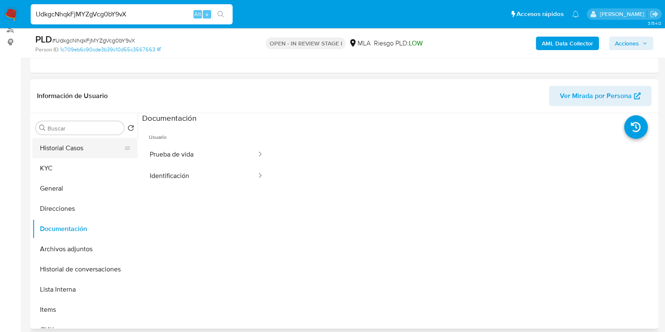
scroll to position [105, 0]
click at [62, 175] on button "KYC" at bounding box center [81, 169] width 98 height 20
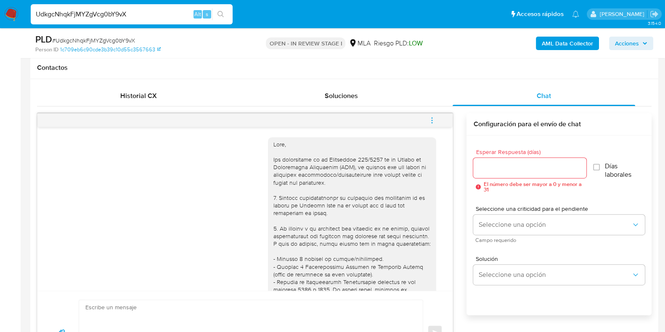
scroll to position [368, 0]
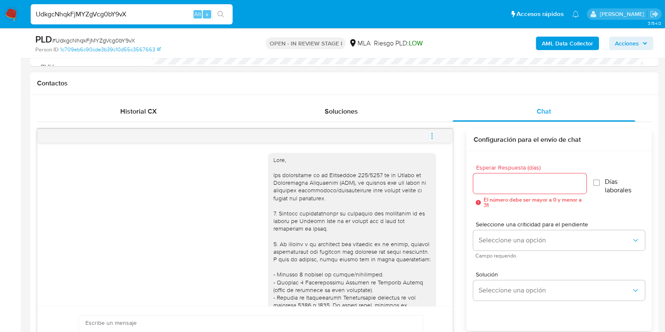
click at [430, 128] on span "menu-action" at bounding box center [432, 136] width 8 height 20
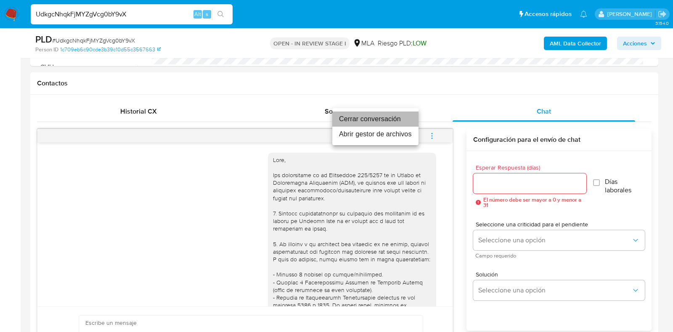
click at [358, 122] on li "Cerrar conversación" at bounding box center [375, 118] width 86 height 15
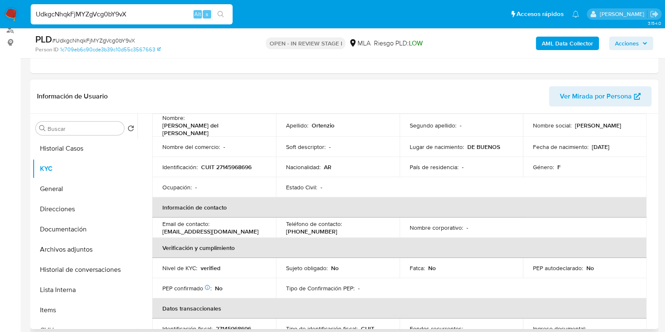
scroll to position [105, 0]
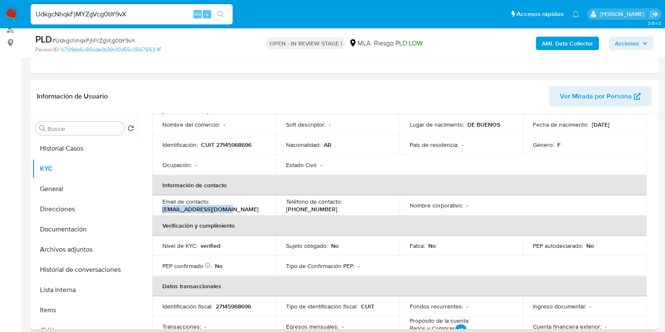
drag, startPoint x: 232, startPoint y: 200, endPoint x: 161, endPoint y: 204, distance: 71.2
click at [161, 204] on td "Email de contacto : [EMAIL_ADDRESS][DOMAIN_NAME]" at bounding box center [214, 205] width 124 height 20
copy p "[EMAIL_ADDRESS][DOMAIN_NAME]"
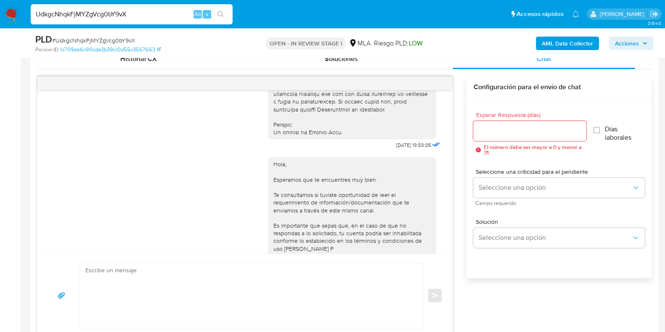
scroll to position [420, 0]
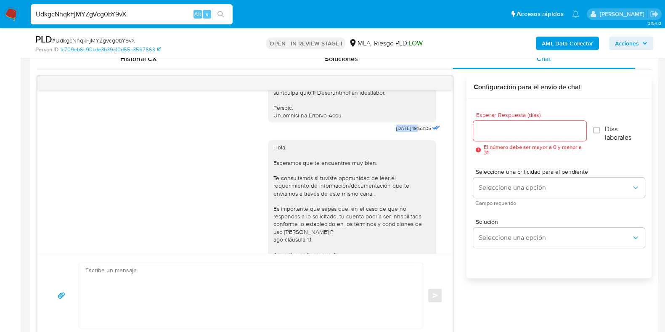
drag, startPoint x: 377, startPoint y: 141, endPoint x: 403, endPoint y: 142, distance: 25.3
copy span "[DATE]"
click at [393, 331] on div "Enviar" at bounding box center [244, 295] width 415 height 83
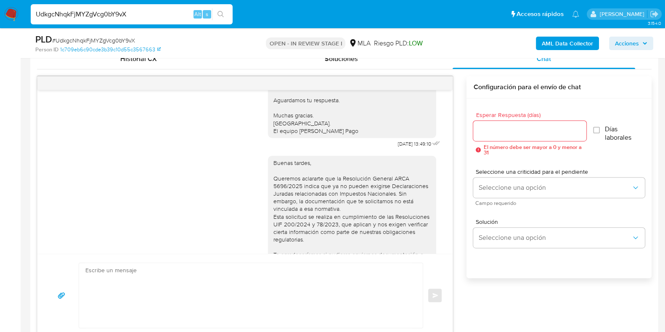
scroll to position [578, 0]
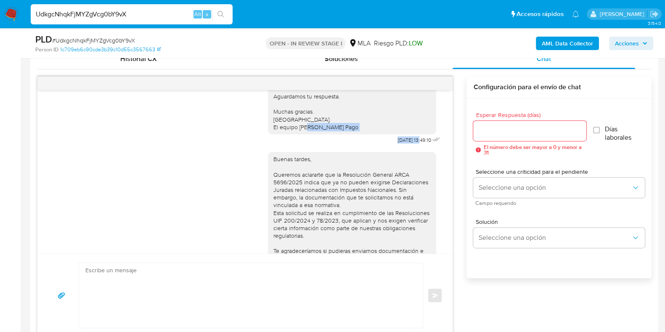
drag, startPoint x: 373, startPoint y: 159, endPoint x: 403, endPoint y: 168, distance: 31.3
click at [404, 146] on div "Hola, Esperamos que te encuentres muy bien. Te consultamos si tuviste oportunid…" at bounding box center [355, 61] width 174 height 170
copy div "[DATE]"
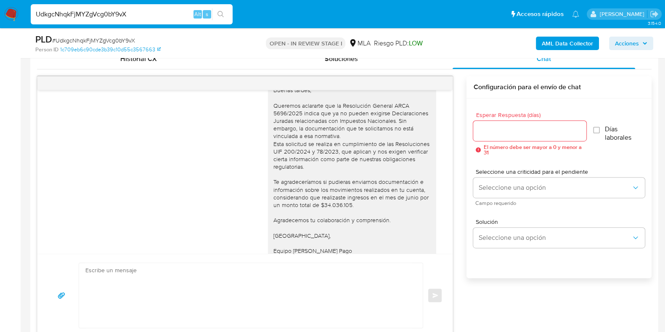
scroll to position [698, 0]
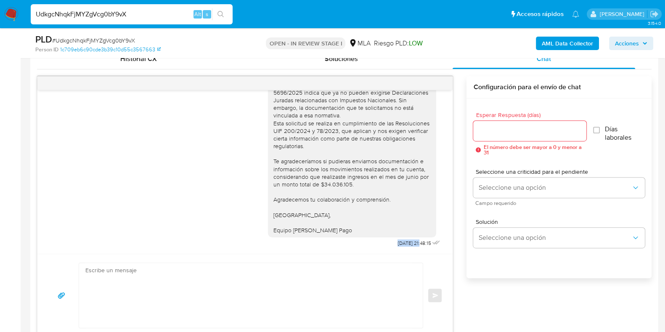
drag, startPoint x: 379, startPoint y: 243, endPoint x: 404, endPoint y: 243, distance: 25.7
click at [404, 243] on div "Buenas tardes, Queremos aclararte que la Resolución General ARCA 5696/2025 indi…" at bounding box center [355, 152] width 174 height 193
copy span "12/08/2025"
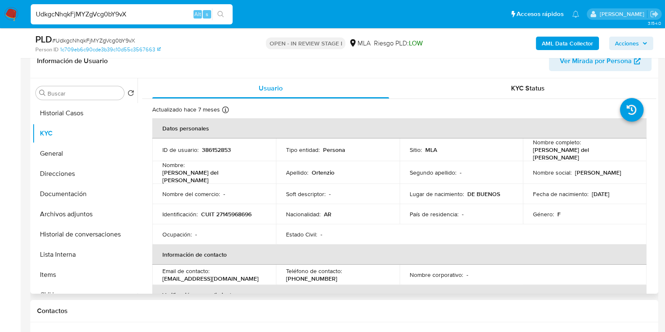
scroll to position [158, 0]
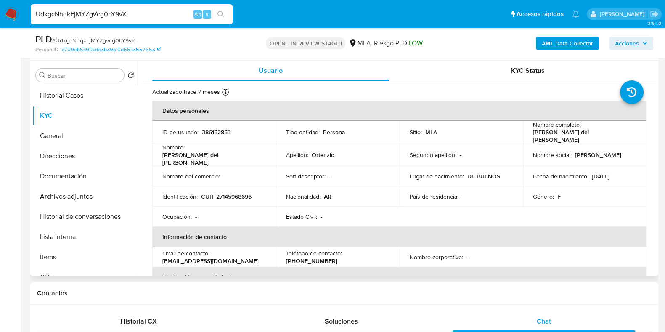
click at [207, 132] on p "386152853" at bounding box center [216, 132] width 29 height 8
click at [214, 131] on p "386152853" at bounding box center [216, 132] width 29 height 8
copy p "386152853"
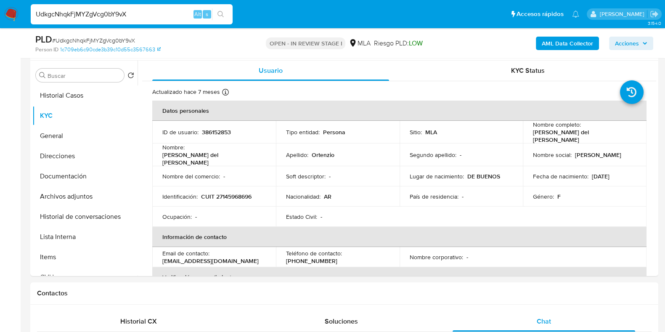
click at [103, 37] on span "# UdkgcNhqkFjMYZgVcg0bY9vX" at bounding box center [93, 40] width 83 height 8
copy span "UdkgcNhqkFjMYZgVcg0bY9vX"
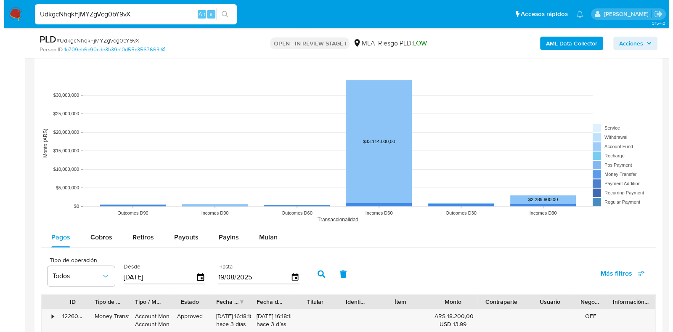
scroll to position [1504, 0]
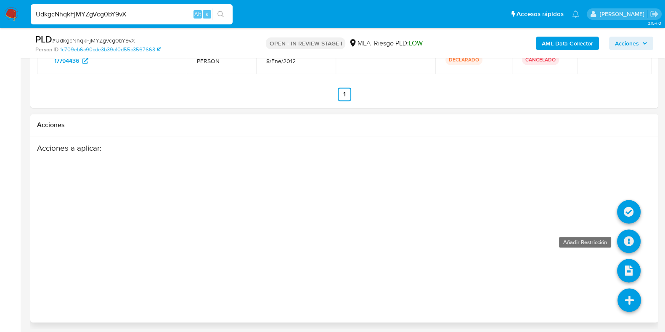
click at [629, 234] on icon at bounding box center [629, 241] width 24 height 24
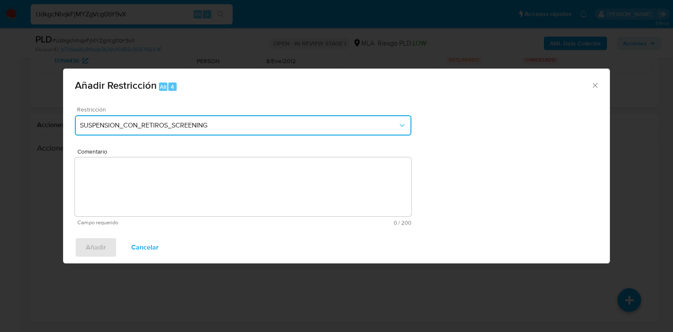
click at [275, 124] on span "SUSPENSION_CON_RETIROS_SCREENING" at bounding box center [239, 125] width 318 height 8
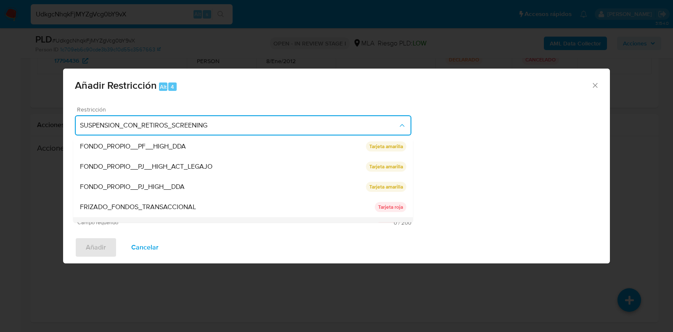
scroll to position [138, 0]
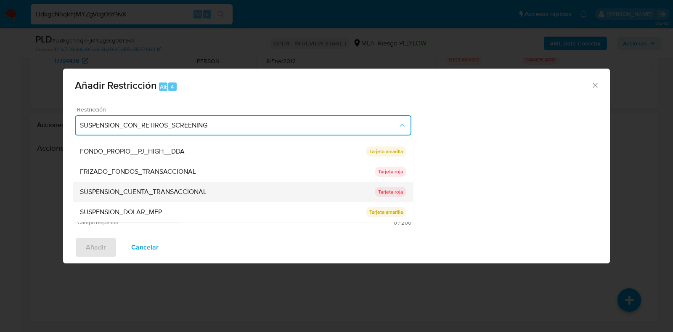
click at [167, 197] on div "SUSPENSION_CUENTA_TRANSACCIONAL" at bounding box center [227, 192] width 295 height 20
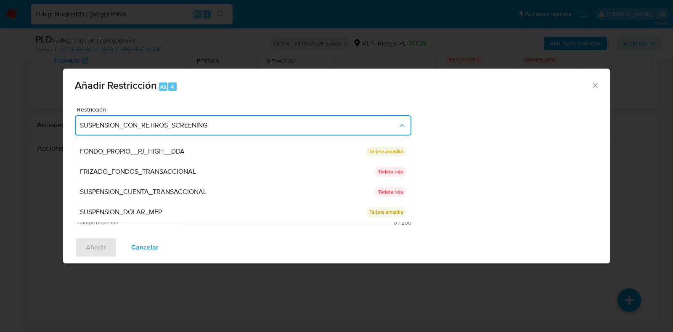
click at [246, 181] on textarea "Comentario" at bounding box center [243, 186] width 337 height 59
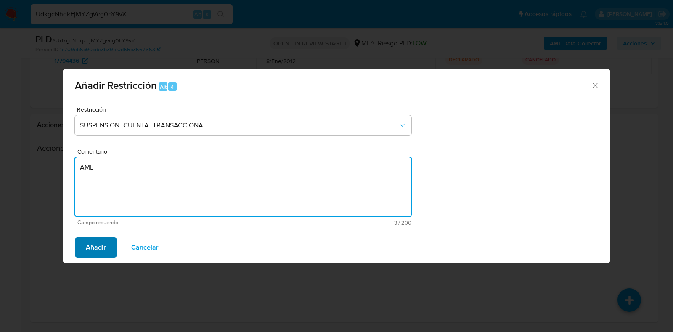
type textarea "AML"
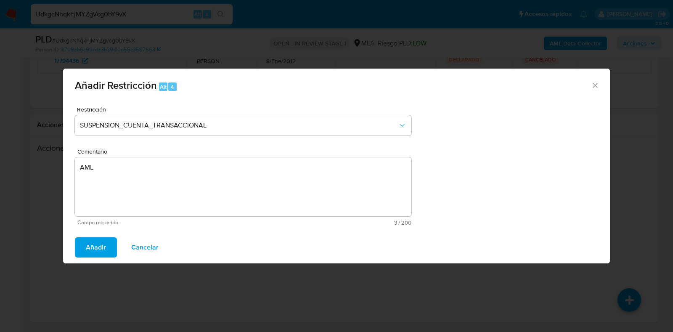
click at [103, 241] on span "Añadir" at bounding box center [96, 247] width 20 height 19
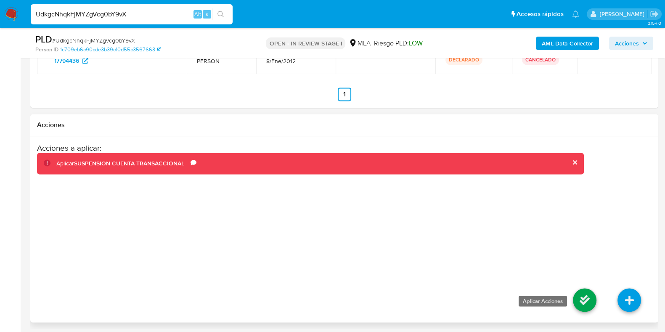
click at [582, 300] on icon at bounding box center [585, 300] width 24 height 24
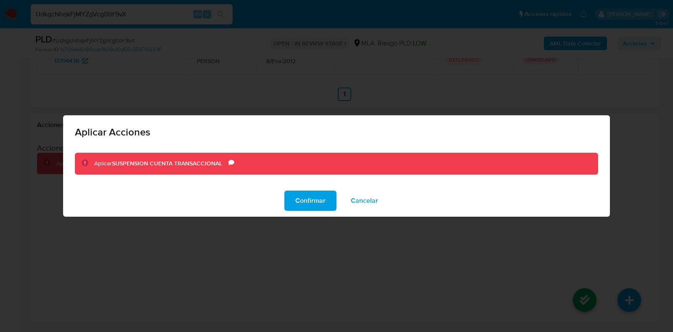
click at [293, 202] on button "Confirmar" at bounding box center [310, 201] width 52 height 20
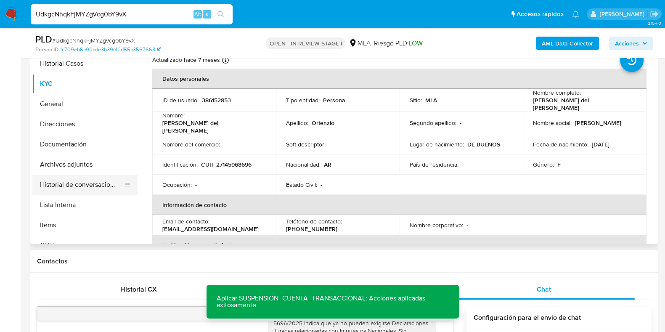
click at [103, 185] on button "Historial de conversaciones" at bounding box center [81, 185] width 98 height 20
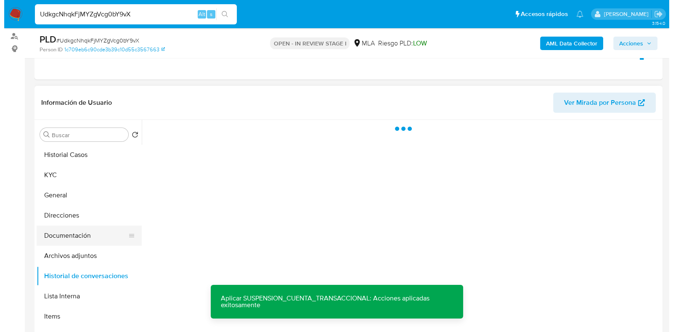
scroll to position [85, 0]
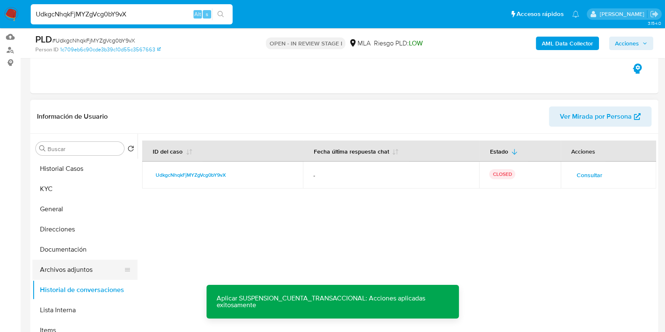
click at [59, 270] on button "Archivos adjuntos" at bounding box center [81, 270] width 98 height 20
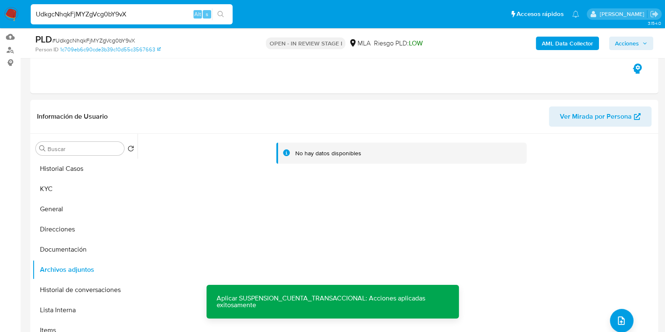
click at [563, 39] on b "AML Data Collector" at bounding box center [567, 43] width 51 height 13
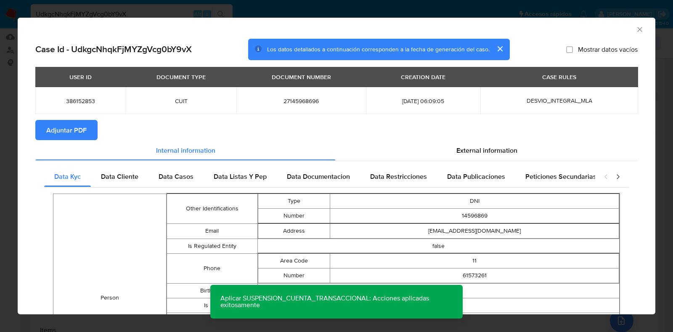
click at [53, 131] on span "Adjuntar PDF" at bounding box center [66, 130] width 40 height 19
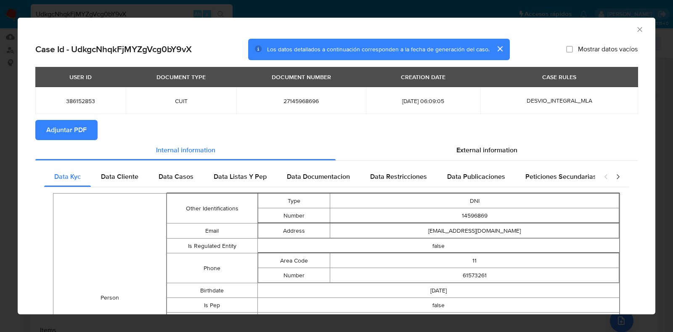
click at [636, 27] on icon "Cerrar ventana" at bounding box center [640, 29] width 8 height 8
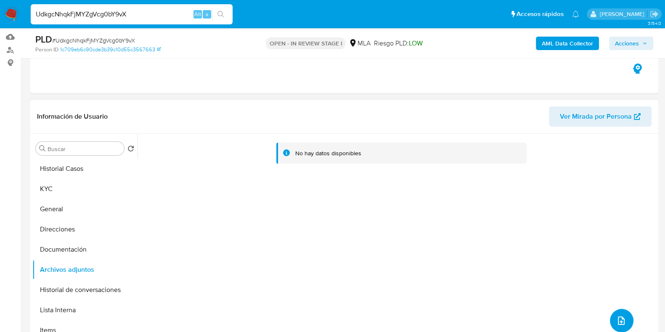
click at [625, 316] on button "upload-file" at bounding box center [622, 321] width 24 height 24
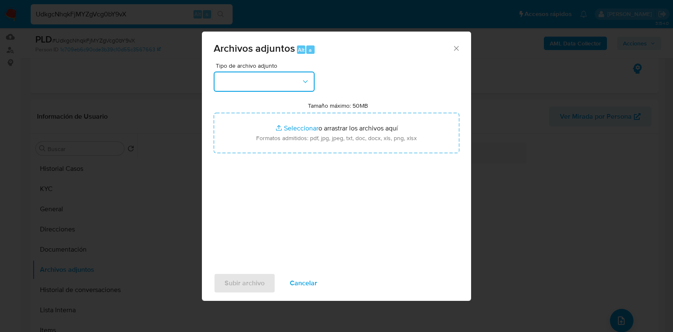
click at [260, 87] on button "button" at bounding box center [264, 82] width 101 height 20
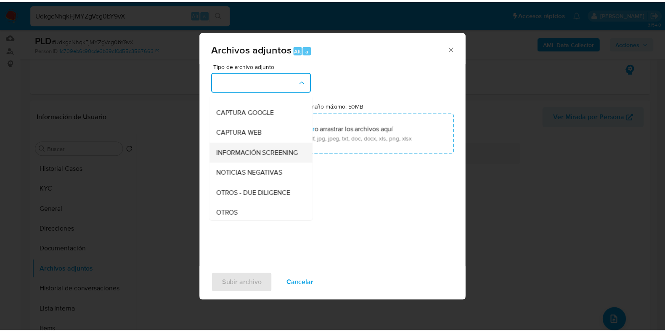
scroll to position [105, 0]
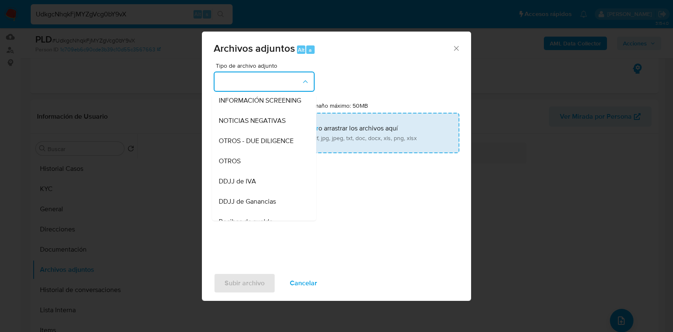
drag, startPoint x: 243, startPoint y: 171, endPoint x: 261, endPoint y: 152, distance: 25.6
click at [244, 168] on div "OTROS" at bounding box center [262, 161] width 86 height 20
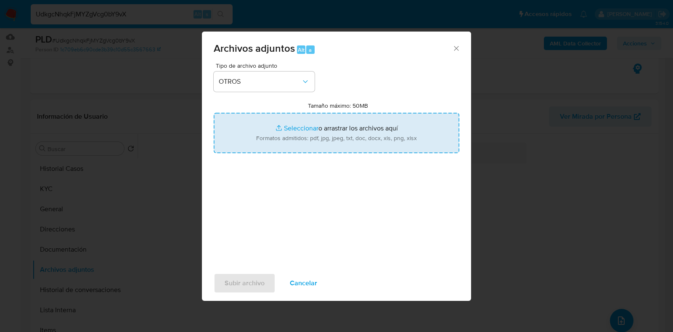
click at [280, 139] on input "Tamaño máximo: 50MB Seleccionar archivos" at bounding box center [337, 133] width 246 height 40
type input "C:\fakepath\Maria del Carmen Ortenzio - NOSIS - JUL 2025.pdf"
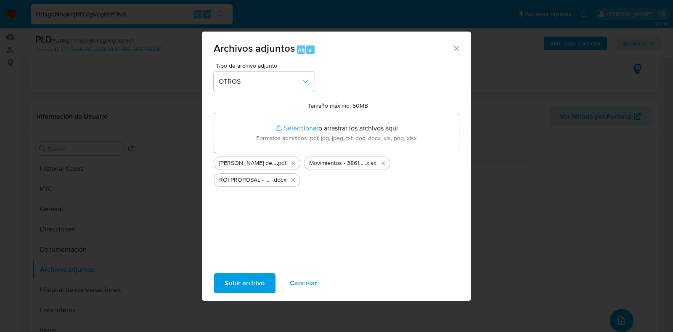
click at [261, 281] on span "Subir archivo" at bounding box center [245, 283] width 40 height 19
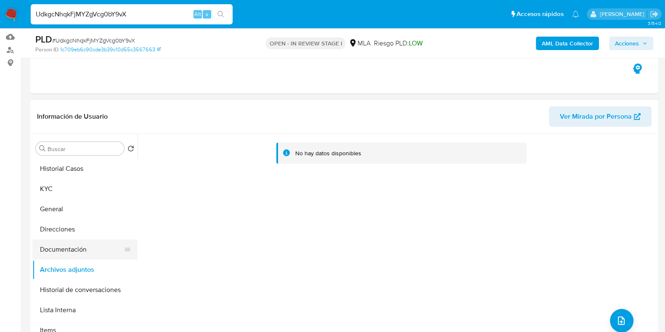
click at [76, 249] on button "Documentación" at bounding box center [81, 249] width 98 height 20
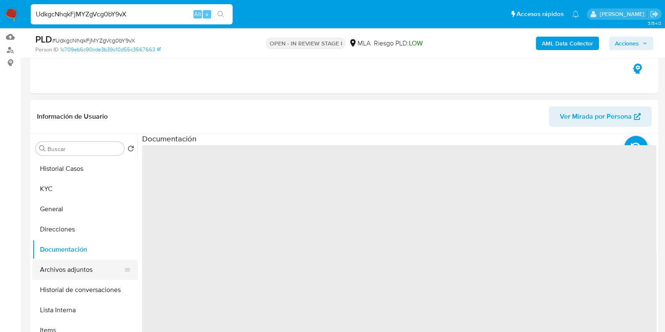
click at [76, 265] on button "Archivos adjuntos" at bounding box center [81, 270] width 98 height 20
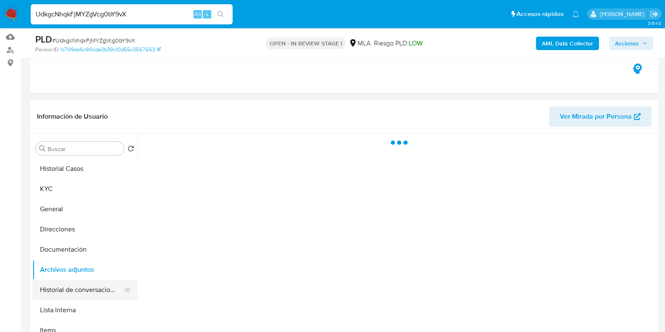
click at [81, 297] on button "Historial de conversaciones" at bounding box center [81, 290] width 98 height 20
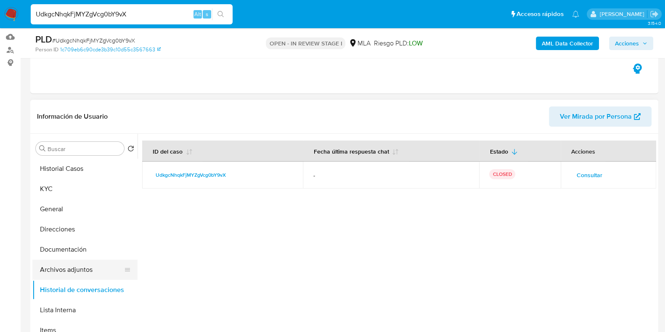
click at [76, 271] on button "Archivos adjuntos" at bounding box center [81, 270] width 98 height 20
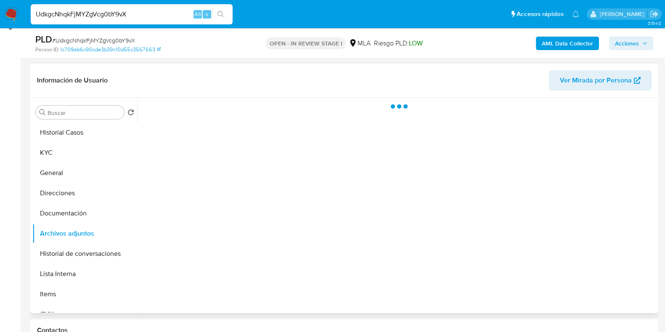
scroll to position [137, 0]
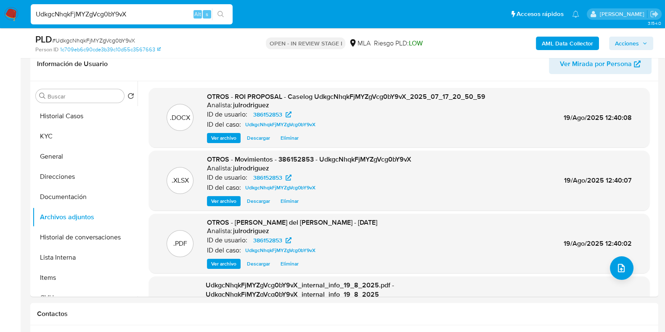
click at [629, 43] on span "Acciones" at bounding box center [627, 43] width 24 height 13
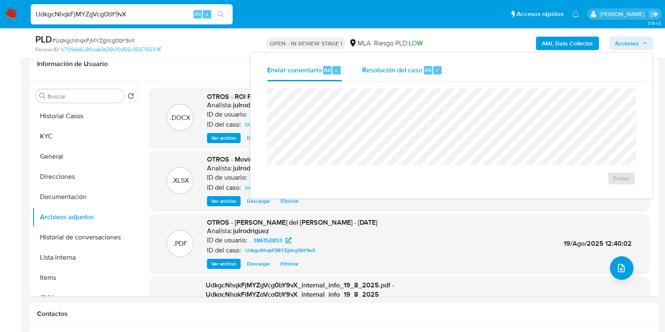
click at [431, 74] on div "Resolución del caso Alt r" at bounding box center [402, 70] width 80 height 22
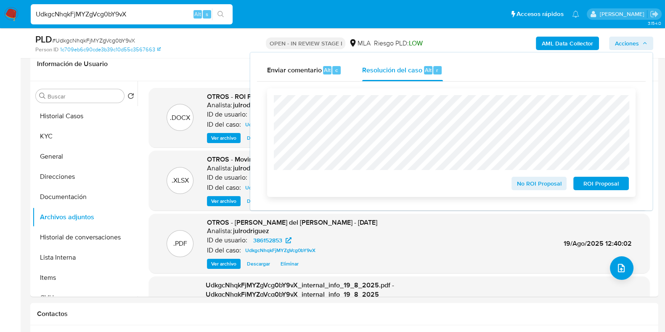
click at [589, 180] on span "ROI Proposal" at bounding box center [601, 184] width 44 height 12
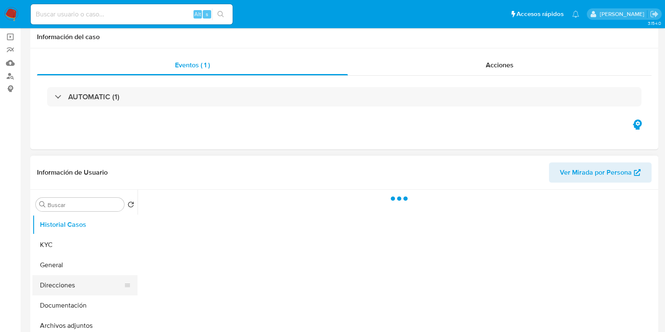
scroll to position [105, 0]
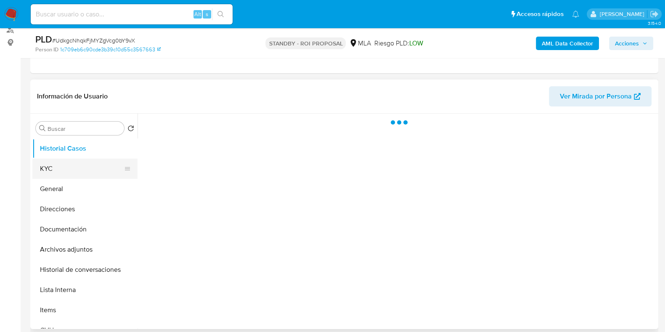
click at [64, 163] on button "KYC" at bounding box center [81, 169] width 98 height 20
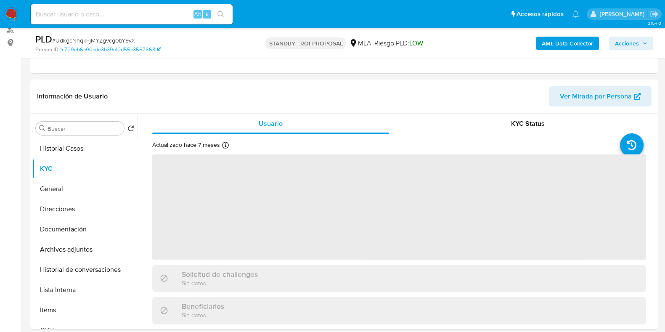
select select "10"
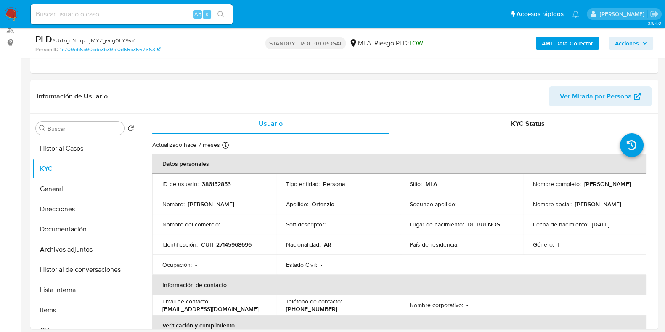
click at [121, 19] on input at bounding box center [132, 14] width 202 height 11
paste input "vU1mLeds8rjNbBzyUkClSgzg"
type input "vU1mLeds8rjNbBzyUkClSgzg"
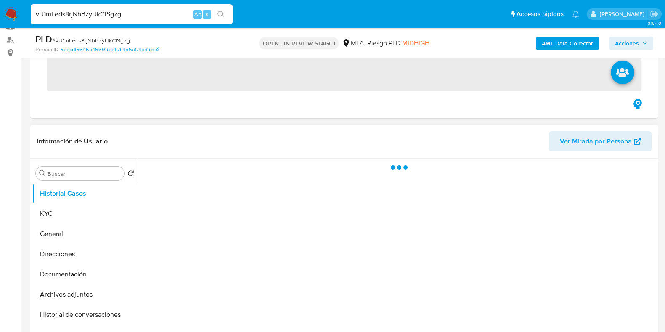
scroll to position [105, 0]
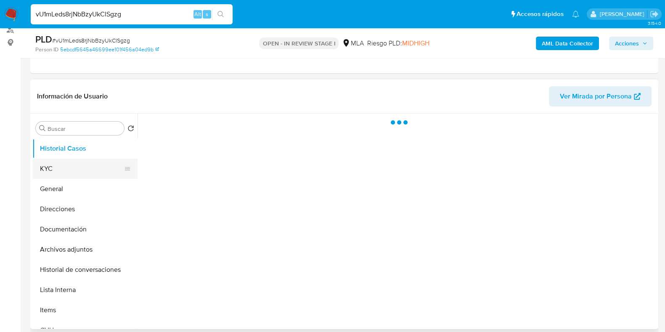
click at [82, 170] on button "KYC" at bounding box center [81, 169] width 98 height 20
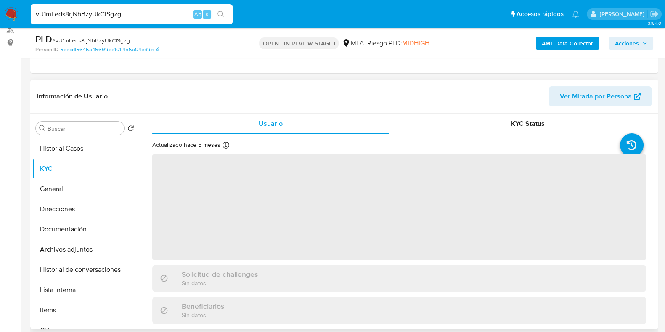
select select "10"
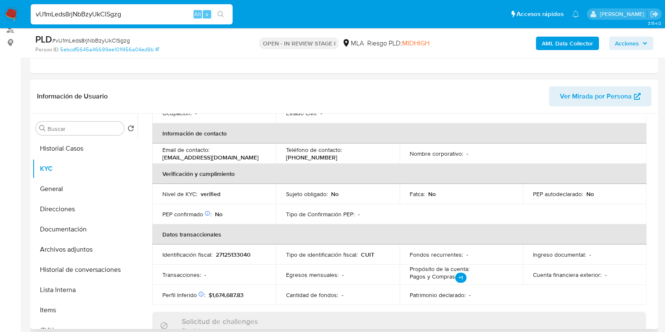
scroll to position [263, 0]
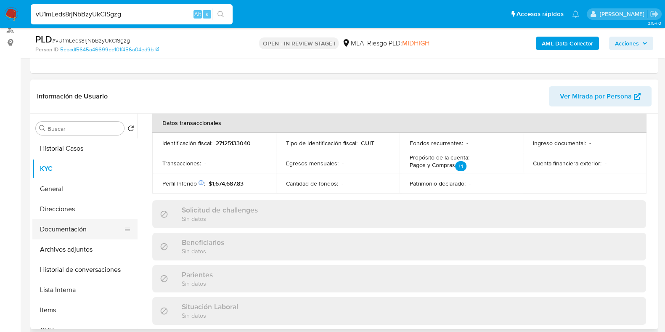
click at [69, 226] on button "Documentación" at bounding box center [81, 229] width 98 height 20
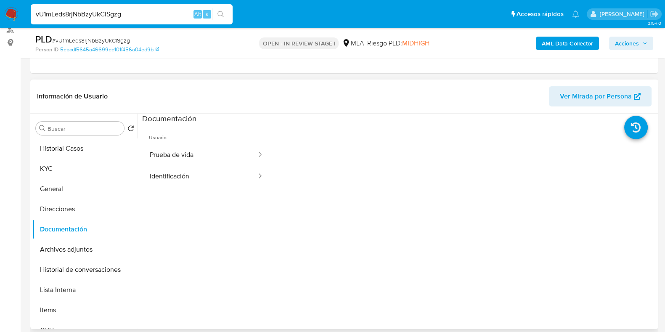
scroll to position [69, 0]
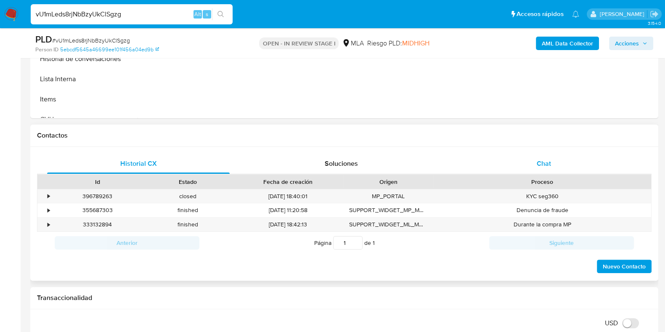
click at [549, 166] on span "Chat" at bounding box center [544, 164] width 14 height 10
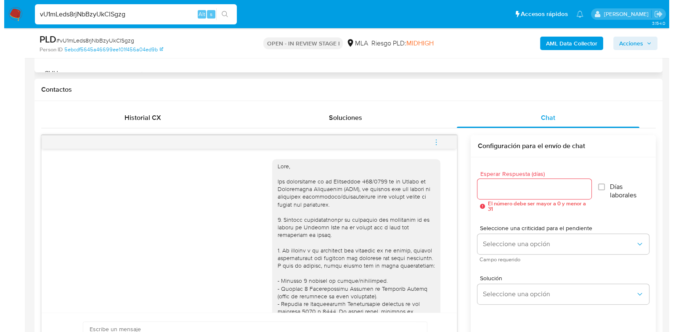
scroll to position [263, 0]
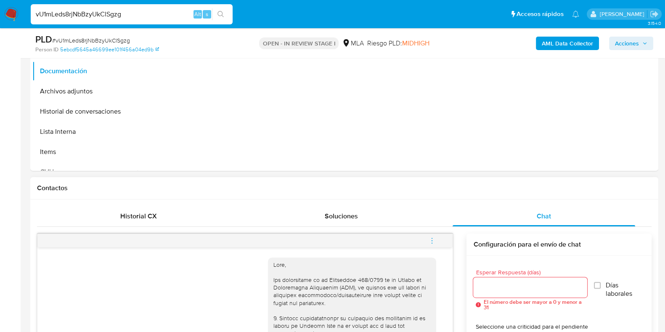
click at [432, 241] on icon "menu-action" at bounding box center [432, 241] width 8 height 8
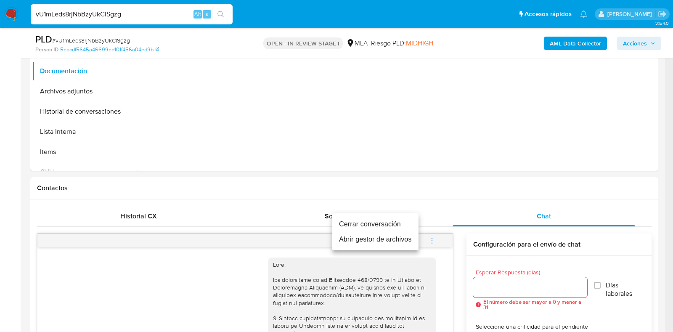
click at [389, 220] on li "Cerrar conversación" at bounding box center [375, 224] width 86 height 15
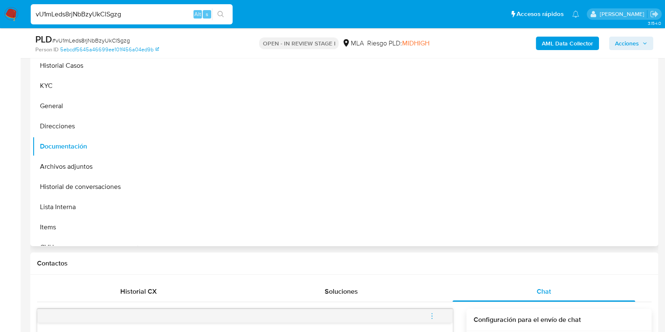
scroll to position [105, 0]
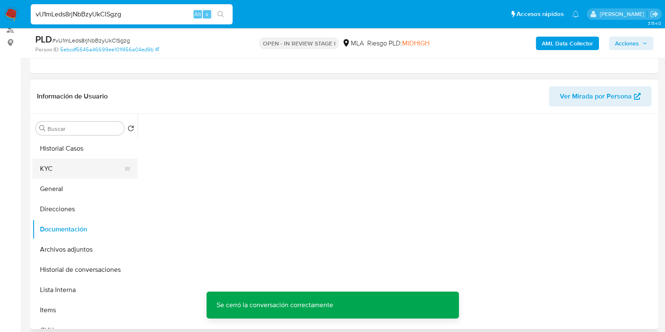
click at [61, 164] on button "KYC" at bounding box center [81, 169] width 98 height 20
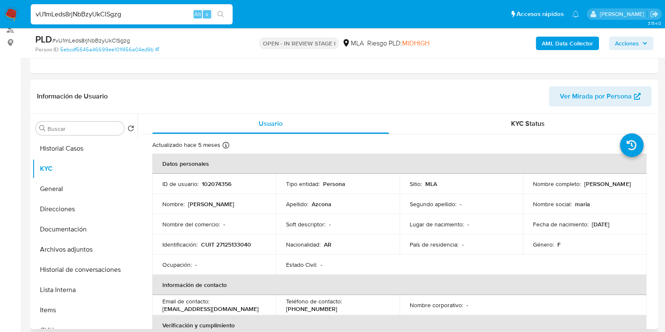
click at [228, 244] on p "CUIT 27125133040" at bounding box center [226, 245] width 50 height 8
copy p "27125133040"
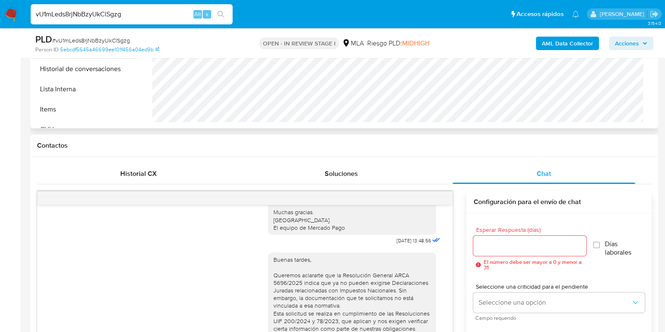
scroll to position [210, 0]
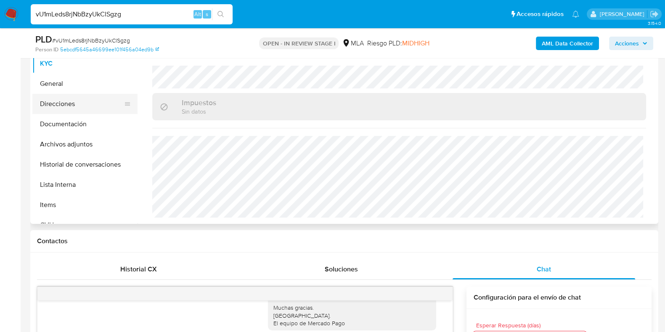
click at [71, 100] on button "Direcciones" at bounding box center [81, 104] width 98 height 20
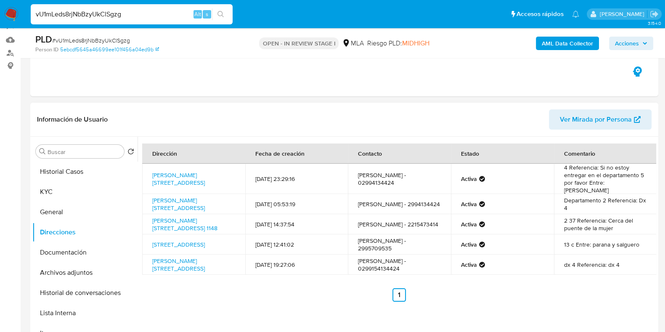
scroll to position [105, 0]
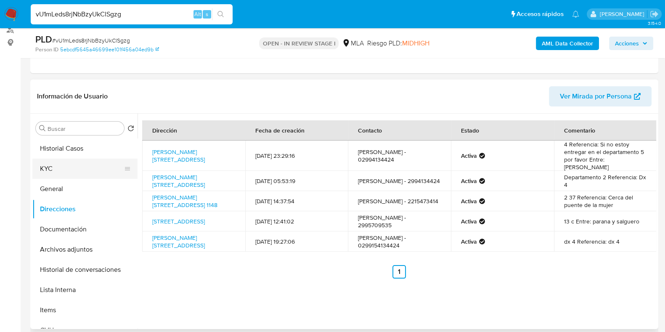
click at [63, 161] on button "KYC" at bounding box center [81, 169] width 98 height 20
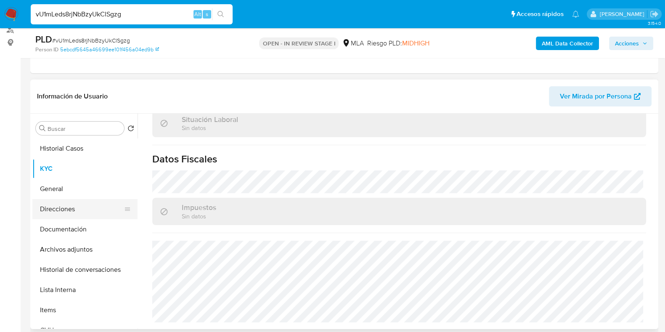
scroll to position [450, 0]
click at [59, 211] on button "Direcciones" at bounding box center [81, 209] width 98 height 20
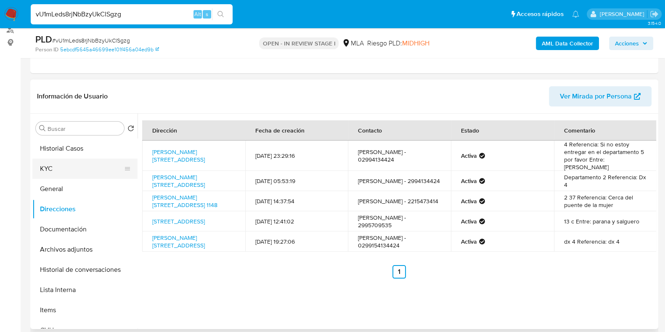
click at [45, 160] on button "KYC" at bounding box center [81, 169] width 98 height 20
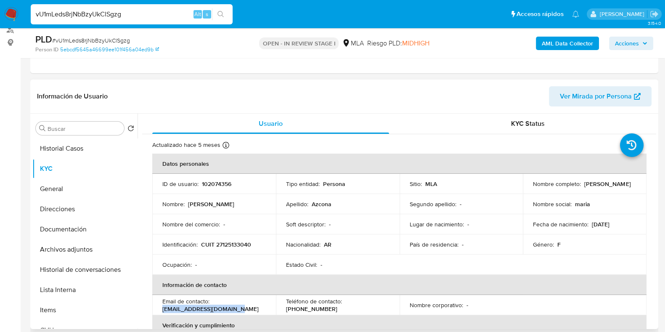
drag, startPoint x: 233, startPoint y: 312, endPoint x: 163, endPoint y: 311, distance: 70.7
click at [163, 311] on p "mariaelenaaz@hotmail.com" at bounding box center [210, 309] width 96 height 8
copy p "mariaelenaaz@hotmail.com"
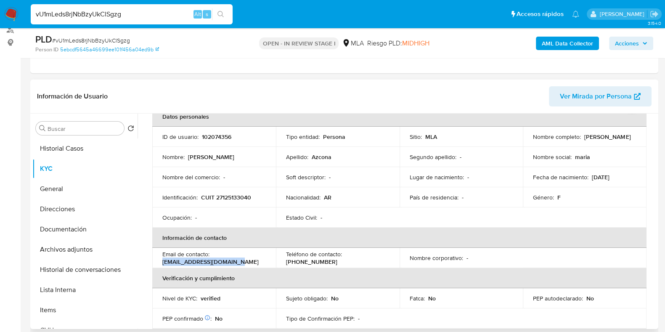
scroll to position [105, 0]
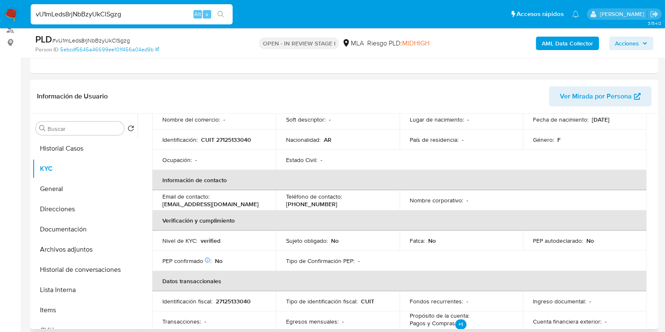
click at [337, 200] on p "(299) 4134424" at bounding box center [311, 204] width 51 height 8
copy p "299"
click at [337, 200] on p "(299) 4134424" at bounding box center [311, 204] width 51 height 8
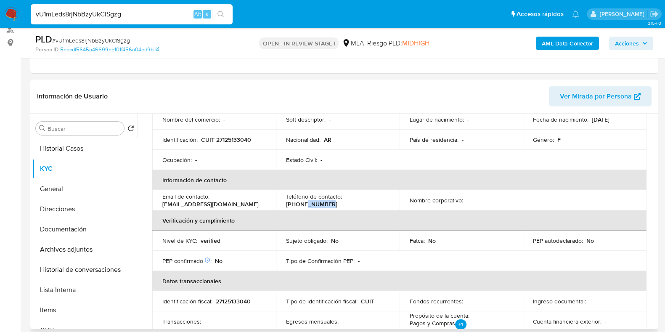
copy p "4134424"
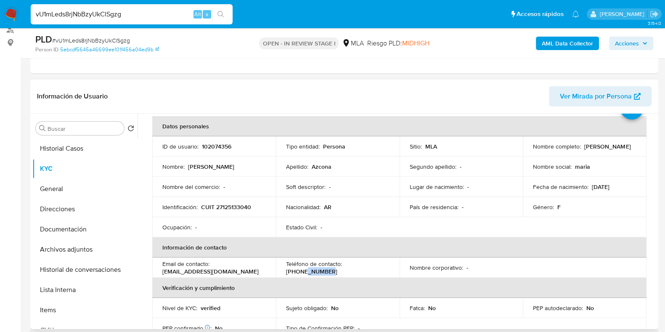
scroll to position [0, 0]
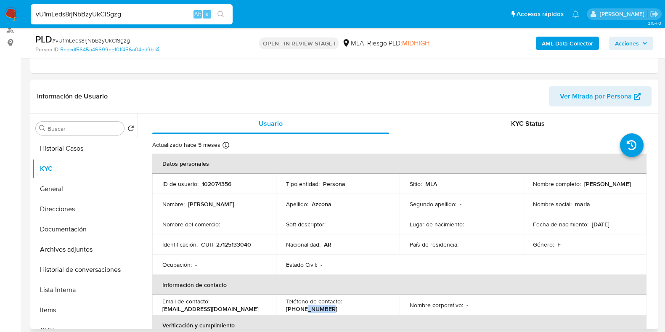
drag, startPoint x: 554, startPoint y: 190, endPoint x: 596, endPoint y: 188, distance: 42.1
click at [596, 188] on td "Nombre completo : Maria Elena Azcona" at bounding box center [585, 184] width 124 height 20
copy p "Maria Elena Azcona"
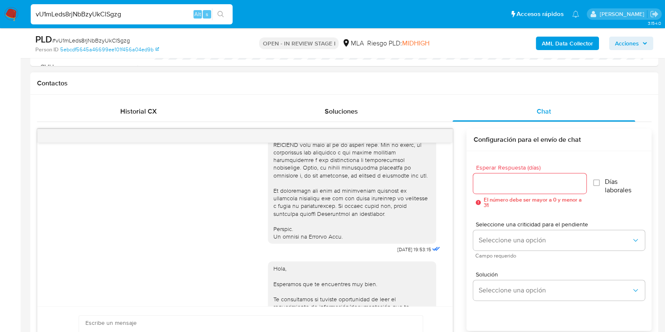
scroll to position [368, 0]
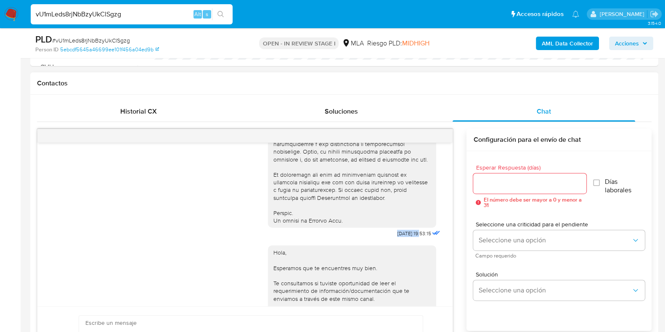
drag, startPoint x: 378, startPoint y: 245, endPoint x: 395, endPoint y: 283, distance: 41.8
click at [405, 240] on div "17/07/2025 19:53:15" at bounding box center [355, 9] width 174 height 461
copy span "17/07/2025"
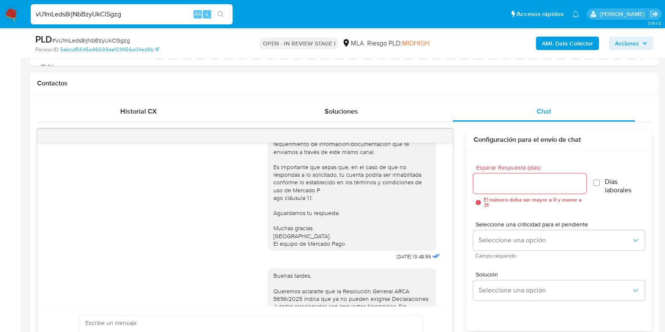
scroll to position [578, 0]
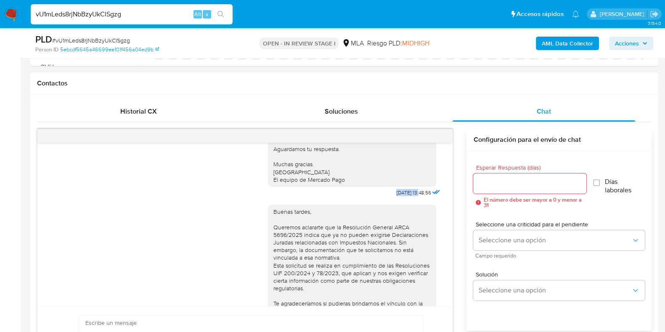
drag, startPoint x: 378, startPoint y: 213, endPoint x: 404, endPoint y: 215, distance: 26.2
click at [404, 199] on div "Hola, Esperamos que te encuentres muy bien. Te consultamos si tuviste oportunid…" at bounding box center [355, 114] width 174 height 170
copy span "21/07/2025"
drag, startPoint x: 0, startPoint y: 277, endPoint x: 290, endPoint y: 264, distance: 290.6
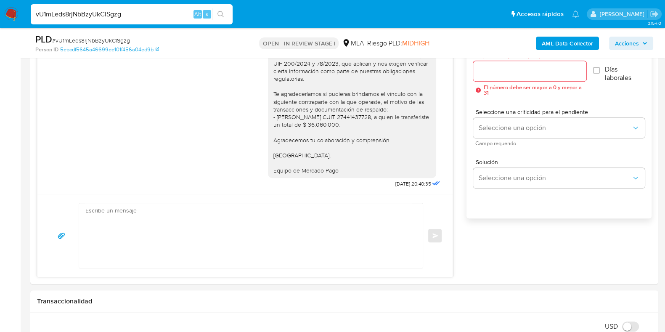
scroll to position [526, 0]
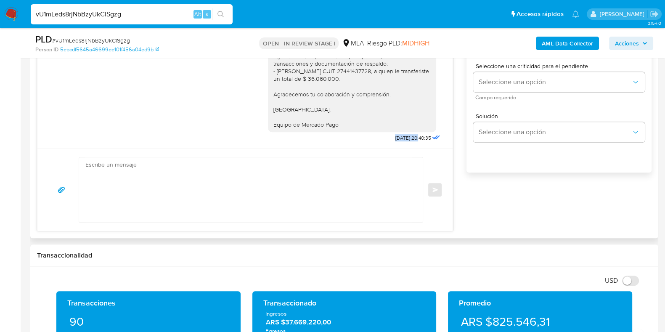
drag, startPoint x: 377, startPoint y: 139, endPoint x: 402, endPoint y: 139, distance: 25.7
click at [402, 139] on div "Buenas tardes, Queremos aclararte que la Resolución General ARCA 5696/2025 indi…" at bounding box center [355, 43] width 174 height 201
copy span "13/08/2025"
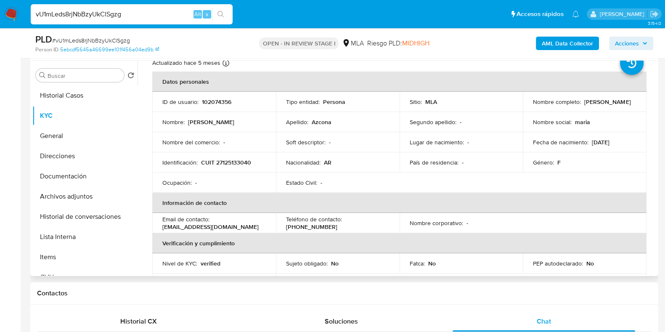
scroll to position [0, 0]
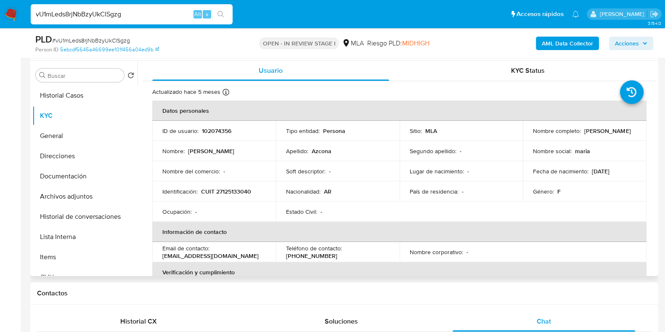
click at [220, 124] on td "ID de usuario : 102074356" at bounding box center [214, 131] width 124 height 20
copy p "102074356"
click at [99, 41] on span "# vU1mLeds8rjNbBzyUkClSgzg" at bounding box center [91, 40] width 78 height 8
drag, startPoint x: 99, startPoint y: 41, endPoint x: 236, endPoint y: 6, distance: 141.9
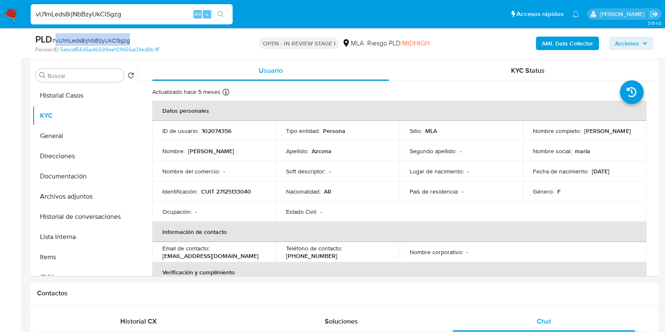
click at [105, 41] on span "# vU1mLeds8rjNbBzyUkClSgzg" at bounding box center [91, 40] width 78 height 8
copy span "vU1mLeds8rjNbBzyUkClSgzg"
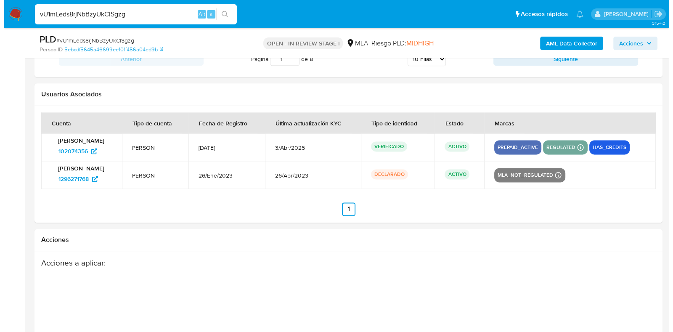
scroll to position [1505, 0]
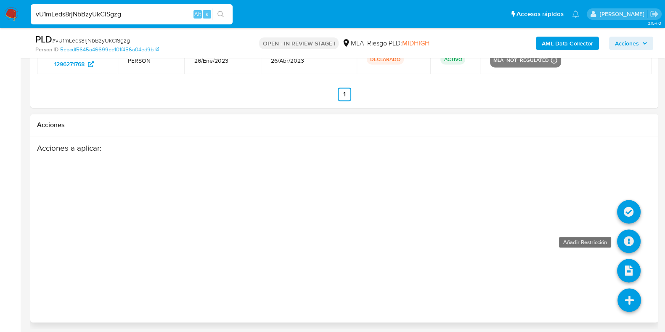
click at [628, 236] on icon at bounding box center [629, 241] width 24 height 24
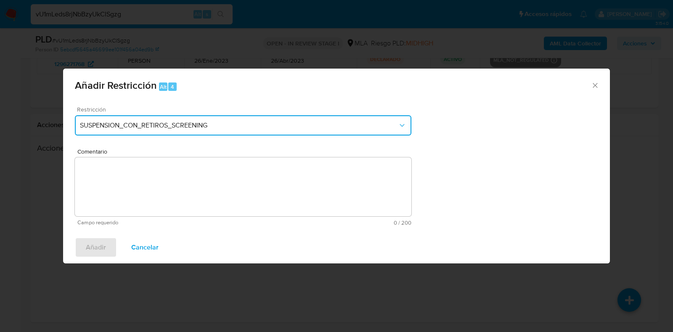
click at [189, 123] on span "SUSPENSION_CON_RETIROS_SCREENING" at bounding box center [239, 125] width 318 height 8
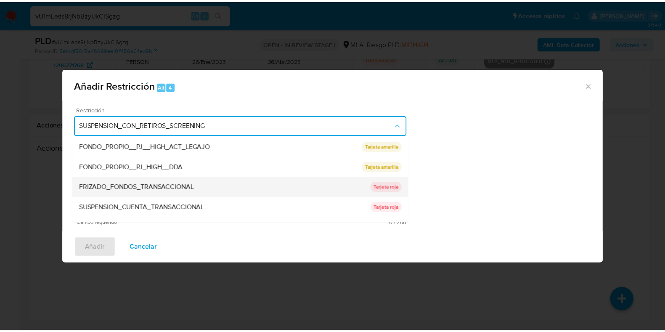
scroll to position [138, 0]
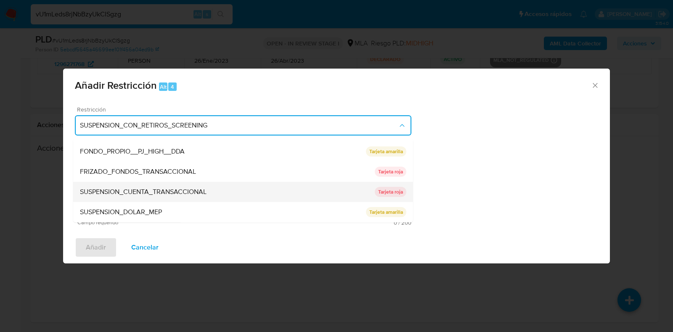
click at [164, 190] on span "SUSPENSION_CUENTA_TRANSACCIONAL" at bounding box center [143, 192] width 127 height 8
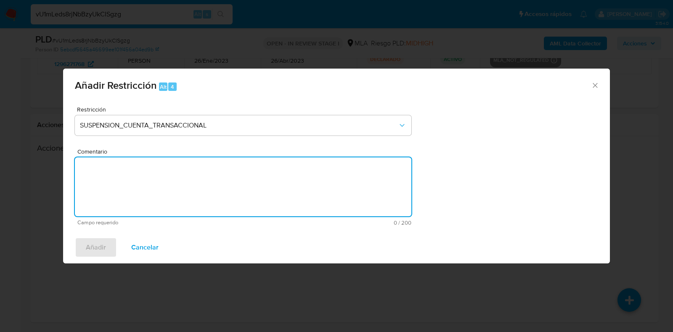
click at [190, 180] on textarea "Comentario" at bounding box center [243, 186] width 337 height 59
type textarea "AML"
click at [106, 241] on button "Añadir" at bounding box center [96, 247] width 42 height 20
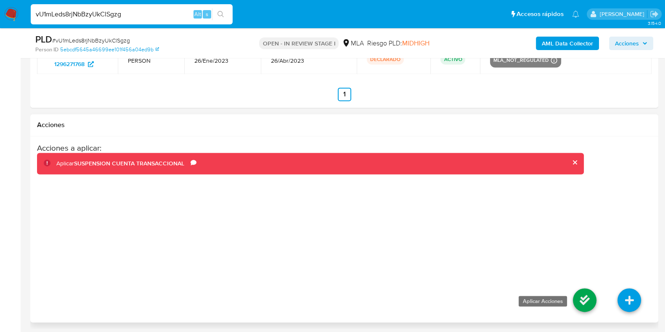
click at [584, 296] on icon at bounding box center [585, 300] width 24 height 24
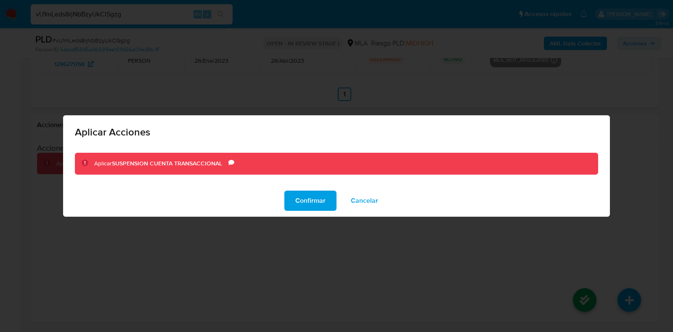
click at [306, 203] on span "Confirmar" at bounding box center [310, 200] width 30 height 19
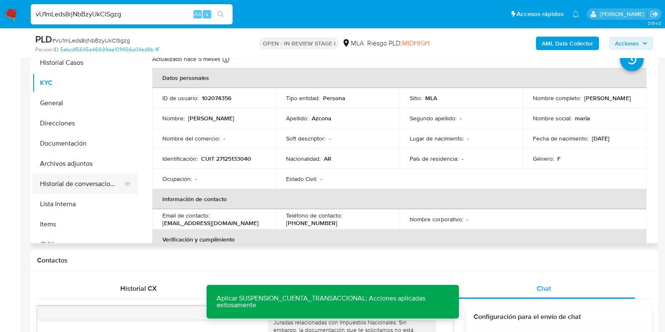
click at [83, 182] on button "Historial de conversaciones" at bounding box center [81, 184] width 98 height 20
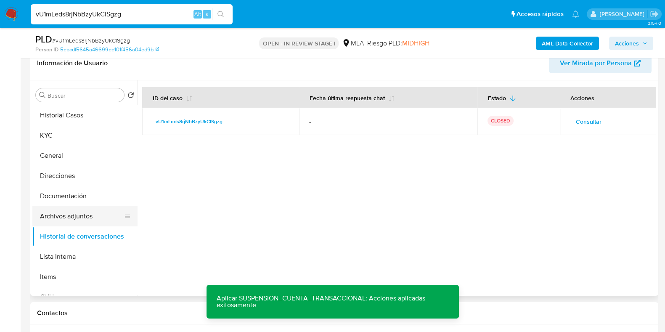
click at [75, 220] on button "Archivos adjuntos" at bounding box center [81, 216] width 98 height 20
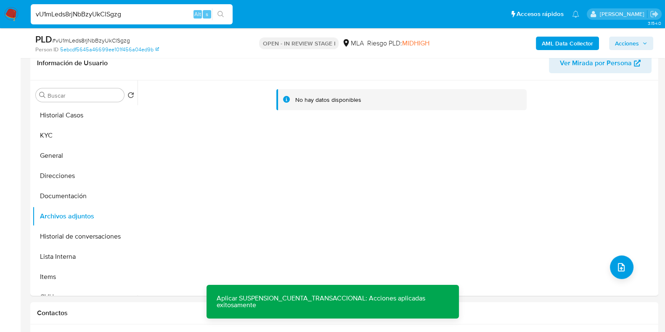
click at [555, 42] on b "AML Data Collector" at bounding box center [567, 43] width 51 height 13
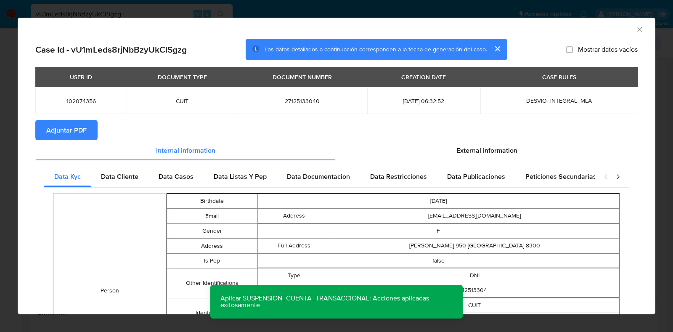
click at [59, 133] on span "Adjuntar PDF" at bounding box center [66, 130] width 40 height 19
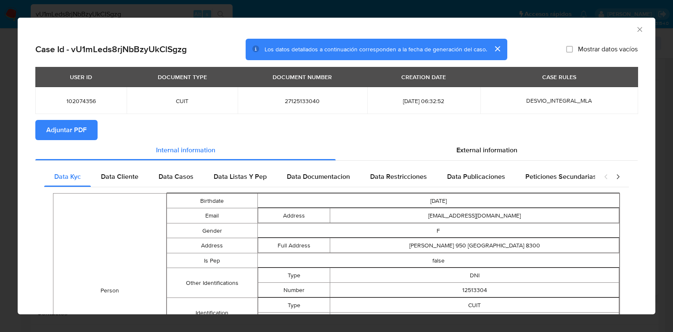
drag, startPoint x: 631, startPoint y: 30, endPoint x: 612, endPoint y: 41, distance: 21.9
click at [636, 30] on icon "Cerrar ventana" at bounding box center [640, 29] width 8 height 8
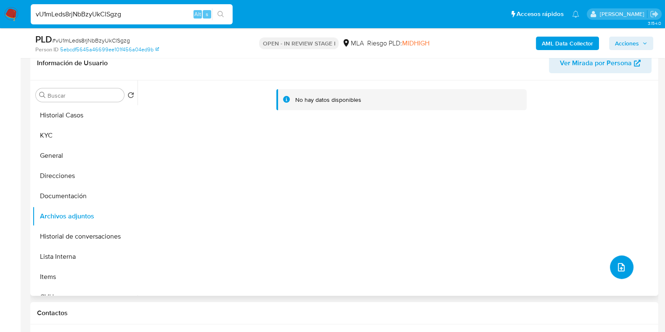
click at [616, 264] on icon "upload-file" at bounding box center [621, 267] width 10 height 10
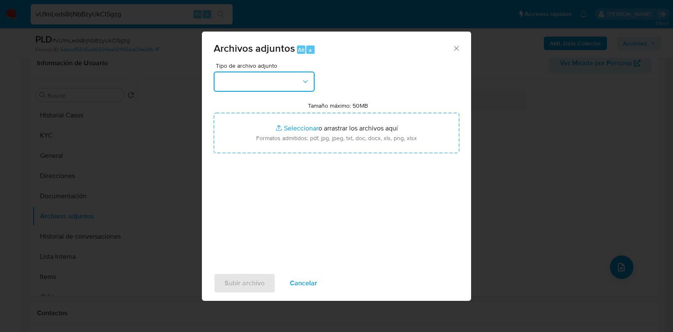
click at [260, 77] on button "button" at bounding box center [264, 82] width 101 height 20
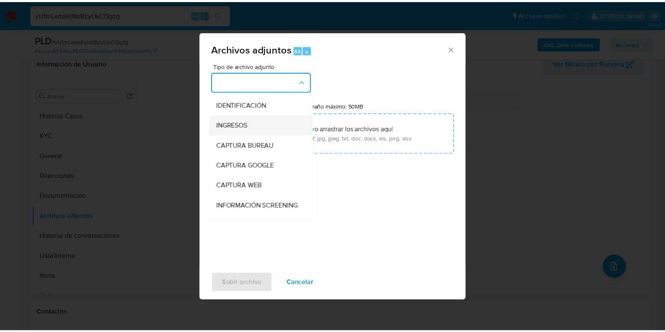
scroll to position [105, 0]
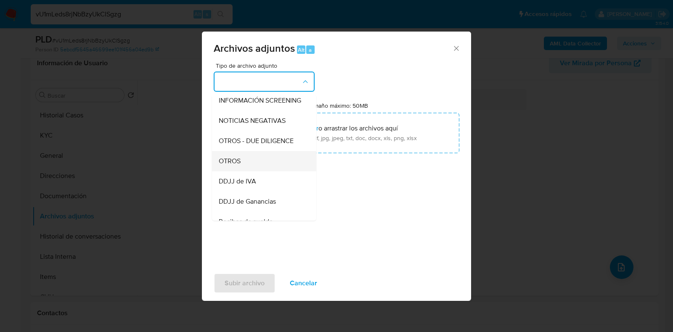
click at [259, 168] on div "OTROS" at bounding box center [262, 161] width 86 height 20
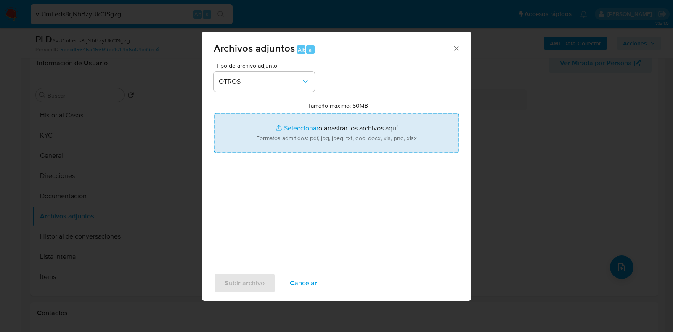
click at [308, 135] on input "Tamaño máximo: 50MB Seleccionar archivos" at bounding box center [337, 133] width 246 height 40
type input "C:\fakepath\Maria Elena Azcona - NOSIS - JUL 2025.pdf"
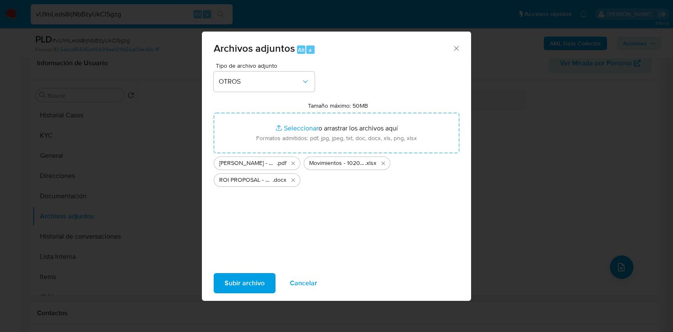
click at [233, 283] on span "Subir archivo" at bounding box center [245, 283] width 40 height 19
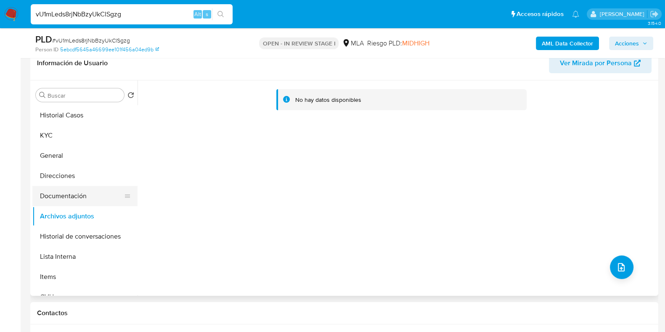
click at [93, 187] on button "Documentación" at bounding box center [81, 196] width 98 height 20
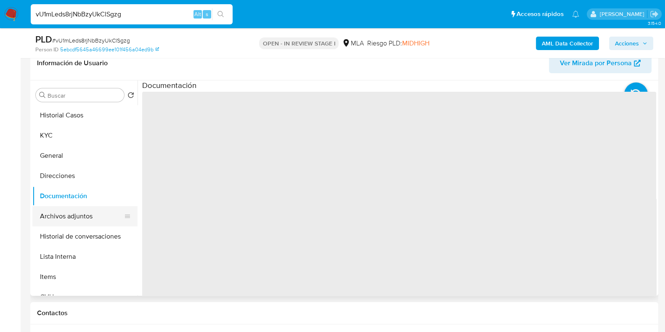
click at [84, 208] on button "Archivos adjuntos" at bounding box center [81, 216] width 98 height 20
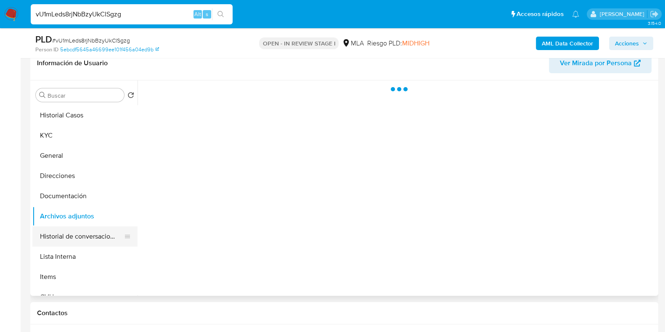
click at [80, 230] on button "Historial de conversaciones" at bounding box center [81, 236] width 98 height 20
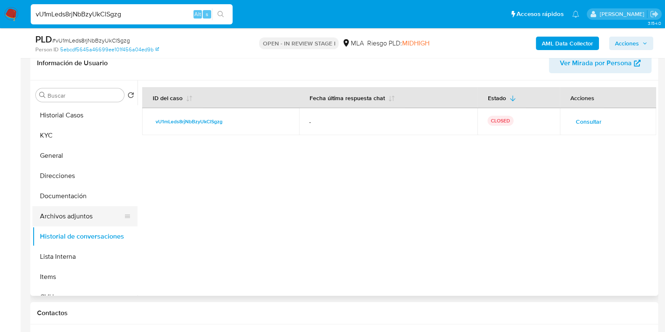
click at [72, 211] on button "Archivos adjuntos" at bounding box center [81, 216] width 98 height 20
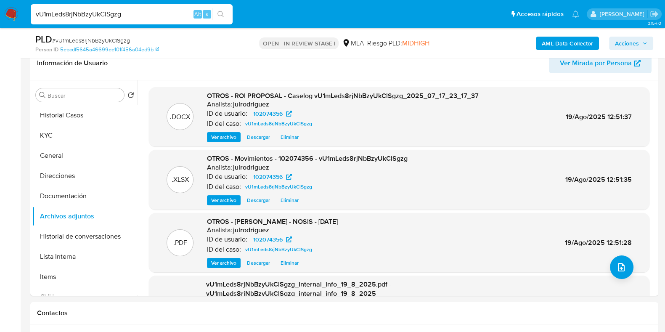
click at [621, 41] on span "Acciones" at bounding box center [627, 43] width 24 height 13
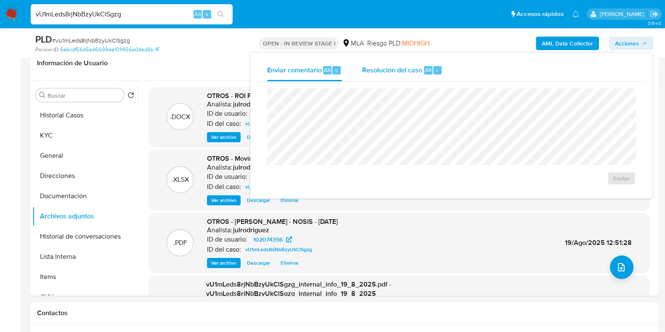
click at [402, 78] on div "Resolución del caso Alt r" at bounding box center [402, 70] width 80 height 22
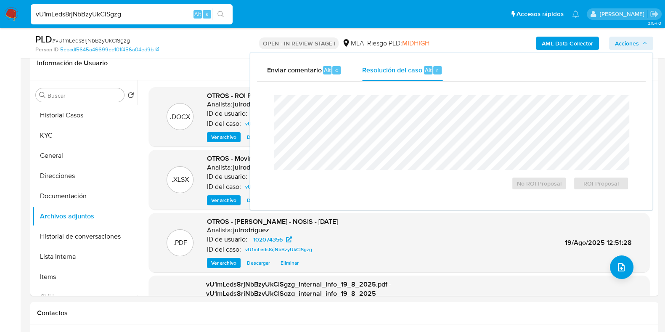
click at [404, 83] on div "Cierre de caso No ROI Proposal ROI Proposal" at bounding box center [451, 143] width 389 height 122
click at [600, 180] on span "ROI Proposal" at bounding box center [601, 184] width 44 height 12
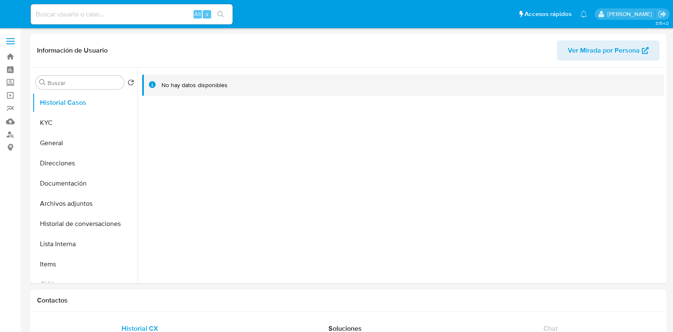
select select "10"
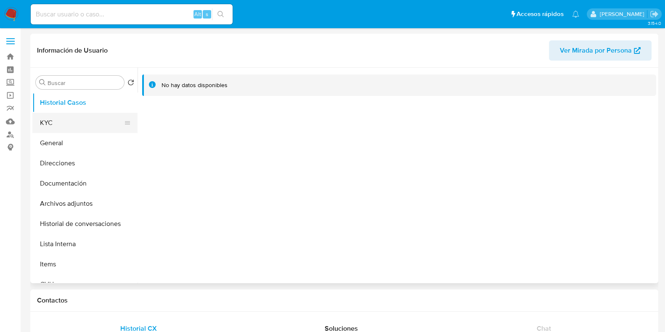
drag, startPoint x: 75, startPoint y: 123, endPoint x: 123, endPoint y: 121, distance: 48.4
click at [77, 122] on button "KYC" at bounding box center [81, 123] width 98 height 20
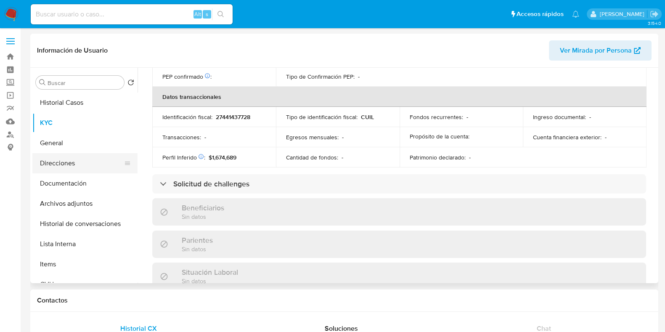
scroll to position [442, 0]
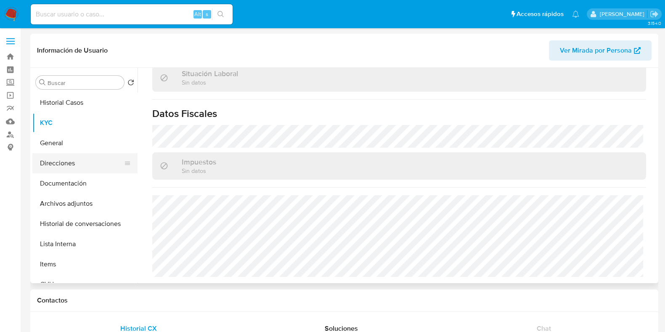
click at [79, 165] on button "Direcciones" at bounding box center [81, 163] width 98 height 20
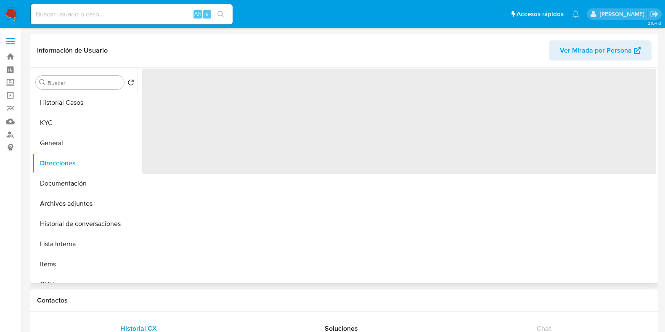
scroll to position [0, 0]
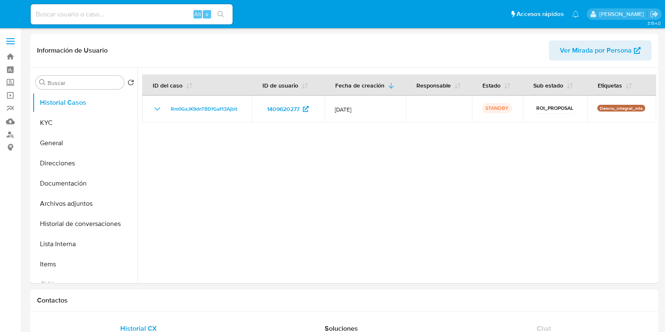
select select "10"
click at [34, 131] on button "KYC" at bounding box center [81, 123] width 98 height 20
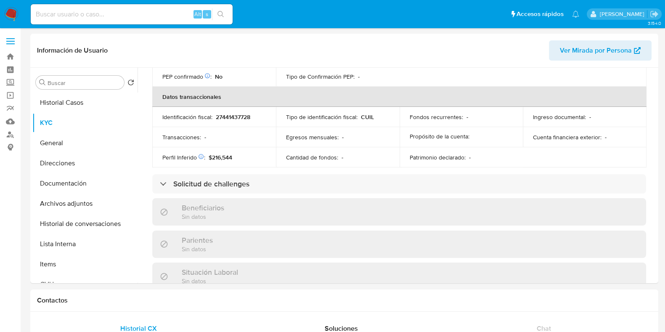
scroll to position [442, 0]
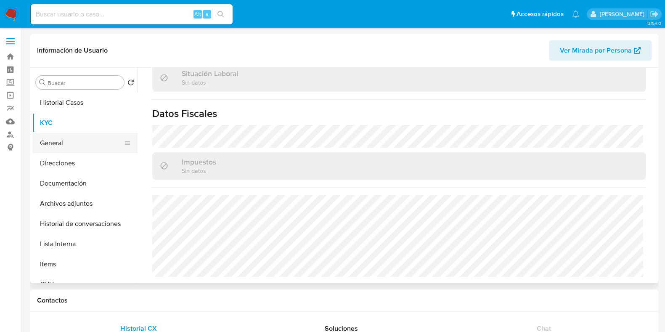
click at [55, 138] on button "General" at bounding box center [81, 143] width 98 height 20
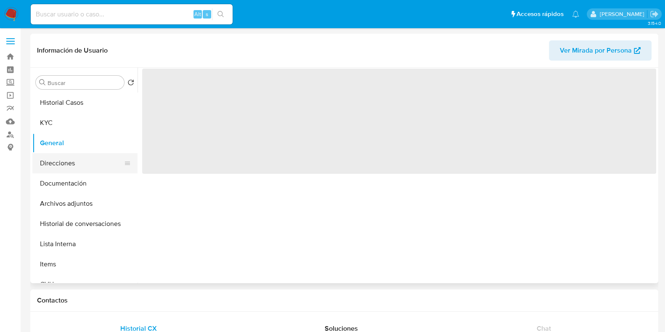
scroll to position [0, 0]
click at [90, 167] on button "Direcciones" at bounding box center [81, 163] width 98 height 20
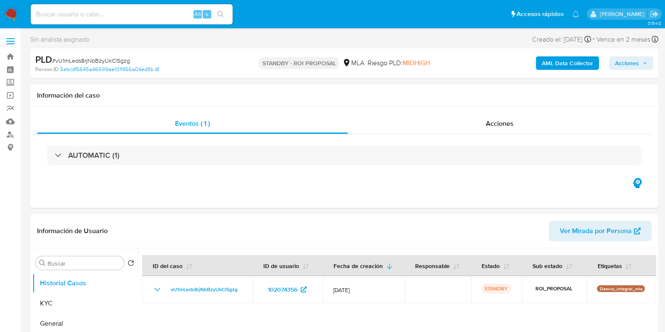
select select "10"
click at [119, 16] on input at bounding box center [132, 14] width 202 height 11
paste input "k6IUe0h9Ezn1jAQ2Bahs0njY"
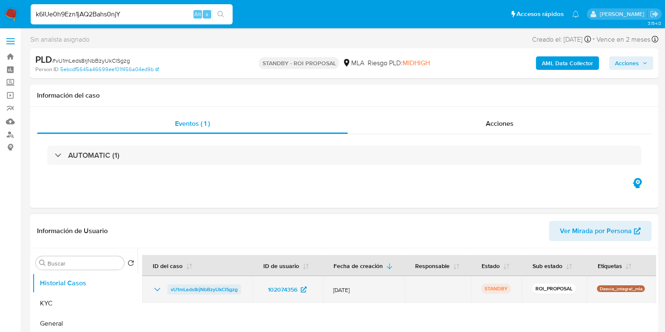
type input "k6IUe0h9Ezn1jAQ2Bahs0njY"
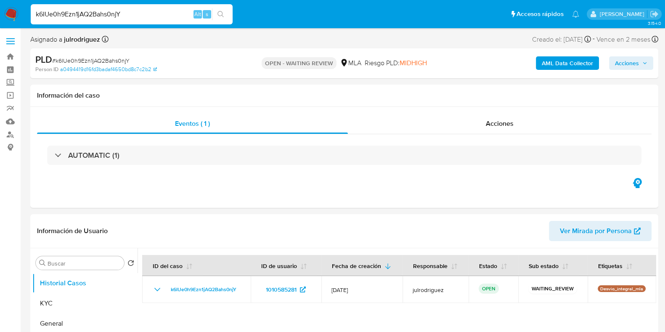
select select "10"
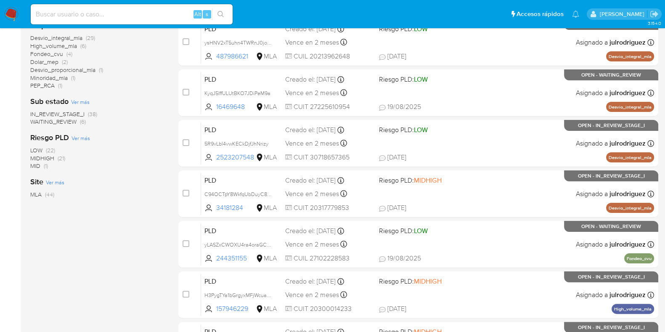
scroll to position [158, 0]
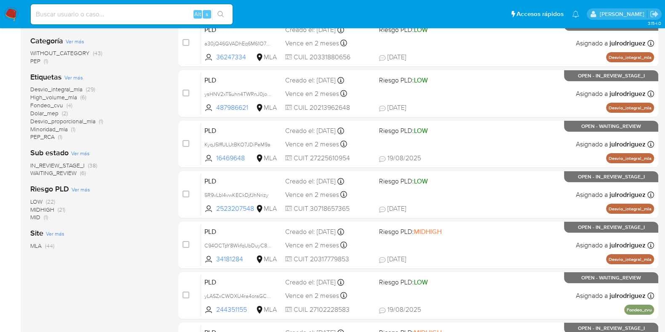
click at [67, 172] on span "WAITING_REVIEW" at bounding box center [53, 173] width 46 height 8
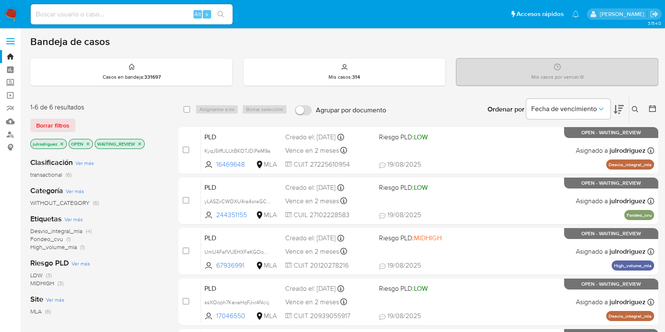
drag, startPoint x: 185, startPoint y: 107, endPoint x: 200, endPoint y: 106, distance: 15.2
click at [185, 107] on input "checkbox" at bounding box center [186, 109] width 7 height 7
checkbox input "true"
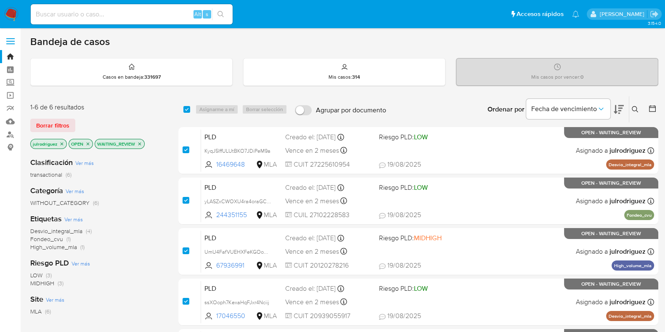
checkbox input "true"
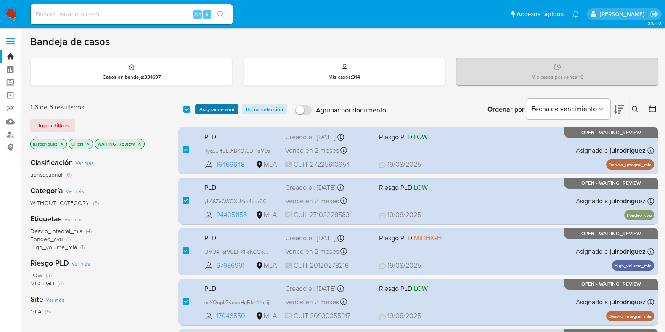
click at [214, 106] on span "Asignarme a mí" at bounding box center [216, 109] width 35 height 8
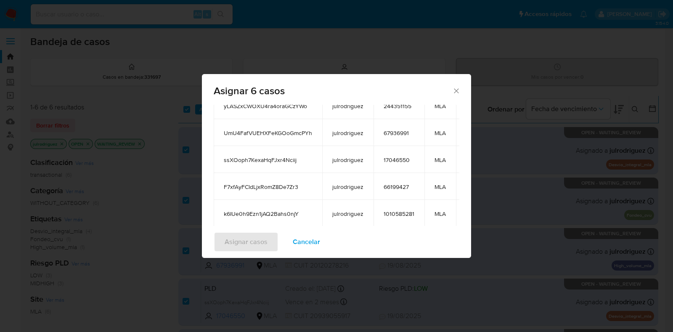
scroll to position [157, 0]
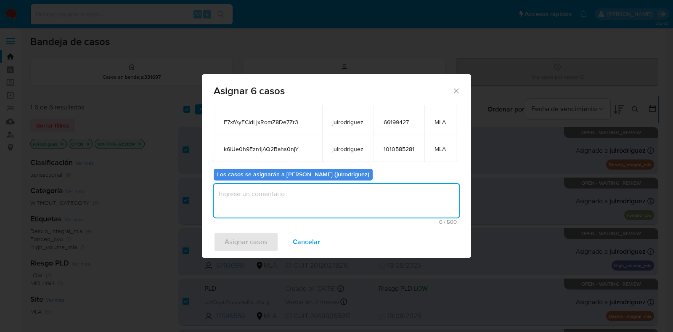
click at [302, 190] on textarea "assign-modal" at bounding box center [337, 201] width 246 height 34
type textarea "."
click at [246, 244] on span "Asignar casos" at bounding box center [246, 242] width 43 height 19
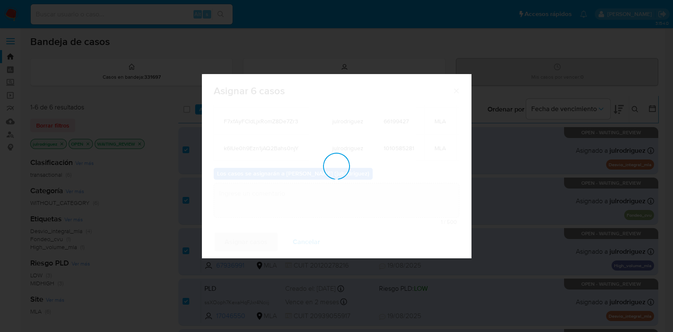
checkbox input "false"
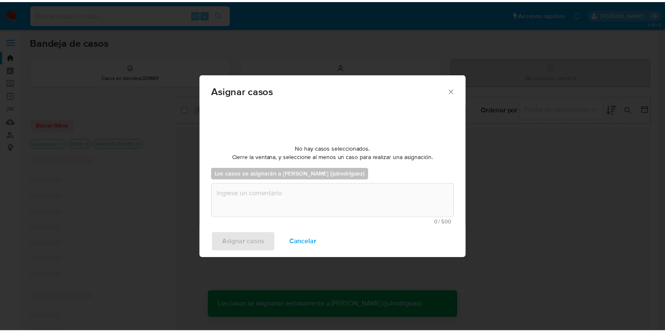
scroll to position [50, 0]
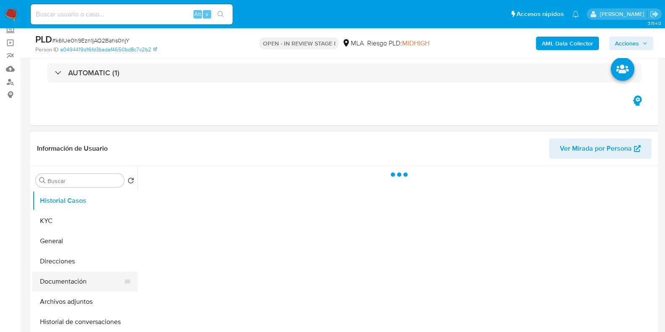
scroll to position [105, 0]
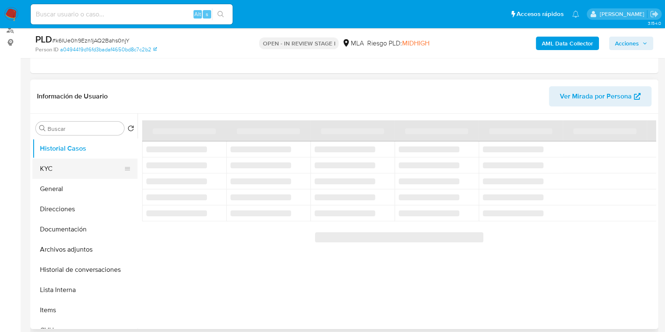
click at [46, 170] on button "KYC" at bounding box center [81, 169] width 98 height 20
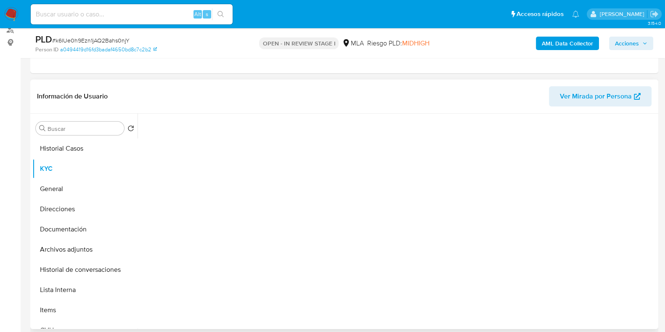
select select "10"
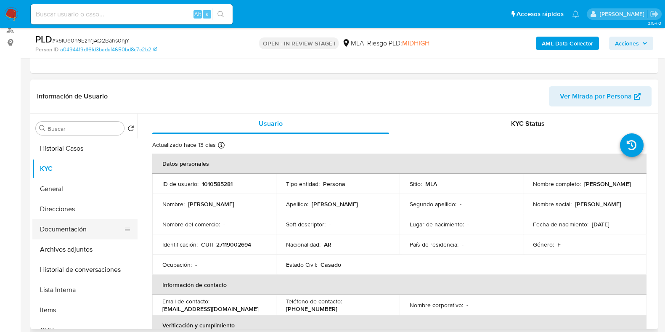
click at [51, 231] on button "Documentación" at bounding box center [81, 229] width 98 height 20
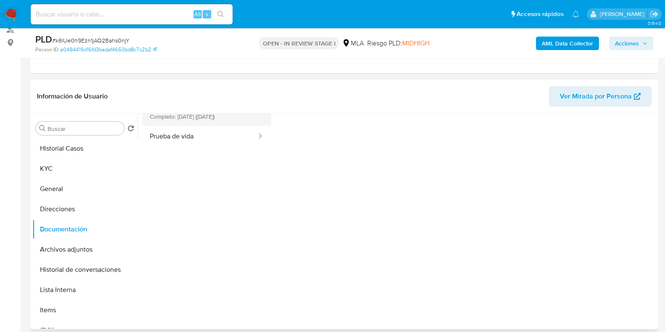
click at [200, 118] on button "Prueba de ingresos Completo: [DATE] ([DATE])" at bounding box center [199, 111] width 115 height 29
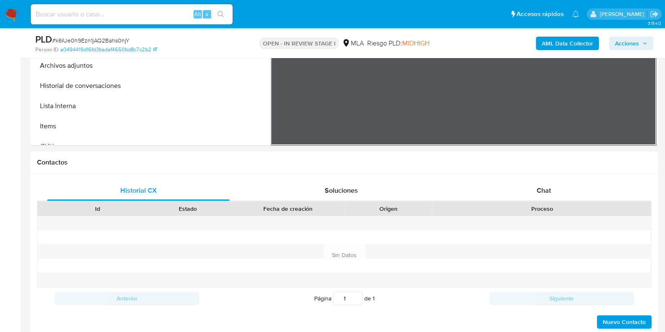
scroll to position [368, 0]
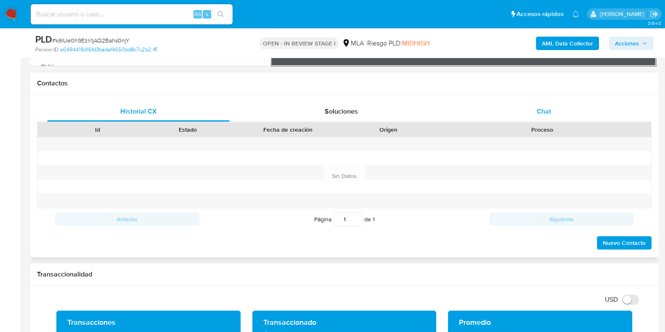
click at [553, 106] on div "Chat" at bounding box center [544, 111] width 183 height 20
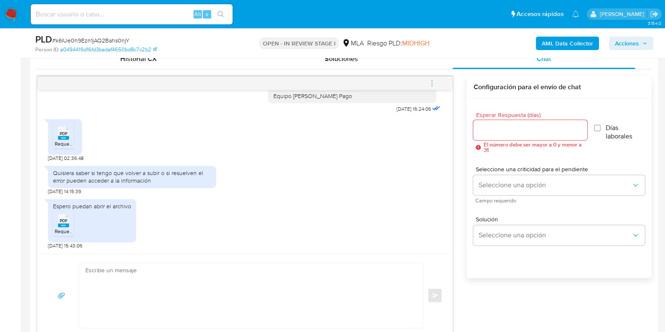
scroll to position [903, 0]
click at [59, 140] on span "Requerimiento Mercado Pago.pdf" at bounding box center [93, 143] width 76 height 7
click at [60, 233] on span "Requerimiento Mercado Pago.pdf" at bounding box center [93, 231] width 76 height 7
click at [66, 143] on span "Requerimiento Mercado Pago.pdf" at bounding box center [93, 143] width 76 height 7
click at [67, 225] on rect at bounding box center [63, 225] width 11 height 4
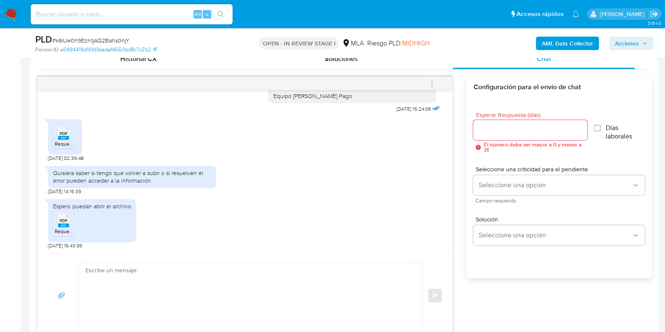
click at [112, 12] on input at bounding box center [132, 14] width 202 height 11
paste input "4Ymnbb8W0t8WlY3QMPm45TQN"
type input "4Ymnbb8W0t8WlY3QMPm45TQN"
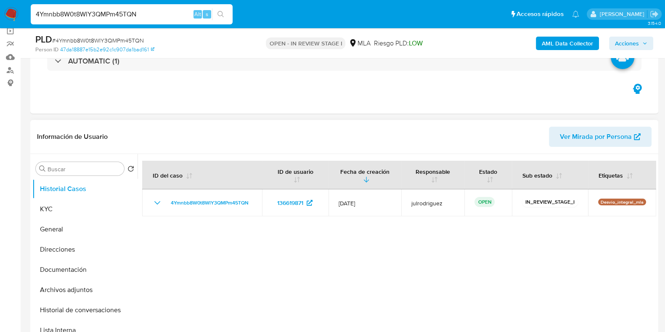
scroll to position [105, 0]
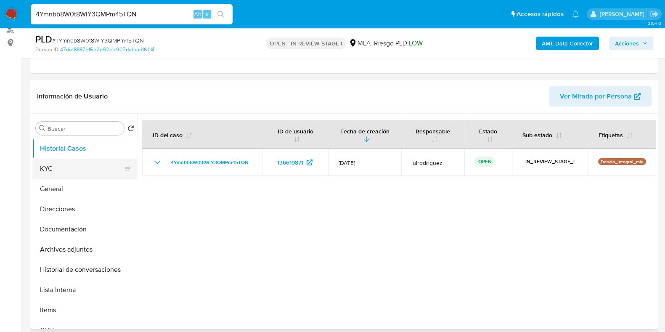
select select "10"
click at [69, 167] on button "KYC" at bounding box center [81, 169] width 98 height 20
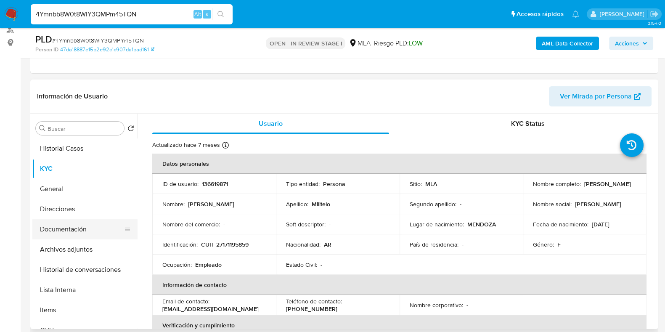
click at [61, 234] on button "Documentación" at bounding box center [81, 229] width 98 height 20
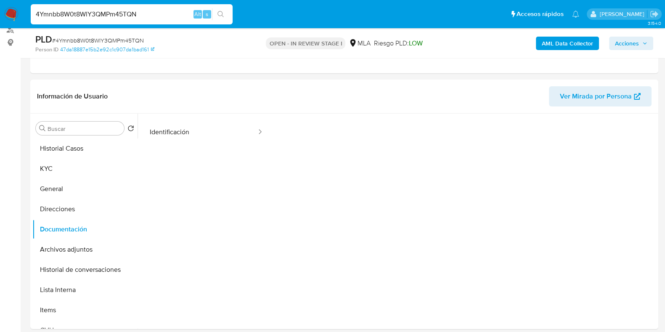
scroll to position [69, 0]
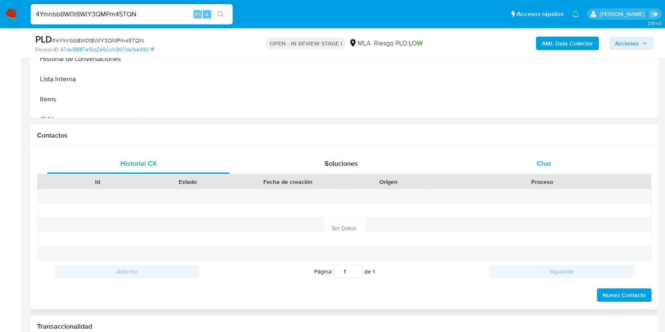
click at [549, 155] on div "Chat" at bounding box center [544, 164] width 183 height 20
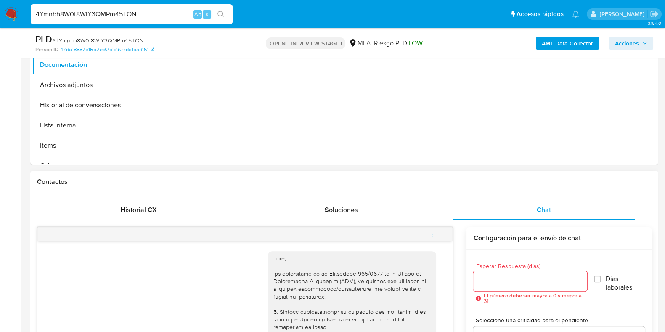
scroll to position [316, 0]
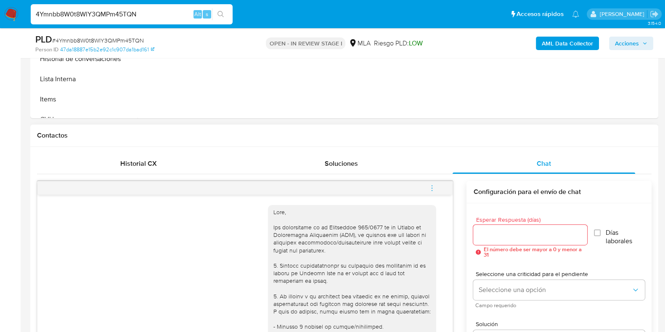
click at [435, 188] on icon "menu-action" at bounding box center [432, 188] width 8 height 8
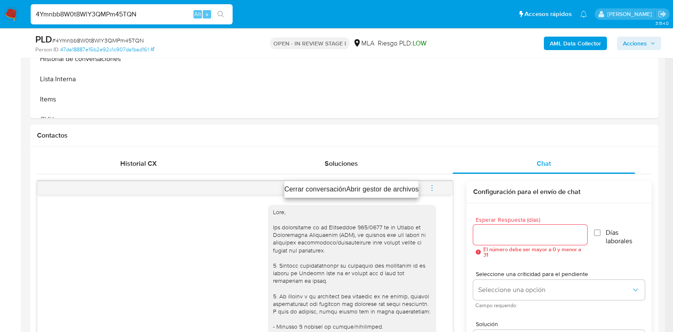
click at [319, 188] on li "Cerrar conversación" at bounding box center [315, 189] width 62 height 10
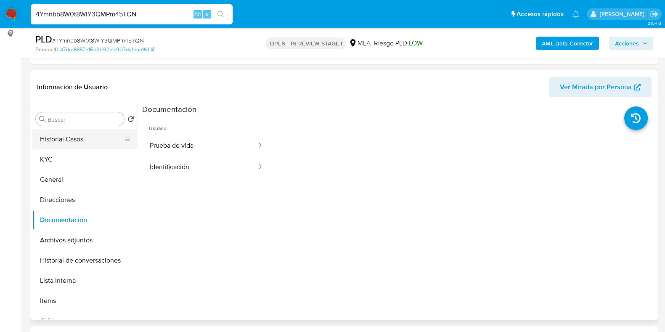
scroll to position [105, 0]
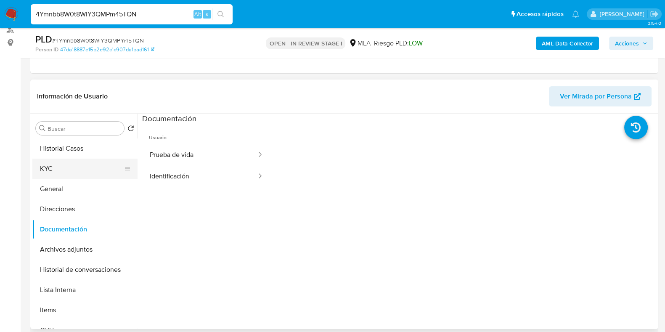
click at [61, 167] on button "KYC" at bounding box center [81, 169] width 98 height 20
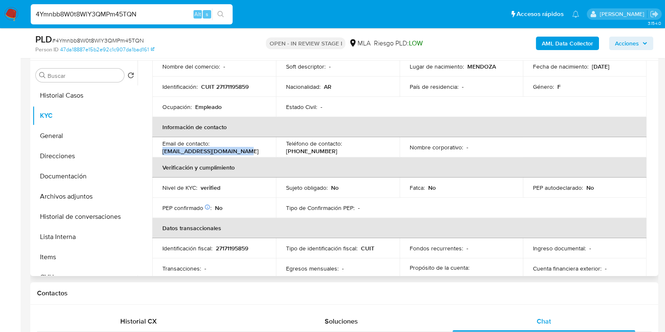
drag, startPoint x: 238, startPoint y: 150, endPoint x: 161, endPoint y: 148, distance: 77.0
click at [161, 148] on td "Email de contacto : nancymilitelo@yahoo.com.ar" at bounding box center [214, 147] width 124 height 20
copy p "nancymilitelo@yahoo.com.ar"
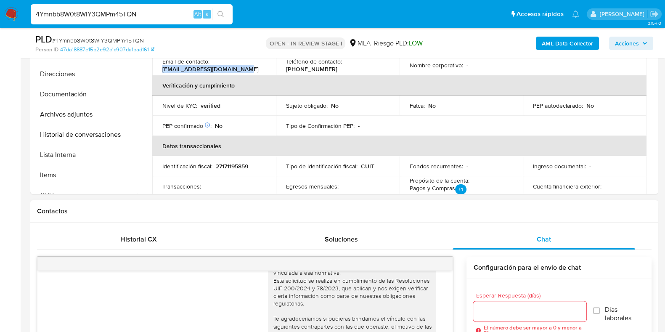
scroll to position [368, 0]
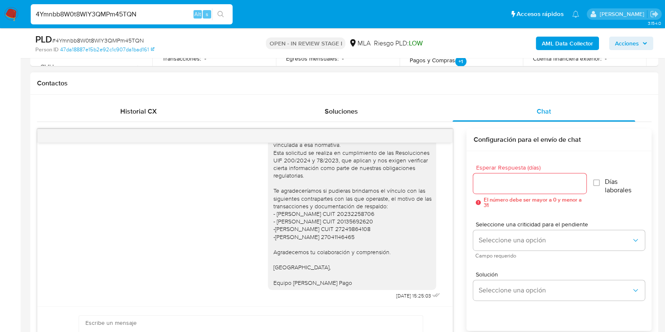
click at [312, 92] on div "Contactos" at bounding box center [344, 83] width 628 height 22
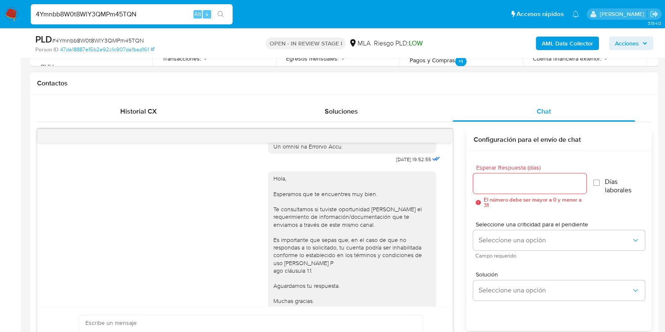
scroll to position [420, 0]
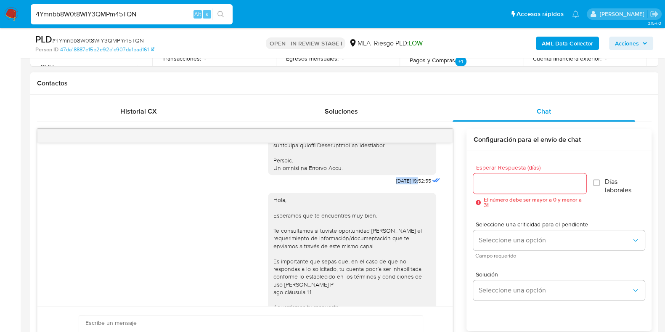
drag, startPoint x: 376, startPoint y: 197, endPoint x: 393, endPoint y: 323, distance: 127.0
copy span "[DATE]"
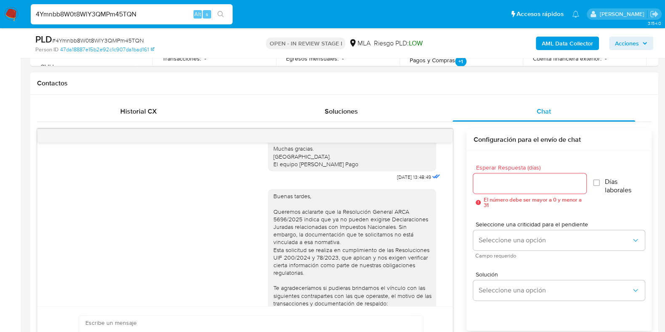
scroll to position [578, 0]
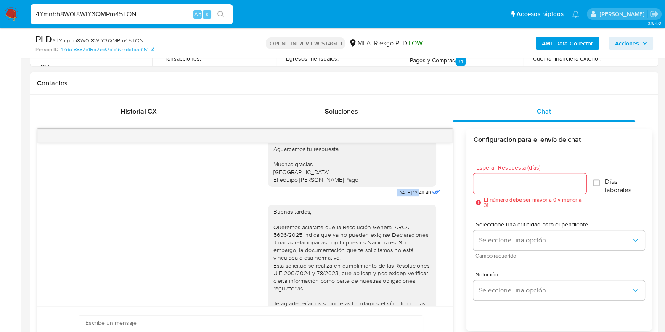
drag, startPoint x: 377, startPoint y: 215, endPoint x: 402, endPoint y: 213, distance: 24.9
click at [402, 199] on div "Hola, Esperamos que te encuentres muy bien. Te consultamos si tuviste oportunid…" at bounding box center [355, 114] width 174 height 170
copy span "[DATE]"
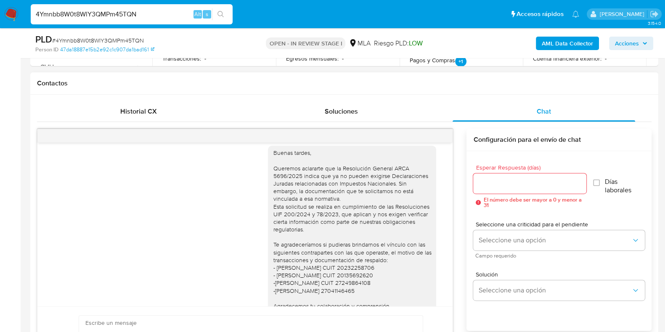
scroll to position [713, 0]
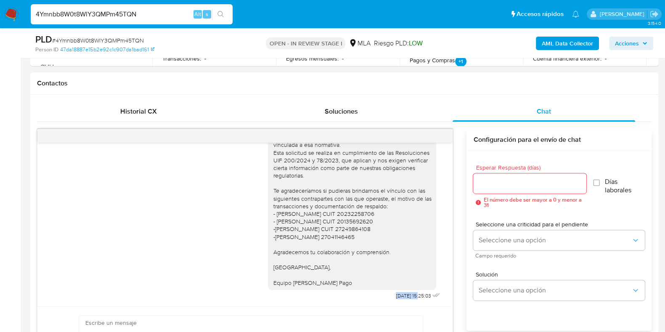
drag, startPoint x: 377, startPoint y: 296, endPoint x: 404, endPoint y: 299, distance: 27.6
click at [404, 299] on div "Buenas tardes, Queremos aclararte que la Resolución General ARCA 5696/2025 indi…" at bounding box center [355, 194] width 174 height 216
copy span "[DATE]"
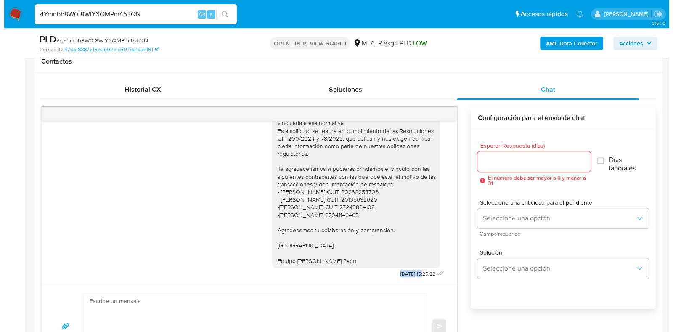
scroll to position [1504, 0]
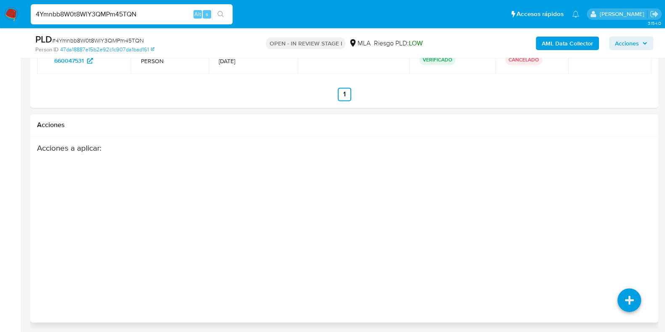
click at [625, 236] on div "Acciones a aplicar :" at bounding box center [344, 210] width 615 height 135
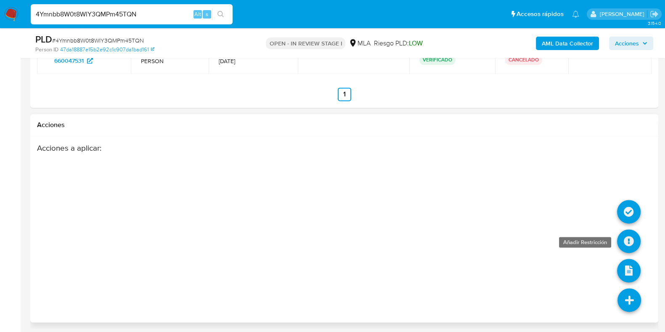
click at [626, 239] on icon at bounding box center [629, 241] width 24 height 24
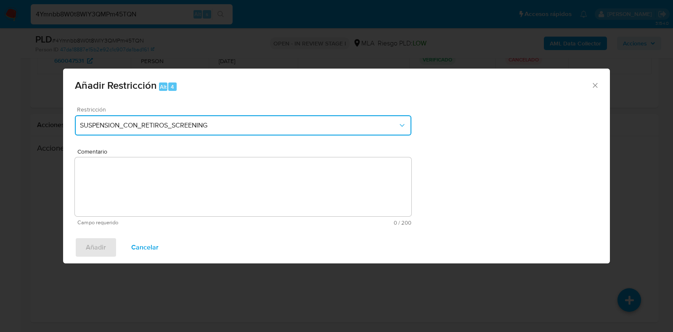
drag, startPoint x: 121, startPoint y: 119, endPoint x: 121, endPoint y: 131, distance: 11.8
click at [121, 119] on button "SUSPENSION_CON_RETIROS_SCREENING" at bounding box center [243, 125] width 337 height 20
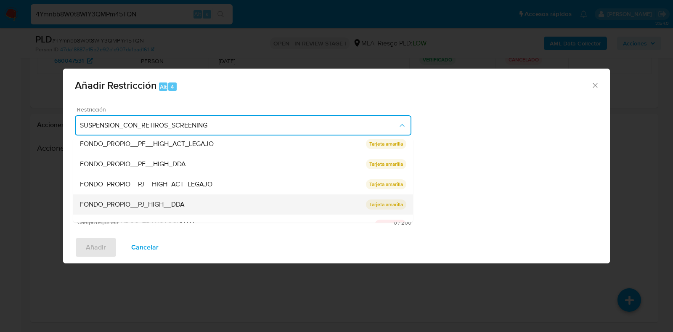
scroll to position [138, 0]
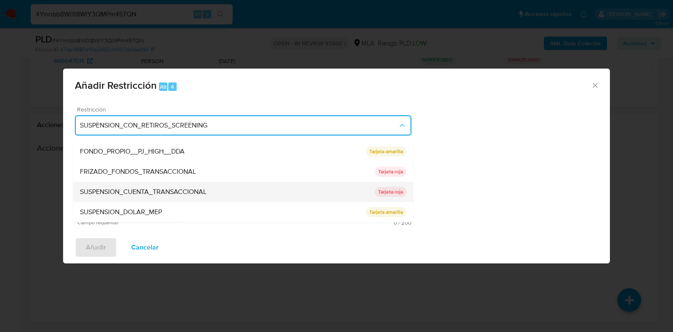
click at [139, 188] on span "SUSPENSION_CUENTA_TRANSACCIONAL" at bounding box center [143, 192] width 127 height 8
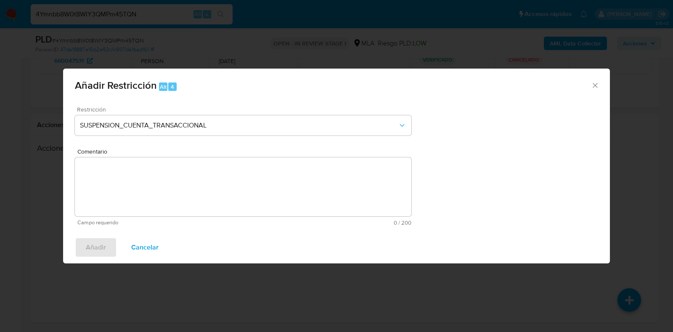
click at [160, 166] on textarea "Comentario" at bounding box center [243, 186] width 337 height 59
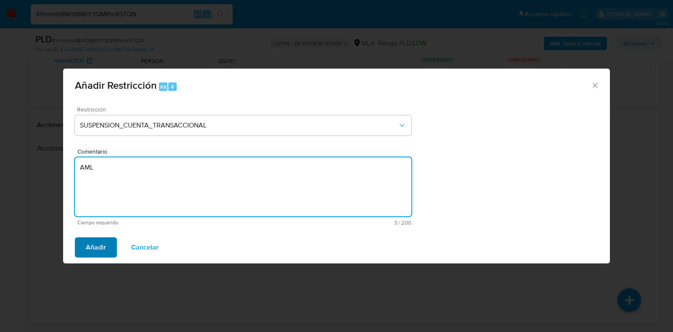
type textarea "AML"
click at [99, 242] on span "Añadir" at bounding box center [96, 247] width 20 height 19
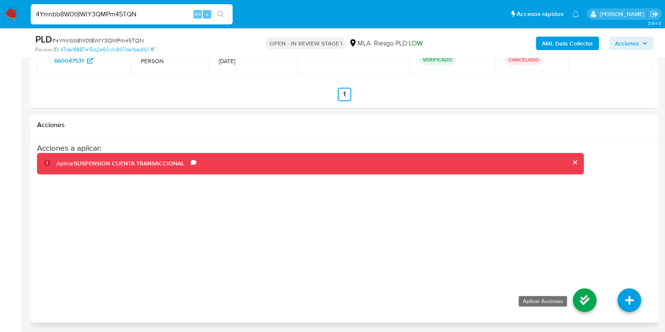
click at [580, 310] on li at bounding box center [584, 301] width 45 height 47
click at [595, 302] on icon at bounding box center [585, 300] width 24 height 24
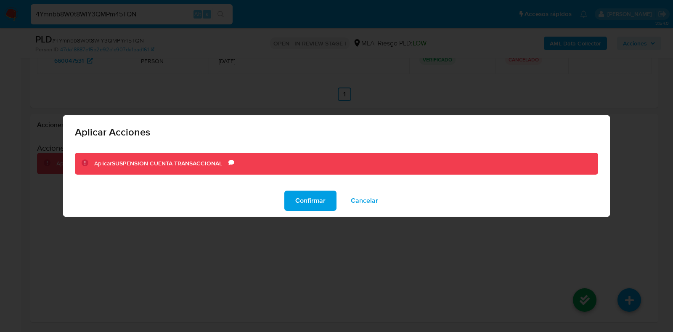
click at [304, 188] on div "Confirmar Cancelar" at bounding box center [336, 201] width 547 height 32
click at [308, 202] on span "Confirmar" at bounding box center [310, 200] width 30 height 19
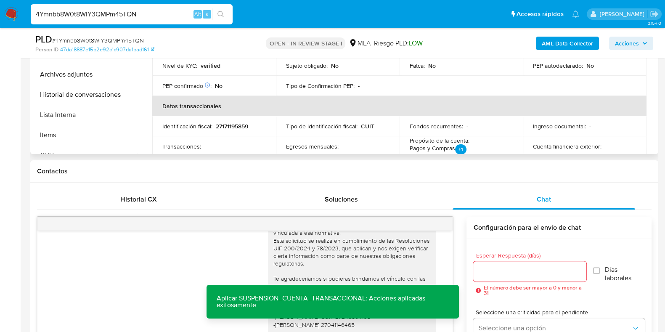
scroll to position [137, 0]
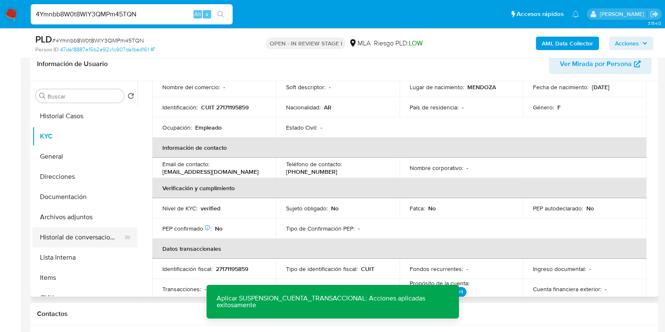
click at [90, 240] on button "Historial de conversaciones" at bounding box center [81, 237] width 98 height 20
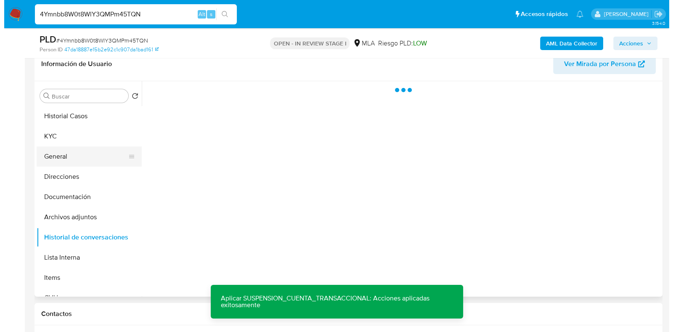
scroll to position [0, 0]
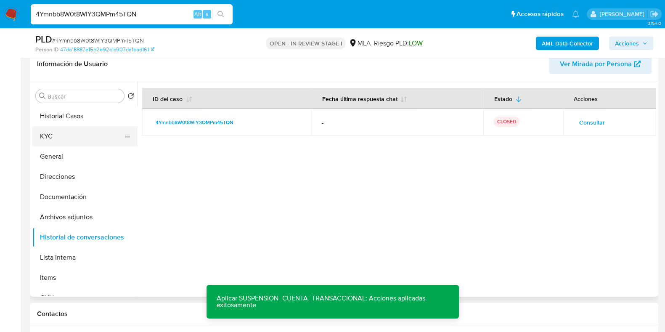
drag, startPoint x: 50, startPoint y: 137, endPoint x: 42, endPoint y: 127, distance: 12.8
click at [46, 131] on button "KYC" at bounding box center [81, 136] width 98 height 20
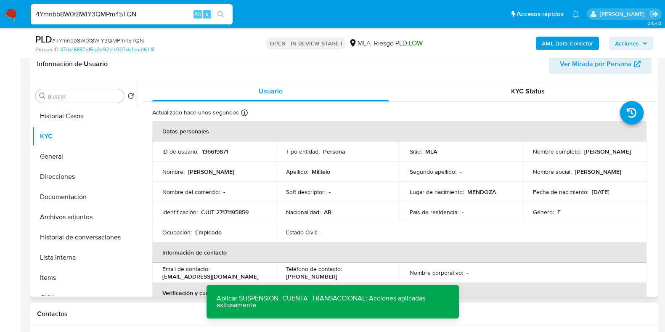
click at [219, 149] on p "136619871" at bounding box center [215, 152] width 26 height 8
copy p "136619871"
click at [119, 39] on span "# 4Ymnbb8W0t8WlY3QMPm45TQN" at bounding box center [98, 40] width 92 height 8
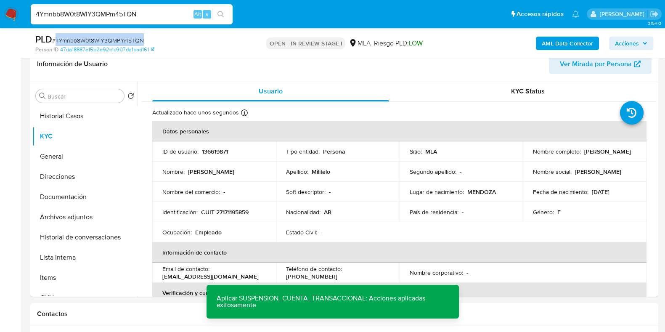
copy span "4Ymnbb8W0t8WlY3QMPm45TQN"
click at [549, 47] on b "AML Data Collector" at bounding box center [567, 43] width 51 height 13
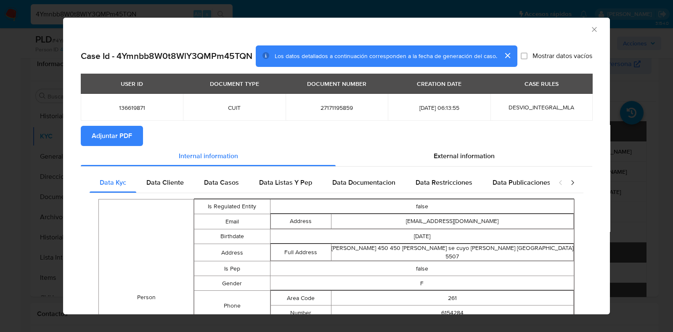
click at [126, 142] on span "Adjuntar PDF" at bounding box center [112, 136] width 40 height 19
click at [592, 27] on icon "Cerrar ventana" at bounding box center [594, 29] width 5 height 5
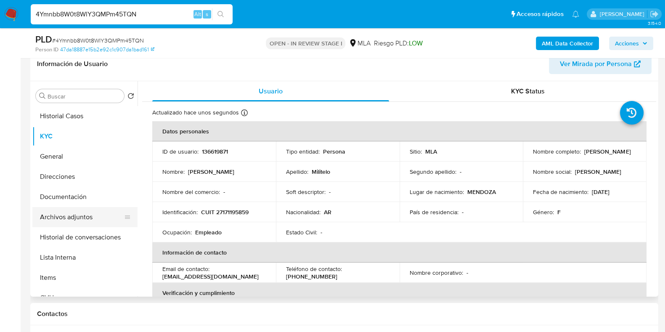
click at [88, 215] on button "Archivos adjuntos" at bounding box center [81, 217] width 98 height 20
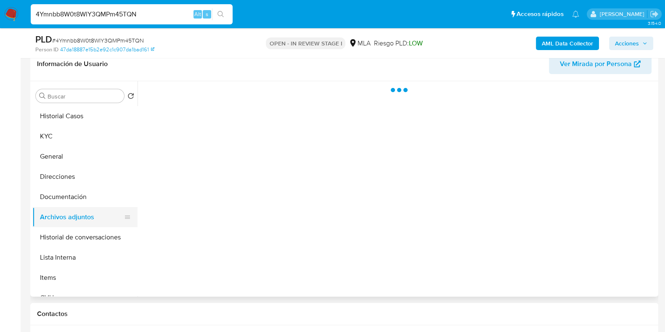
drag, startPoint x: 85, startPoint y: 232, endPoint x: 75, endPoint y: 218, distance: 17.2
click at [85, 232] on button "Historial de conversaciones" at bounding box center [84, 237] width 105 height 20
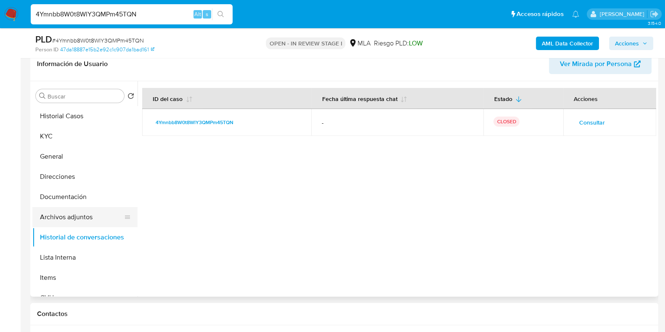
click at [73, 214] on button "Archivos adjuntos" at bounding box center [81, 217] width 98 height 20
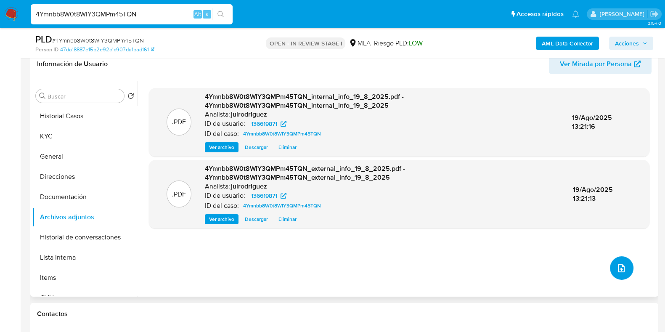
click at [624, 272] on button "upload-file" at bounding box center [622, 268] width 24 height 24
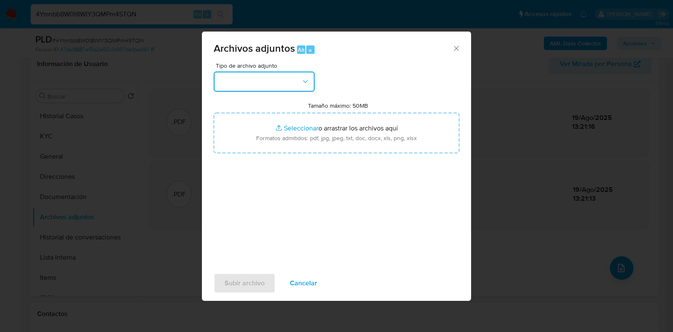
click at [285, 85] on button "button" at bounding box center [264, 82] width 101 height 20
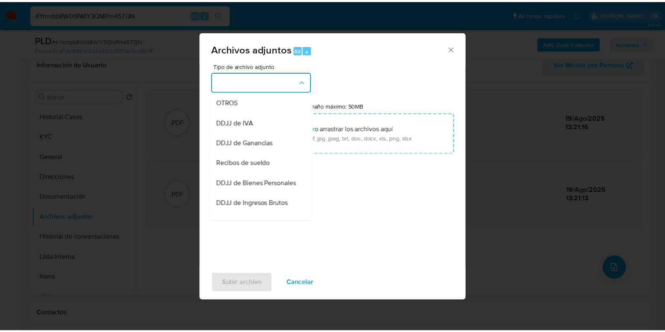
scroll to position [105, 0]
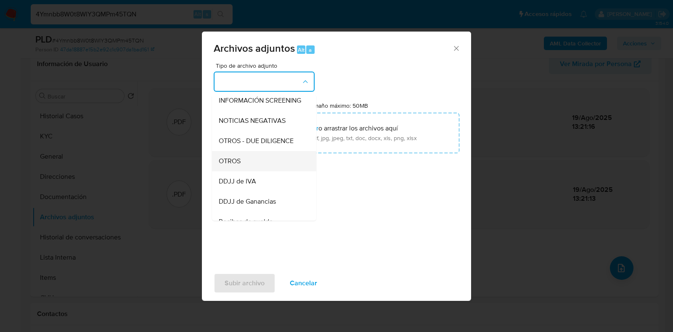
click at [235, 163] on div "OTROS" at bounding box center [262, 161] width 86 height 20
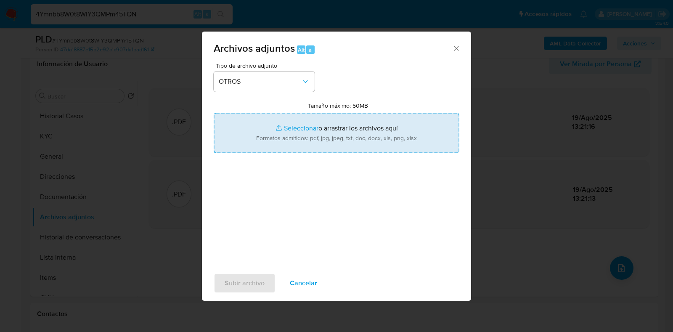
click at [274, 128] on input "Tamaño máximo: 50MB Seleccionar archivos" at bounding box center [337, 133] width 246 height 40
type input "C:\fakepath\Movimientos - 136619871 - 4Ymnbb8W0t8WlY3QMPm45TQN.xlsx"
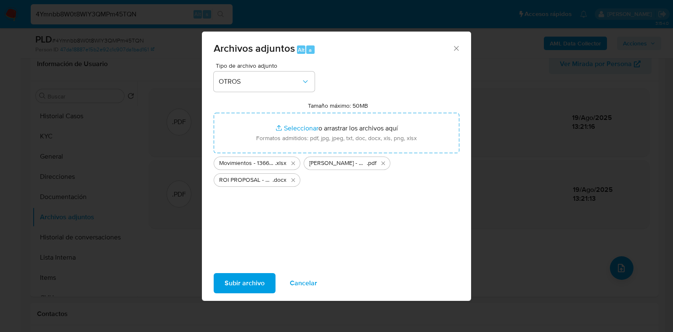
click at [242, 286] on span "Subir archivo" at bounding box center [245, 283] width 40 height 19
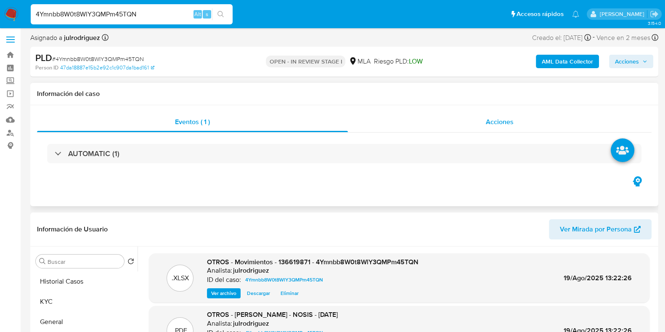
scroll to position [0, 0]
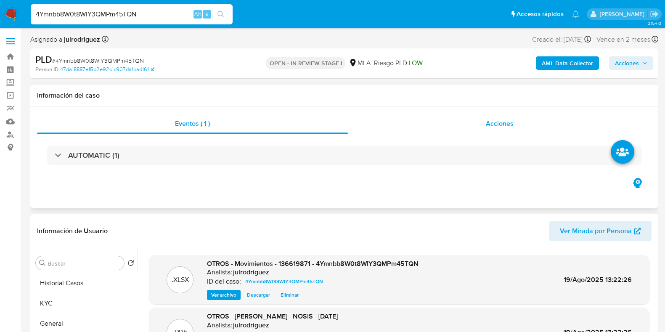
click at [485, 127] on div "Acciones" at bounding box center [500, 124] width 304 height 20
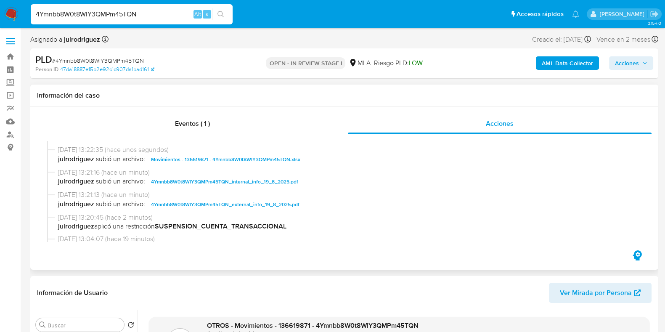
scroll to position [105, 0]
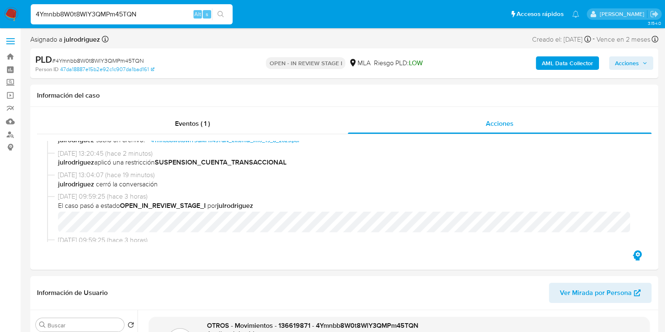
drag, startPoint x: 628, startPoint y: 62, endPoint x: 621, endPoint y: 62, distance: 7.2
click at [627, 62] on span "Acciones" at bounding box center [627, 62] width 24 height 13
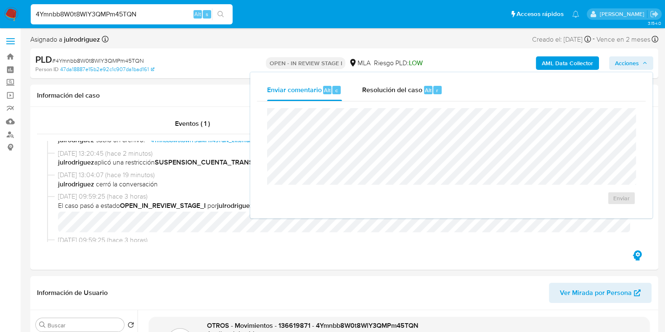
click at [418, 75] on div "Enviar comentario Alt c Resolución del caso Alt r Enviar" at bounding box center [451, 145] width 402 height 146
click at [414, 90] on span "Resolución del caso" at bounding box center [392, 90] width 60 height 10
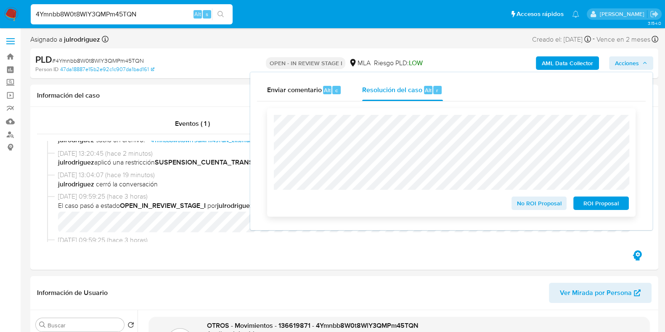
click at [594, 200] on span "ROI Proposal" at bounding box center [601, 203] width 44 height 12
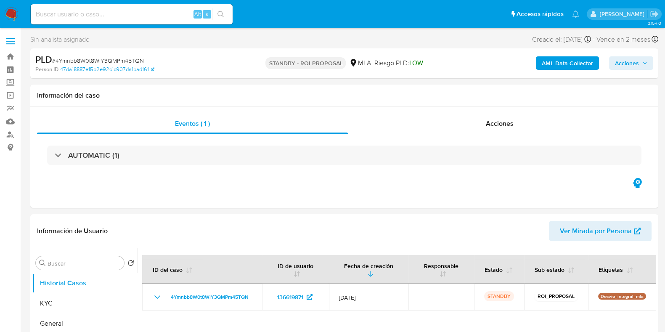
select select "10"
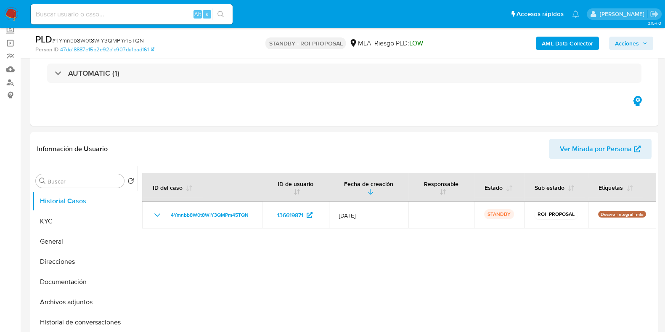
click at [157, 9] on input at bounding box center [132, 14] width 202 height 11
paste input "QncUvYLWrWuLwWDYLavJ8n7j"
type input "QncUvYLWrWuLwWDYLavJ8n7j"
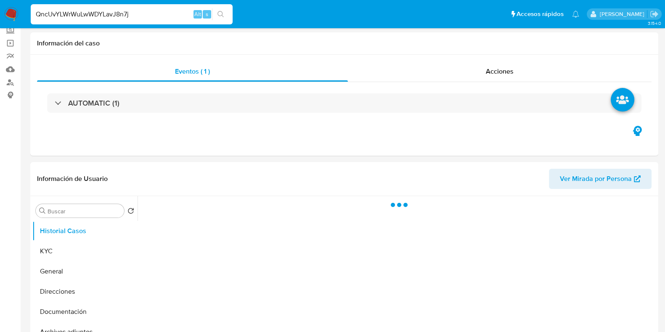
select select "10"
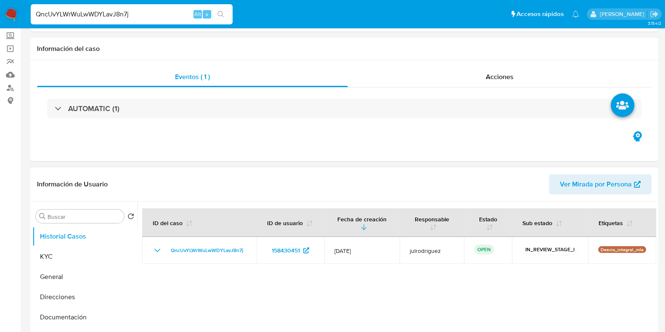
scroll to position [158, 0]
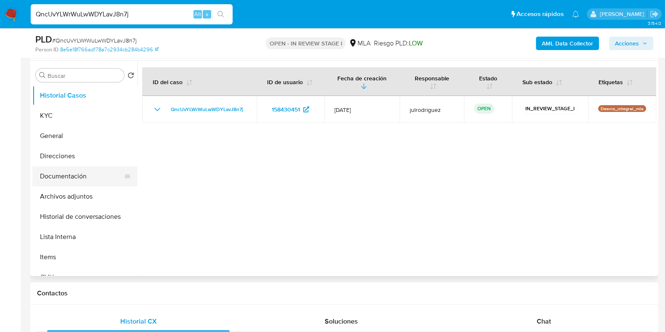
click at [71, 175] on button "Documentación" at bounding box center [81, 176] width 98 height 20
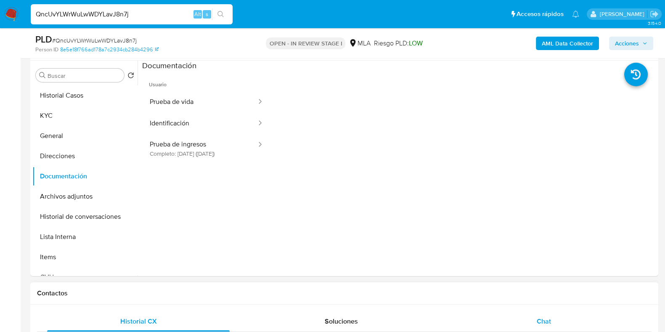
click at [550, 318] on span "Chat" at bounding box center [544, 321] width 14 height 10
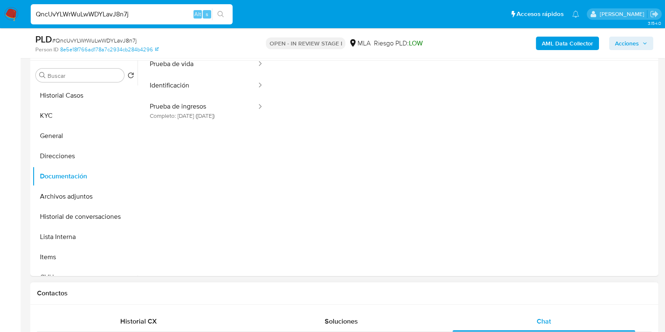
scroll to position [69, 0]
click at [538, 322] on span "Chat" at bounding box center [544, 321] width 14 height 10
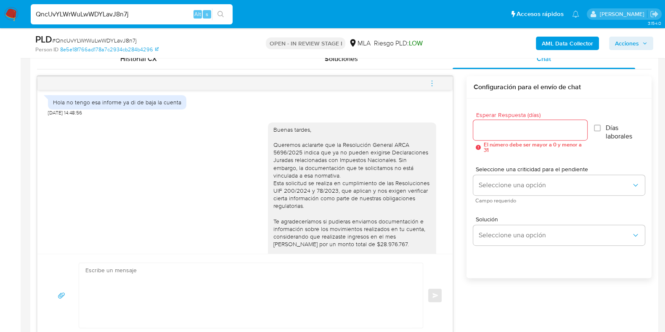
scroll to position [618, 0]
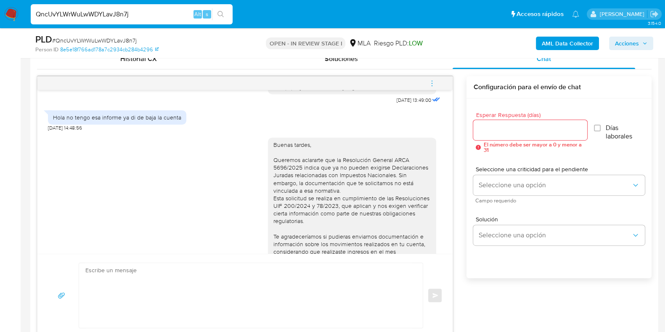
click at [430, 85] on icon "menu-action" at bounding box center [432, 84] width 8 height 8
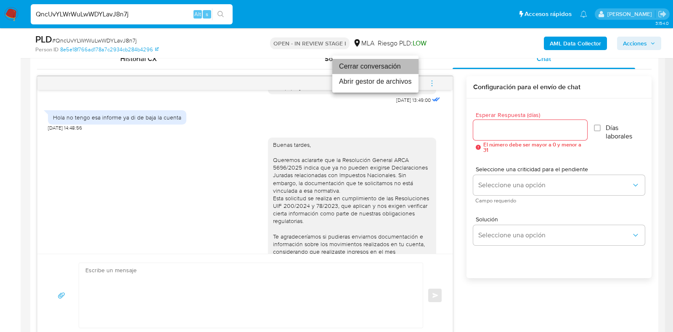
click at [350, 68] on li "Cerrar conversación" at bounding box center [375, 66] width 86 height 15
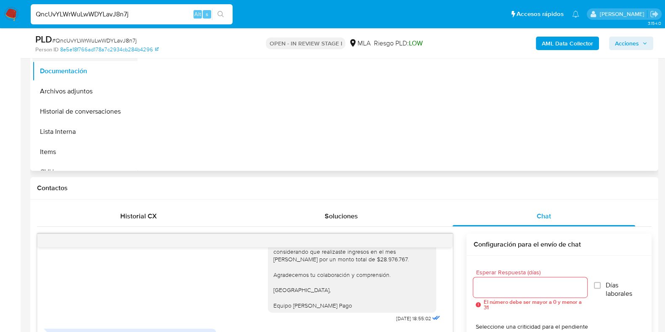
scroll to position [105, 0]
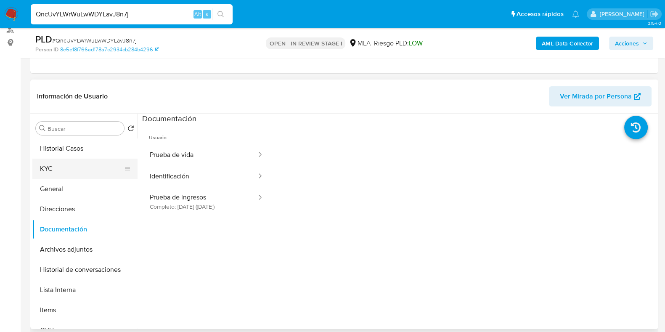
click at [59, 171] on button "KYC" at bounding box center [81, 169] width 98 height 20
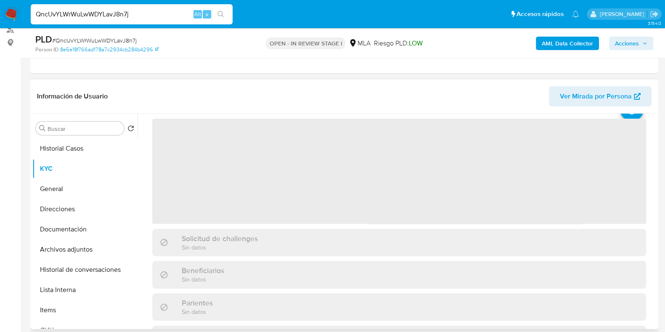
scroll to position [52, 0]
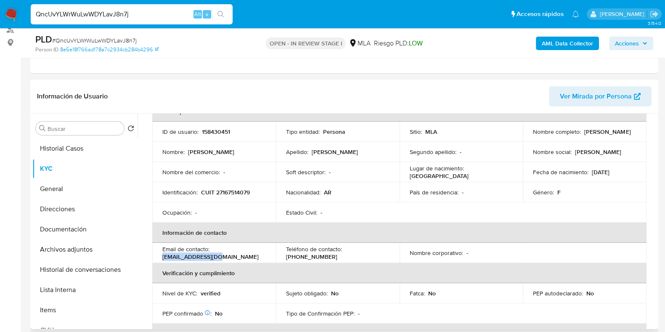
drag, startPoint x: 208, startPoint y: 253, endPoint x: 160, endPoint y: 256, distance: 48.1
click at [160, 256] on td "Email de contacto : [EMAIL_ADDRESS][DOMAIN_NAME]" at bounding box center [214, 253] width 124 height 20
copy p "[EMAIL_ADDRESS][DOMAIN_NAME]"
click at [592, 136] on td "Nombre completo : [PERSON_NAME]" at bounding box center [585, 132] width 124 height 20
copy p "[PERSON_NAME]"
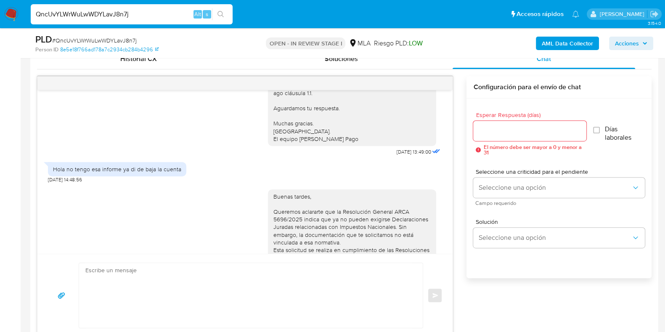
scroll to position [618, 0]
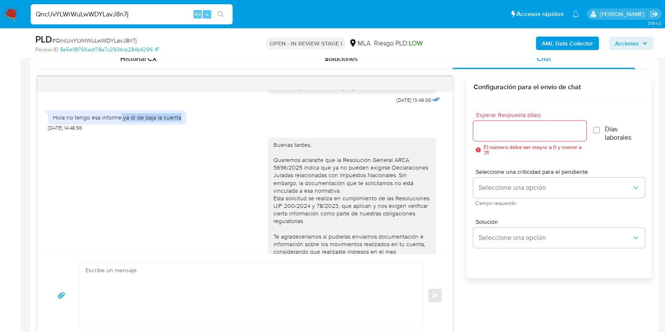
drag, startPoint x: 180, startPoint y: 138, endPoint x: 121, endPoint y: 138, distance: 59.3
click at [121, 125] on div "Hola no tengo esa informe ya di de baja la cuenta" at bounding box center [117, 117] width 138 height 14
copy div "ya di de baja la cuenta"
click at [40, 200] on div "[DATE] 19:52:59 Hola, Esperamos que te encuentres muy bien. Te consultamos si t…" at bounding box center [244, 172] width 415 height 164
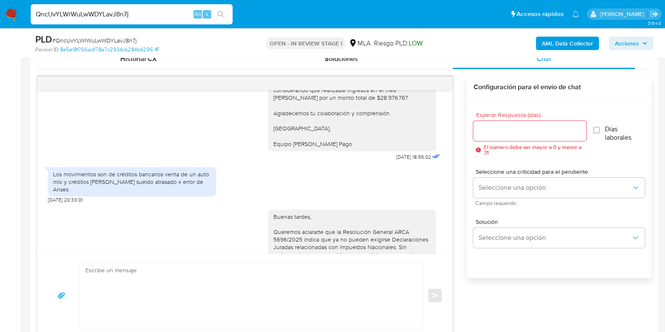
scroll to position [776, 0]
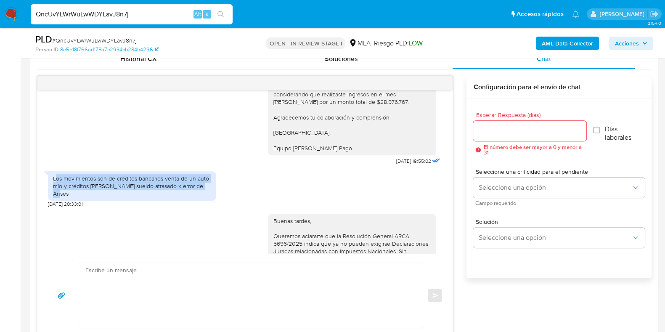
drag, startPoint x: 55, startPoint y: 199, endPoint x: 210, endPoint y: 205, distance: 155.4
click at [210, 198] on div "Los movimientos son de créditos bancarios venta de un auto mío y créditos [PERS…" at bounding box center [132, 186] width 158 height 23
copy div "os movimientos son de créditos bancarios venta de un auto mío y créditos [PERSO…"
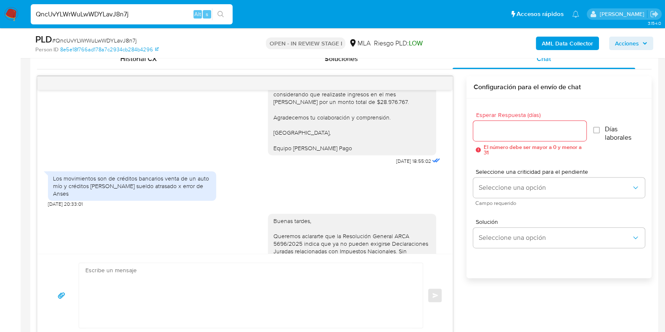
drag, startPoint x: 4, startPoint y: 226, endPoint x: 198, endPoint y: 210, distance: 194.2
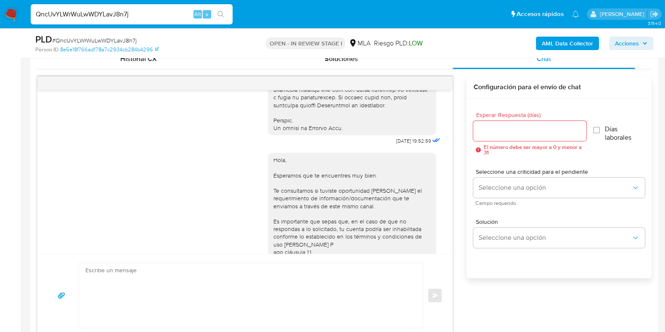
scroll to position [420, 0]
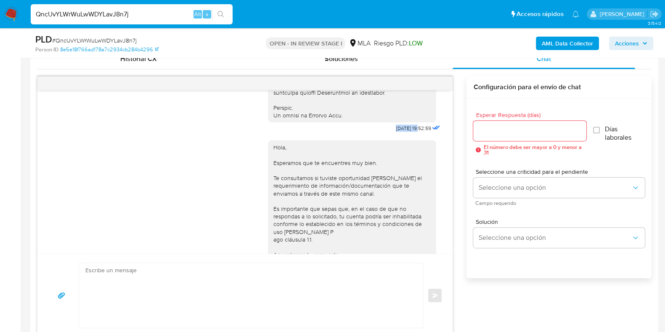
drag, startPoint x: 402, startPoint y: 144, endPoint x: 409, endPoint y: 273, distance: 128.9
copy span "[DATE]"
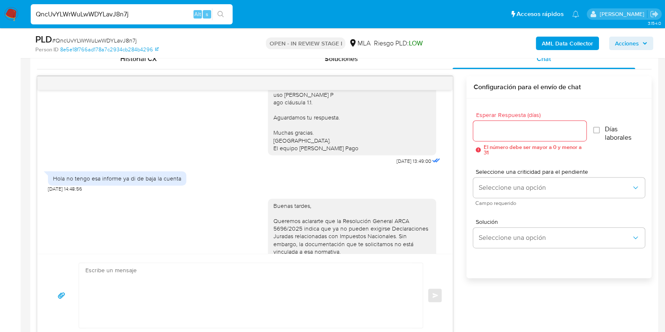
scroll to position [578, 0]
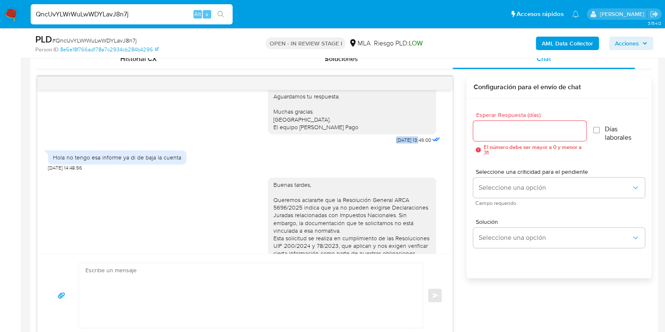
drag, startPoint x: 378, startPoint y: 163, endPoint x: 396, endPoint y: 220, distance: 60.5
click at [403, 146] on div "Hola, Esperamos que te encuentres muy bien. Te consultamos si tuviste oportunid…" at bounding box center [355, 61] width 174 height 170
copy span "[DATE]"
drag, startPoint x: 0, startPoint y: 269, endPoint x: 11, endPoint y: 261, distance: 12.6
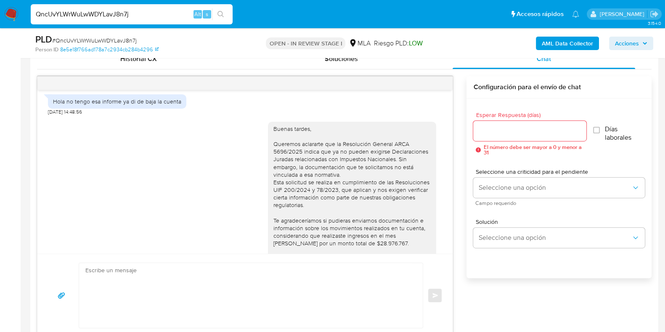
scroll to position [736, 0]
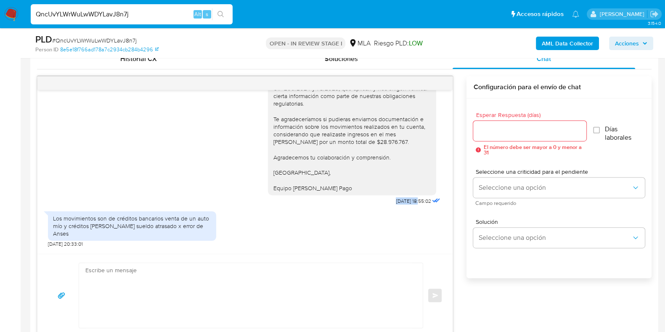
drag, startPoint x: 377, startPoint y: 221, endPoint x: 402, endPoint y: 223, distance: 24.5
click at [402, 207] on div "Buenas tardes, Queremos aclararte que la Resolución General ARCA 5696/2025 indi…" at bounding box center [355, 110] width 174 height 193
copy span "[DATE]"
click at [59, 236] on div "Los movimientos son de créditos bancarios venta de un auto mío y créditos [PERS…" at bounding box center [132, 226] width 158 height 23
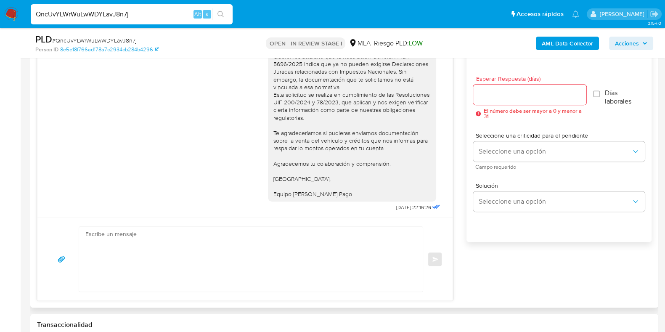
scroll to position [473, 0]
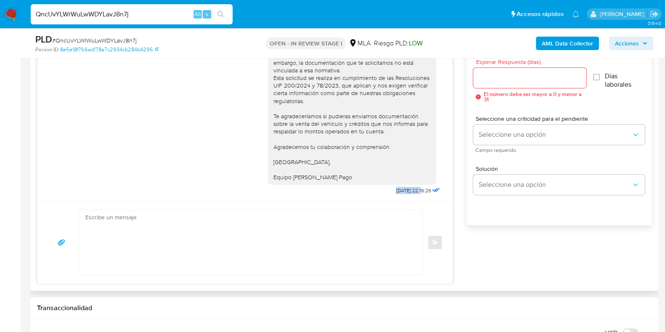
drag, startPoint x: 377, startPoint y: 185, endPoint x: 404, endPoint y: 188, distance: 27.1
click at [404, 188] on div "Buenas tardes, Queremos aclararte que la Resolución General ARCA 5696/2025 indi…" at bounding box center [355, 103] width 174 height 185
copy span "[DATE]"
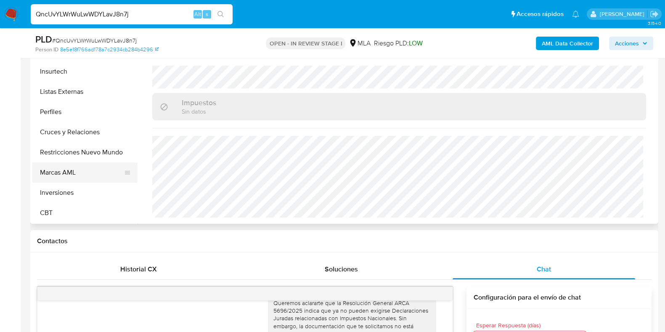
scroll to position [395, 0]
click at [69, 166] on button "Marcas AML" at bounding box center [81, 173] width 98 height 20
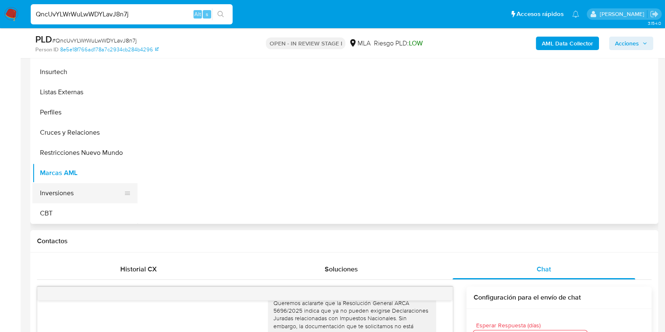
scroll to position [0, 0]
click at [64, 129] on button "Cruces y Relaciones" at bounding box center [81, 132] width 98 height 20
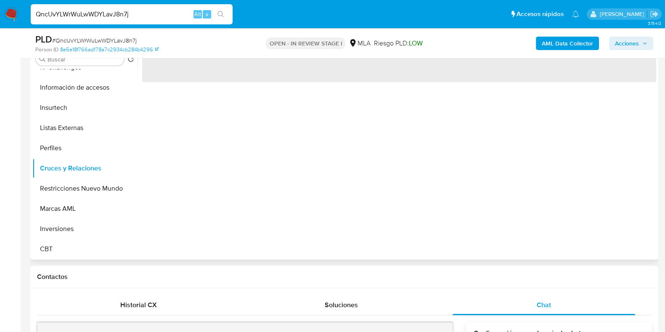
scroll to position [158, 0]
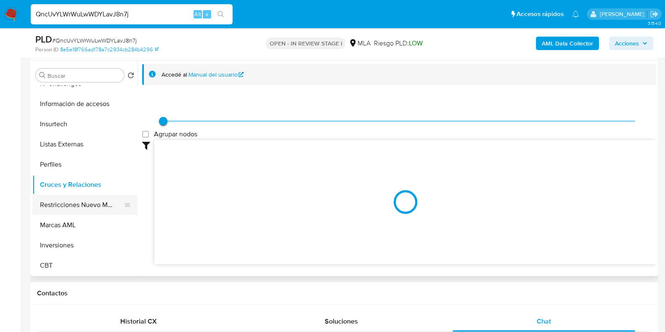
click at [69, 205] on button "Restricciones Nuevo Mundo" at bounding box center [81, 205] width 98 height 20
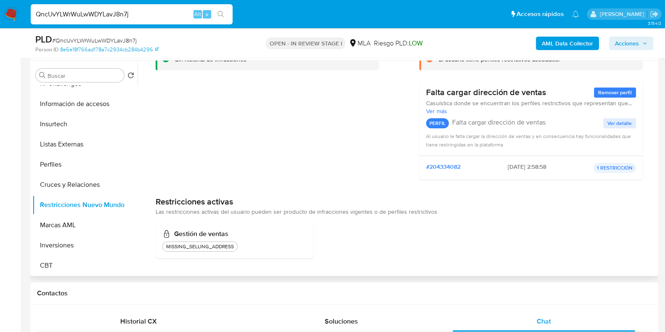
scroll to position [0, 0]
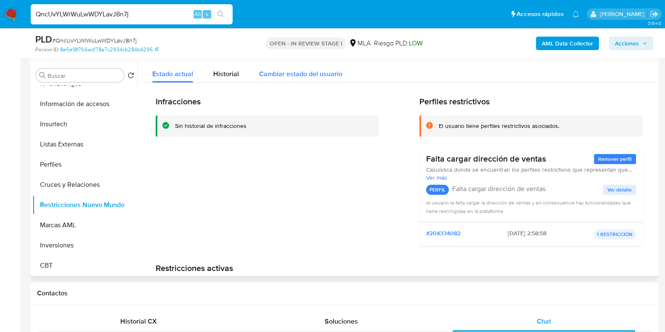
click at [269, 74] on span "Cambiar estado del usuario" at bounding box center [300, 74] width 83 height 10
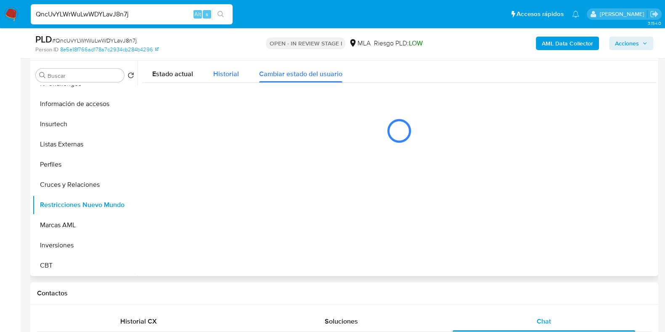
click at [215, 72] on span "Historial" at bounding box center [226, 74] width 26 height 10
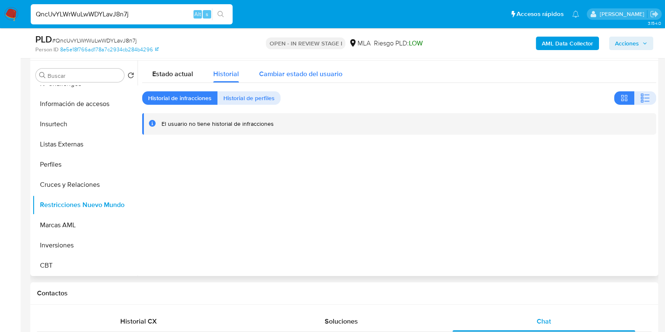
click at [284, 68] on div "Cambiar estado del usuario" at bounding box center [300, 72] width 83 height 22
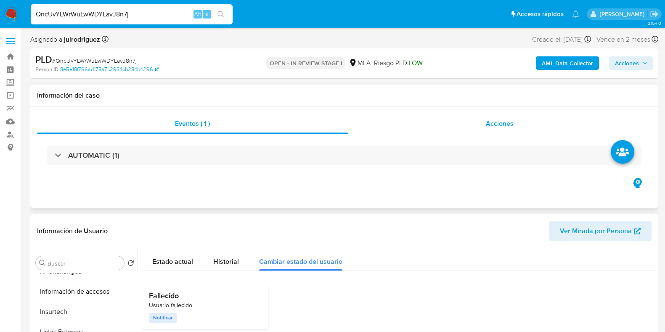
click at [475, 127] on div "Acciones" at bounding box center [500, 124] width 304 height 20
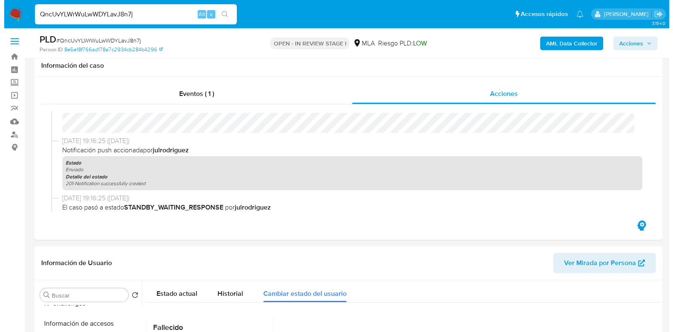
scroll to position [1527, 0]
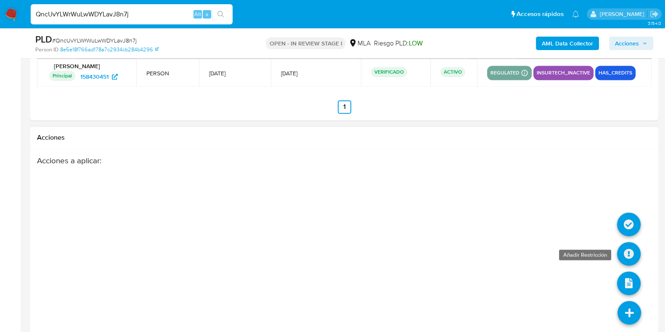
click at [625, 247] on icon at bounding box center [629, 254] width 24 height 24
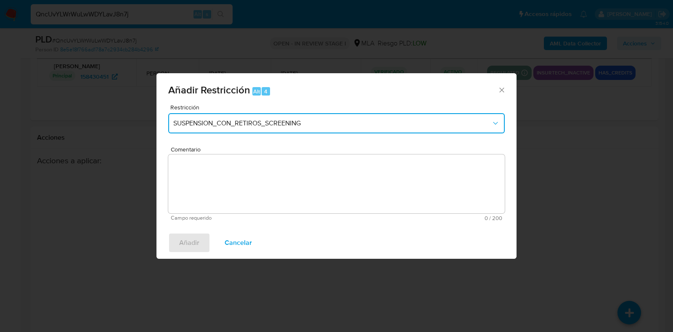
click at [208, 119] on span "SUSPENSION_CON_RETIROS_SCREENING" at bounding box center [332, 123] width 318 height 8
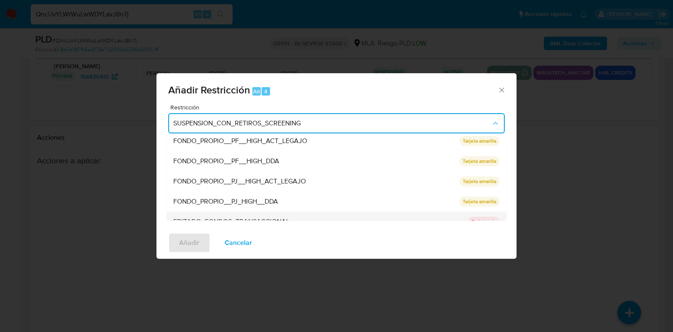
scroll to position [138, 0]
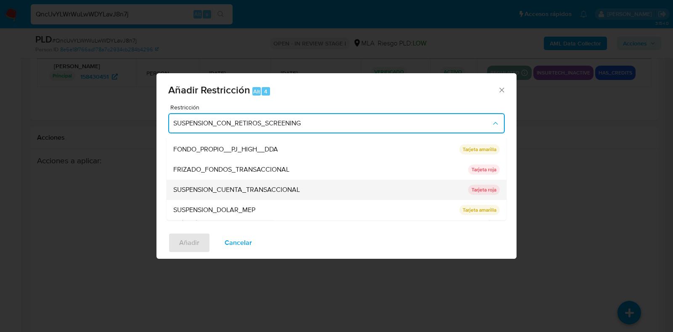
click at [237, 180] on ul "SUSPENSION_CON_RETIROS_SCREENING SUSPENSION_CON_RETIROS_SCREENING Tarjeta roja …" at bounding box center [337, 109] width 340 height 222
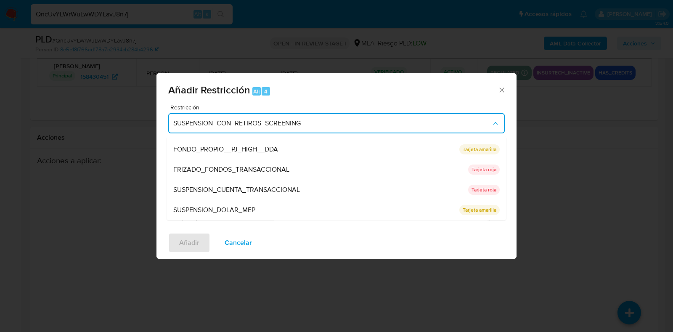
click at [238, 184] on div "SUSPENSION_CUENTA_TRANSACCIONAL" at bounding box center [318, 190] width 290 height 20
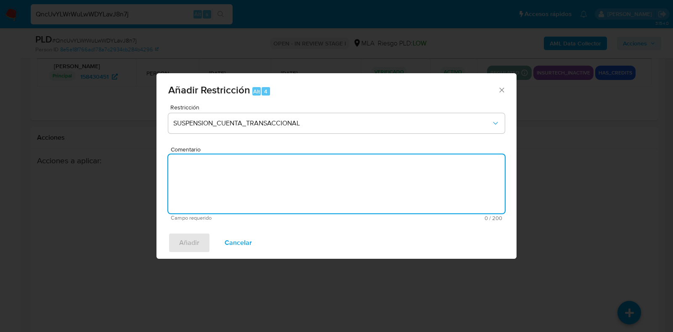
click at [247, 177] on textarea "Comentario" at bounding box center [336, 183] width 337 height 59
type textarea "AML"
click at [182, 245] on span "Añadir" at bounding box center [189, 242] width 20 height 19
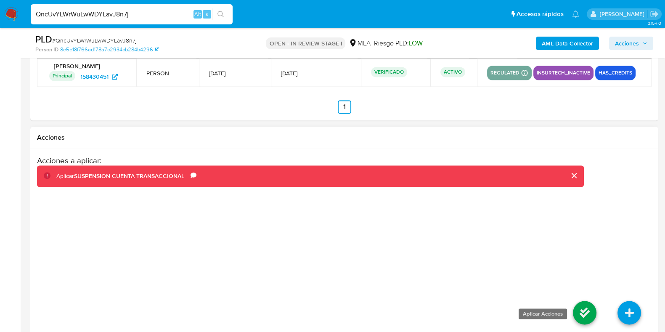
click at [583, 306] on icon at bounding box center [585, 313] width 24 height 24
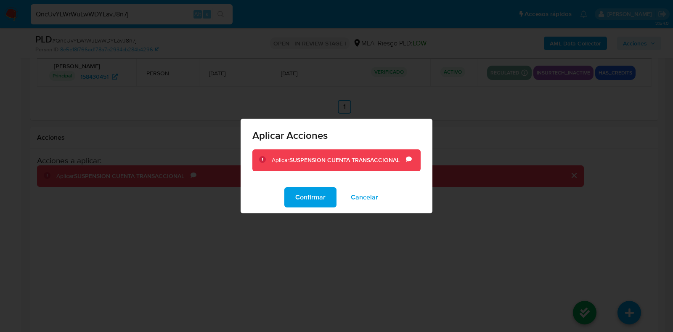
click at [322, 202] on span "Confirmar" at bounding box center [310, 197] width 30 height 19
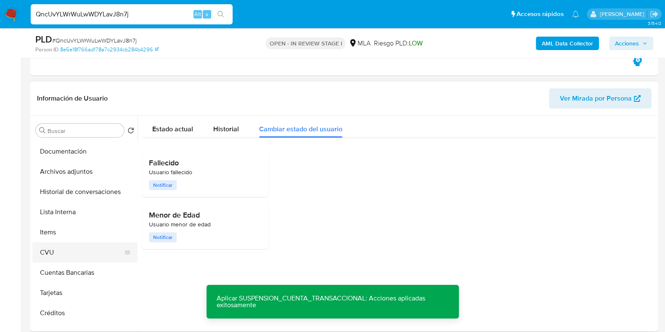
scroll to position [212, 0]
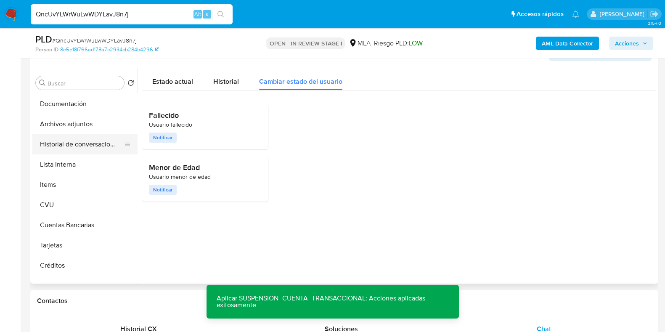
click at [82, 142] on button "Historial de conversaciones" at bounding box center [81, 144] width 98 height 20
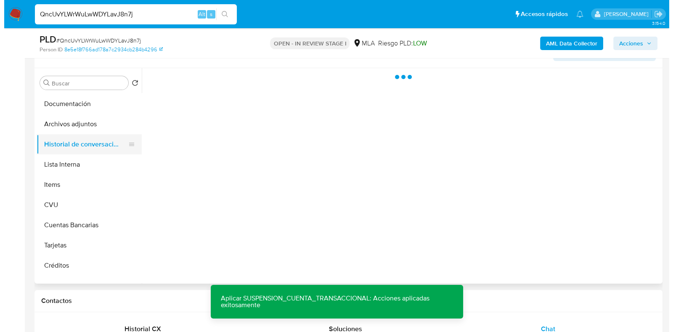
scroll to position [27, 0]
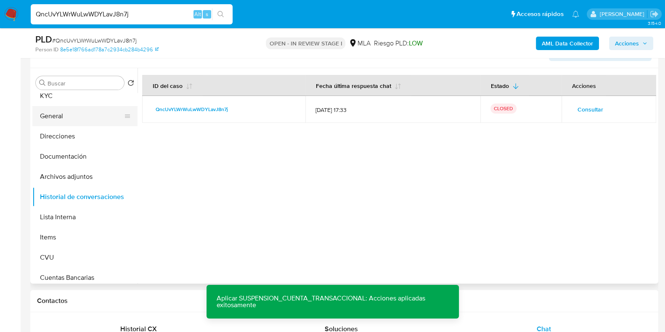
click at [57, 116] on button "General" at bounding box center [81, 116] width 98 height 20
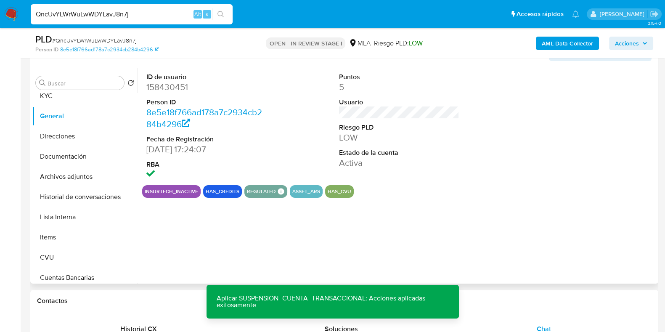
click at [170, 88] on dd "158430451" at bounding box center [206, 87] width 120 height 12
copy dd "158430451"
click at [120, 46] on link "8e5e18f766ad178a7c2934cb284b4296" at bounding box center [109, 50] width 98 height 8
click at [109, 41] on span "# QncUvYLWrWuLwWDYLavJ8n7j" at bounding box center [94, 40] width 85 height 8
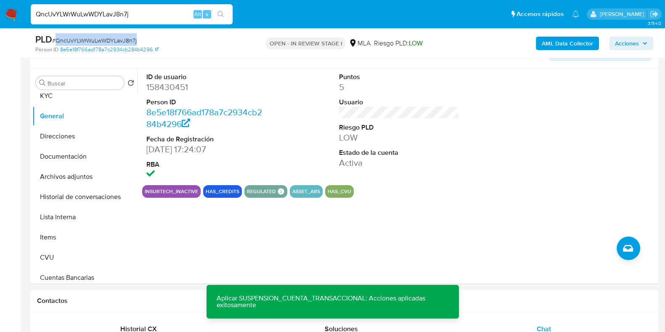
click at [109, 41] on span "# QncUvYLWrWuLwWDYLavJ8n7j" at bounding box center [94, 40] width 85 height 8
copy span "QncUvYLWrWuLwWDYLavJ8n7j"
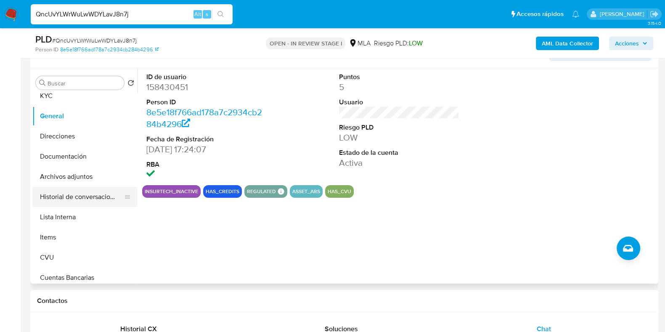
click at [79, 195] on button "Historial de conversaciones" at bounding box center [81, 197] width 98 height 20
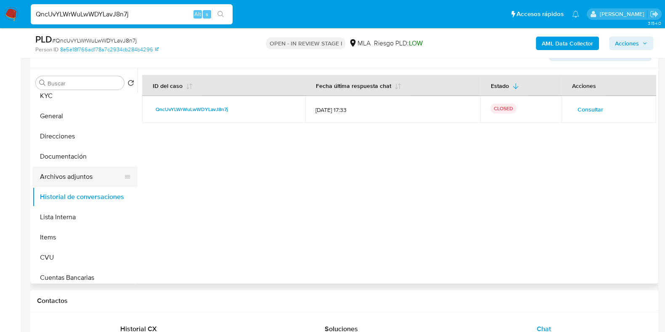
click at [76, 177] on button "Archivos adjuntos" at bounding box center [81, 177] width 98 height 20
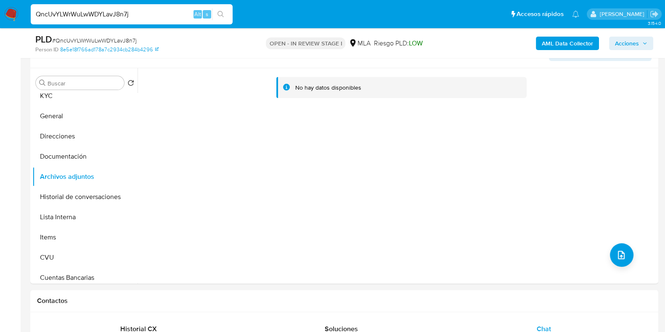
click at [559, 45] on b "AML Data Collector" at bounding box center [567, 43] width 51 height 13
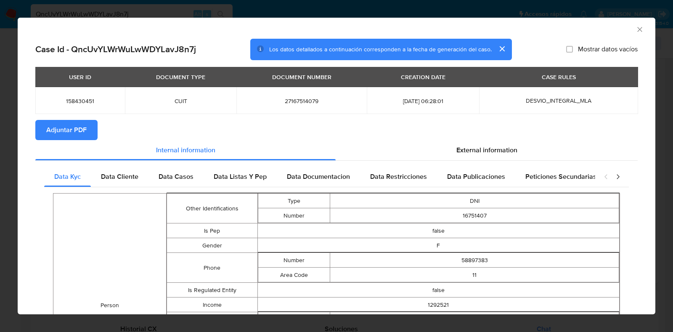
click at [66, 132] on span "Adjuntar PDF" at bounding box center [66, 130] width 40 height 19
click at [637, 28] on icon "Cerrar ventana" at bounding box center [639, 29] width 5 height 5
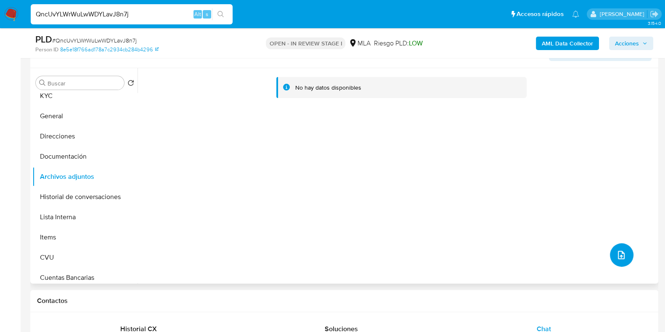
click at [621, 247] on button "upload-file" at bounding box center [622, 255] width 24 height 24
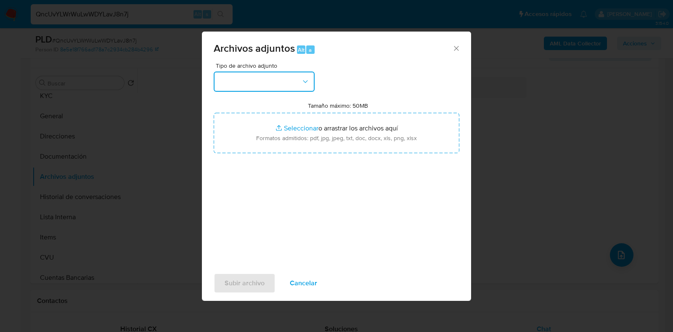
click at [274, 91] on button "button" at bounding box center [264, 82] width 101 height 20
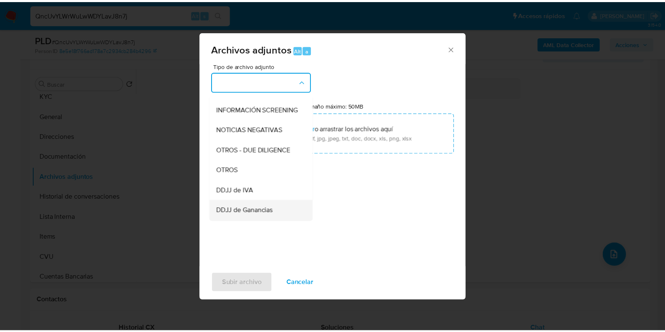
scroll to position [158, 0]
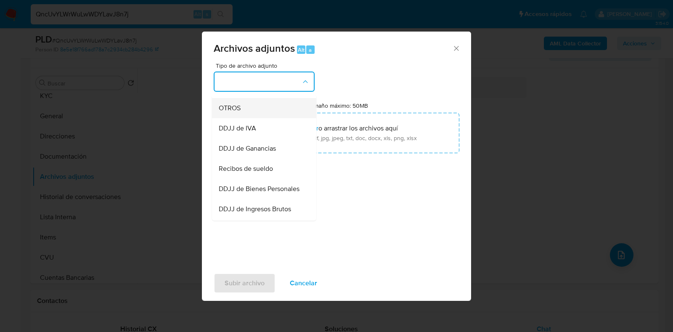
click at [238, 112] on span "OTROS" at bounding box center [230, 108] width 22 height 8
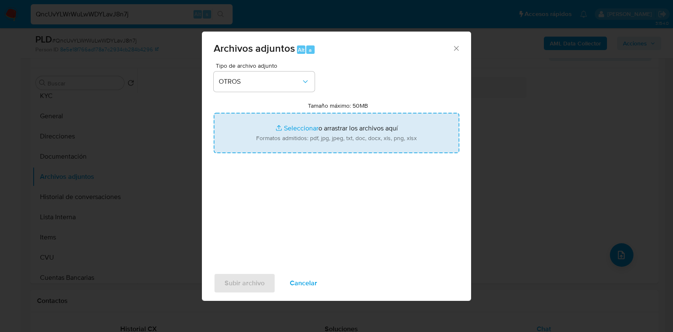
click at [317, 132] on input "Tamaño máximo: 50MB Seleccionar archivos" at bounding box center [337, 133] width 246 height 40
type input "C:\fakepath\Movimientos - 158430451 - QncUvYLWrWuLwWDYLavJ8n7j.xlsx"
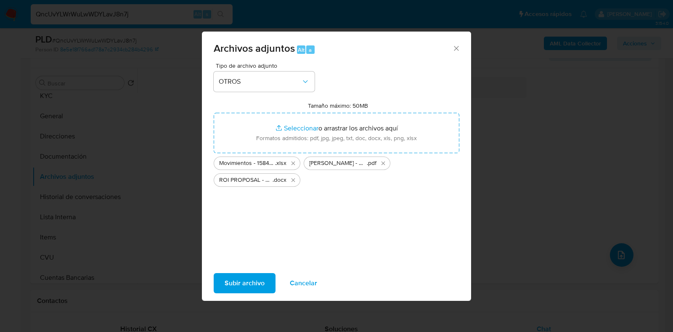
click at [233, 285] on span "Subir archivo" at bounding box center [245, 283] width 40 height 19
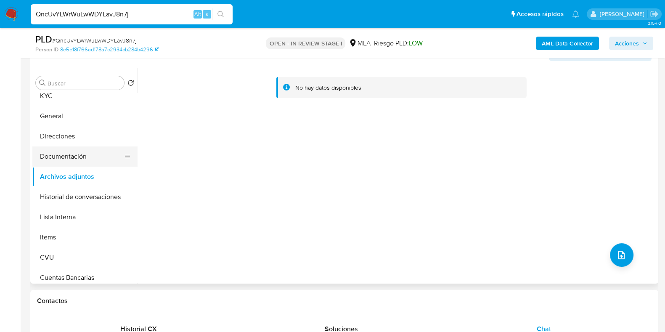
click at [58, 160] on button "Documentación" at bounding box center [81, 156] width 98 height 20
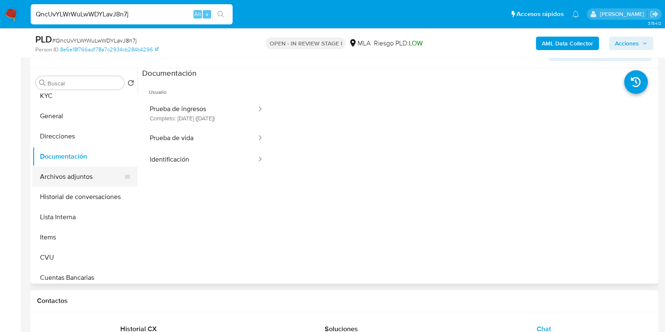
click at [67, 170] on button "Archivos adjuntos" at bounding box center [81, 177] width 98 height 20
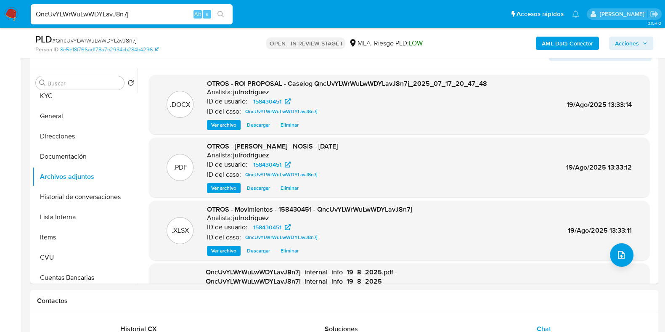
click at [620, 39] on span "Acciones" at bounding box center [627, 43] width 24 height 13
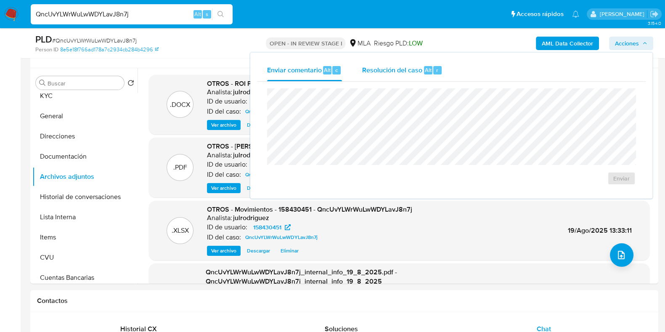
drag, startPoint x: 576, startPoint y: 48, endPoint x: 415, endPoint y: 60, distance: 160.8
click at [420, 54] on div "Enviar comentario Alt c Resolución del caso Alt r Enviar" at bounding box center [451, 126] width 402 height 146
click at [414, 66] on span "Resolución del caso" at bounding box center [392, 70] width 60 height 10
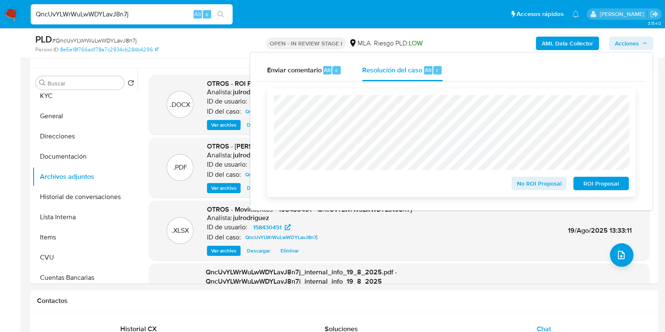
click at [585, 181] on span "ROI Proposal" at bounding box center [601, 184] width 44 height 12
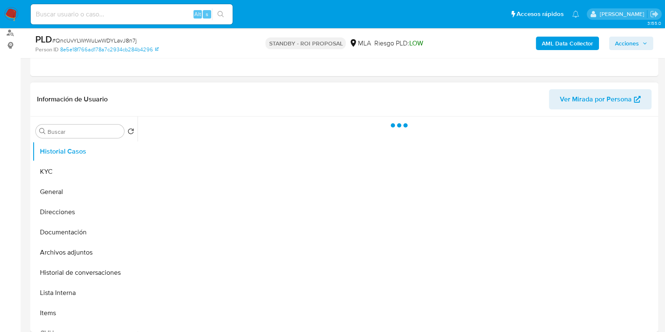
scroll to position [105, 0]
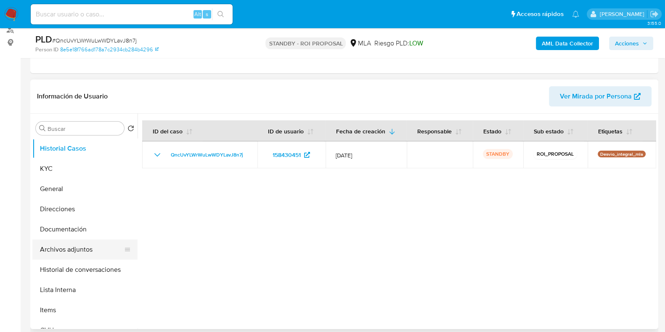
select select "10"
click at [71, 247] on button "Archivos adjuntos" at bounding box center [81, 249] width 98 height 20
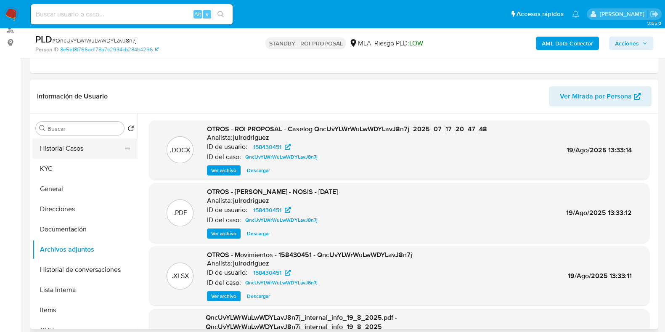
click at [74, 146] on button "Historial Casos" at bounding box center [81, 148] width 98 height 20
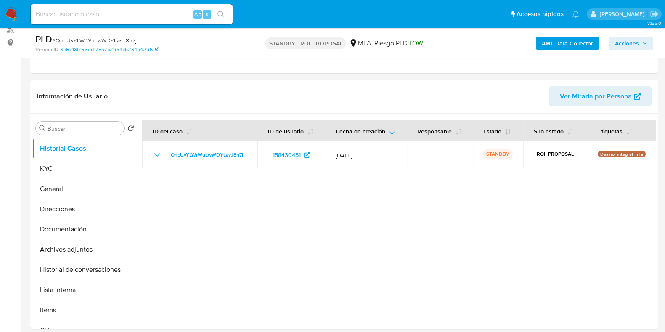
click at [99, 14] on input at bounding box center [132, 14] width 202 height 11
paste input "gs9LHrZ6KWVEUw1dolYaIy3K"
type input "gs9LHrZ6KWVEUw1dolYaIy3K"
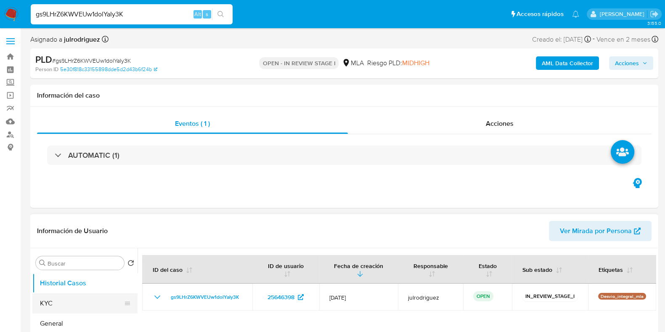
click at [74, 294] on button "KYC" at bounding box center [81, 303] width 98 height 20
select select "10"
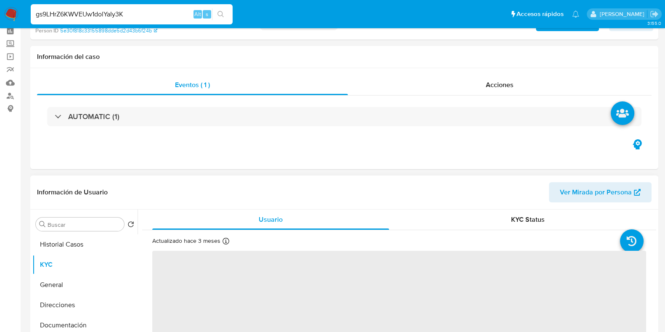
scroll to position [158, 0]
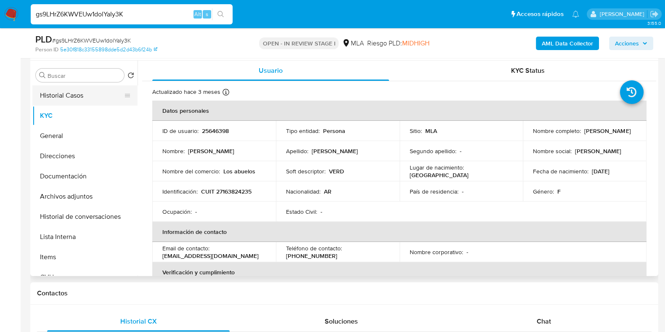
click at [57, 101] on button "Historial Casos" at bounding box center [81, 95] width 98 height 20
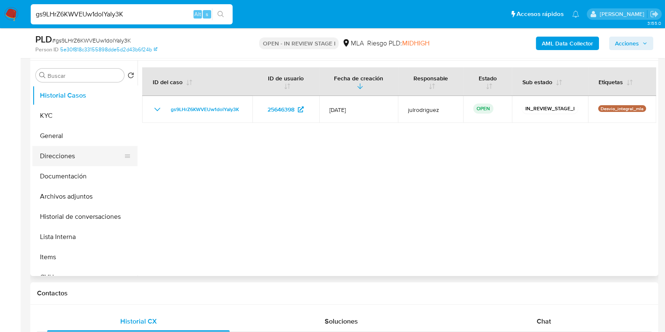
drag, startPoint x: 47, startPoint y: 136, endPoint x: 114, endPoint y: 155, distance: 70.4
click at [47, 136] on button "General" at bounding box center [84, 136] width 105 height 20
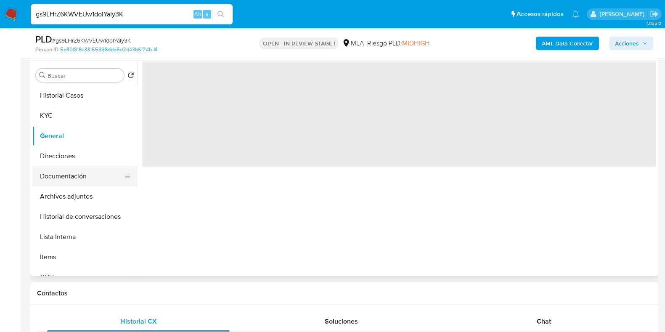
click at [81, 173] on button "Documentación" at bounding box center [81, 176] width 98 height 20
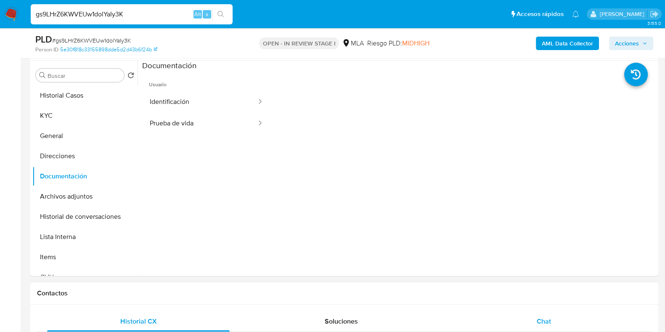
click at [547, 321] on span "Chat" at bounding box center [544, 321] width 14 height 10
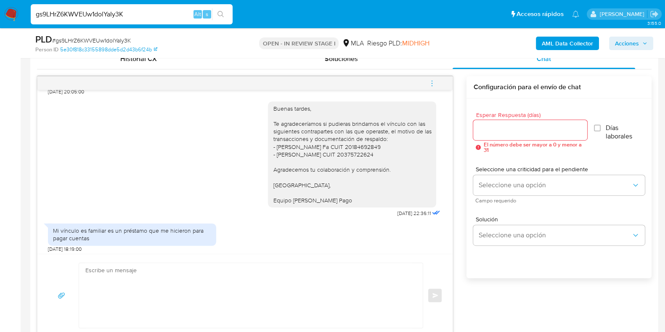
scroll to position [795, 0]
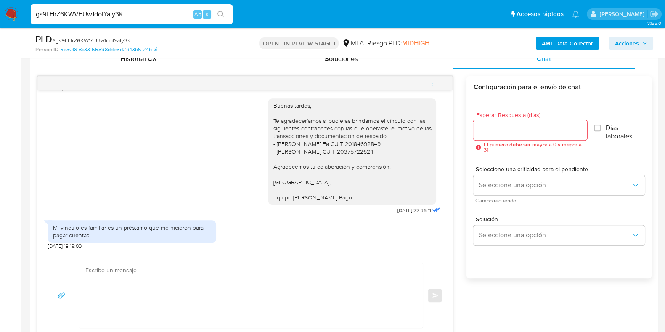
click at [99, 11] on input "gs9LHrZ6KWVEUw1dolYaIy3K" at bounding box center [132, 14] width 202 height 11
paste input "wj9vhxg4Oh9zT6B9hSqqPkNX"
type input "wj9vhxg4Oh9zT6B9hSqqPkNX"
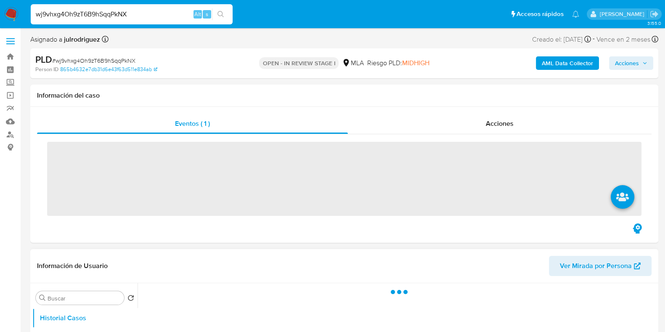
scroll to position [158, 0]
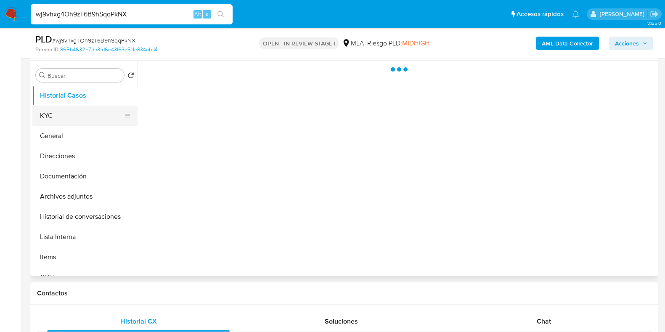
click at [59, 112] on button "KYC" at bounding box center [81, 116] width 98 height 20
select select "10"
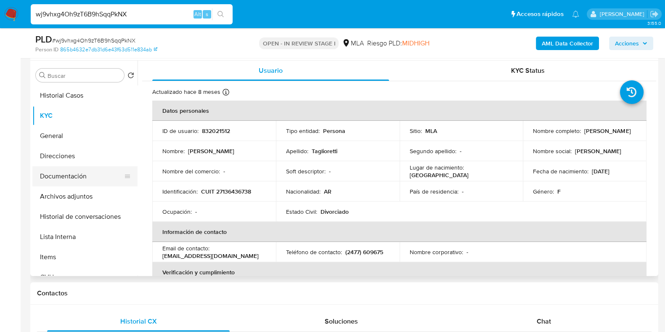
click at [88, 177] on button "Documentación" at bounding box center [81, 176] width 98 height 20
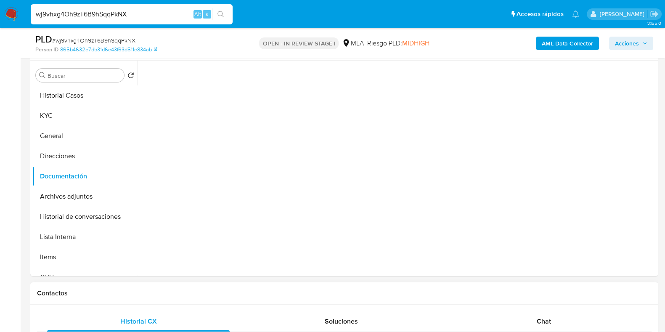
scroll to position [69, 0]
click at [541, 315] on div "Chat" at bounding box center [544, 321] width 183 height 20
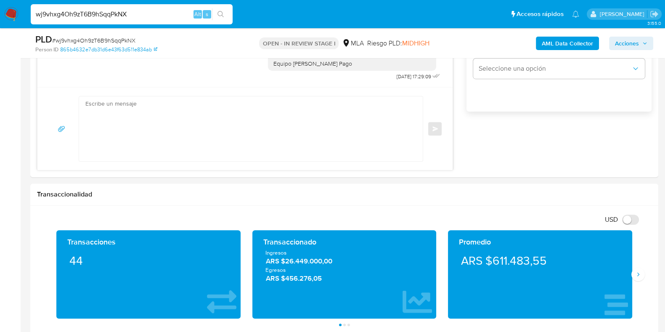
scroll to position [683, 0]
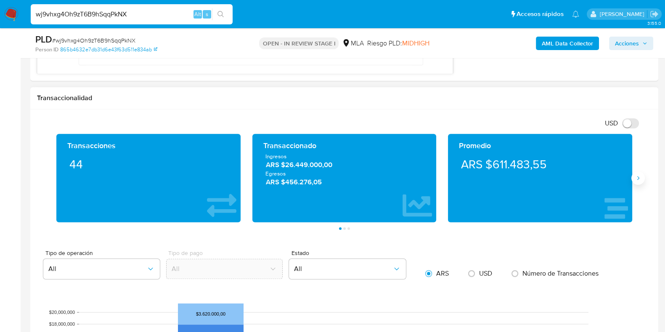
click at [639, 178] on icon "Siguiente" at bounding box center [638, 178] width 7 height 7
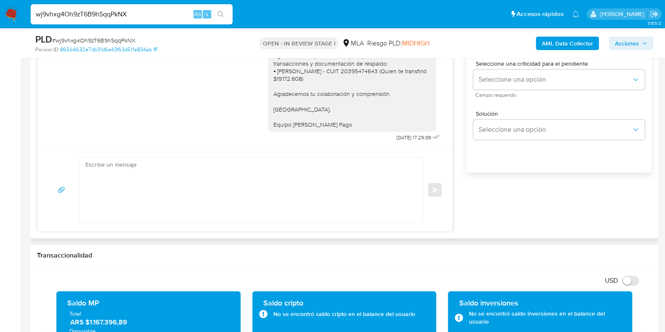
scroll to position [420, 0]
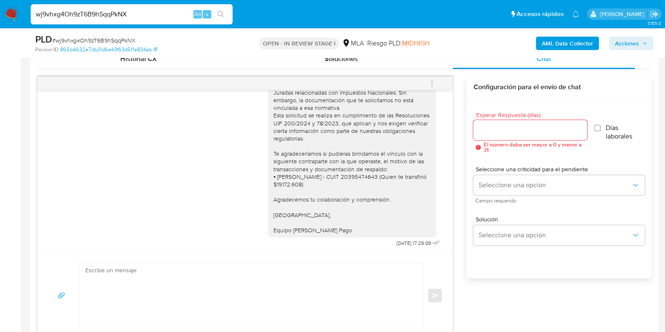
click at [434, 85] on icon "menu-action" at bounding box center [432, 84] width 8 height 8
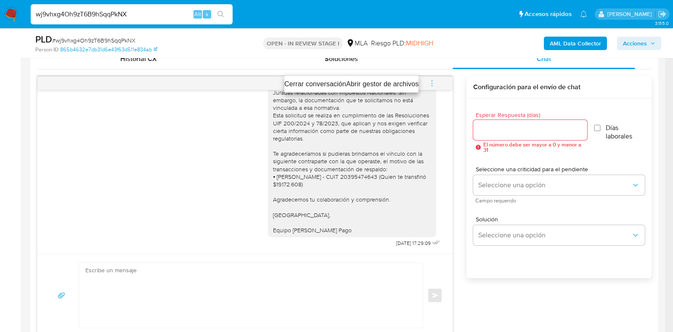
click at [329, 81] on li "Cerrar conversación" at bounding box center [315, 84] width 62 height 10
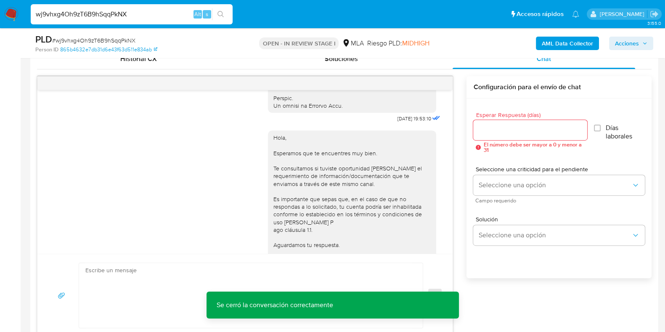
scroll to position [427, 0]
drag, startPoint x: 377, startPoint y: 134, endPoint x: 393, endPoint y: 186, distance: 54.3
copy div "17/07/202"
click at [383, 152] on div "Hola, Esperamos que te encuentres muy bien. Te consultamos si tuviste oportunid…" at bounding box center [352, 209] width 158 height 146
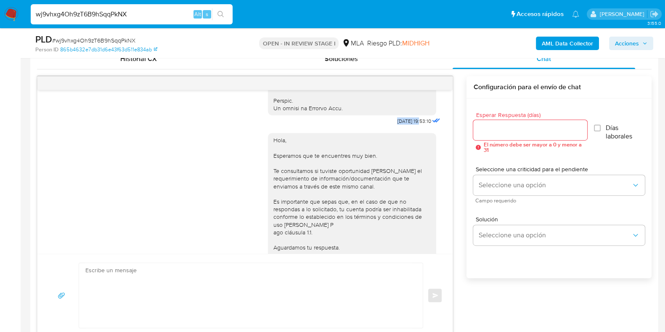
drag, startPoint x: 385, startPoint y: 136, endPoint x: 404, endPoint y: 138, distance: 19.0
click at [404, 125] on span "[DATE] 19:53:10" at bounding box center [414, 121] width 34 height 7
copy span "[DATE]"
drag, startPoint x: 24, startPoint y: 234, endPoint x: 29, endPoint y: 230, distance: 6.3
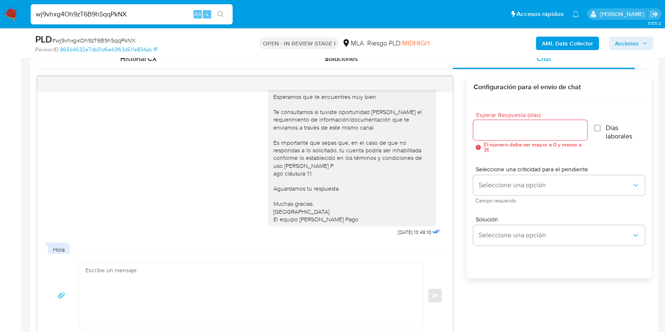
scroll to position [638, 0]
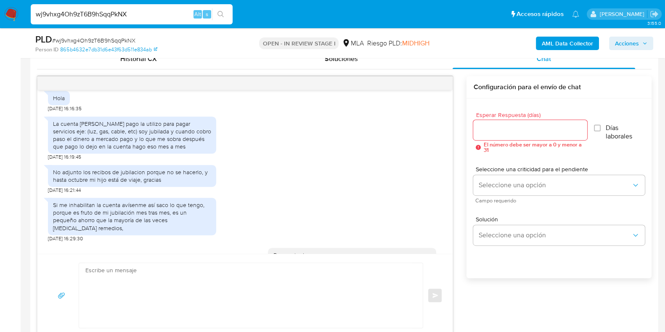
drag, startPoint x: 381, startPoint y: 101, endPoint x: 404, endPoint y: 101, distance: 23.6
click at [404, 84] on span "[DATE] 13:49:10" at bounding box center [414, 80] width 33 height 7
copy span "[DATE]"
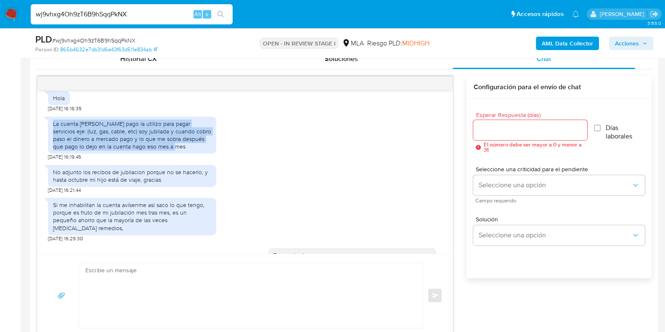
drag, startPoint x: 54, startPoint y: 145, endPoint x: 170, endPoint y: 167, distance: 118.2
click at [170, 151] on div "La cuenta [PERSON_NAME] pago la utilizo para pagar servicios eje: (luz, gas, ca…" at bounding box center [132, 135] width 158 height 31
copy div "La cuenta [PERSON_NAME] pago la utilizo para pagar servicios eje: (luz, gas, ca…"
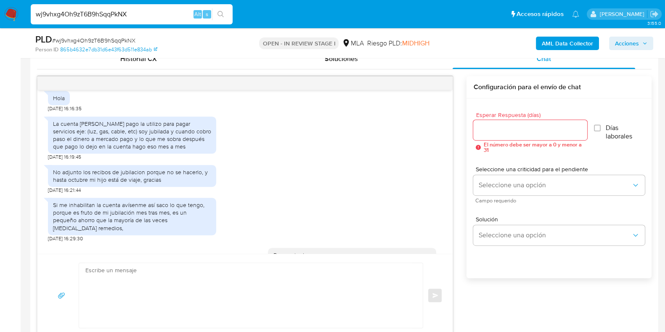
drag, startPoint x: 53, startPoint y: 192, endPoint x: 171, endPoint y: 202, distance: 117.8
click at [171, 187] on div "No adjunto los recibos de jubilacion porque no se hacerlo, y hasta octubre mi h…" at bounding box center [132, 176] width 168 height 22
copy div "No adjunto los recibos de jubilacion porque no se hacerlo, y hasta octubre mi h…"
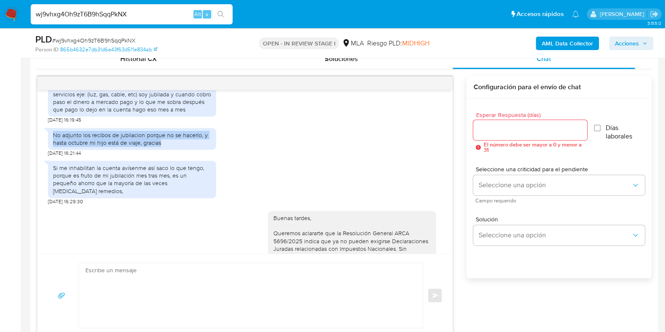
scroll to position [690, 0]
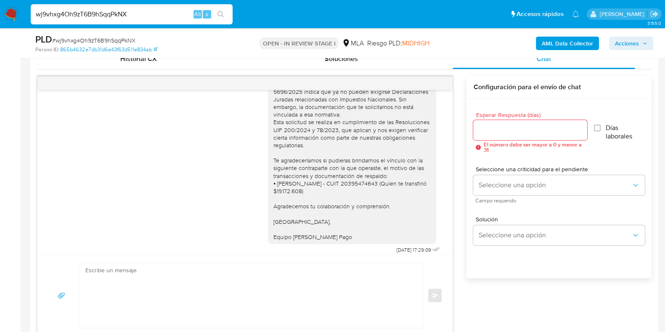
scroll to position [845, 0]
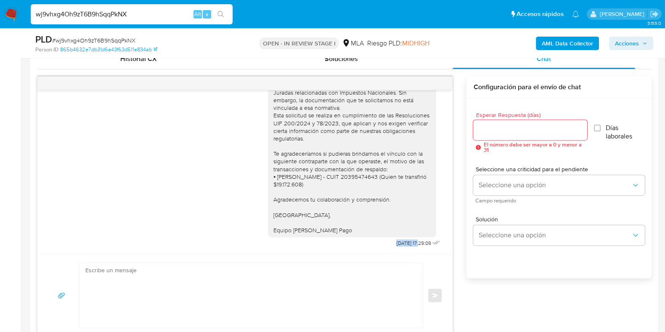
drag, startPoint x: 375, startPoint y: 243, endPoint x: 403, endPoint y: 244, distance: 27.4
click at [403, 244] on div "Buenas tardes, Queremos aclararte que la Resolución General ARCA 5696/2025 indi…" at bounding box center [355, 149] width 174 height 201
copy span "[DATE]"
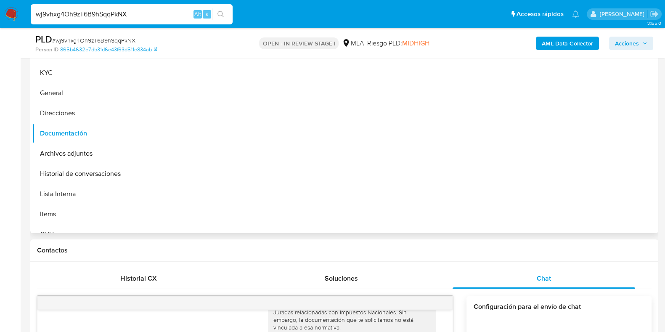
scroll to position [105, 0]
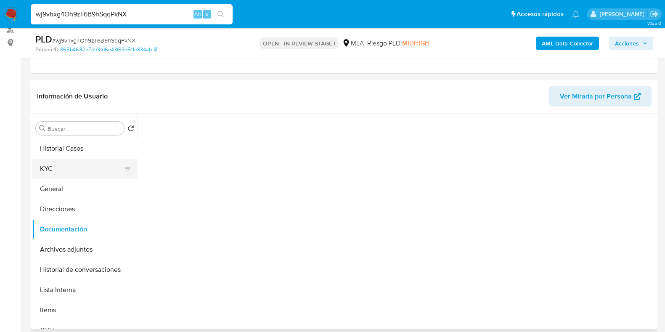
click at [63, 164] on button "KYC" at bounding box center [81, 169] width 98 height 20
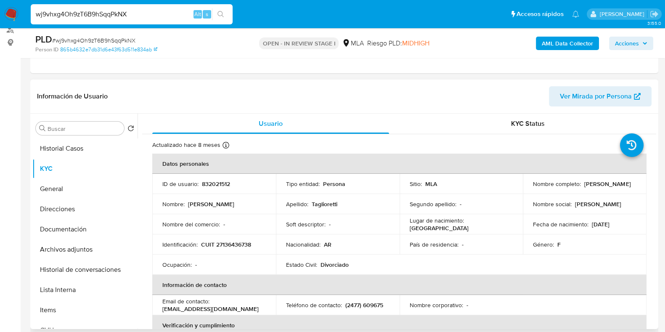
click at [217, 183] on p "832021512" at bounding box center [216, 184] width 28 height 8
copy p "832021512"
click at [129, 38] on span "# wj9vhxg4Oh9zT6B9hSqqPkNX" at bounding box center [93, 40] width 83 height 8
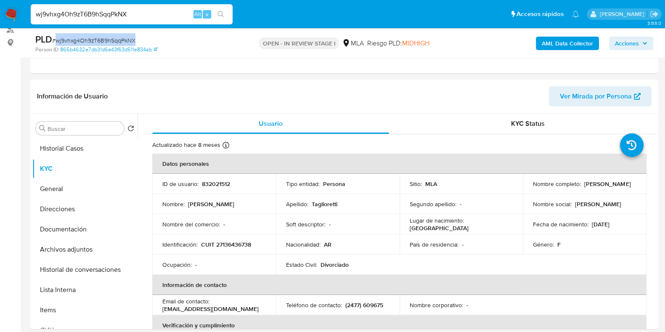
copy span "wj9vhxg4Oh9zT6B9hSqqPkNX"
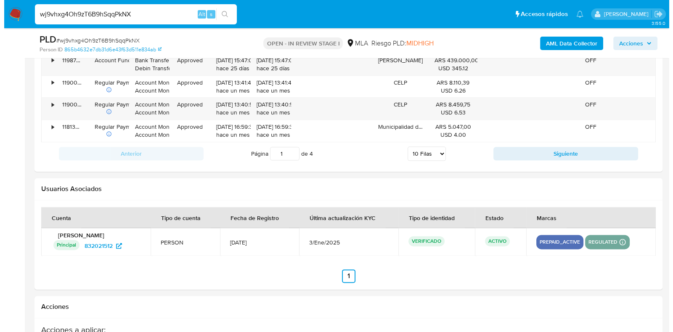
scroll to position [1478, 0]
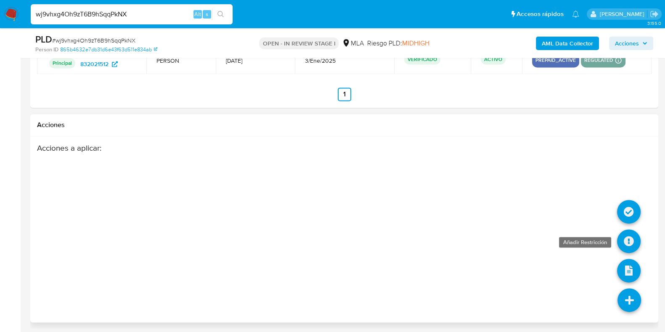
click at [633, 240] on icon at bounding box center [629, 241] width 24 height 24
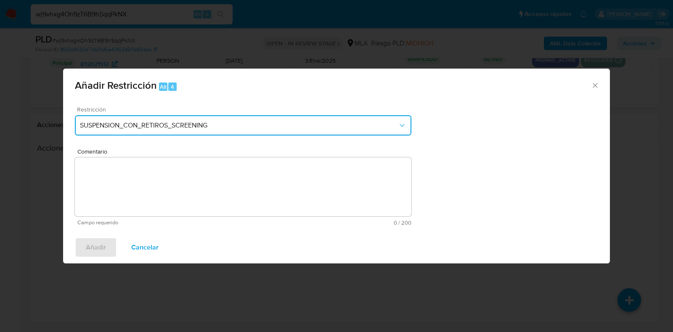
click at [208, 129] on span "SUSPENSION_CON_RETIROS_SCREENING" at bounding box center [239, 125] width 318 height 8
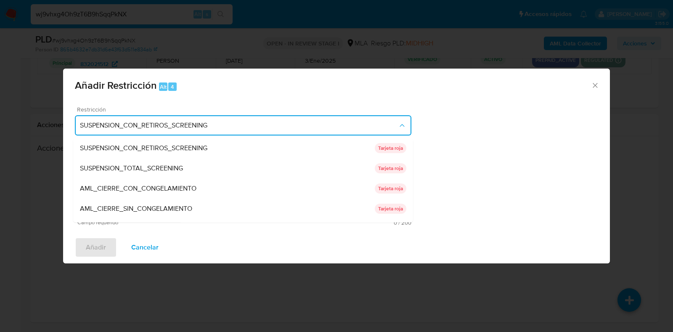
scroll to position [178, 0]
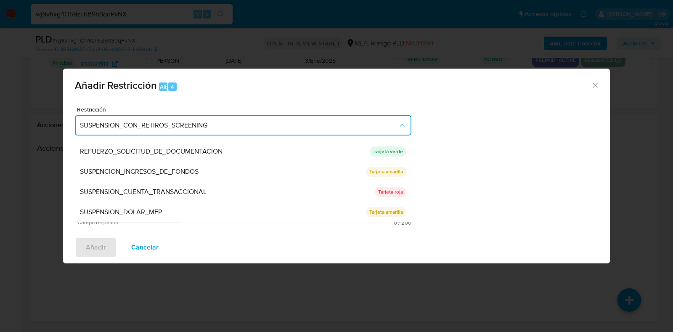
click at [162, 189] on span "SUSPENSION_CUENTA_TRANSACCIONAL" at bounding box center [143, 192] width 127 height 8
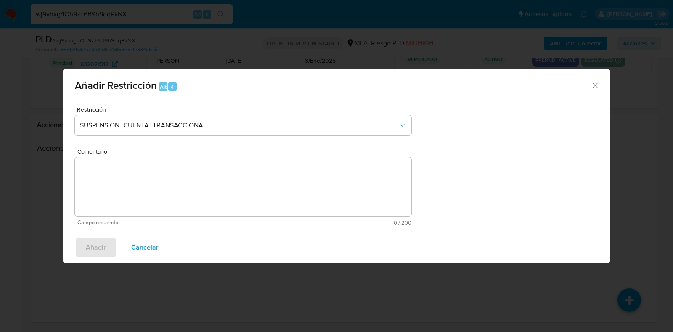
click at [198, 179] on textarea "Comentario" at bounding box center [243, 186] width 337 height 59
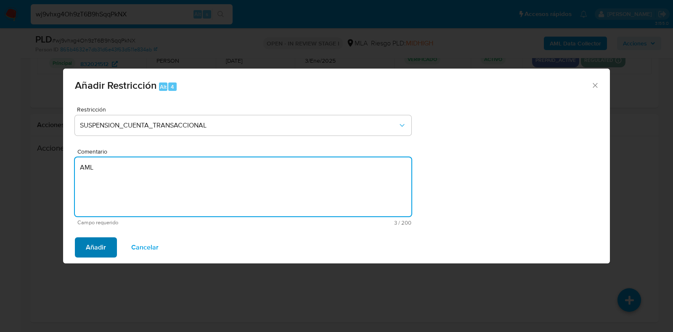
type textarea "AML"
click at [110, 247] on button "Añadir" at bounding box center [96, 247] width 42 height 20
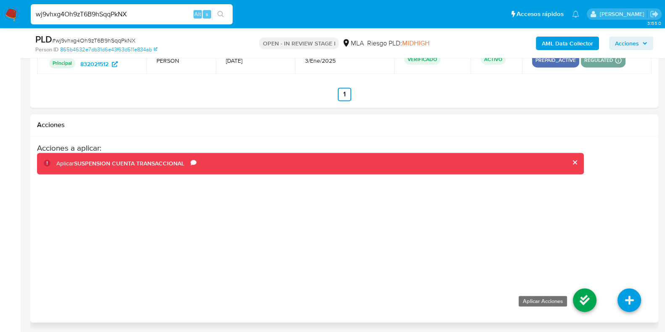
click at [583, 296] on icon at bounding box center [585, 300] width 24 height 24
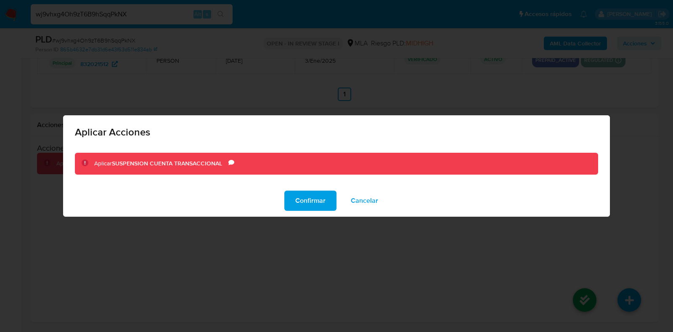
click at [306, 203] on span "Confirmar" at bounding box center [310, 200] width 30 height 19
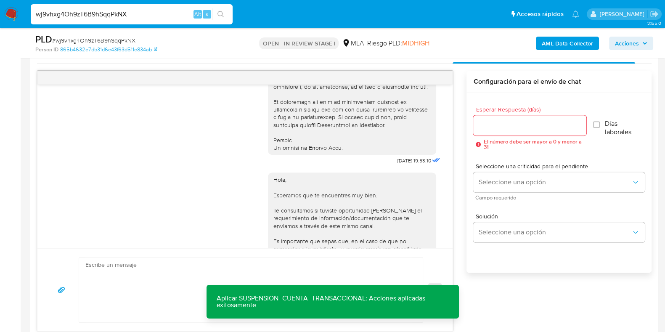
scroll to position [320, 0]
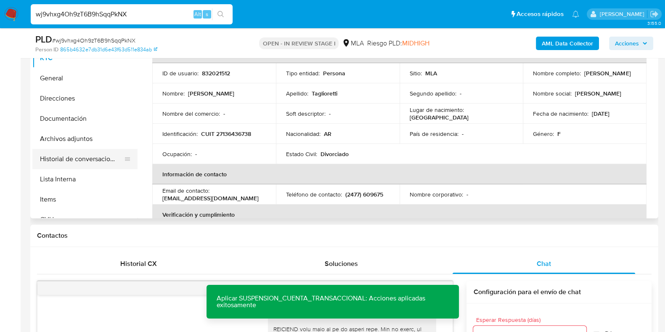
click at [94, 155] on button "Historial de conversaciones" at bounding box center [81, 159] width 98 height 20
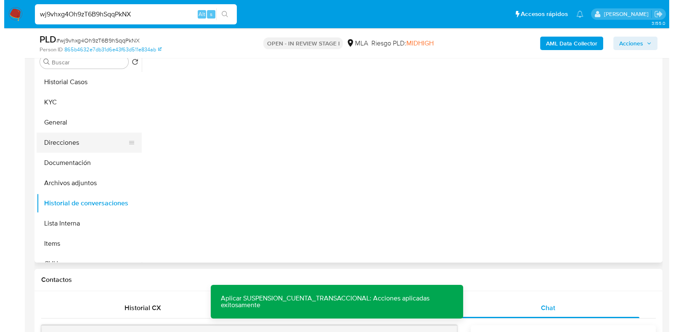
scroll to position [110, 0]
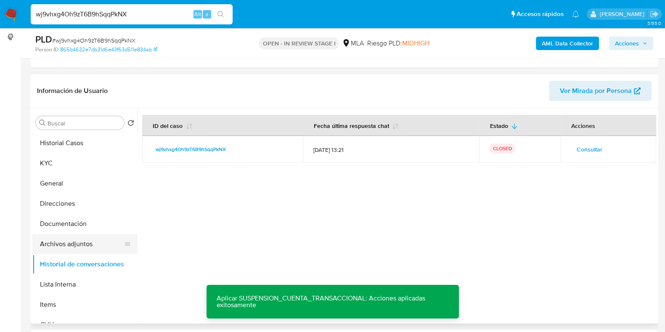
click at [59, 240] on button "Archivos adjuntos" at bounding box center [81, 244] width 98 height 20
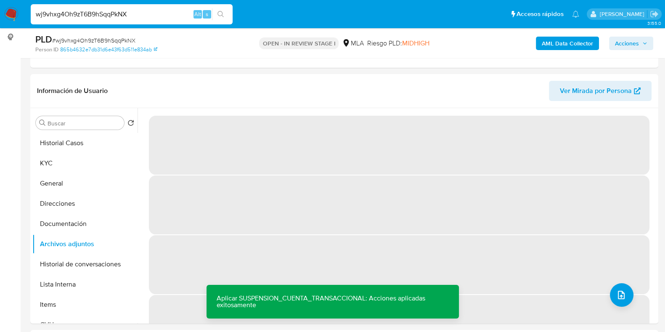
click at [551, 42] on b "AML Data Collector" at bounding box center [567, 43] width 51 height 13
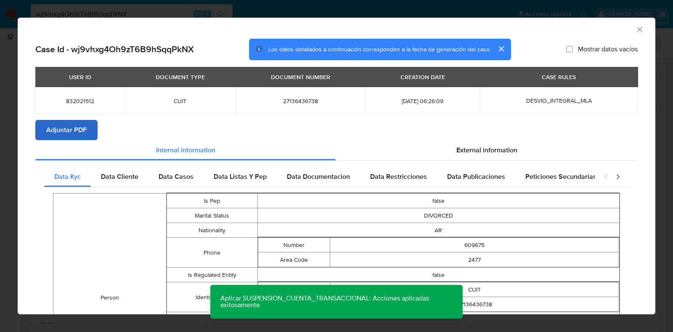
drag, startPoint x: 60, startPoint y: 115, endPoint x: 64, endPoint y: 124, distance: 9.2
click at [59, 116] on div "USER ID DOCUMENT TYPE DOCUMENT NUMBER CREATION DATE CASE RULES 832021512 CUIT 2…" at bounding box center [336, 93] width 602 height 53
click at [64, 125] on span "Adjuntar PDF" at bounding box center [66, 130] width 40 height 19
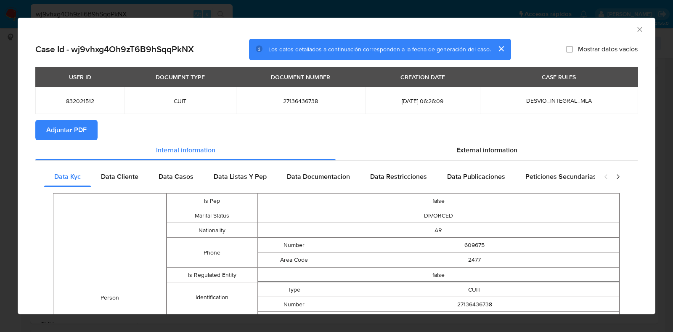
click at [637, 30] on icon "Cerrar ventana" at bounding box center [639, 29] width 5 height 5
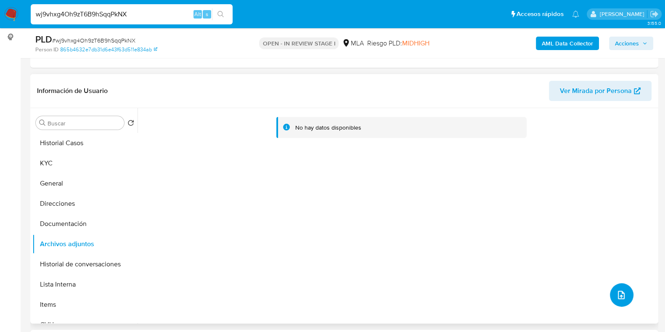
click at [616, 290] on span "upload-file" at bounding box center [621, 295] width 10 height 10
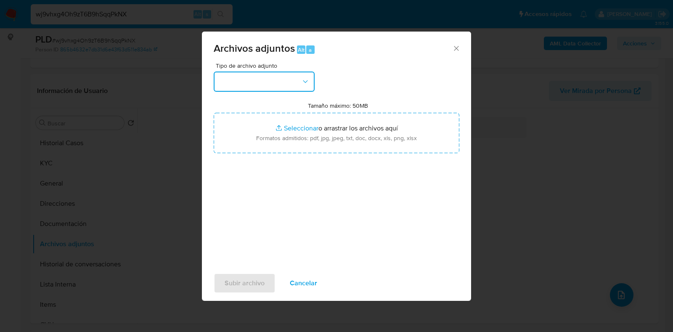
click at [254, 83] on button "button" at bounding box center [264, 82] width 101 height 20
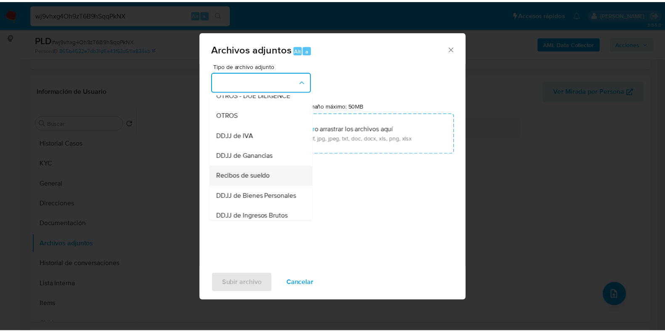
scroll to position [158, 0]
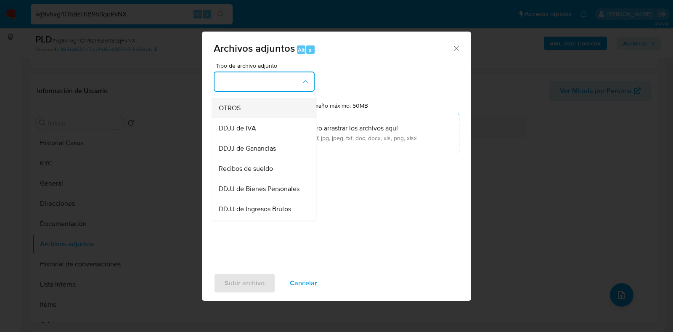
click at [236, 112] on span "OTROS" at bounding box center [230, 108] width 22 height 8
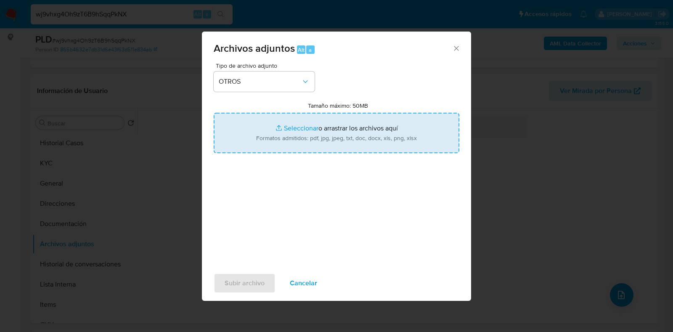
click at [315, 129] on input "Tamaño máximo: 50MB Seleccionar archivos" at bounding box center [337, 133] width 246 height 40
type input "C:\fakepath\Movimientos - 832021512 - wj9vhxg4Oh9zT6B9hSqqPkNX.xlsx"
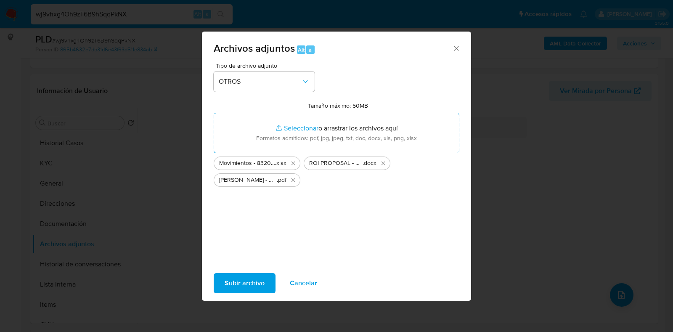
click at [240, 289] on span "Subir archivo" at bounding box center [245, 283] width 40 height 19
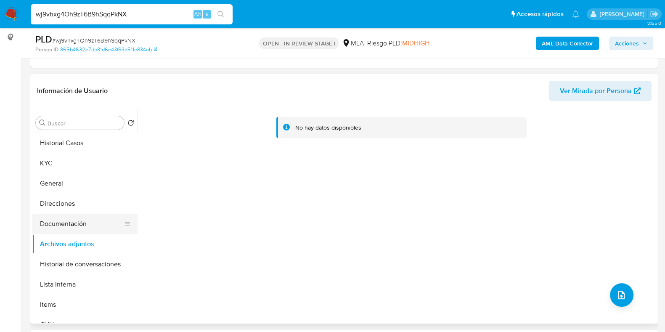
click at [74, 226] on button "Documentación" at bounding box center [81, 224] width 98 height 20
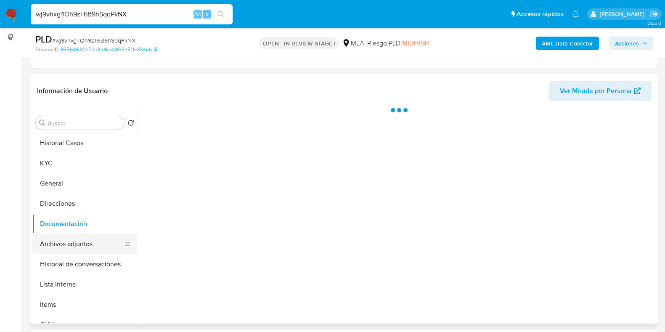
click at [72, 244] on button "Archivos adjuntos" at bounding box center [81, 244] width 98 height 20
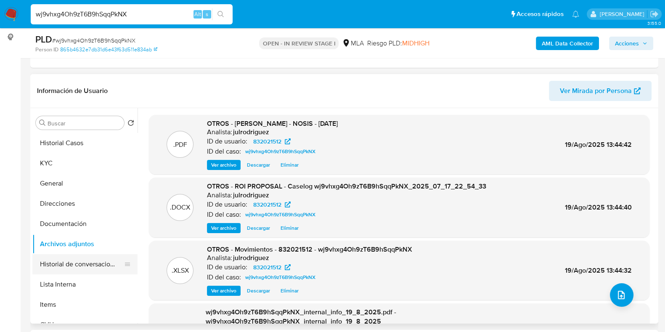
click at [79, 259] on button "Historial de conversaciones" at bounding box center [81, 264] width 98 height 20
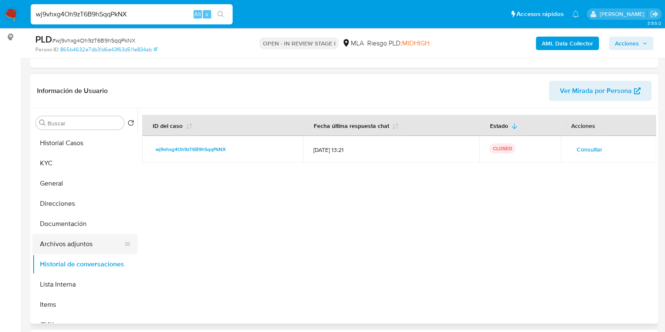
click at [76, 241] on button "Archivos adjuntos" at bounding box center [81, 244] width 98 height 20
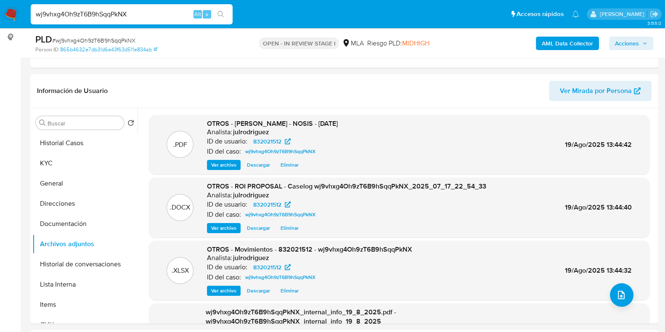
click at [625, 46] on span "Acciones" at bounding box center [627, 43] width 24 height 13
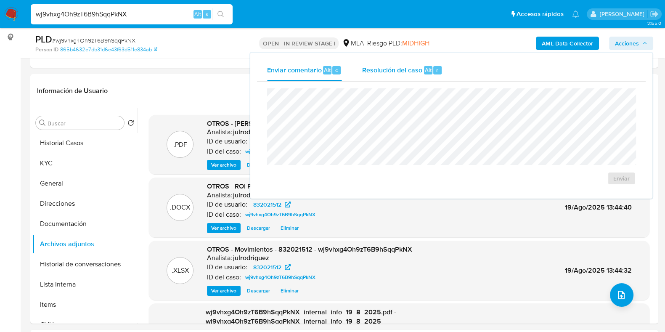
click at [405, 74] on span "Resolución del caso" at bounding box center [392, 70] width 60 height 10
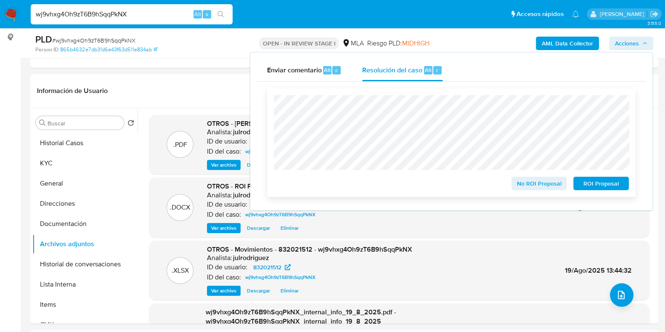
click at [603, 181] on span "ROI Proposal" at bounding box center [601, 184] width 44 height 12
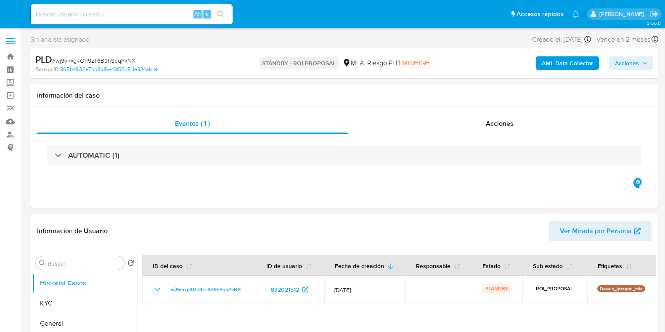
select select "10"
click at [153, 12] on input at bounding box center [132, 14] width 202 height 11
paste input "8goW0xanXRaOfRT7AMz0ifEc"
type input "8goW0xanXRaOfRT7AMz0ifEc"
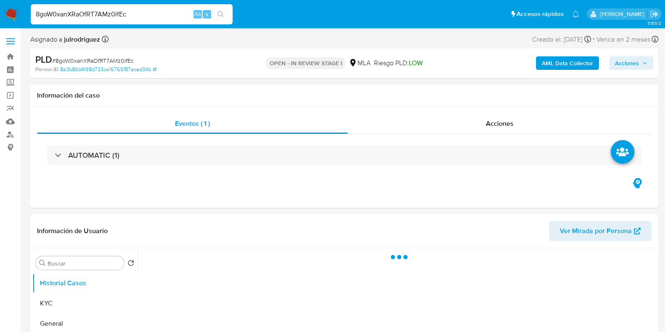
select select "10"
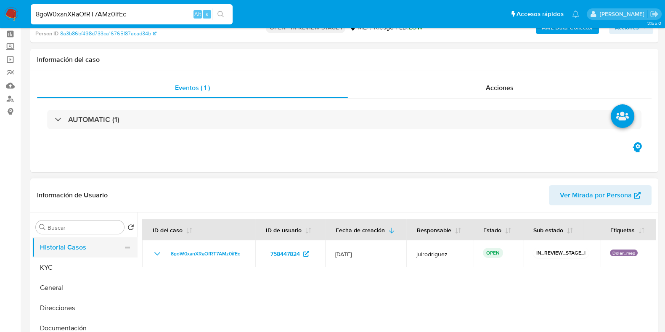
scroll to position [52, 0]
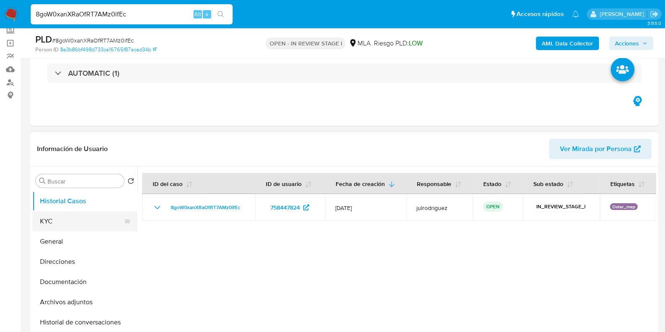
click at [71, 223] on button "KYC" at bounding box center [81, 221] width 98 height 20
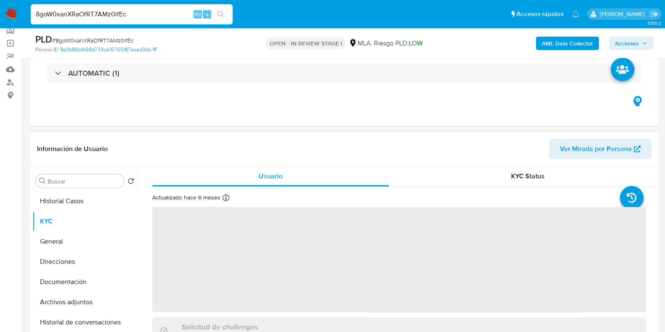
scroll to position [105, 0]
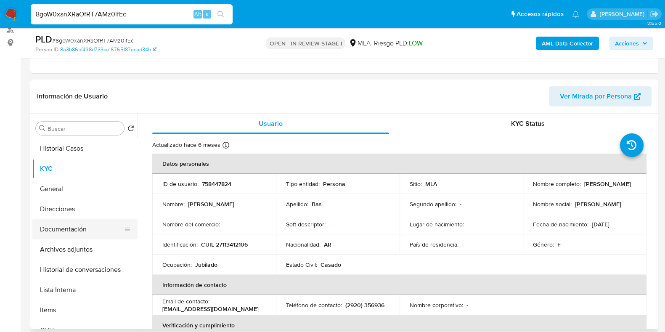
click at [63, 227] on button "Documentación" at bounding box center [81, 229] width 98 height 20
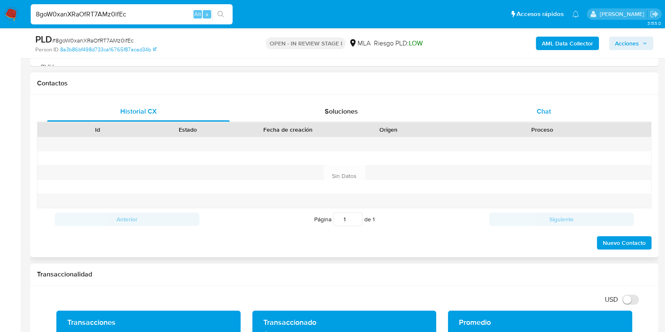
click at [549, 119] on div "Chat" at bounding box center [544, 111] width 183 height 20
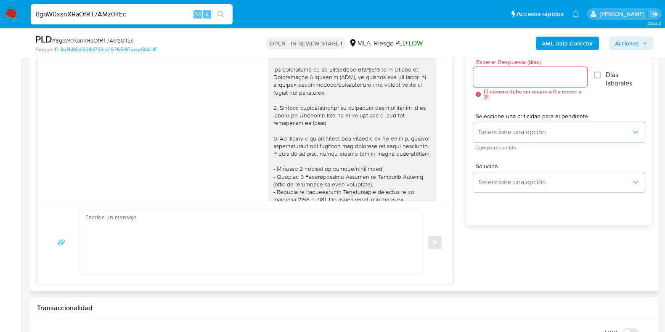
scroll to position [734, 0]
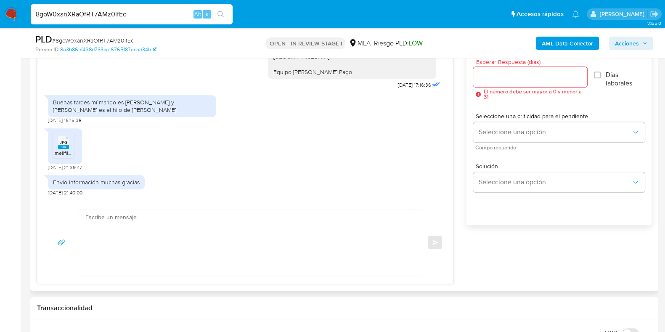
click at [62, 138] on icon at bounding box center [63, 141] width 11 height 13
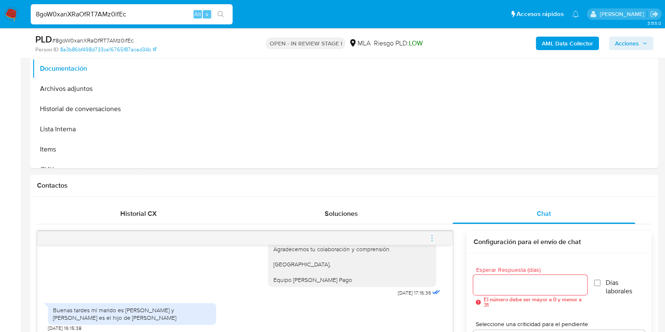
scroll to position [263, 0]
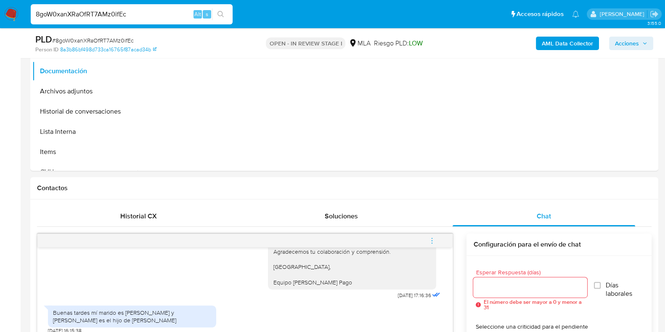
click at [105, 14] on input "8goW0xanXRaOfRT7AMz0ifEc" at bounding box center [132, 14] width 202 height 11
paste input "32jfLEzWZiLrwMBRtSo6YOs7"
type input "32jfLEzWZiLrwMBRtSo6YOs7"
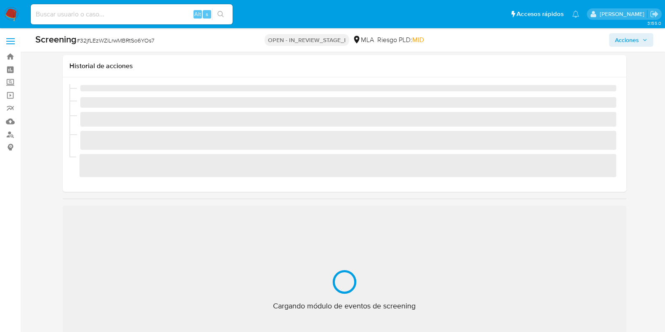
scroll to position [105, 0]
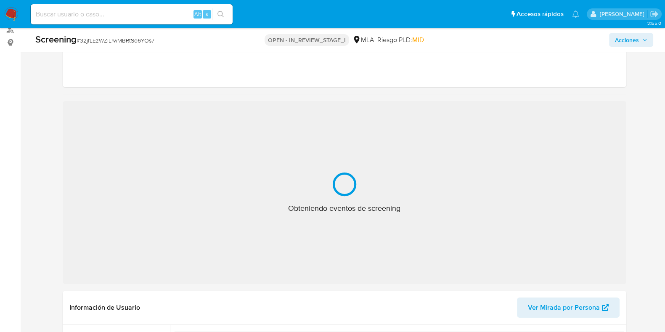
select select "10"
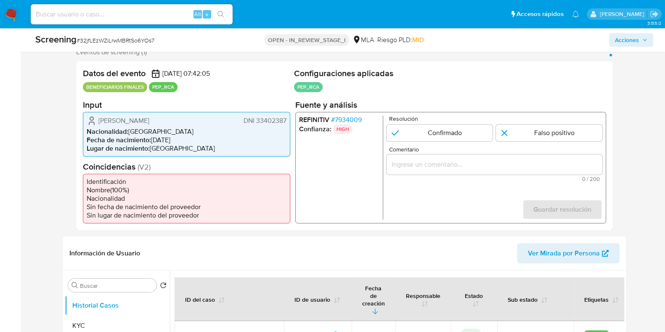
scroll to position [158, 0]
click at [359, 119] on span "# 7934009" at bounding box center [346, 119] width 31 height 8
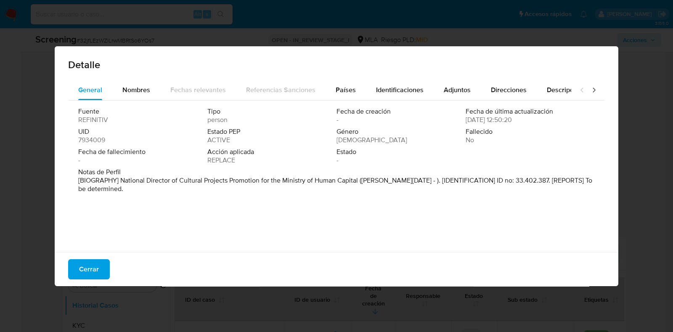
drag, startPoint x: 126, startPoint y: 183, endPoint x: 398, endPoint y: 180, distance: 271.4
click at [400, 181] on p "[BIOGRAPHY] National Director of Cultural Projects Promotion for the Ministry o…" at bounding box center [335, 184] width 515 height 17
click at [142, 90] on span "Nombres" at bounding box center [136, 90] width 28 height 10
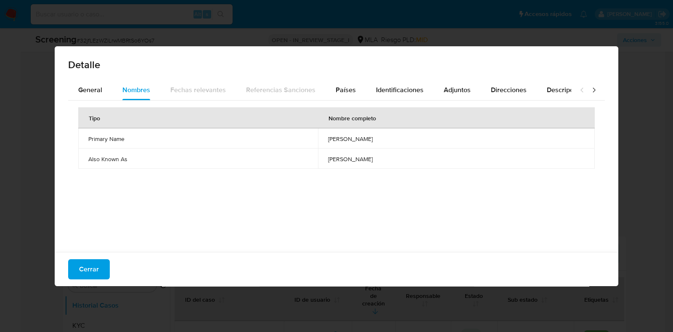
drag, startPoint x: 307, startPoint y: 140, endPoint x: 374, endPoint y: 140, distance: 66.9
click at [374, 140] on td "matias pablo calandra" at bounding box center [456, 138] width 277 height 20
click at [59, 154] on div "General Nombres Fechas relevantes Referencias Sanciones Países Identificaciones…" at bounding box center [337, 167] width 564 height 175
click at [347, 89] on span "Países" at bounding box center [346, 90] width 20 height 10
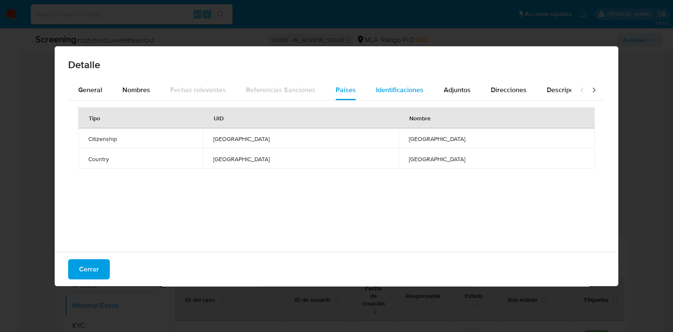
click at [391, 89] on span "Identificaciones" at bounding box center [400, 90] width 48 height 10
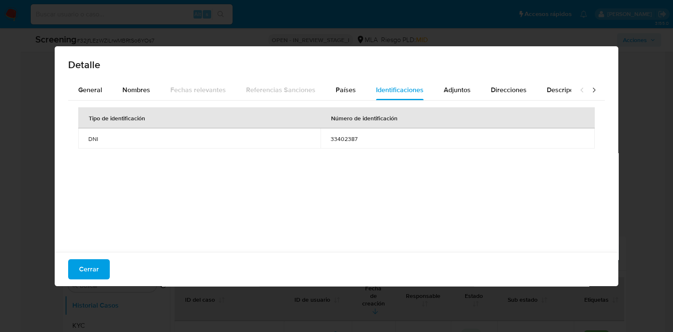
drag, startPoint x: 326, startPoint y: 141, endPoint x: 371, endPoint y: 140, distance: 45.0
click at [371, 140] on td "33402387" at bounding box center [458, 138] width 274 height 20
click at [56, 119] on div "General Nombres Fechas relevantes Referencias Sanciones Países Identificaciones…" at bounding box center [337, 167] width 564 height 175
click at [469, 91] on button "Adjuntos" at bounding box center [457, 90] width 47 height 20
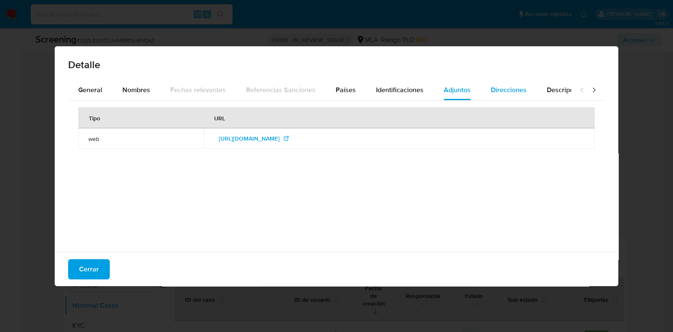
click at [493, 94] on span "Direcciones" at bounding box center [509, 90] width 36 height 10
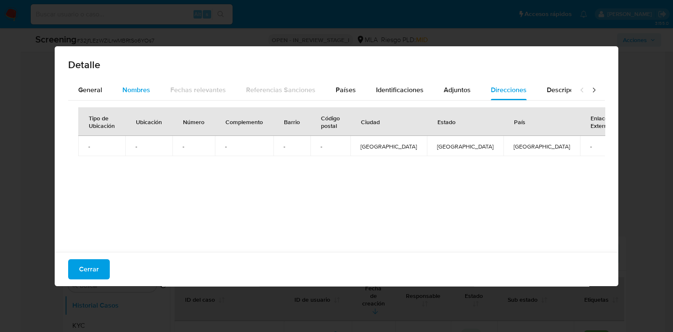
drag, startPoint x: 147, startPoint y: 96, endPoint x: 134, endPoint y: 95, distance: 12.6
click at [146, 96] on div "Nombres" at bounding box center [136, 90] width 28 height 20
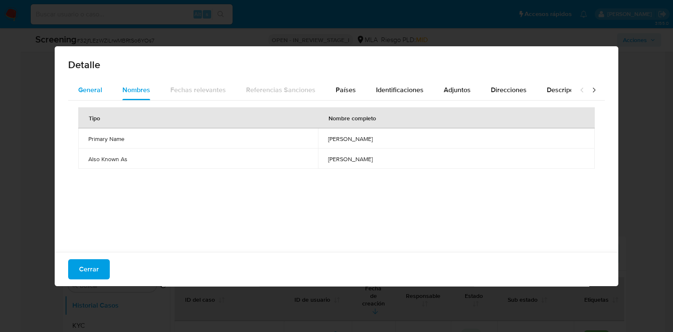
click at [94, 95] on div "General" at bounding box center [90, 90] width 24 height 20
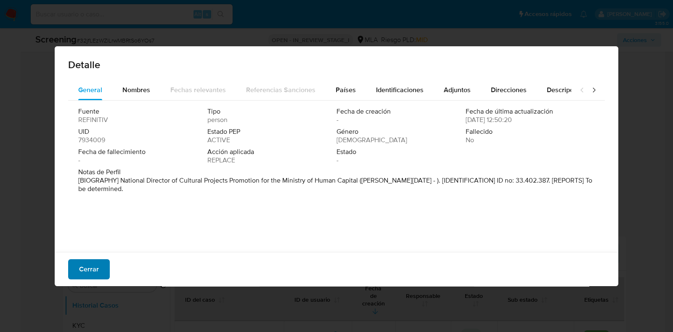
click at [85, 265] on span "Cerrar" at bounding box center [89, 269] width 20 height 19
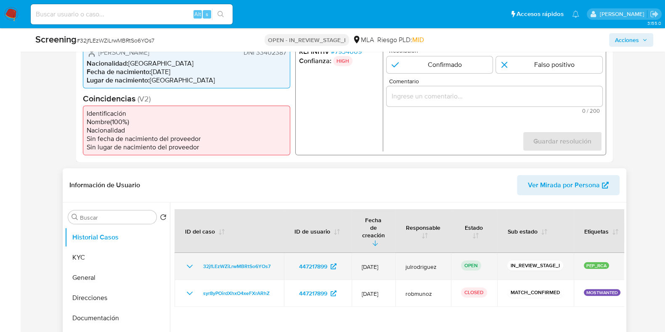
scroll to position [263, 0]
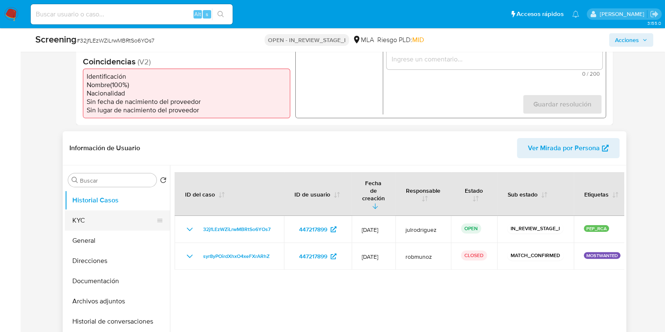
click at [86, 216] on button "KYC" at bounding box center [114, 220] width 98 height 20
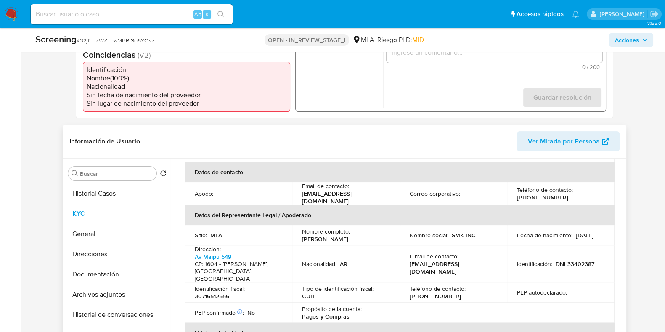
scroll to position [199, 0]
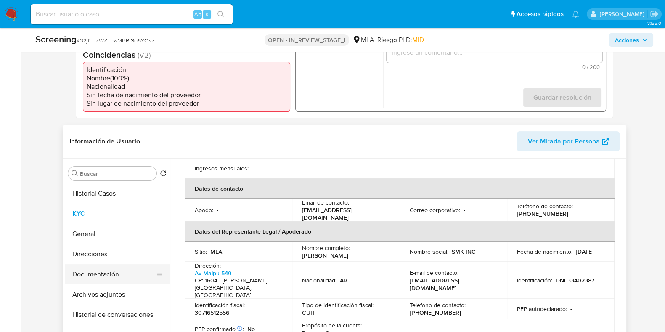
click at [89, 279] on button "Documentación" at bounding box center [114, 274] width 98 height 20
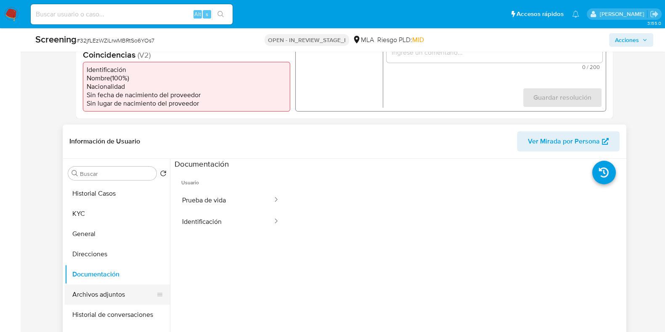
click at [91, 290] on button "Archivos adjuntos" at bounding box center [114, 294] width 98 height 20
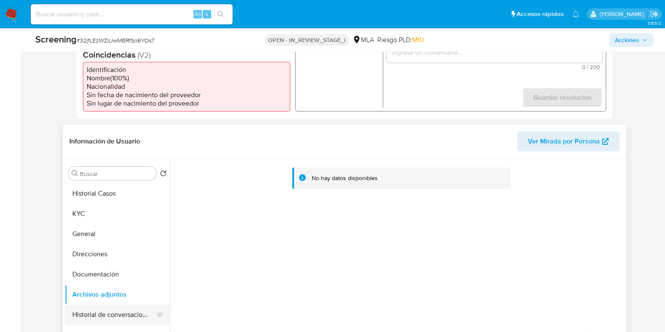
click at [104, 311] on button "Historial de conversaciones" at bounding box center [114, 315] width 98 height 20
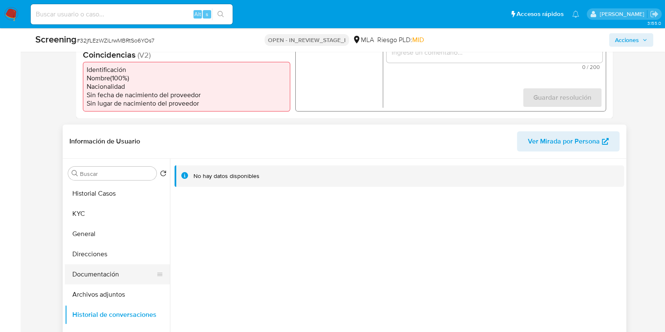
click at [98, 273] on button "Documentación" at bounding box center [114, 274] width 98 height 20
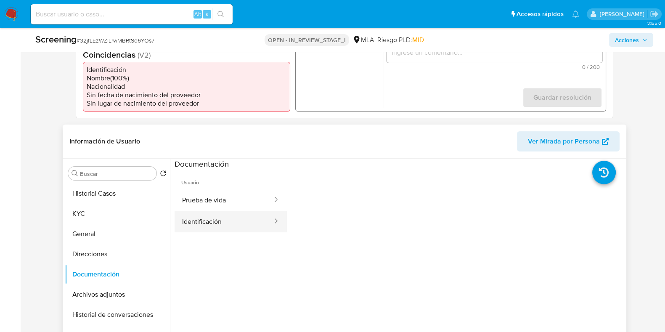
click at [181, 225] on button "Identificación" at bounding box center [224, 221] width 99 height 21
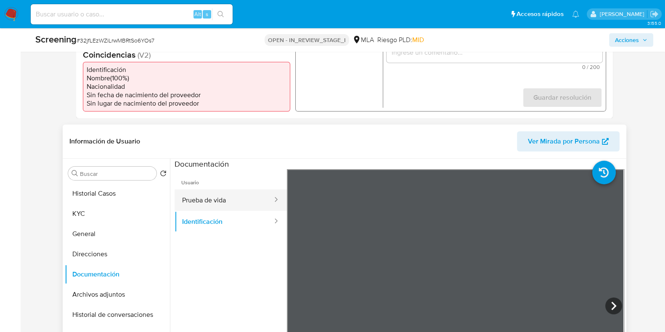
click at [208, 202] on button "Prueba de vida" at bounding box center [224, 199] width 99 height 21
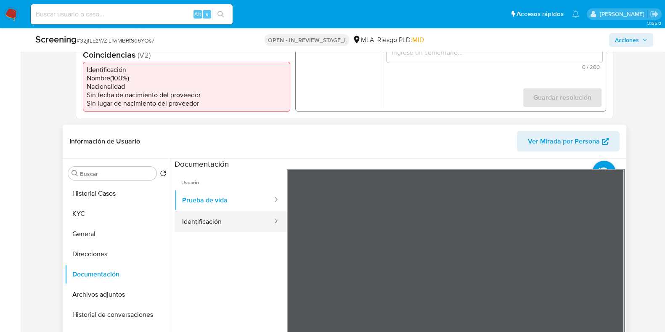
click at [212, 224] on button "Identificación" at bounding box center [224, 221] width 99 height 21
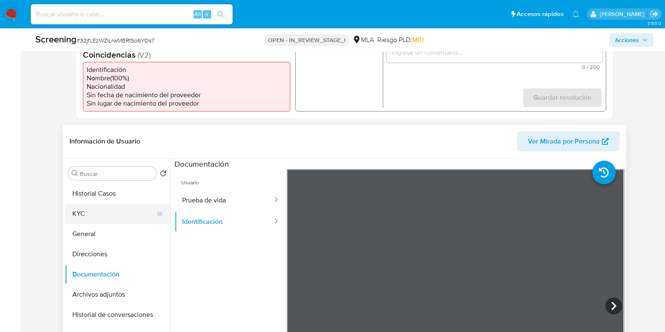
click at [88, 210] on button "KYC" at bounding box center [114, 214] width 98 height 20
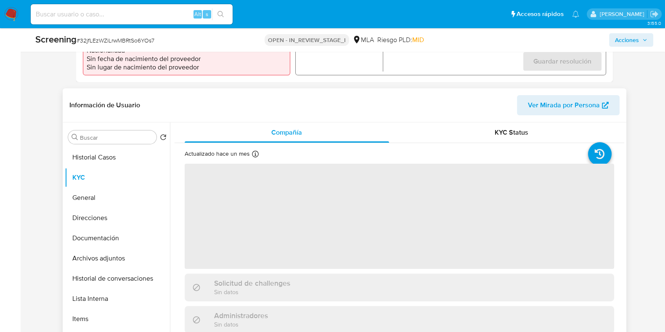
scroll to position [322, 0]
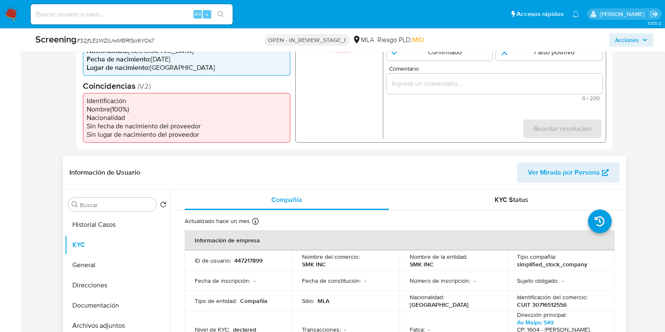
scroll to position [112, 0]
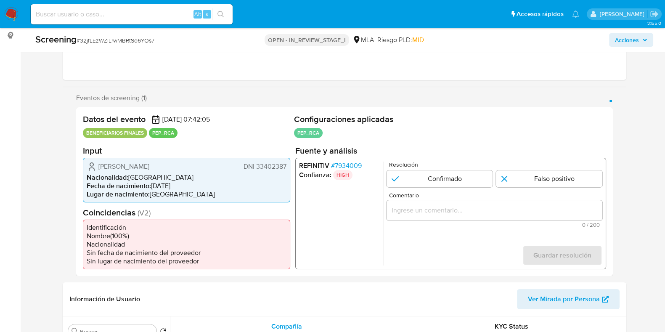
click at [350, 165] on span "# 7934009" at bounding box center [346, 165] width 31 height 8
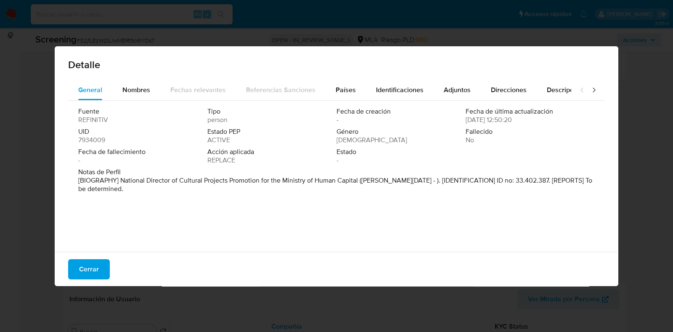
click at [12, 202] on div "Detalle General Nombres Fechas relevantes Referencias Sanciones Países Identifi…" at bounding box center [336, 166] width 673 height 332
click at [79, 274] on span "Cerrar" at bounding box center [89, 269] width 20 height 19
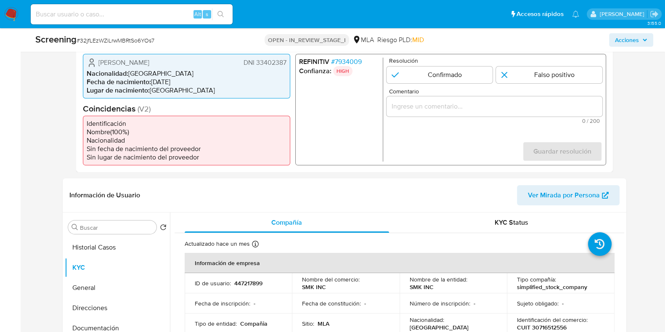
scroll to position [164, 0]
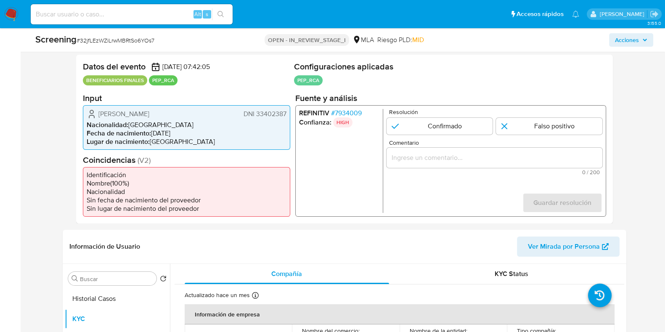
drag, startPoint x: 165, startPoint y: 114, endPoint x: 94, endPoint y: 114, distance: 70.7
click at [94, 114] on div "Matias Pablo Calandra DNI 33402387" at bounding box center [187, 114] width 200 height 10
drag, startPoint x: 0, startPoint y: 276, endPoint x: 313, endPoint y: 232, distance: 316.1
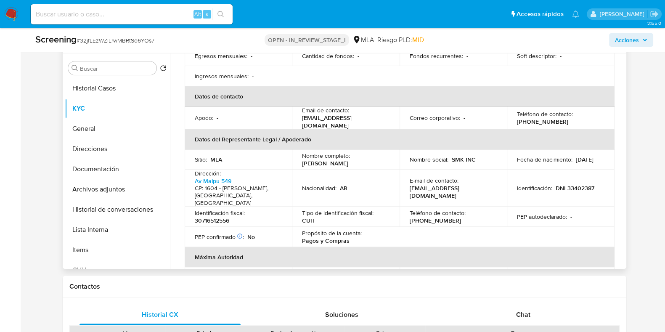
scroll to position [210, 0]
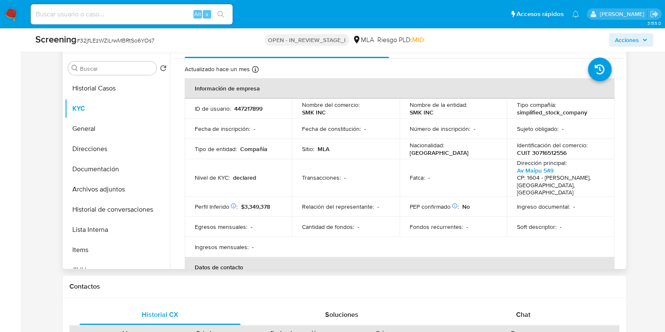
scroll to position [0, 0]
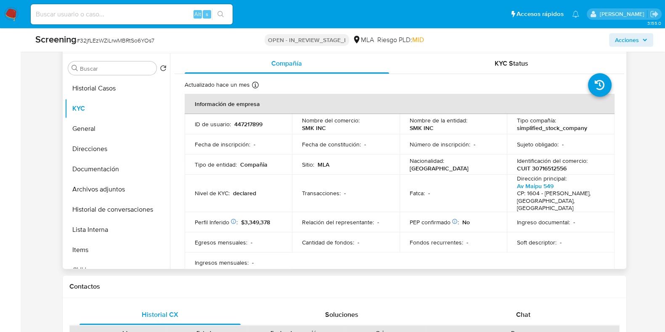
click at [245, 127] on td "ID de usuario : 447217899" at bounding box center [239, 124] width 108 height 20
click at [243, 122] on p "447217899" at bounding box center [248, 124] width 28 height 8
copy p "447217899"
drag, startPoint x: 0, startPoint y: 249, endPoint x: 41, endPoint y: 223, distance: 49.0
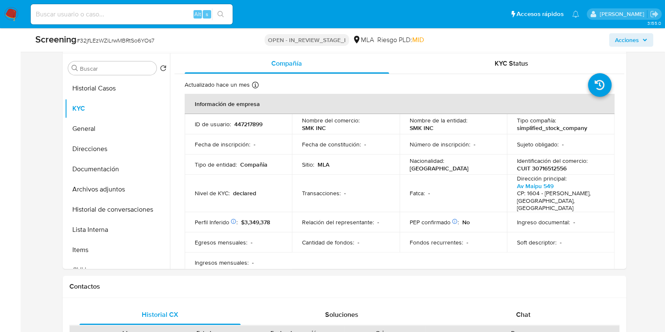
click at [102, 129] on button "General" at bounding box center [114, 129] width 98 height 20
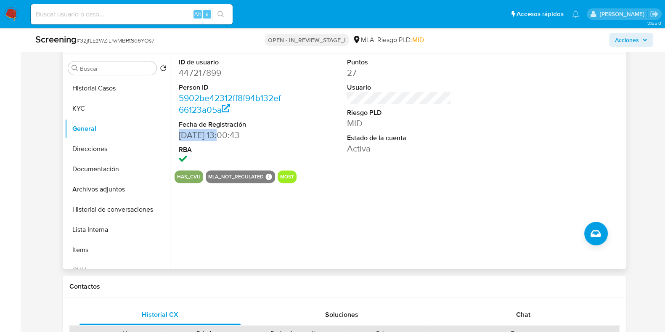
drag, startPoint x: 221, startPoint y: 133, endPoint x: 239, endPoint y: 251, distance: 119.7
click at [179, 134] on dd "26/06/2019 13:00:43" at bounding box center [231, 135] width 104 height 12
copy dd "26/06/2019"
drag, startPoint x: 0, startPoint y: 206, endPoint x: 4, endPoint y: 199, distance: 7.9
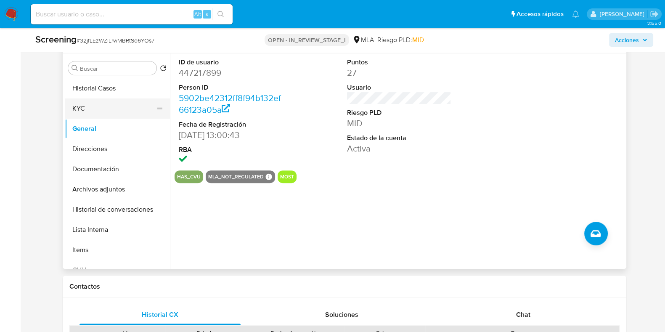
drag, startPoint x: 88, startPoint y: 109, endPoint x: 139, endPoint y: 132, distance: 56.5
click at [88, 110] on button "KYC" at bounding box center [114, 108] width 98 height 20
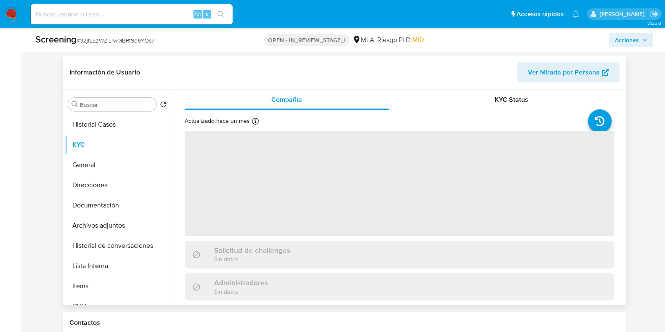
scroll to position [322, 0]
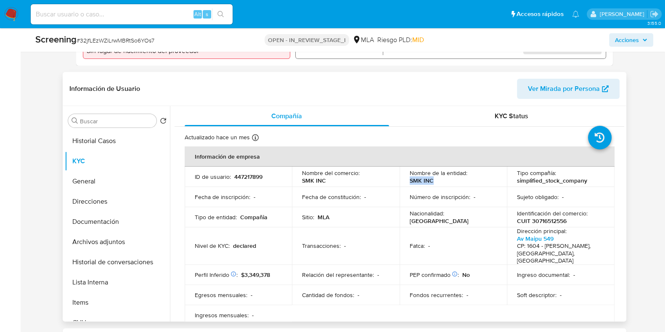
drag, startPoint x: 408, startPoint y: 180, endPoint x: 435, endPoint y: 180, distance: 27.8
click at [435, 180] on div "Nombre de la entidad : SMK INC" at bounding box center [454, 176] width 88 height 15
copy p "SMK INC"
drag, startPoint x: 0, startPoint y: 236, endPoint x: 77, endPoint y: 214, distance: 80.2
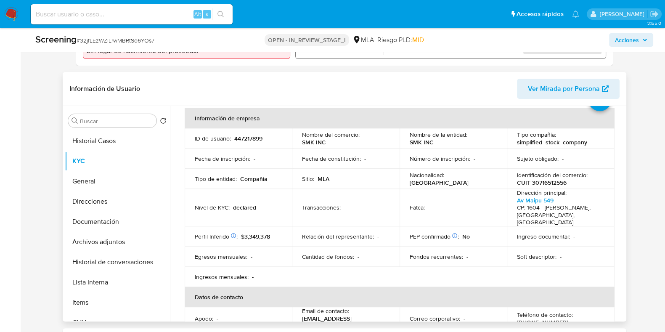
scroll to position [52, 0]
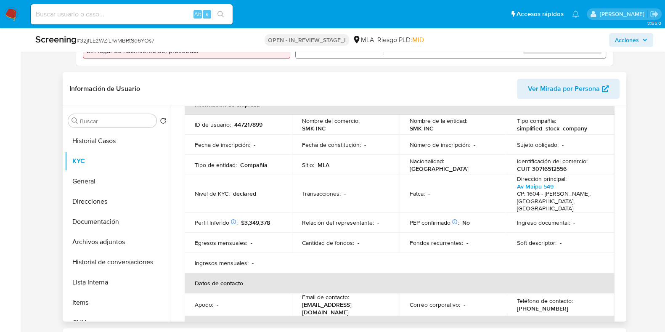
click at [559, 165] on p "CUIT 30716512556" at bounding box center [542, 169] width 50 height 8
copy p "30716512556"
click at [247, 123] on p "447217899" at bounding box center [248, 125] width 28 height 8
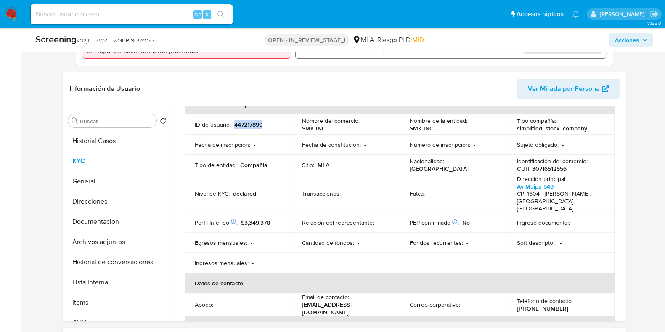
copy p "447217899"
click at [538, 168] on p "CUIT 30716512556" at bounding box center [542, 169] width 50 height 8
click at [538, 167] on p "CUIT 30716512556" at bounding box center [542, 169] width 50 height 8
click at [549, 165] on p "CUIT 30716512556" at bounding box center [542, 169] width 50 height 8
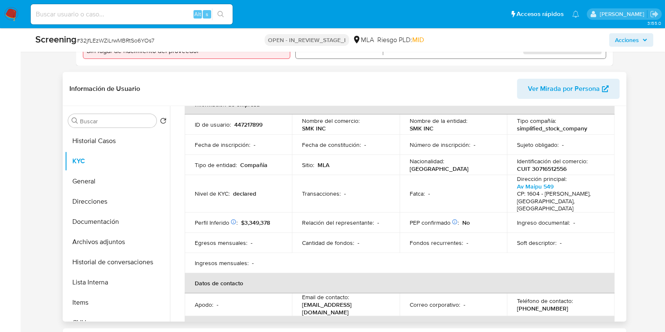
click at [550, 166] on p "CUIT 30716512556" at bounding box center [542, 169] width 50 height 8
click at [550, 165] on p "CUIT 30716512556" at bounding box center [542, 169] width 50 height 8
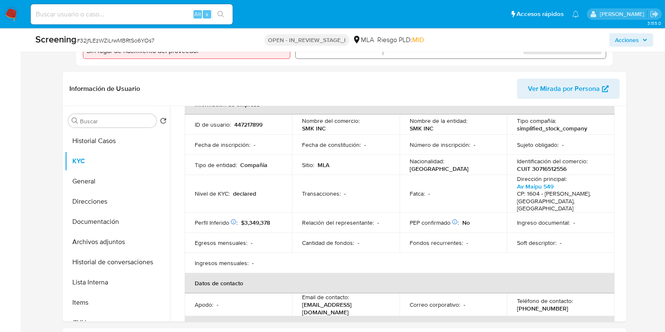
click at [111, 278] on button "Lista Interna" at bounding box center [114, 282] width 98 height 20
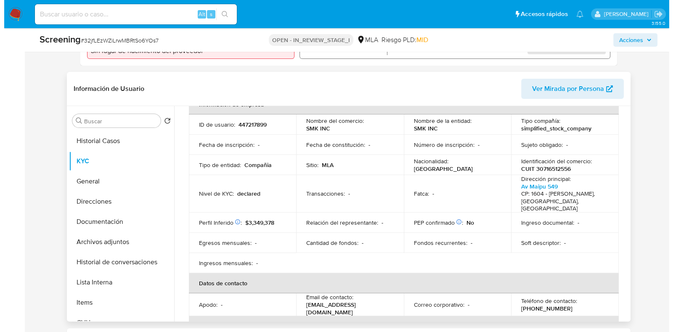
scroll to position [0, 0]
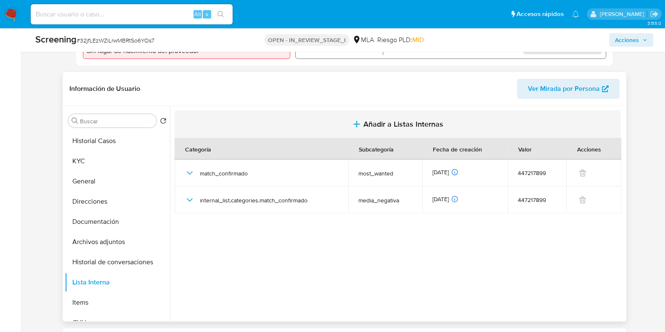
click at [401, 122] on span "Añadir a Listas Internas" at bounding box center [403, 123] width 80 height 9
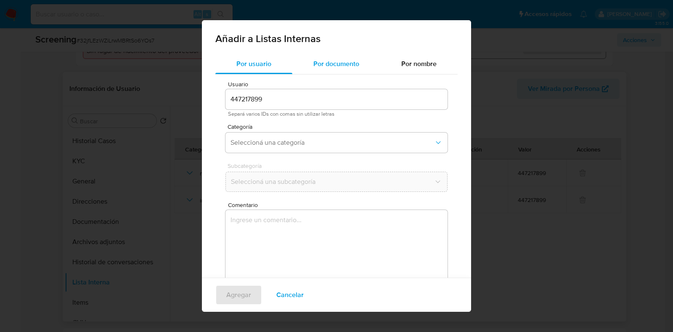
click at [329, 69] on div "Por documento" at bounding box center [336, 64] width 88 height 20
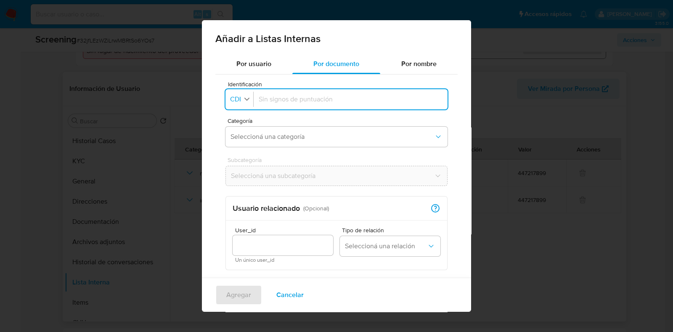
click at [242, 101] on button "Identificación CDI" at bounding box center [240, 99] width 25 height 12
click at [240, 174] on span "DNI" at bounding box center [236, 176] width 11 height 8
click at [273, 103] on div at bounding box center [351, 99] width 184 height 20
type input "33402387"
click at [274, 136] on span "Seleccioná una categoría" at bounding box center [333, 137] width 204 height 8
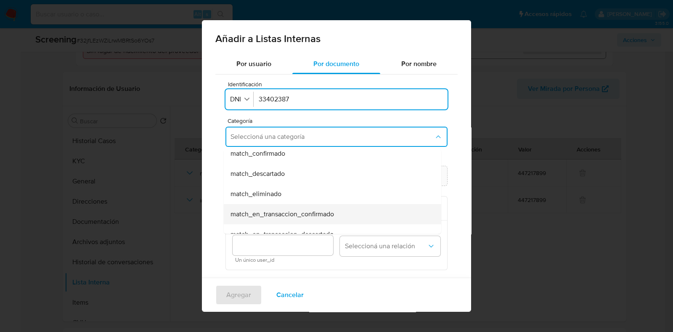
scroll to position [52, 0]
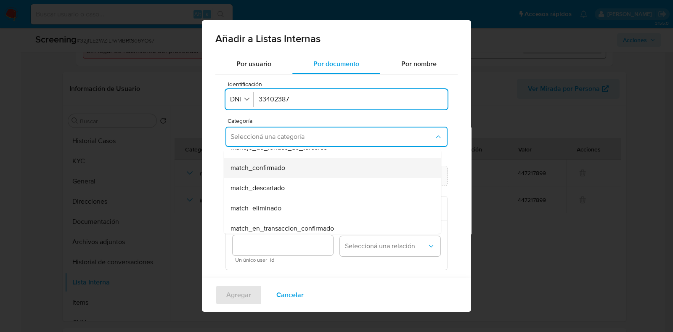
click at [289, 171] on div "match_confirmado" at bounding box center [330, 168] width 199 height 20
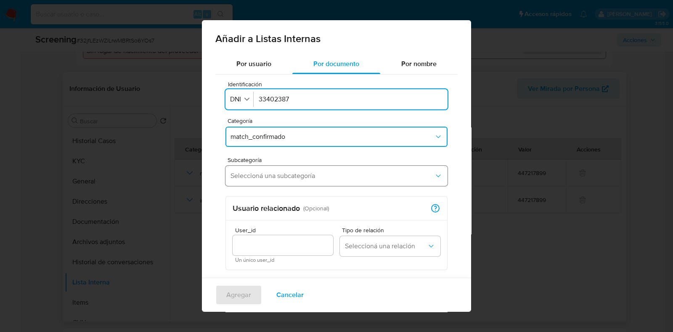
click at [279, 177] on span "Seleccioná una subcategoría" at bounding box center [333, 176] width 204 height 8
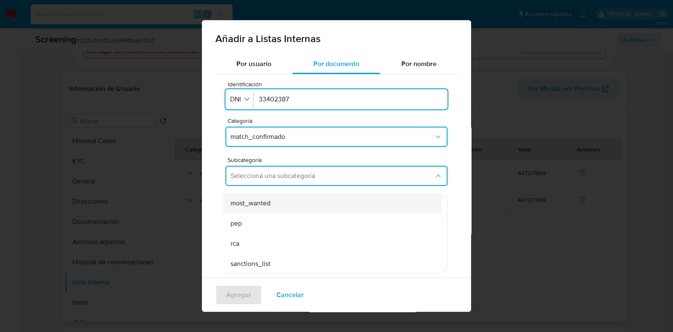
scroll to position [57, 0]
click at [256, 222] on div "pep" at bounding box center [330, 222] width 199 height 20
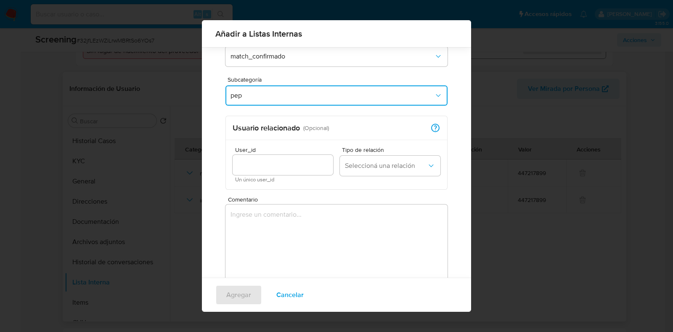
scroll to position [98, 0]
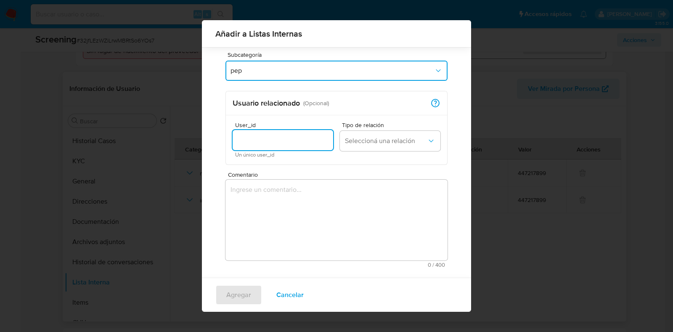
click at [265, 138] on input "User_id" at bounding box center [283, 140] width 101 height 11
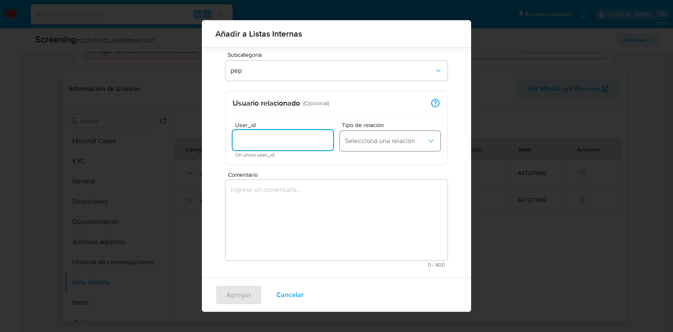
paste input "447217899"
type input "447217899"
click at [365, 140] on span "Seleccioná una relación" at bounding box center [386, 141] width 82 height 8
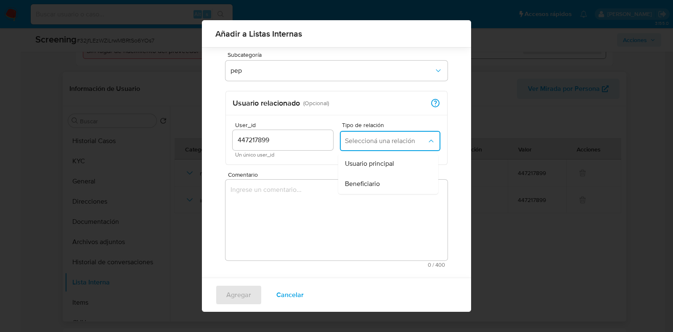
click at [358, 182] on span "Beneficiario" at bounding box center [362, 184] width 35 height 8
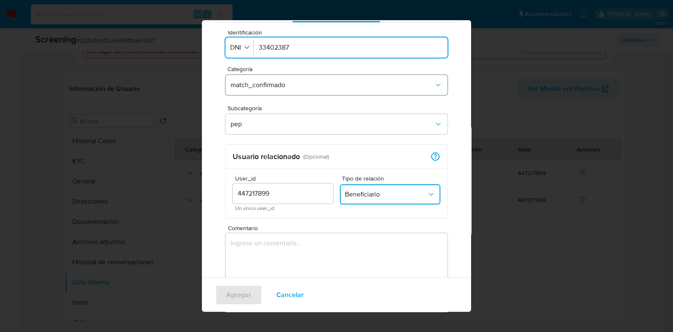
scroll to position [0, 0]
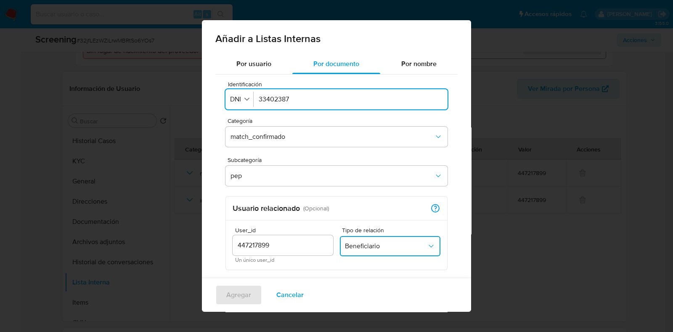
click at [452, 160] on div "Por usuario Por documento Por nombre Identificación Identificación DNI 33402387…" at bounding box center [336, 220] width 269 height 332
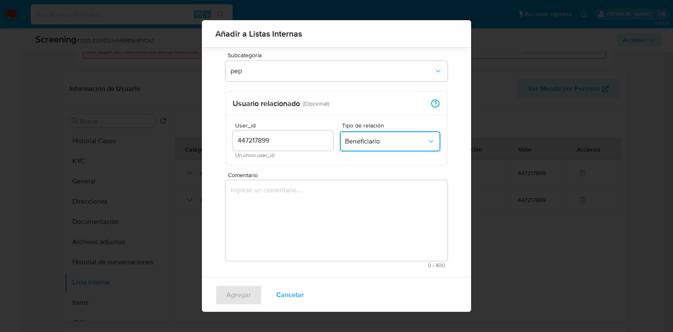
scroll to position [98, 0]
click at [314, 205] on textarea "Comentario" at bounding box center [337, 220] width 222 height 81
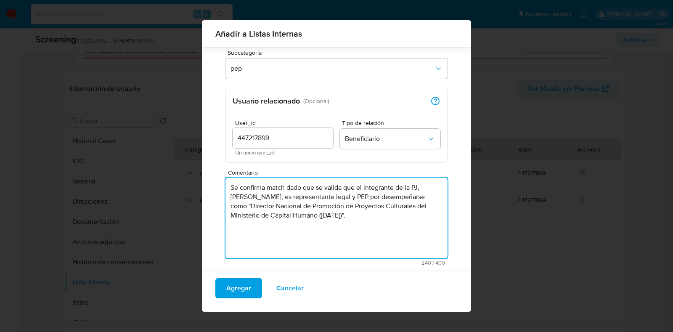
scroll to position [101, 0]
type textarea "Se confirma match dado que se valida que el integrante de la PJ, Matías Pablo C…"
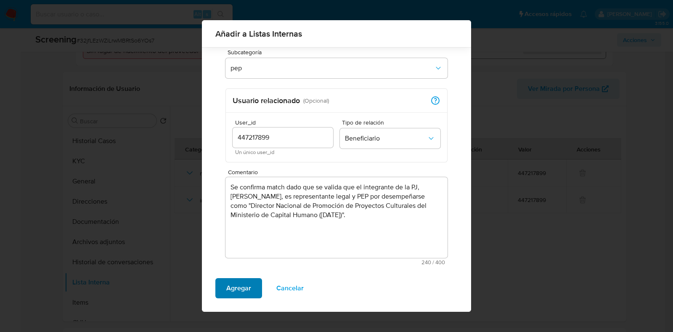
click at [239, 288] on span "Agregar" at bounding box center [238, 288] width 25 height 19
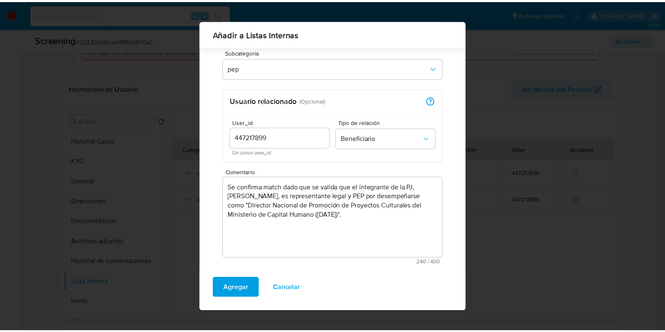
scroll to position [0, 0]
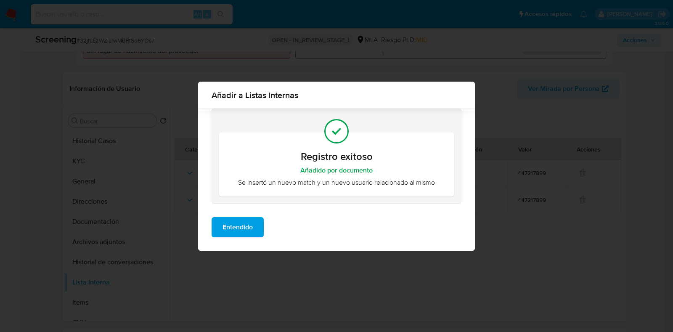
click at [242, 228] on span "Entendido" at bounding box center [238, 227] width 30 height 19
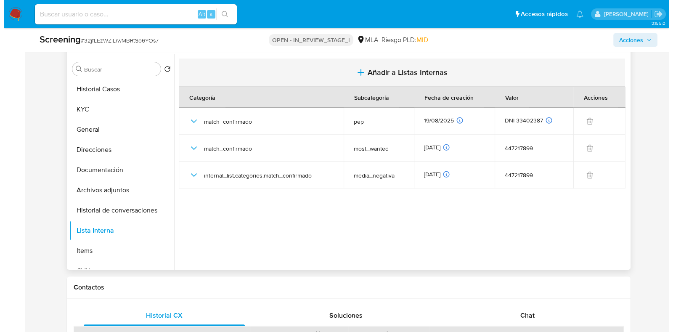
scroll to position [322, 0]
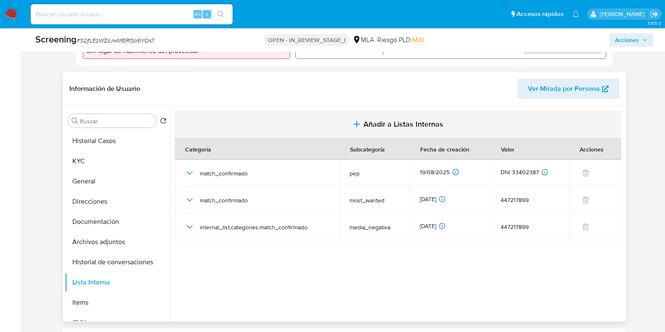
click at [405, 114] on button "Añadir a Listas Internas" at bounding box center [398, 124] width 446 height 28
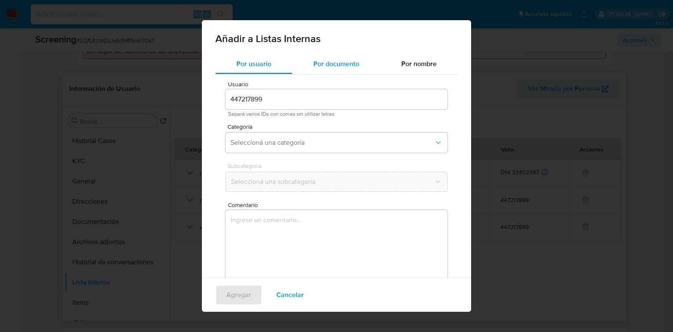
click at [314, 66] on span "Por documento" at bounding box center [336, 64] width 46 height 10
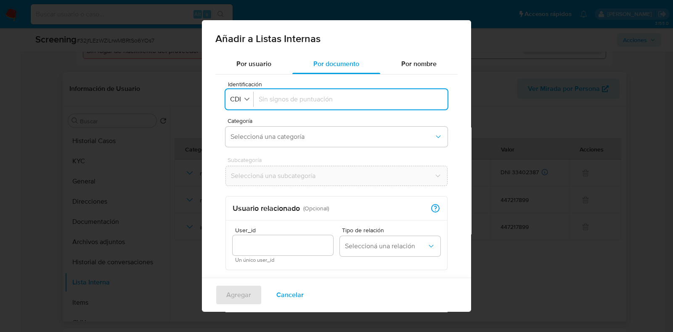
click at [276, 101] on input "Identificación" at bounding box center [351, 99] width 184 height 9
click at [248, 101] on icon "button" at bounding box center [247, 99] width 8 height 8
click at [236, 178] on span "DNI" at bounding box center [236, 176] width 11 height 8
click at [289, 97] on input "Identificación" at bounding box center [351, 99] width 184 height 9
type input "33402387"
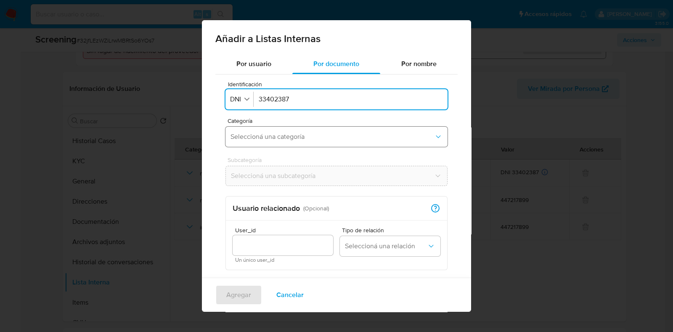
click at [267, 134] on span "Seleccioná una categoría" at bounding box center [333, 137] width 204 height 8
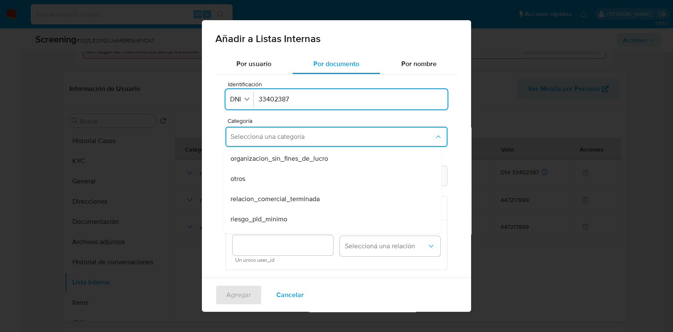
scroll to position [219, 0]
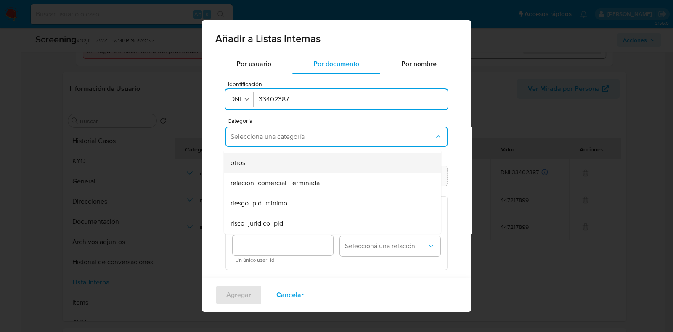
click at [261, 167] on div "otros" at bounding box center [330, 163] width 199 height 20
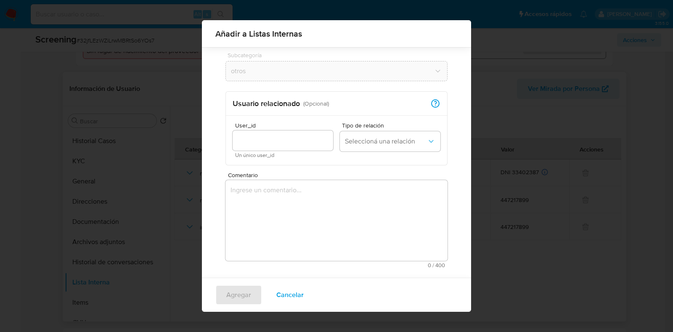
scroll to position [98, 0]
click at [280, 136] on input "User_id" at bounding box center [283, 140] width 101 height 11
type input "447217899"
click at [353, 141] on span "Seleccioná una relación" at bounding box center [386, 141] width 82 height 8
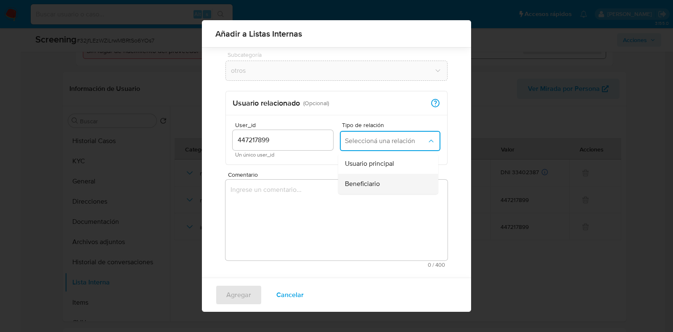
click at [364, 182] on span "Beneficiario" at bounding box center [362, 184] width 35 height 8
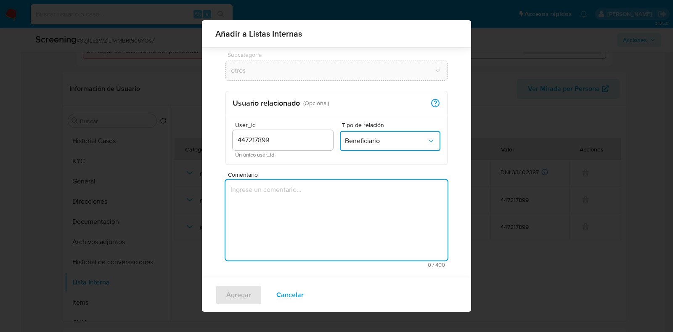
click at [336, 222] on textarea "Comentario" at bounding box center [337, 220] width 222 height 81
paste textarea "Las búsquedas de antecedentes en la web y en otras fuentes de información reali…"
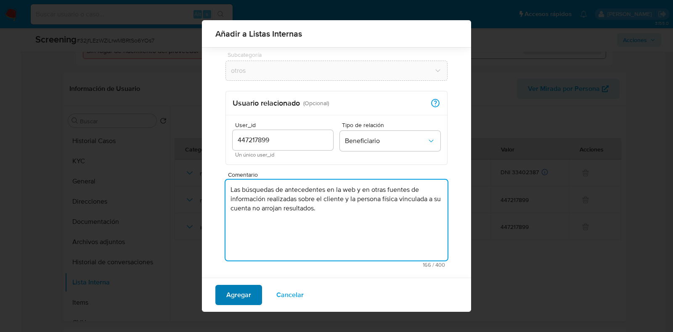
type textarea "Las búsquedas de antecedentes en la web y en otras fuentes de información reali…"
click at [240, 293] on span "Agregar" at bounding box center [238, 295] width 25 height 19
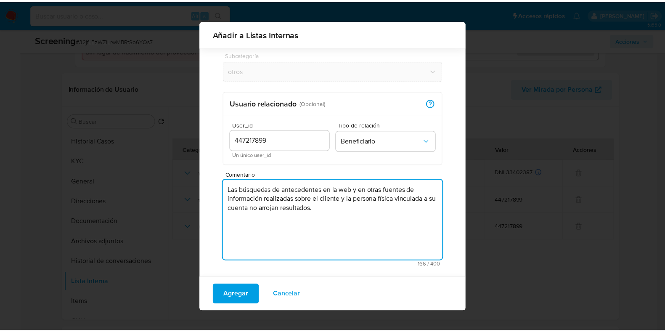
scroll to position [0, 0]
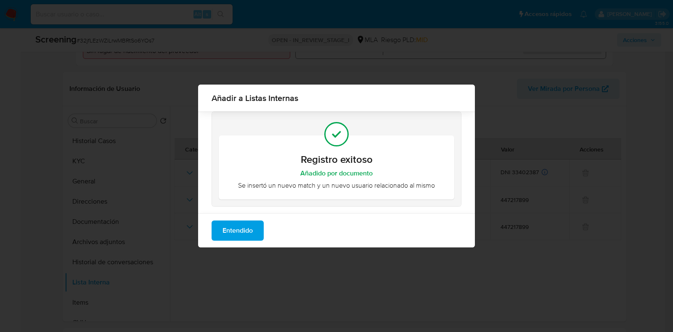
click at [220, 229] on button "Entendido" at bounding box center [238, 230] width 52 height 20
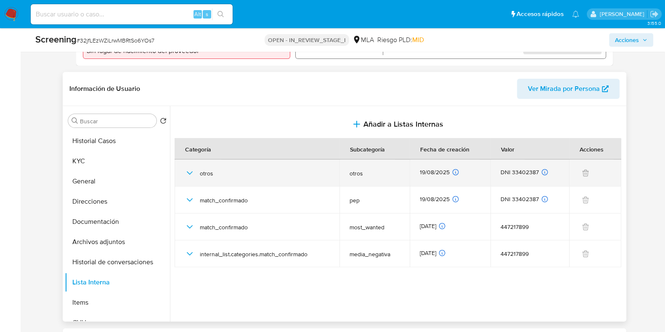
drag, startPoint x: 36, startPoint y: 198, endPoint x: 188, endPoint y: 175, distance: 154.0
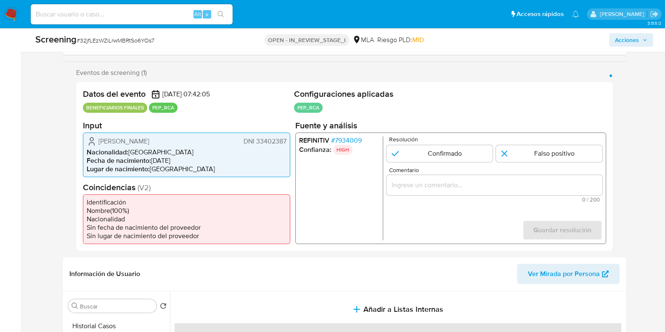
scroll to position [112, 0]
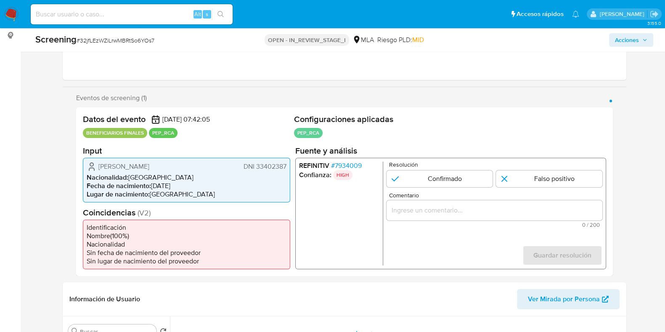
click at [429, 212] on input "Comentario" at bounding box center [494, 209] width 216 height 11
paste input "Se confirma match dado que se valida que el integrante de la PJ, Matías Pablo C…"
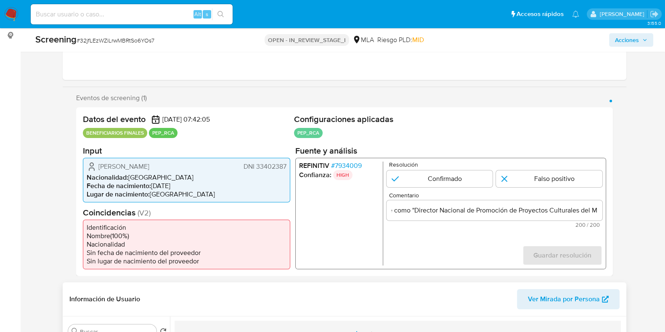
scroll to position [0, 0]
click at [492, 209] on input "Se confirma match dado que se valida que el integrante de la PJ, Matías Pablo C…" at bounding box center [494, 209] width 216 height 11
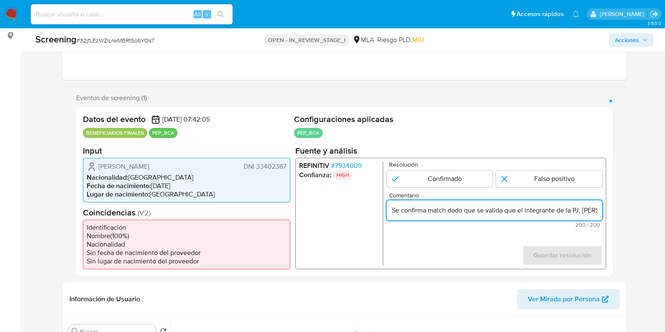
click at [492, 209] on input "Se confirma match dado que se valida que el integrante de la PJ, Matías Pablo C…" at bounding box center [494, 209] width 216 height 11
click at [491, 209] on input "Se confirma match dado que se valida que el integrante de la PJ, Matías Pablo C…" at bounding box center [494, 209] width 216 height 11
paste input "Matías Pablo Calandra, es representante legal y PEP por desempeñarse como "Dire…"
type input "Matías Pablo Calandra, es representante legal y PEP por desempeñarse como "Dire…"
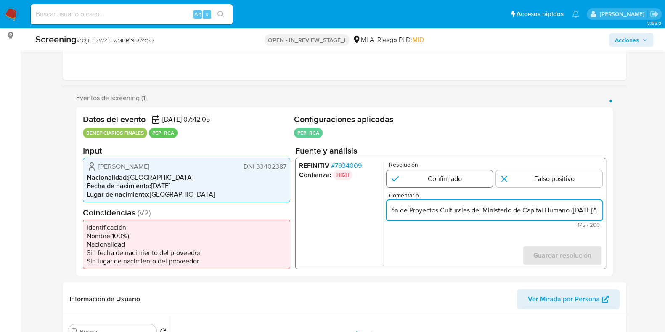
click at [456, 181] on input "1 de 1" at bounding box center [439, 178] width 106 height 17
radio input "true"
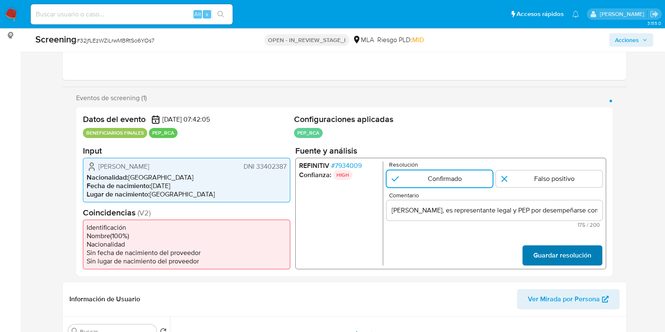
click at [563, 251] on span "Guardar resolución" at bounding box center [562, 255] width 58 height 19
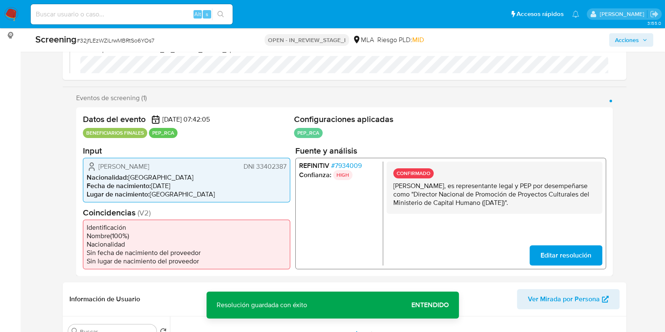
drag, startPoint x: 31, startPoint y: 206, endPoint x: 34, endPoint y: 202, distance: 5.4
drag, startPoint x: 647, startPoint y: 39, endPoint x: 618, endPoint y: 43, distance: 28.5
click at [647, 39] on icon "button" at bounding box center [644, 39] width 5 height 5
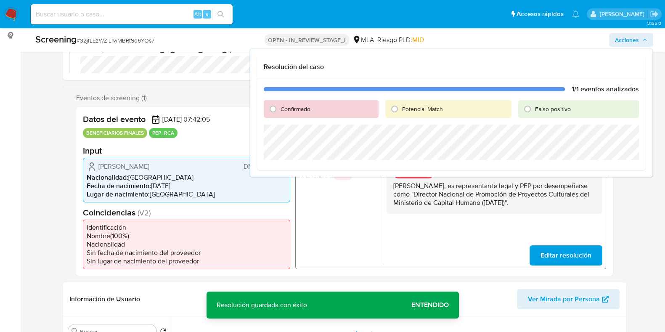
drag, startPoint x: 313, startPoint y: 108, endPoint x: 288, endPoint y: 111, distance: 24.6
click at [311, 108] on div "Confirmado" at bounding box center [321, 109] width 115 height 18
click at [270, 110] on input "Confirmado" at bounding box center [272, 108] width 13 height 13
radio input "true"
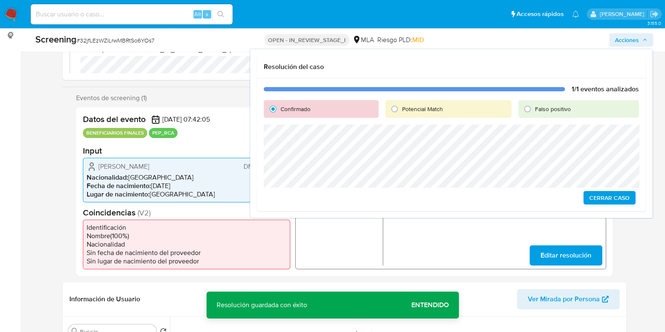
click at [610, 196] on span "Cerrar Caso" at bounding box center [609, 198] width 40 height 12
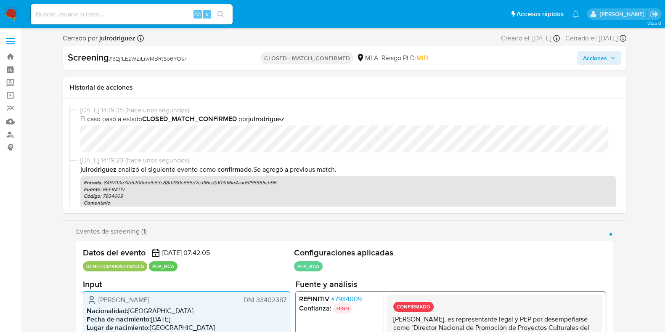
select select "10"
click at [122, 13] on input at bounding box center [132, 14] width 202 height 11
paste input "M0BV7xcWRTr9qYb2ymw9zsmn"
type input "M0BV7xcWRTr9qYb2ymw9zsmn"
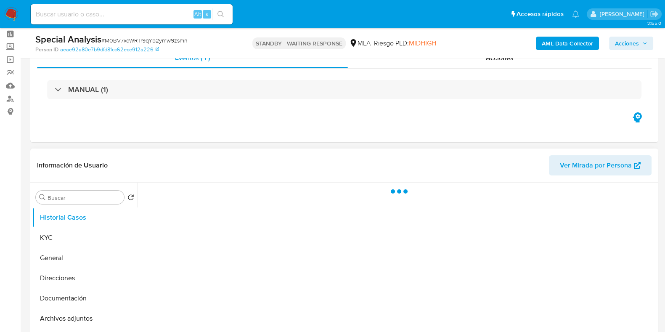
scroll to position [52, 0]
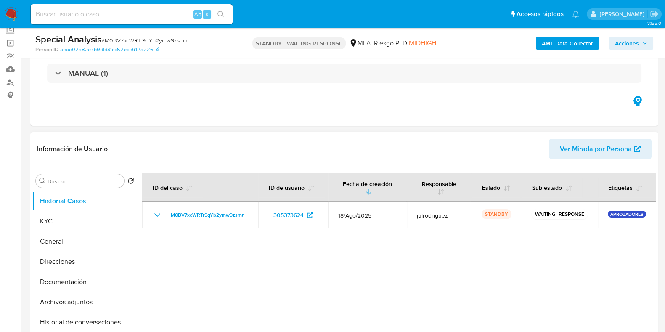
select select "10"
drag, startPoint x: 156, startPoint y: 15, endPoint x: 185, endPoint y: 42, distance: 39.6
click at [156, 16] on input at bounding box center [132, 14] width 202 height 11
paste input "56vmy07JzzGG7GFattZeOSNq"
type input "56vmy07JzzGG7GFattZeOSNq"
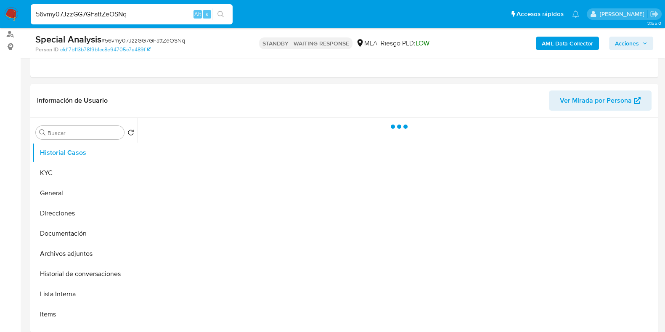
scroll to position [105, 0]
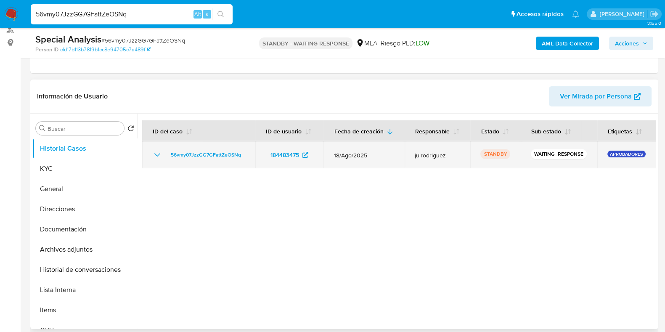
select select "10"
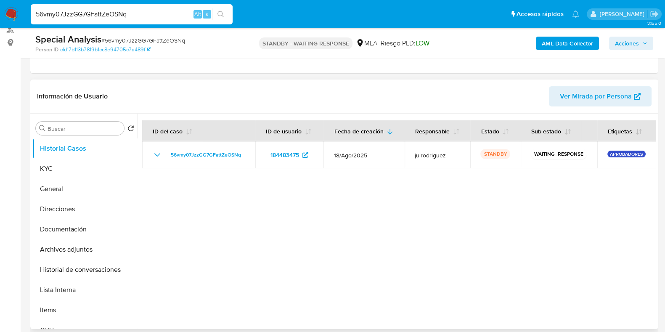
click at [229, 249] on div at bounding box center [397, 221] width 519 height 215
